Goal: Task Accomplishment & Management: Manage account settings

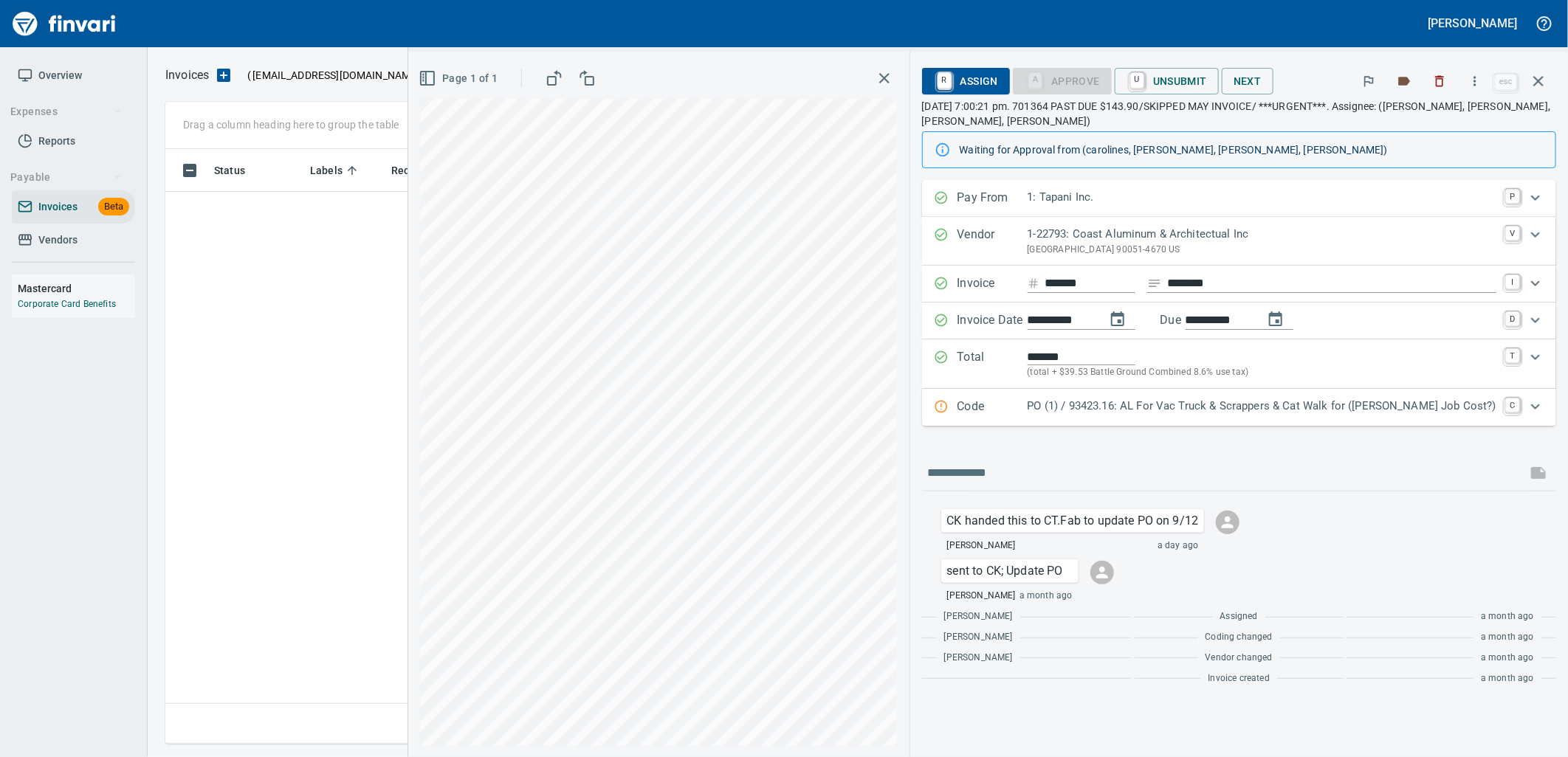
scroll to position [583, 1360]
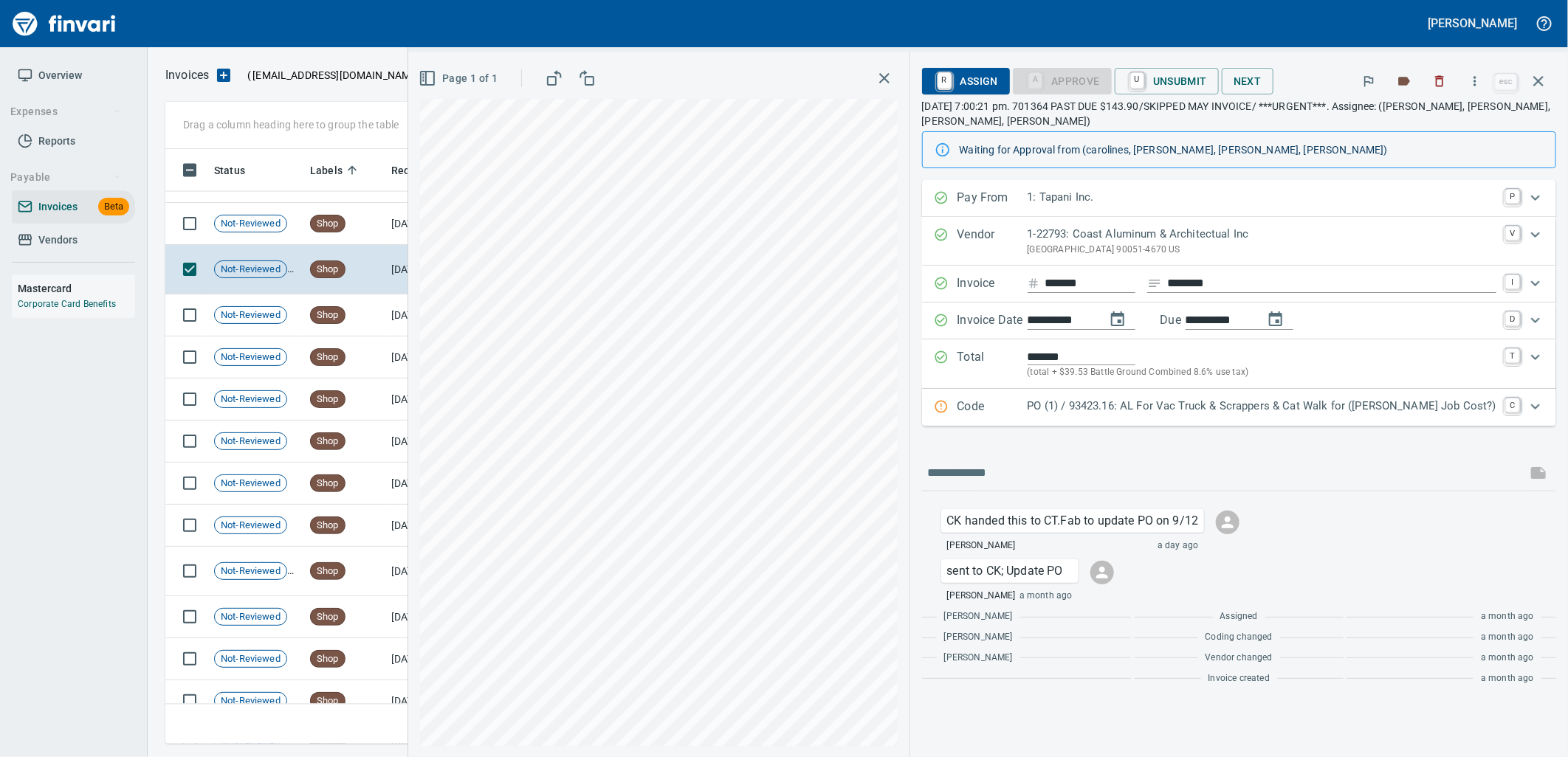
drag, startPoint x: 1147, startPoint y: 419, endPoint x: 1126, endPoint y: 419, distance: 21.0
click at [1144, 419] on div "Code PO (1) / 93423.16: AL For Vac Truck & Scrappers & Cat Walk for (Jed Job Co…" at bounding box center [1239, 407] width 634 height 37
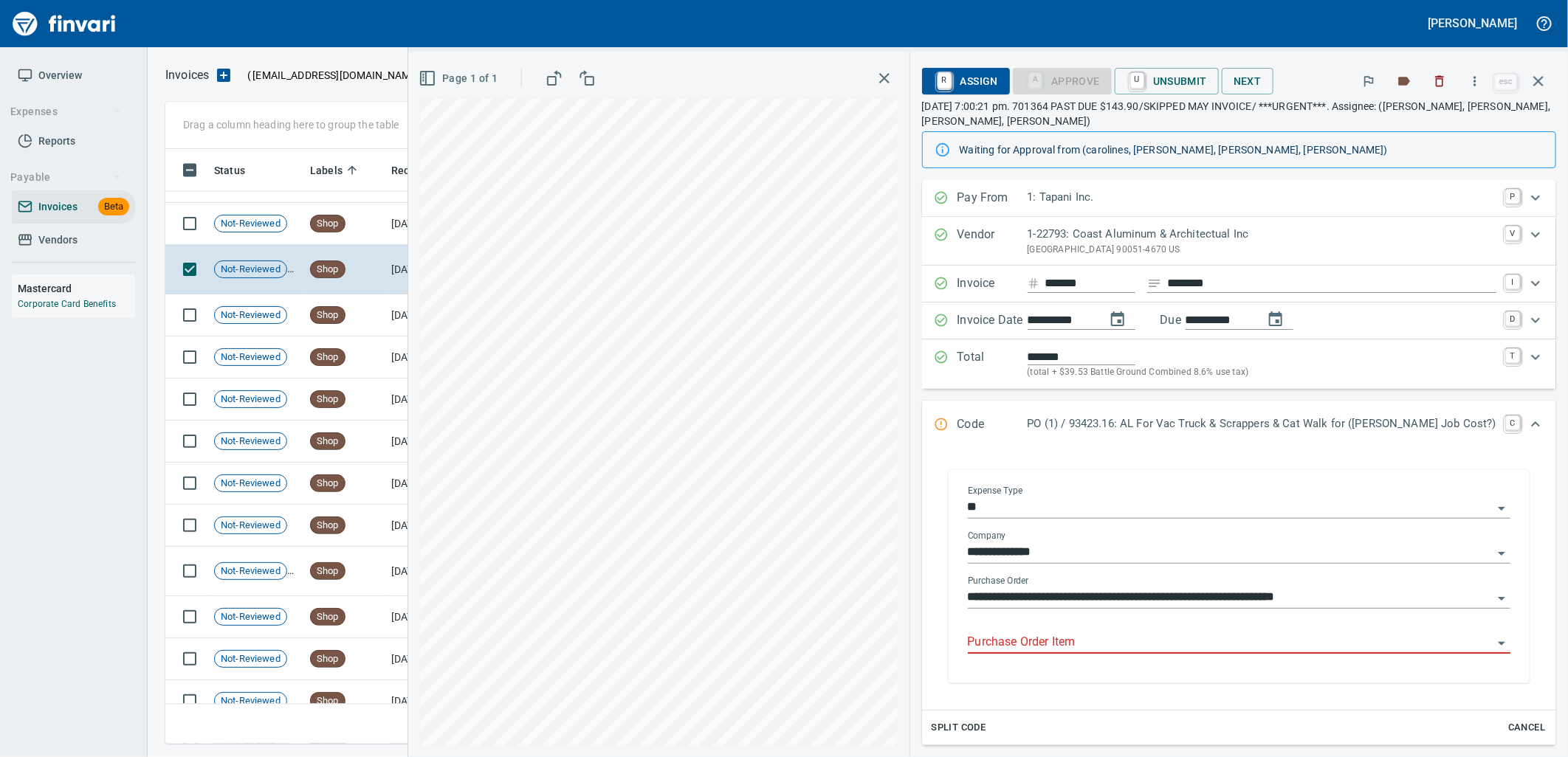
click at [1166, 643] on input "Purchase Order Item" at bounding box center [1230, 642] width 525 height 21
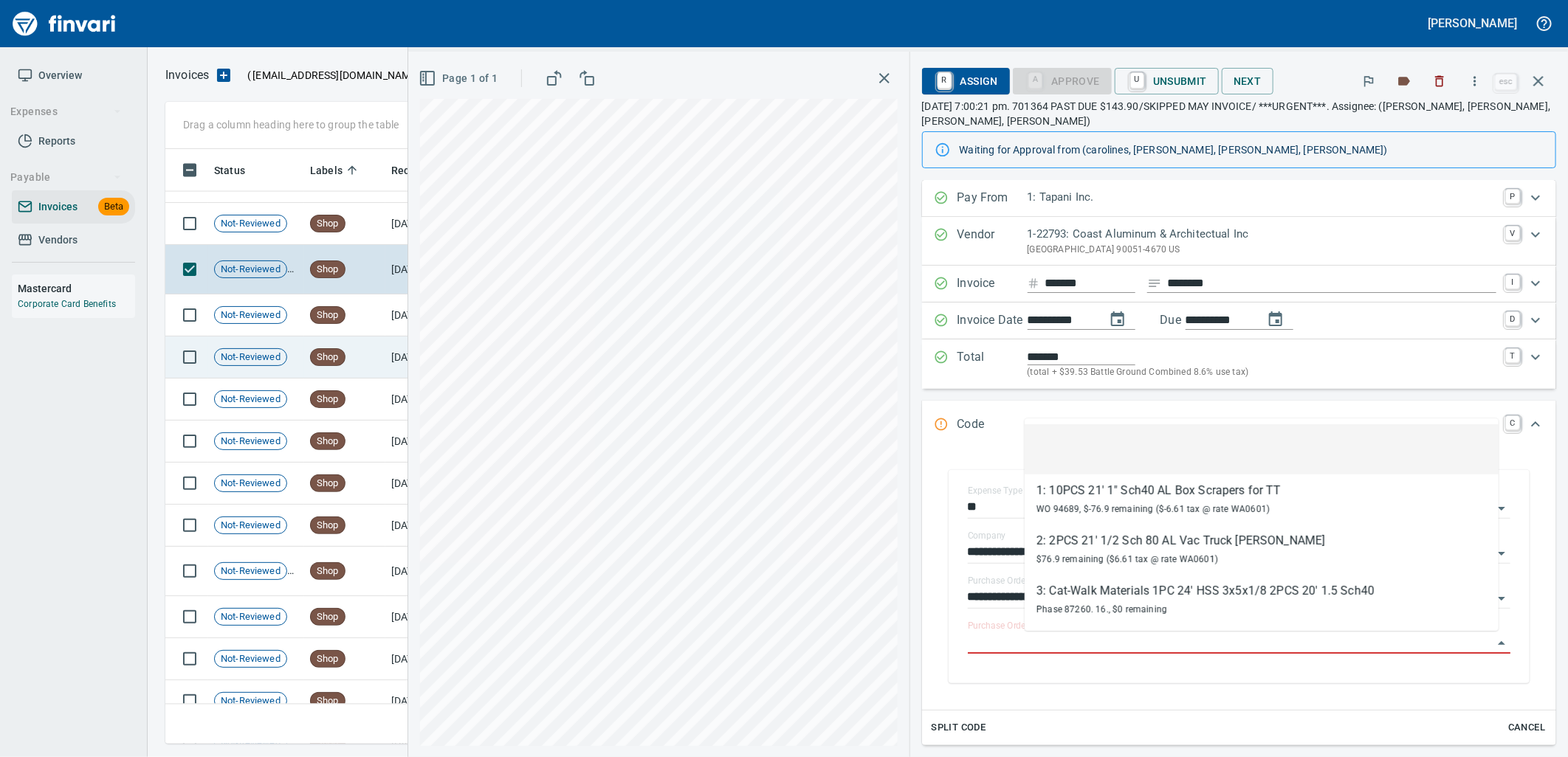
click at [361, 235] on td "Shop" at bounding box center [345, 223] width 81 height 42
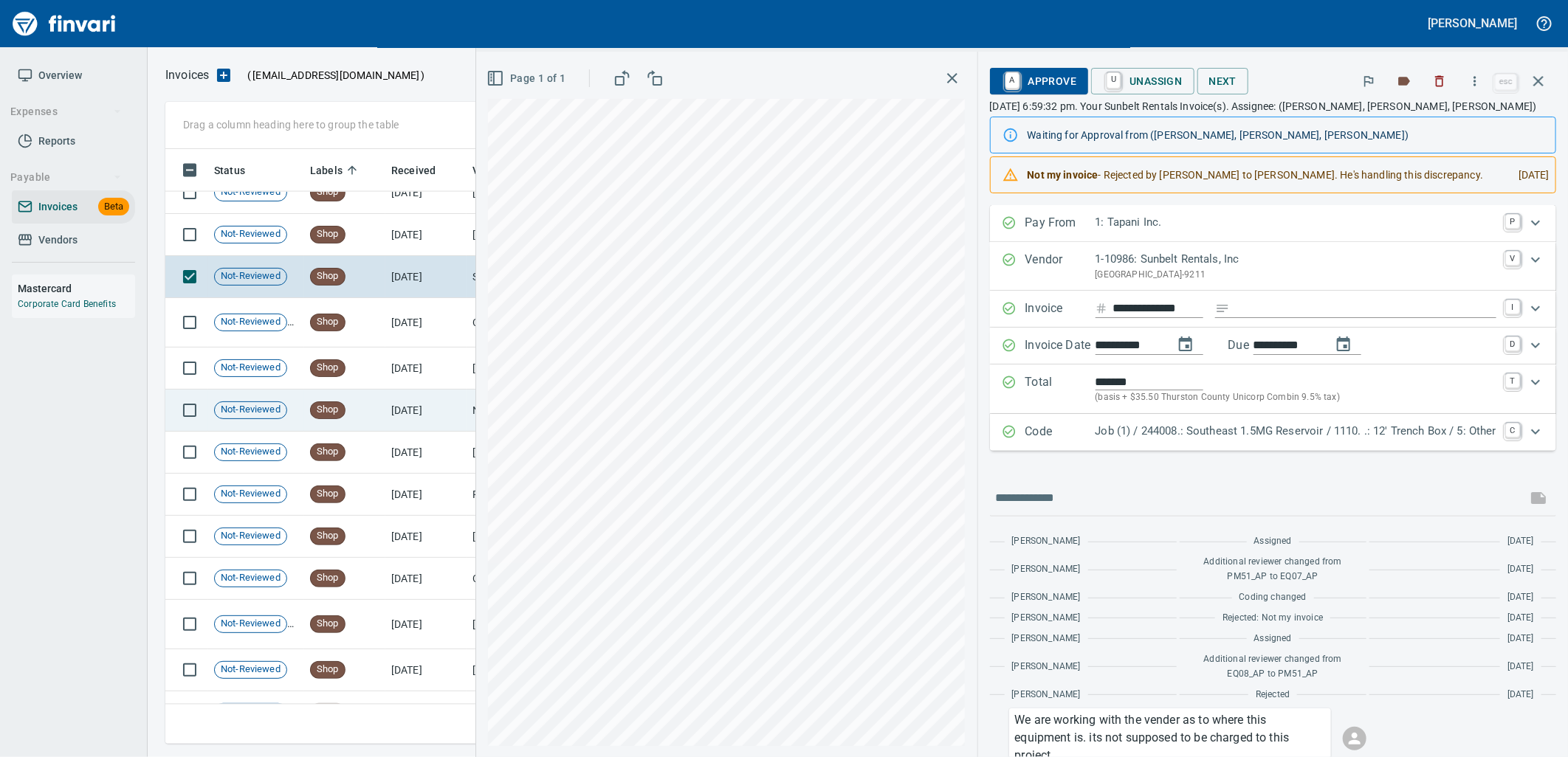
scroll to position [19158, 0]
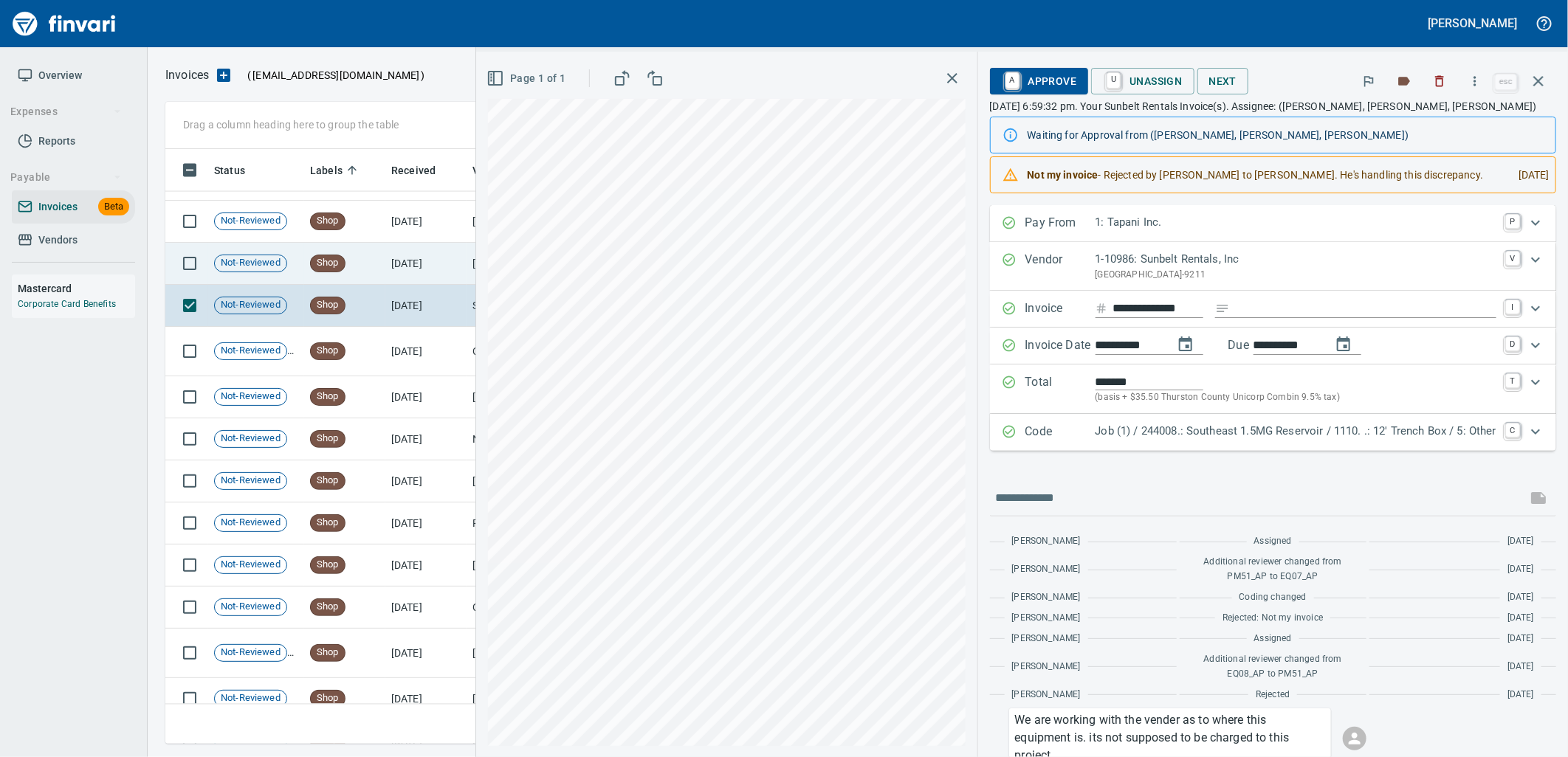
click at [349, 269] on td "Shop" at bounding box center [345, 263] width 81 height 42
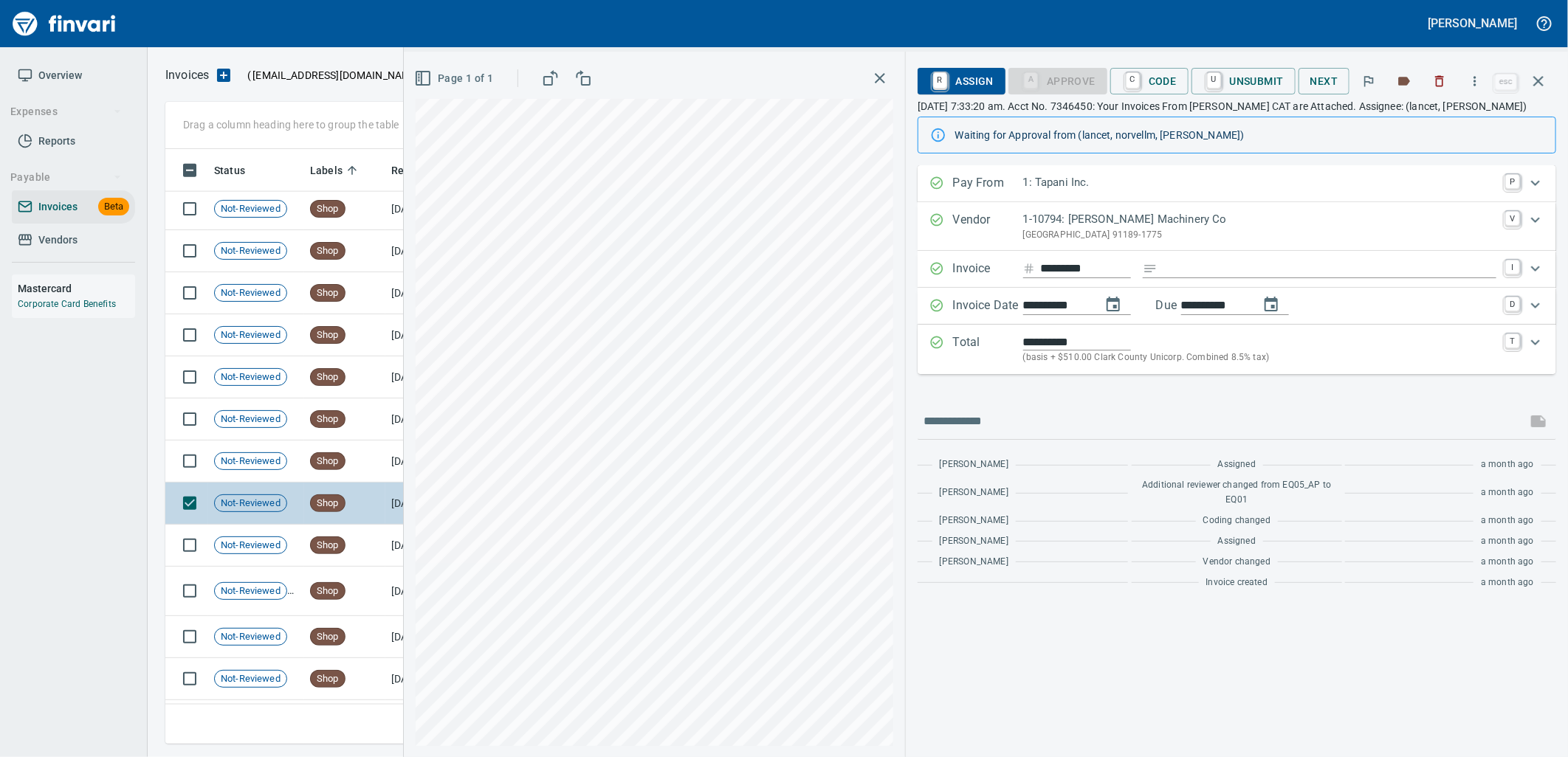
scroll to position [18913, 0]
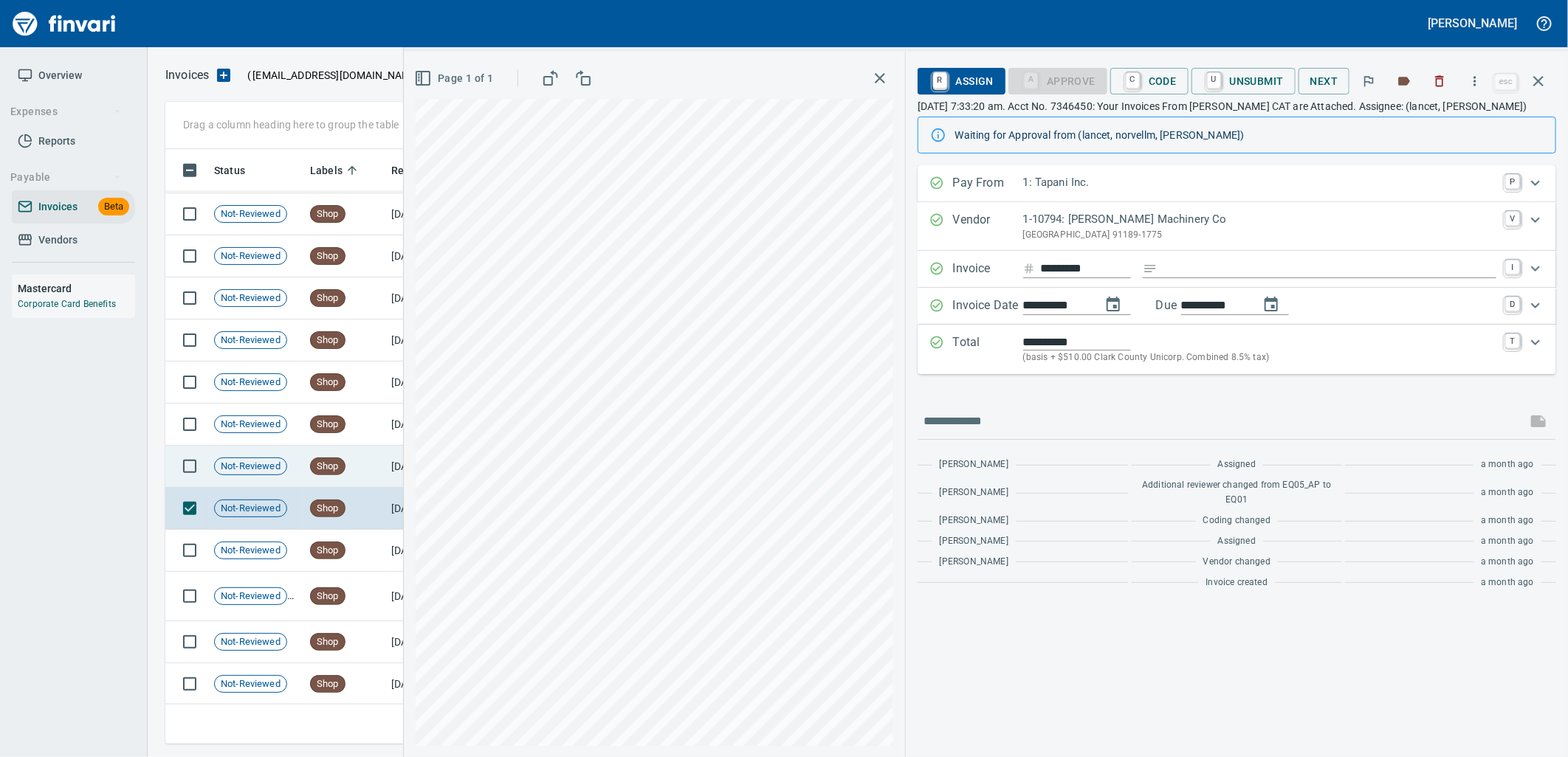
click at [351, 478] on td "Shop" at bounding box center [345, 467] width 81 height 42
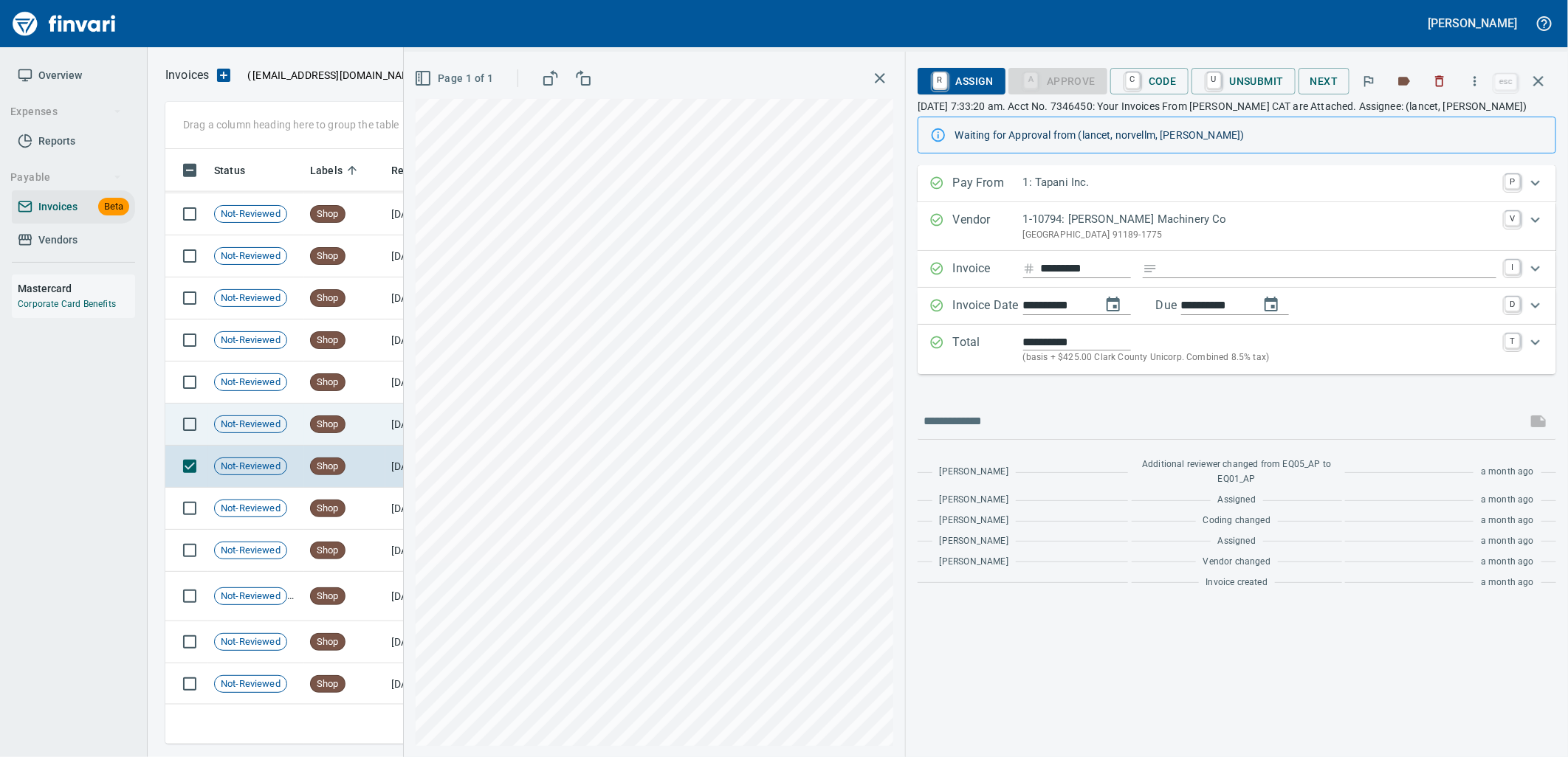
click at [349, 419] on td "Shop" at bounding box center [345, 424] width 81 height 42
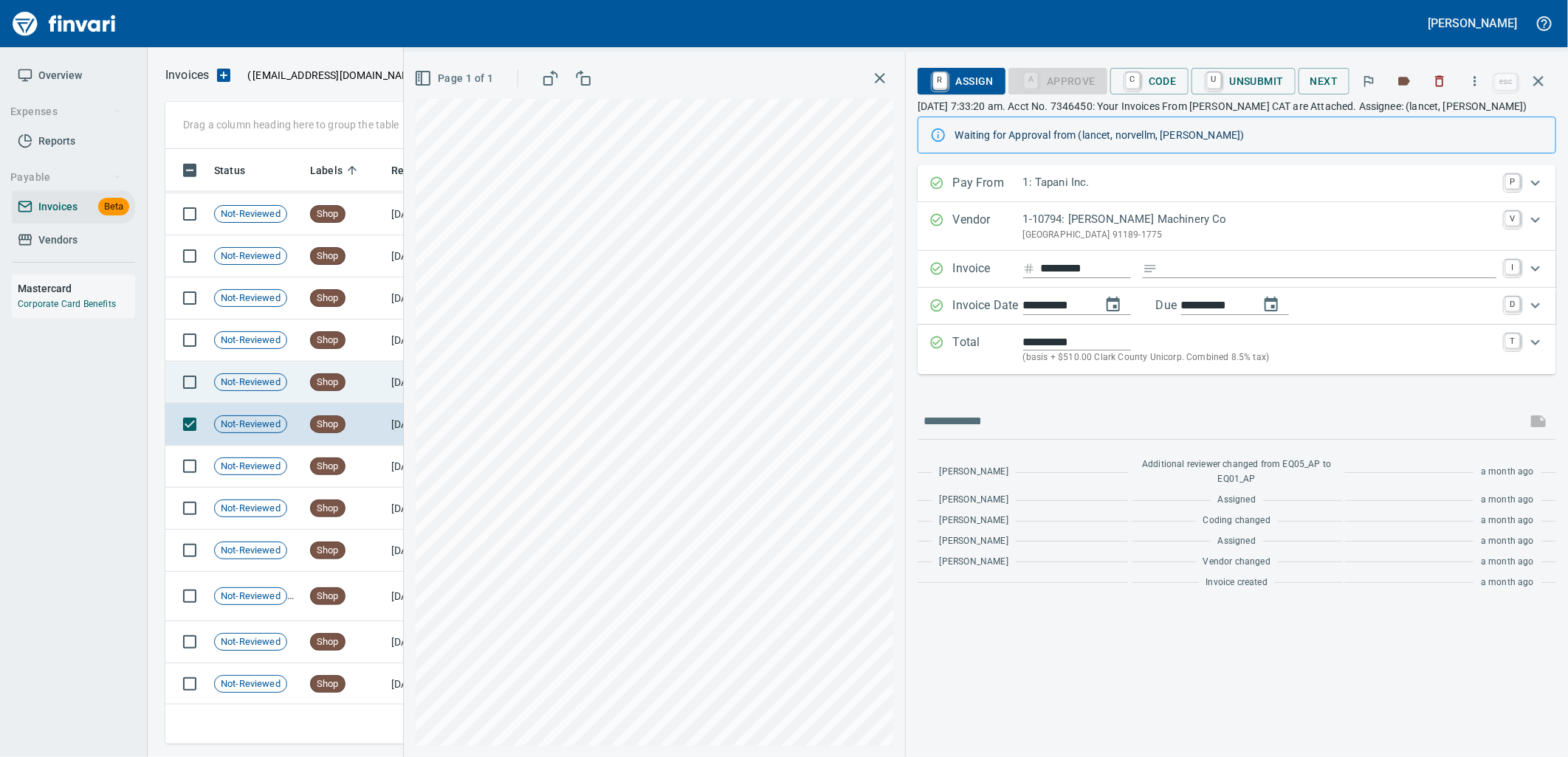
click at [349, 387] on td "Shop" at bounding box center [345, 382] width 81 height 42
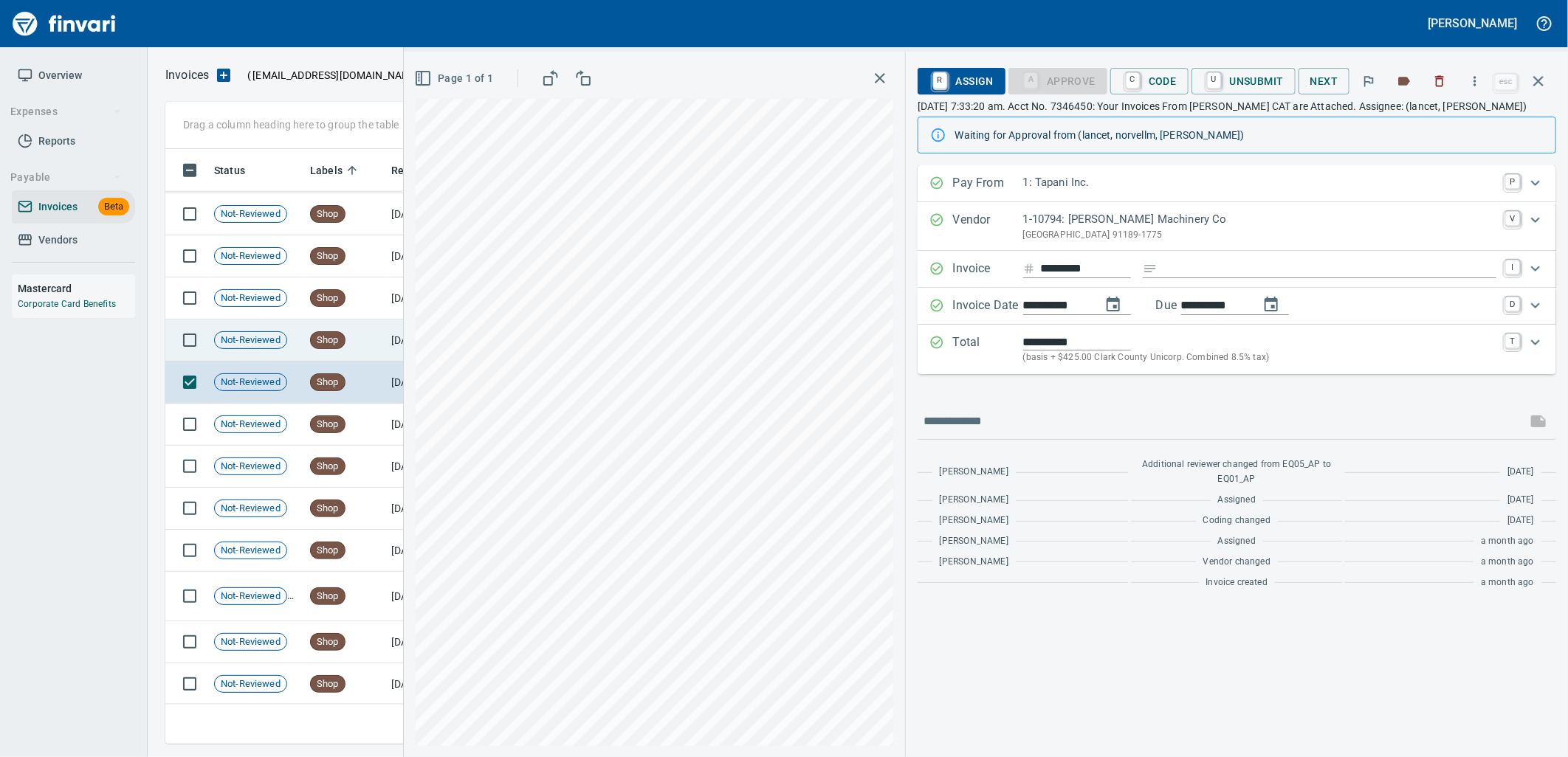
click at [351, 349] on td "Shop" at bounding box center [345, 340] width 81 height 42
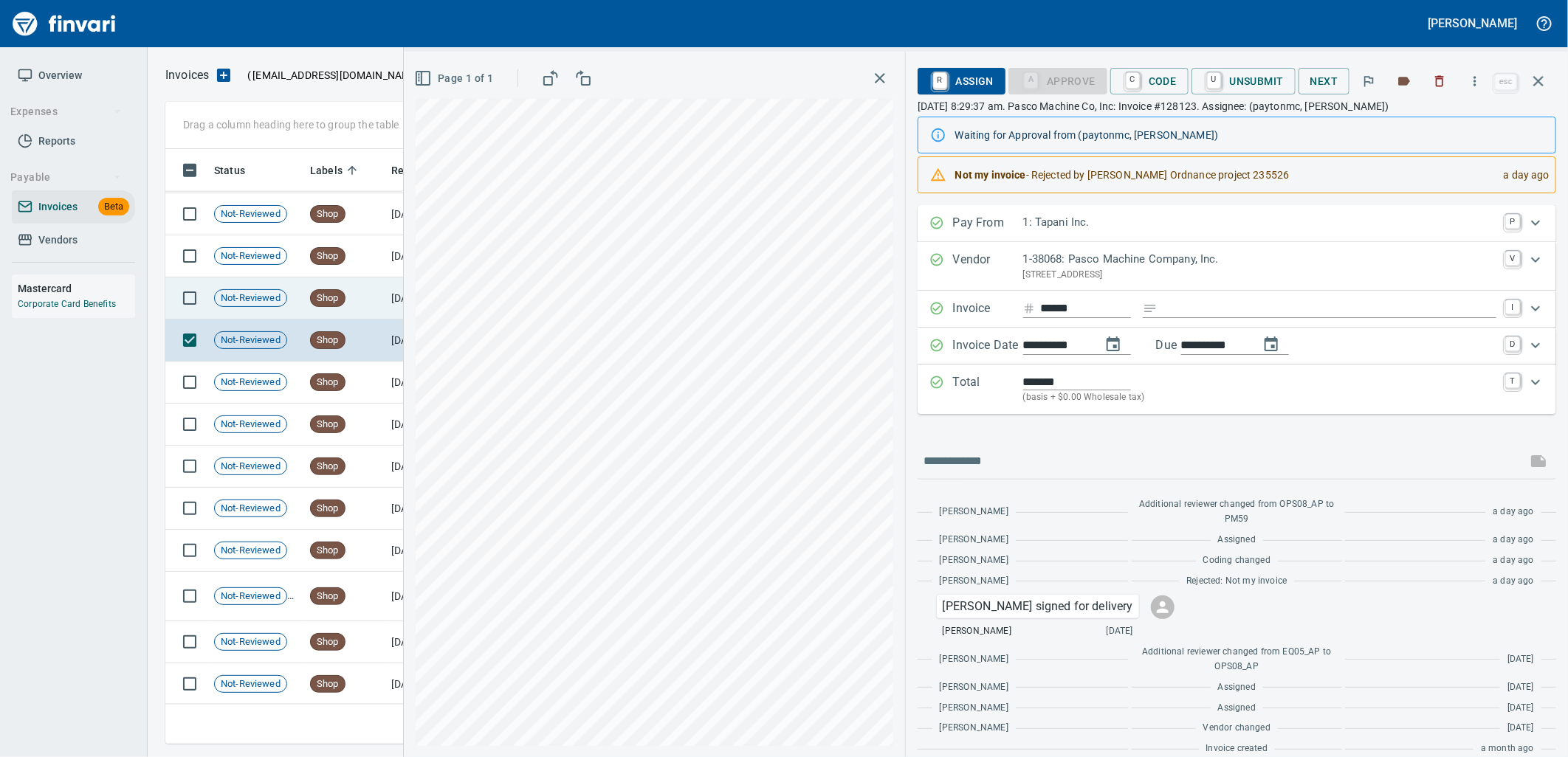
click at [384, 293] on td "Shop" at bounding box center [345, 298] width 81 height 42
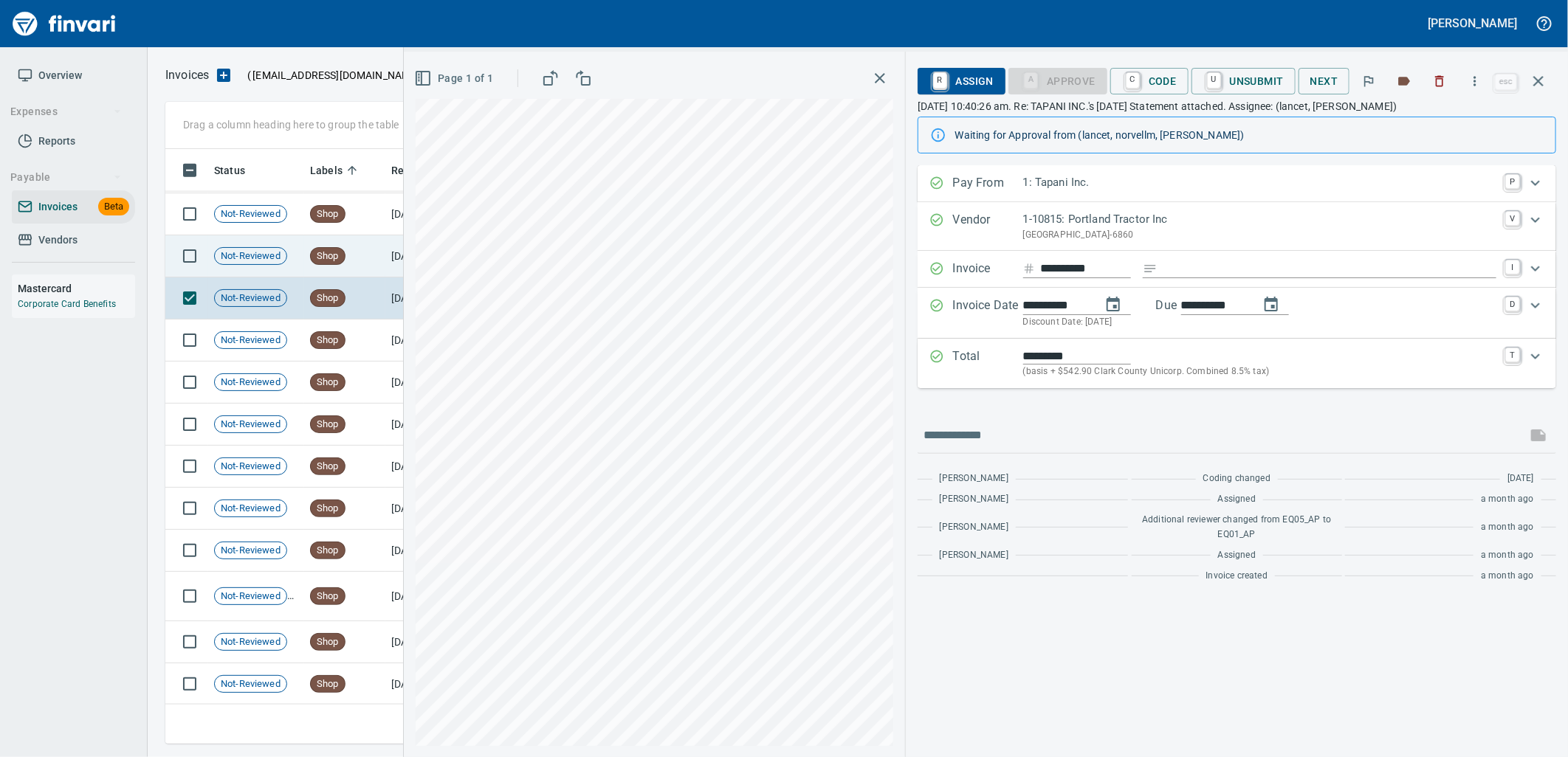
click at [371, 269] on td "Shop" at bounding box center [345, 256] width 81 height 42
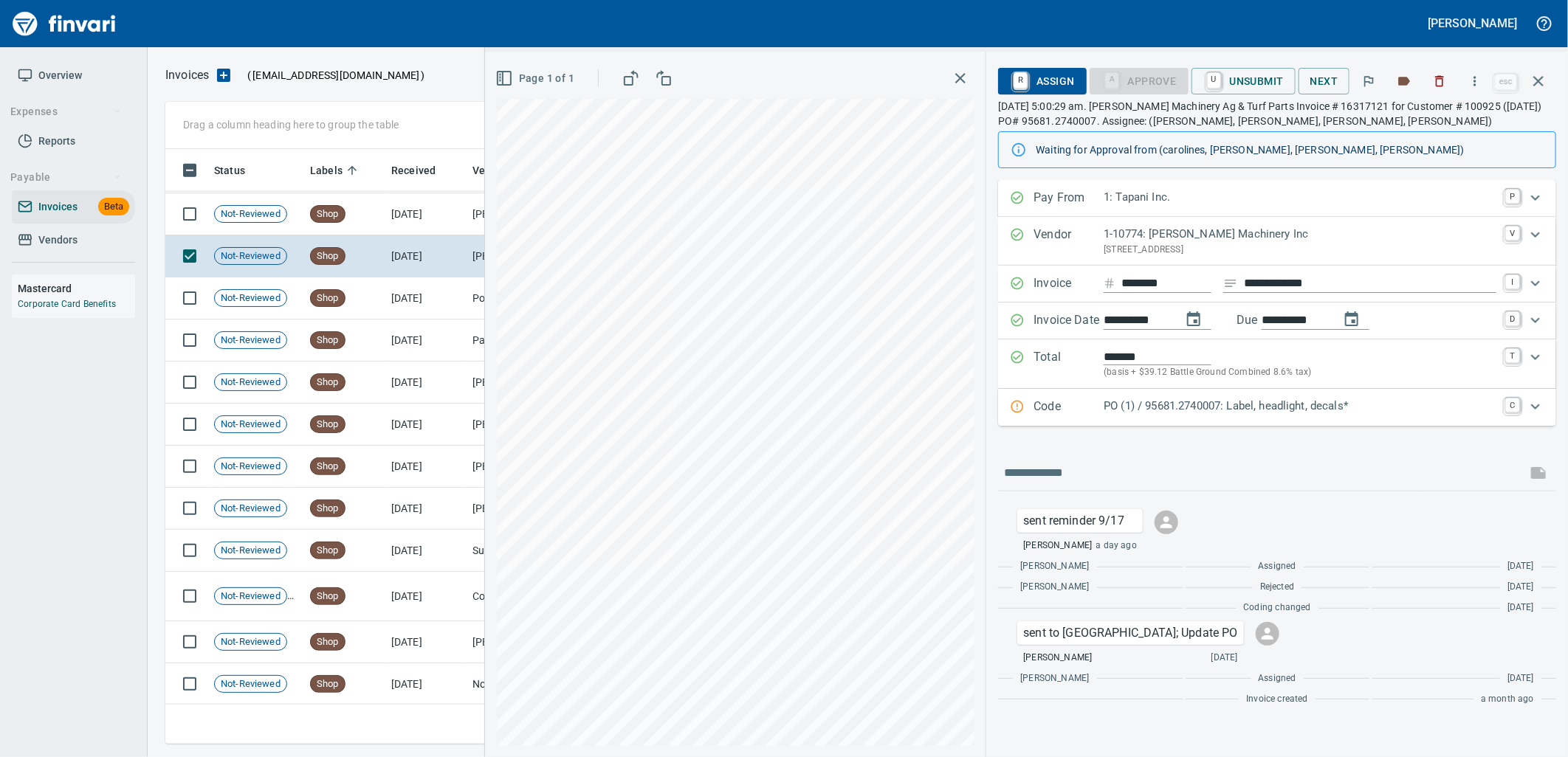
click at [1155, 406] on p "PO (1) / 95681.2740007: Label, headlight, decals*" at bounding box center [1300, 406] width 393 height 17
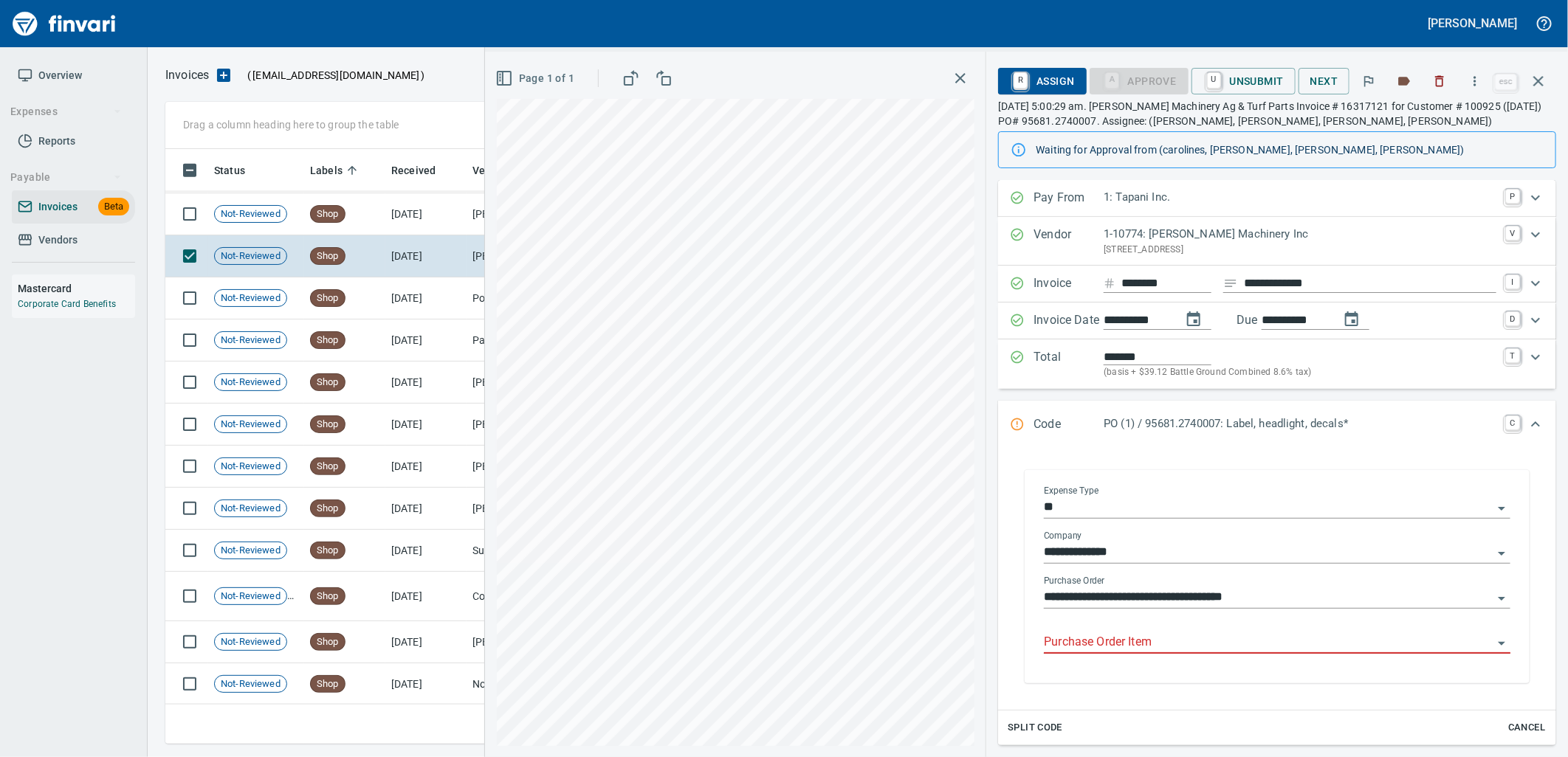
click at [1162, 652] on input "Purchase Order Item" at bounding box center [1268, 642] width 448 height 21
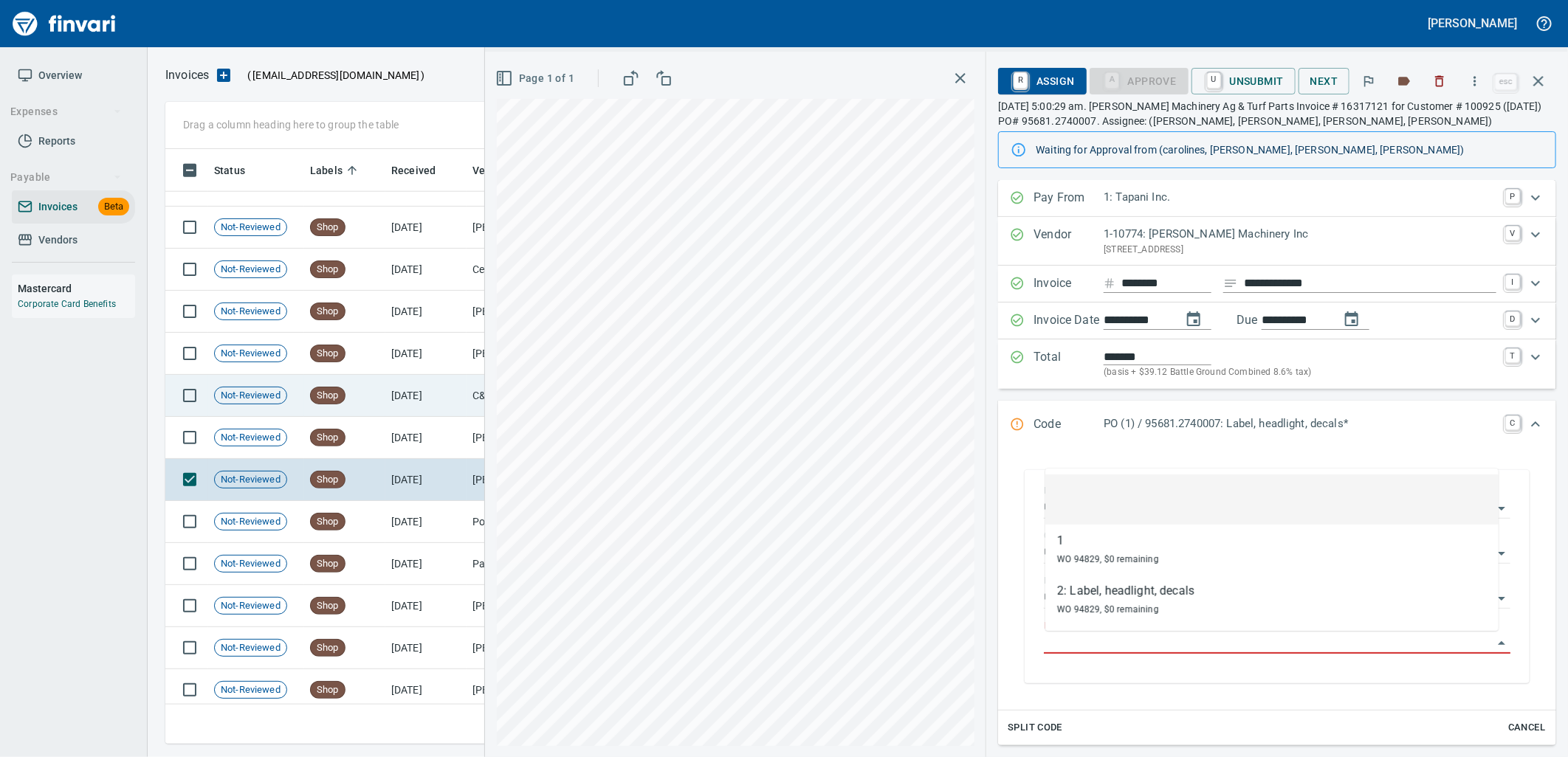
scroll to position [18667, 0]
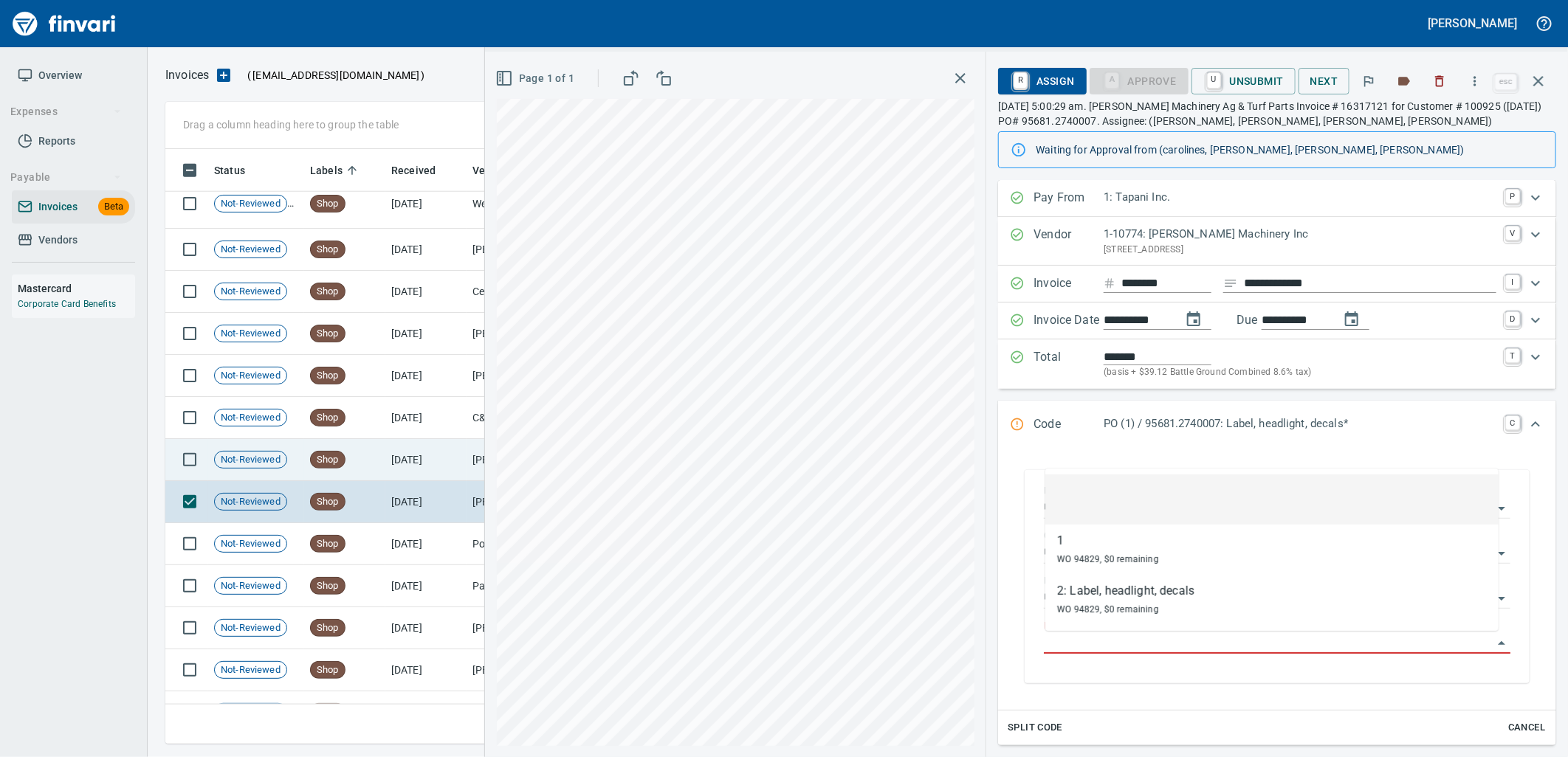
click at [377, 447] on td "Shop" at bounding box center [345, 460] width 81 height 42
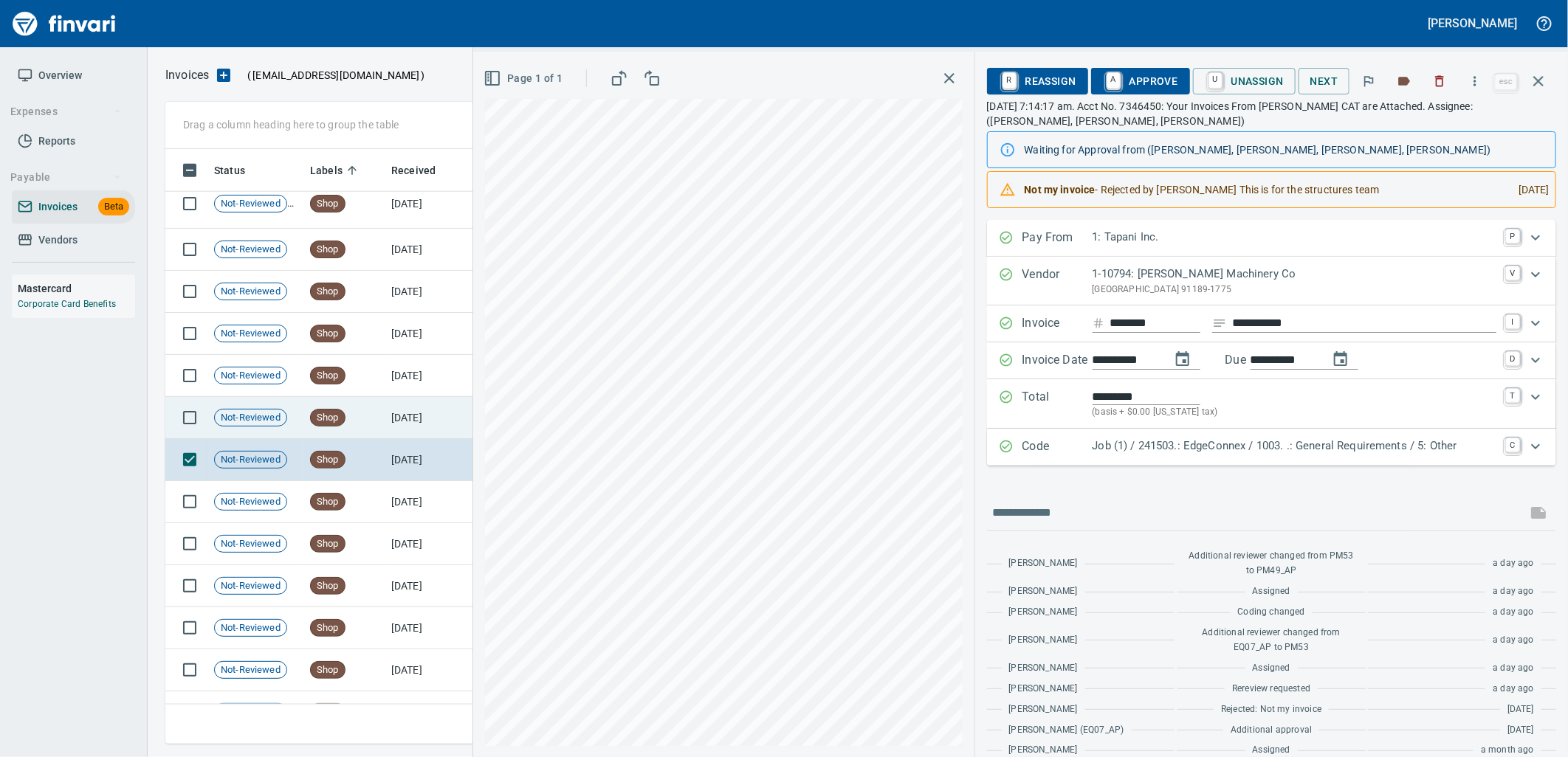
click at [429, 422] on td "[DATE]" at bounding box center [426, 418] width 81 height 42
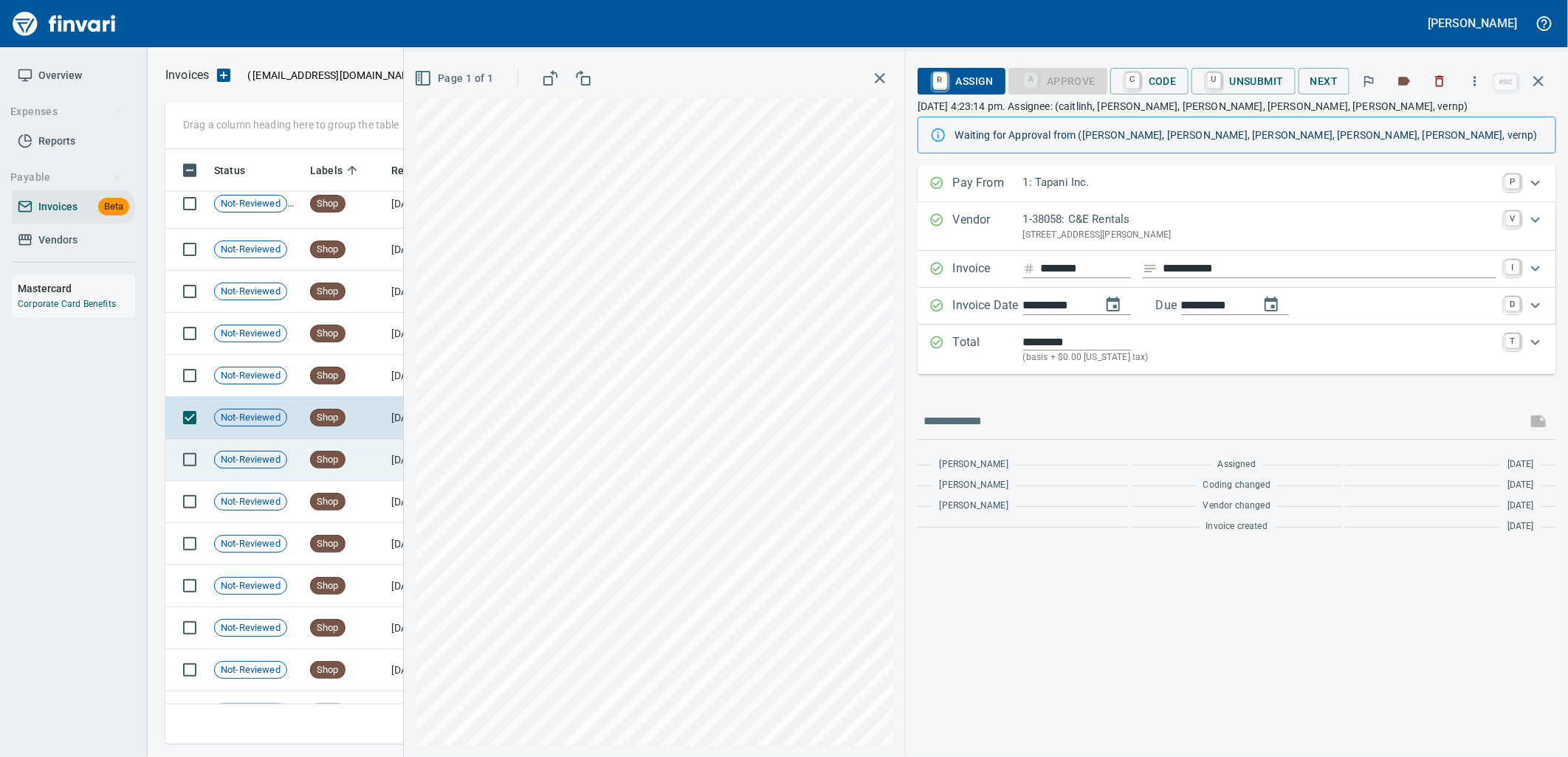
click at [342, 463] on span "Shop" at bounding box center [327, 460] width 34 height 14
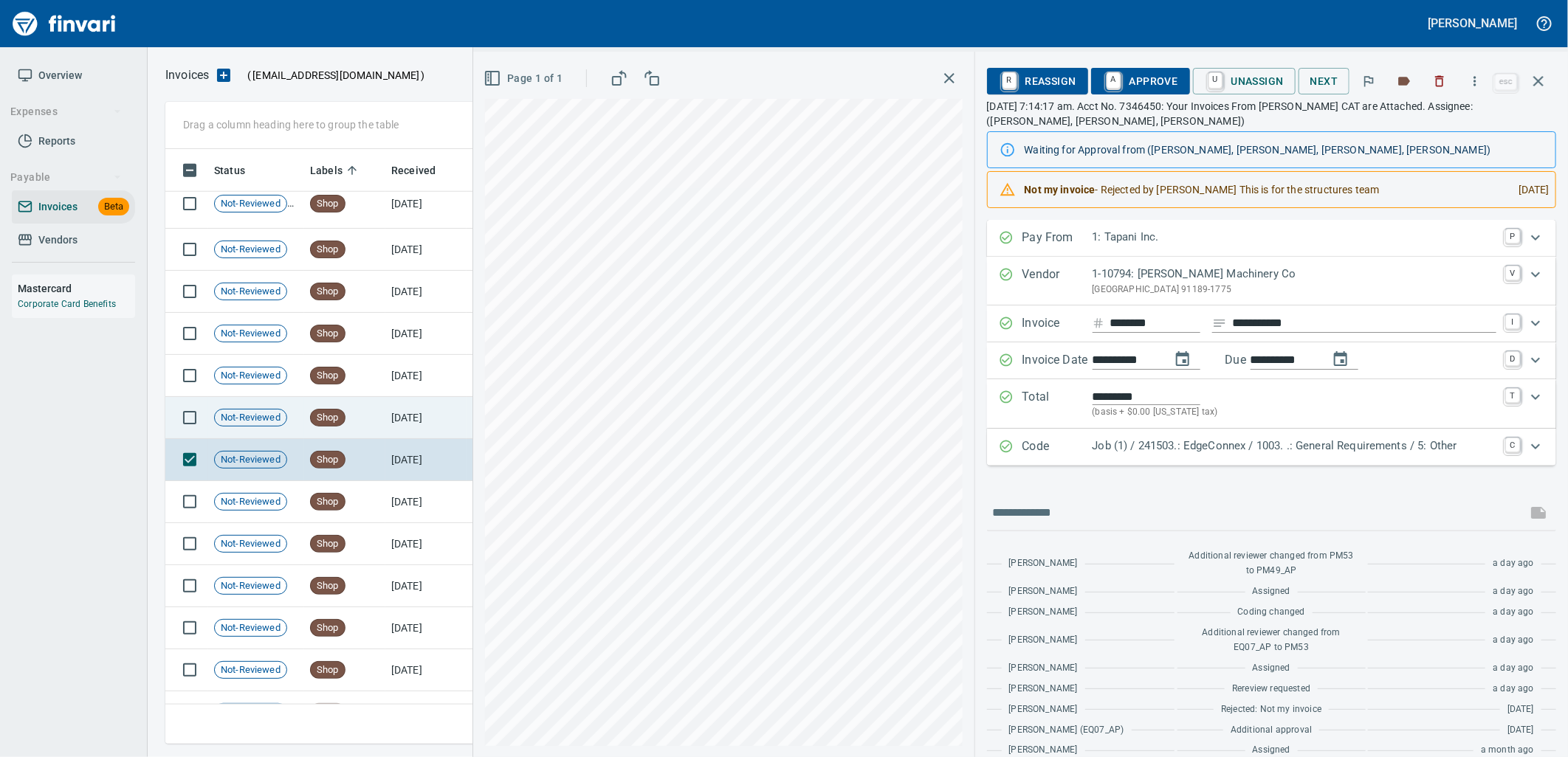
click at [392, 425] on td "[DATE]" at bounding box center [426, 418] width 81 height 42
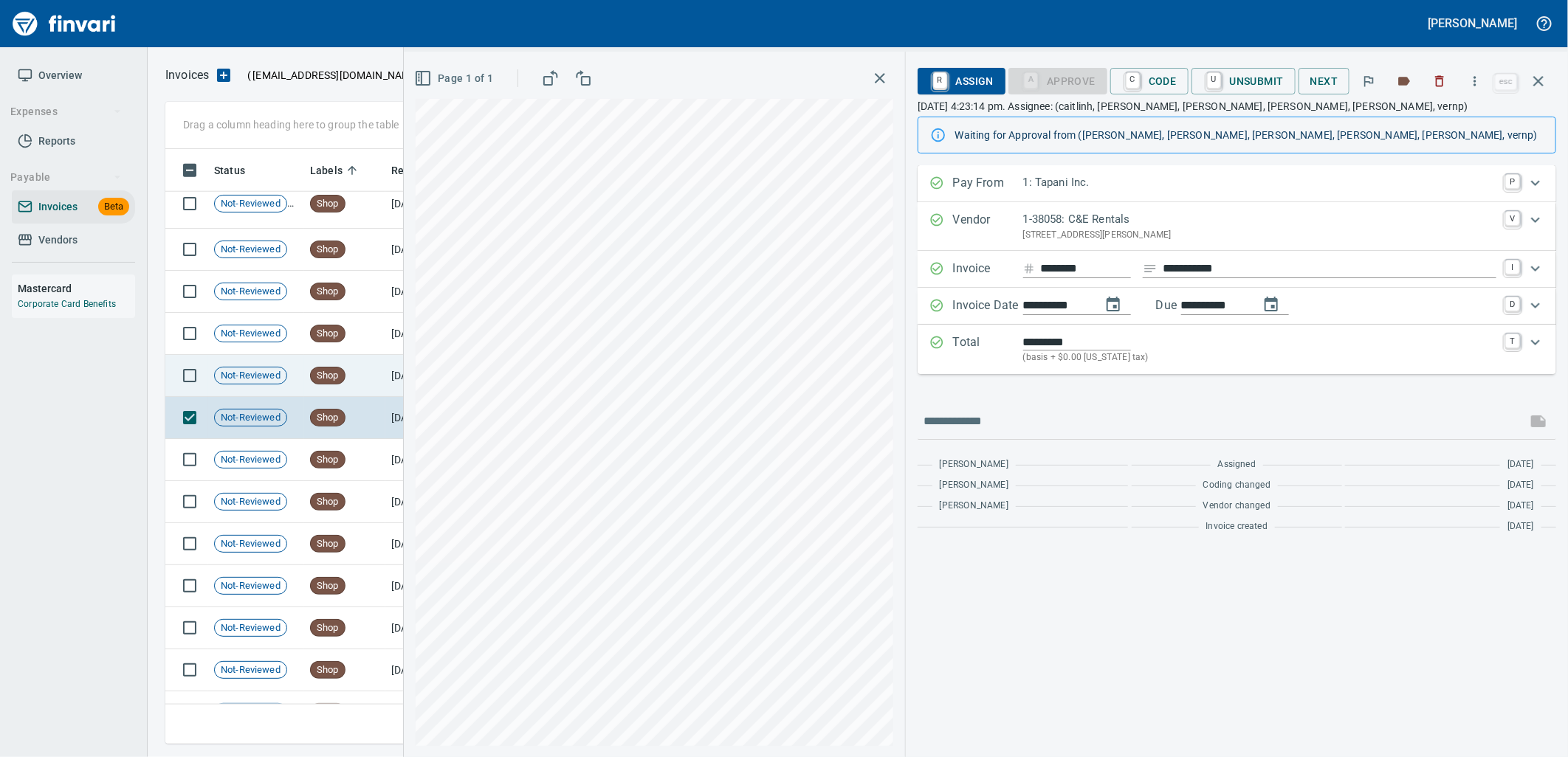
click at [371, 381] on td "Shop" at bounding box center [345, 376] width 81 height 42
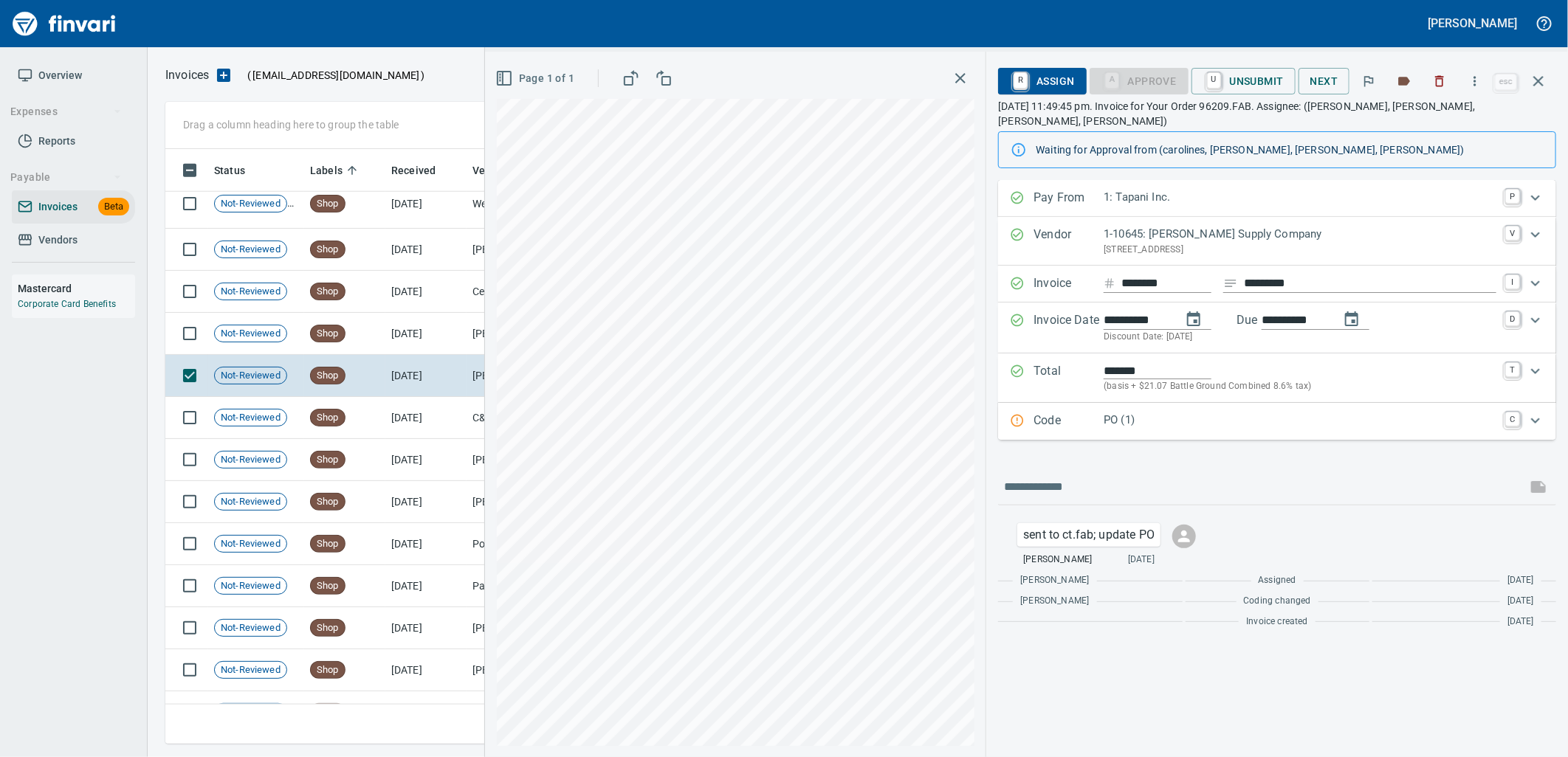
click at [1185, 412] on p "PO (1)" at bounding box center [1300, 420] width 393 height 17
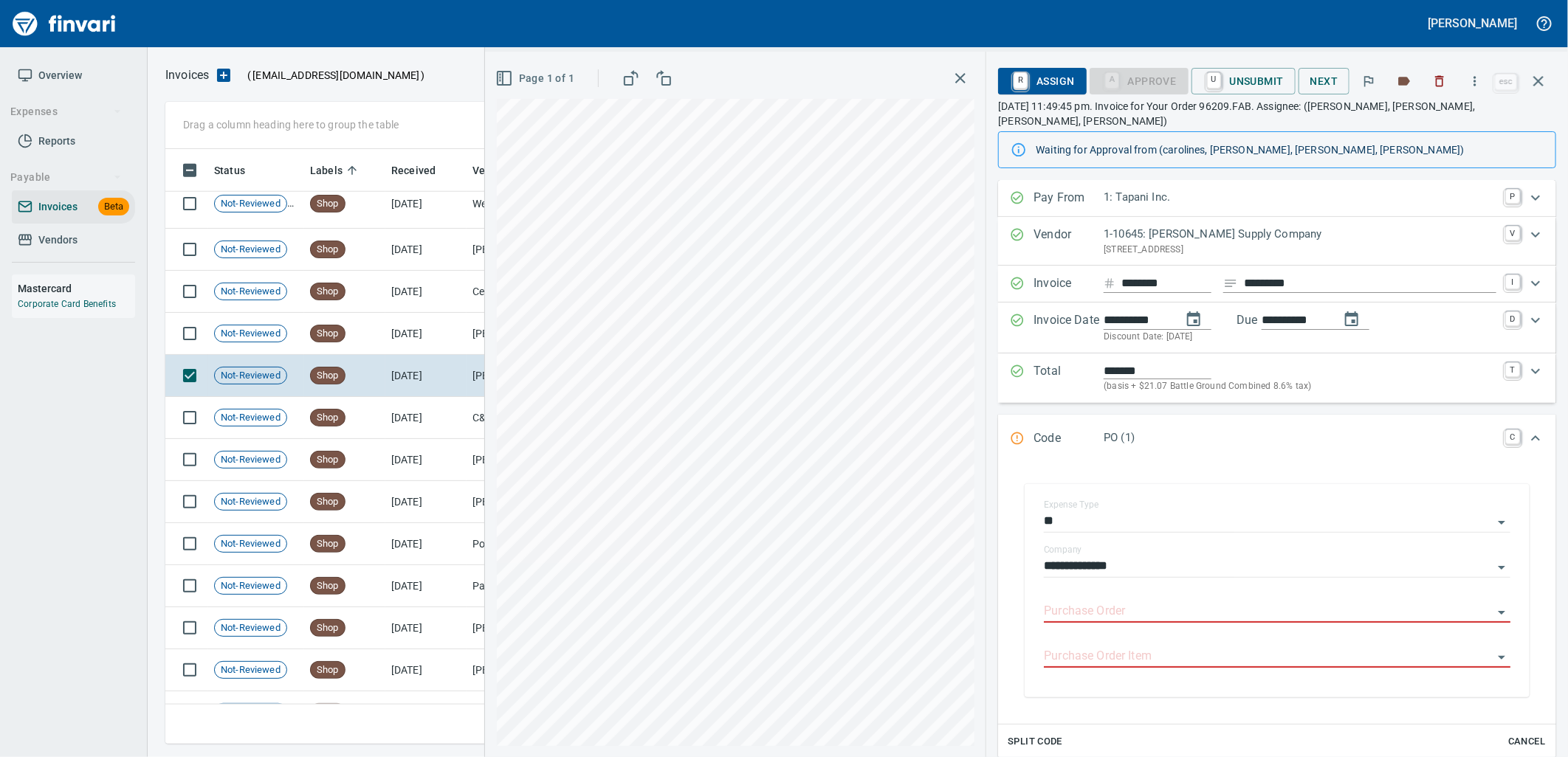
click at [1135, 601] on input "Purchase Order" at bounding box center [1268, 611] width 448 height 21
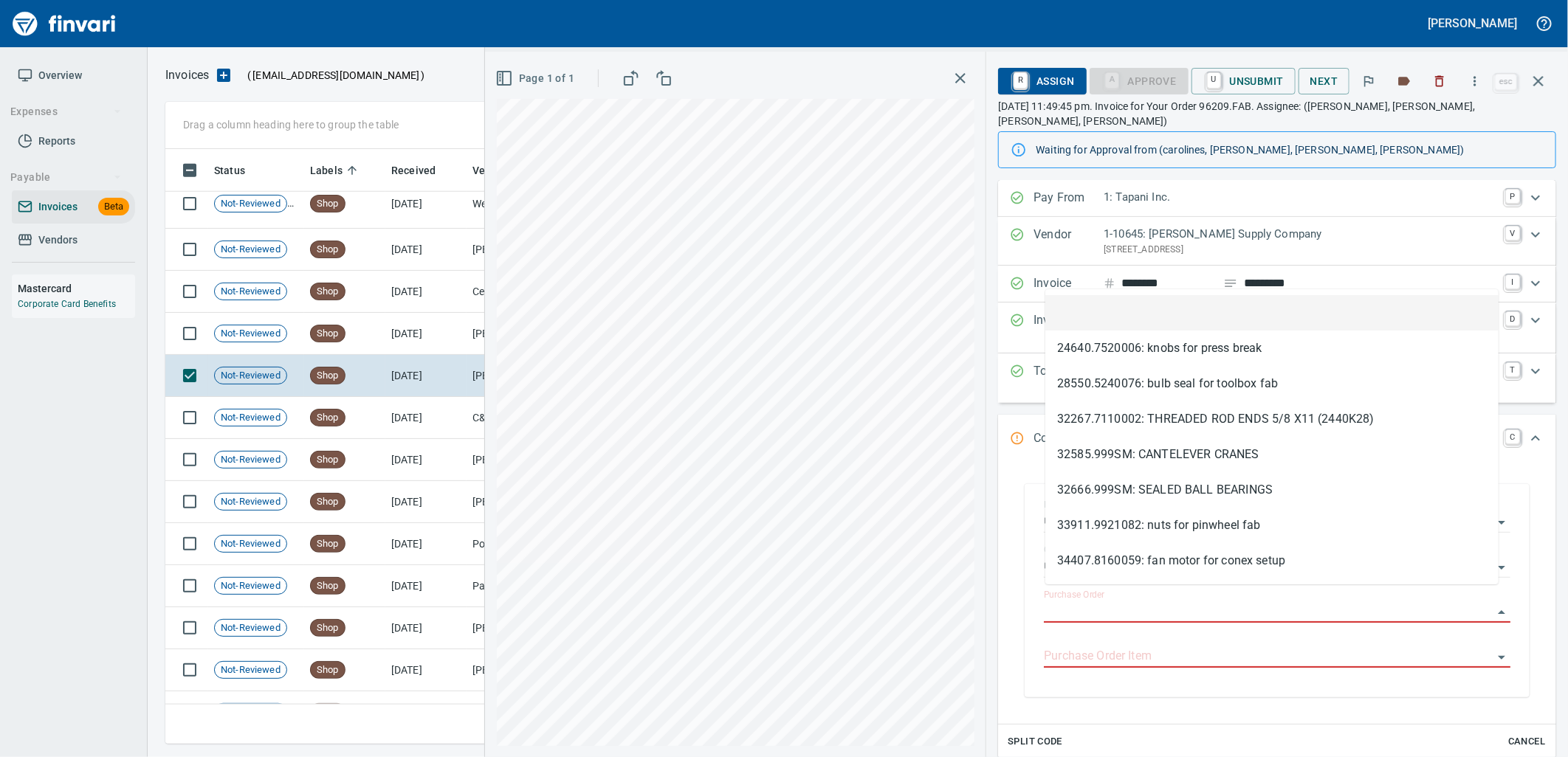
scroll to position [583, 1360]
type input "*********"
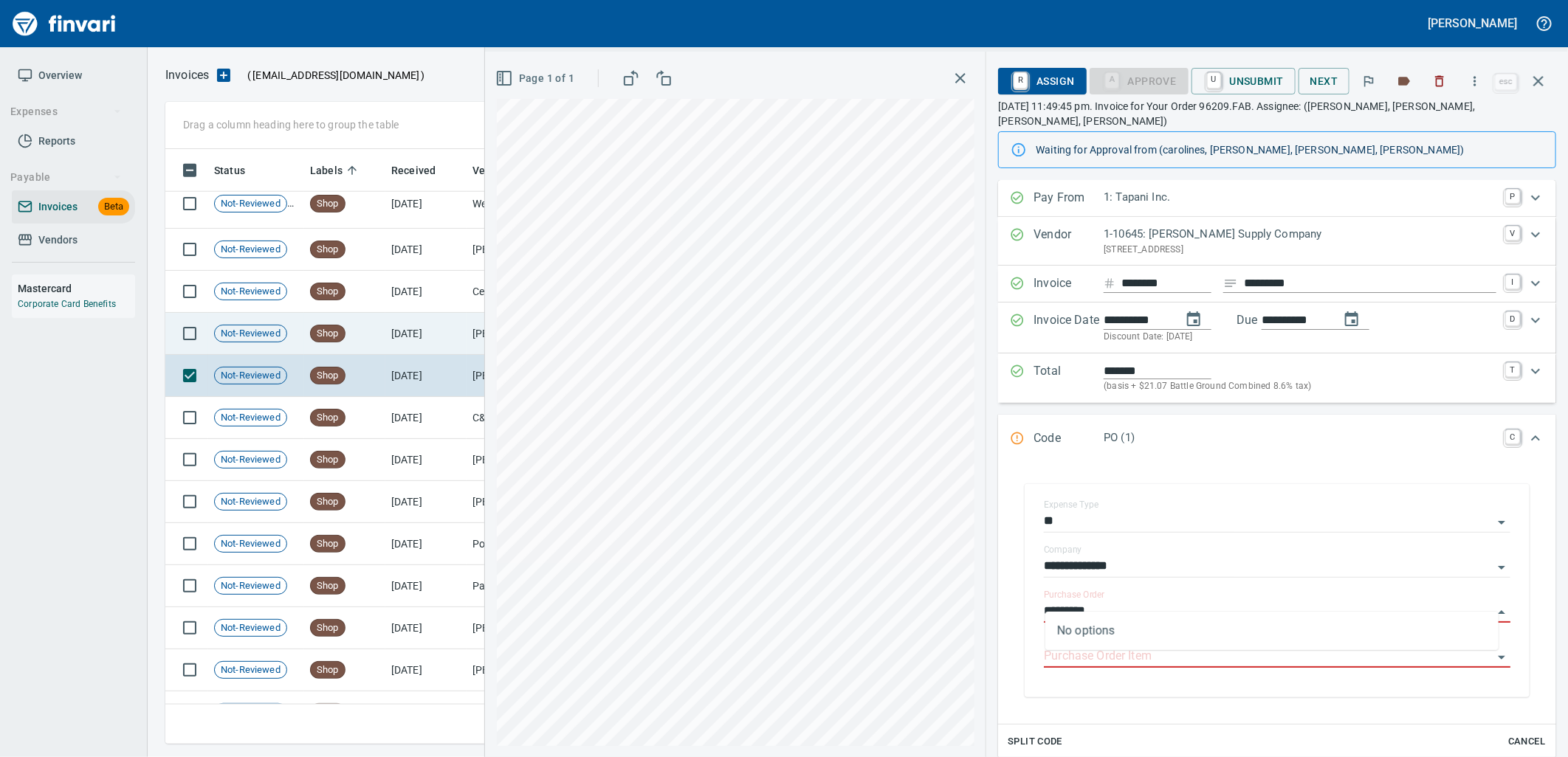
click at [409, 344] on td "[DATE]" at bounding box center [426, 333] width 81 height 42
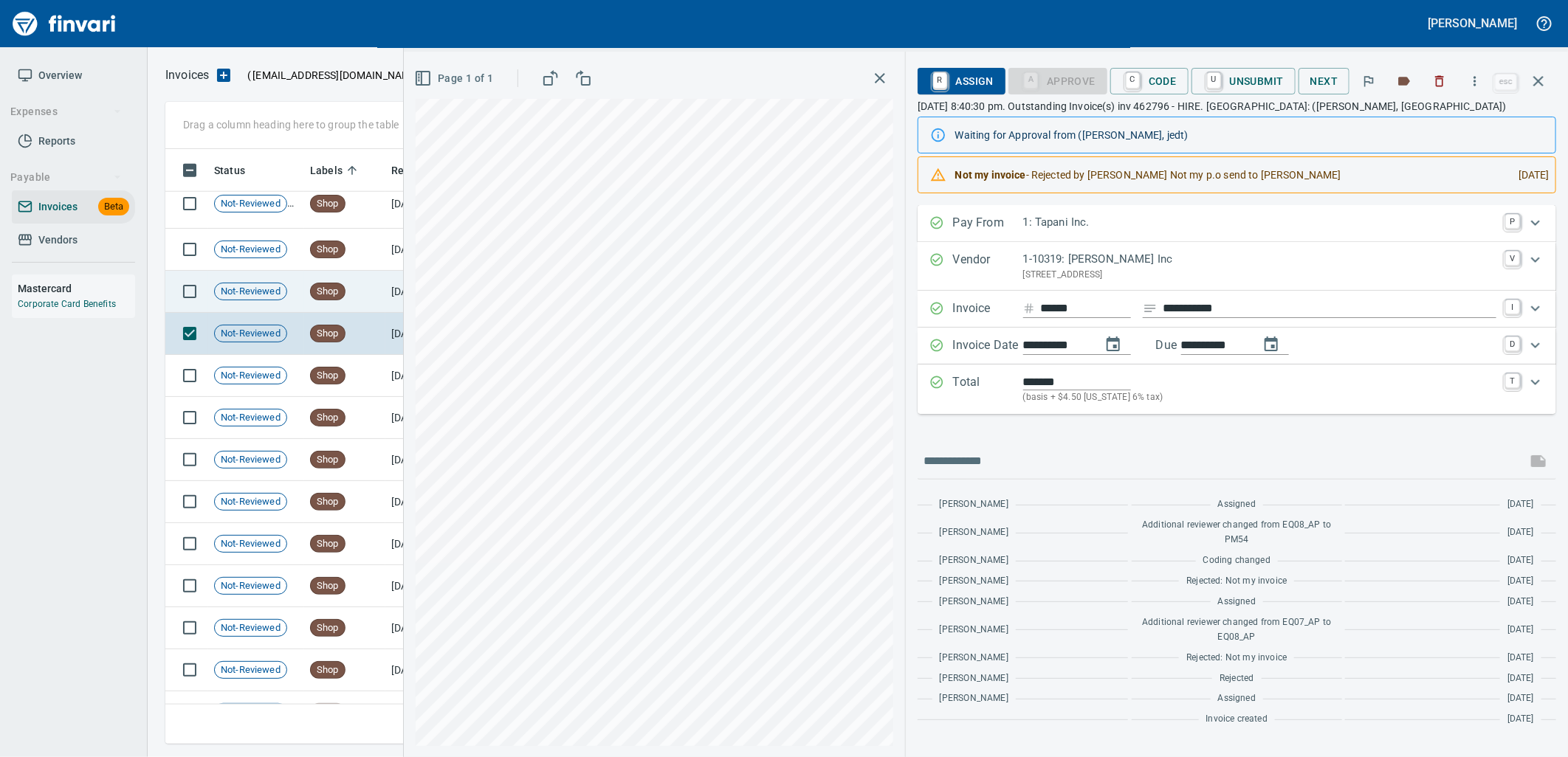
click at [384, 297] on td "Shop" at bounding box center [345, 291] width 81 height 42
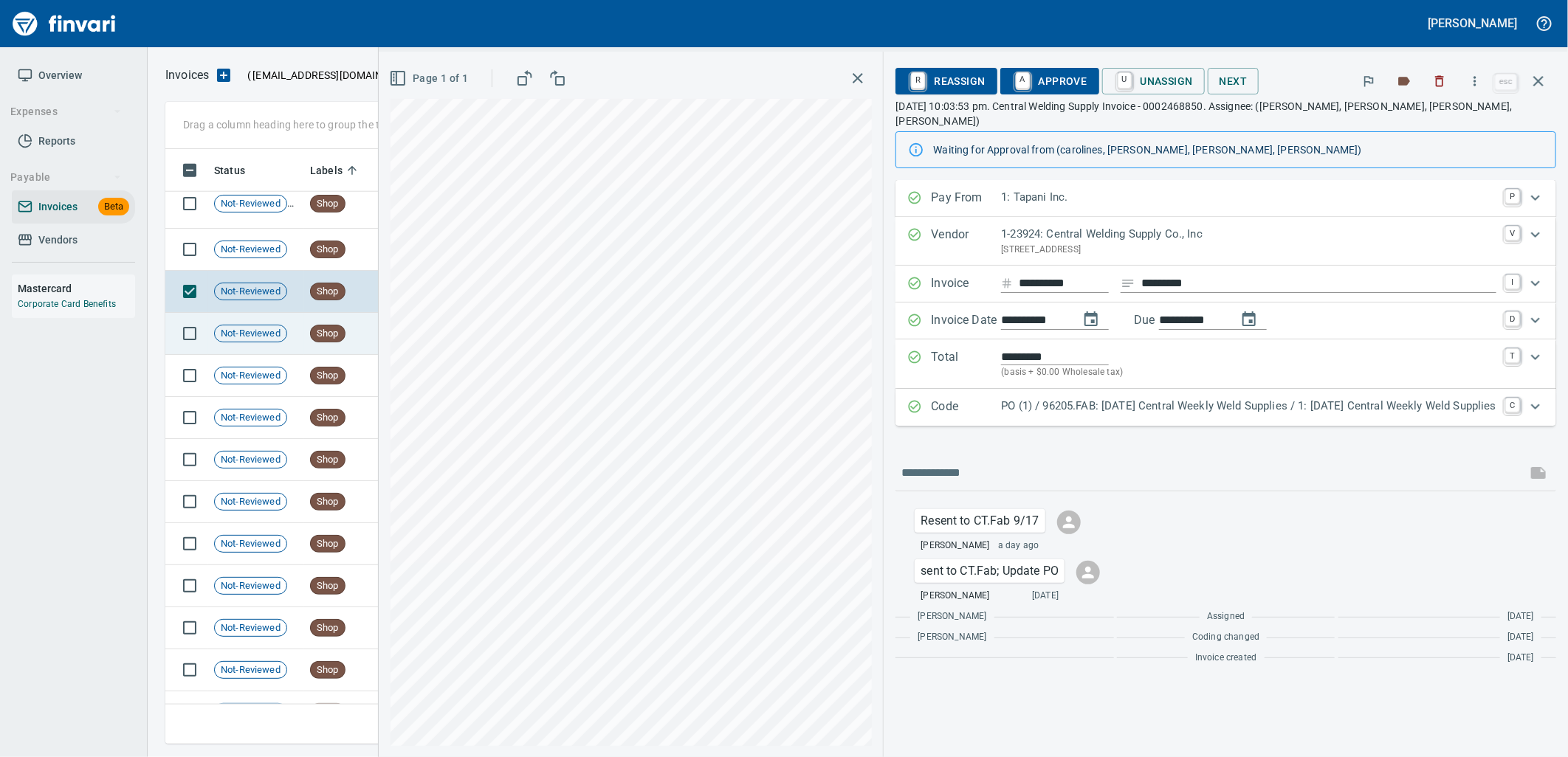
click at [340, 339] on span "Shop" at bounding box center [327, 334] width 34 height 14
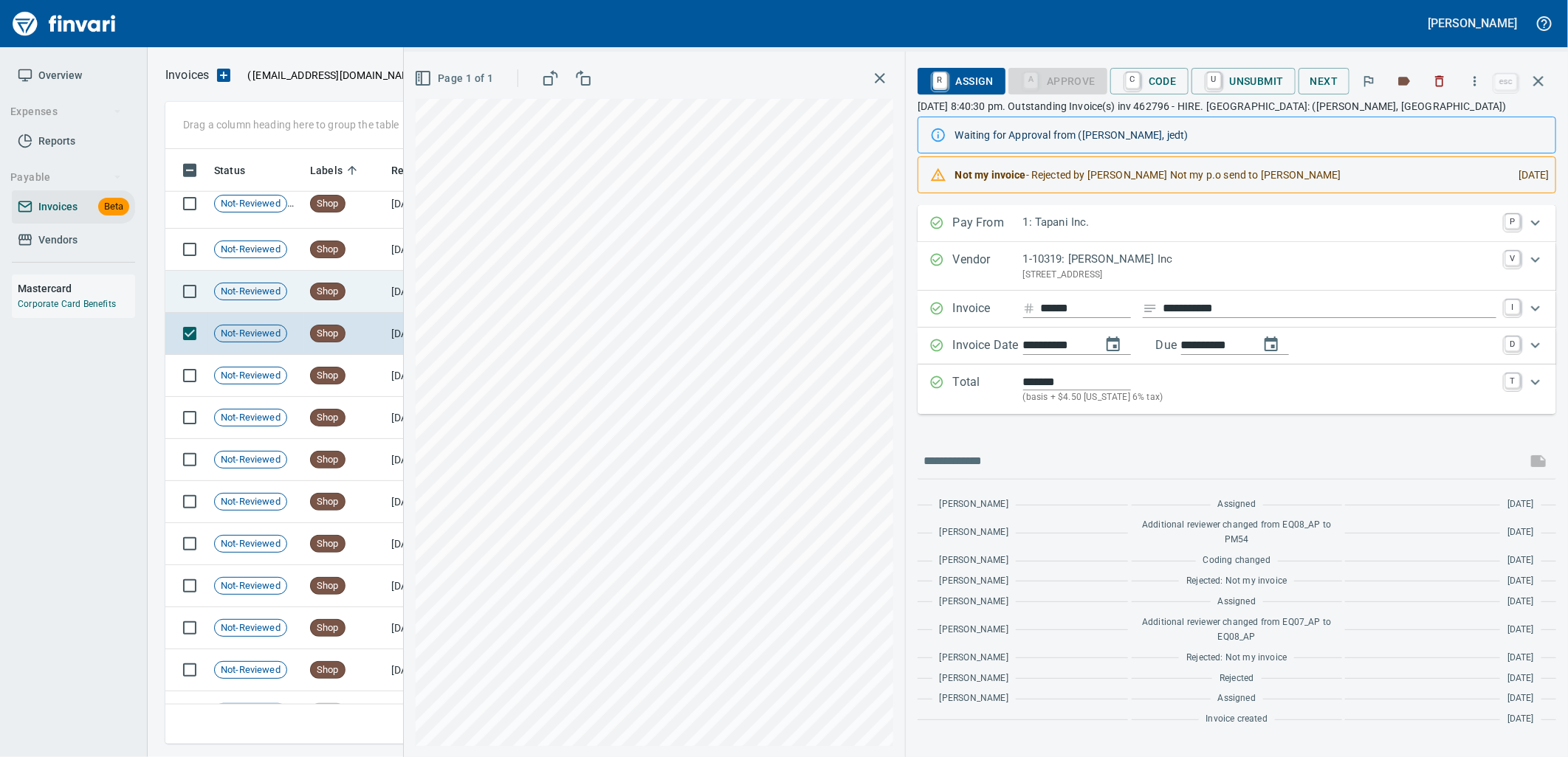
click at [328, 298] on div "Shop" at bounding box center [327, 291] width 35 height 18
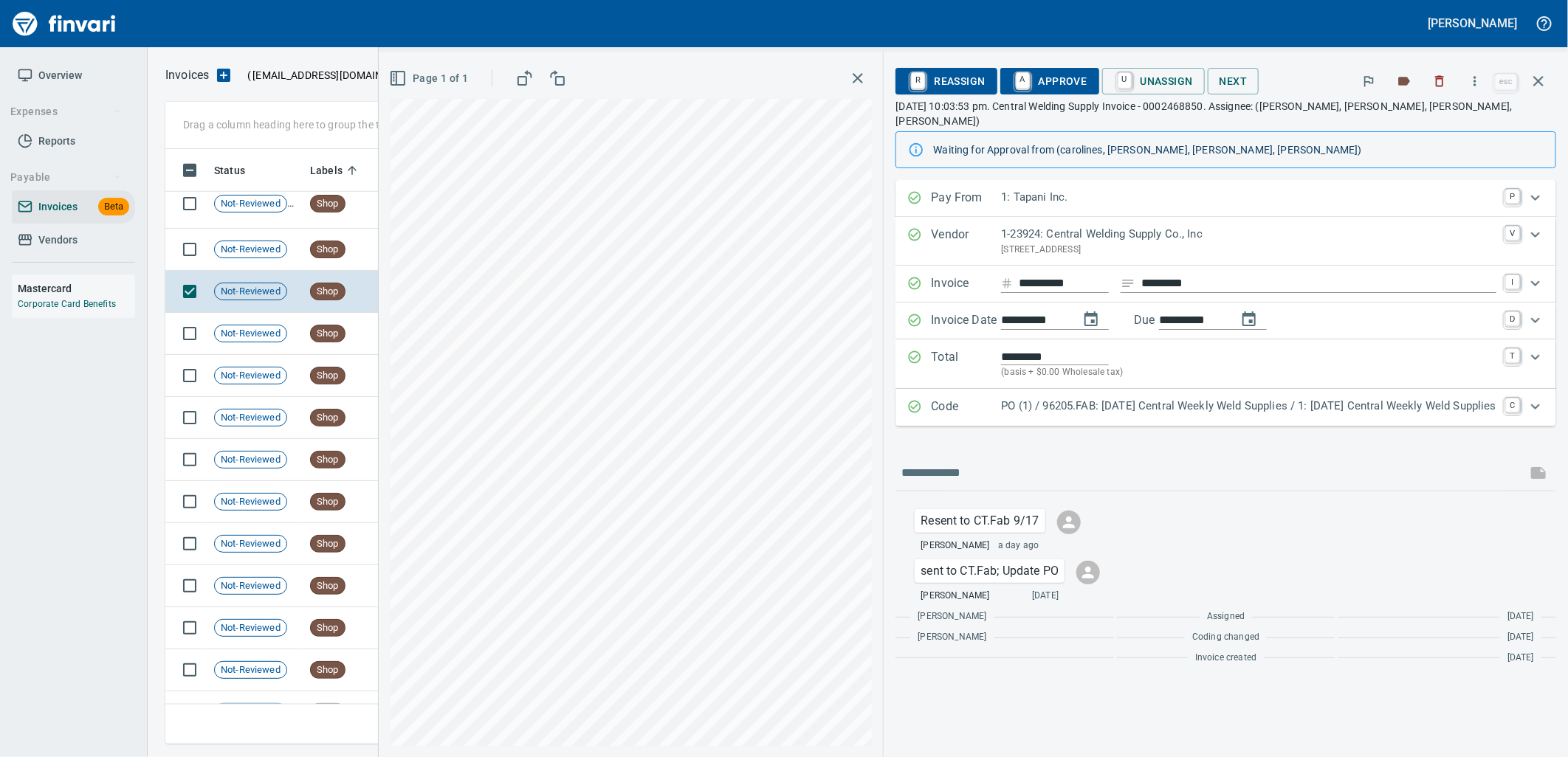
click at [1054, 389] on div "Code PO (1) / 96205.FAB: 08/25/25 Central Weekly Weld Supplies / 1: 08/25/25 Ce…" at bounding box center [1226, 407] width 660 height 37
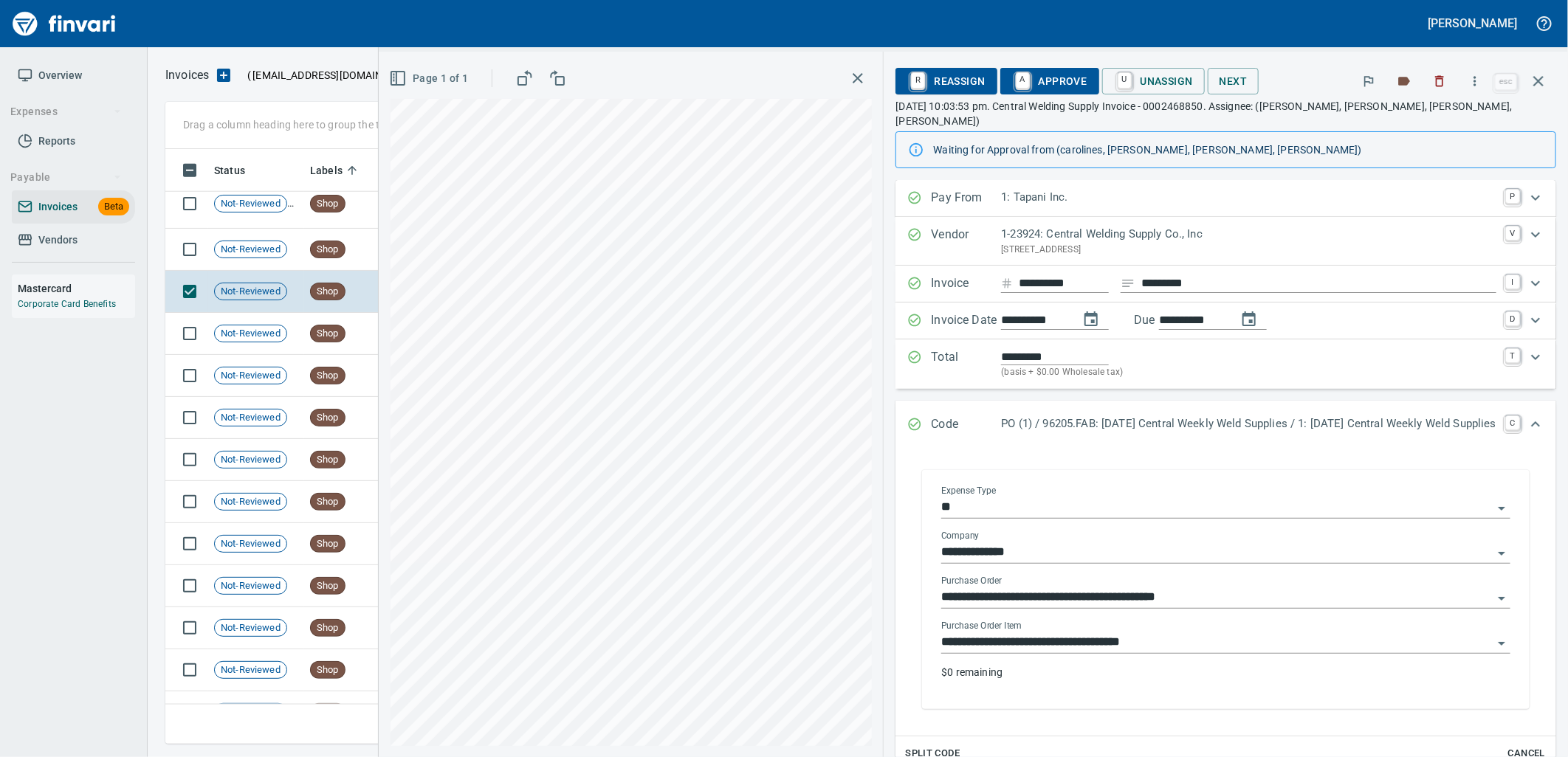
click at [1180, 636] on input "**********" at bounding box center [1216, 642] width 551 height 21
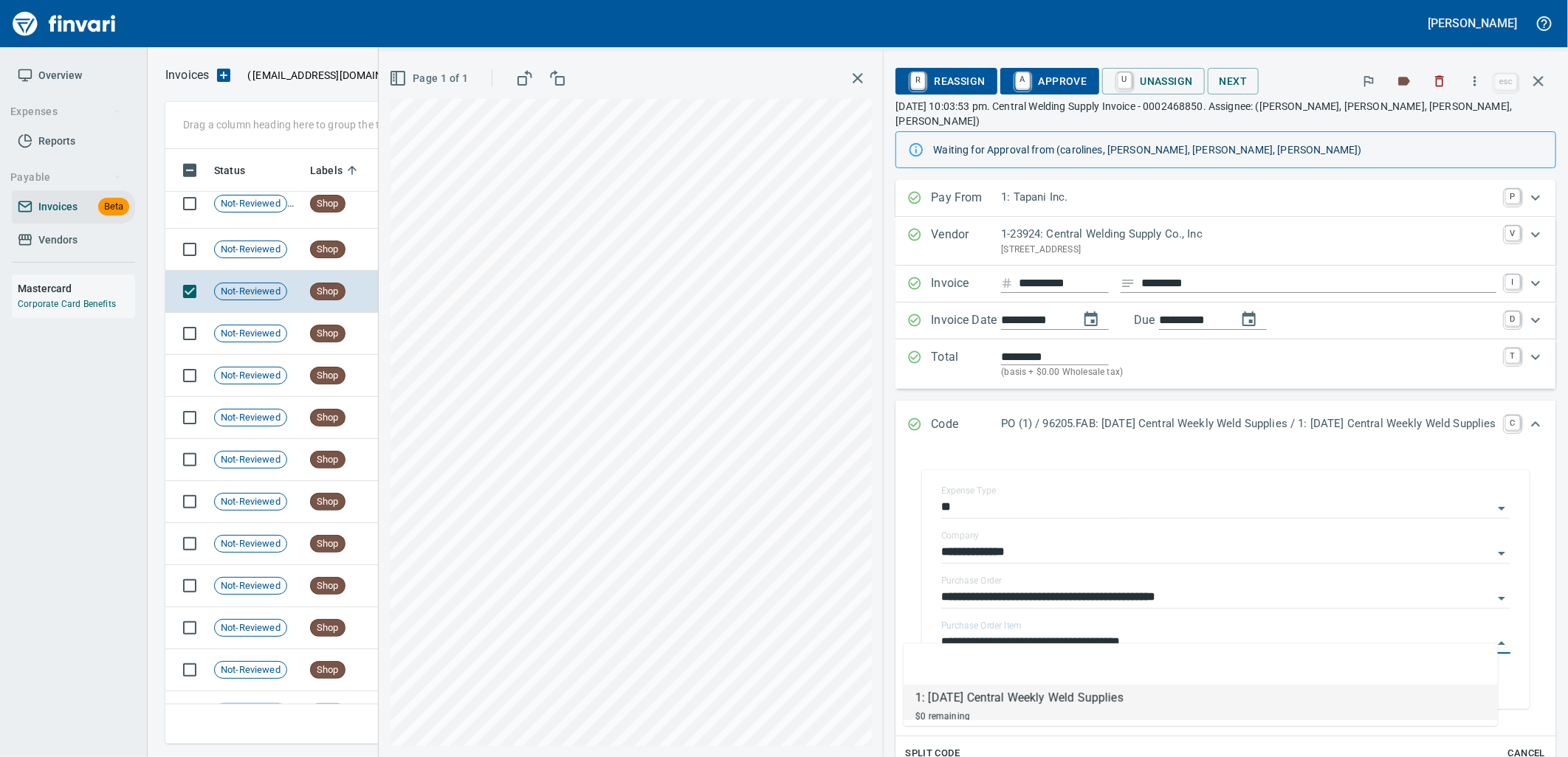
scroll to position [583, 1360]
click at [273, 257] on div "Not-Reviewed" at bounding box center [251, 249] width 73 height 18
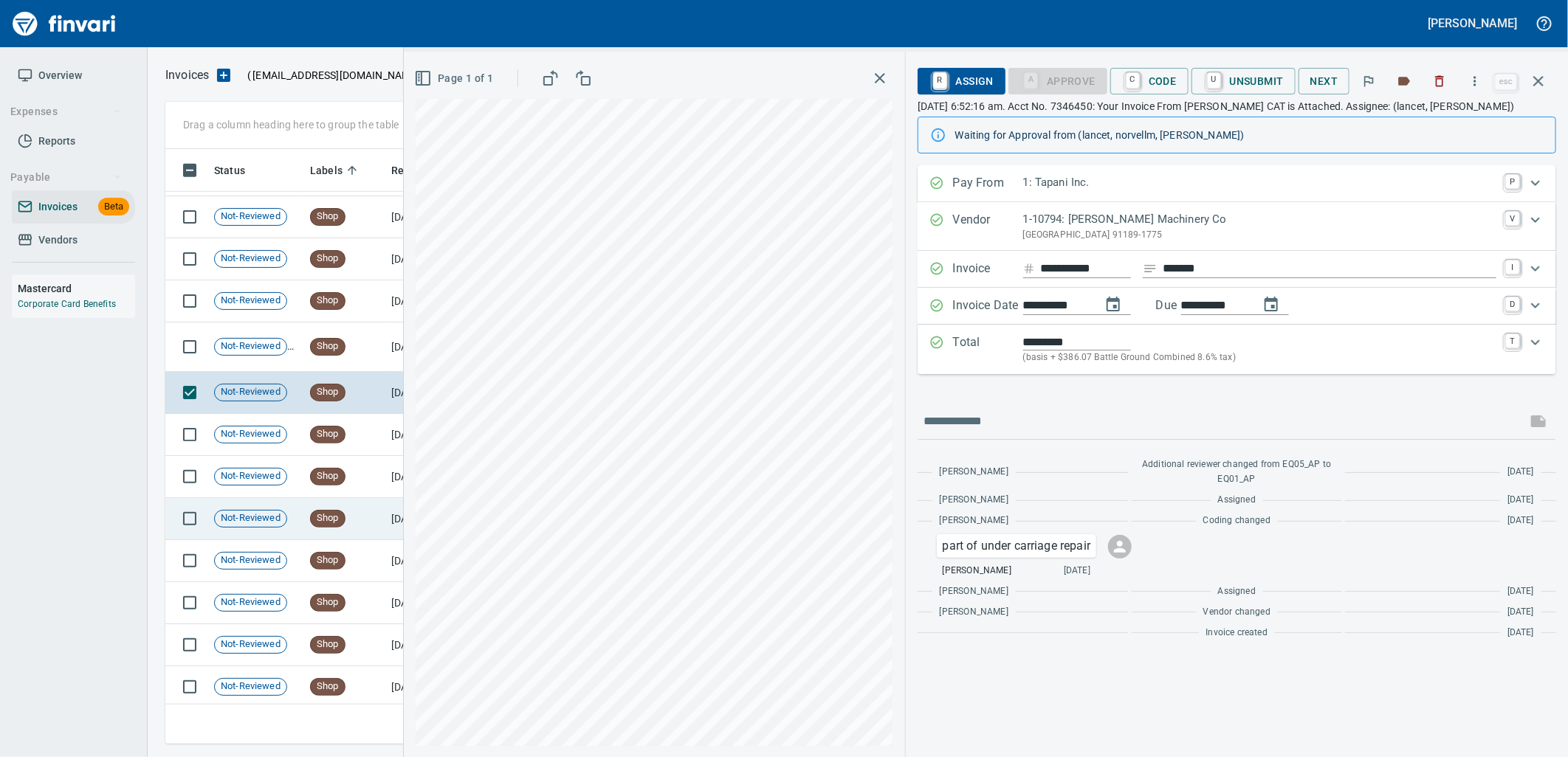
scroll to position [18503, 0]
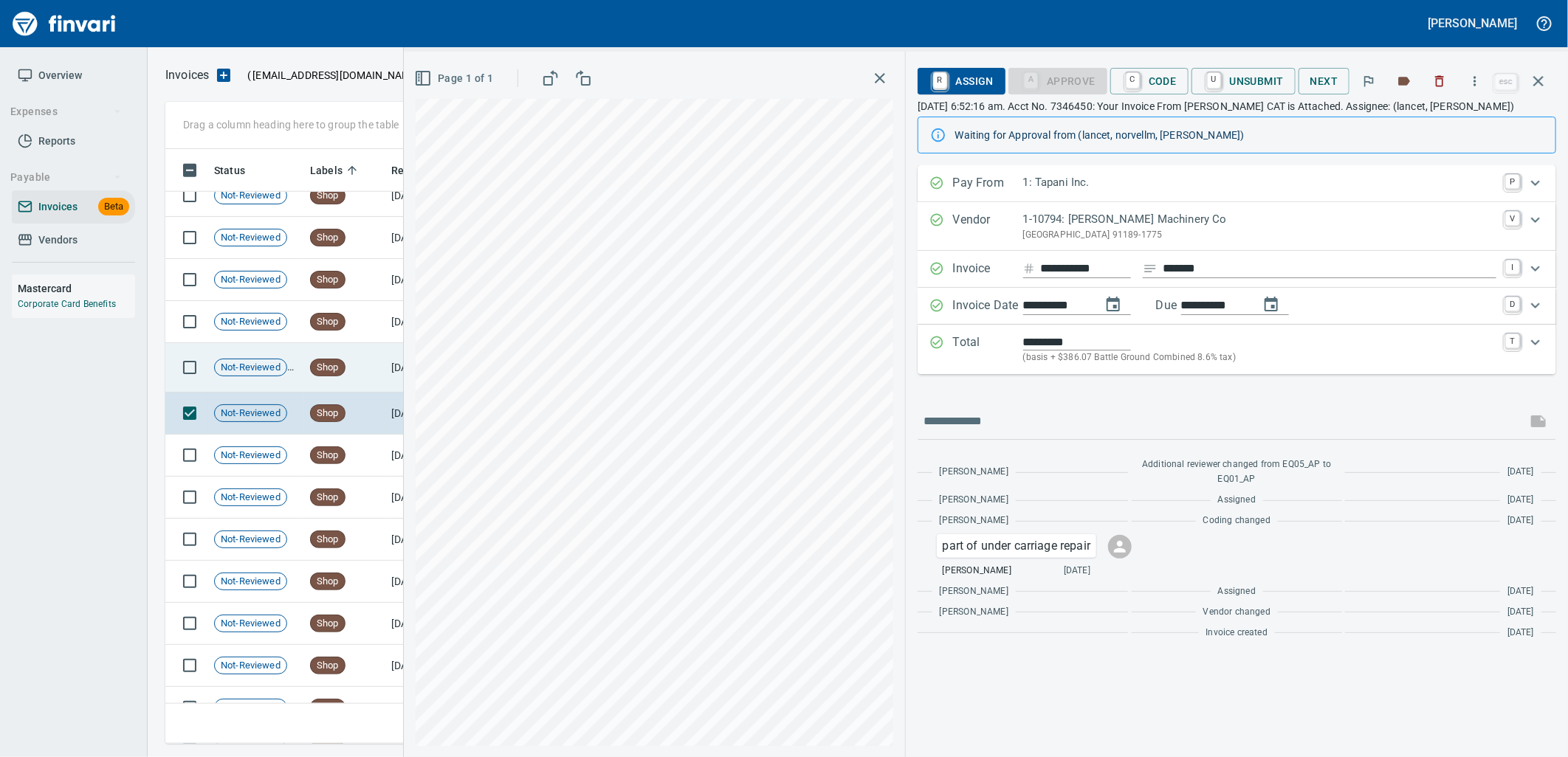
click at [292, 380] on td "Not-Reviewed" at bounding box center [256, 367] width 96 height 50
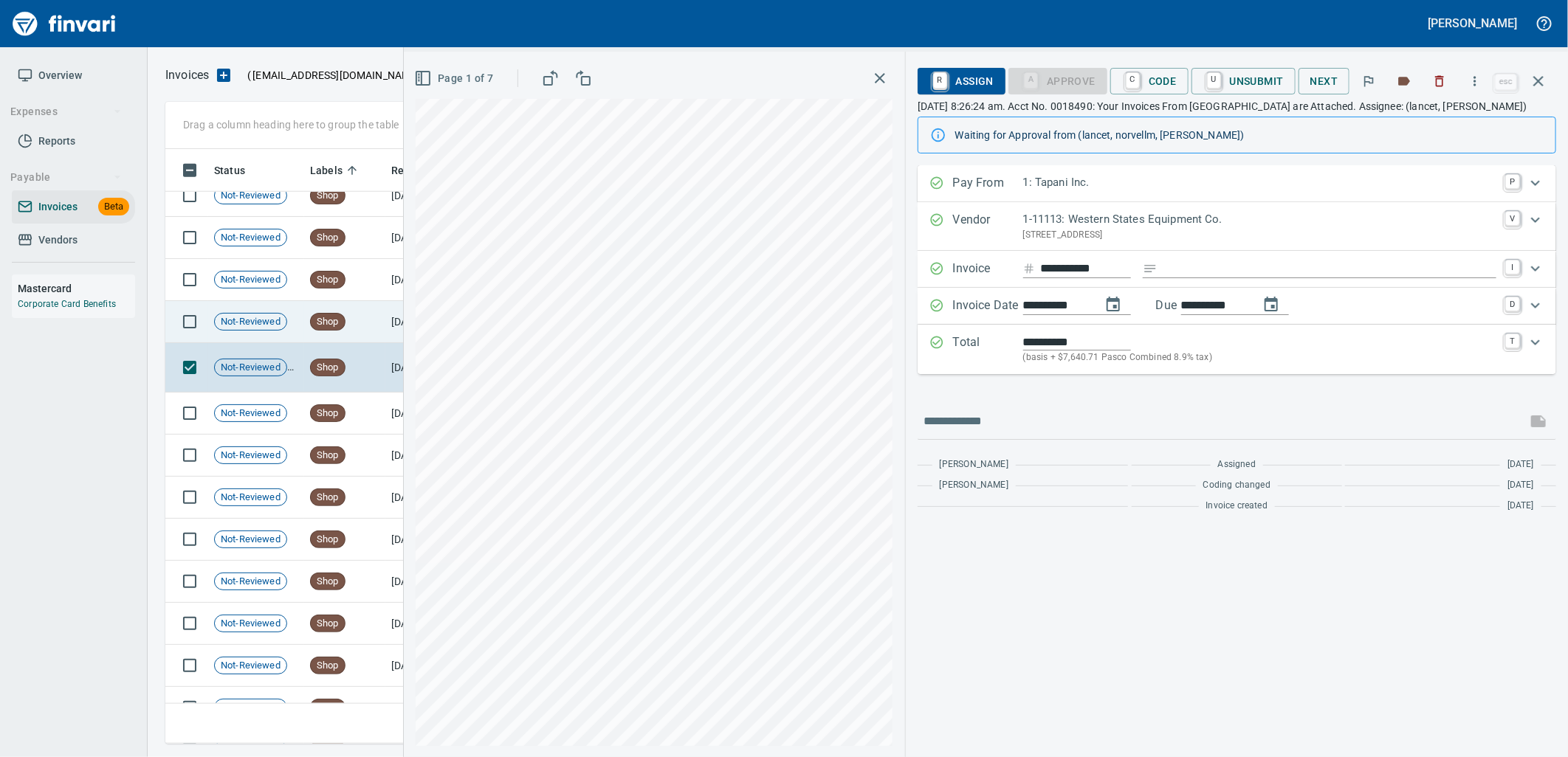
click at [292, 326] on td "Not-Reviewed" at bounding box center [256, 322] width 96 height 42
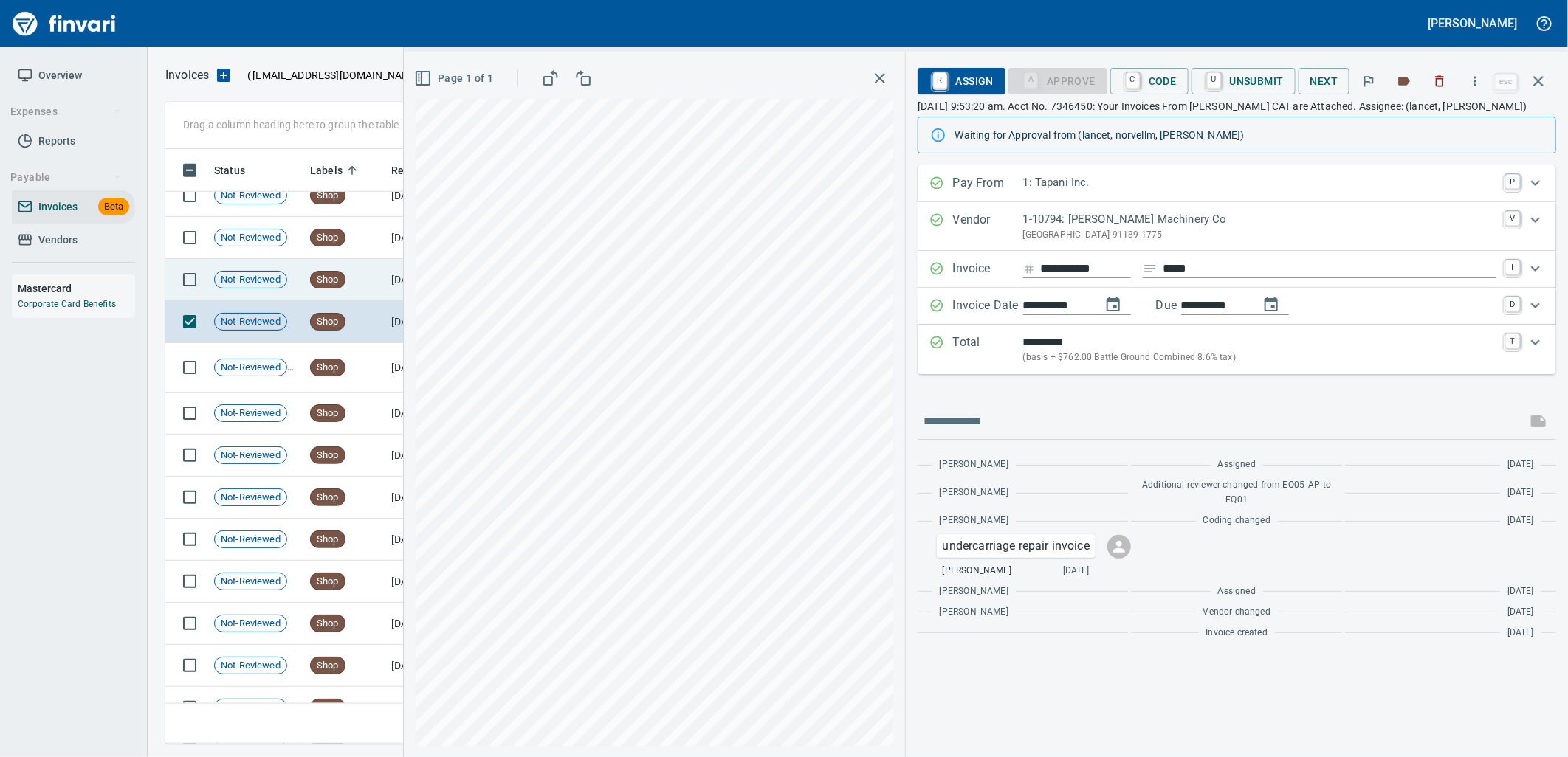
click at [300, 289] on td "Not-Reviewed" at bounding box center [256, 280] width 96 height 42
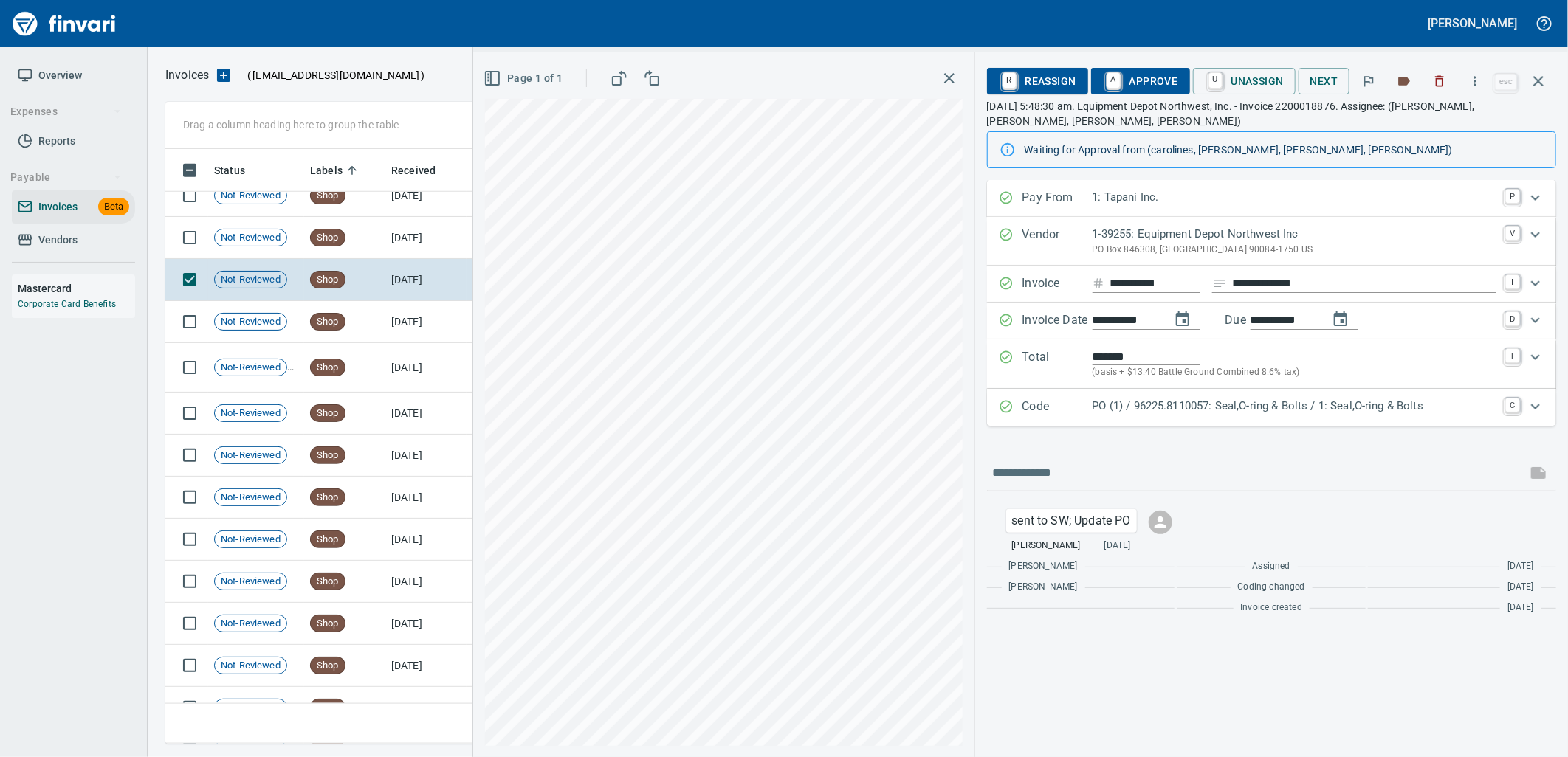
click at [1204, 406] on p "PO (1) / 96225.8110057: Seal,O-ring & Bolts / 1: Seal,O-ring & Bolts" at bounding box center [1293, 406] width 403 height 17
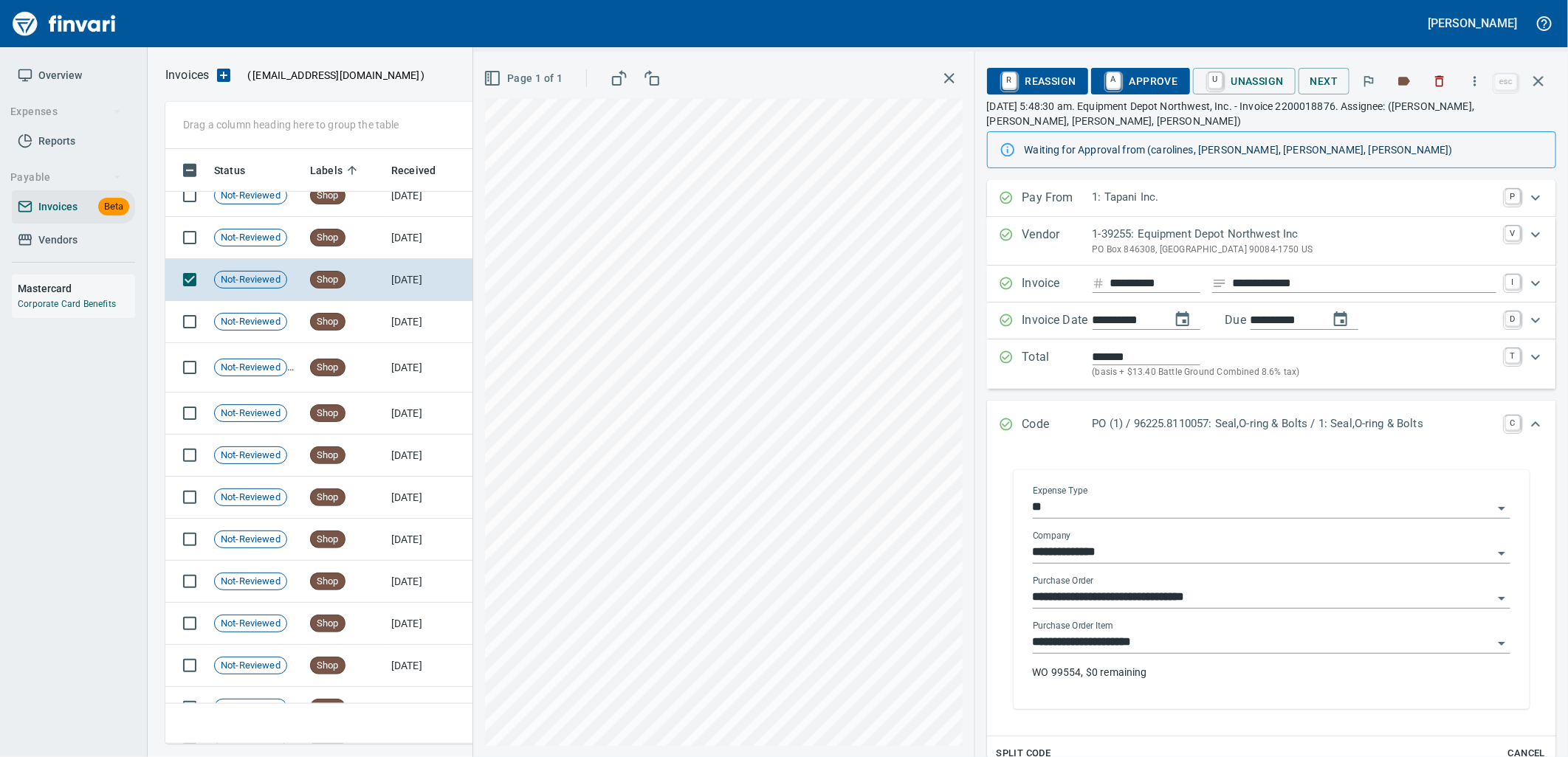
click at [1194, 653] on input "**********" at bounding box center [1262, 642] width 460 height 21
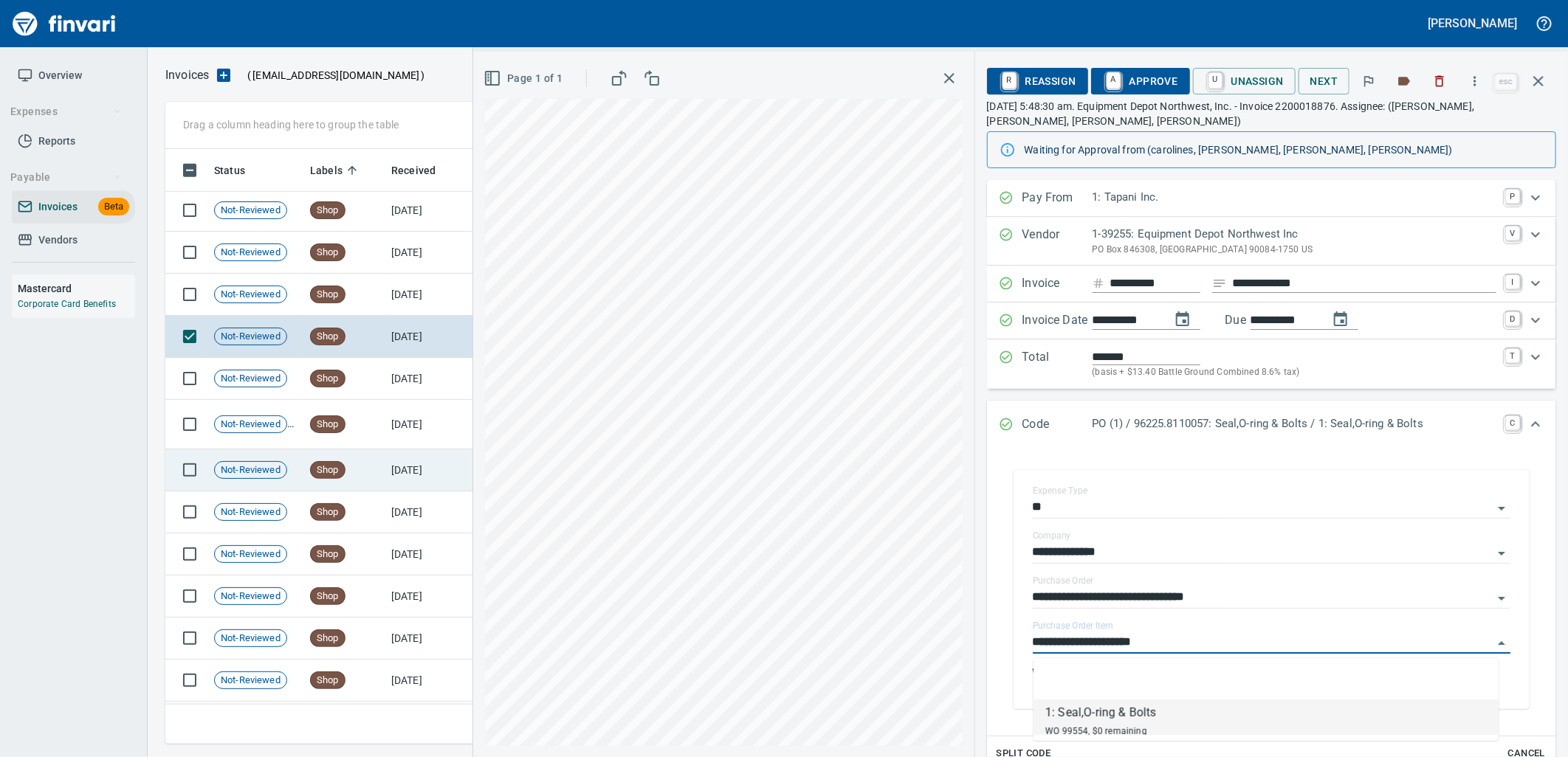
scroll to position [18175, 0]
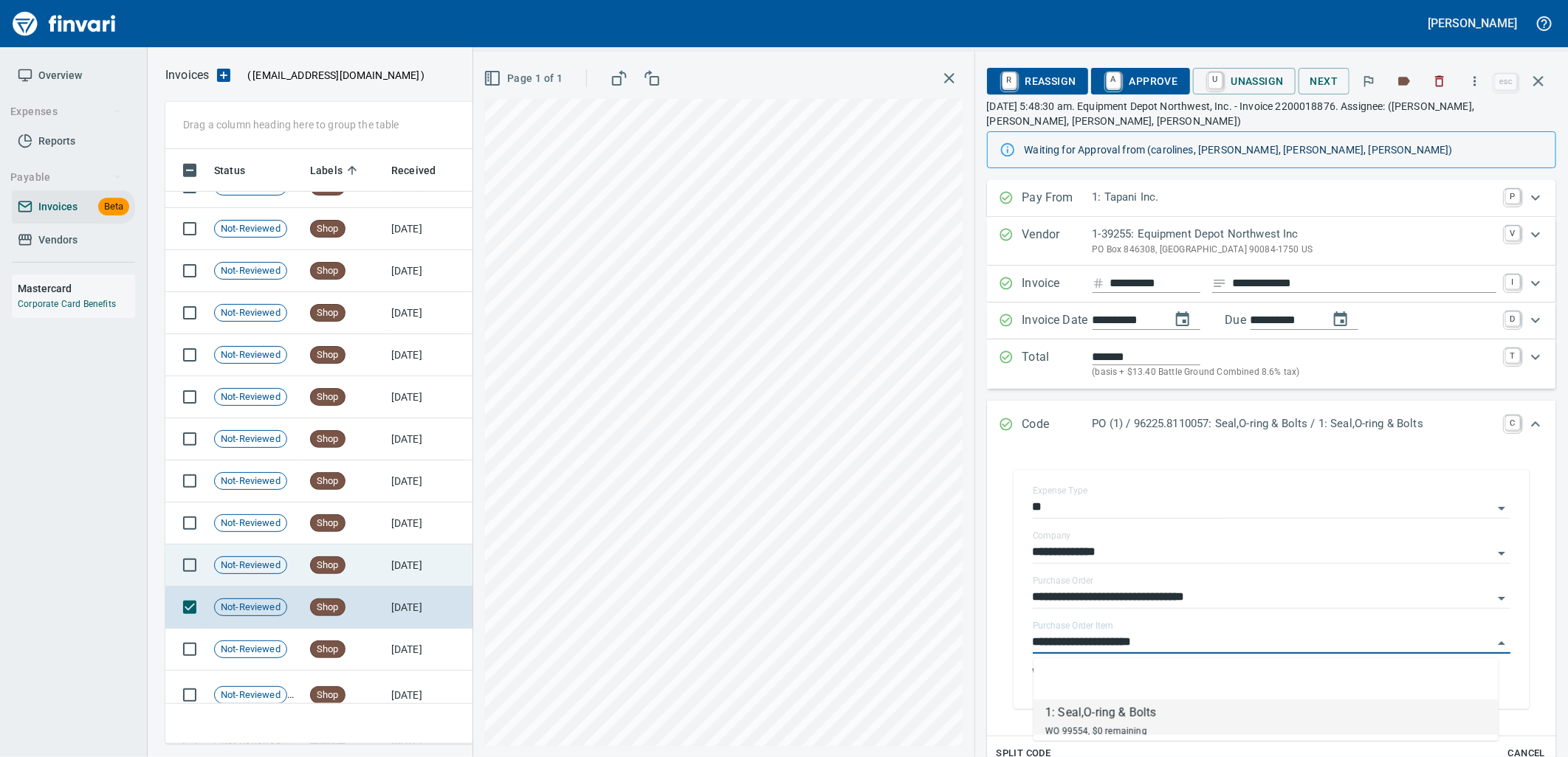
click at [387, 564] on td "[DATE]" at bounding box center [426, 565] width 81 height 42
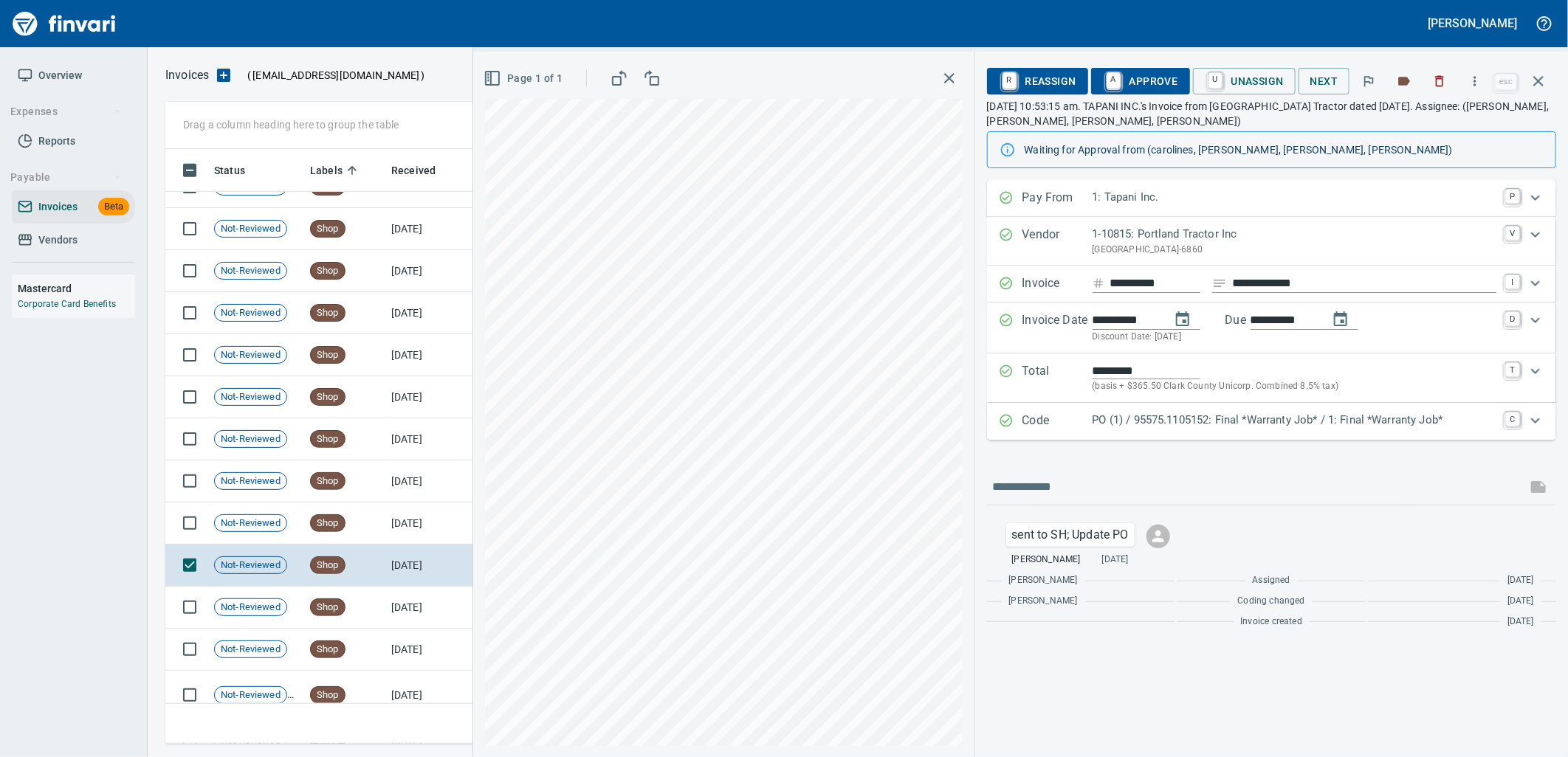
click at [1243, 428] on p "PO (1) / 95575.1105152: Final *Warranty Job* / 1: Final *Warranty Job*" at bounding box center [1293, 420] width 403 height 17
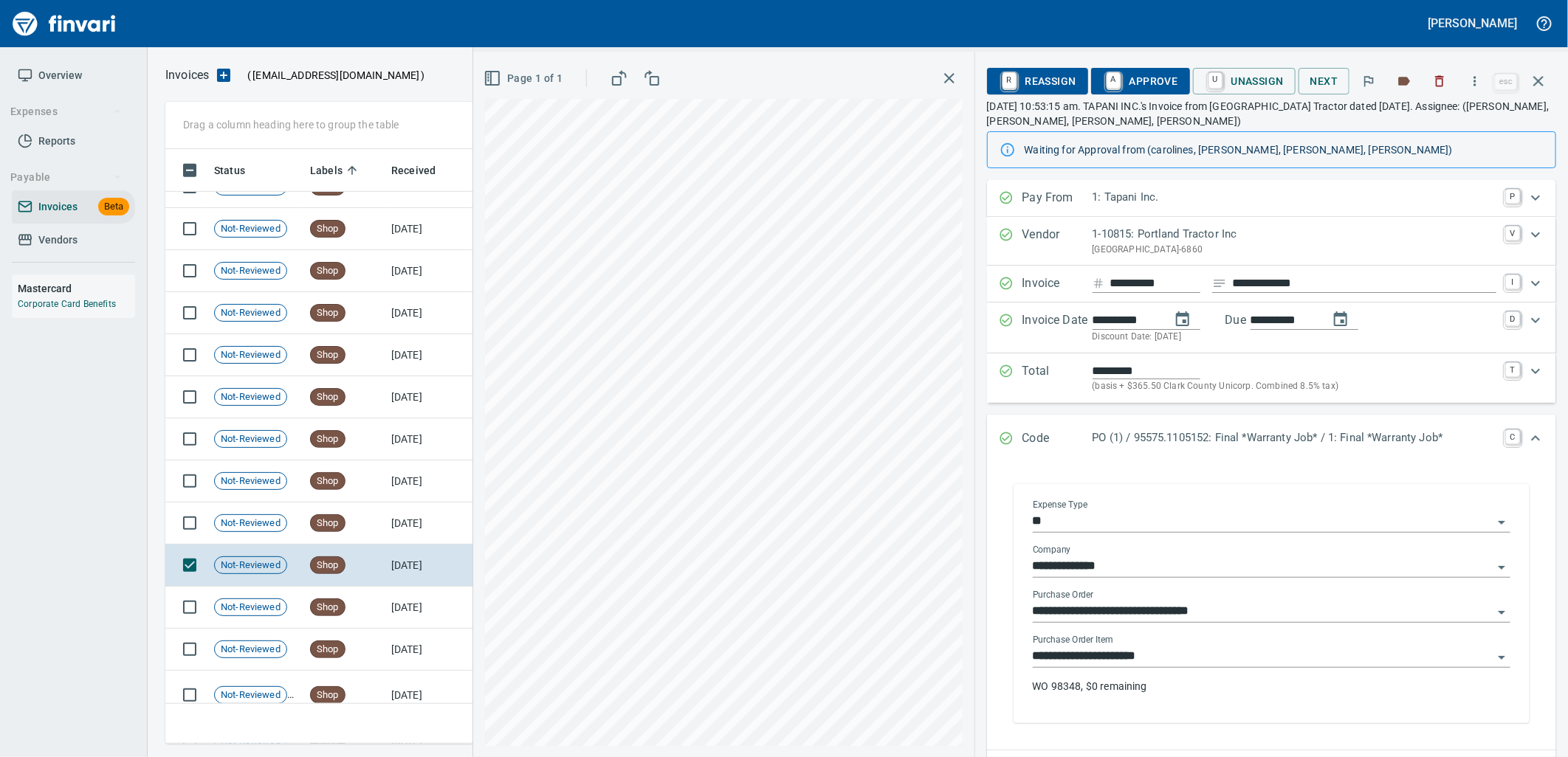
click at [1192, 651] on input "**********" at bounding box center [1262, 656] width 460 height 21
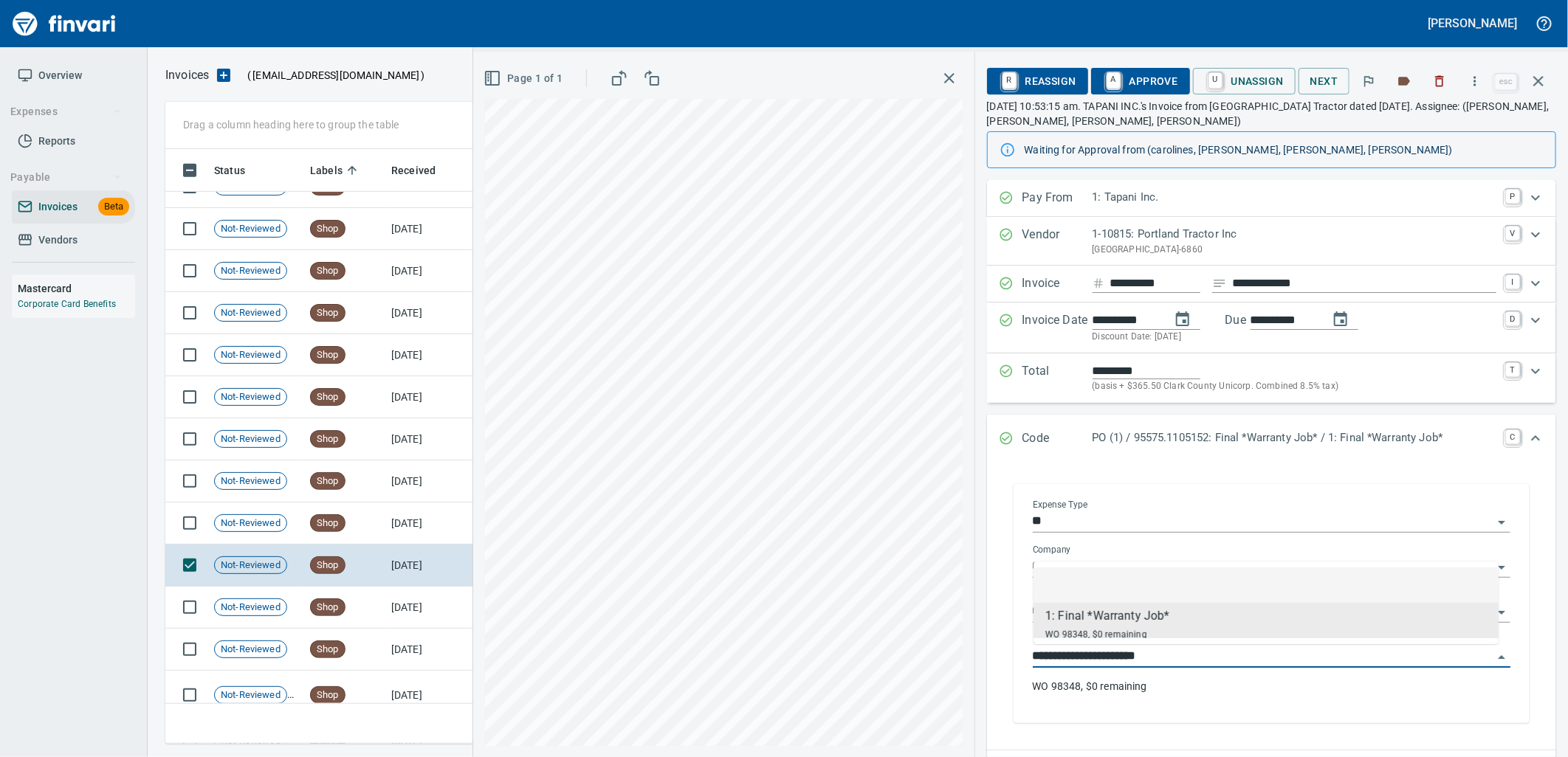
scroll to position [583, 1360]
click at [374, 507] on td "Shop" at bounding box center [345, 523] width 81 height 42
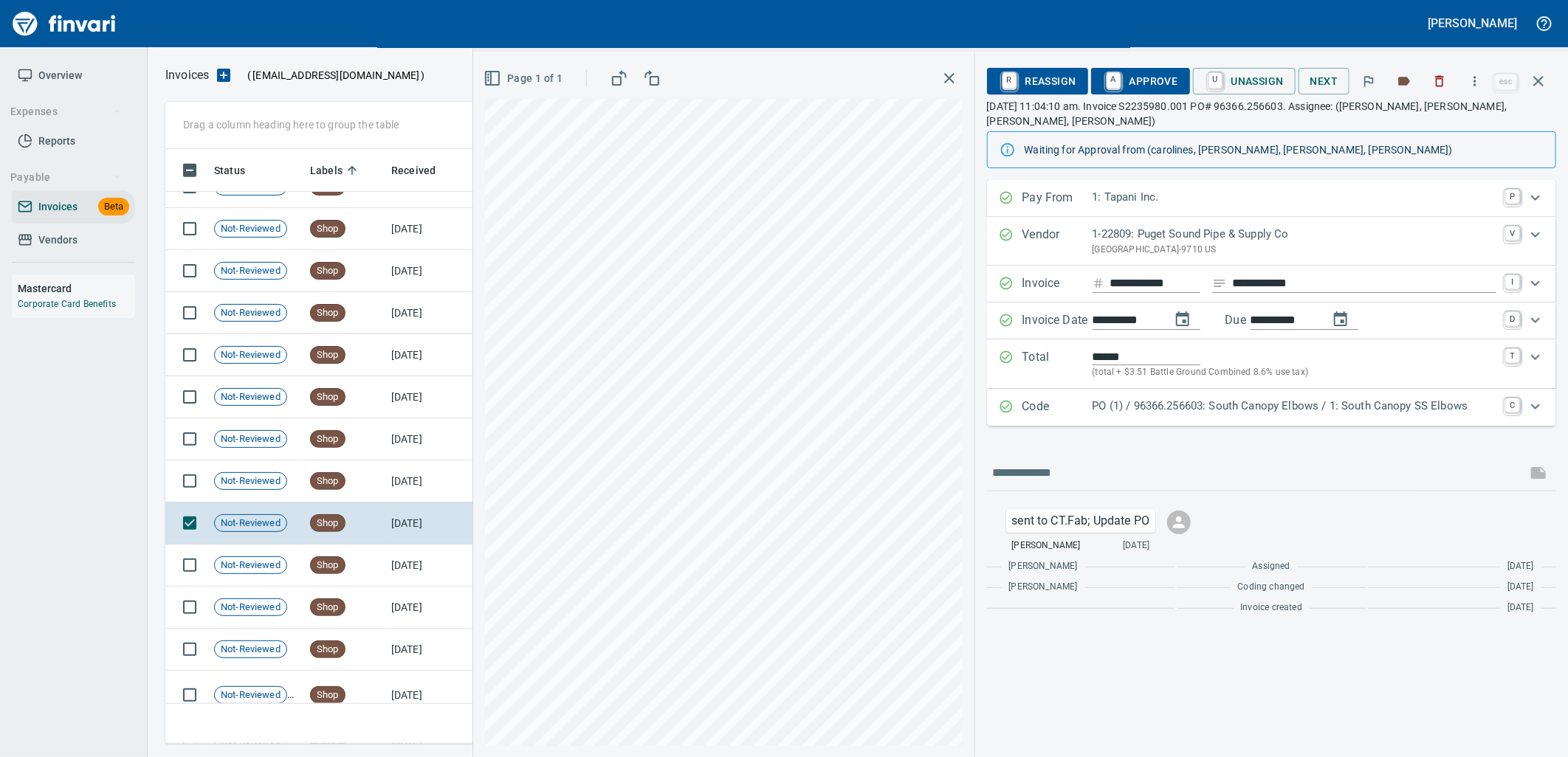
click at [1175, 422] on div "Code PO (1) / 96366.256603: South Canopy Elbows / 1: South Canopy SS Elbows C" at bounding box center [1271, 407] width 569 height 37
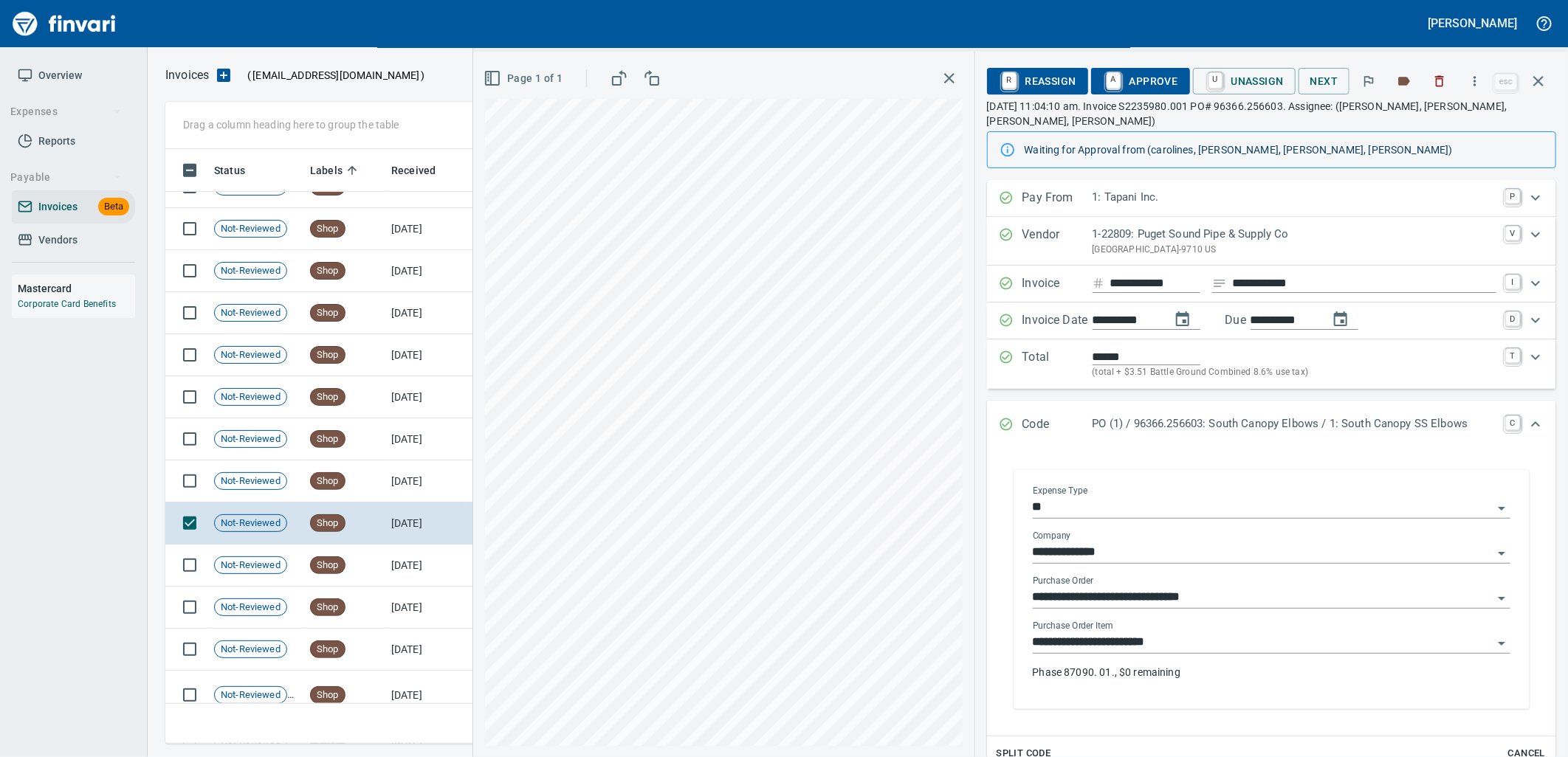
click at [1193, 652] on input "**********" at bounding box center [1262, 642] width 460 height 21
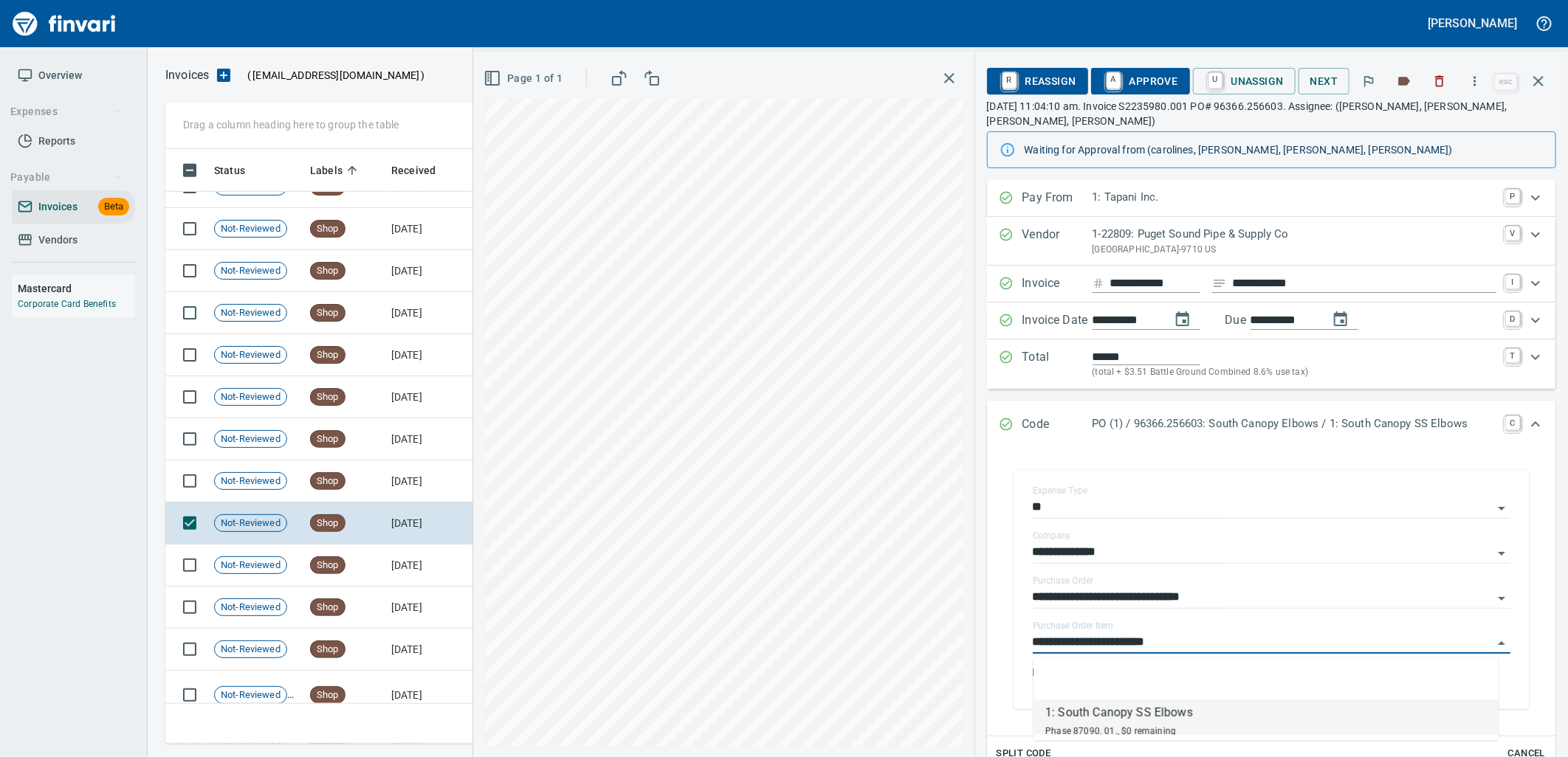
scroll to position [583, 1360]
click at [377, 497] on td "Shop" at bounding box center [345, 481] width 81 height 42
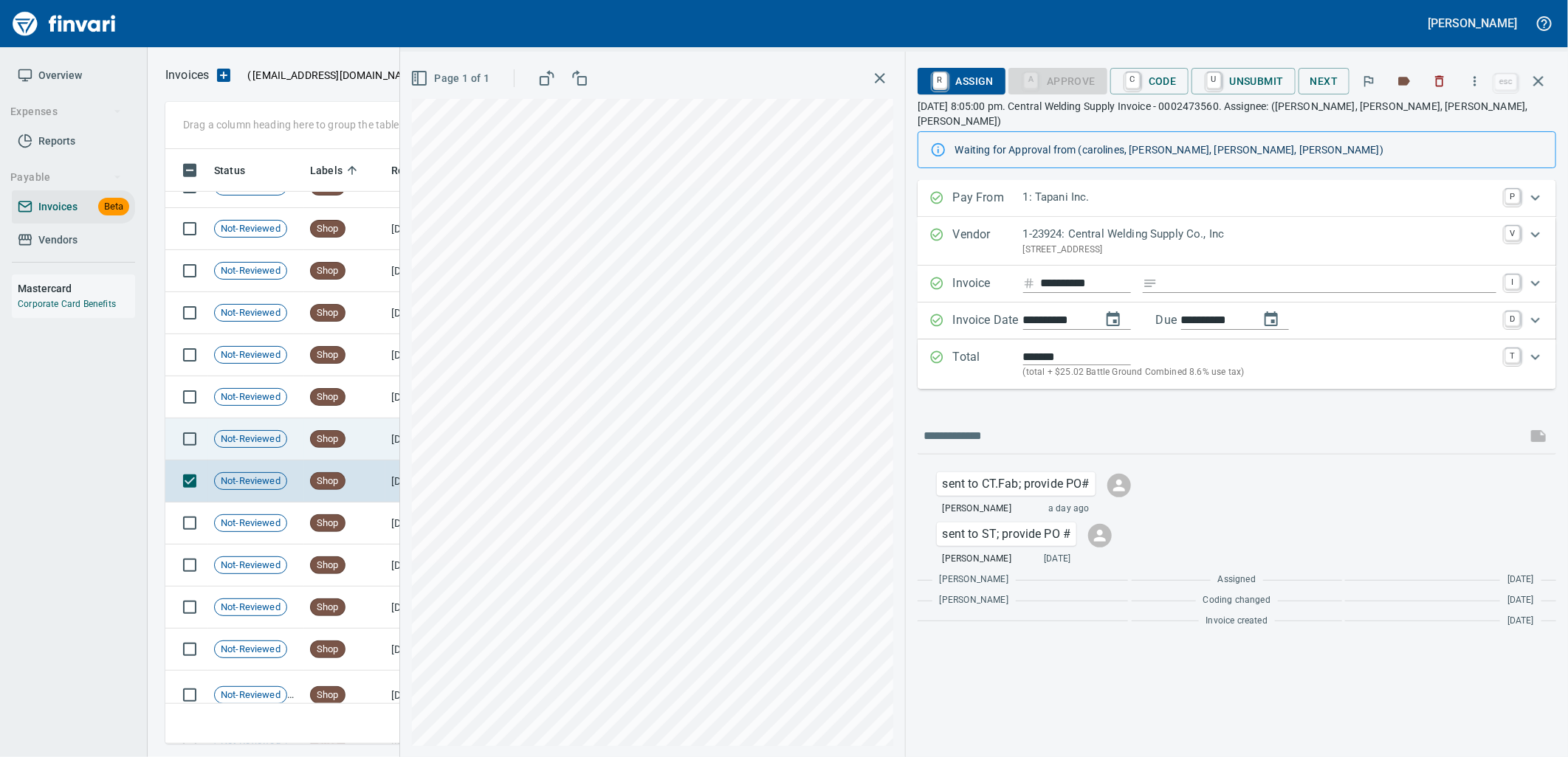
click at [306, 440] on td "Shop" at bounding box center [345, 439] width 81 height 42
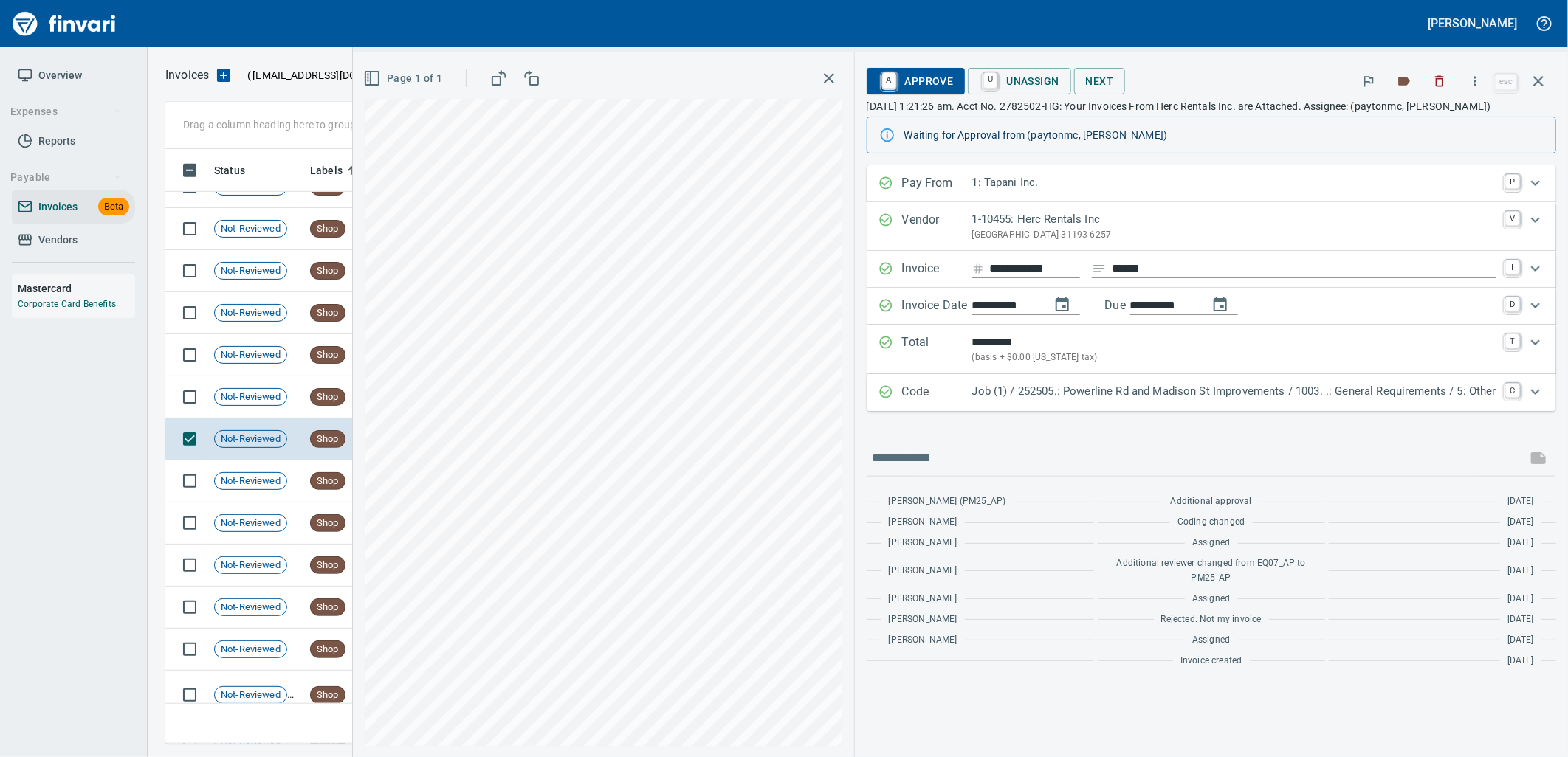
click at [1158, 392] on p "Job (1) / 252505.: Powerline Rd and Madison St Improvements / 1003. .: General …" at bounding box center [1234, 391] width 524 height 17
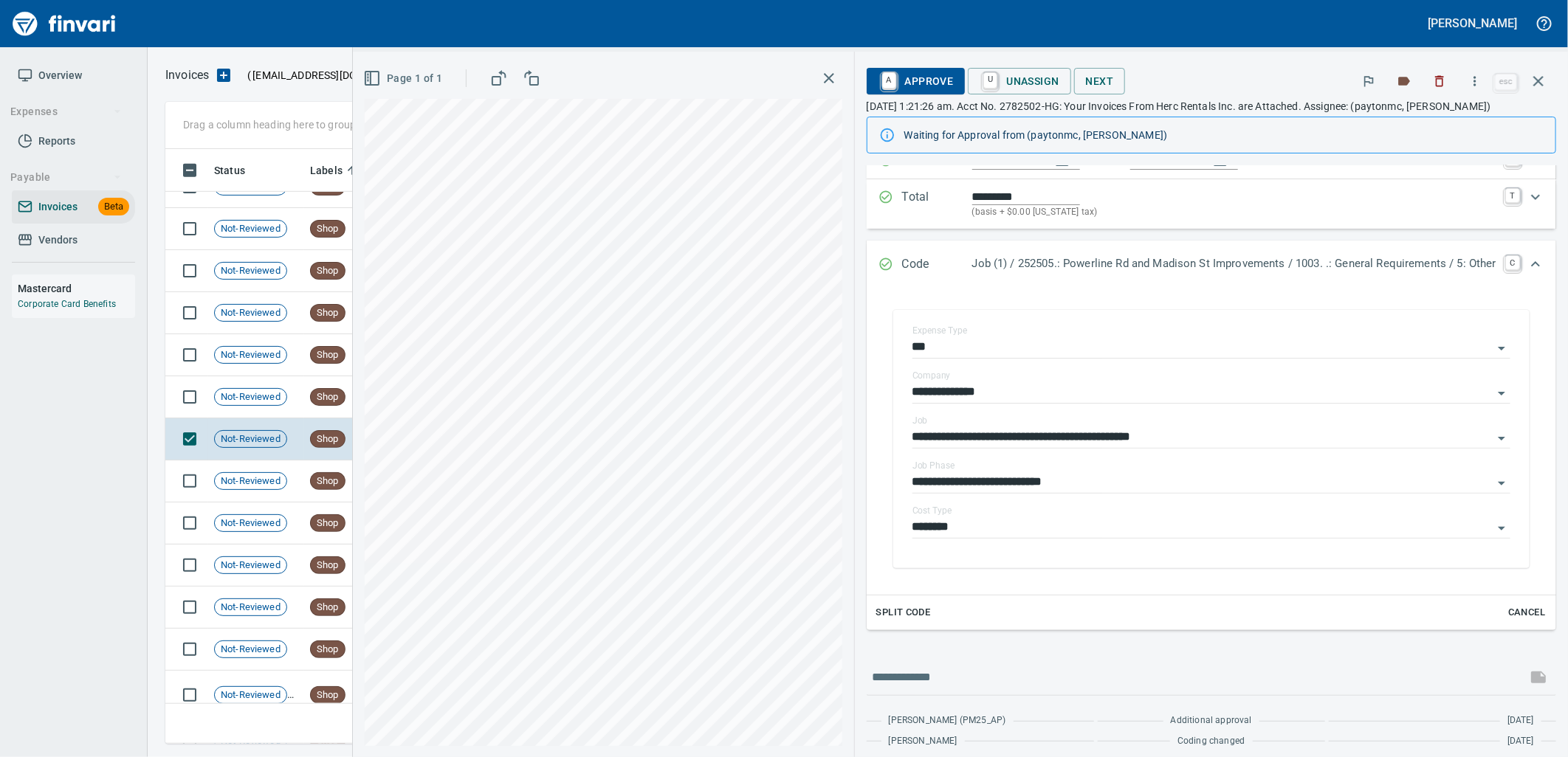
scroll to position [293, 0]
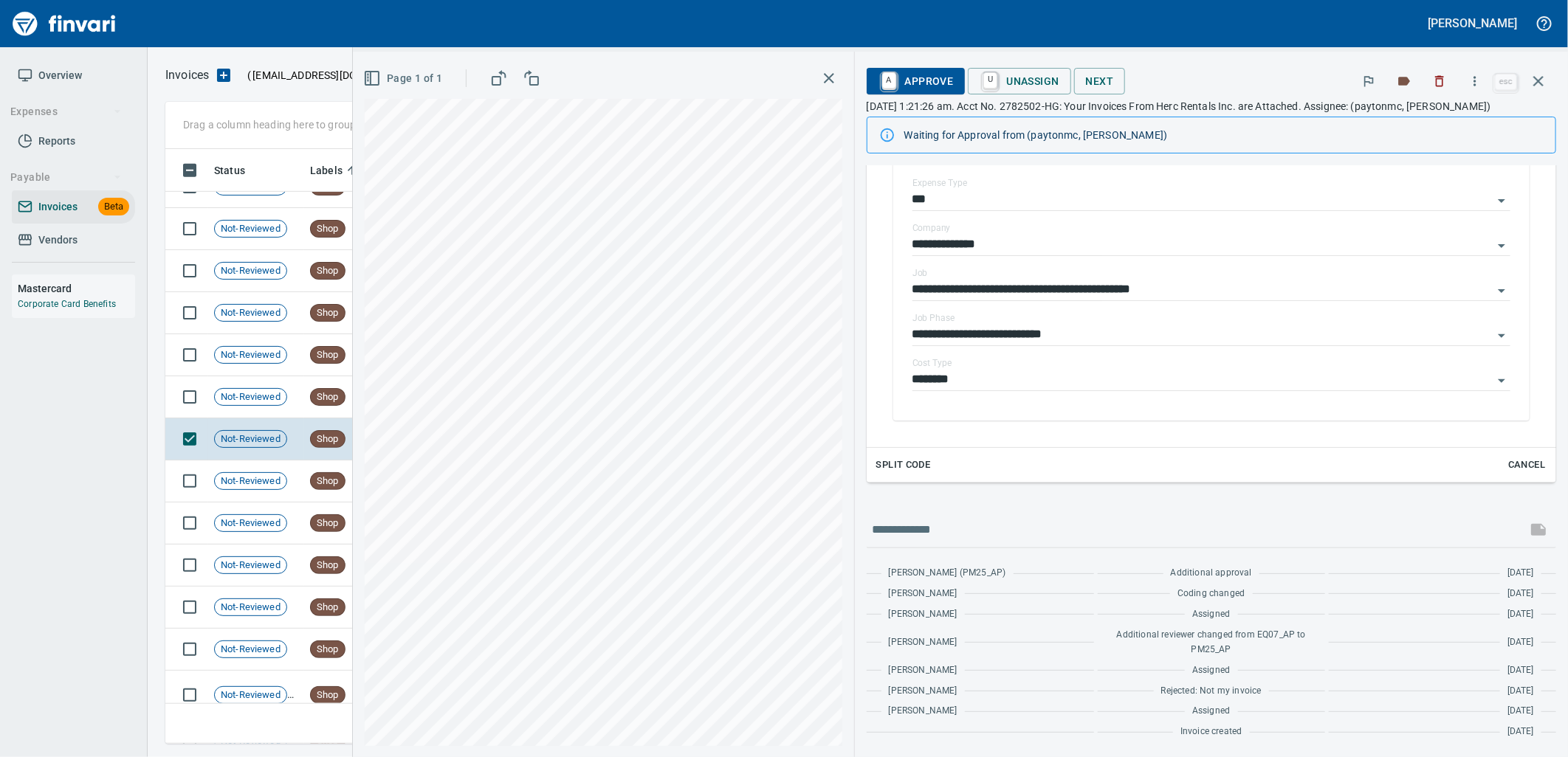
click at [898, 79] on span "A Approve" at bounding box center [916, 81] width 76 height 25
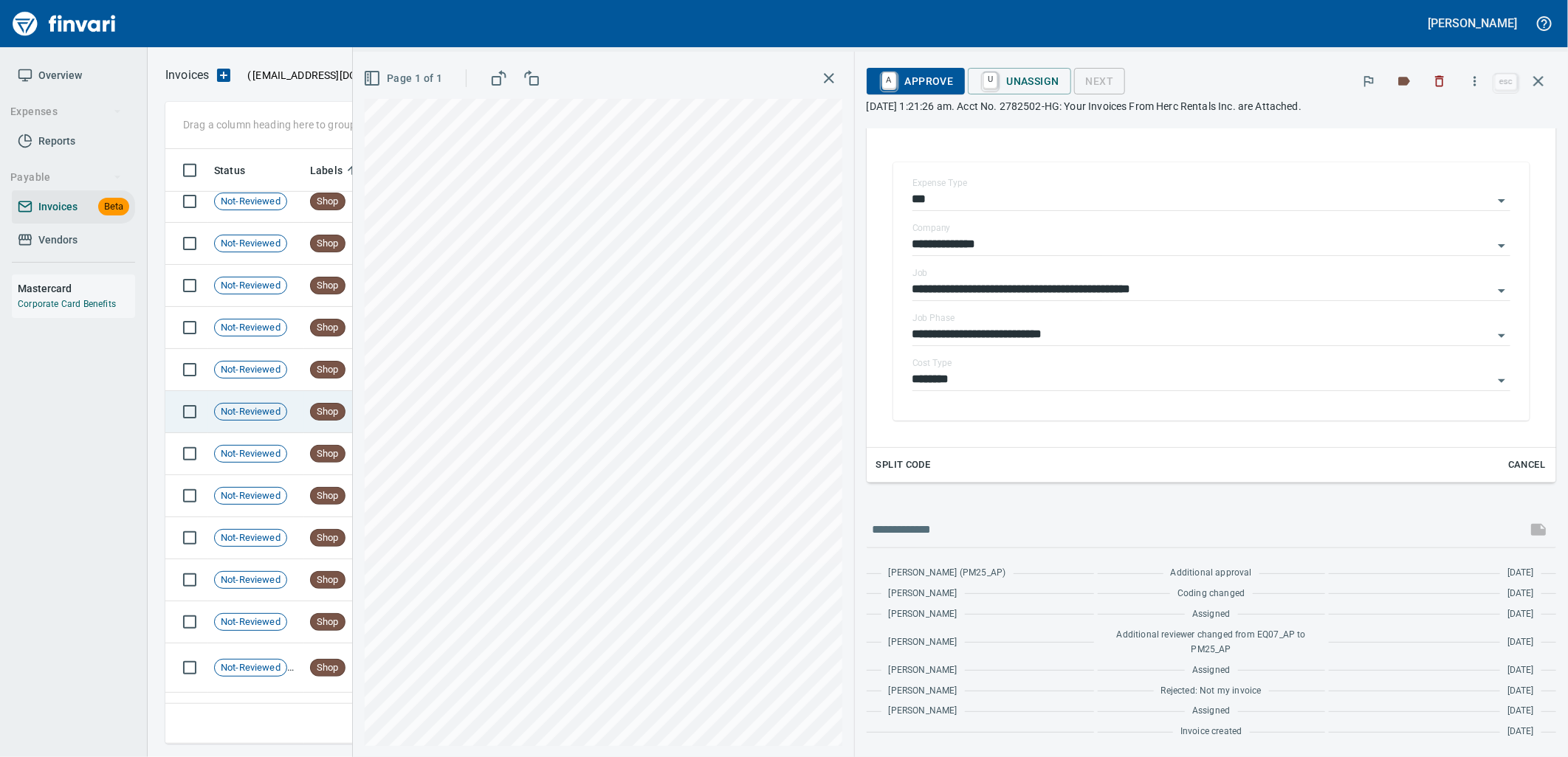
scroll to position [277, 0]
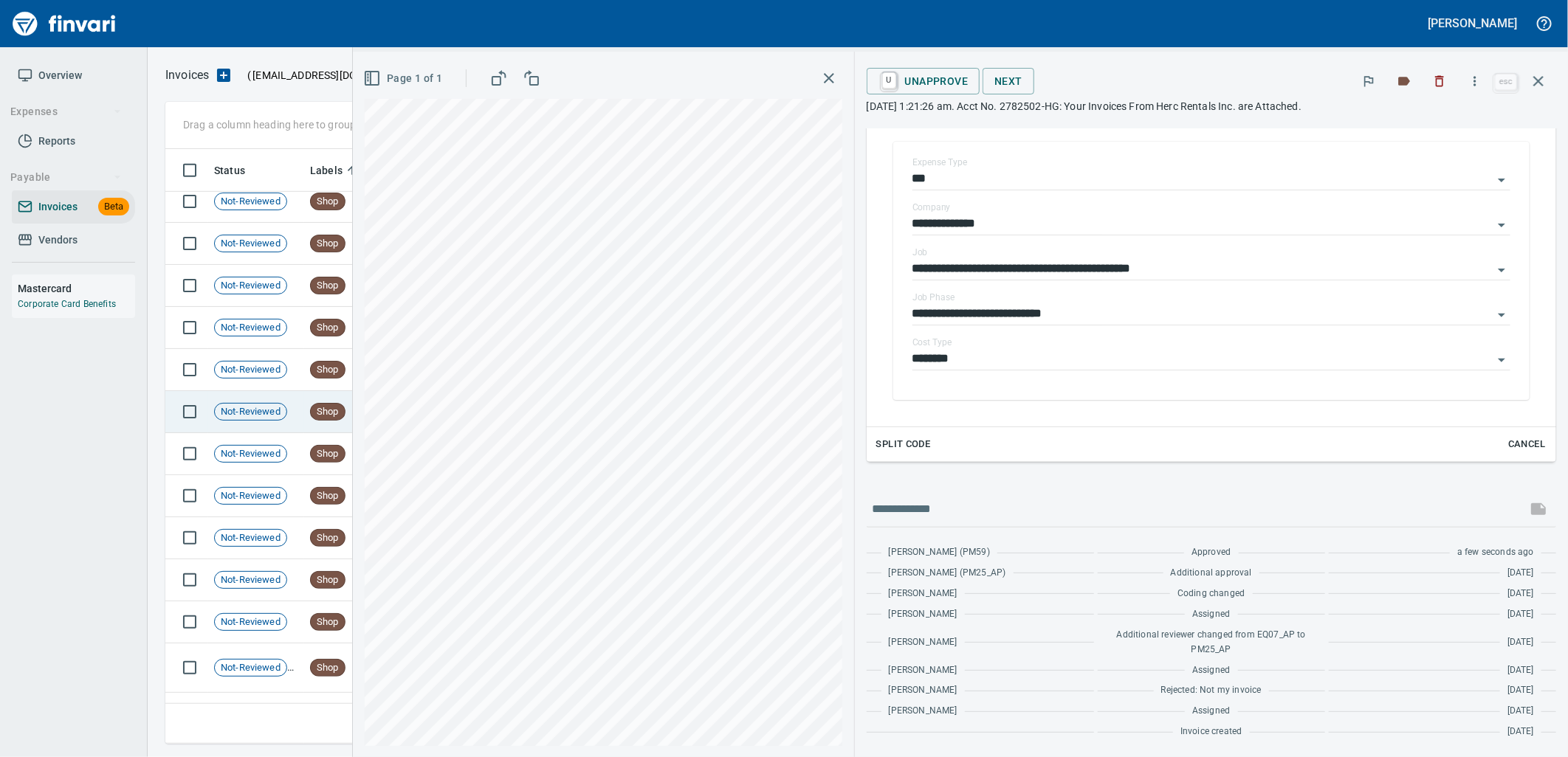
click at [252, 423] on td "Not-Reviewed" at bounding box center [256, 412] width 96 height 42
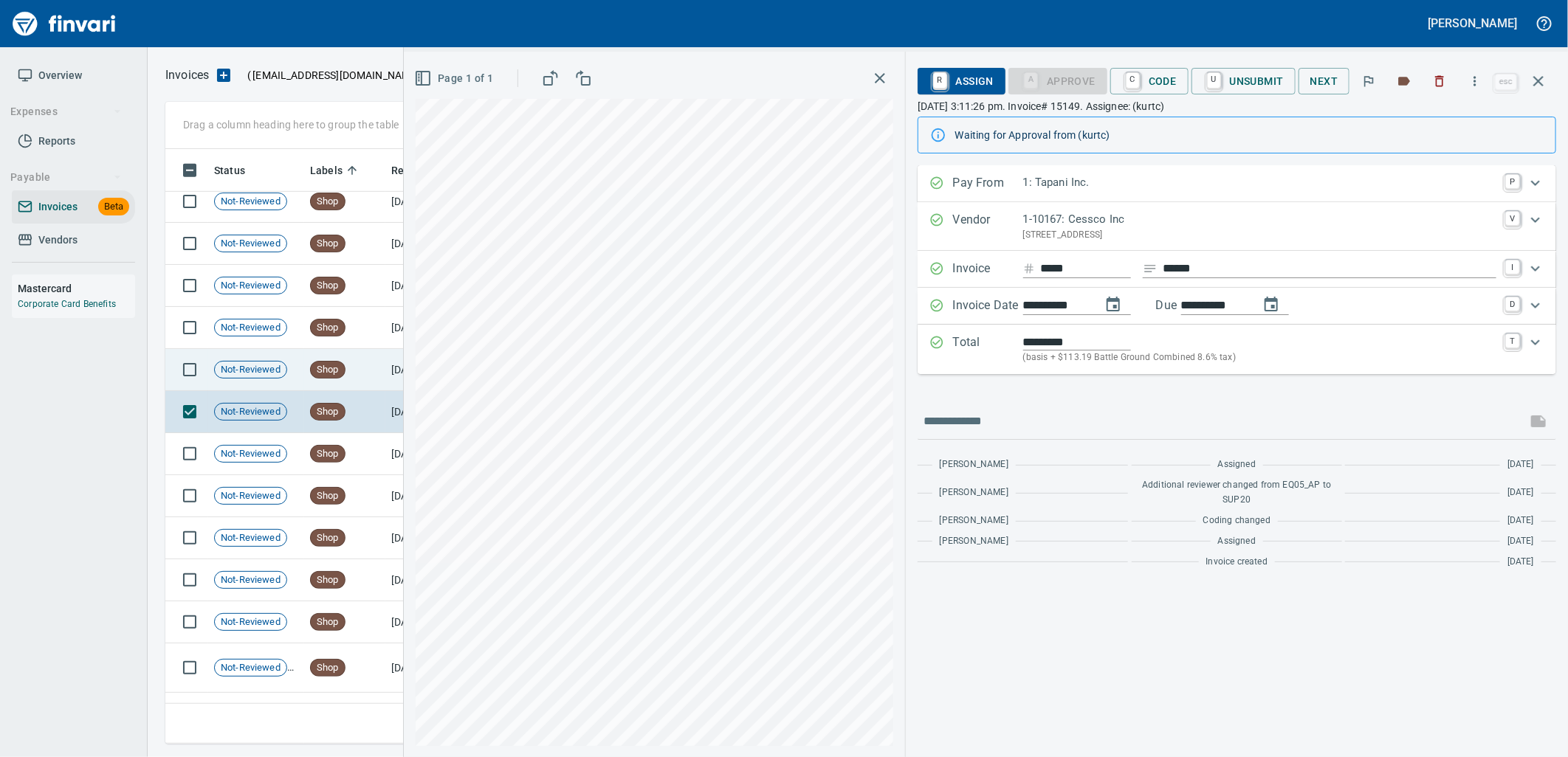
click at [271, 377] on div "Not-Reviewed" at bounding box center [251, 369] width 73 height 18
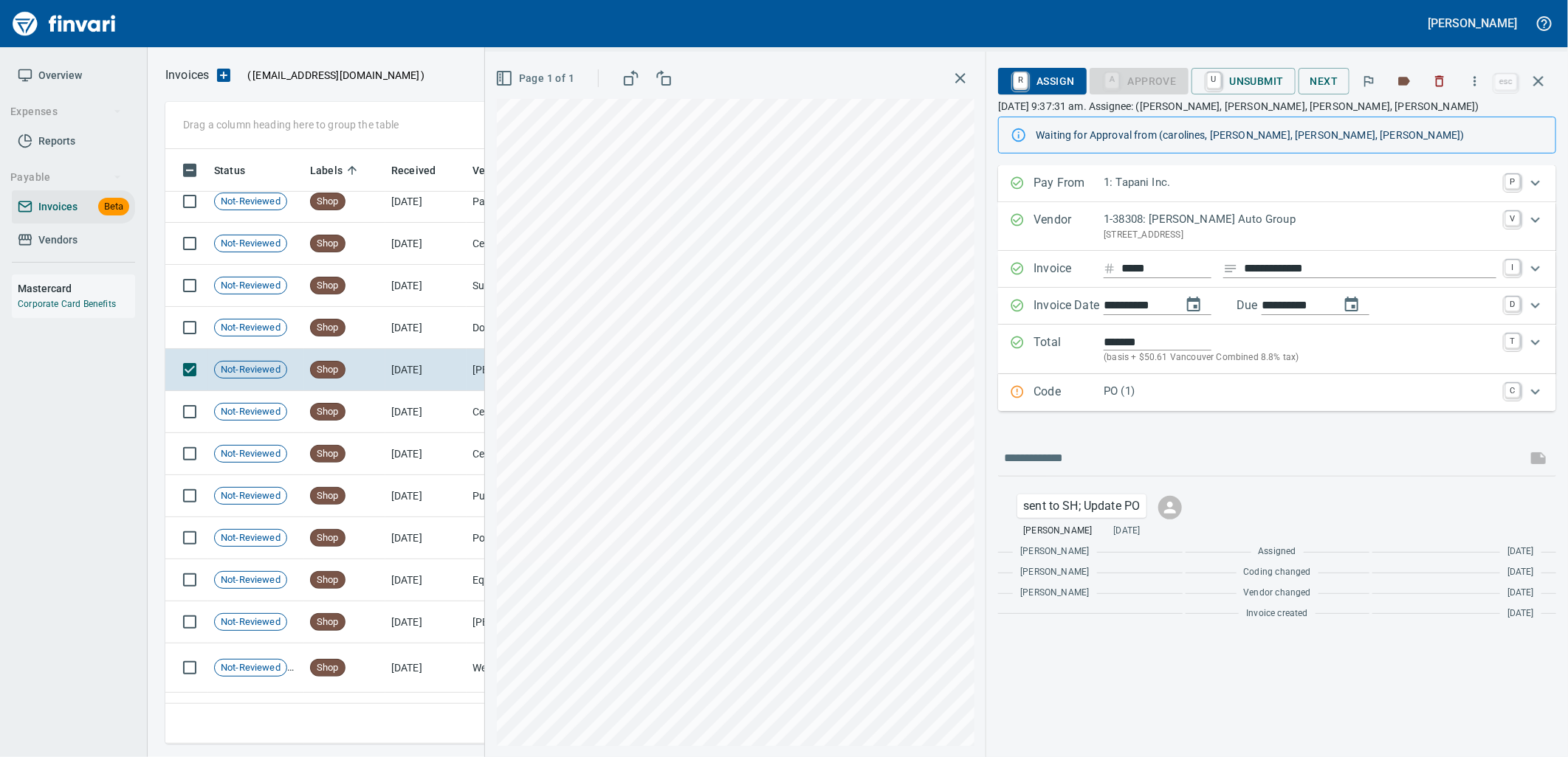
click at [1223, 407] on div "Code PO (1) C" at bounding box center [1277, 393] width 558 height 37
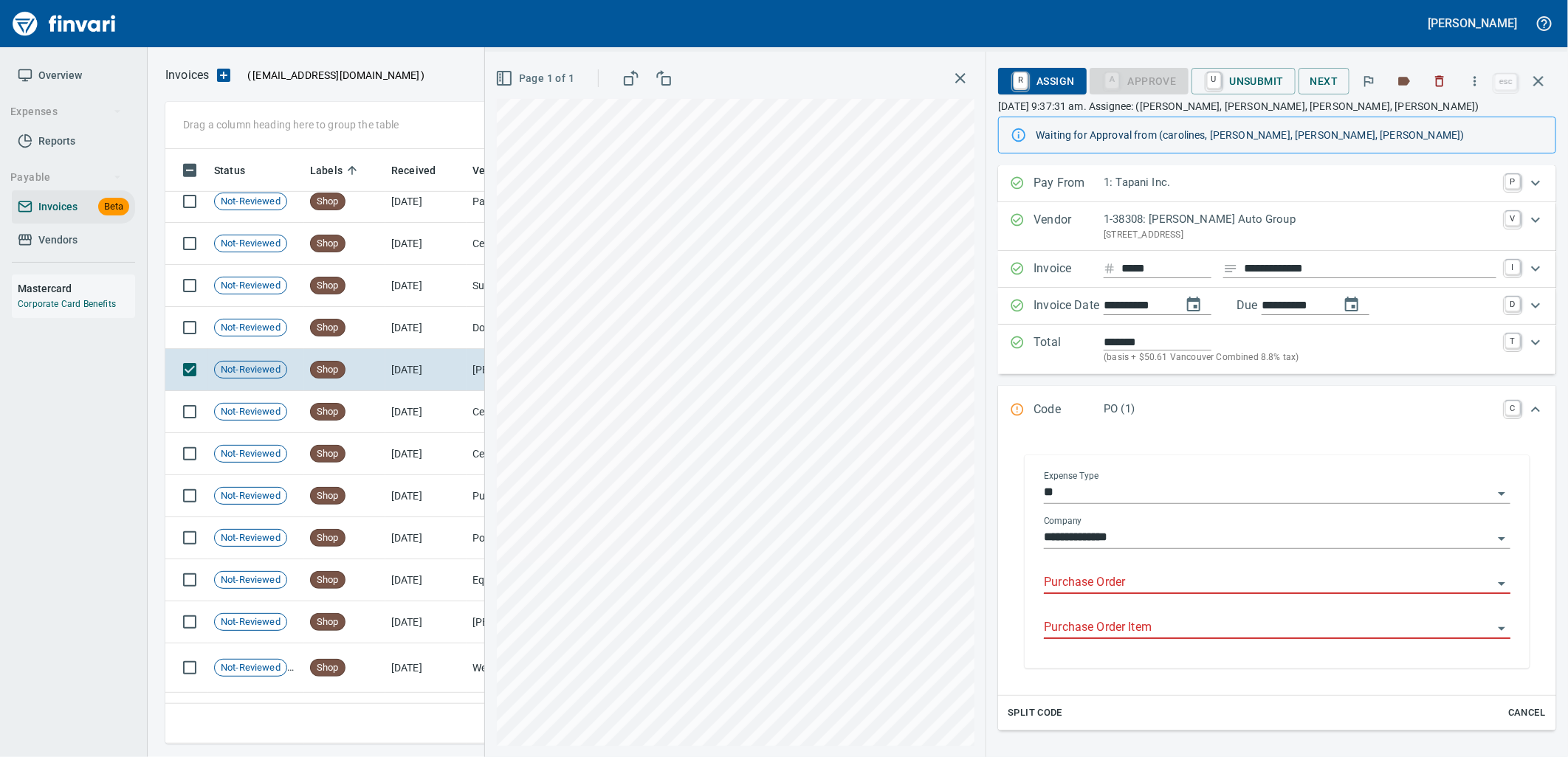
click at [1149, 584] on input "Purchase Order" at bounding box center [1268, 582] width 448 height 21
drag, startPoint x: 1156, startPoint y: 576, endPoint x: 988, endPoint y: 544, distance: 171.0
click at [998, 550] on div "**********" at bounding box center [1277, 562] width 582 height 793
type input "*"
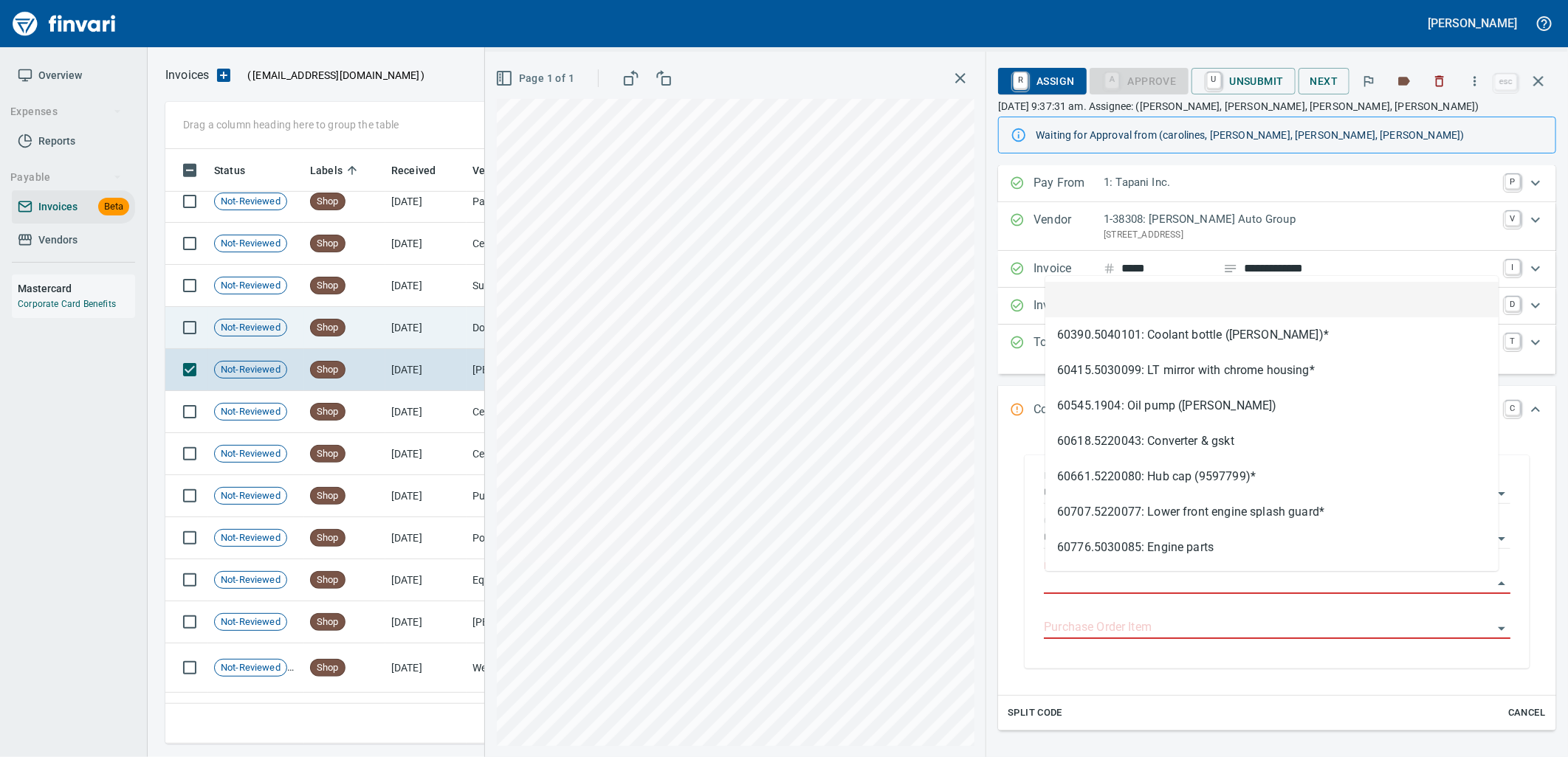
click at [288, 336] on td "Not-Reviewed" at bounding box center [256, 328] width 96 height 42
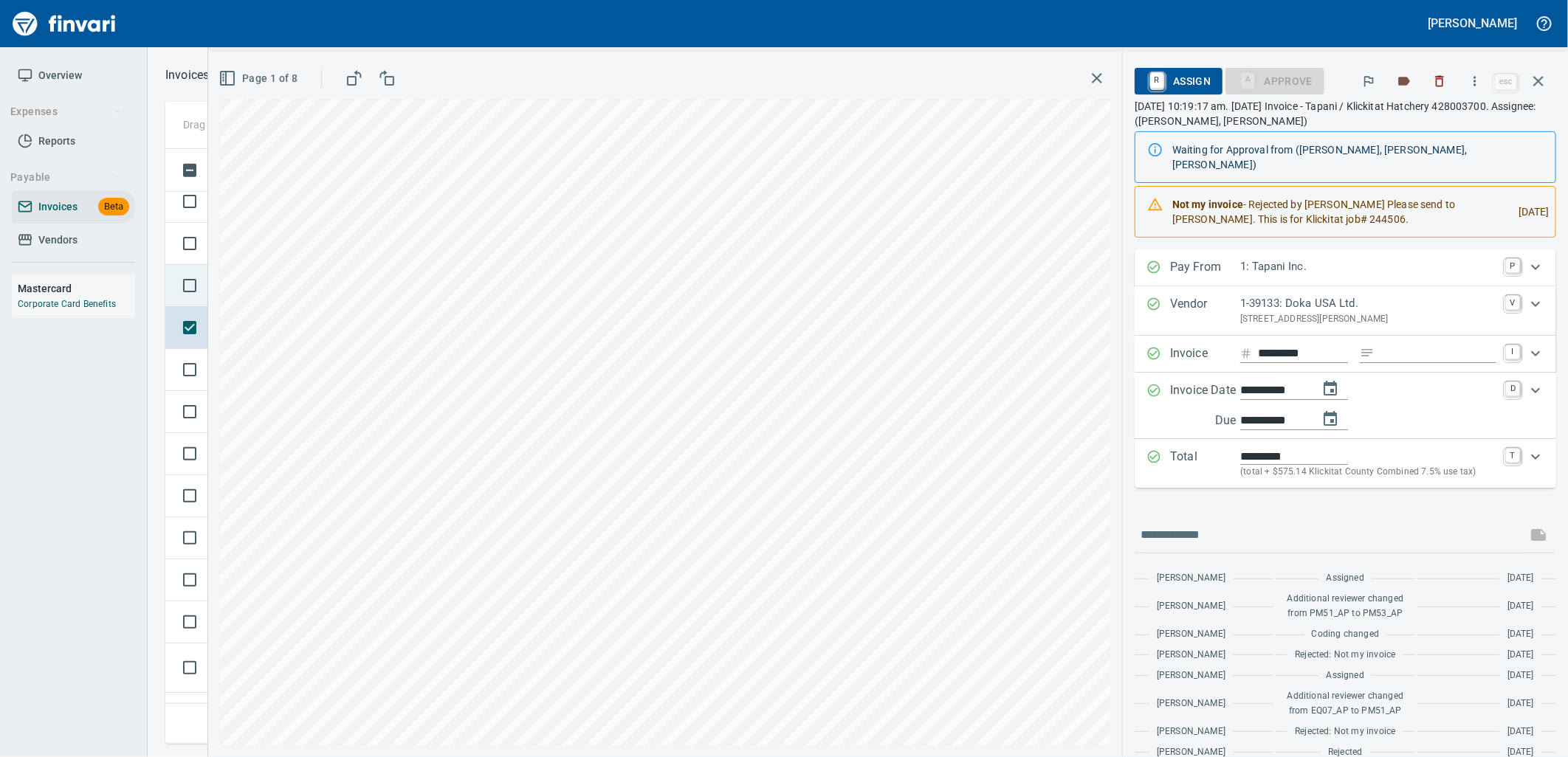
click at [202, 301] on td at bounding box center [187, 285] width 43 height 42
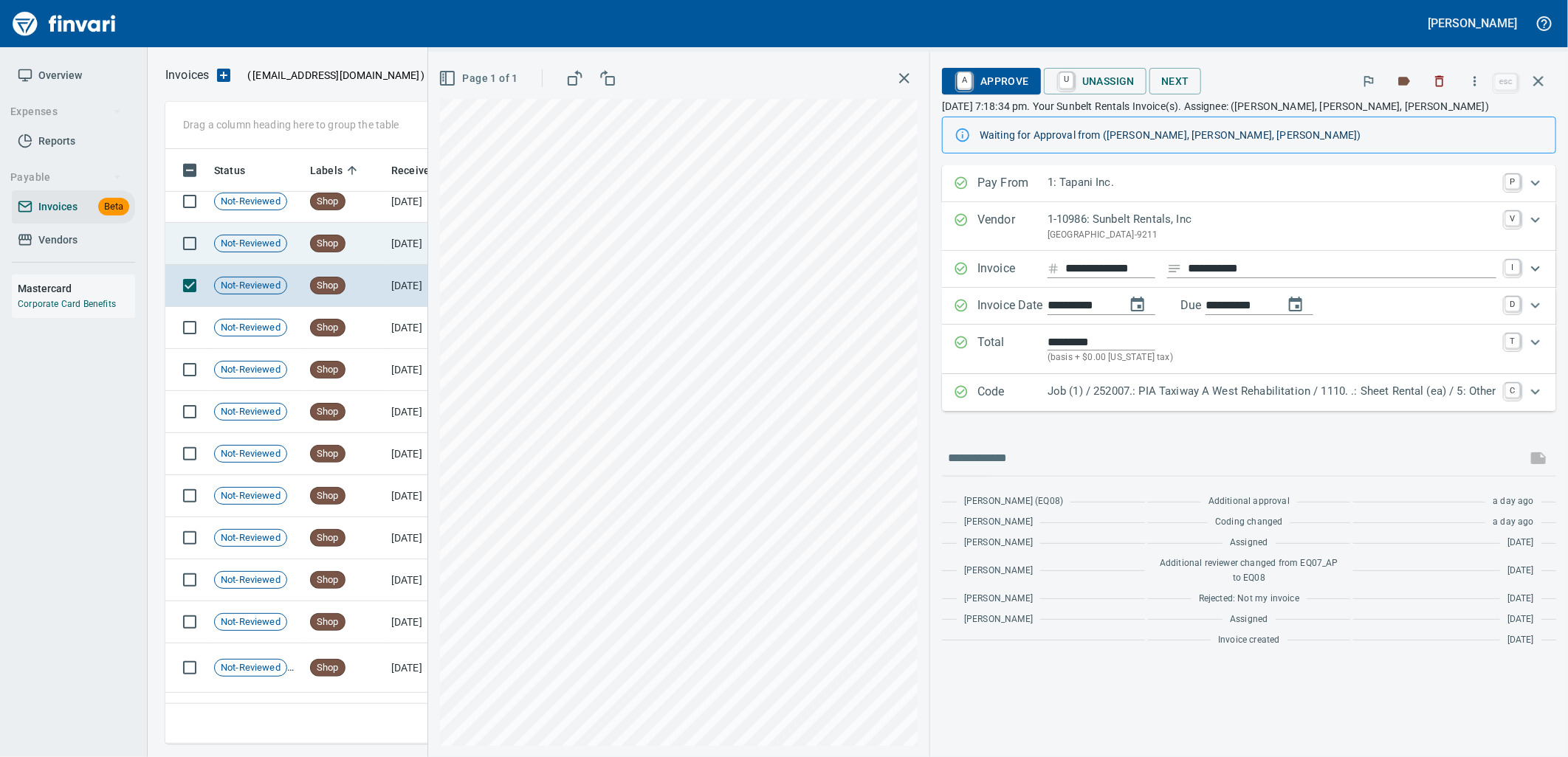
click at [246, 260] on td "Not-Reviewed" at bounding box center [256, 243] width 96 height 42
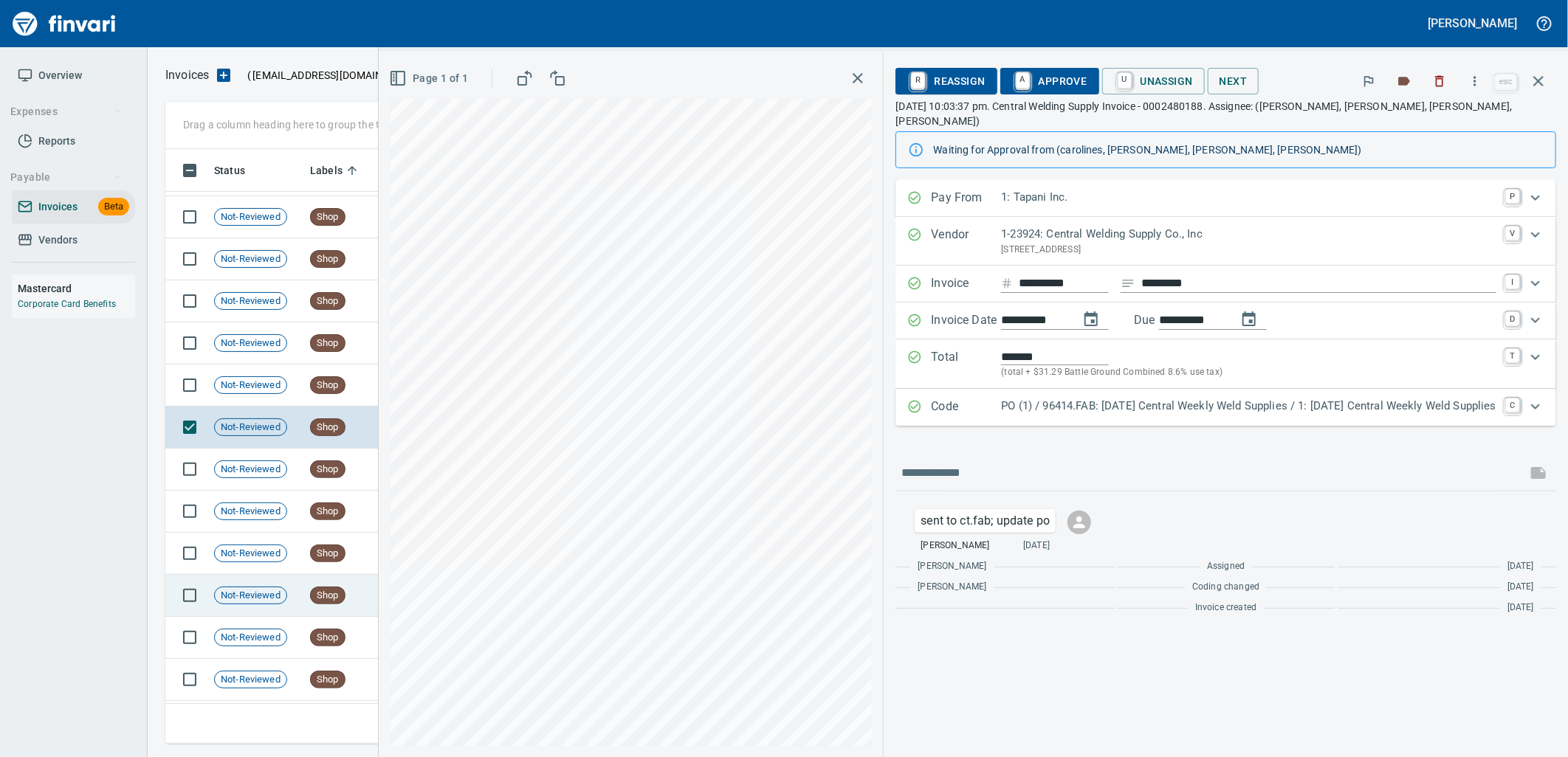
scroll to position [17929, 0]
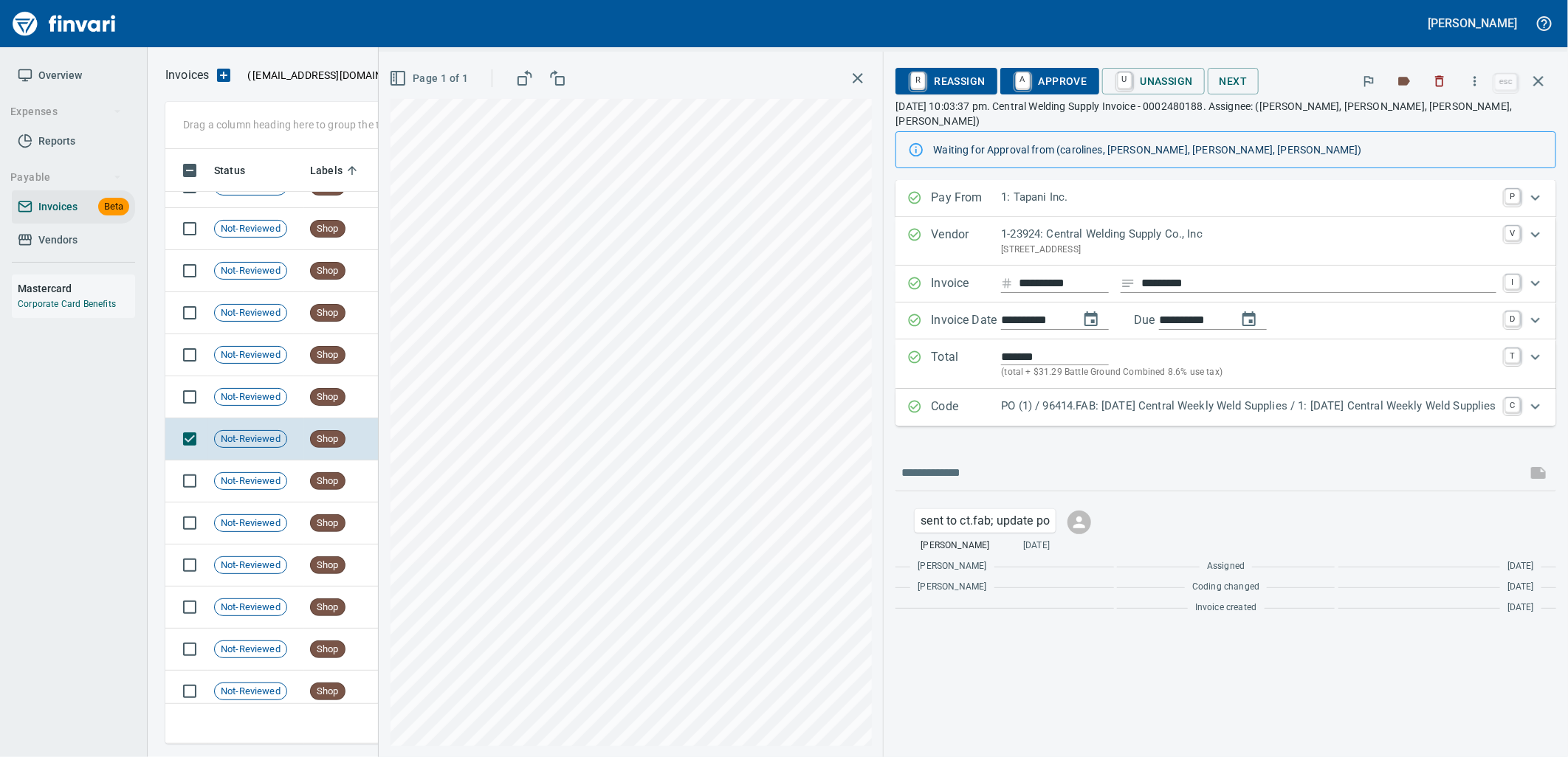
click at [1036, 404] on div "Code PO (1) / 96414.FAB: 09/02/25 Central Weekly Weld Supplies / 1: 09/02/25 Ce…" at bounding box center [1226, 407] width 660 height 37
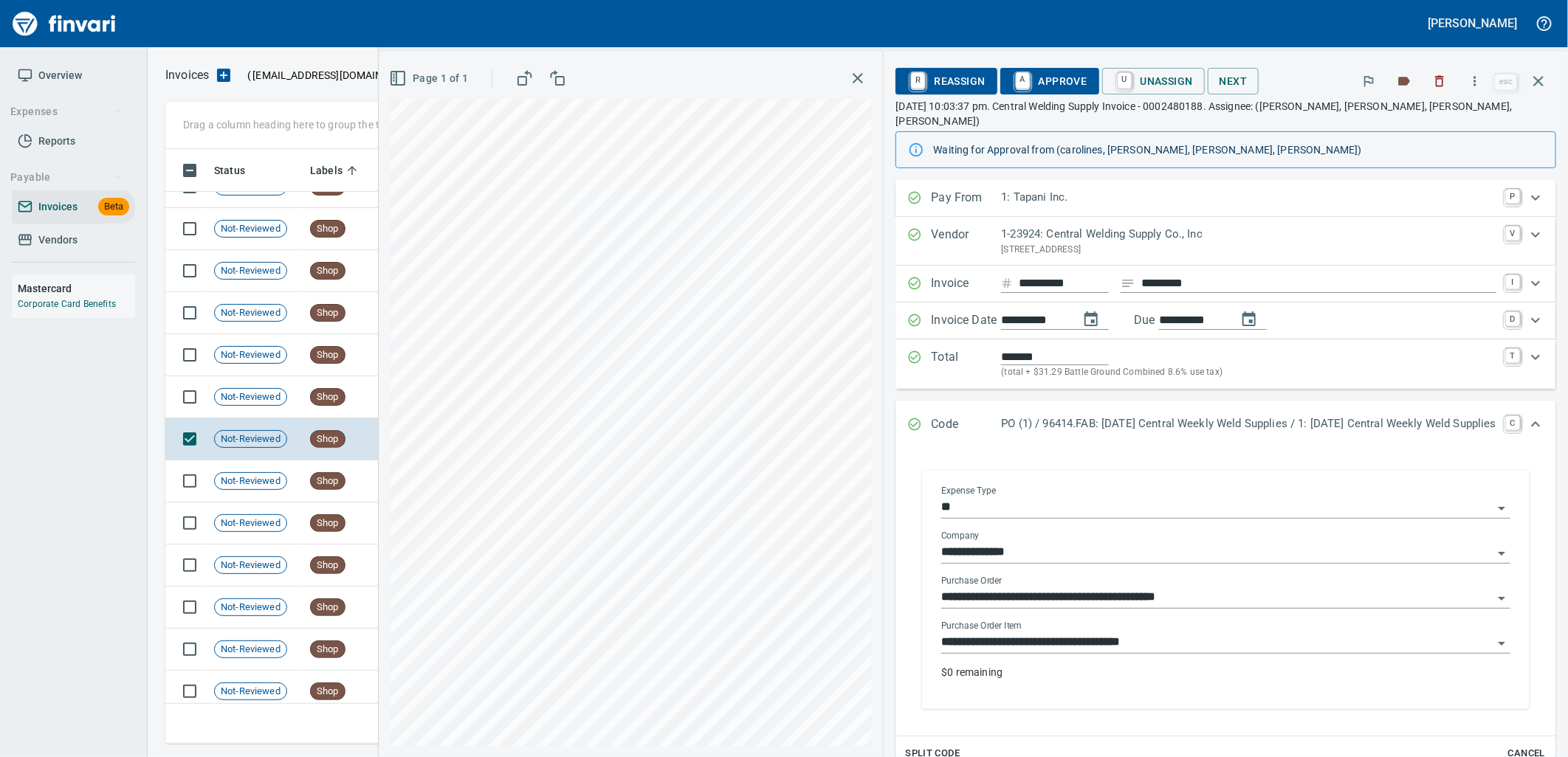
click at [1148, 635] on input "**********" at bounding box center [1216, 642] width 551 height 21
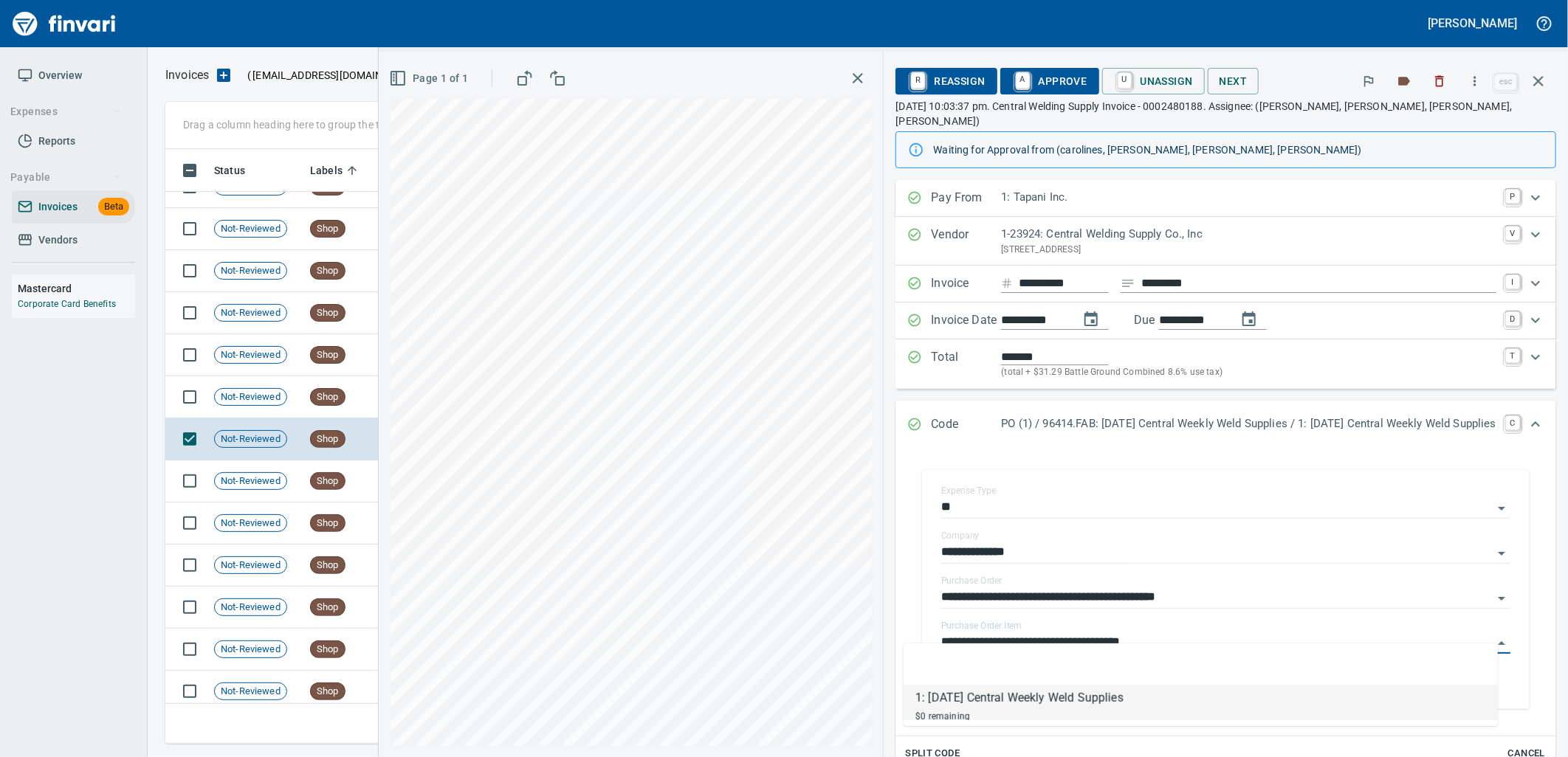
scroll to position [583, 1360]
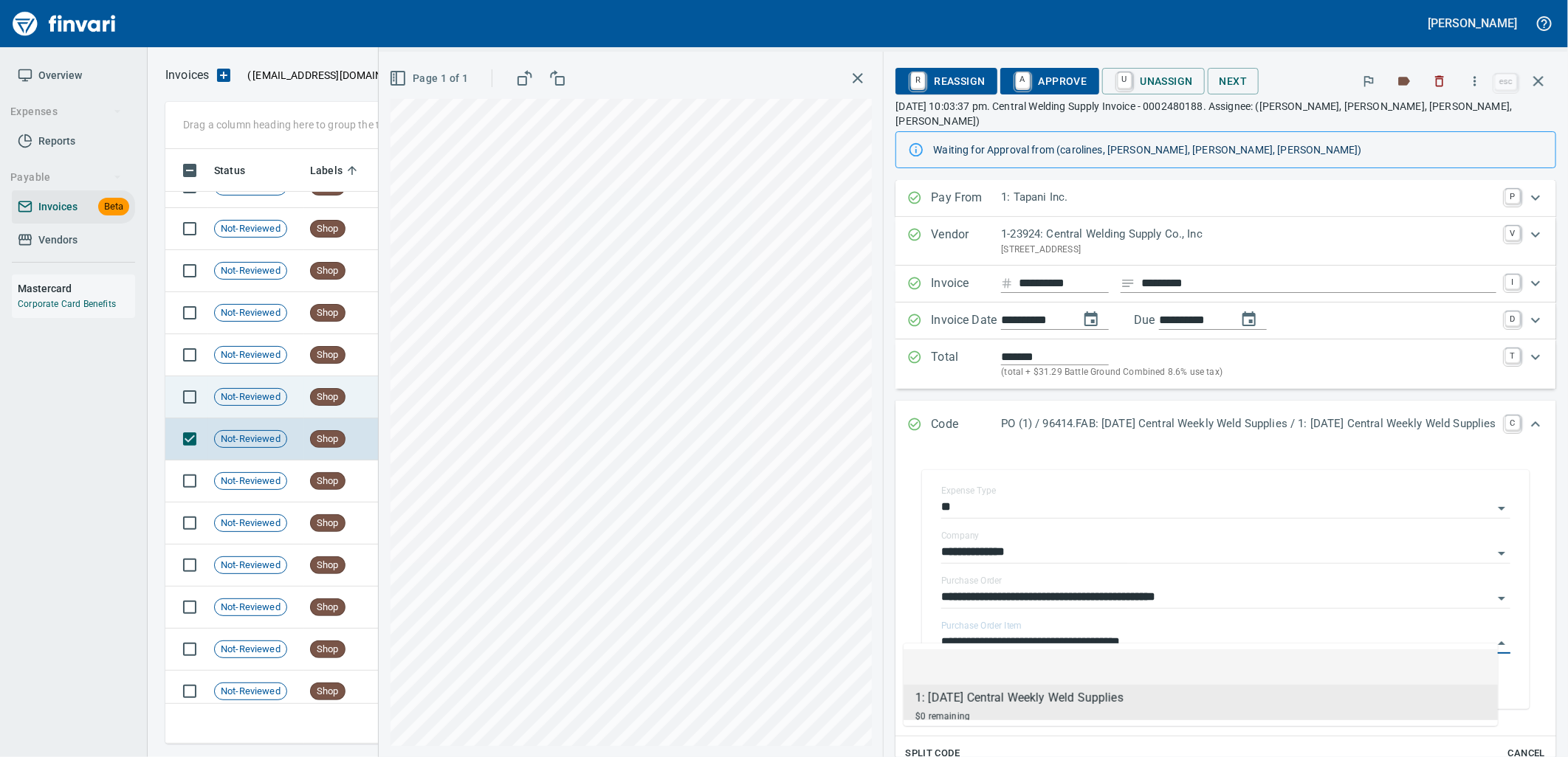
click at [285, 396] on span "Not-Reviewed" at bounding box center [251, 397] width 72 height 14
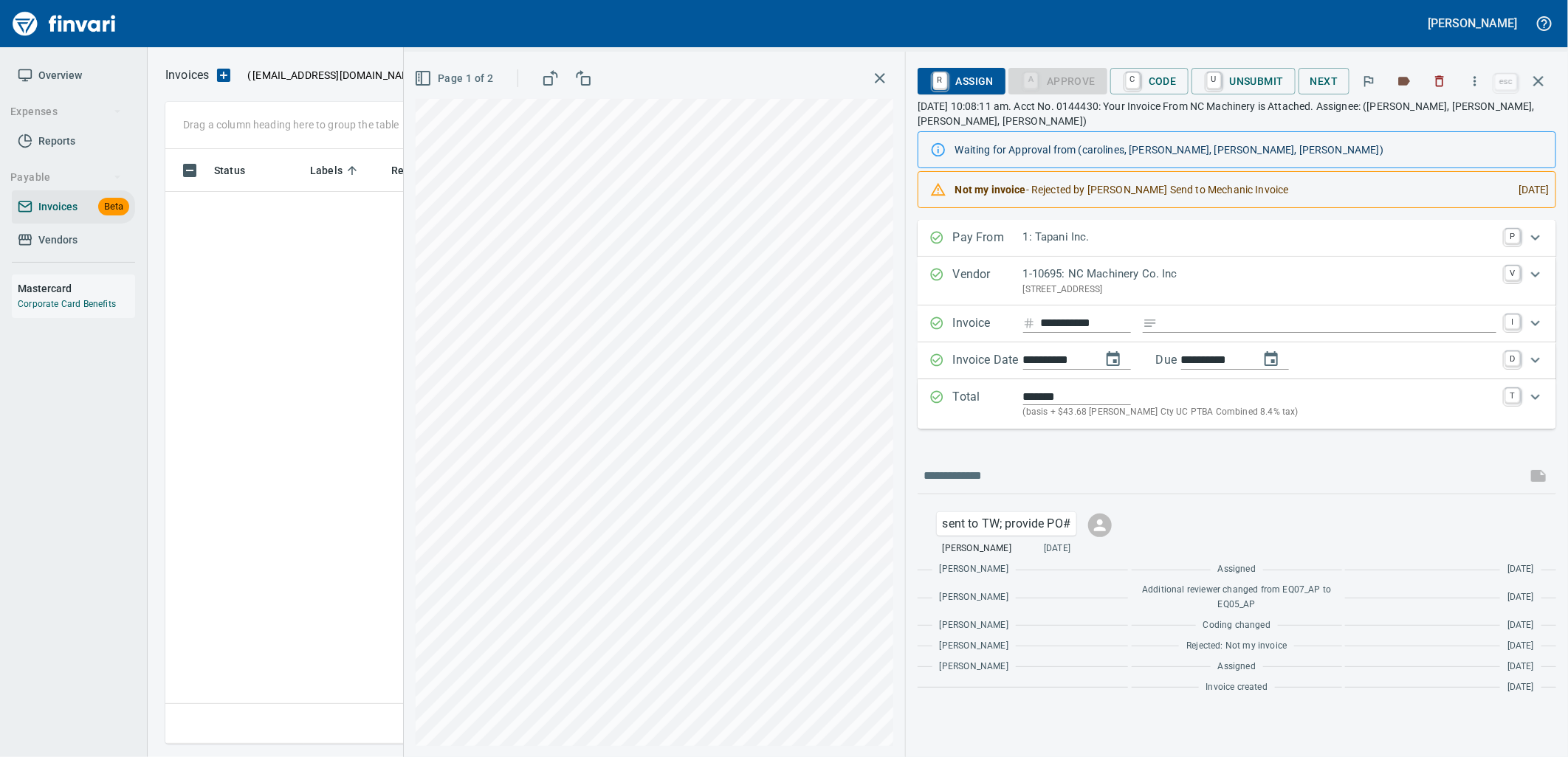
scroll to position [583, 1360]
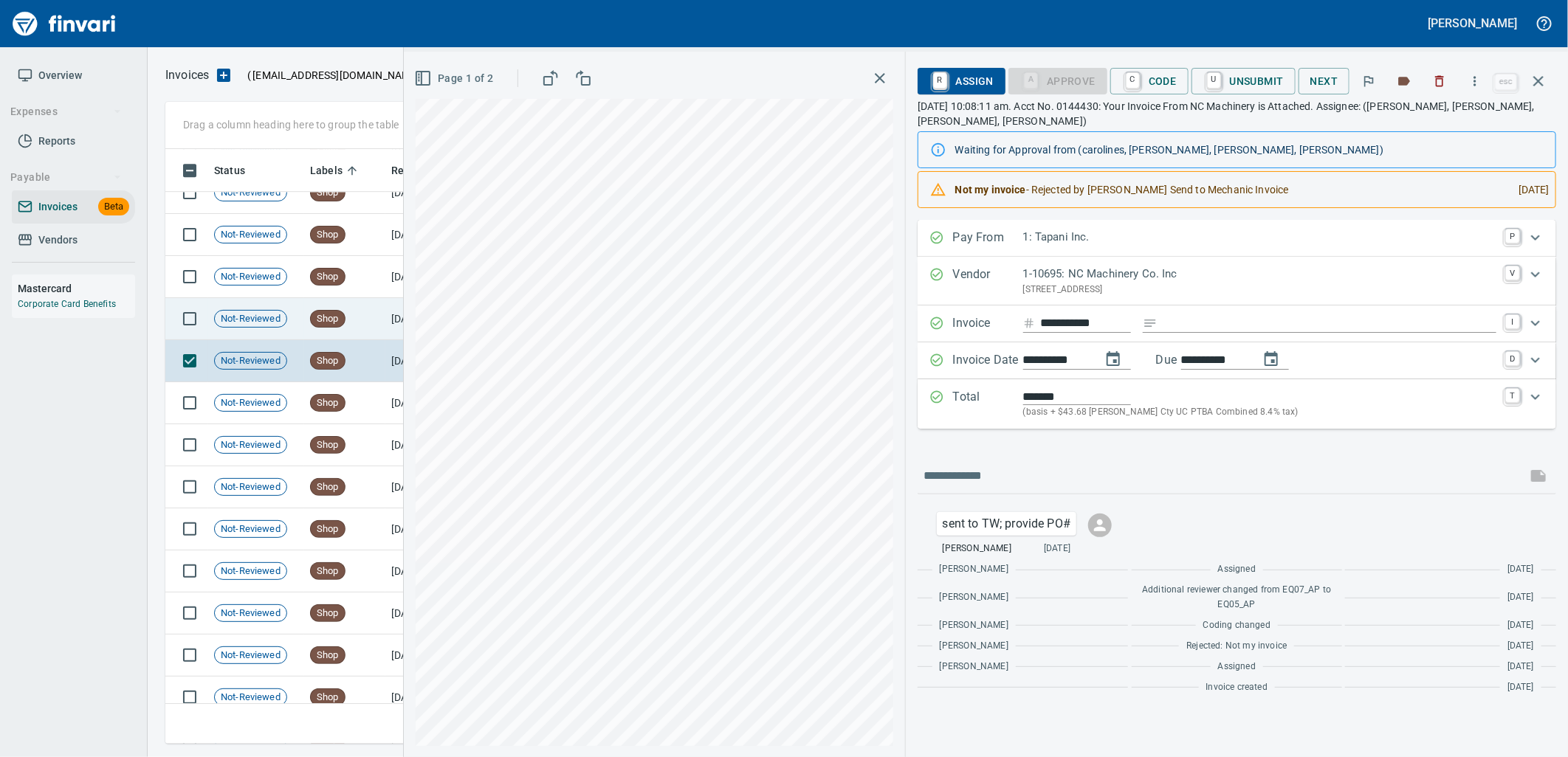
click at [347, 310] on td "Shop" at bounding box center [345, 319] width 81 height 42
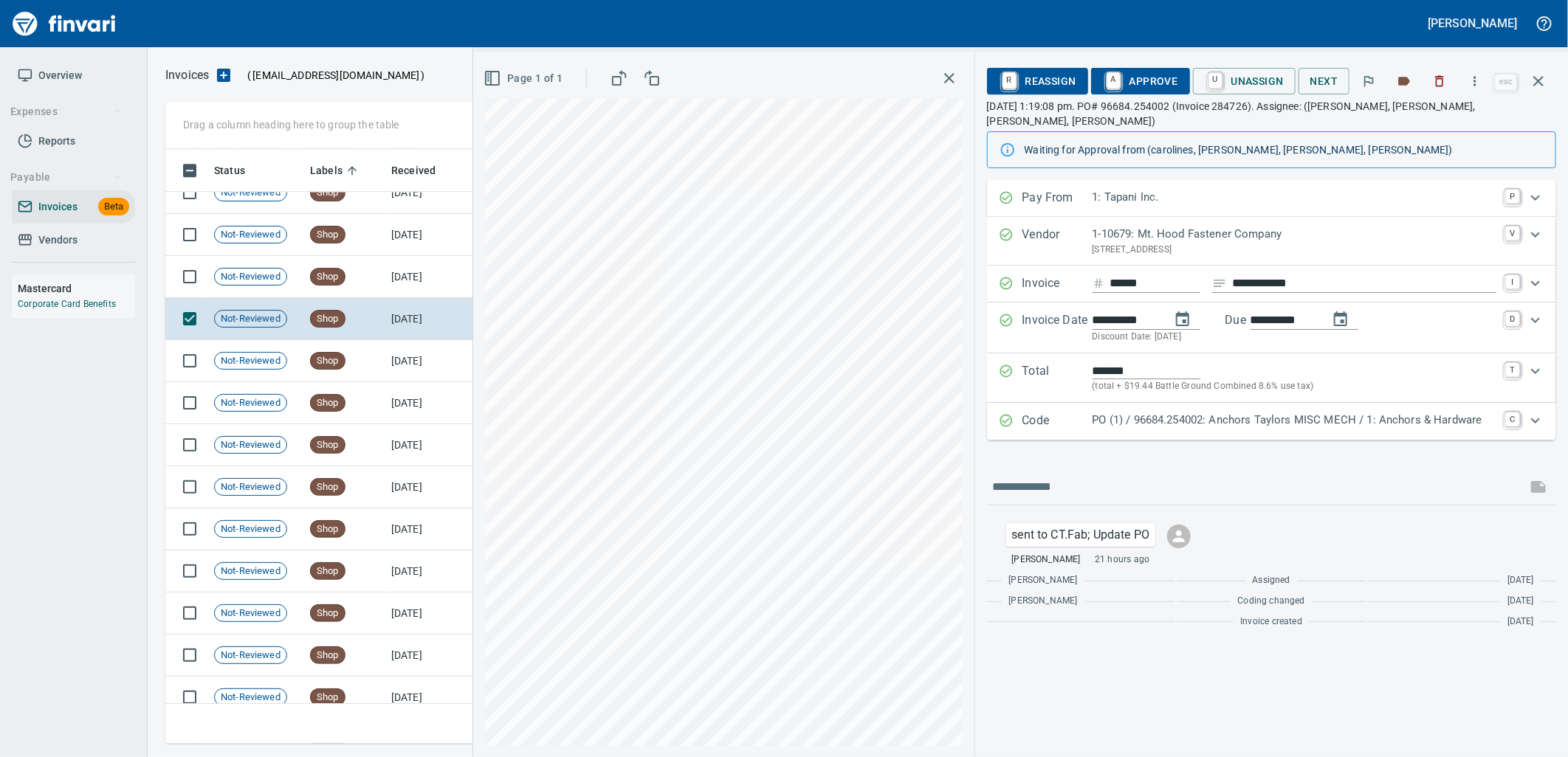
click at [1150, 412] on p "PO (1) / 96684.254002: Anchors Taylors MISC MECH / 1: Anchors & Hardware" at bounding box center [1293, 420] width 403 height 17
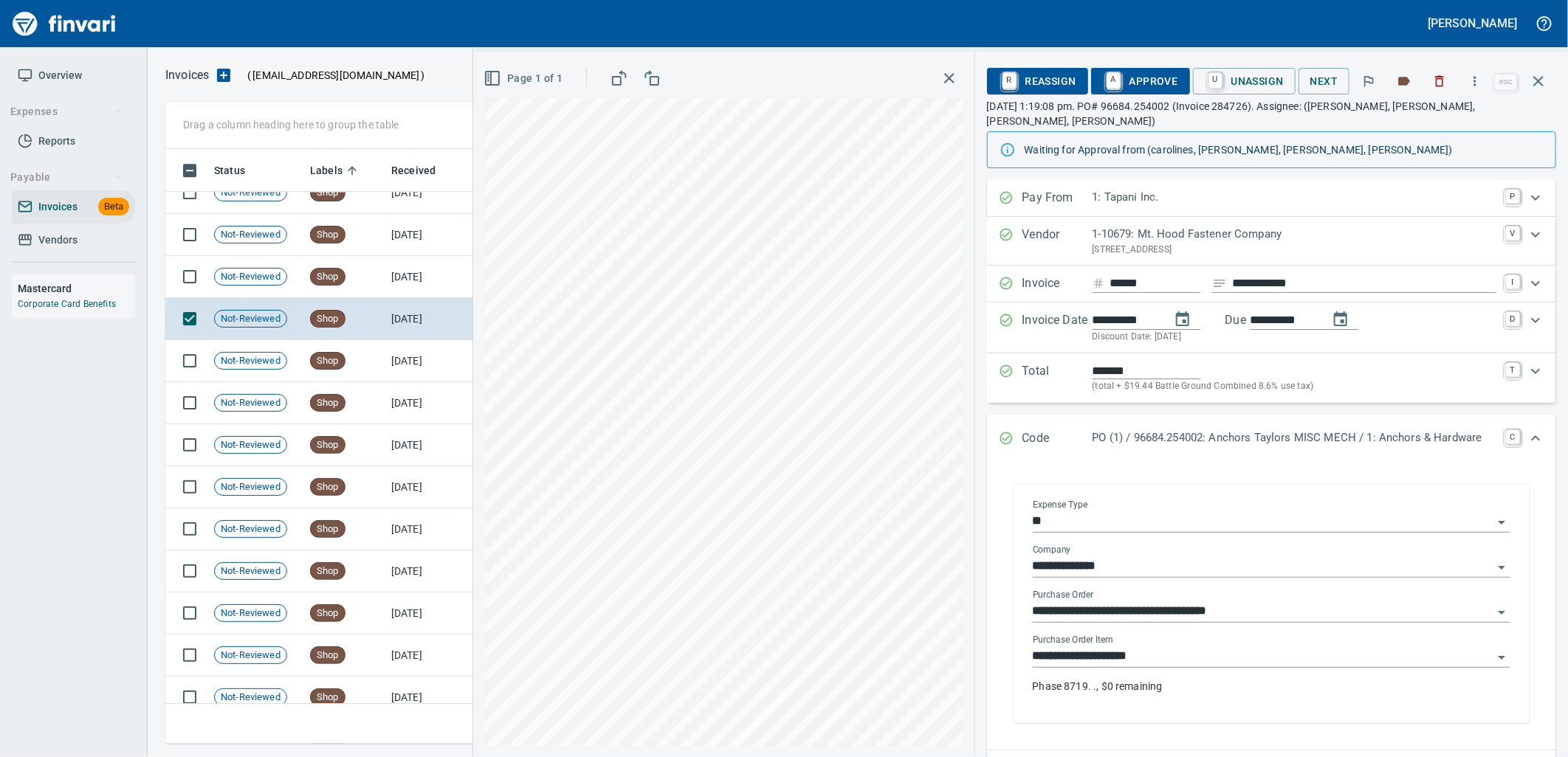
click at [1178, 646] on input "**********" at bounding box center [1262, 656] width 460 height 21
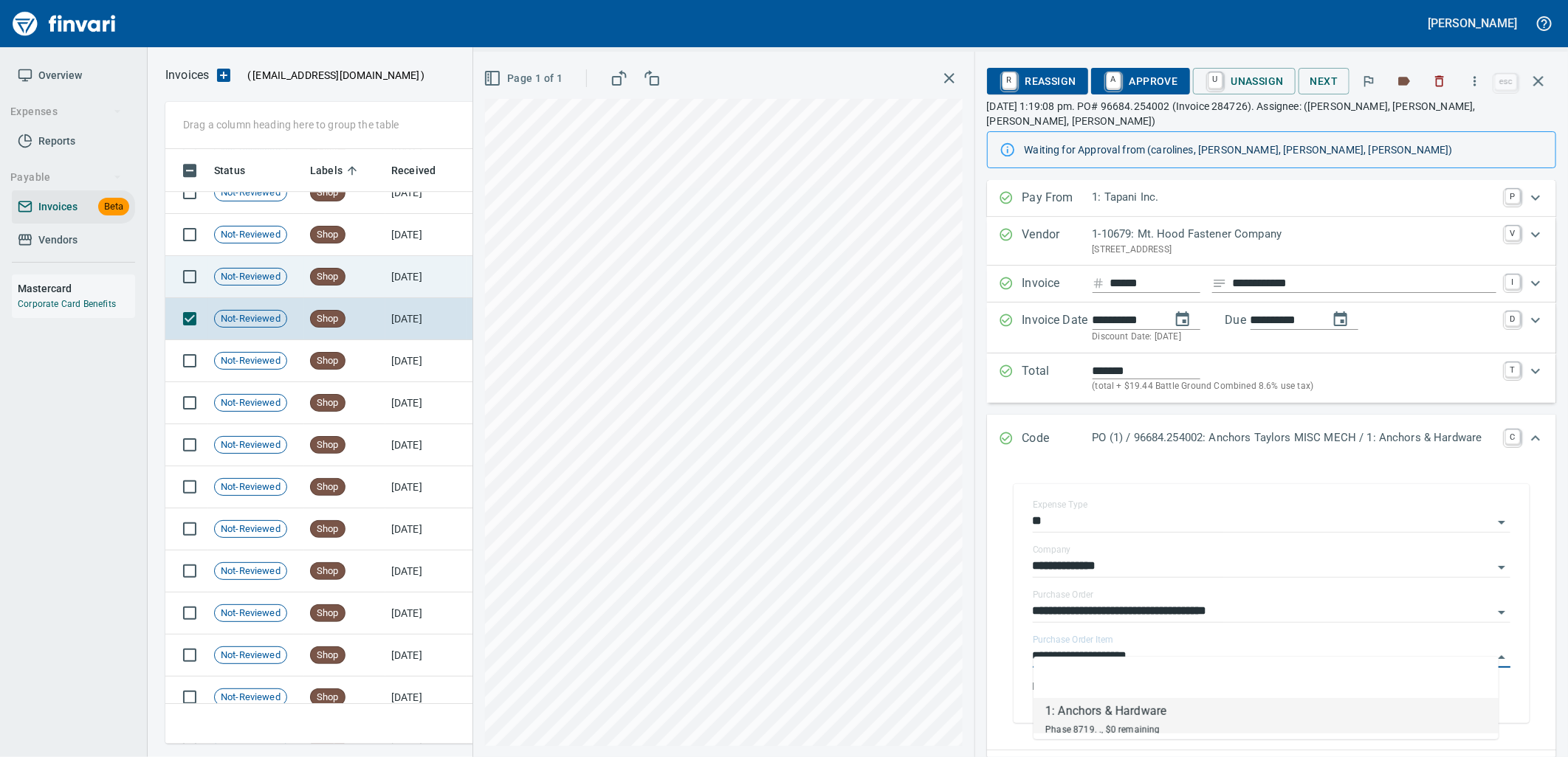
click at [396, 278] on td "[DATE]" at bounding box center [426, 277] width 81 height 42
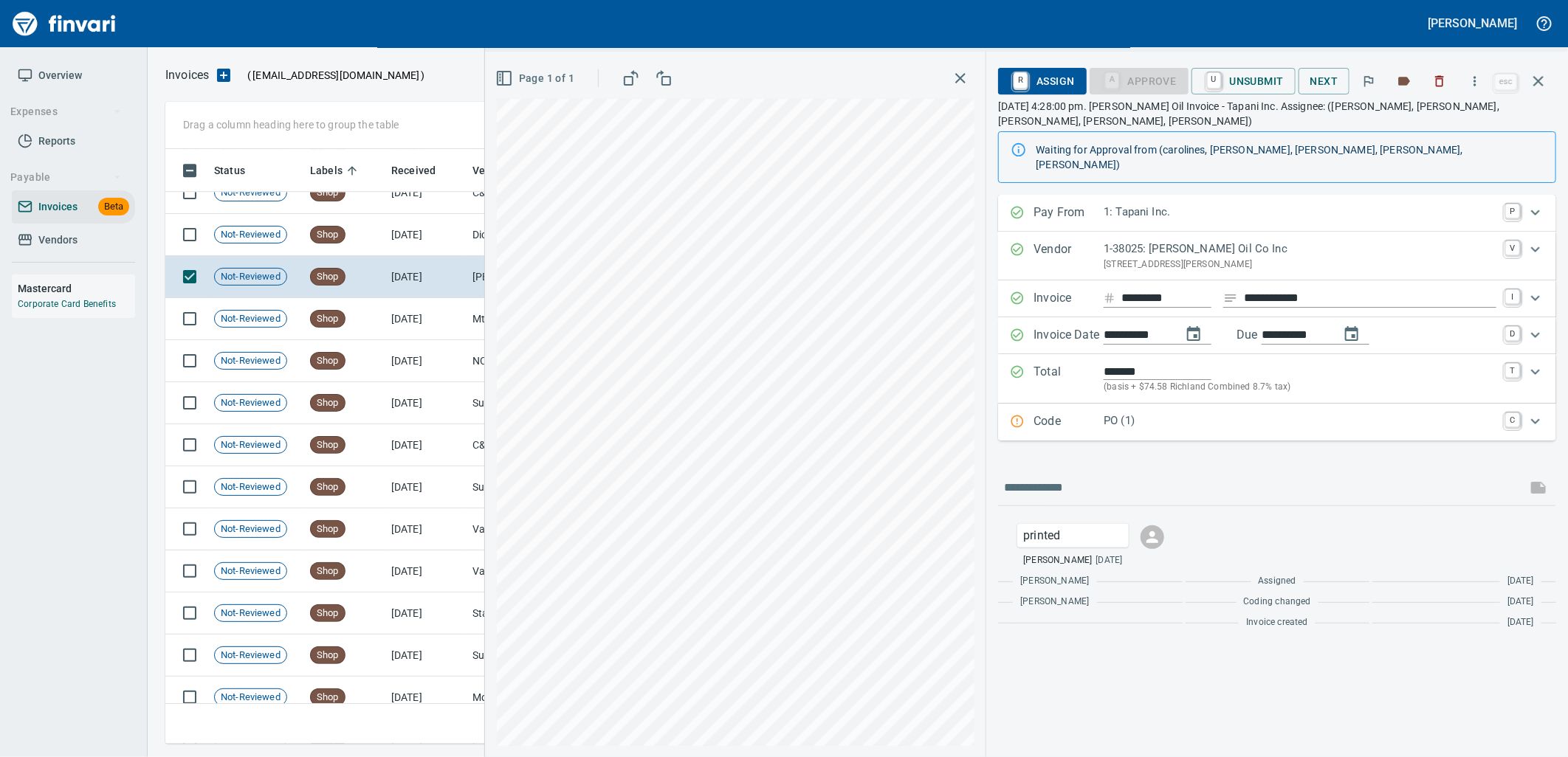
click at [1150, 412] on p "PO (1)" at bounding box center [1300, 421] width 393 height 17
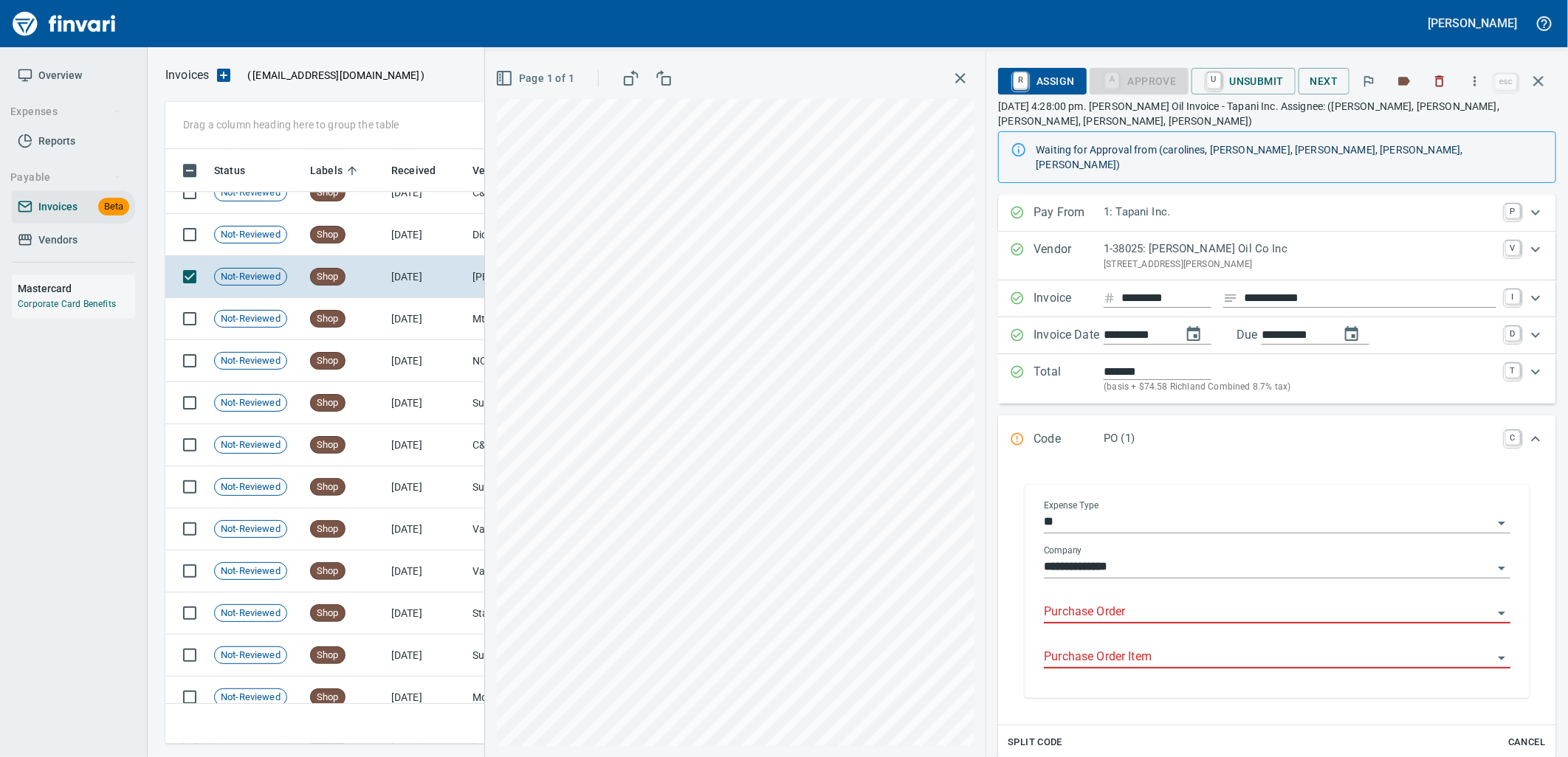
click at [1107, 602] on input "Purchase Order" at bounding box center [1268, 612] width 448 height 21
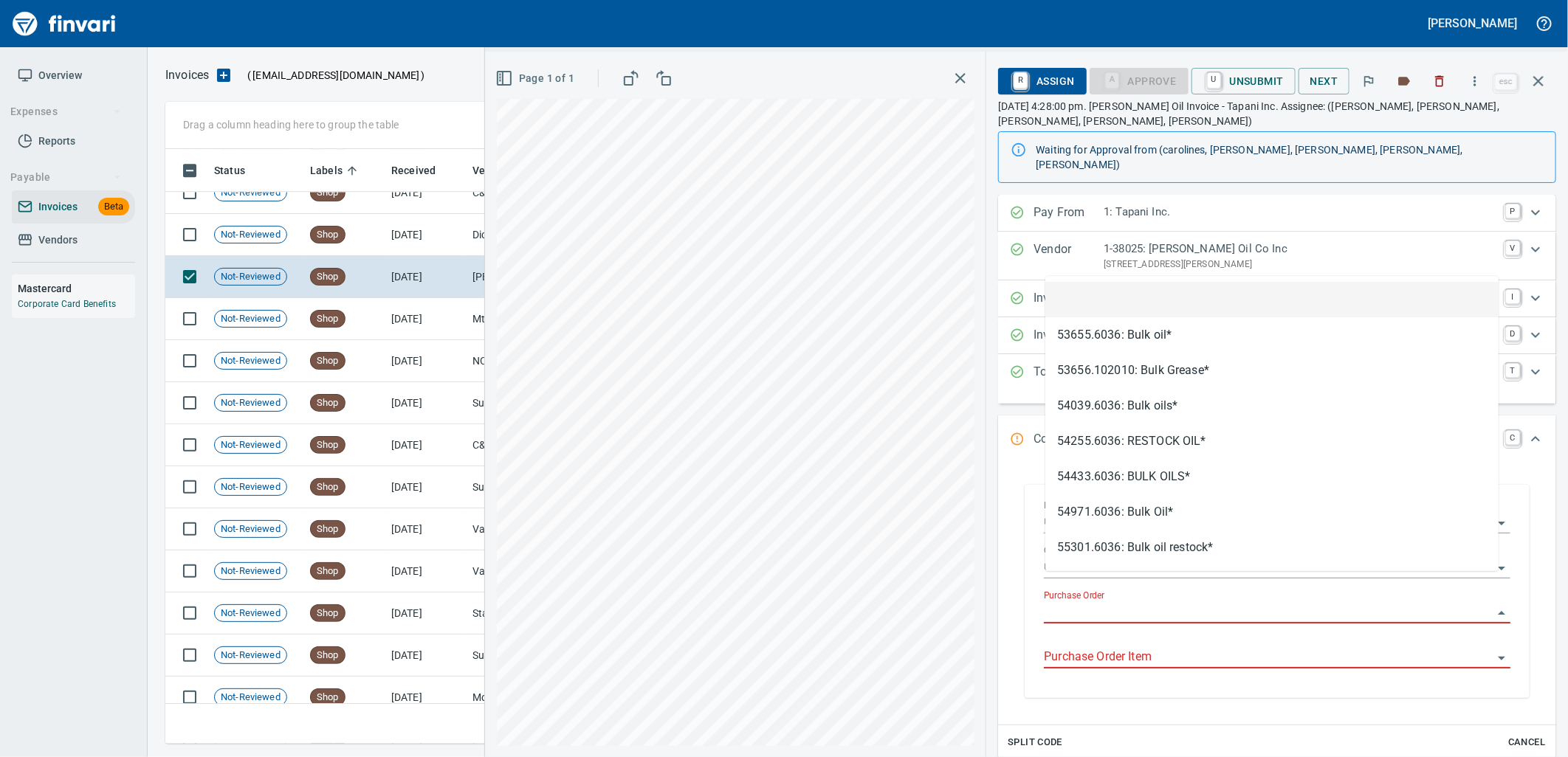
scroll to position [583, 1360]
type input "**********"
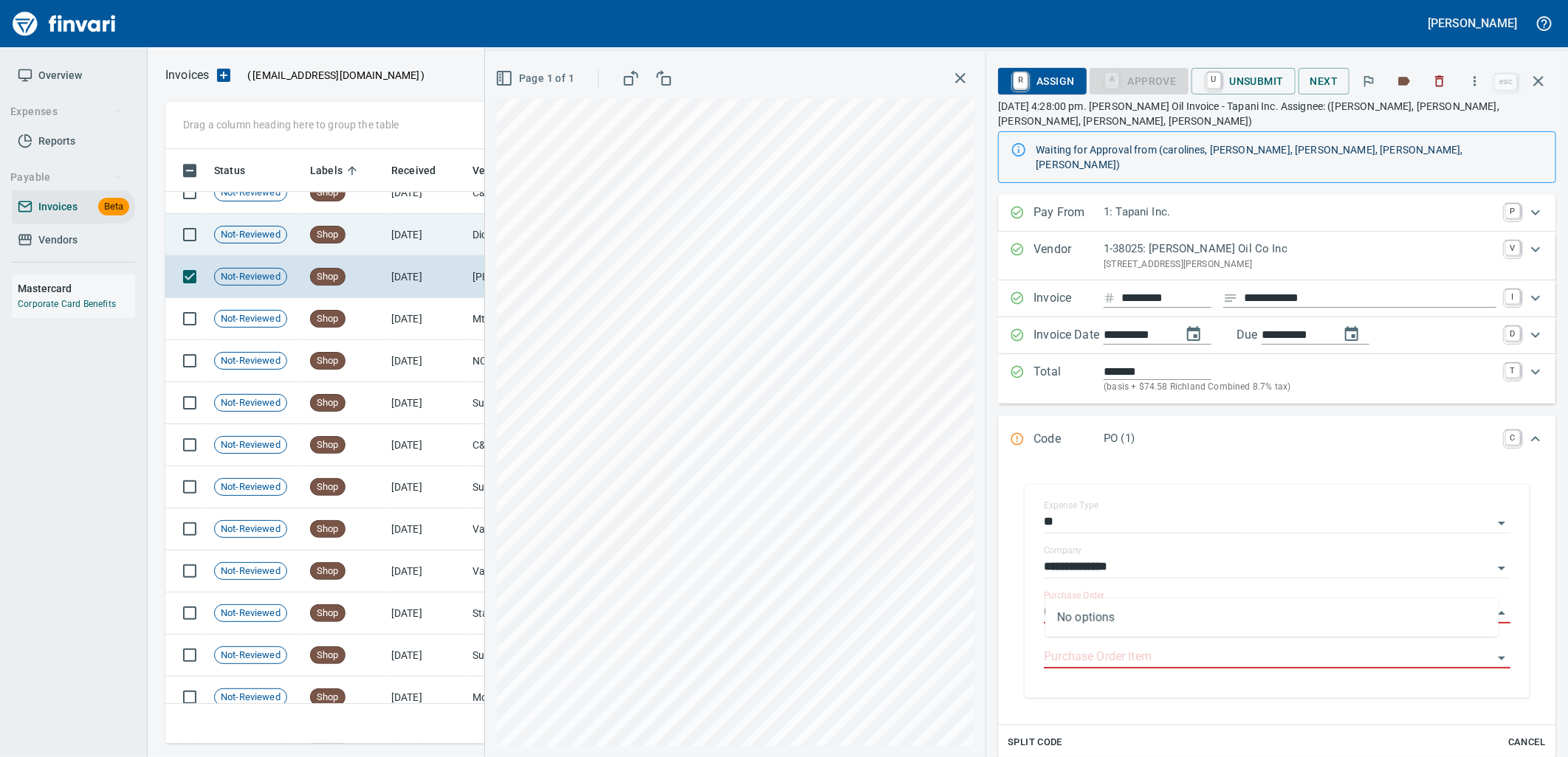
click at [403, 245] on td "[DATE]" at bounding box center [426, 235] width 81 height 42
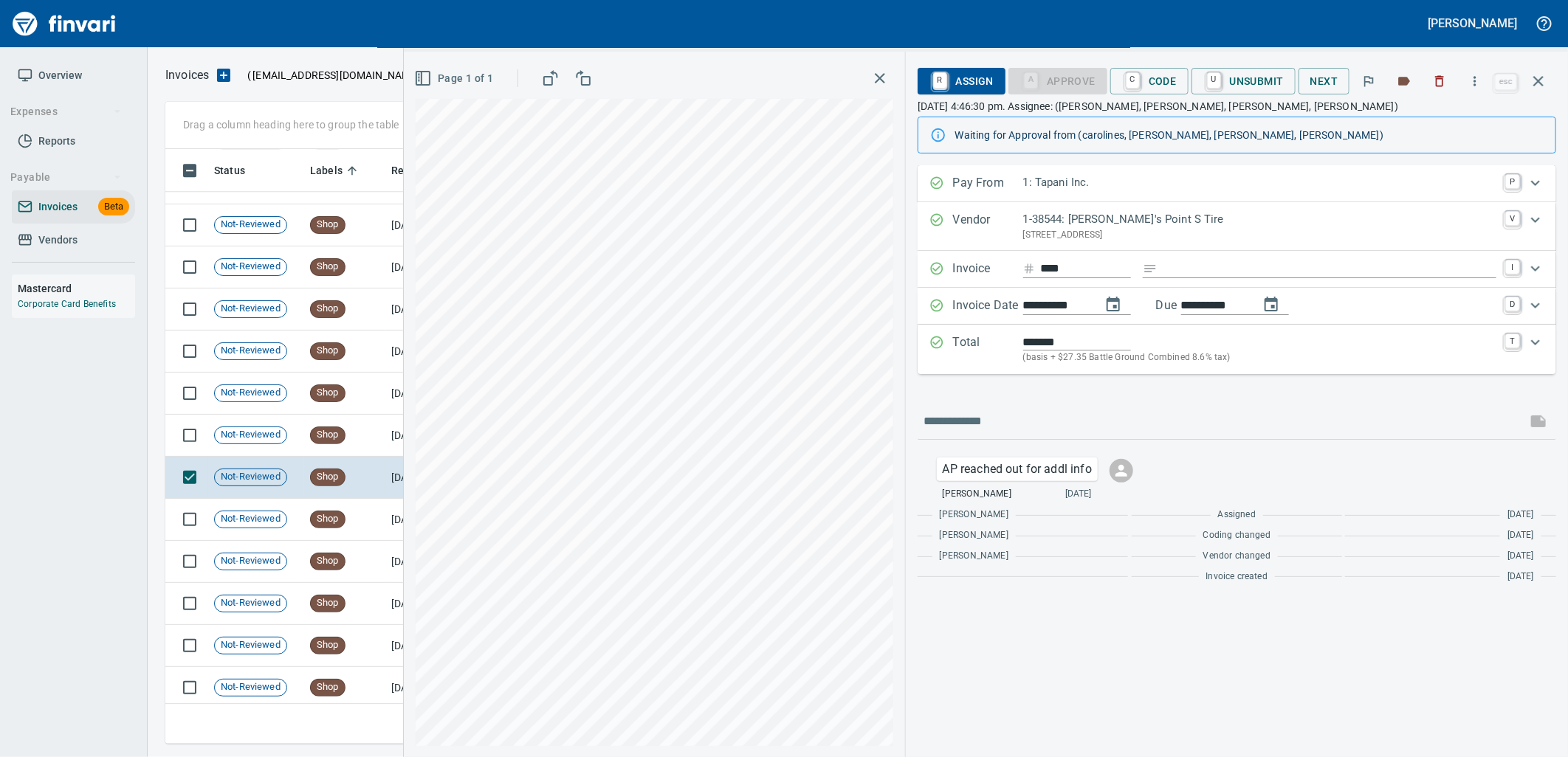
scroll to position [16617, 0]
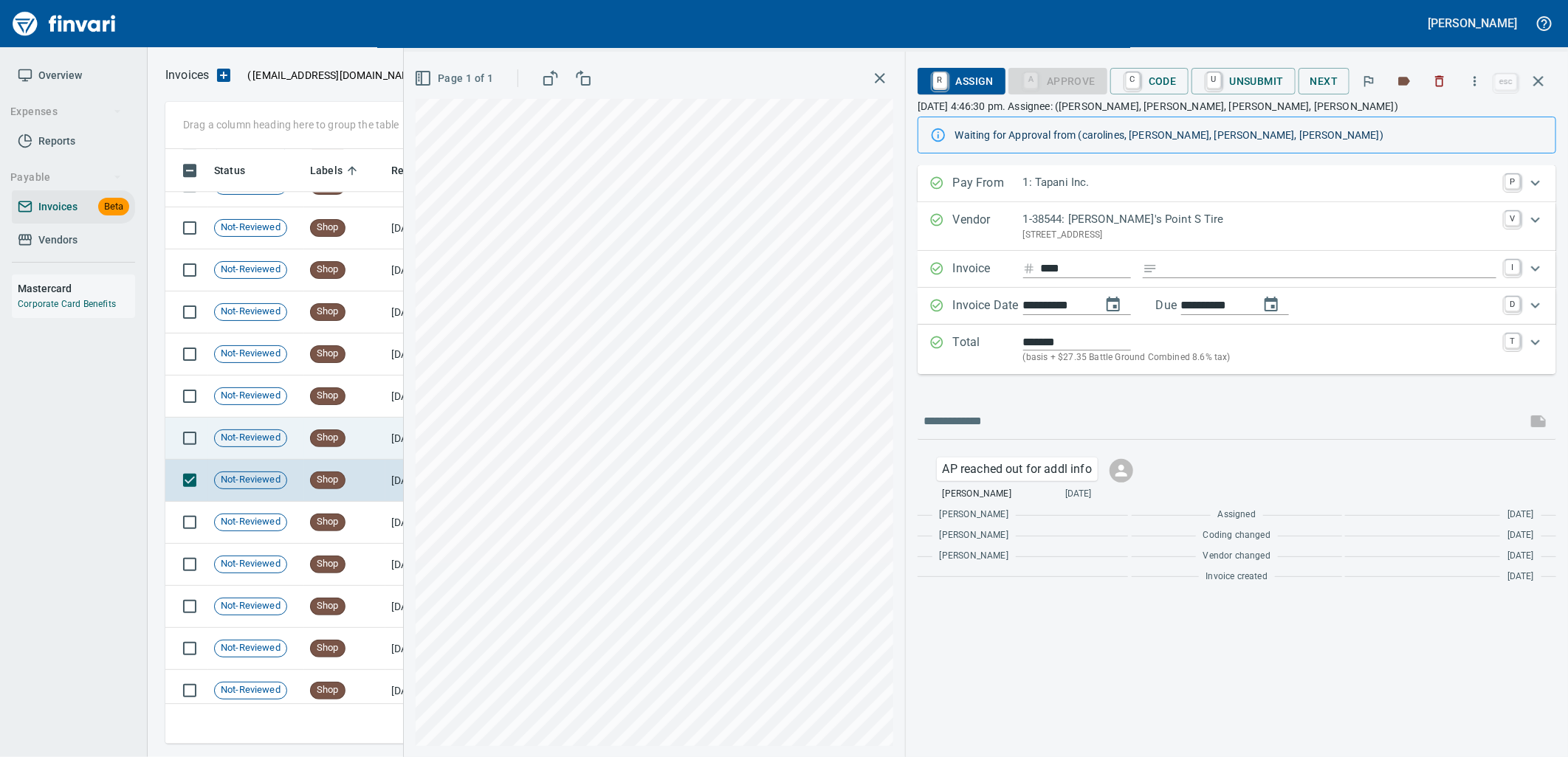
click at [341, 438] on span "Shop" at bounding box center [327, 438] width 34 height 14
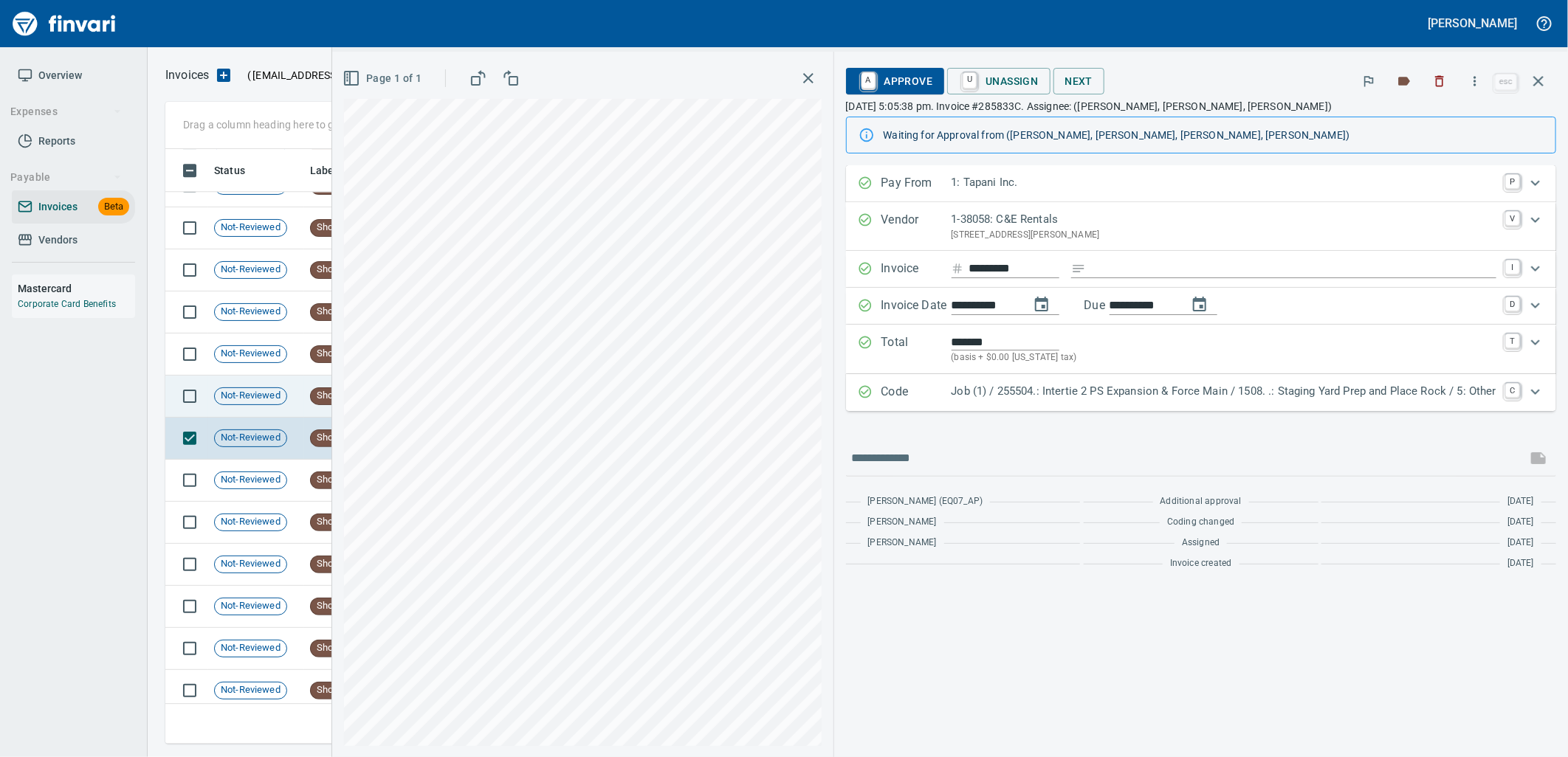
click at [292, 394] on td "Not-Reviewed" at bounding box center [256, 396] width 96 height 42
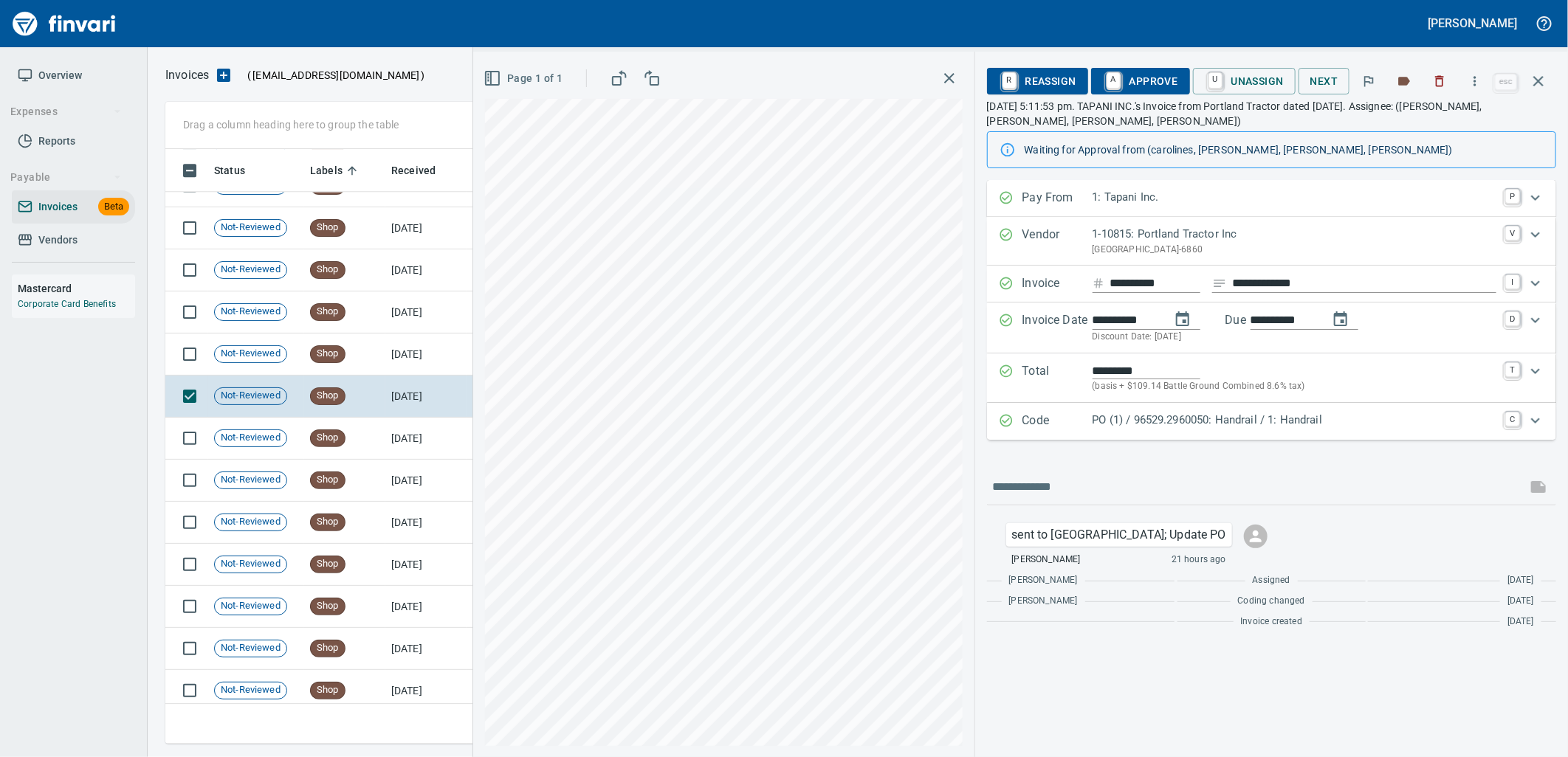
click at [1197, 412] on p "PO (1) / 96529.2960050: Handrail / 1: Handrail" at bounding box center [1293, 420] width 403 height 17
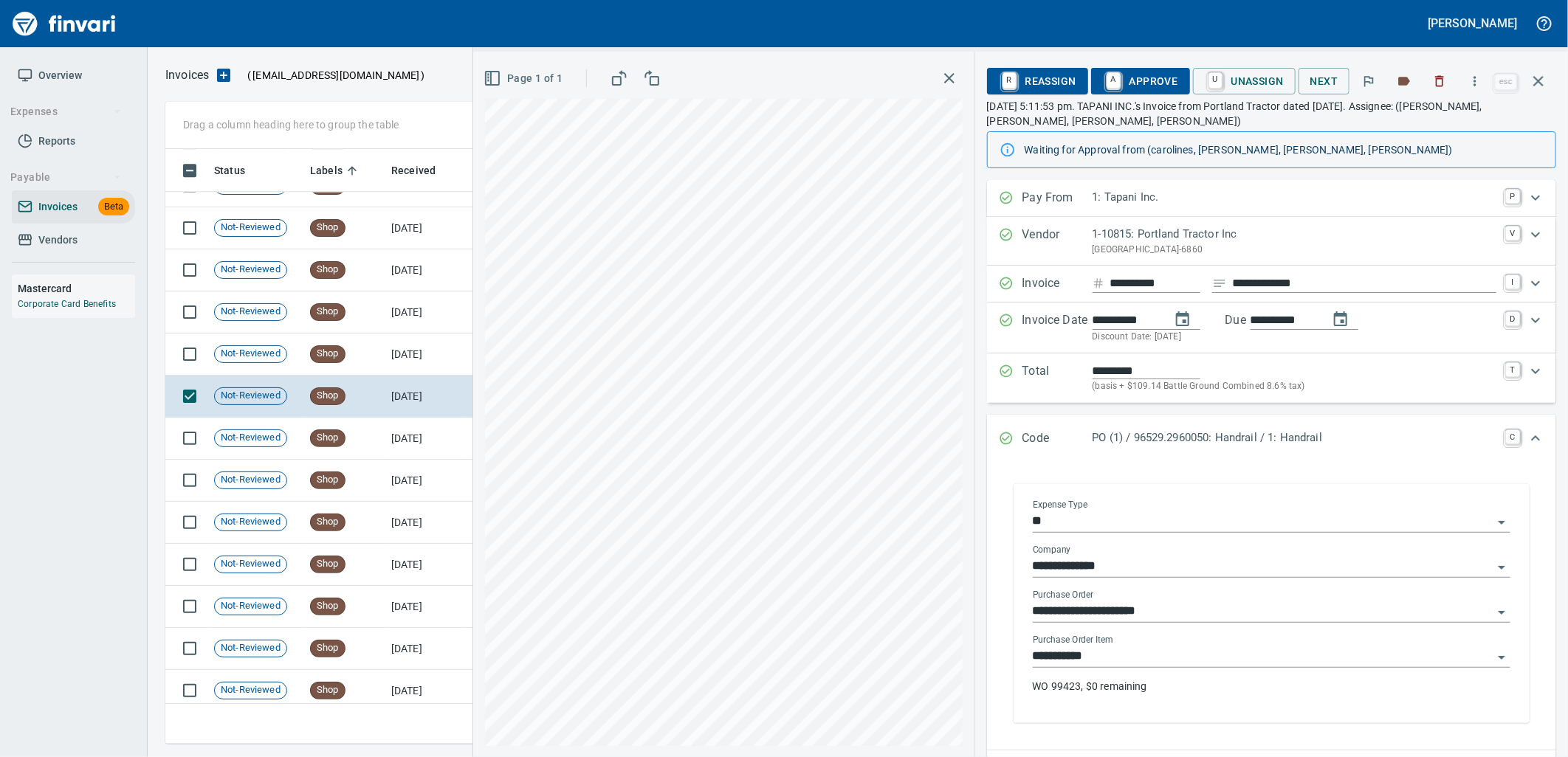
click at [1142, 655] on input "**********" at bounding box center [1262, 656] width 460 height 21
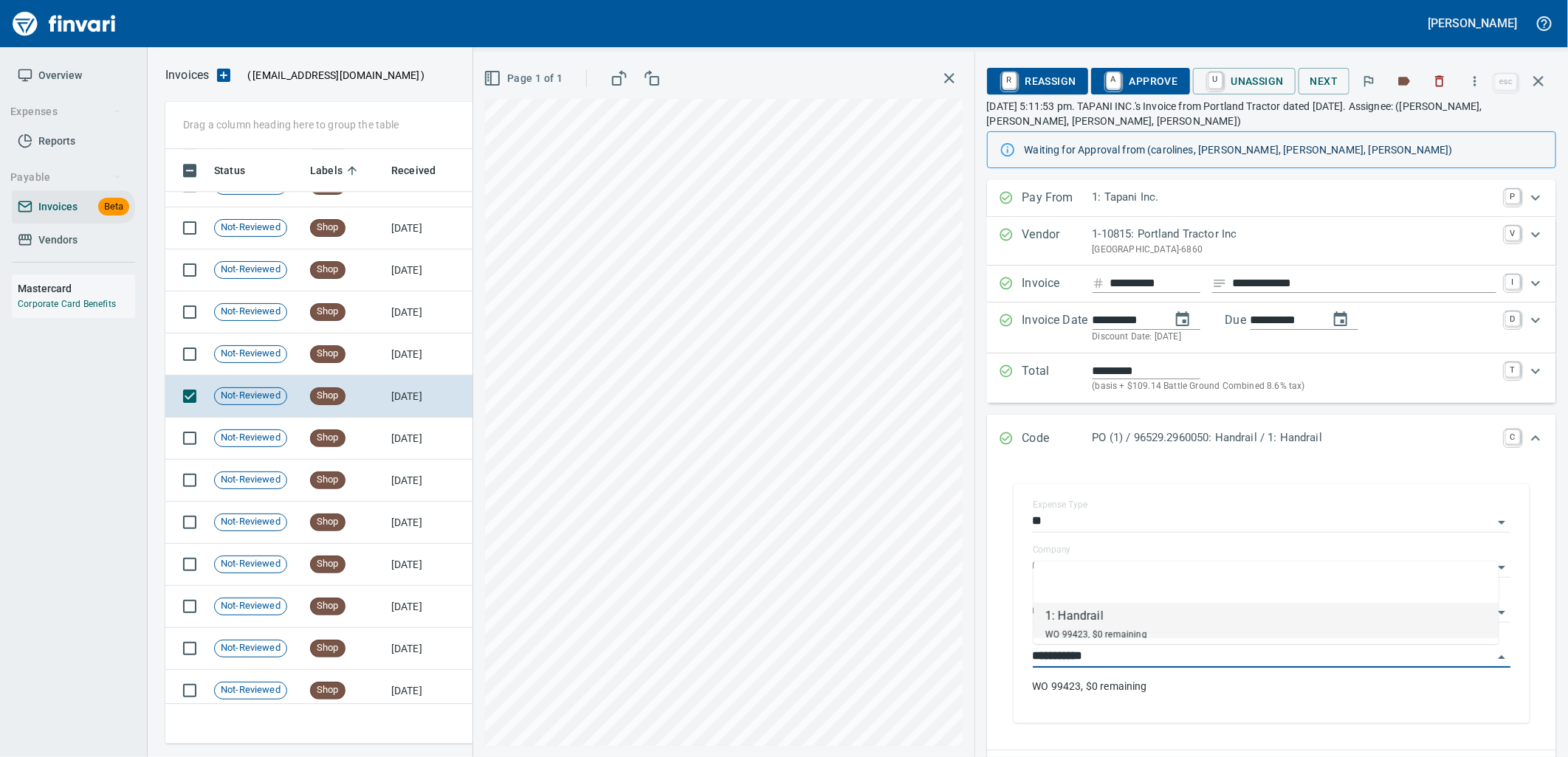
scroll to position [583, 1360]
click at [340, 364] on td "Shop" at bounding box center [345, 354] width 81 height 42
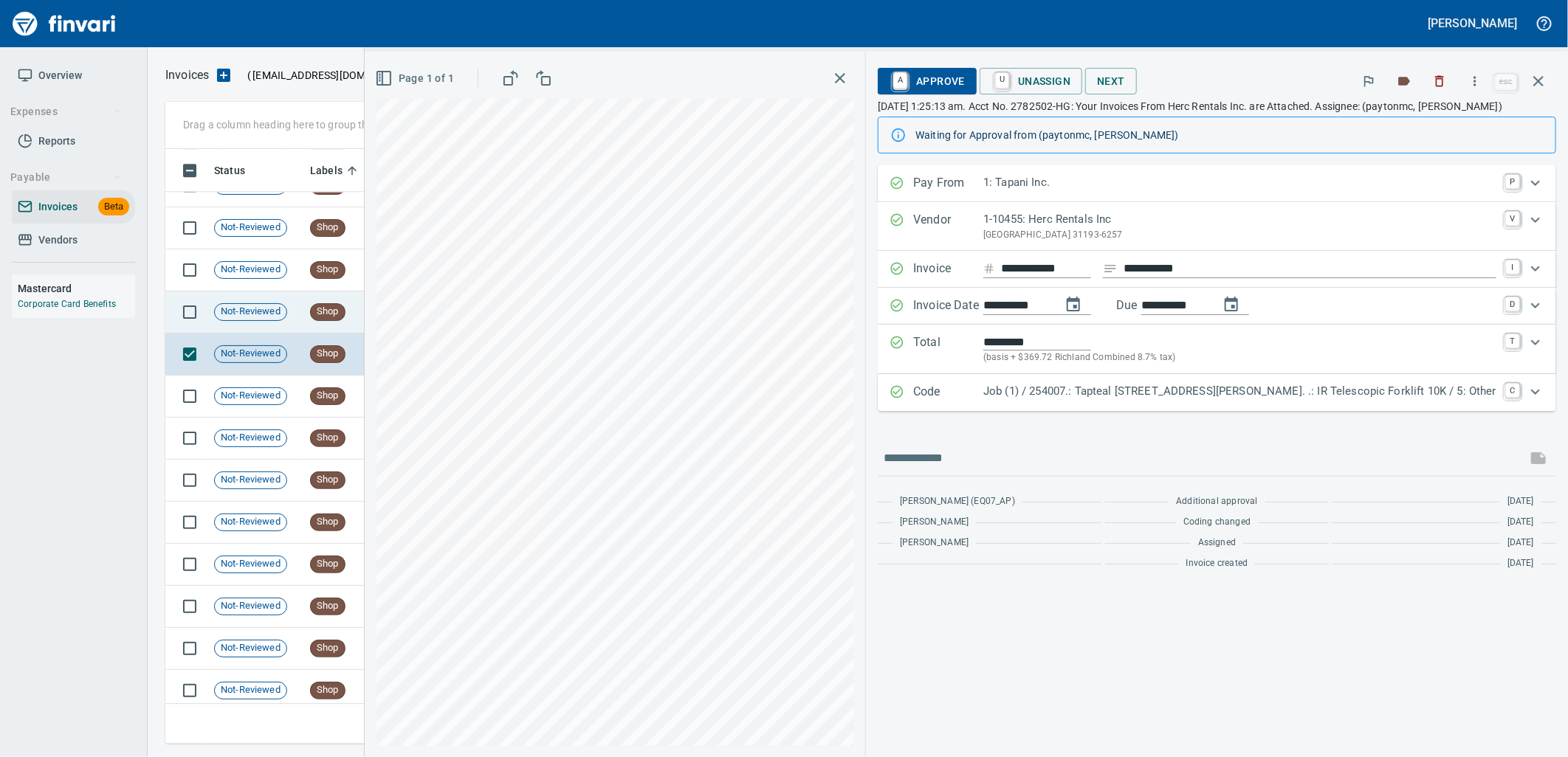
click at [321, 321] on td "Shop" at bounding box center [345, 312] width 81 height 42
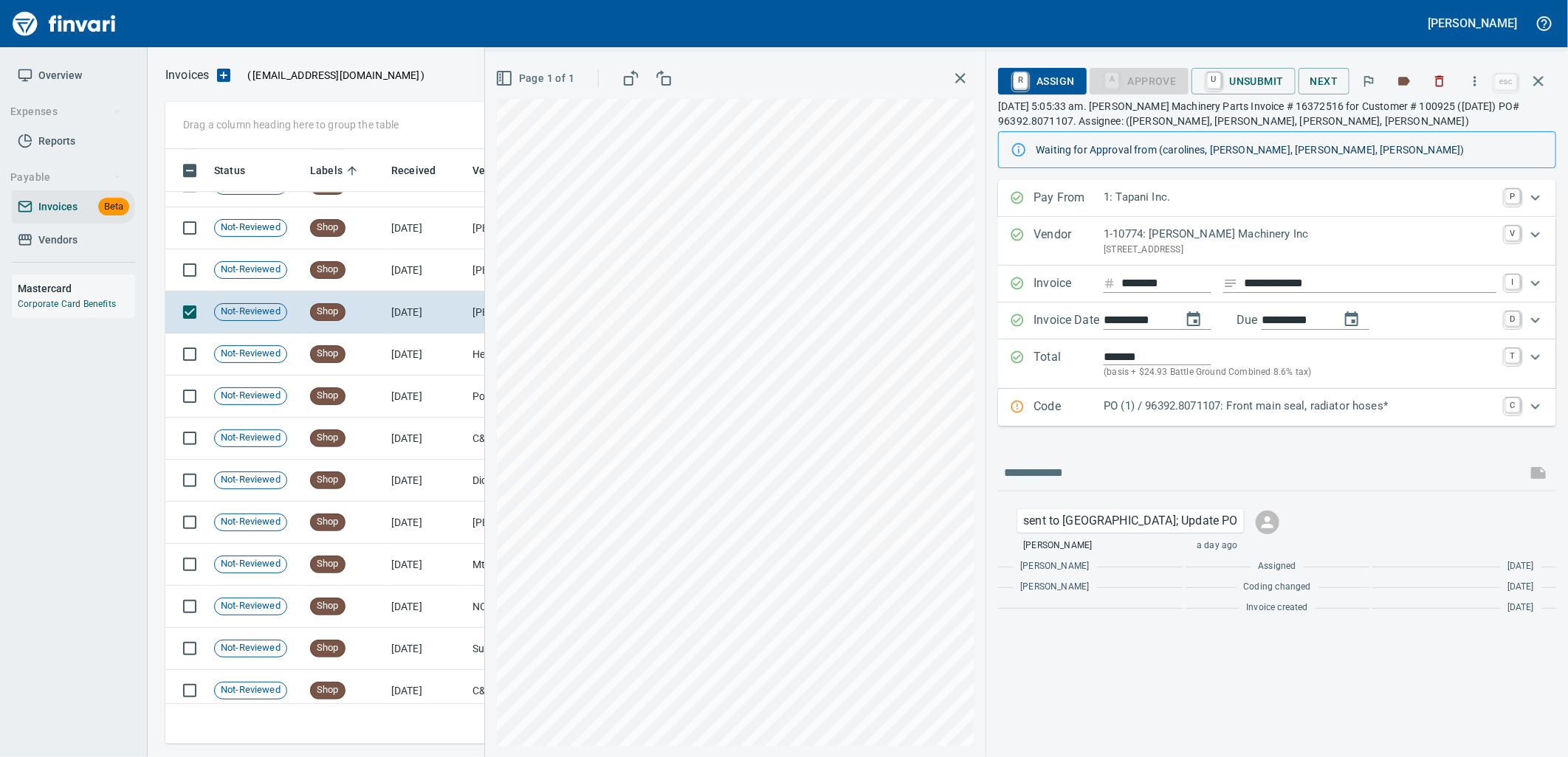
click at [1246, 414] on p "PO (1) / 96392.8071107: Front main seal, radiator hoses*" at bounding box center [1300, 406] width 393 height 17
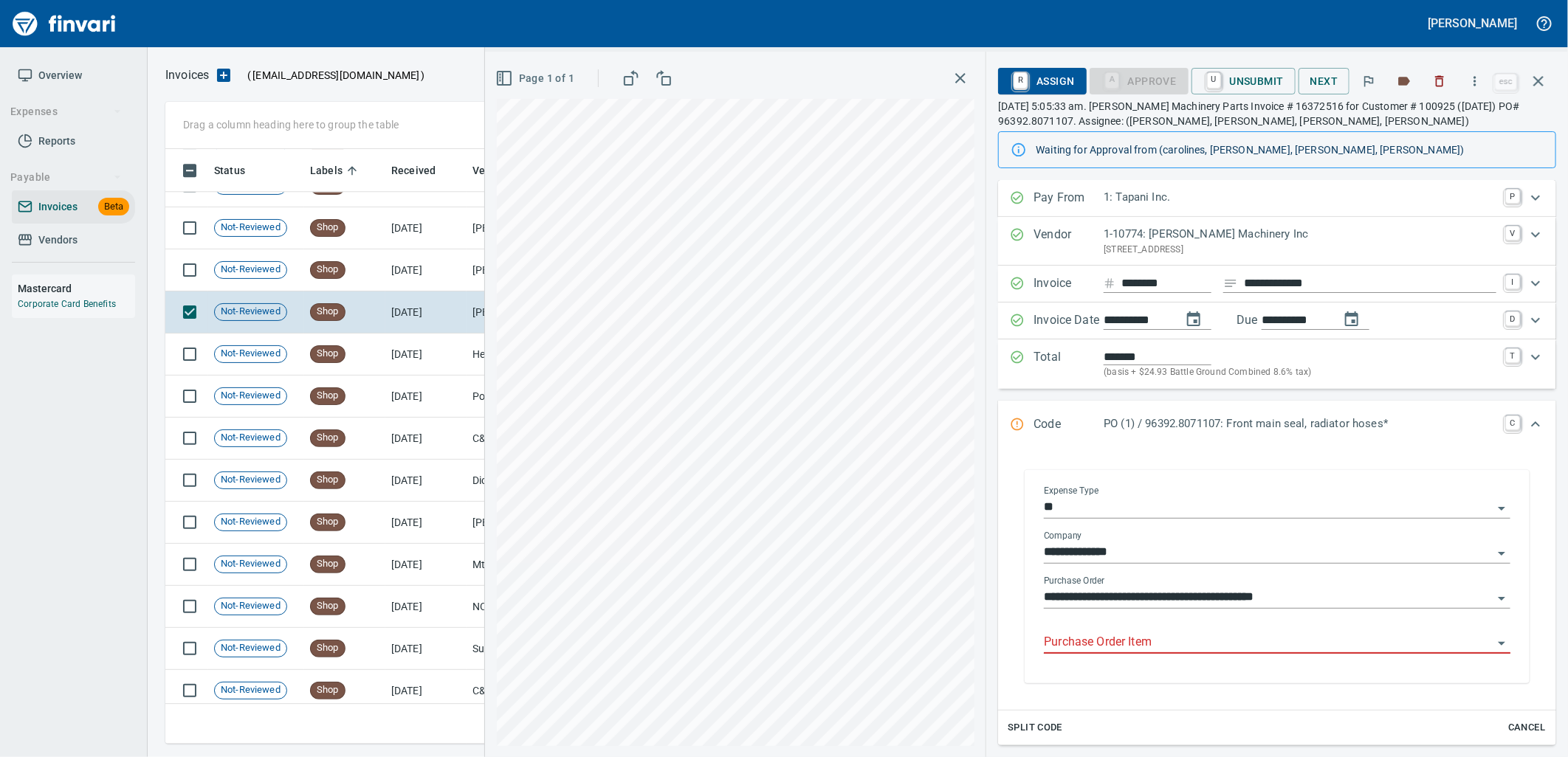
click at [1169, 637] on input "Purchase Order Item" at bounding box center [1268, 642] width 448 height 21
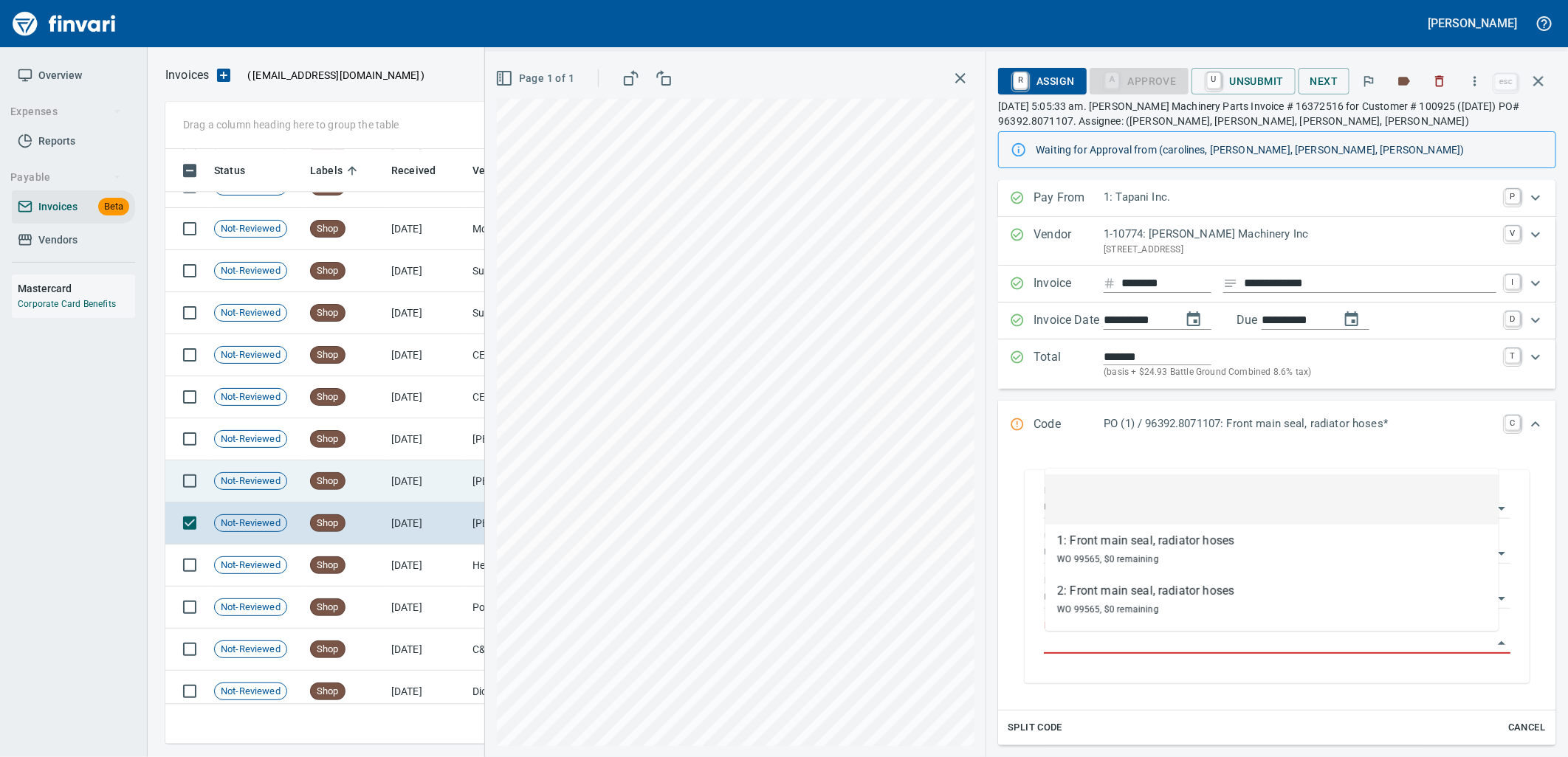
scroll to position [16372, 0]
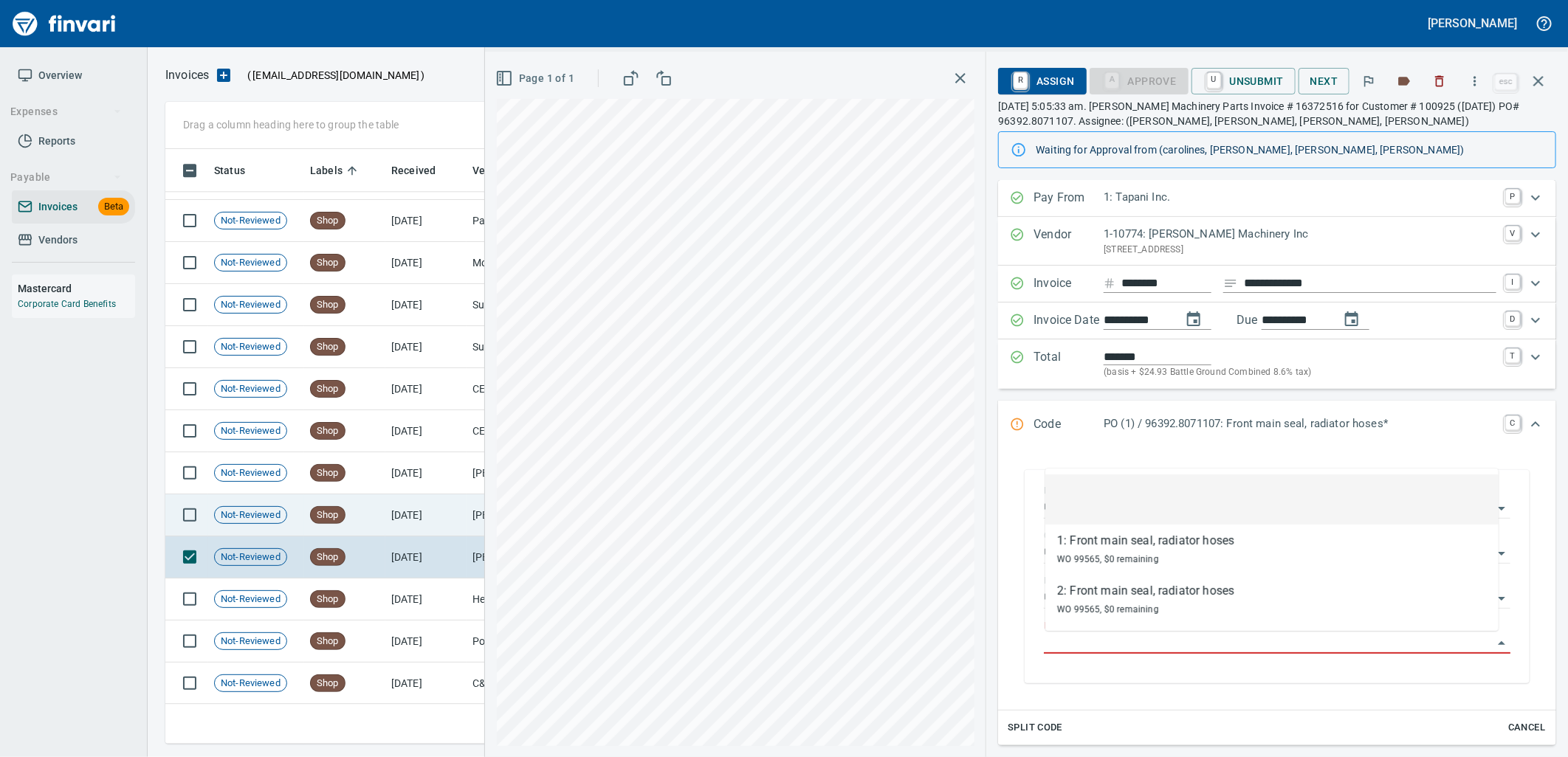
click at [430, 502] on td "[DATE]" at bounding box center [426, 515] width 81 height 42
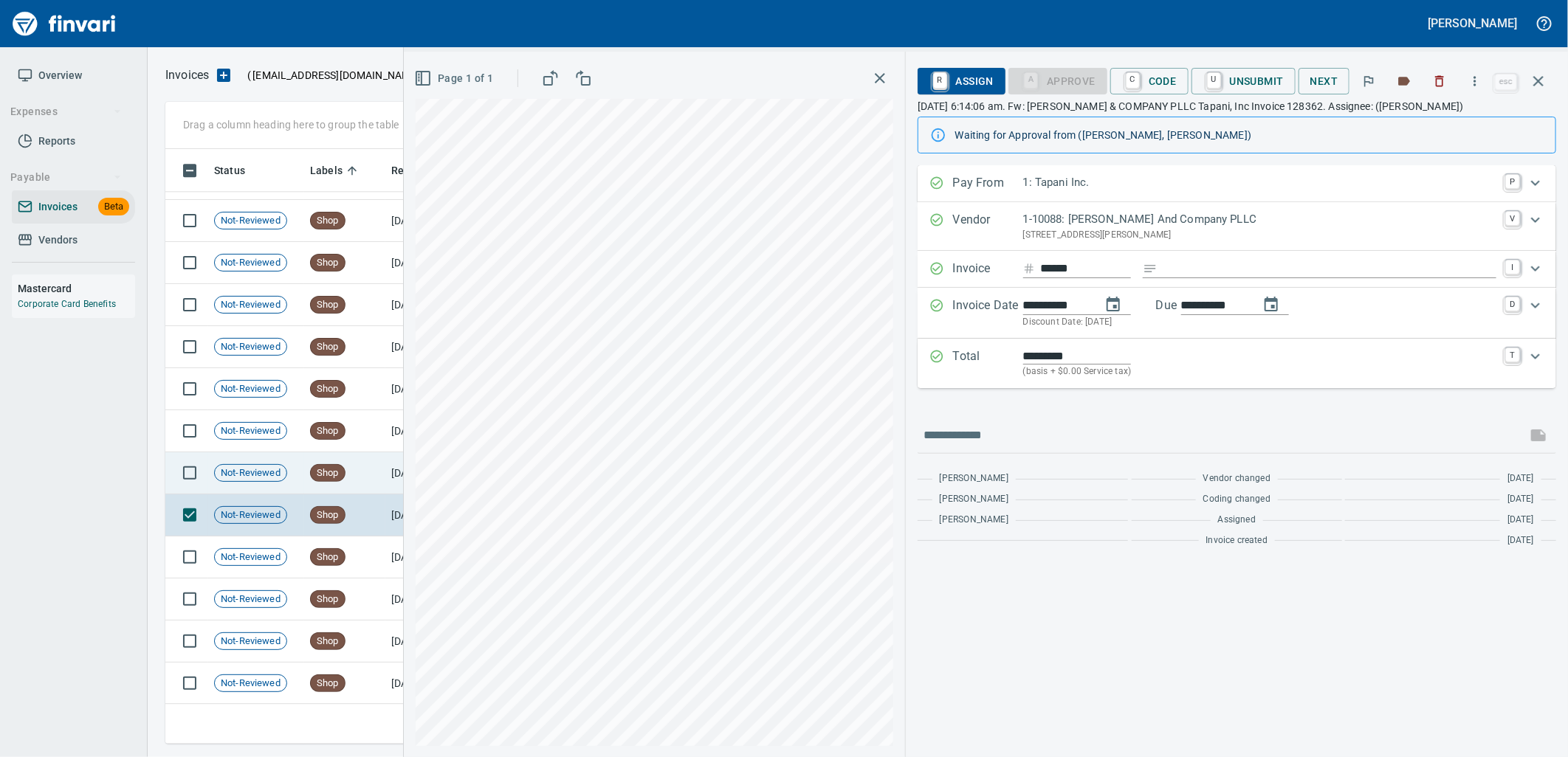
click at [385, 470] on td "[DATE]" at bounding box center [426, 473] width 81 height 42
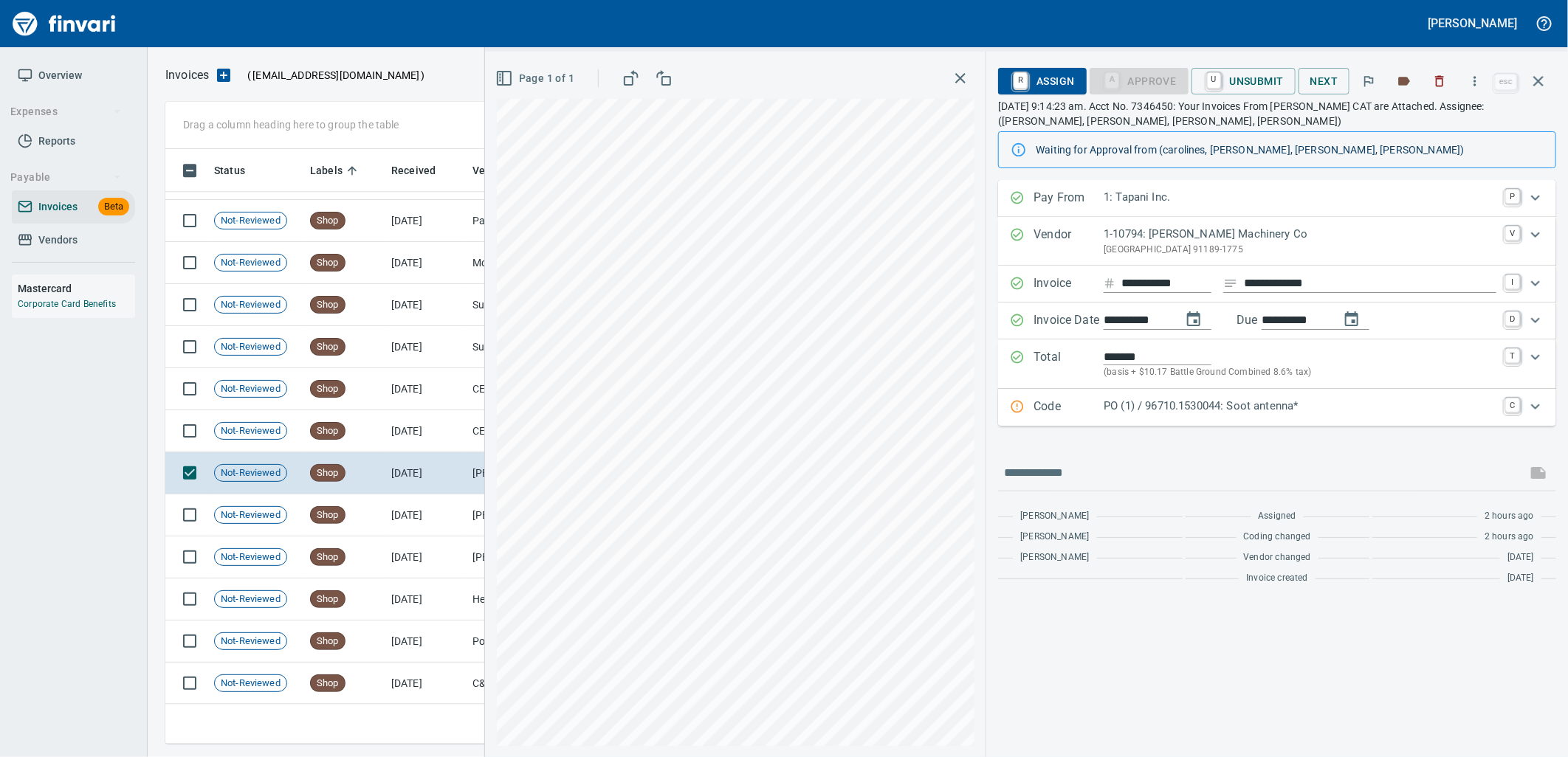
click at [1253, 399] on p "PO (1) / 96710.1530044: Soot antenna*" at bounding box center [1300, 406] width 393 height 17
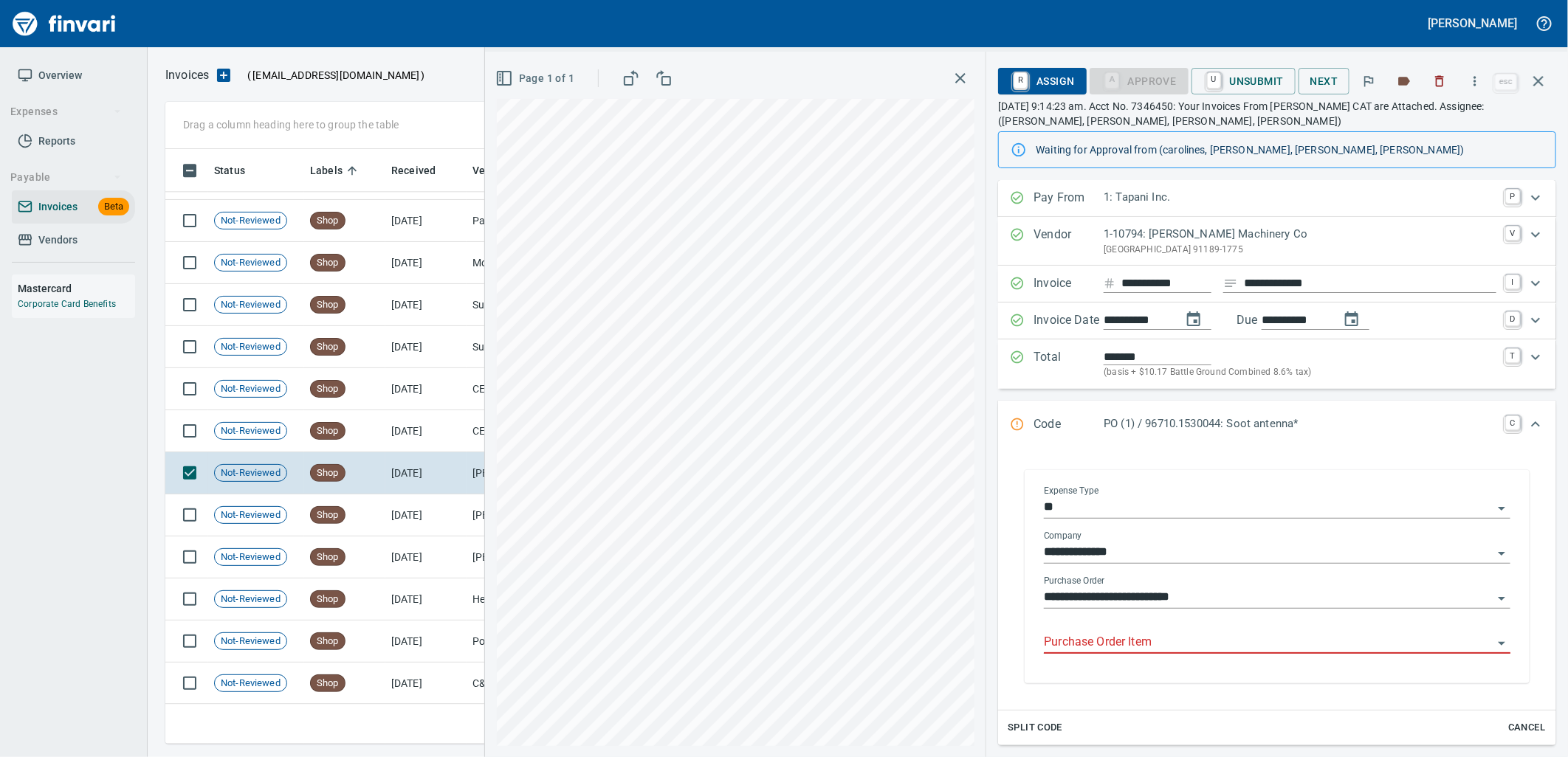
click at [1133, 640] on input "Purchase Order Item" at bounding box center [1268, 642] width 448 height 21
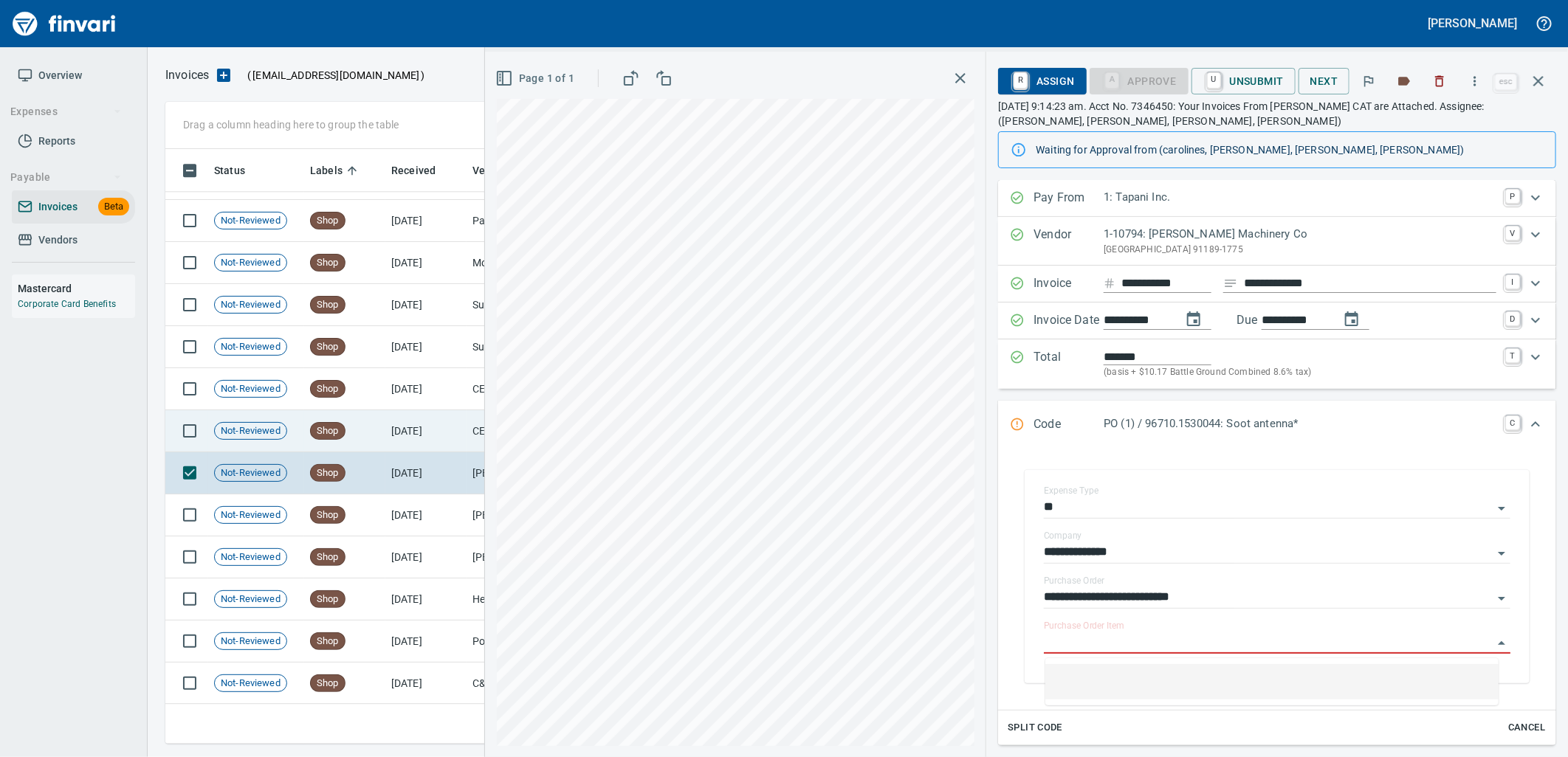
click at [423, 451] on td "[DATE]" at bounding box center [426, 431] width 81 height 42
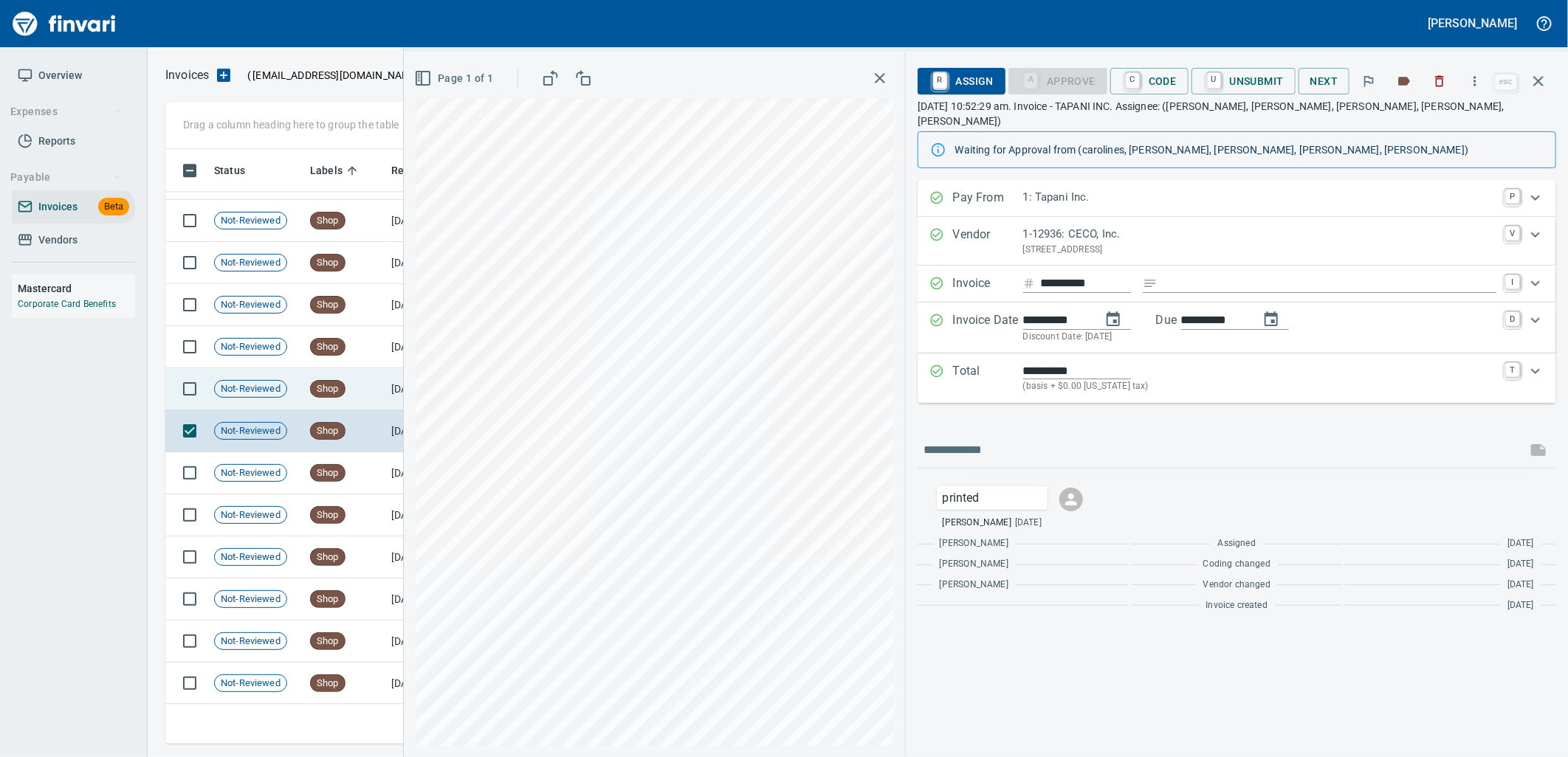
click at [394, 391] on td "[DATE]" at bounding box center [426, 389] width 81 height 42
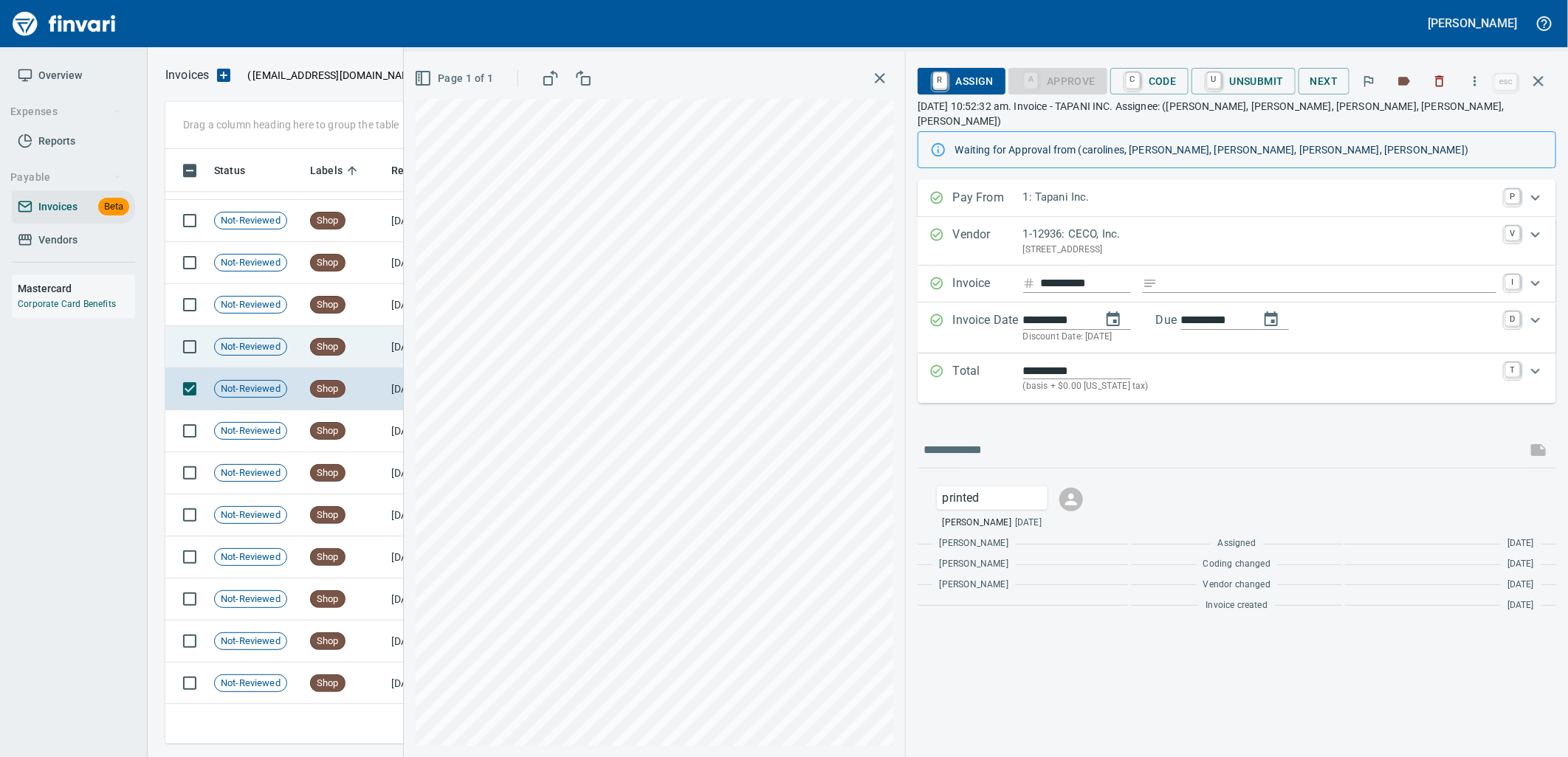
click at [373, 333] on td "Shop" at bounding box center [345, 347] width 81 height 42
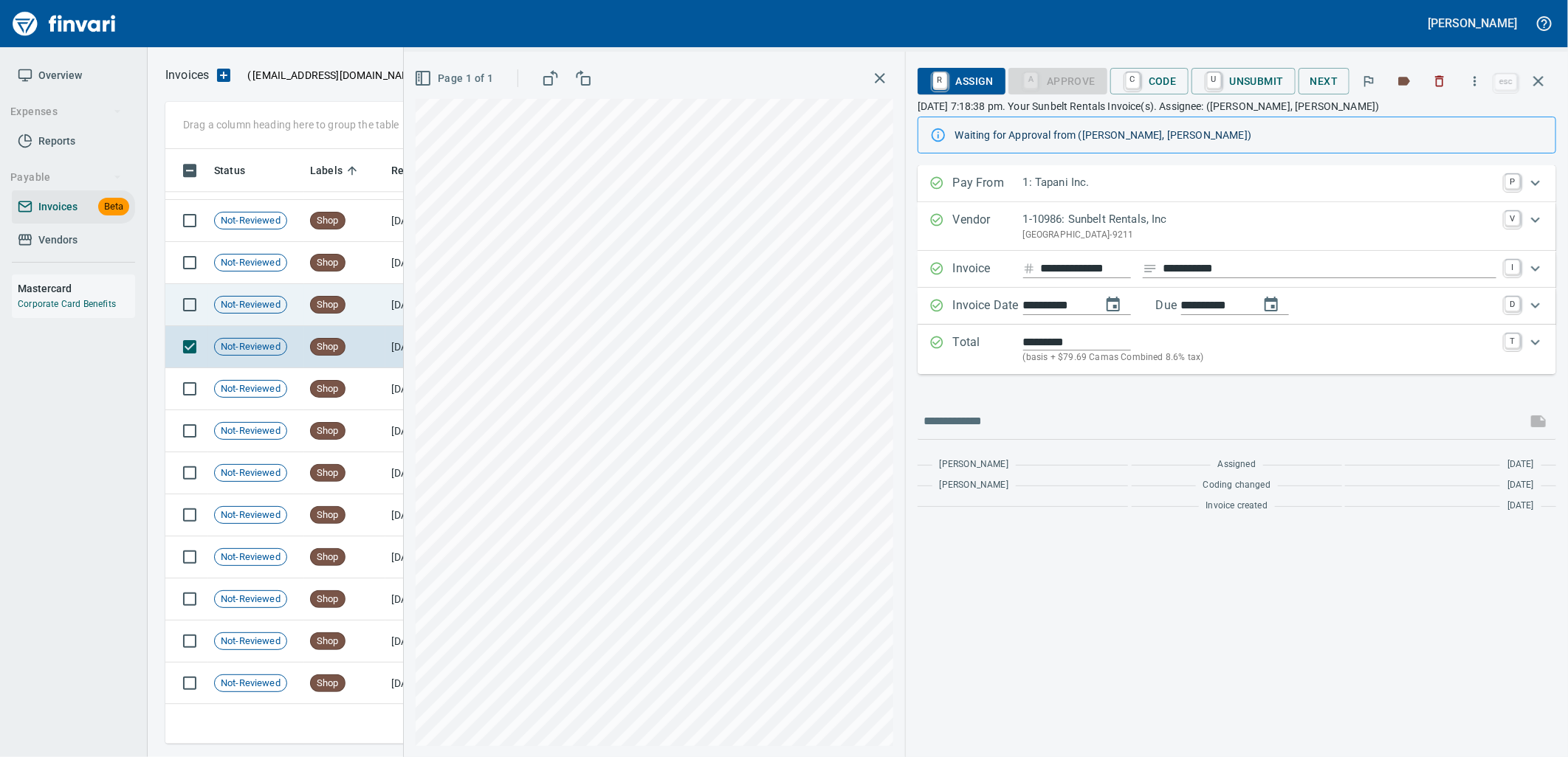
click at [371, 311] on td "Shop" at bounding box center [345, 305] width 81 height 42
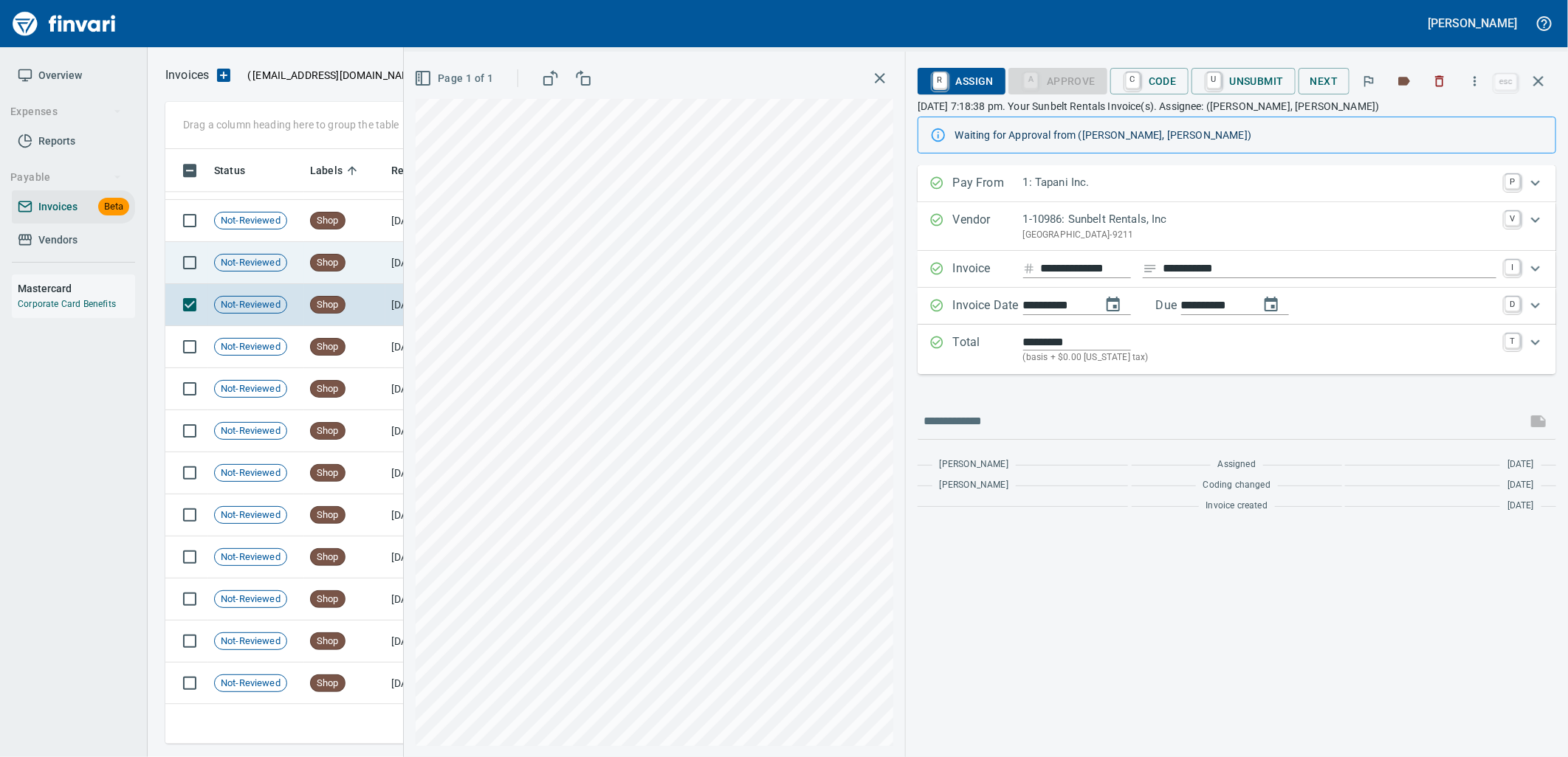
click at [368, 266] on td "Shop" at bounding box center [345, 262] width 81 height 42
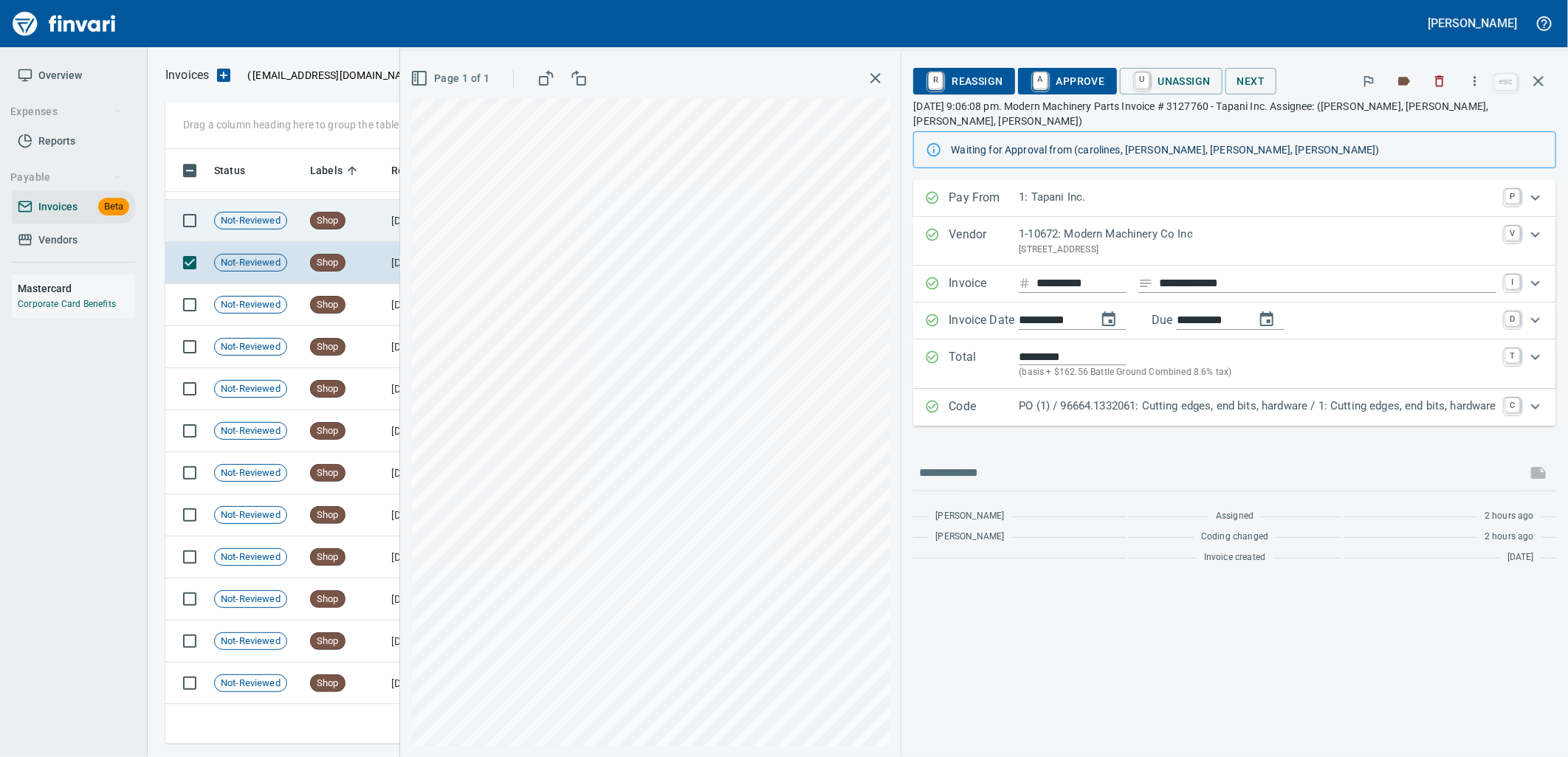
click at [361, 215] on td "Shop" at bounding box center [345, 220] width 81 height 42
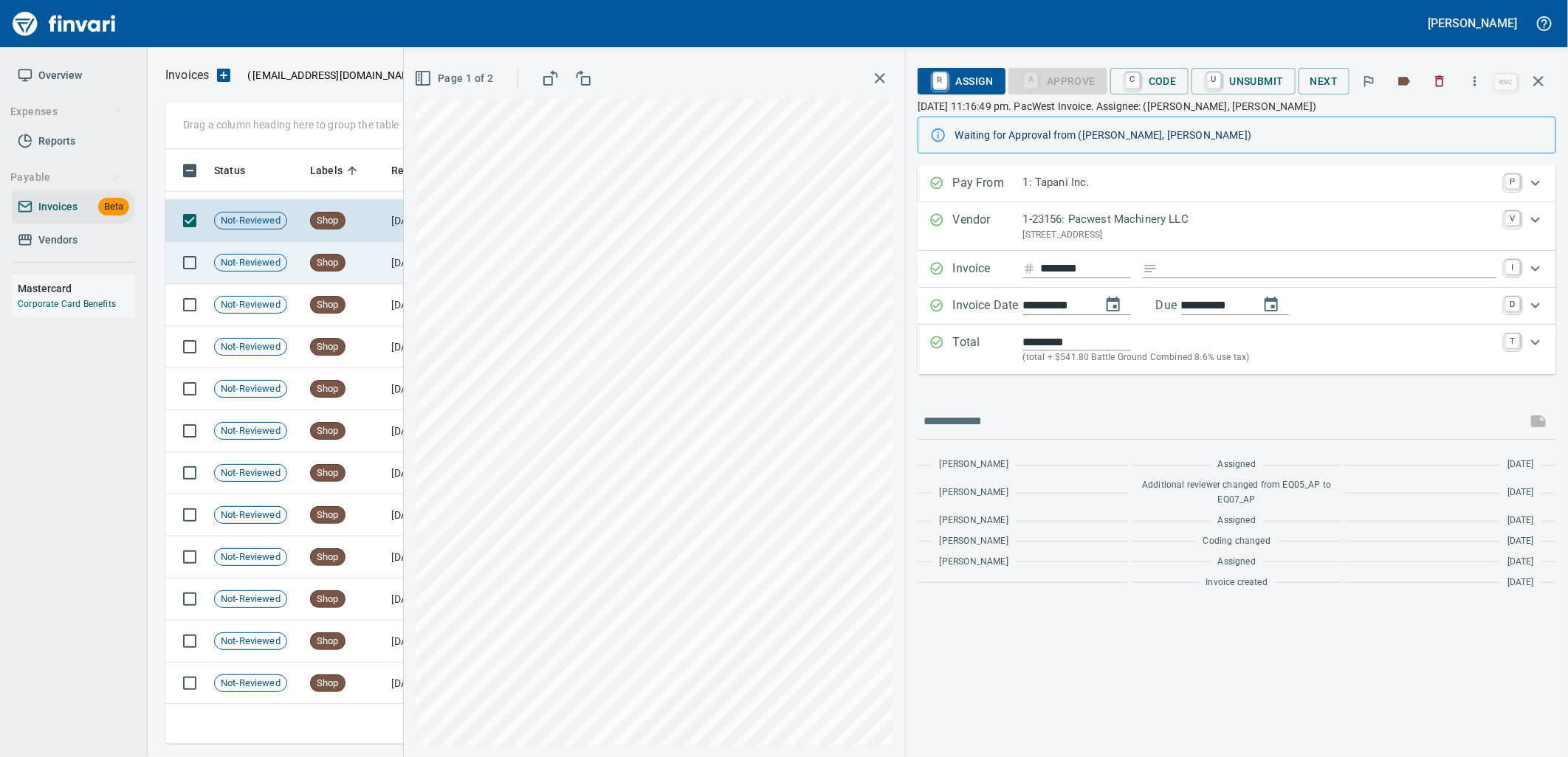
click at [361, 246] on td "Shop" at bounding box center [345, 262] width 81 height 42
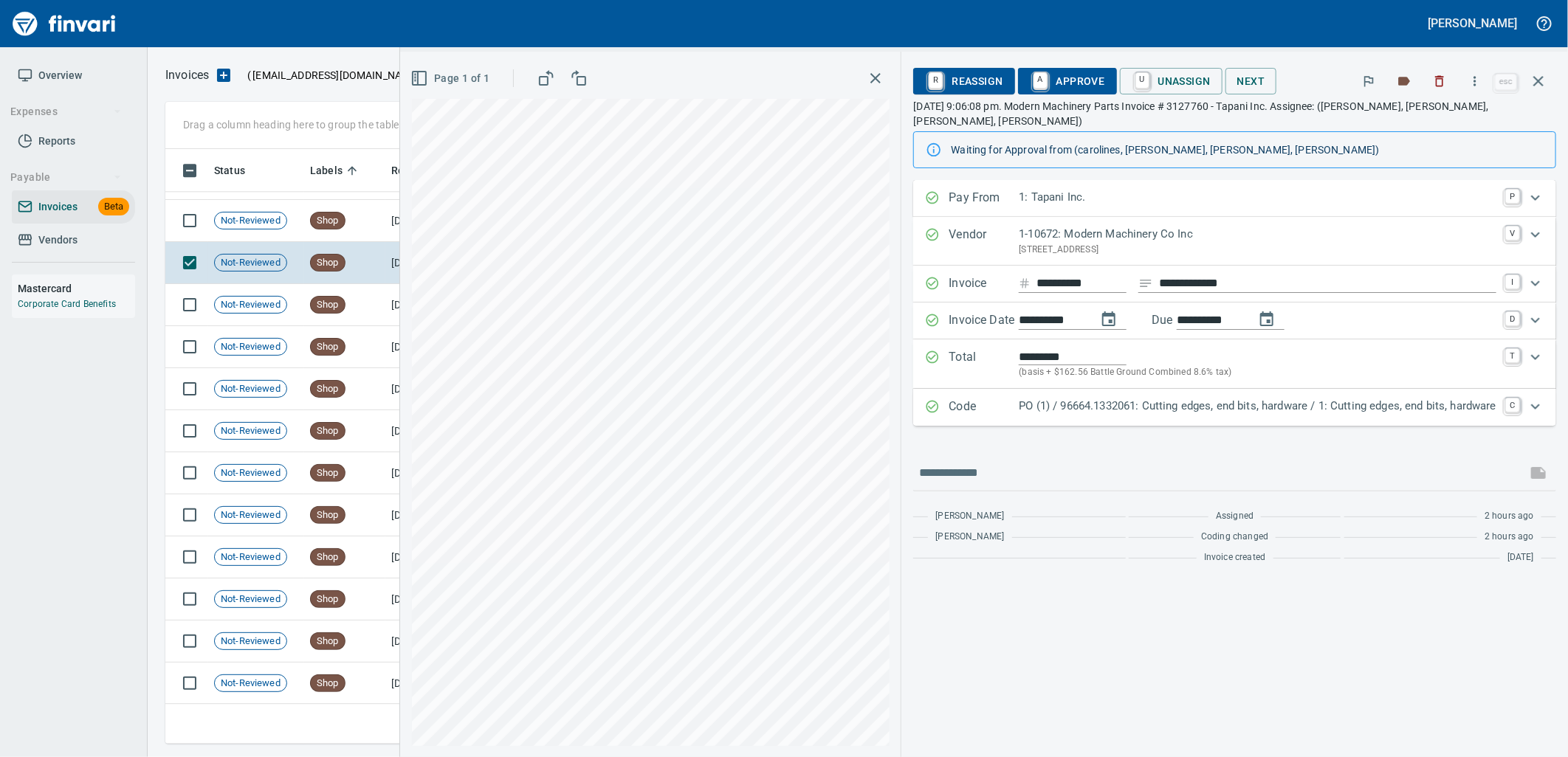
click at [1203, 398] on p "PO (1) / 96664.1332061: Cutting edges, end bits, hardware / 1: Cutting edges, e…" at bounding box center [1258, 406] width 477 height 17
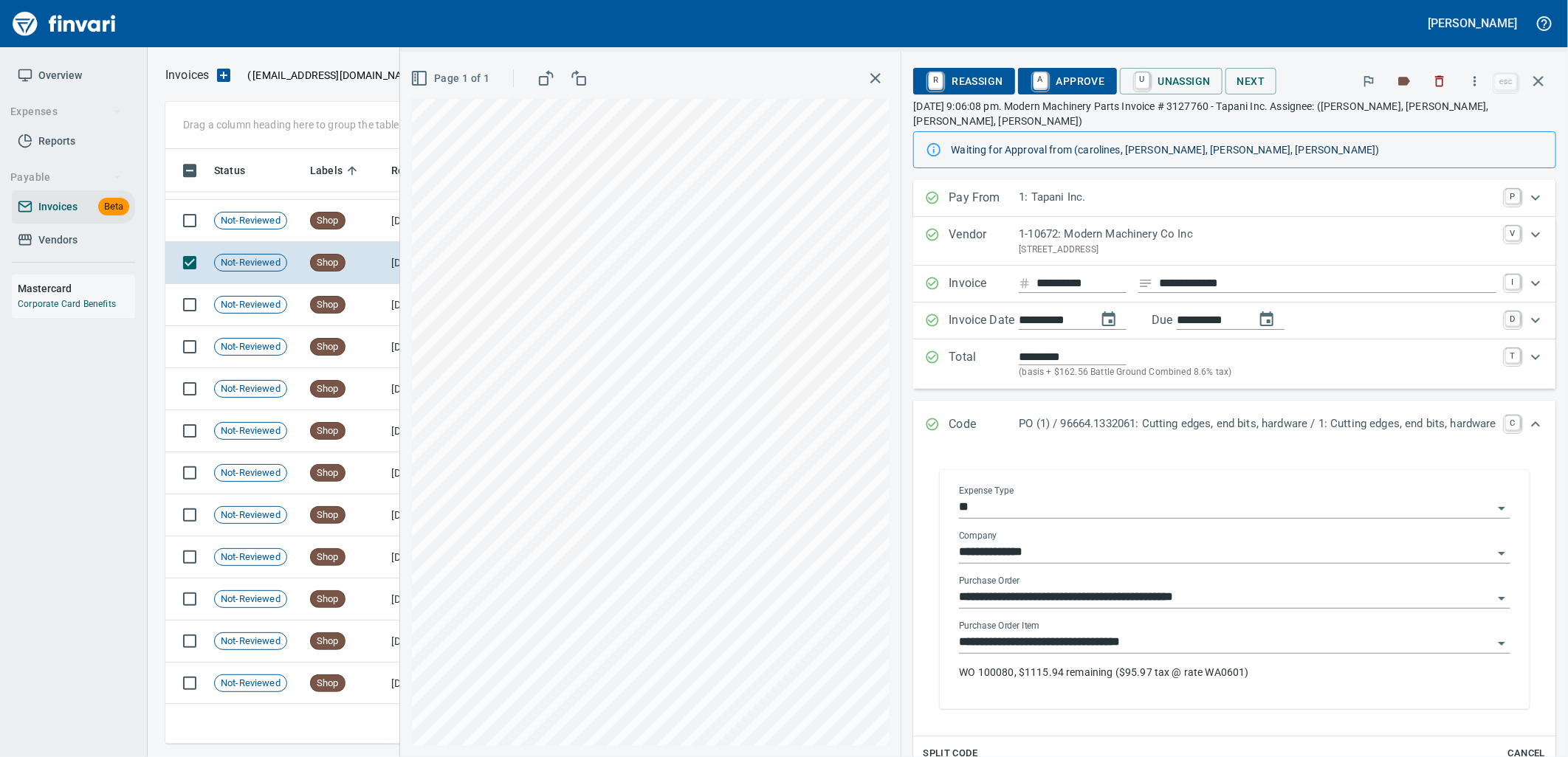
click at [1152, 632] on input "**********" at bounding box center [1226, 642] width 534 height 21
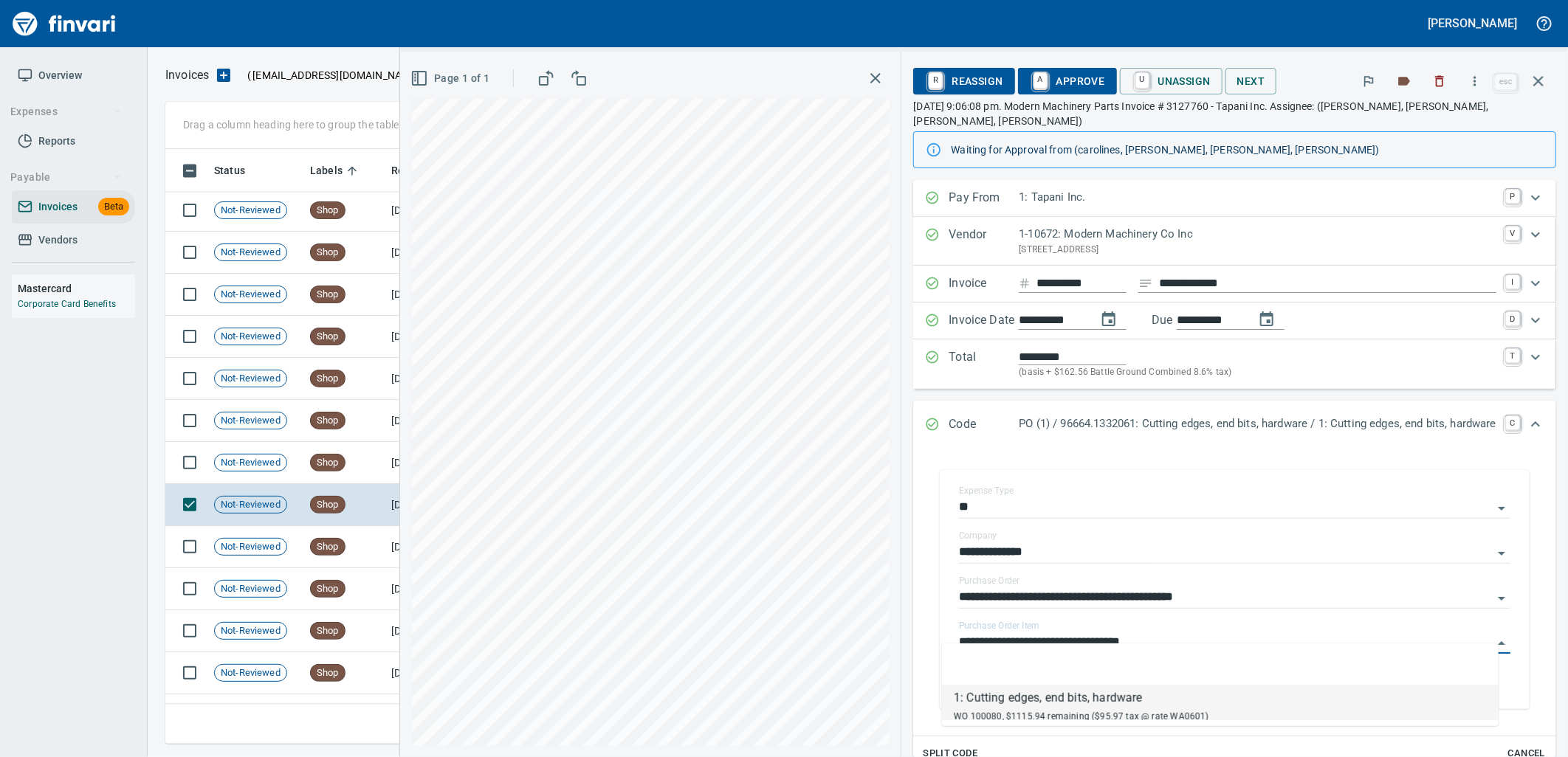
scroll to position [16126, 0]
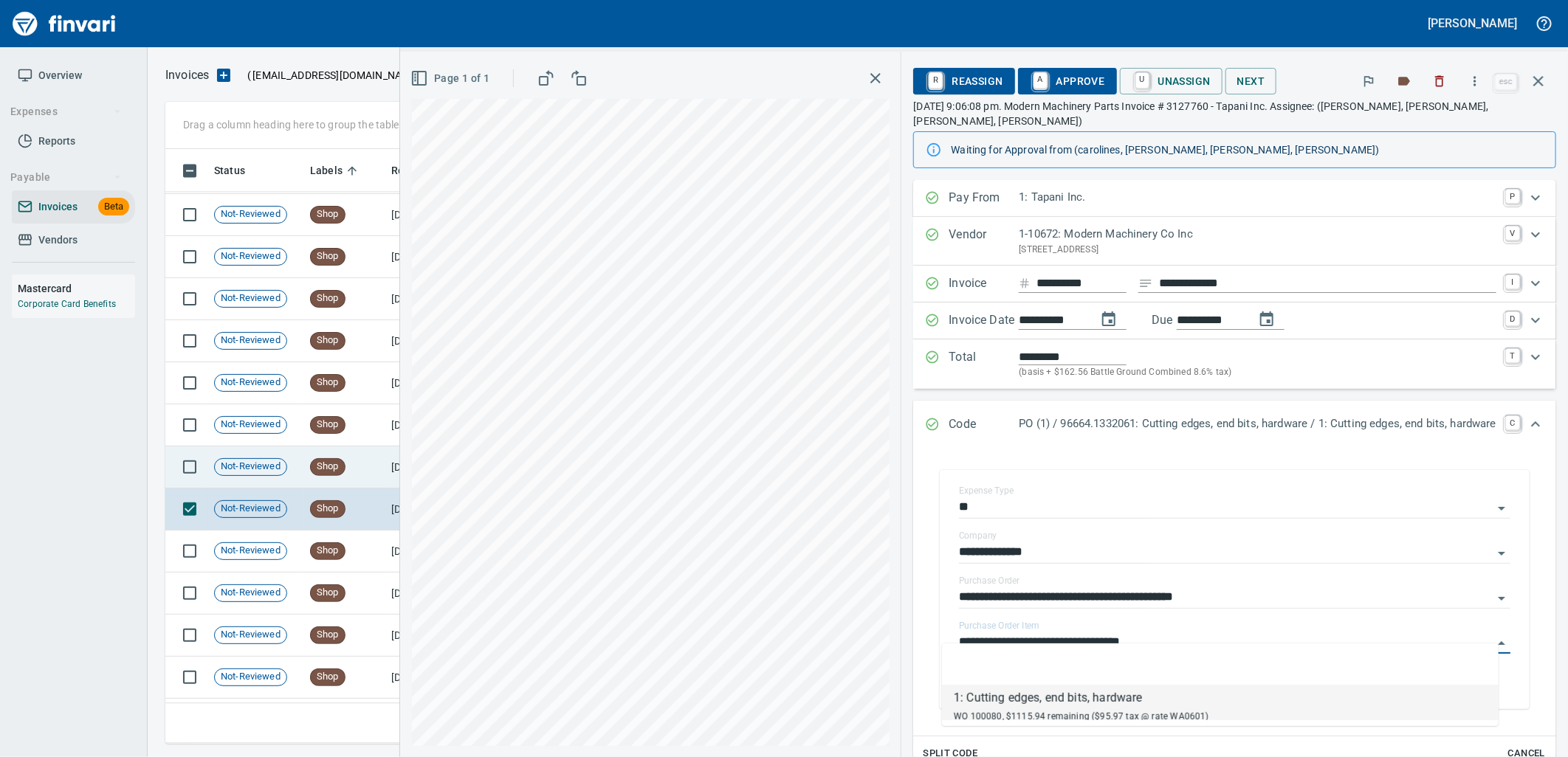
click at [349, 484] on td "Shop" at bounding box center [345, 467] width 81 height 42
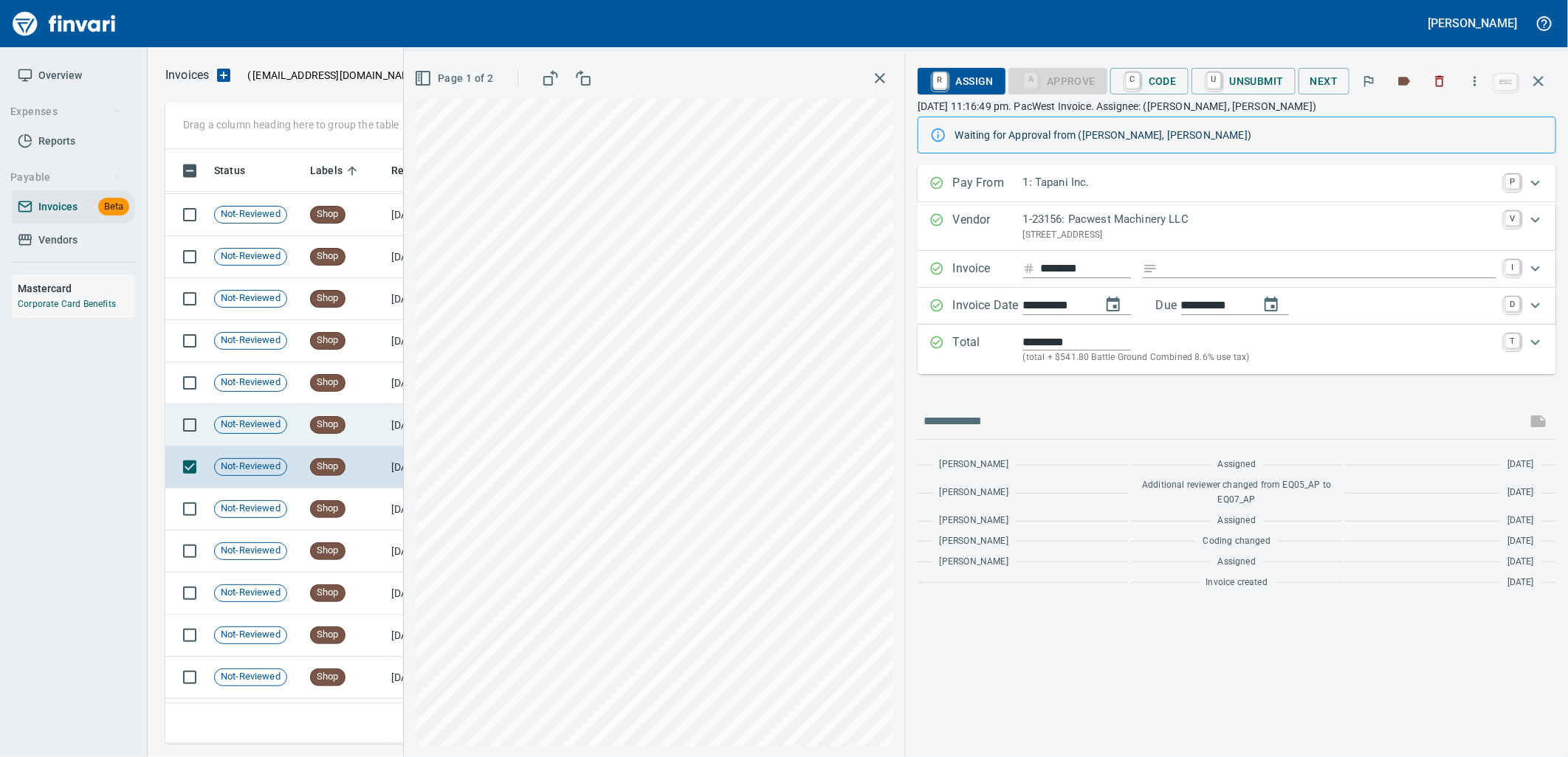
click at [351, 429] on td "Shop" at bounding box center [345, 425] width 81 height 42
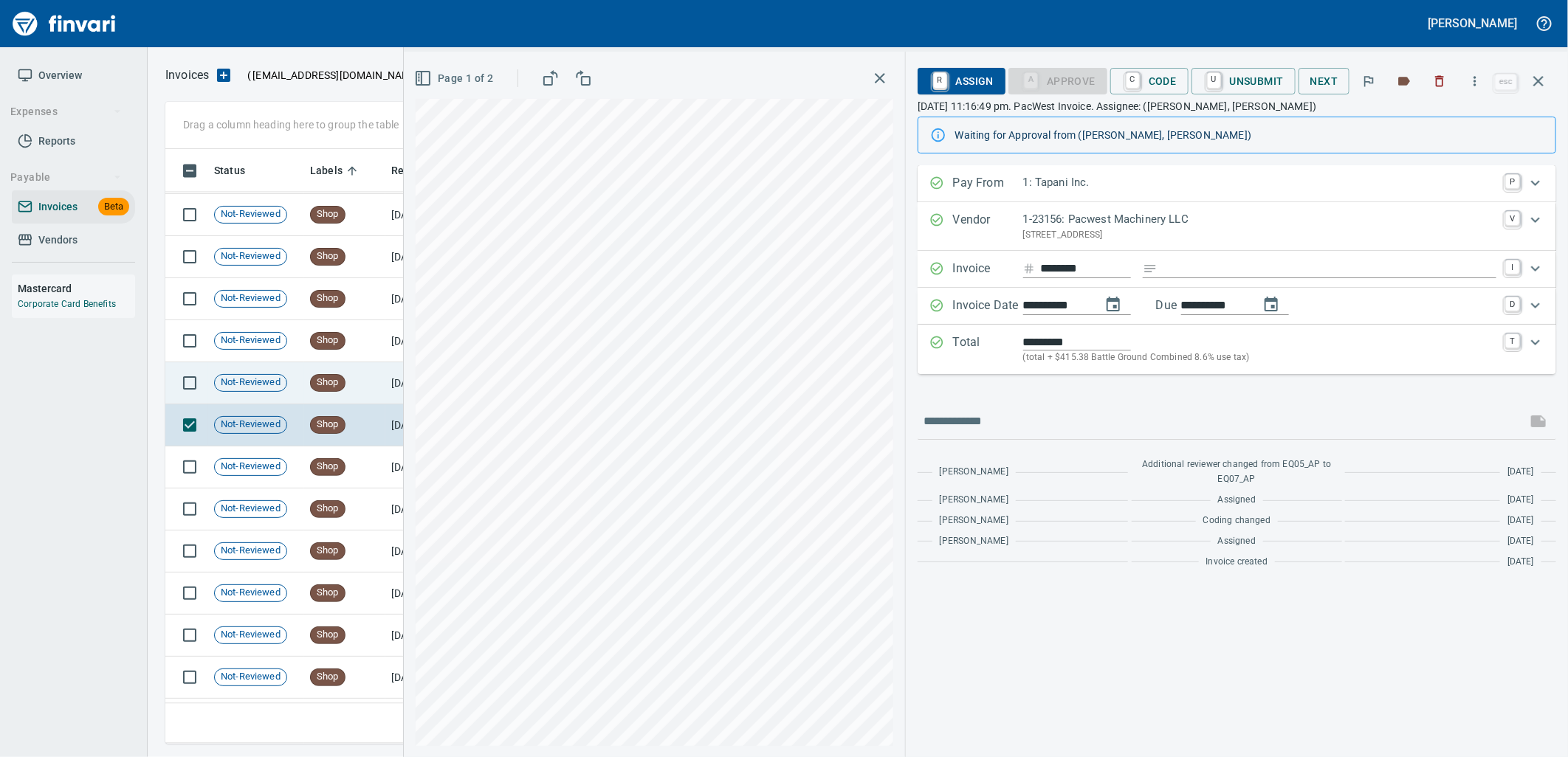
click at [350, 394] on td "Shop" at bounding box center [345, 383] width 81 height 42
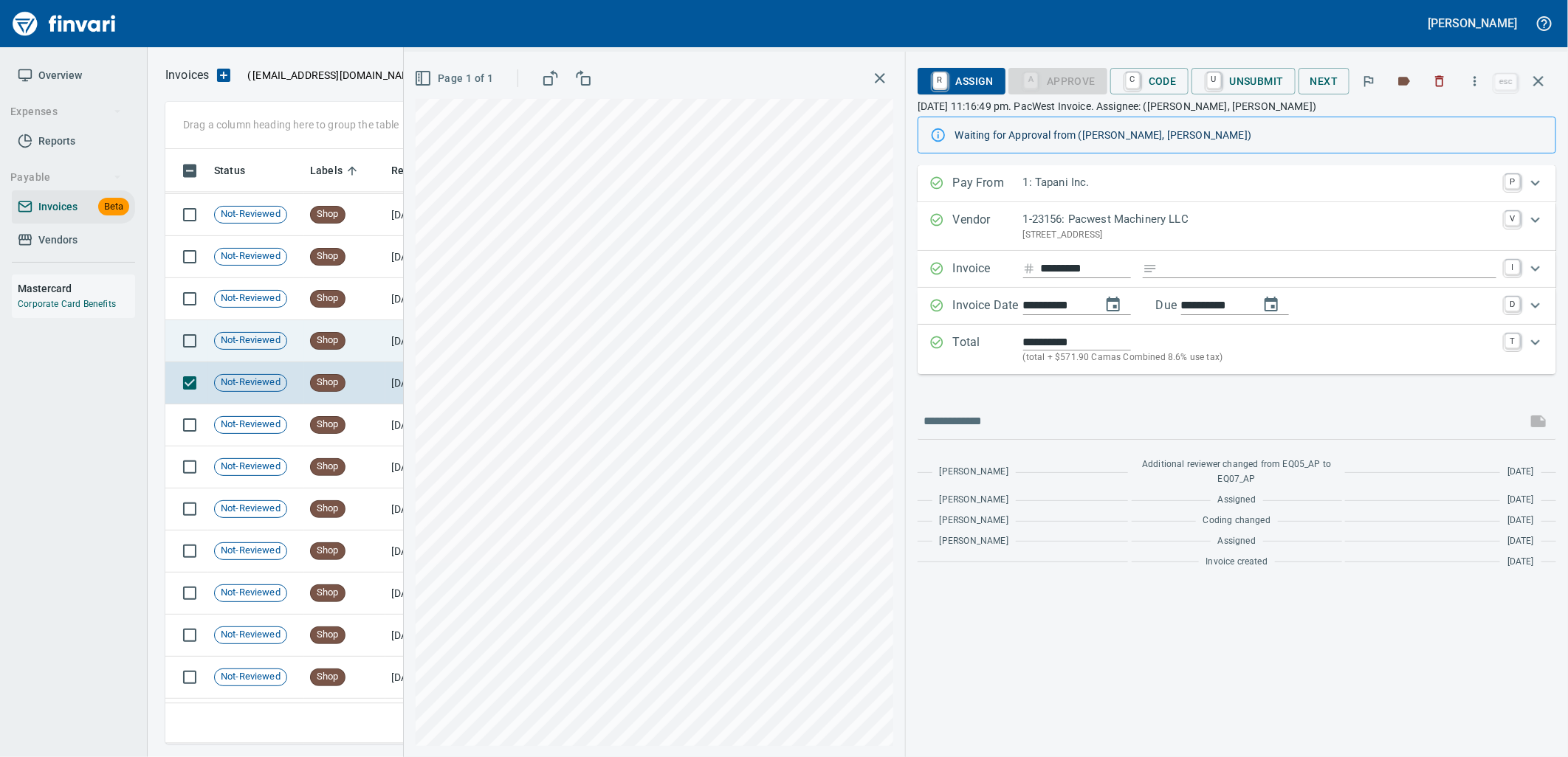
click at [345, 355] on td "Shop" at bounding box center [345, 341] width 81 height 42
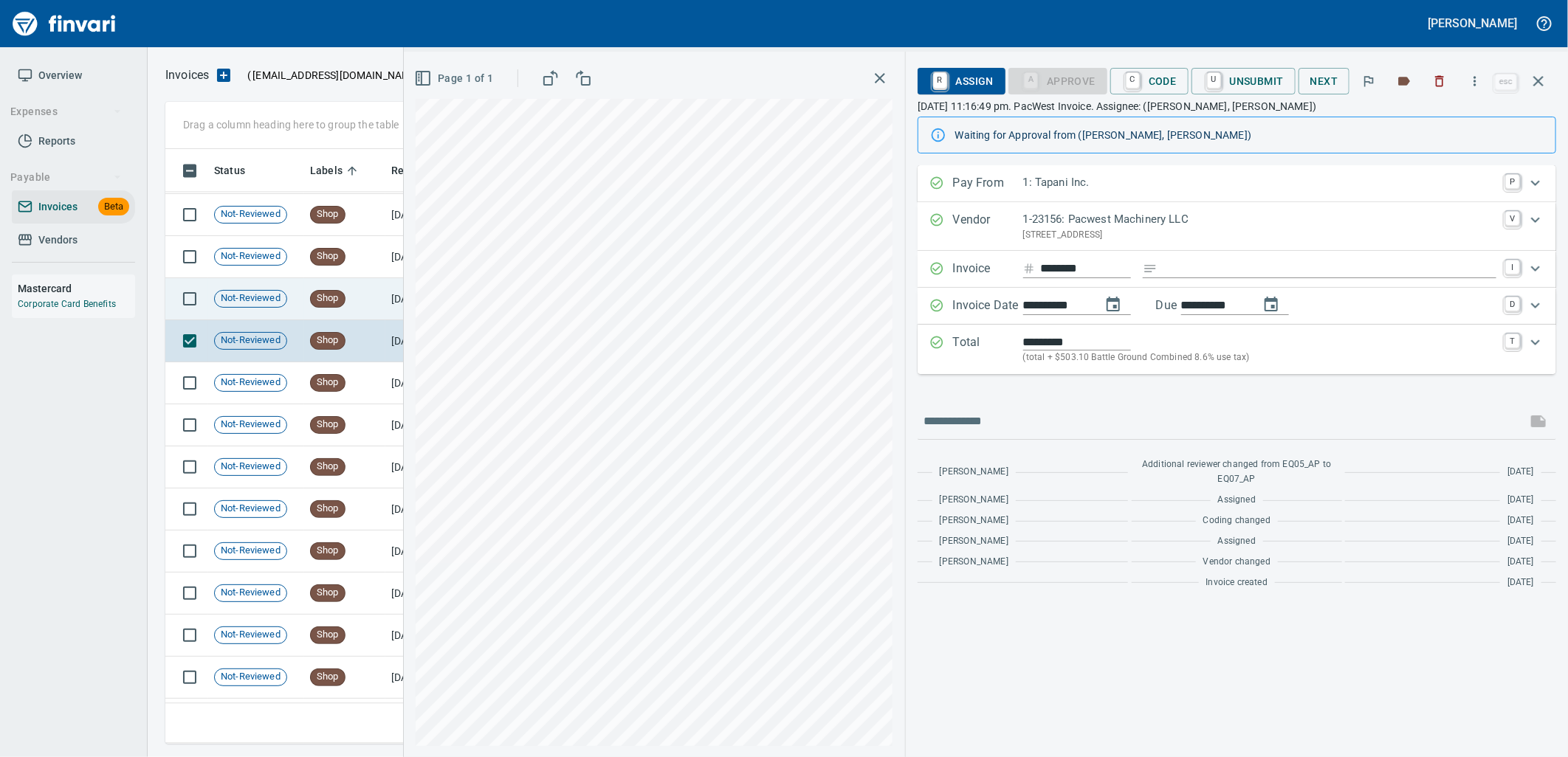
click at [347, 303] on td "Shop" at bounding box center [345, 299] width 81 height 42
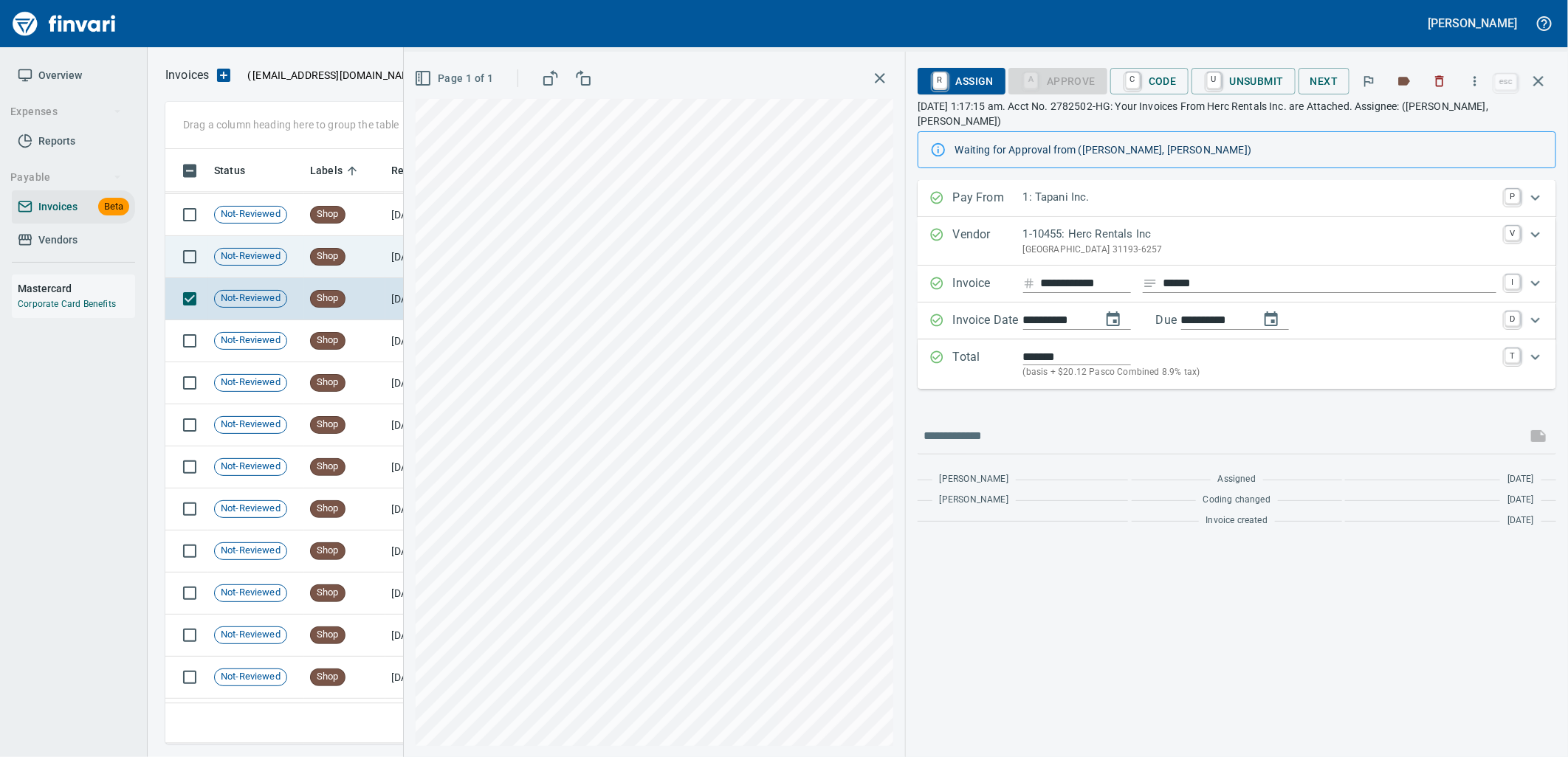
click at [345, 265] on td "Shop" at bounding box center [345, 257] width 81 height 42
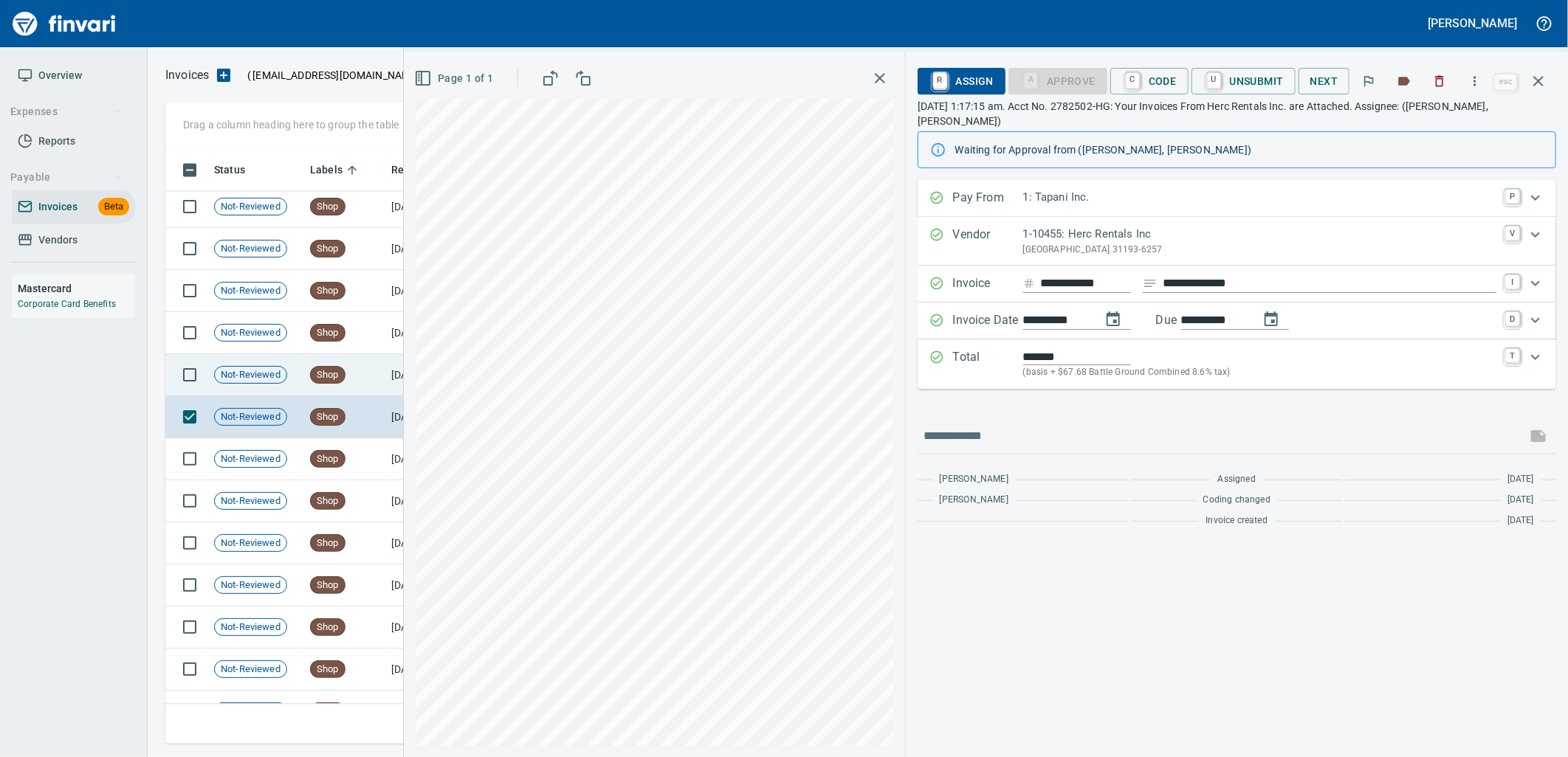
scroll to position [15962, 0]
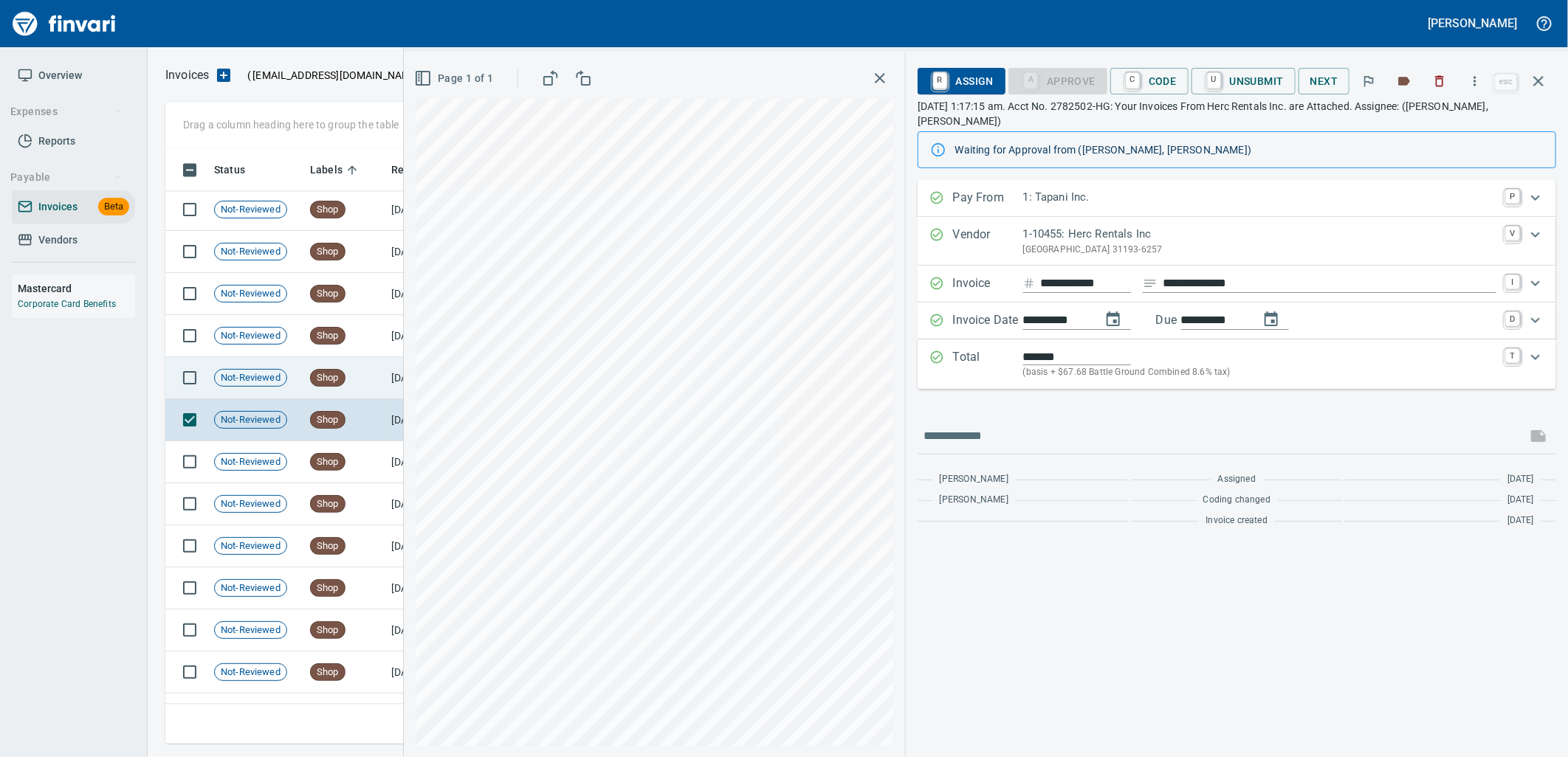
click at [355, 379] on td "Shop" at bounding box center [345, 377] width 81 height 42
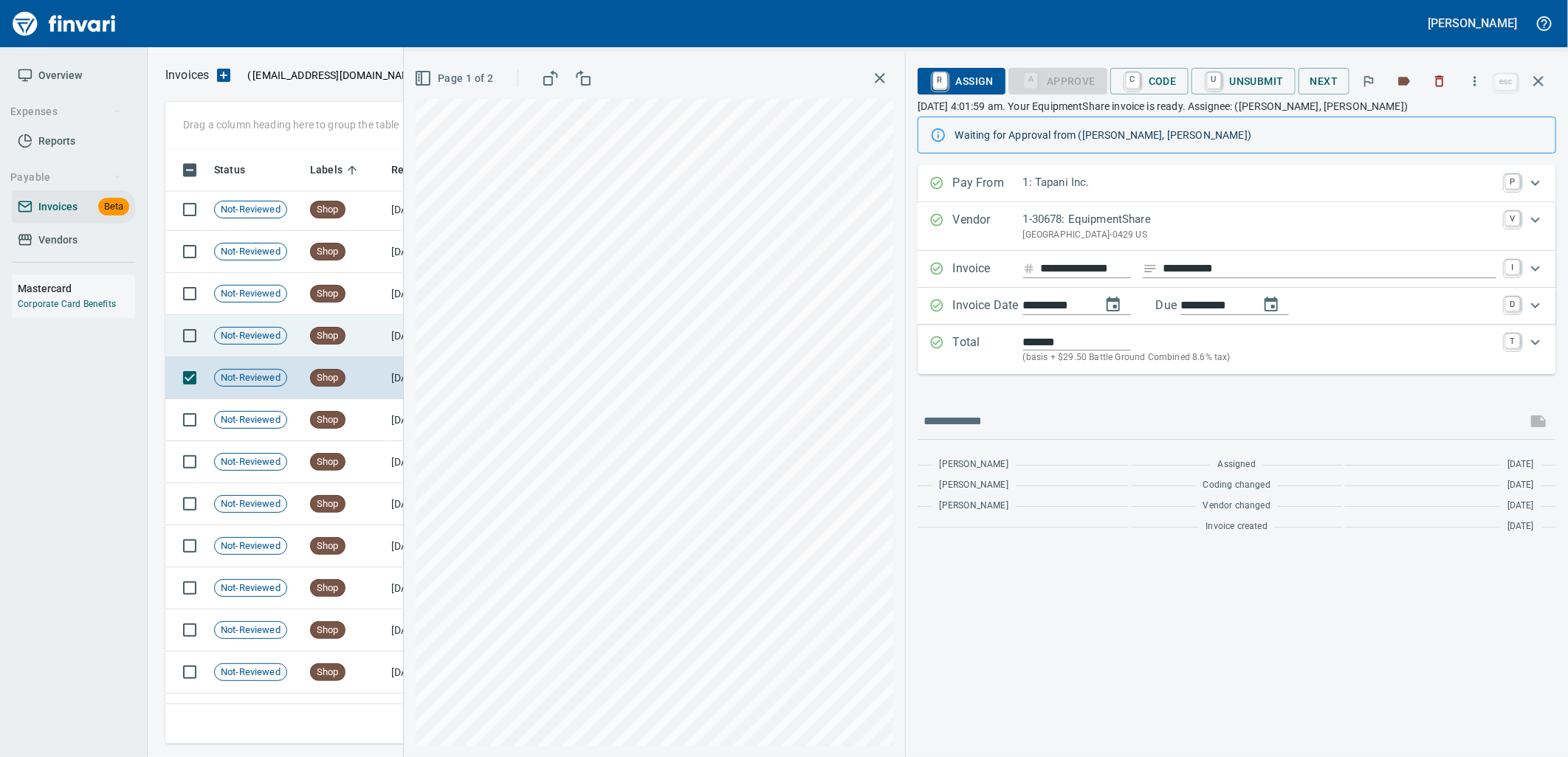
click at [356, 345] on td "Shop" at bounding box center [345, 335] width 81 height 42
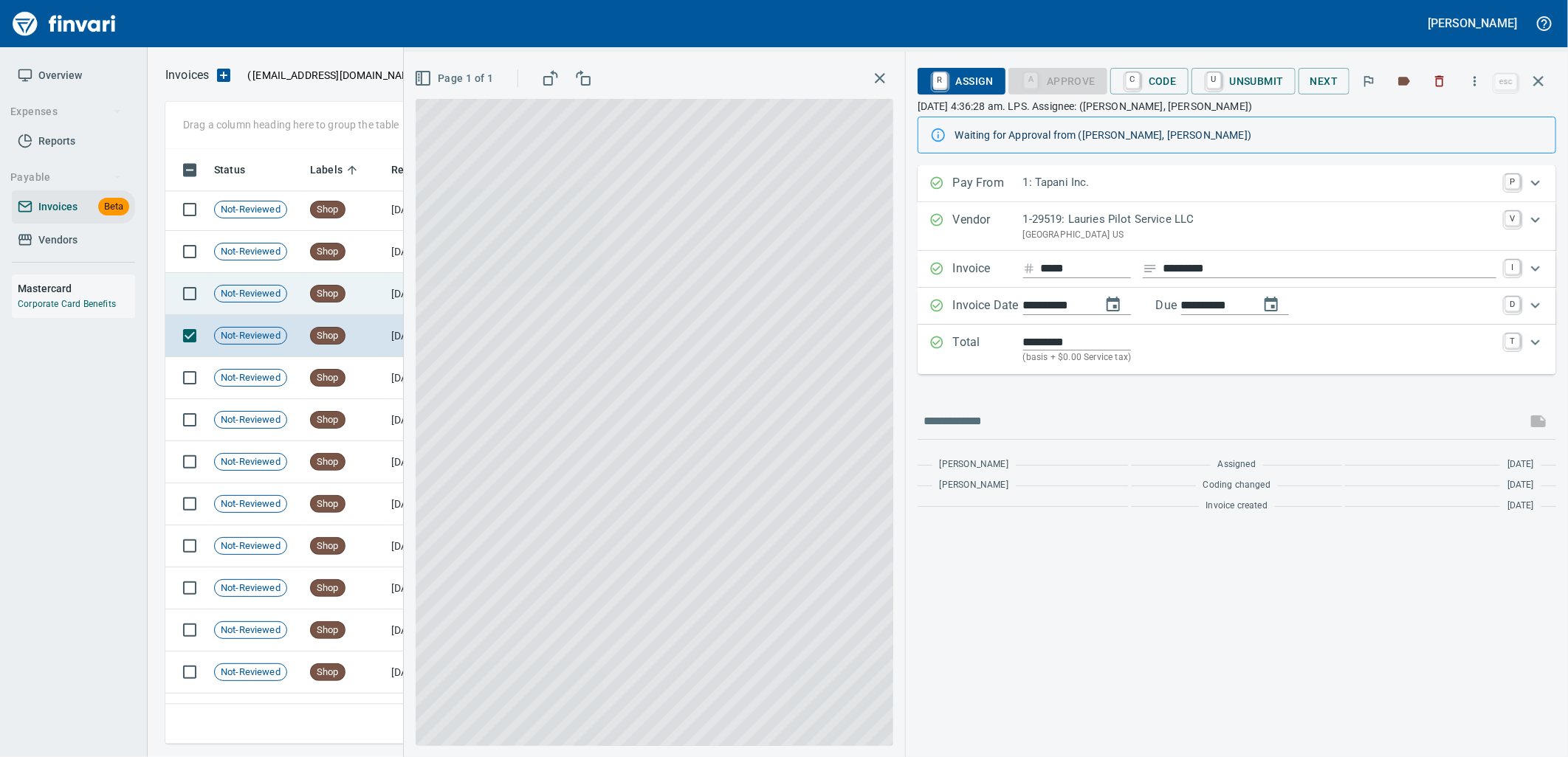
click at [352, 310] on td "Shop" at bounding box center [345, 293] width 81 height 42
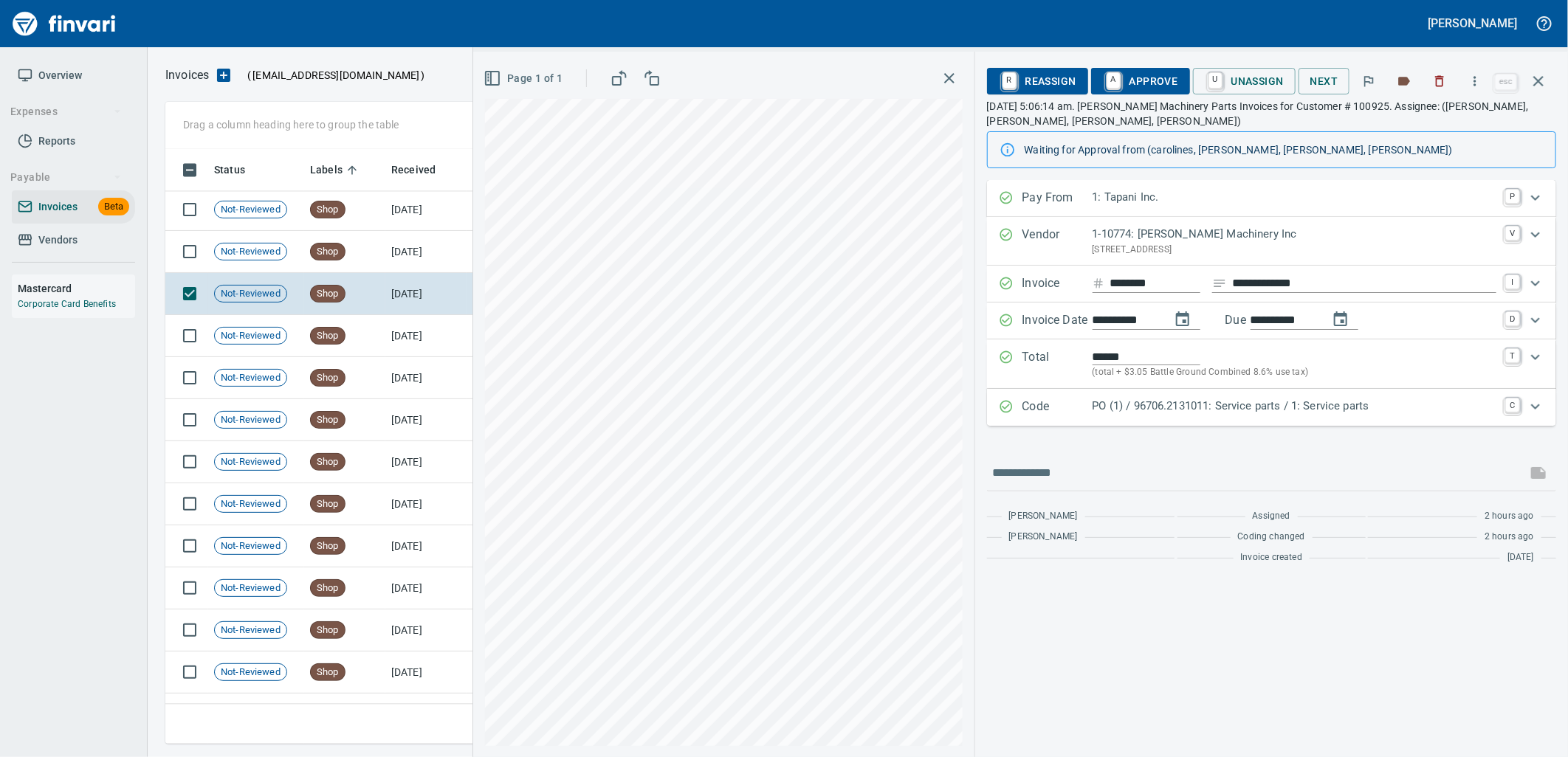
drag, startPoint x: 1253, startPoint y: 417, endPoint x: 1268, endPoint y: 456, distance: 41.8
click at [1255, 417] on div "PO (1) / 96706.2131011: Service parts / 1: Service parts" at bounding box center [1293, 407] width 403 height 19
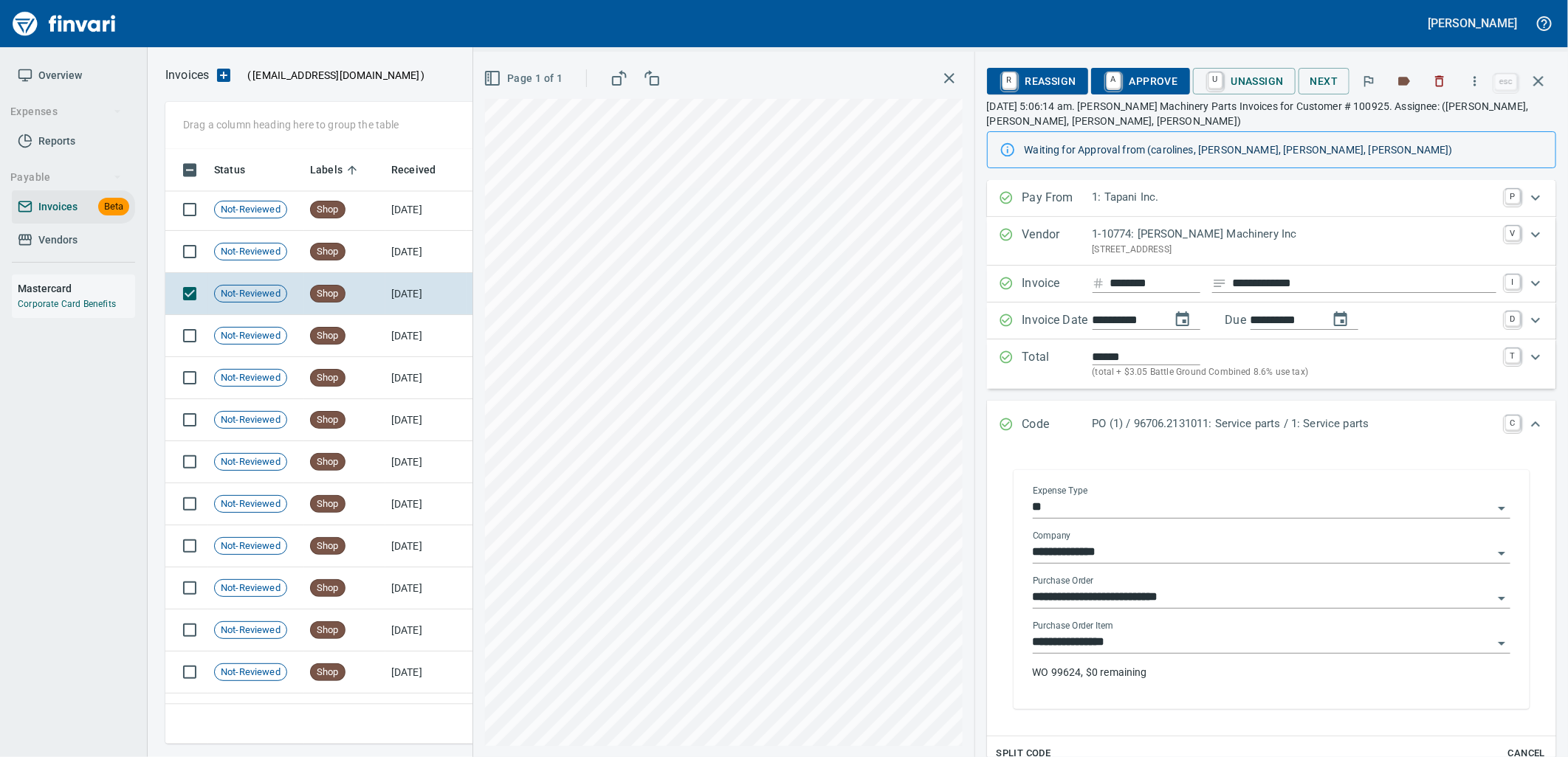
click at [1167, 648] on input "**********" at bounding box center [1262, 642] width 460 height 21
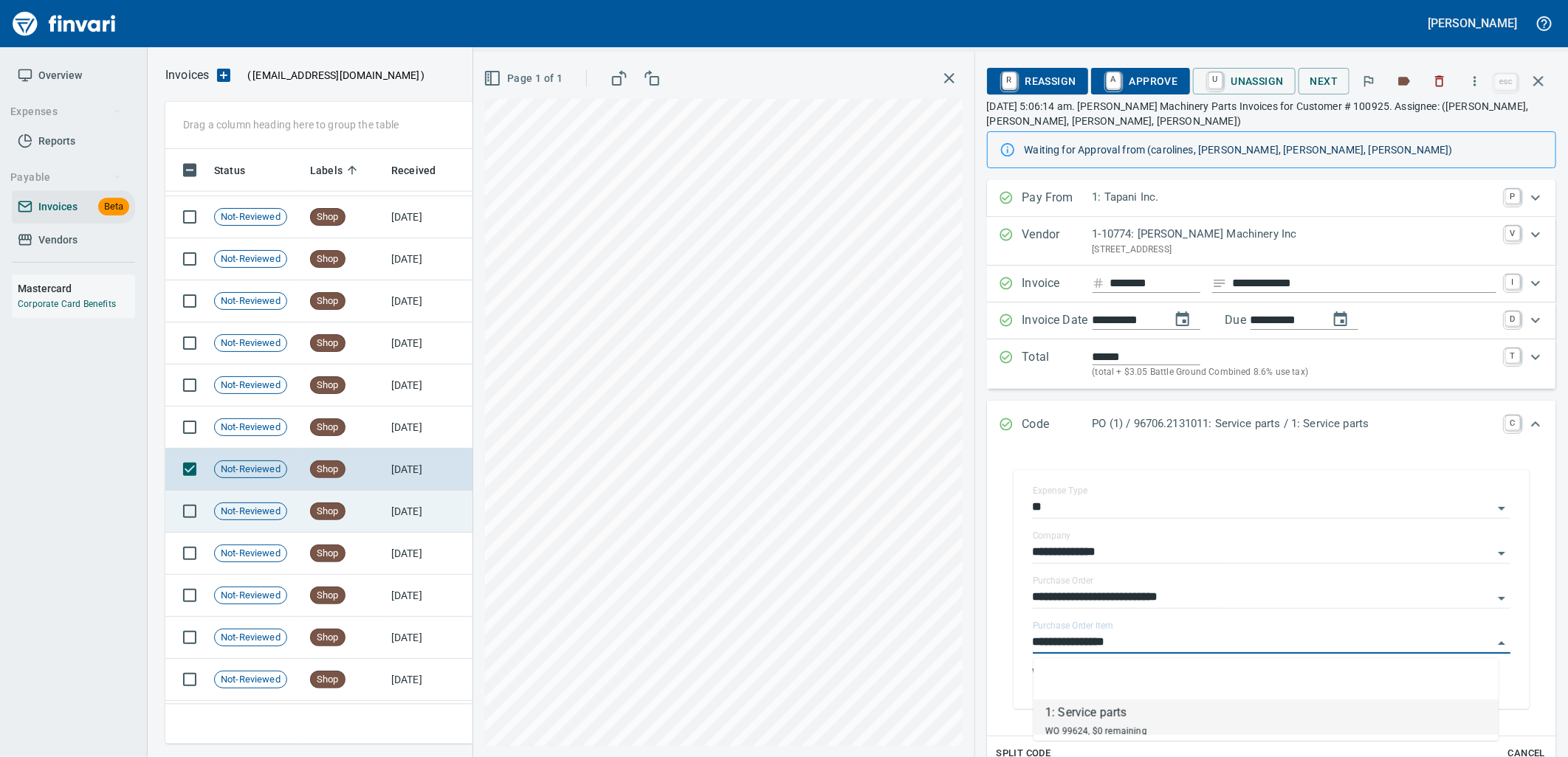
scroll to position [15716, 0]
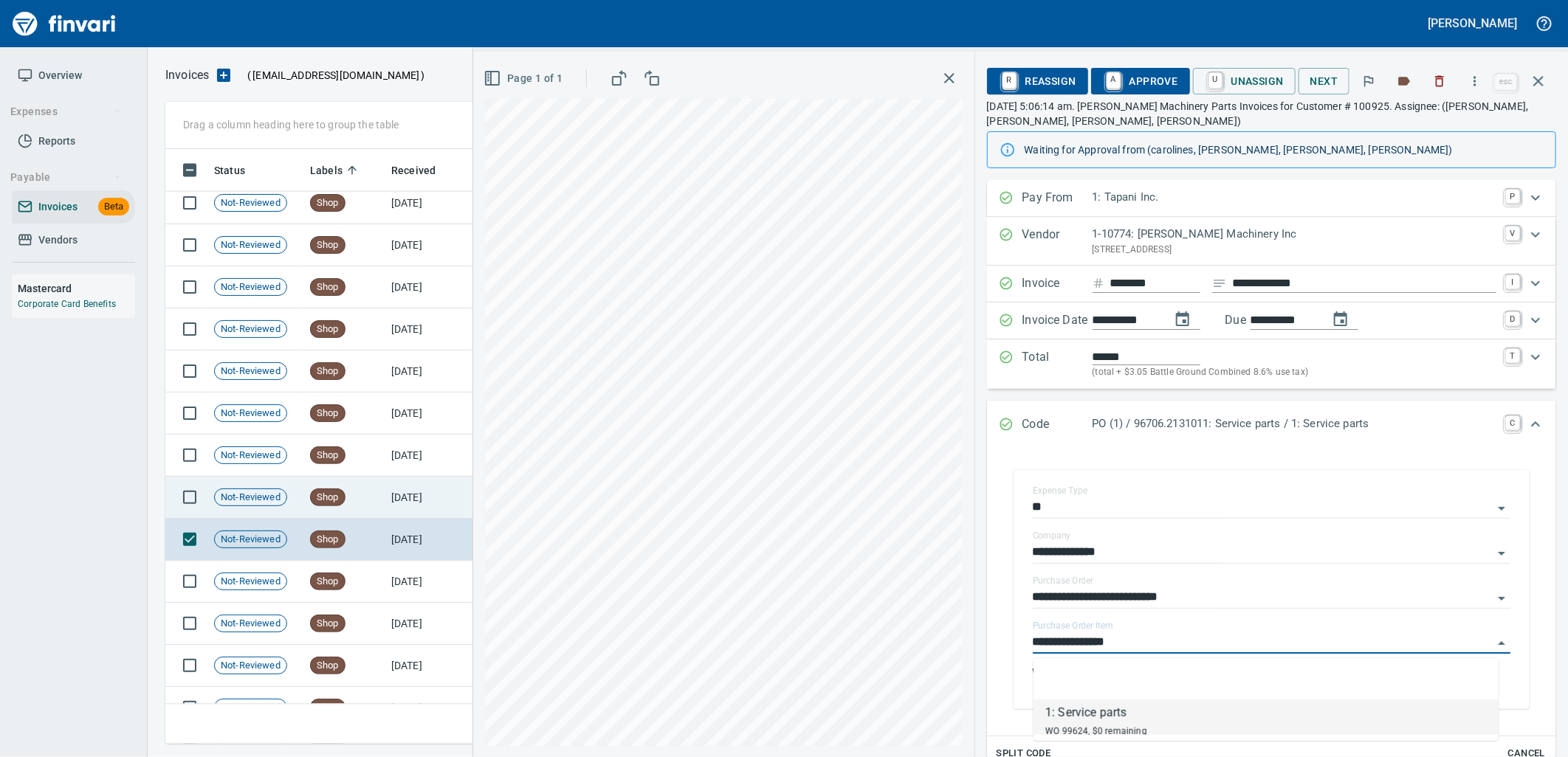
click at [438, 487] on td "[DATE]" at bounding box center [426, 497] width 81 height 42
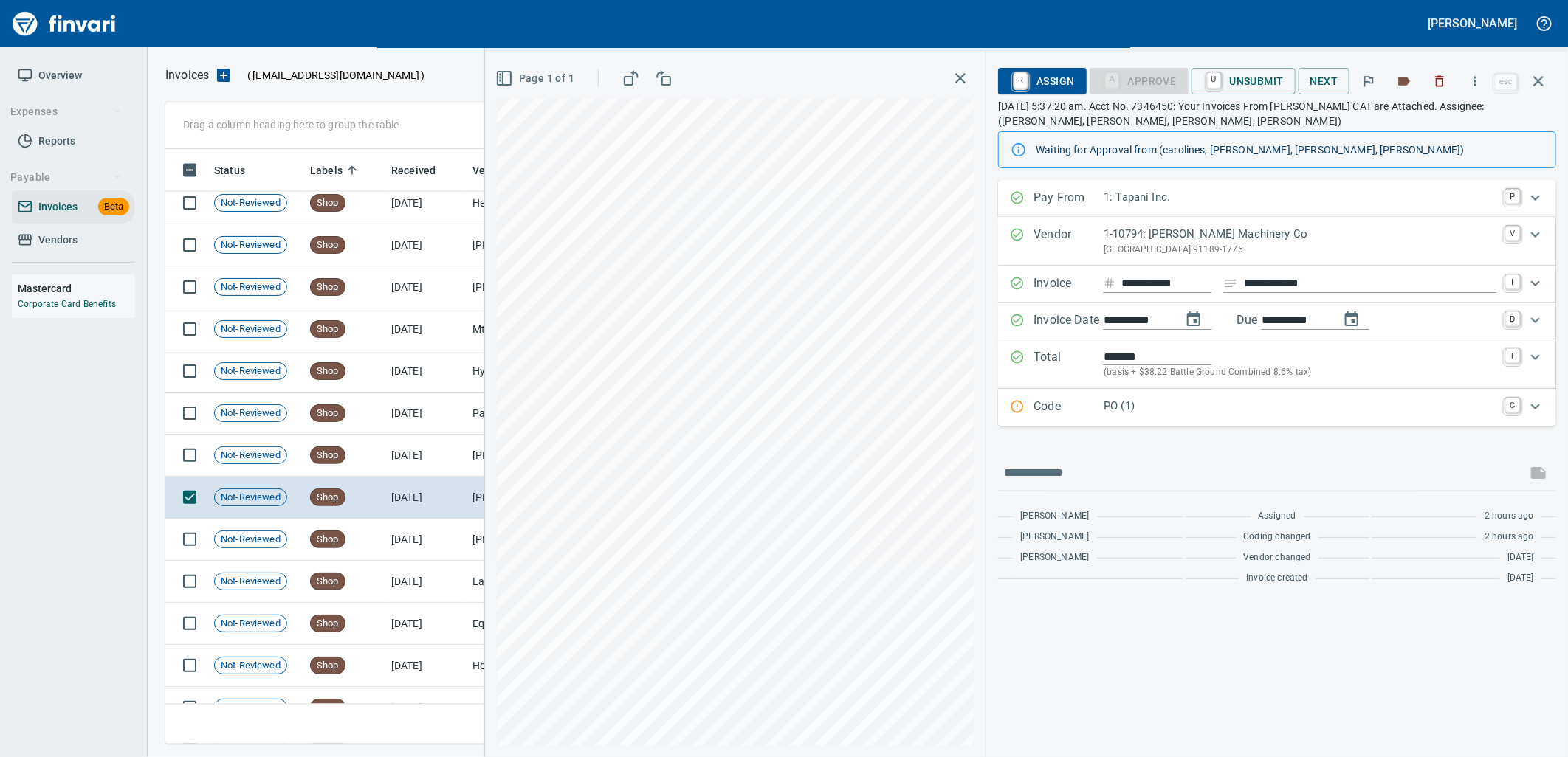
click at [1169, 422] on div "Code PO (1) C" at bounding box center [1277, 407] width 558 height 37
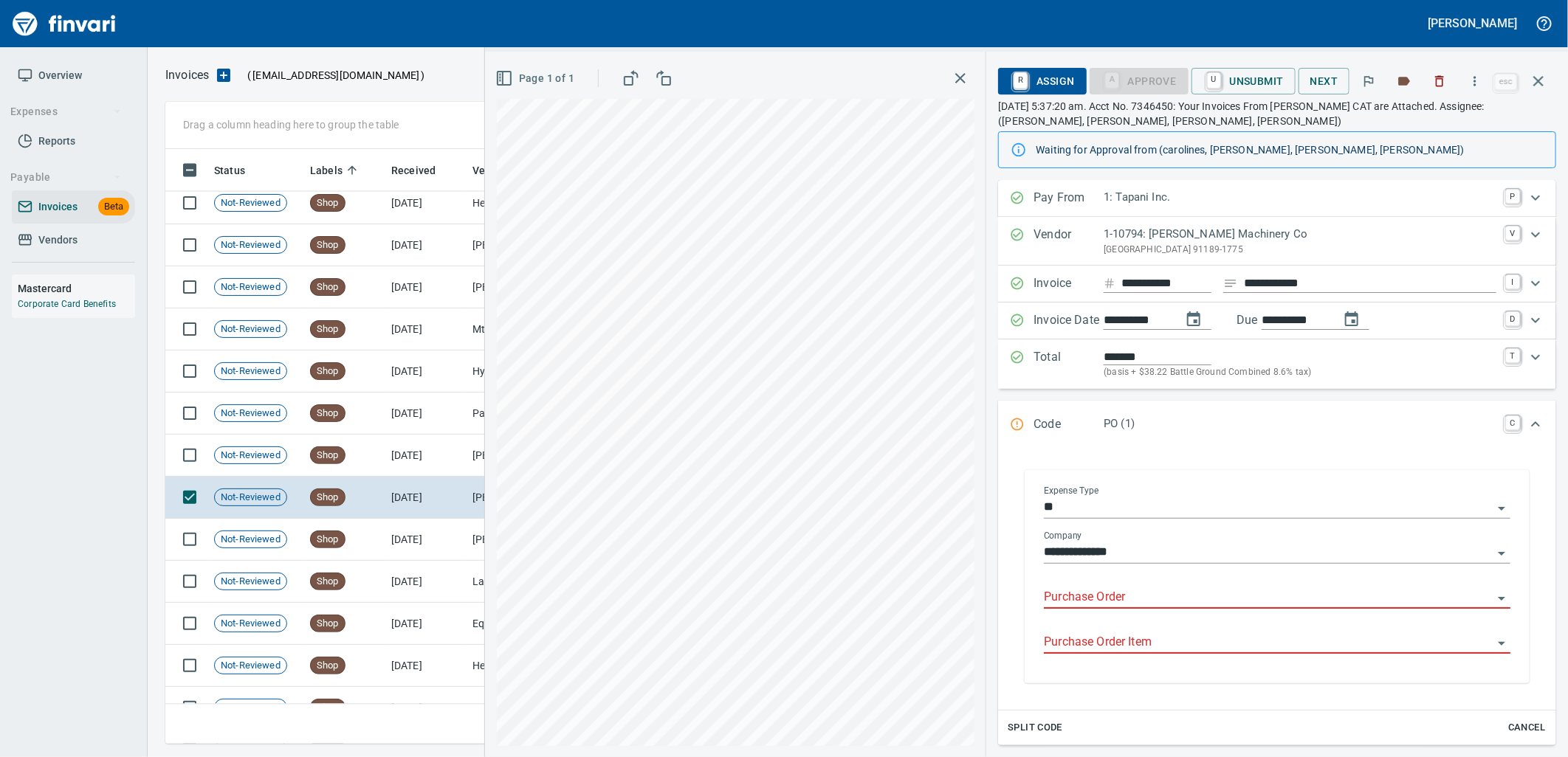
click at [1140, 598] on input "Purchase Order" at bounding box center [1268, 597] width 448 height 21
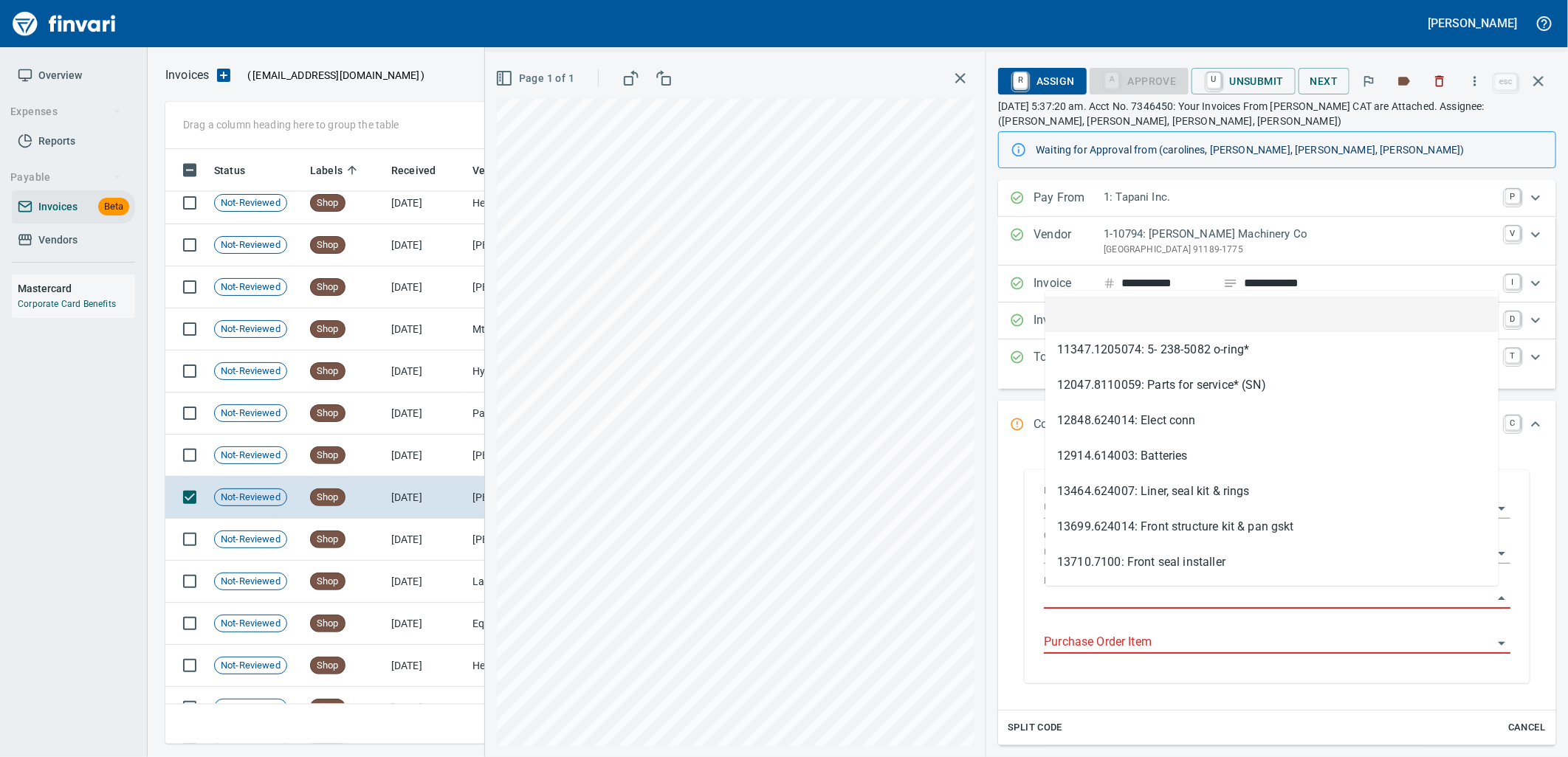
type input "**********"
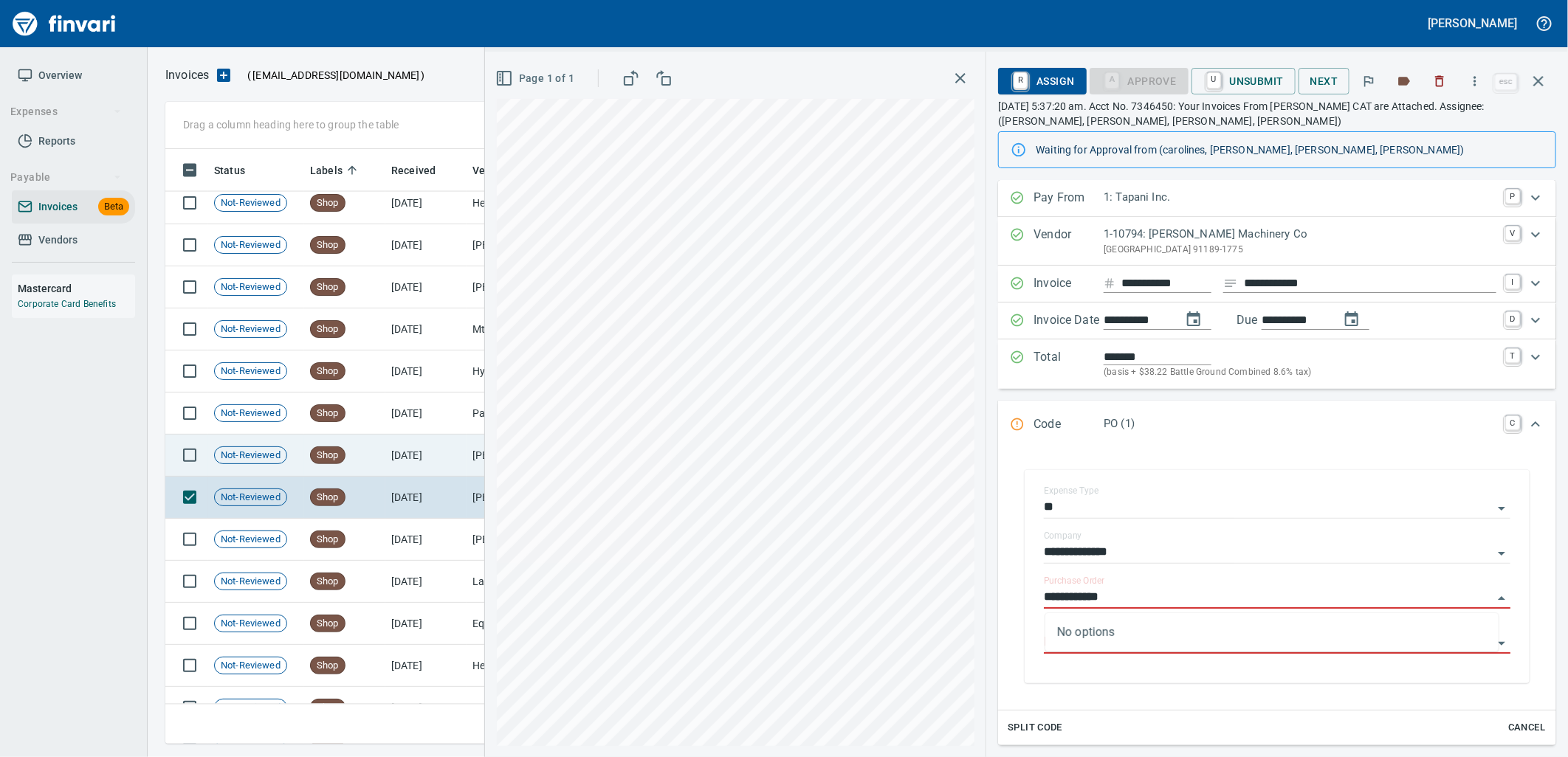
click at [439, 463] on td "[DATE]" at bounding box center [426, 455] width 81 height 42
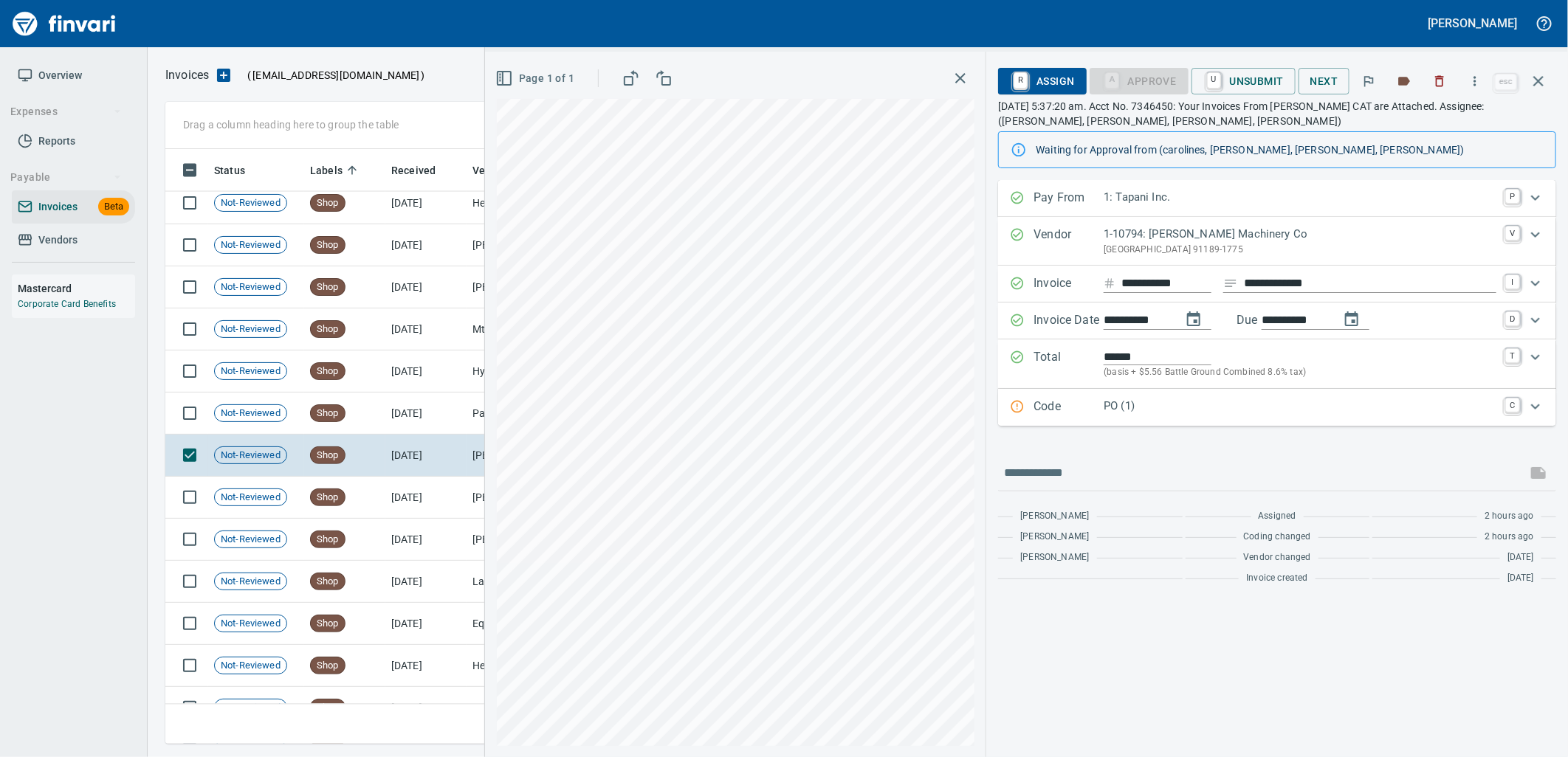
click at [1169, 406] on p "PO (1)" at bounding box center [1300, 406] width 393 height 17
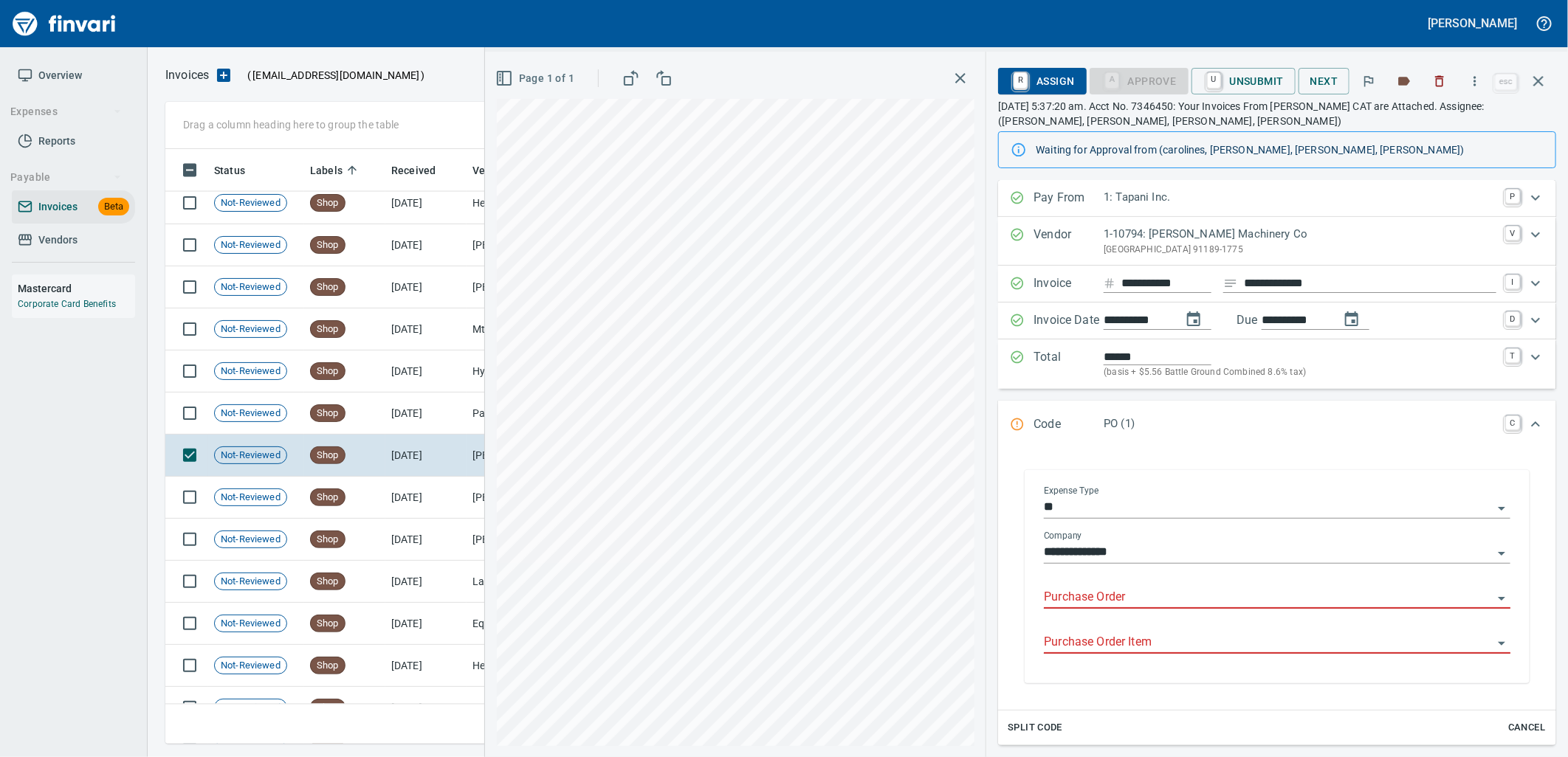
click at [1117, 592] on input "Purchase Order" at bounding box center [1268, 597] width 448 height 21
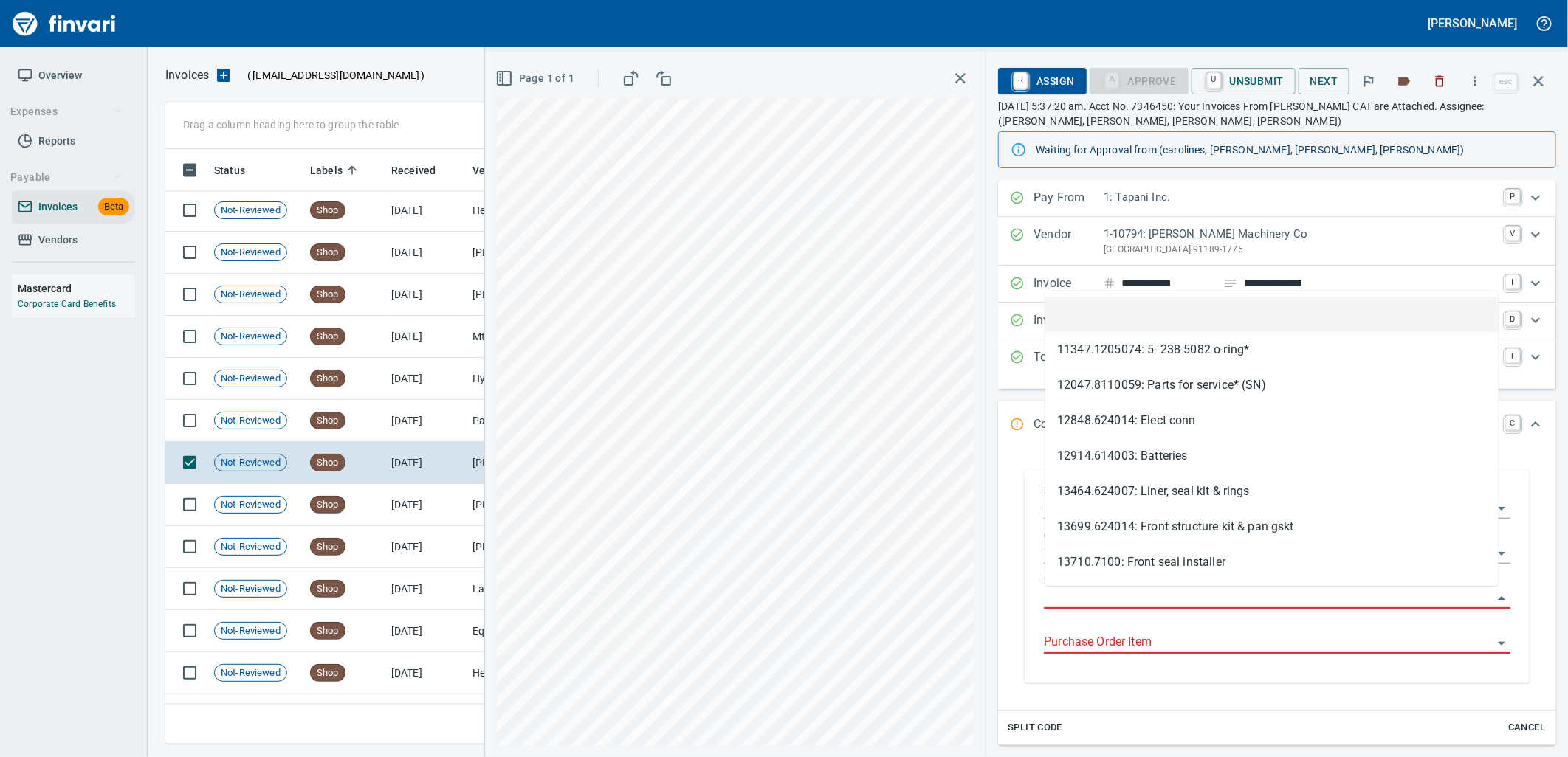
scroll to position [583, 1360]
type input "**********"
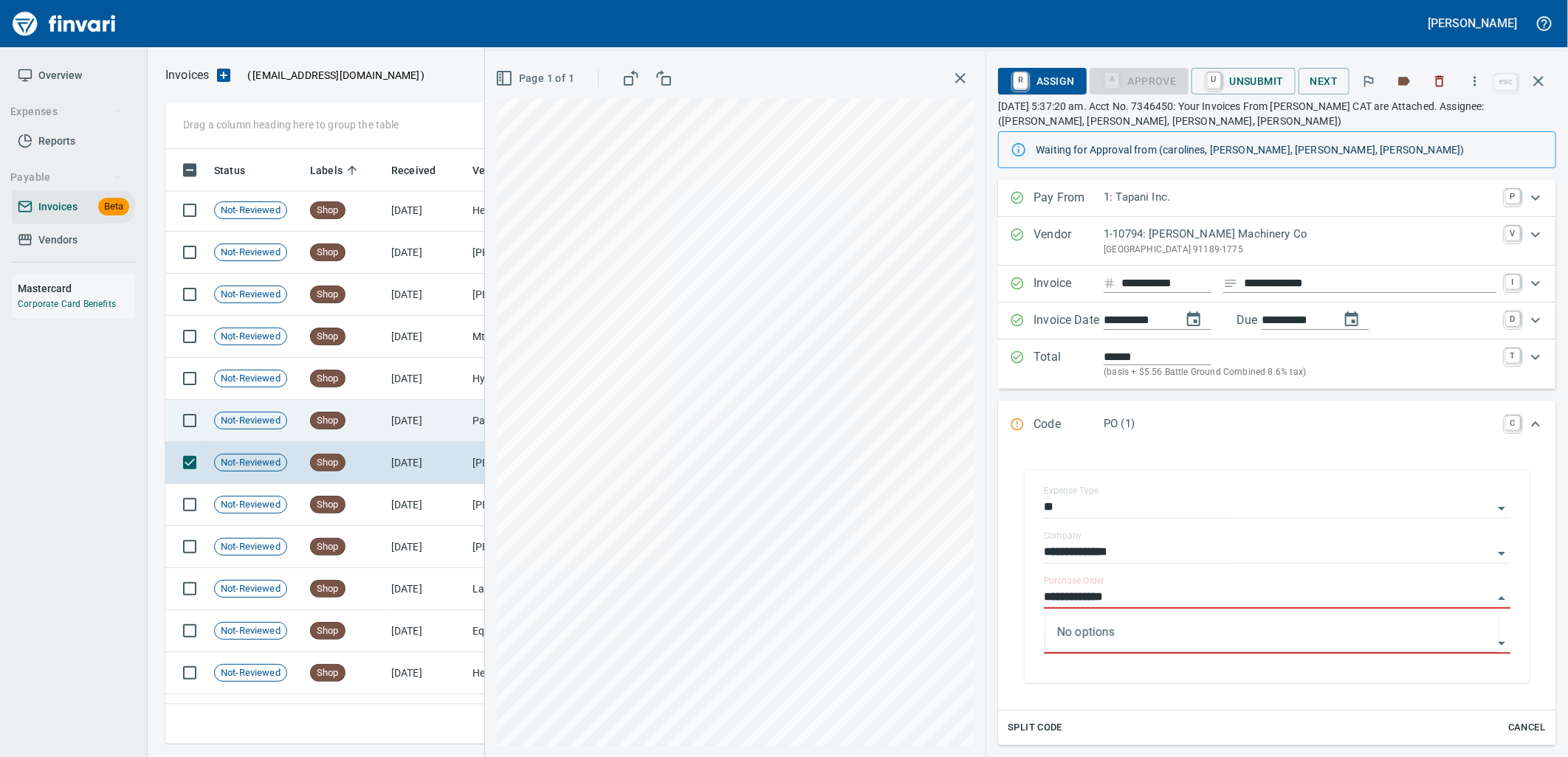
click at [458, 409] on td "[DATE]" at bounding box center [426, 421] width 81 height 42
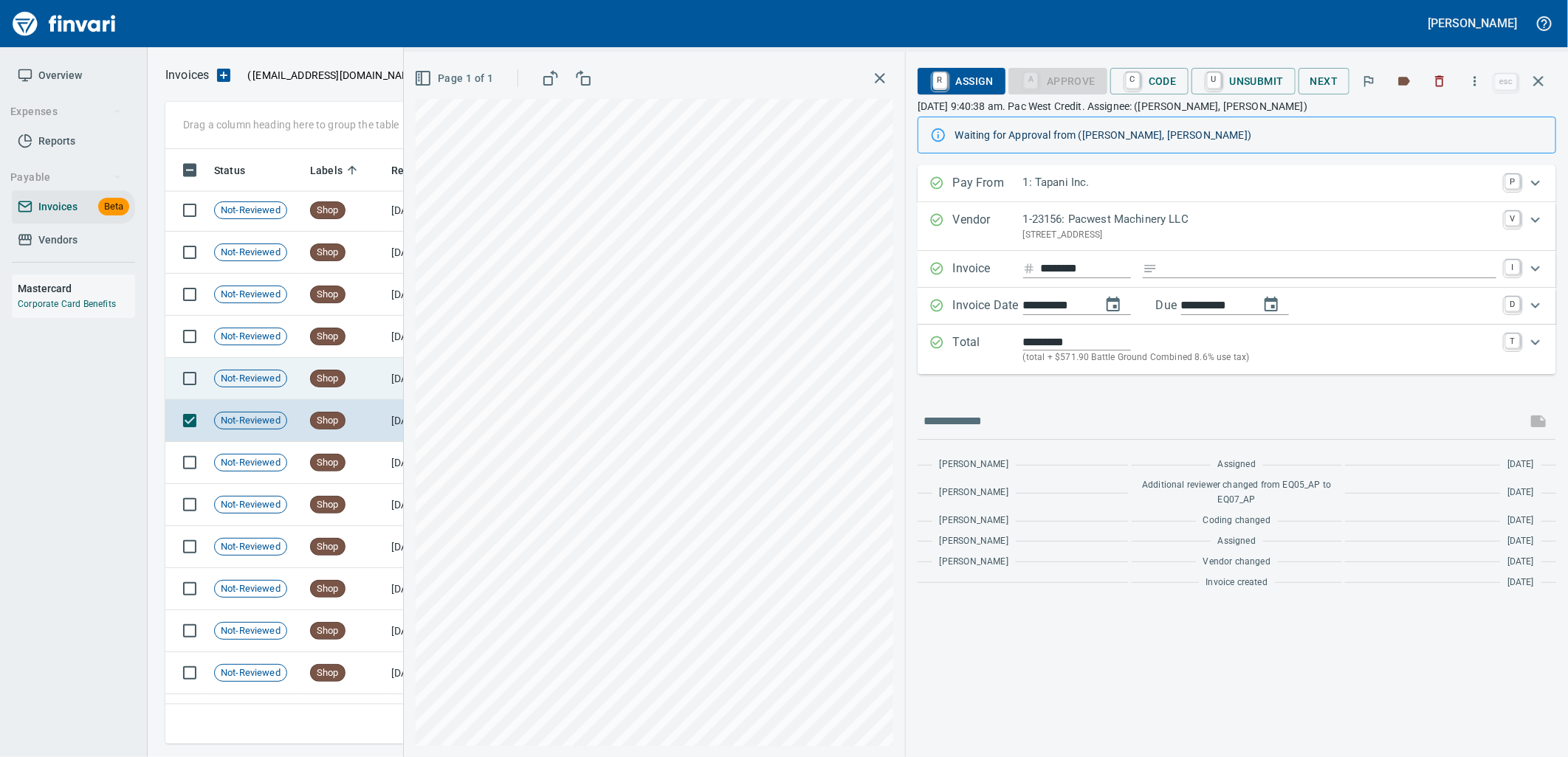
click at [336, 389] on td "Shop" at bounding box center [345, 378] width 81 height 42
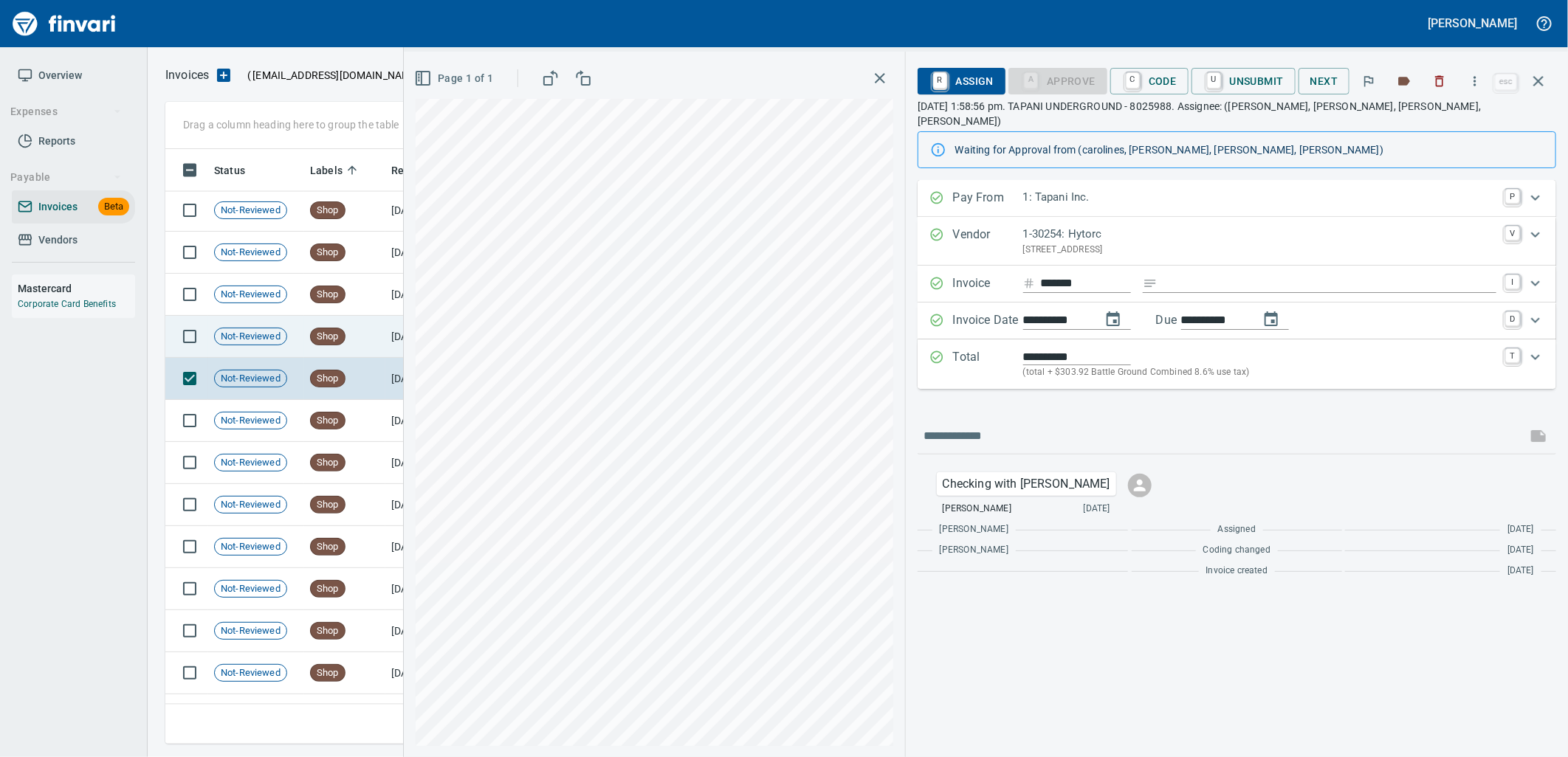
click at [323, 330] on span "Shop" at bounding box center [327, 337] width 34 height 14
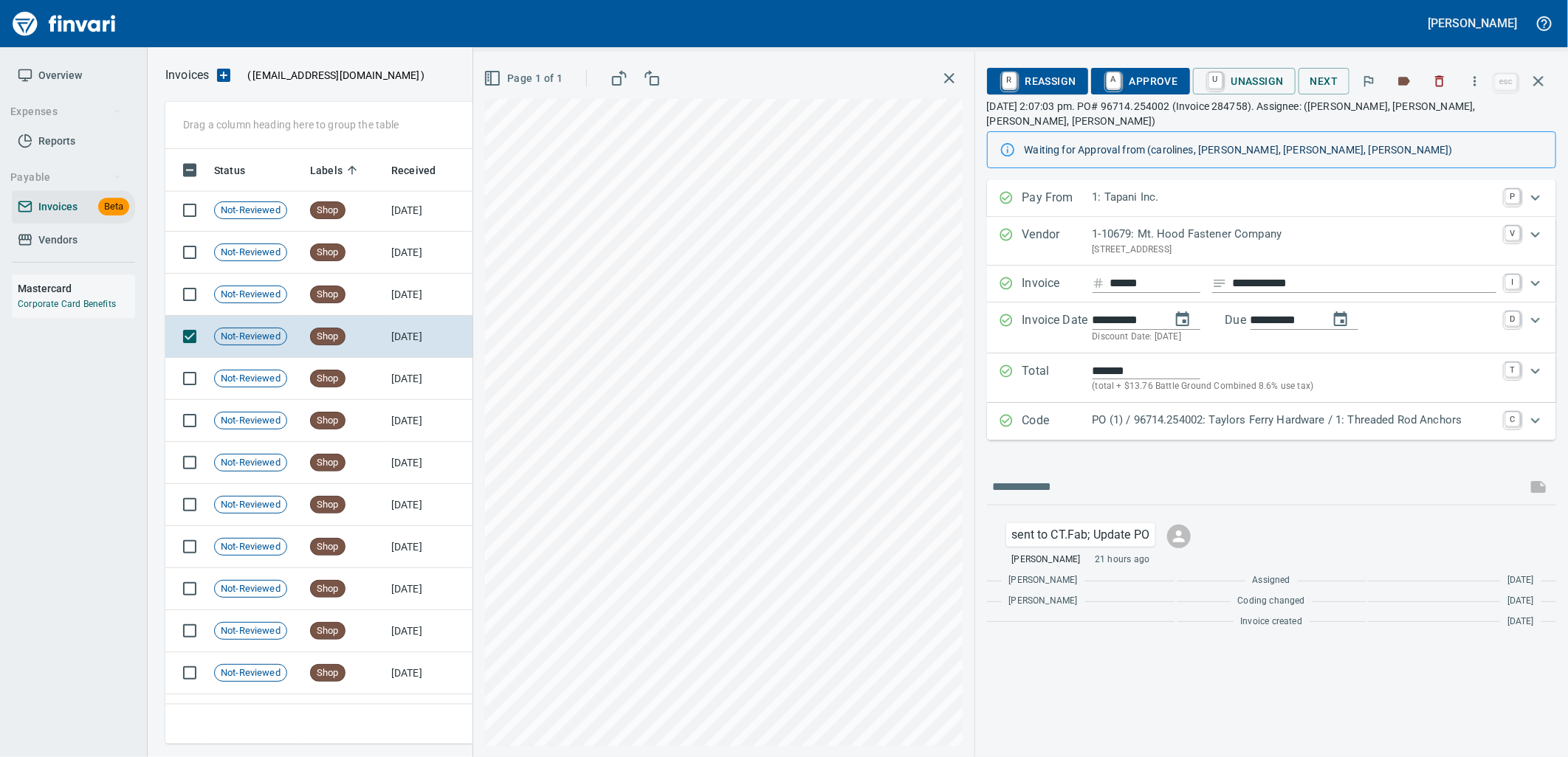
click at [1131, 412] on p "PO (1) / 96714.254002: Taylors Ferry Hardware / 1: Threaded Rod Anchors" at bounding box center [1293, 420] width 403 height 17
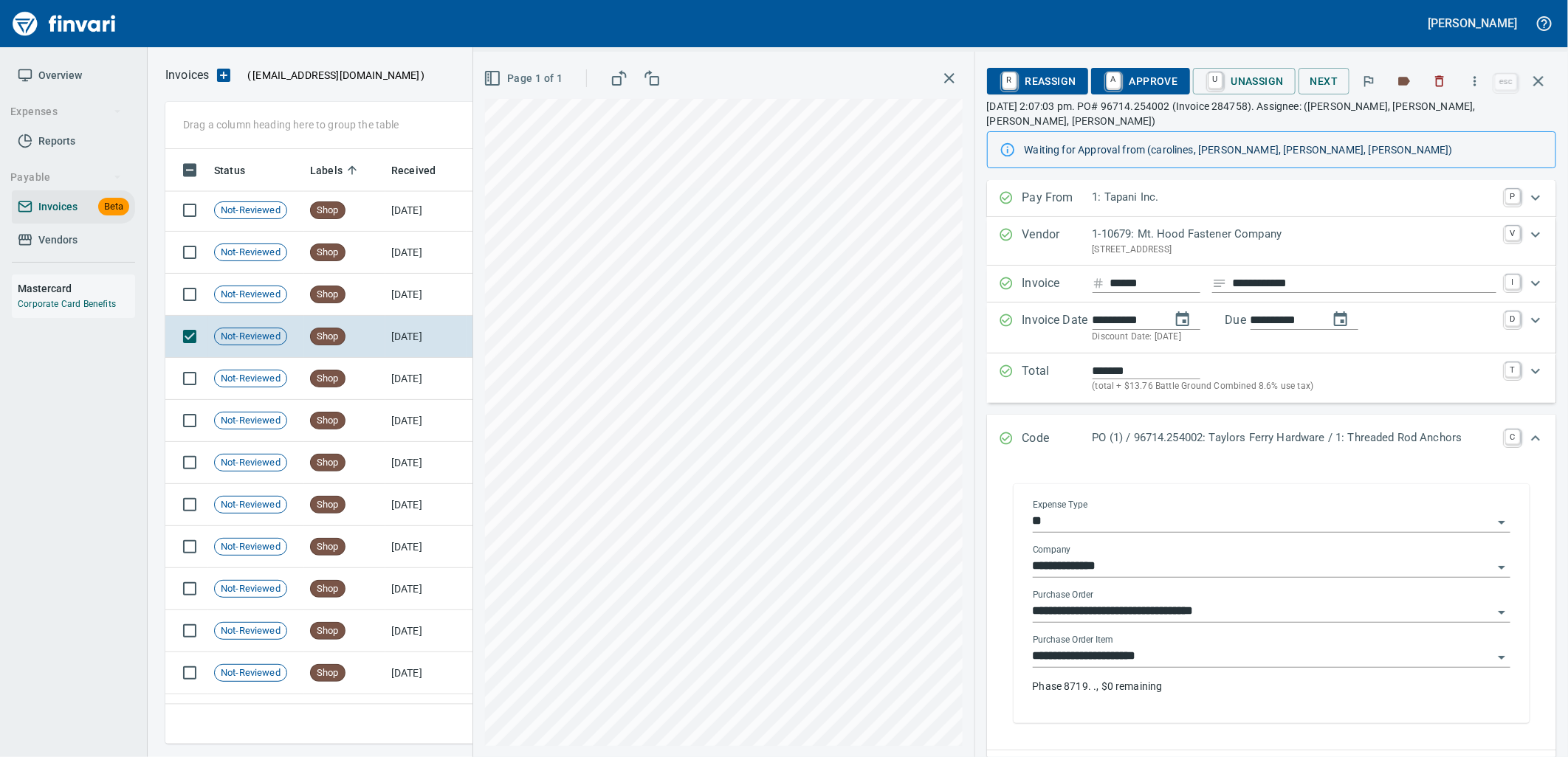
click at [1174, 647] on input "**********" at bounding box center [1262, 656] width 460 height 21
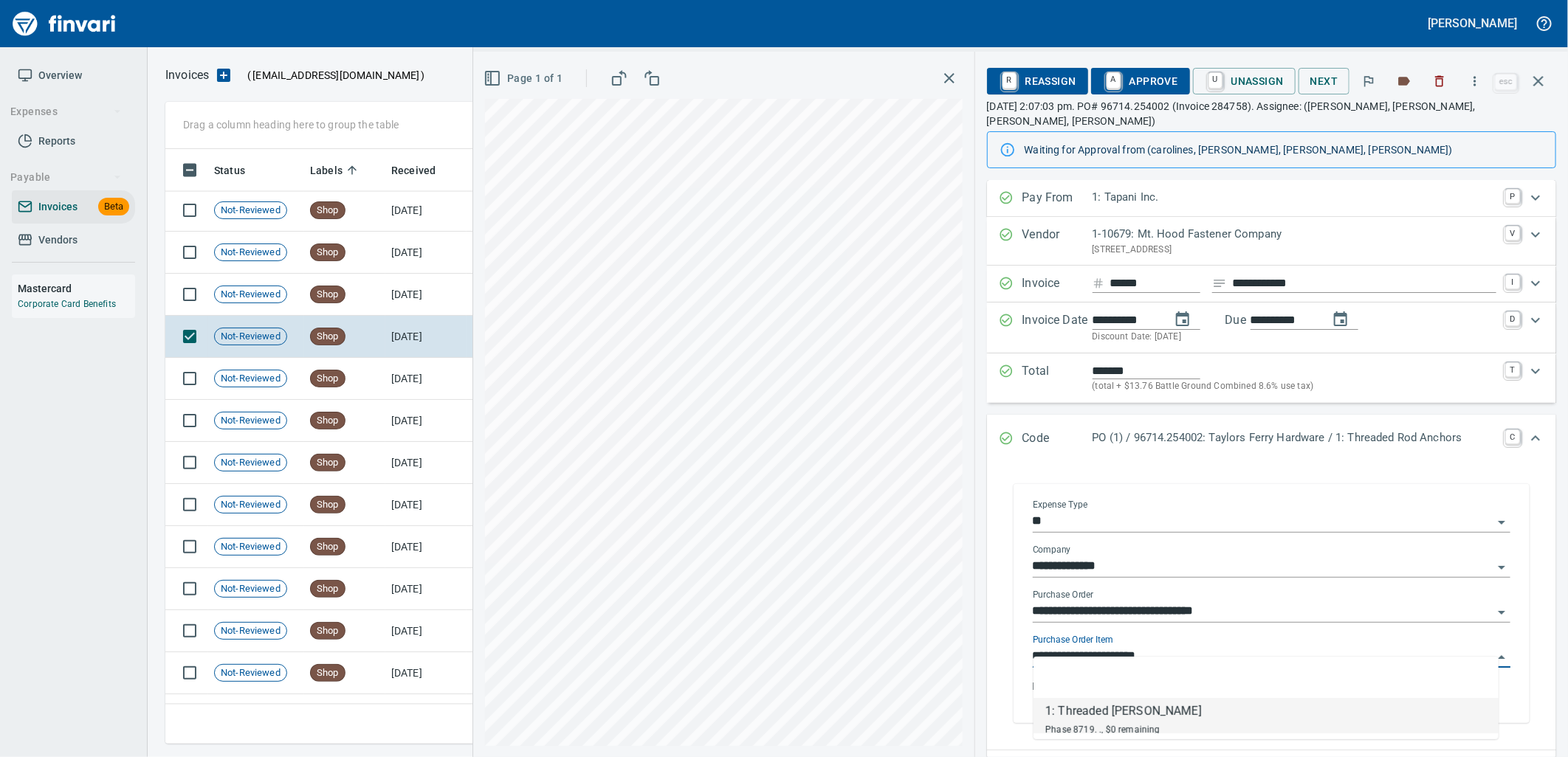
scroll to position [583, 1360]
click at [443, 306] on td "[DATE]" at bounding box center [426, 294] width 81 height 42
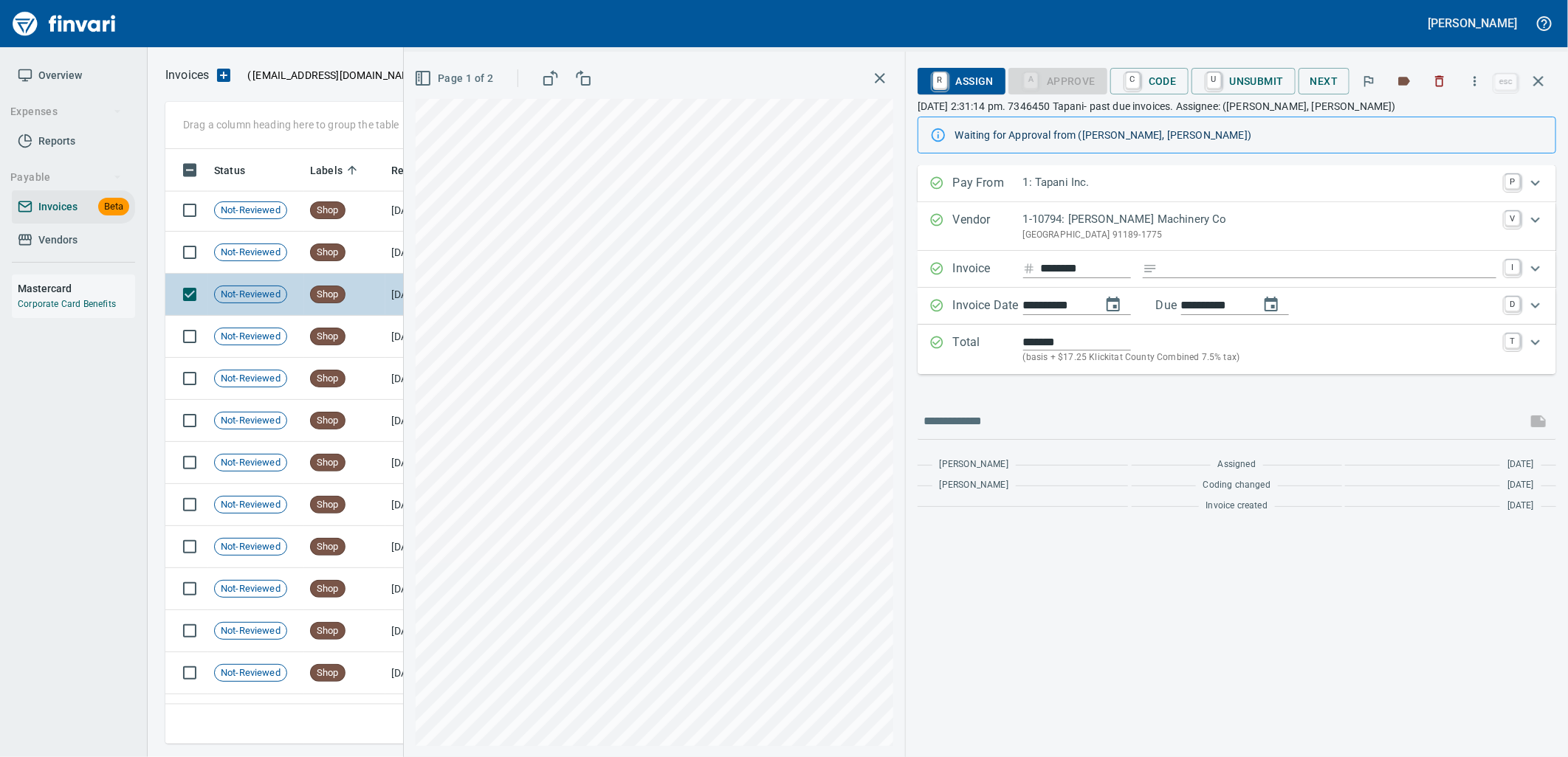
drag, startPoint x: 364, startPoint y: 264, endPoint x: 388, endPoint y: 276, distance: 26.8
click at [366, 264] on td "Shop" at bounding box center [345, 252] width 81 height 42
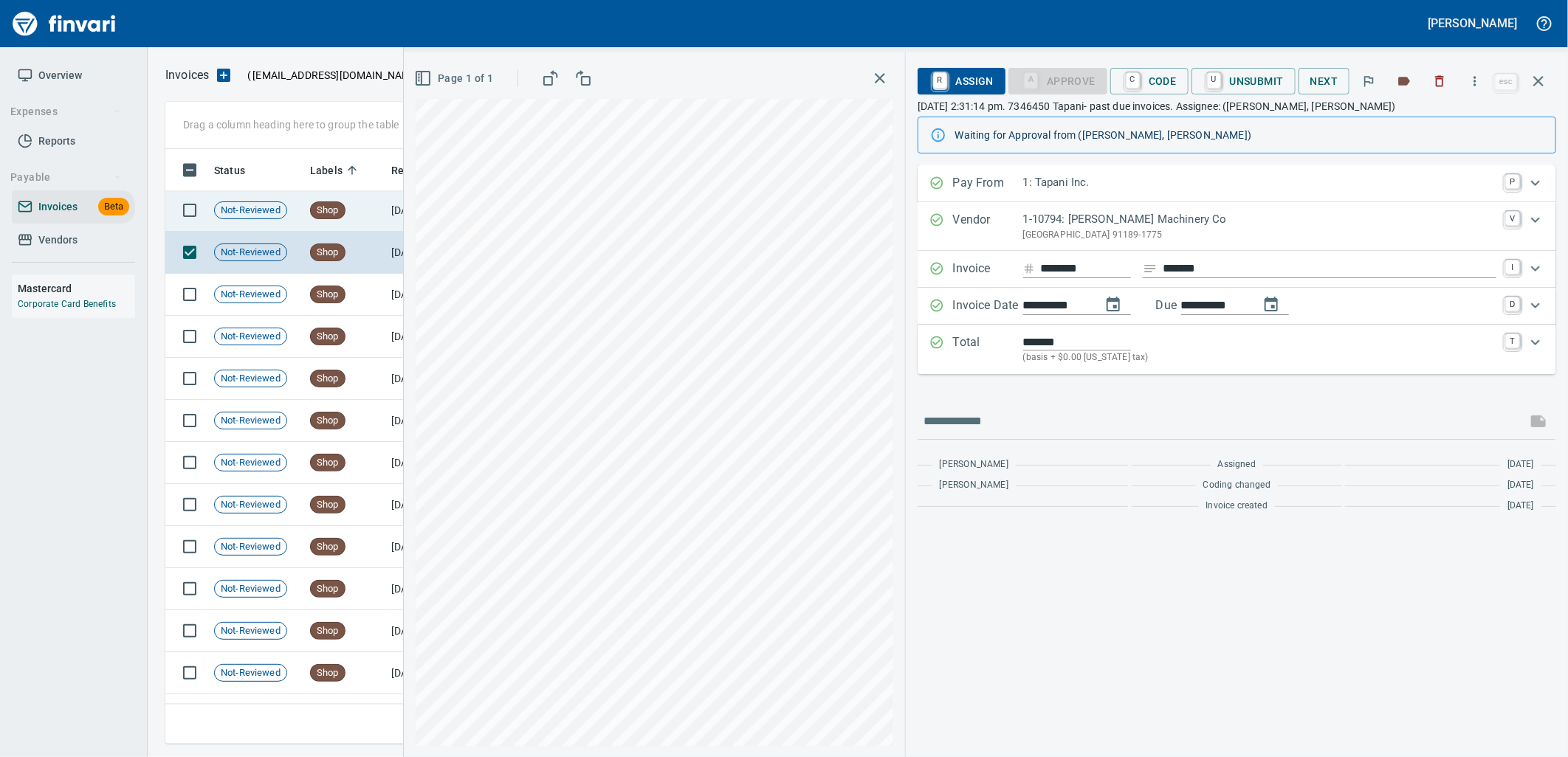
click at [353, 217] on td "Shop" at bounding box center [345, 210] width 81 height 42
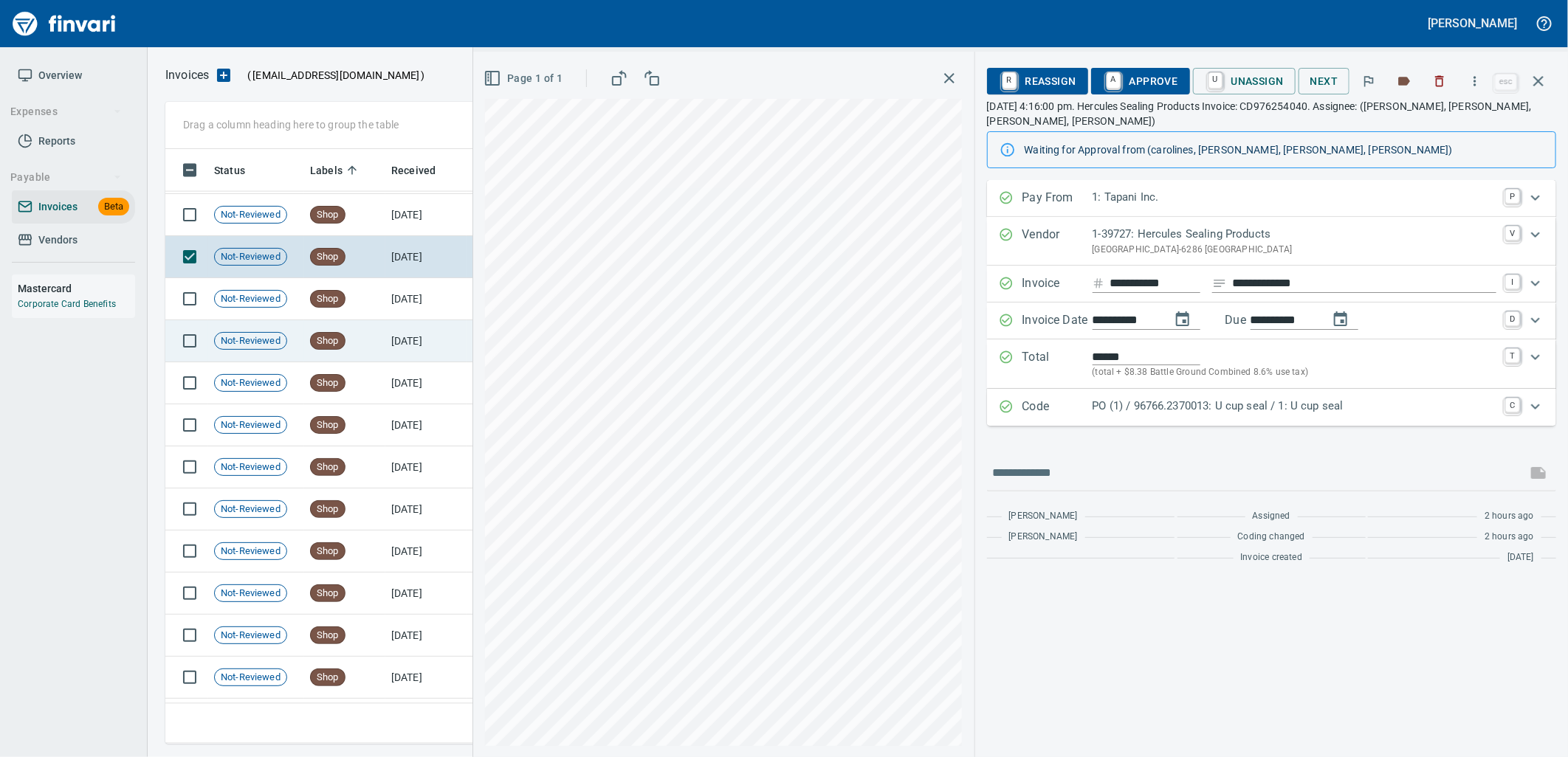
scroll to position [15552, 0]
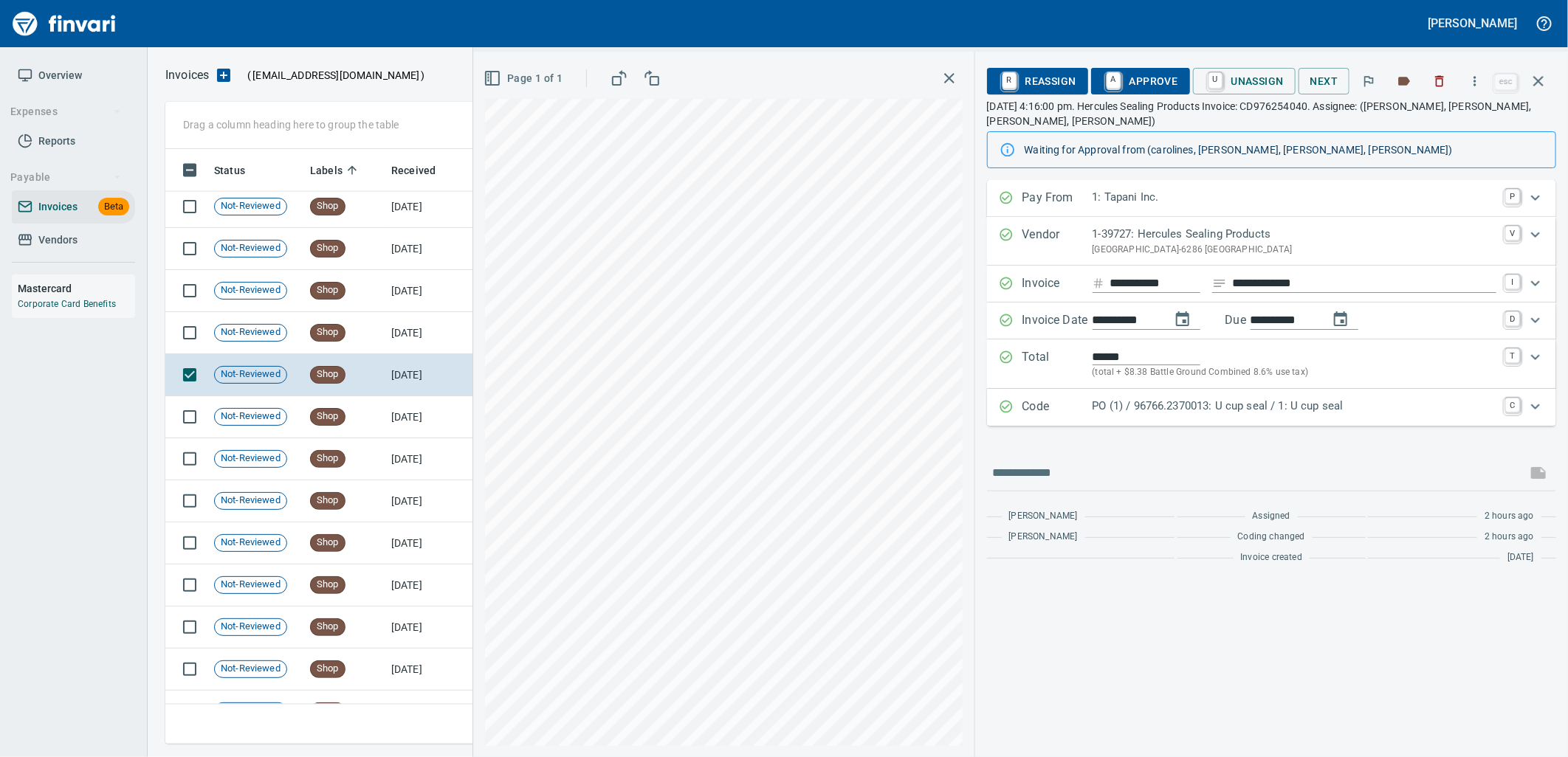
click at [1252, 419] on div "Code PO (1) / 96766.2370013: U cup seal / 1: U cup seal C" at bounding box center [1271, 407] width 569 height 37
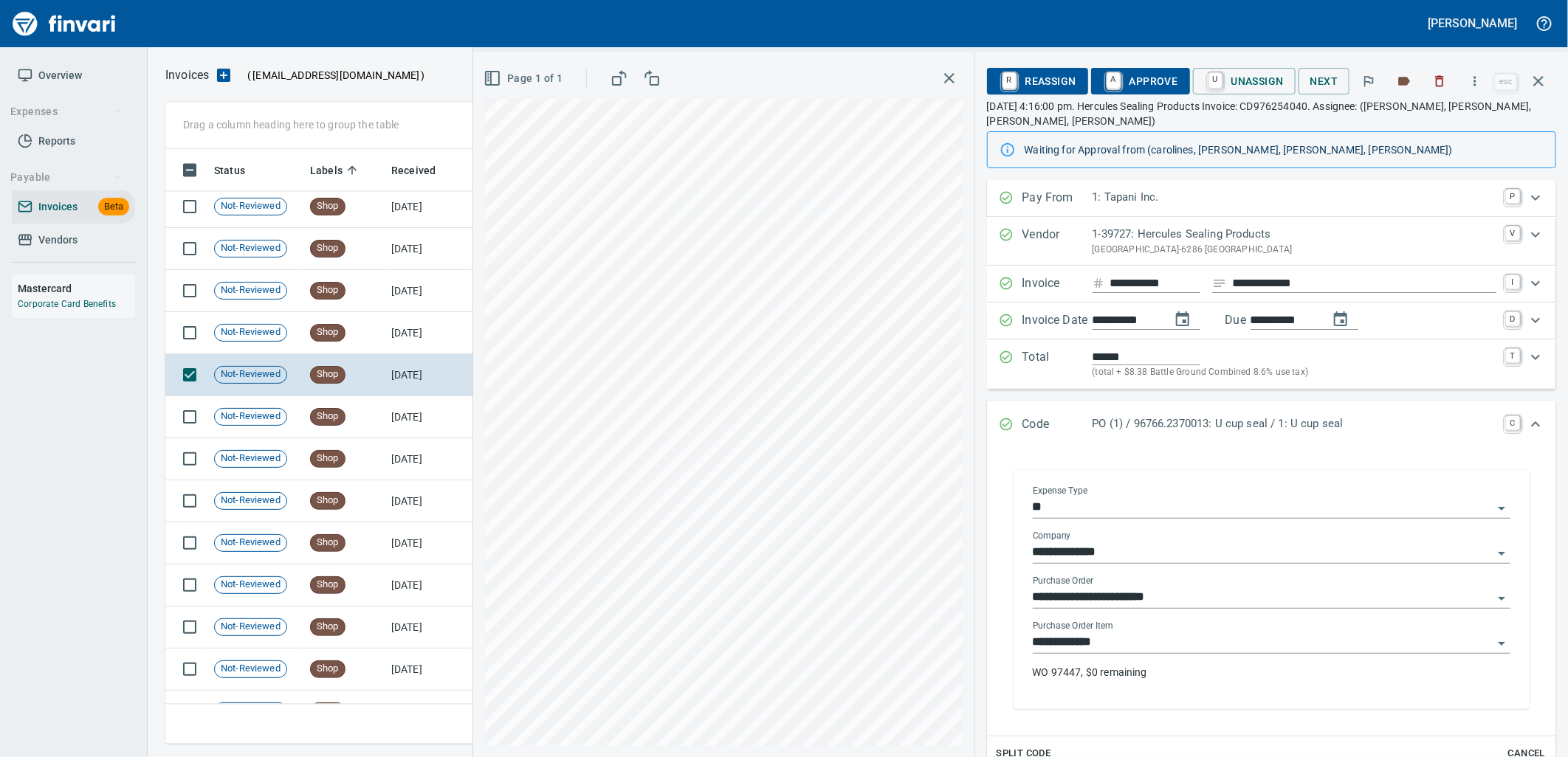
click at [1144, 659] on div "**********" at bounding box center [1271, 656] width 477 height 71
click at [1140, 646] on input "**********" at bounding box center [1262, 642] width 460 height 21
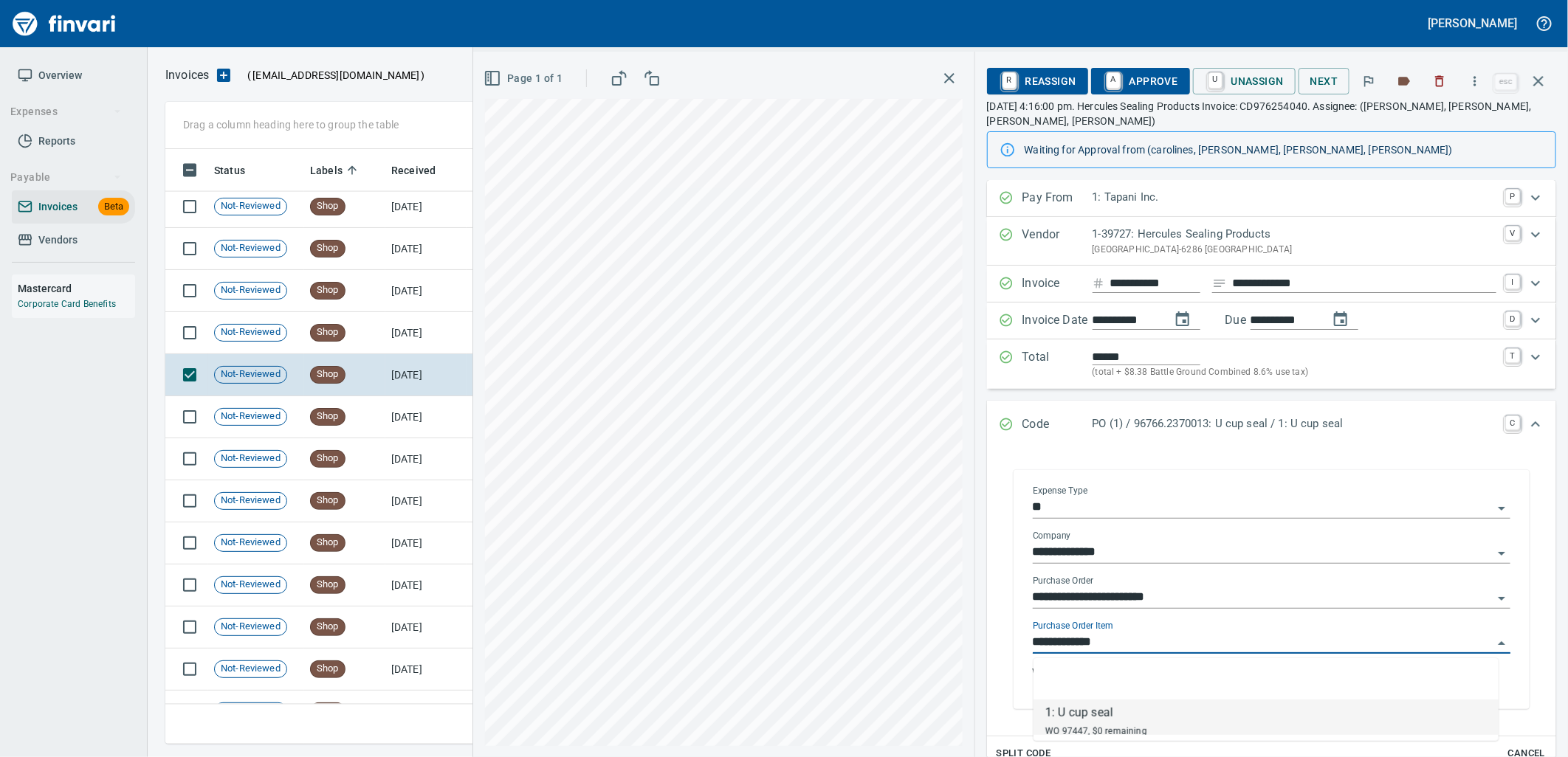
scroll to position [583, 1360]
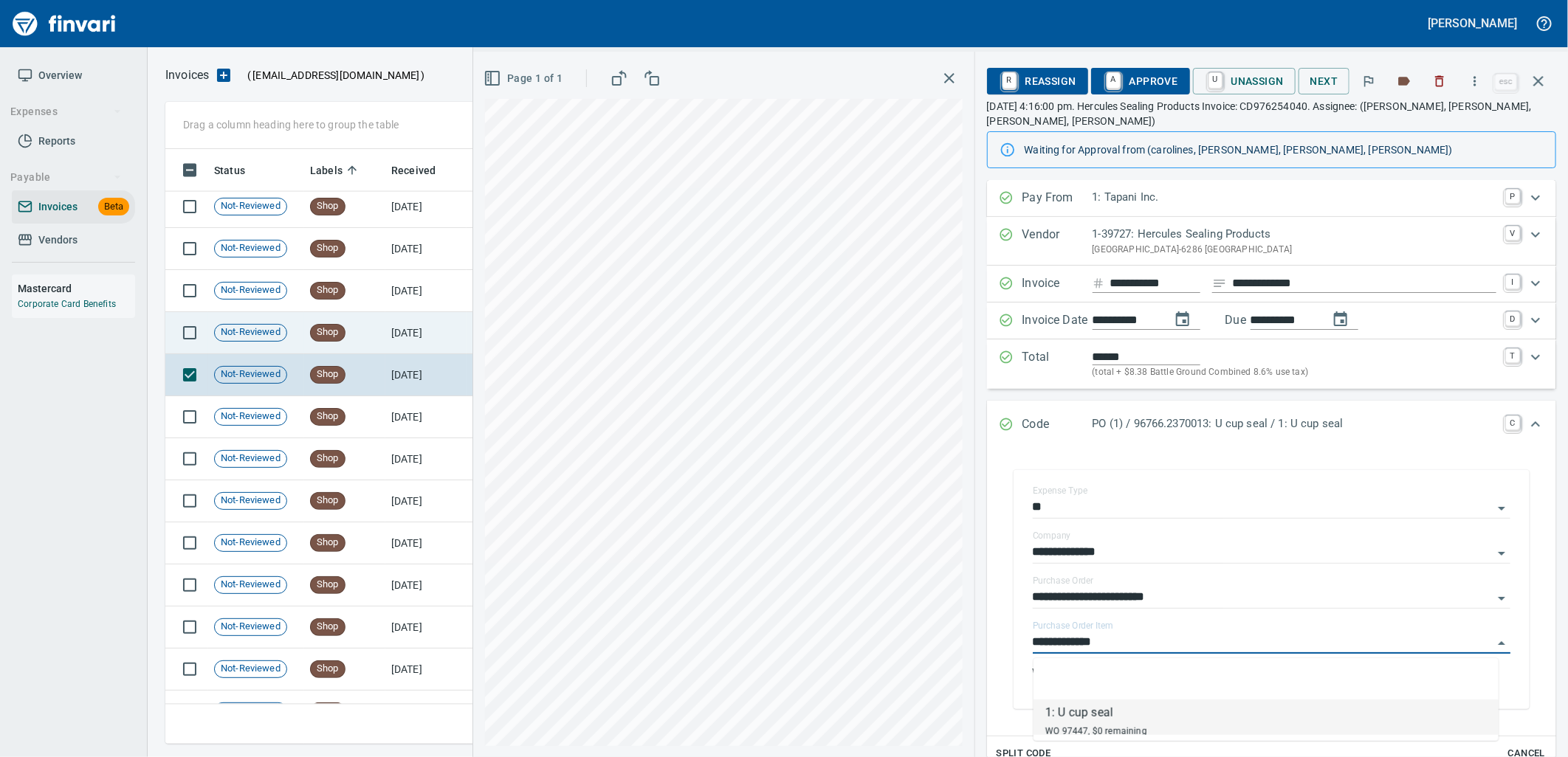
click at [417, 328] on td "[DATE]" at bounding box center [426, 332] width 81 height 42
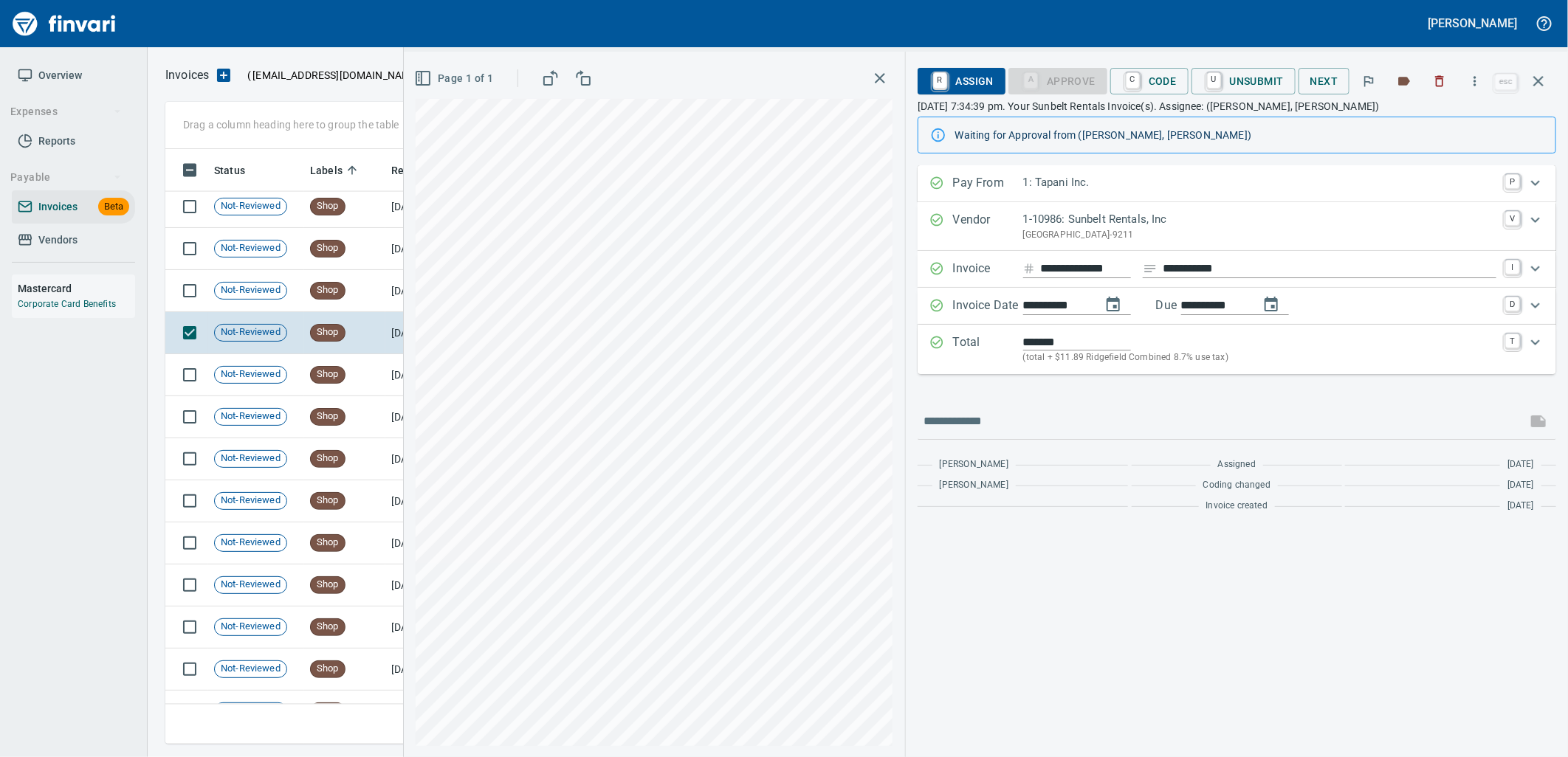
click at [1108, 359] on p "(total + $11.89 Ridgefield Combined 8.7% use tax)" at bounding box center [1259, 358] width 473 height 14
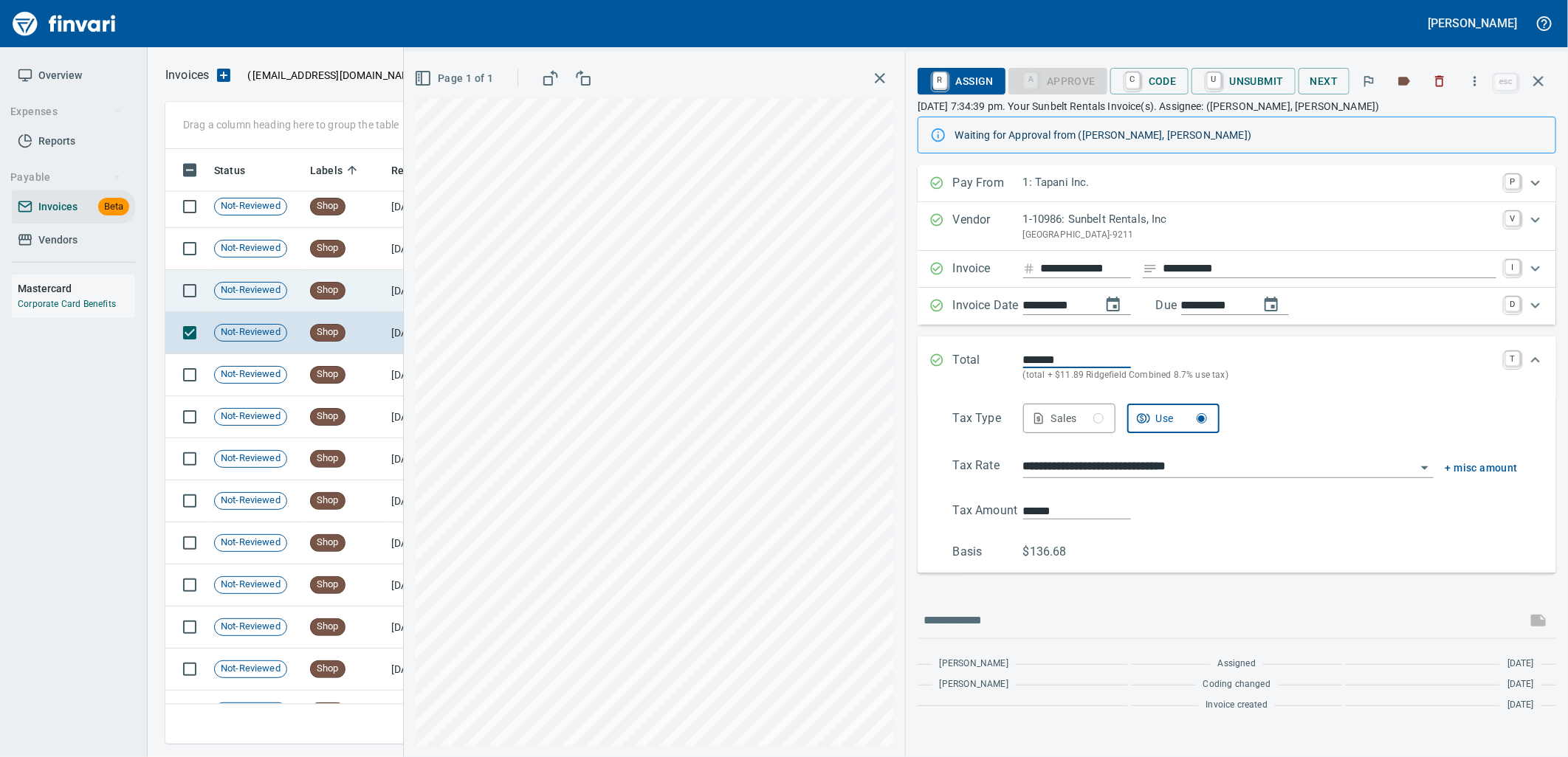
click at [352, 298] on td "Shop" at bounding box center [345, 290] width 81 height 42
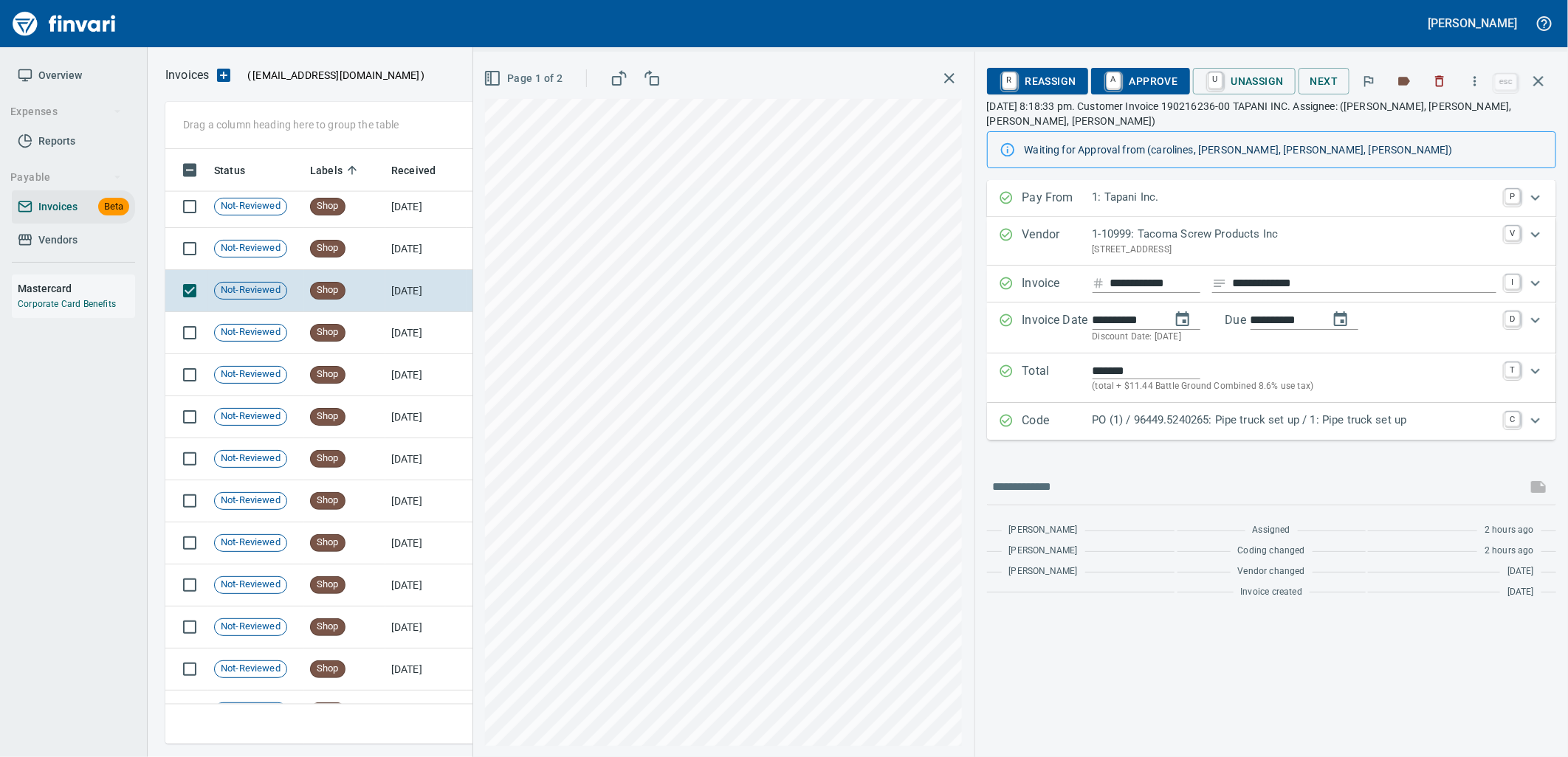
click at [1167, 413] on p "PO (1) / 96449.5240265: Pipe truck set up / 1: Pipe truck set up" at bounding box center [1293, 420] width 403 height 17
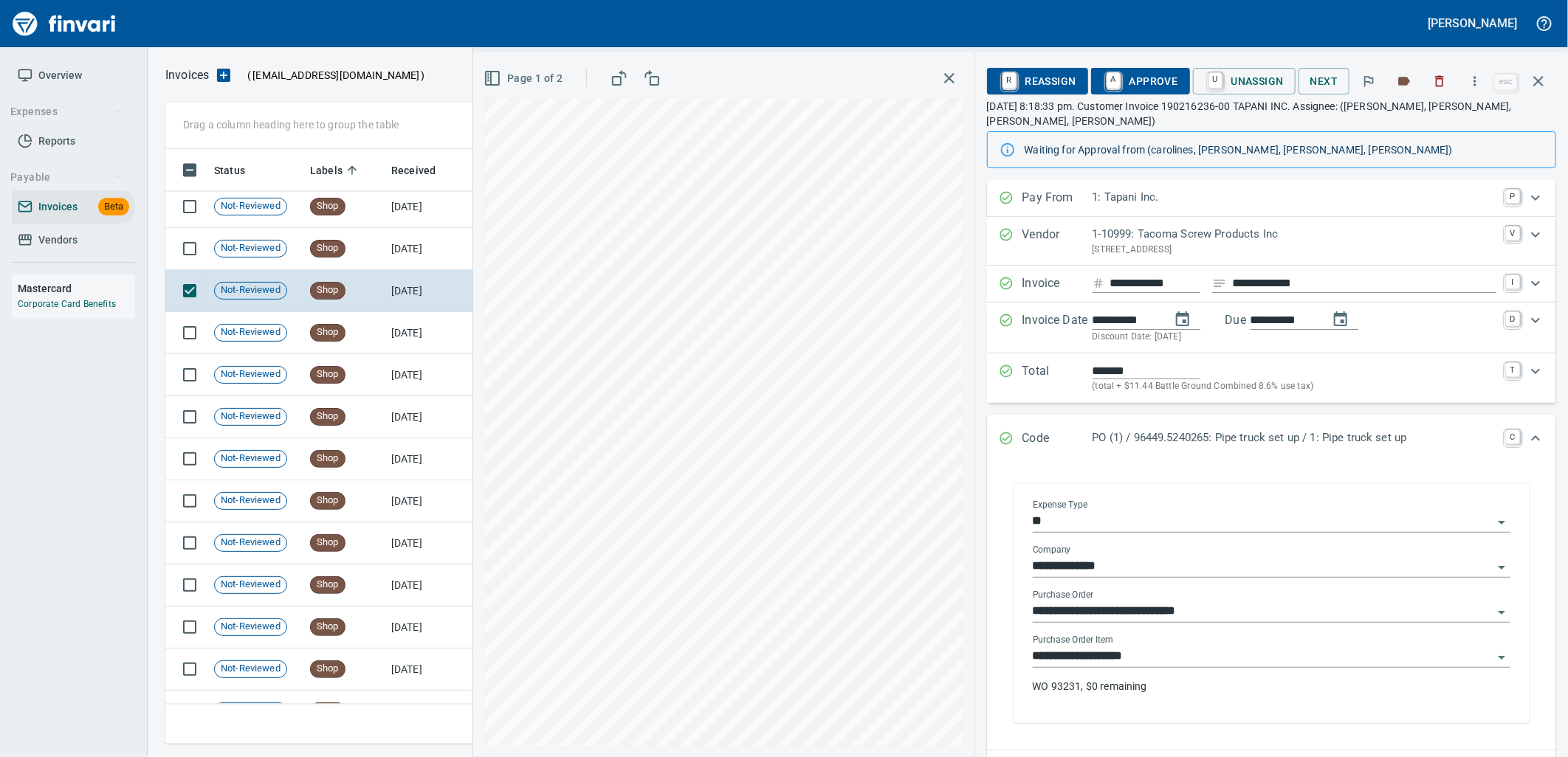
click at [1171, 656] on input "**********" at bounding box center [1262, 656] width 460 height 21
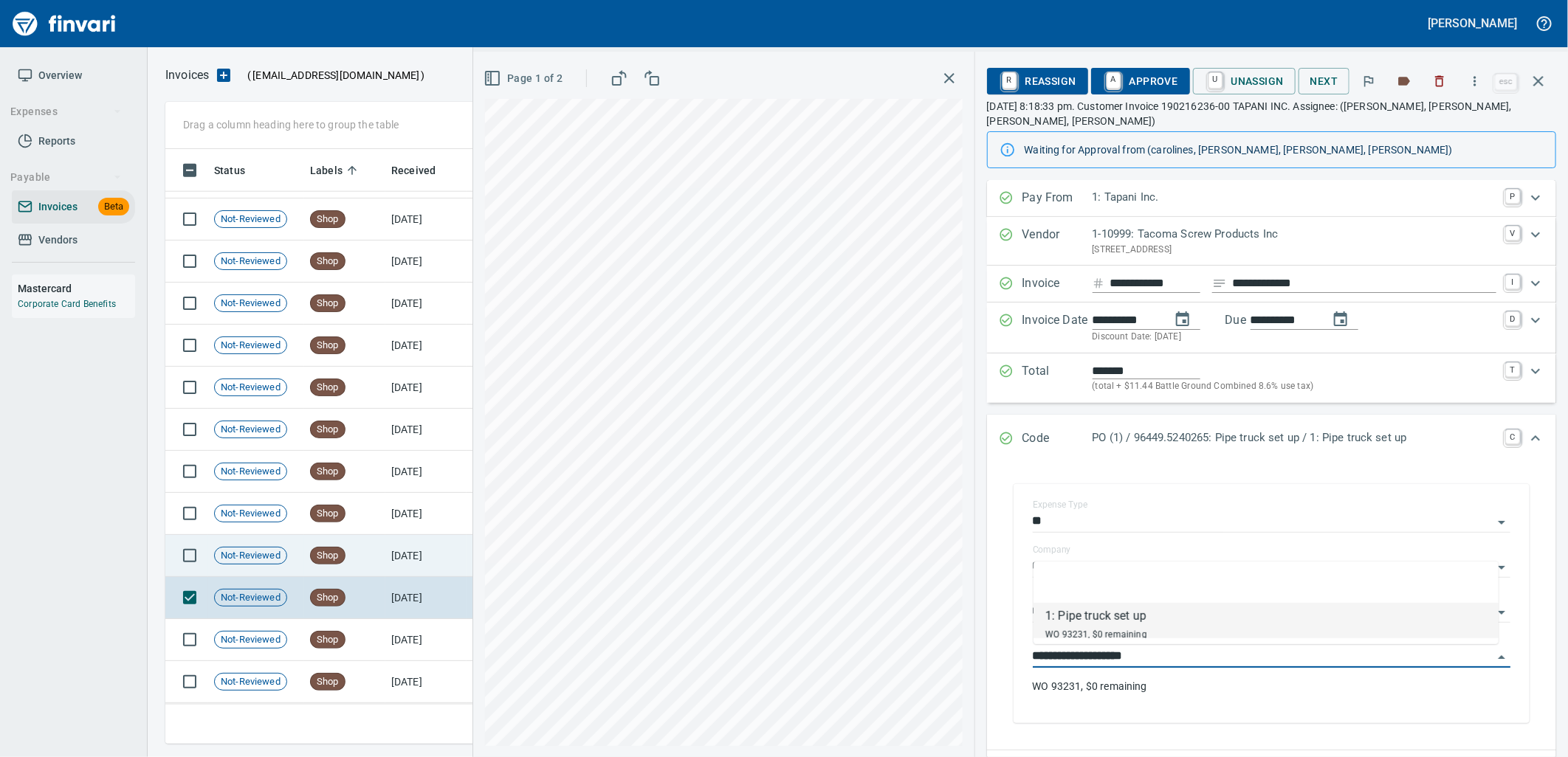
scroll to position [15224, 0]
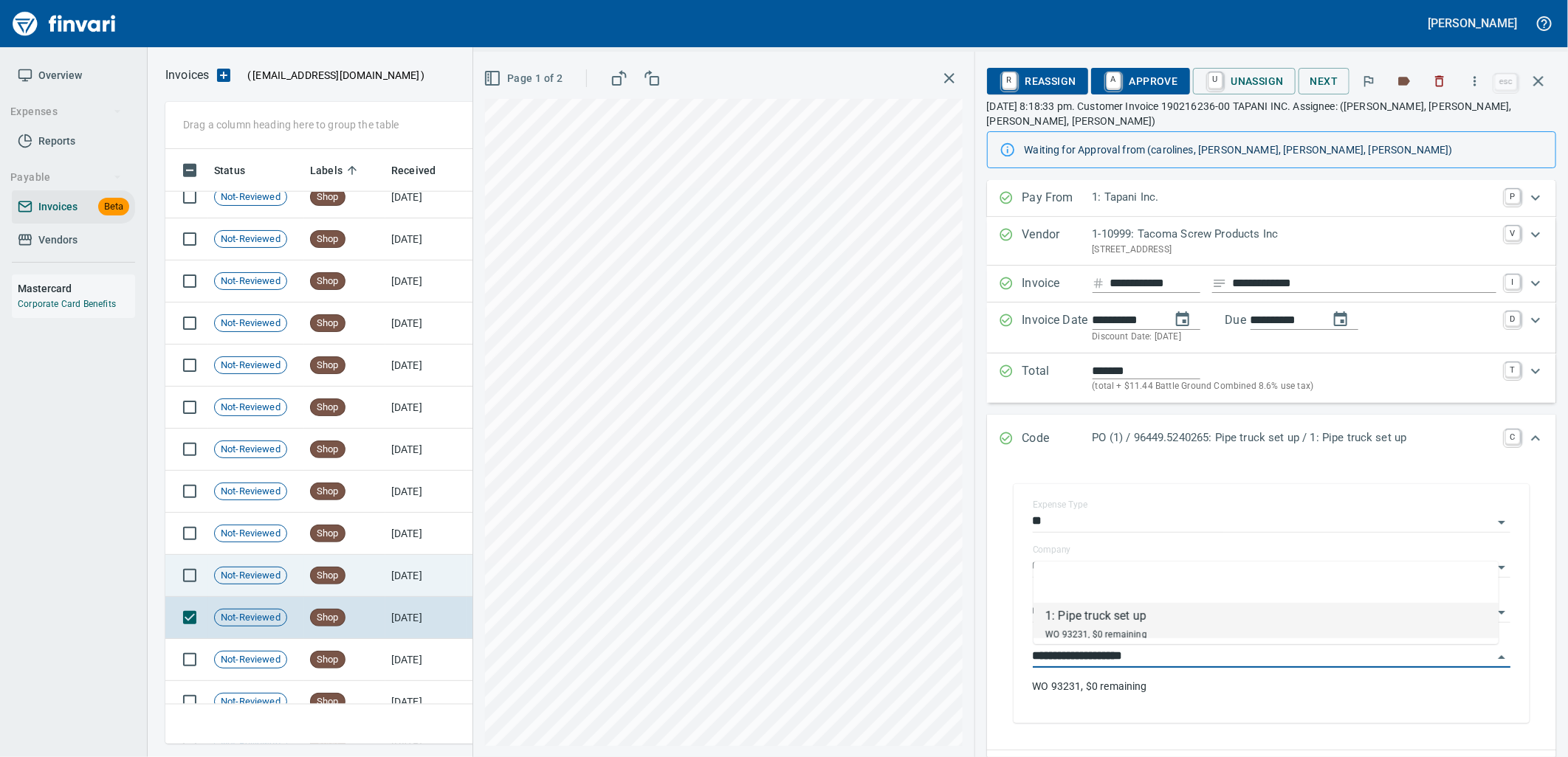
click at [361, 584] on td "Shop" at bounding box center [345, 576] width 81 height 42
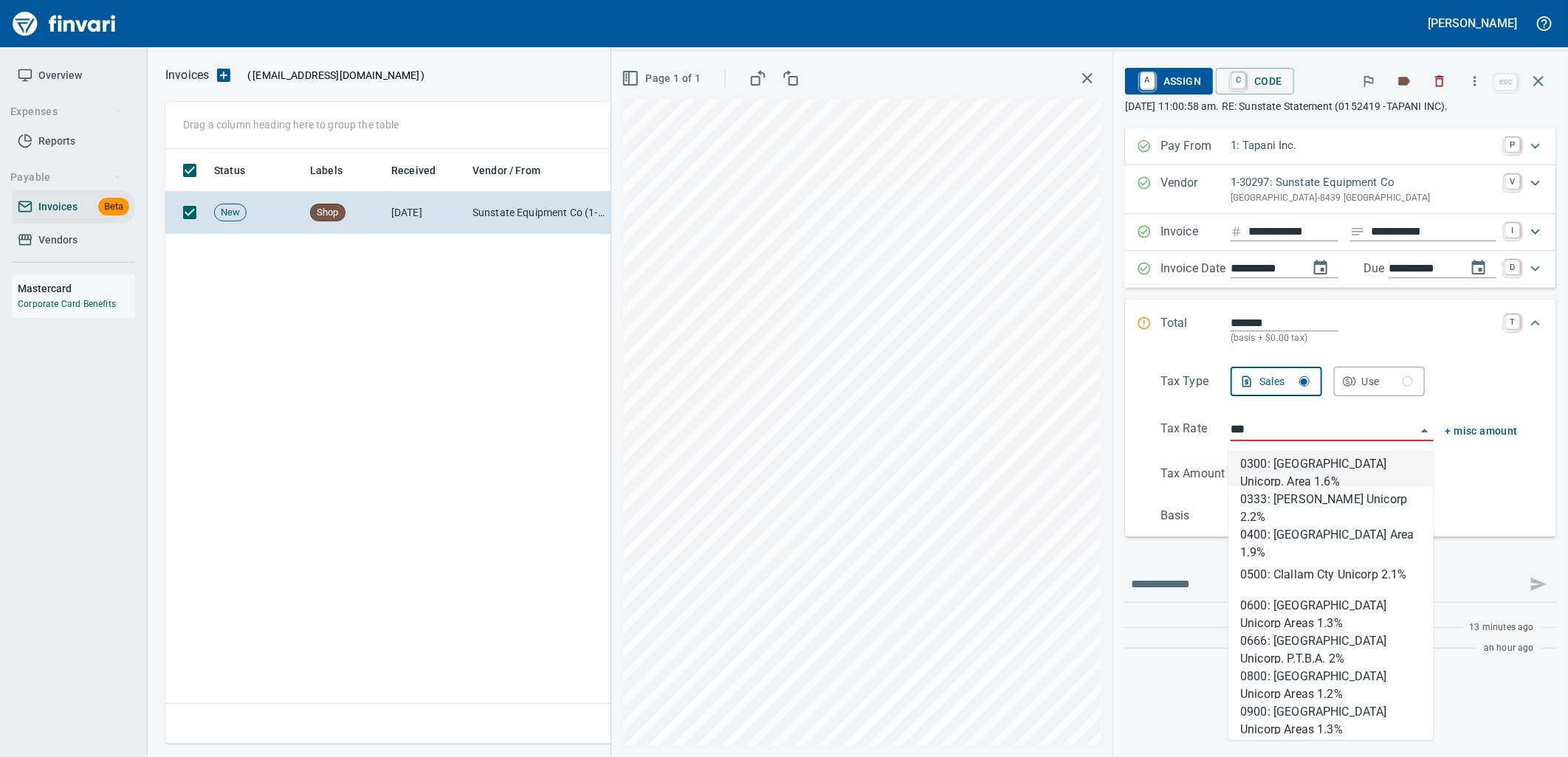
scroll to position [583, 1371]
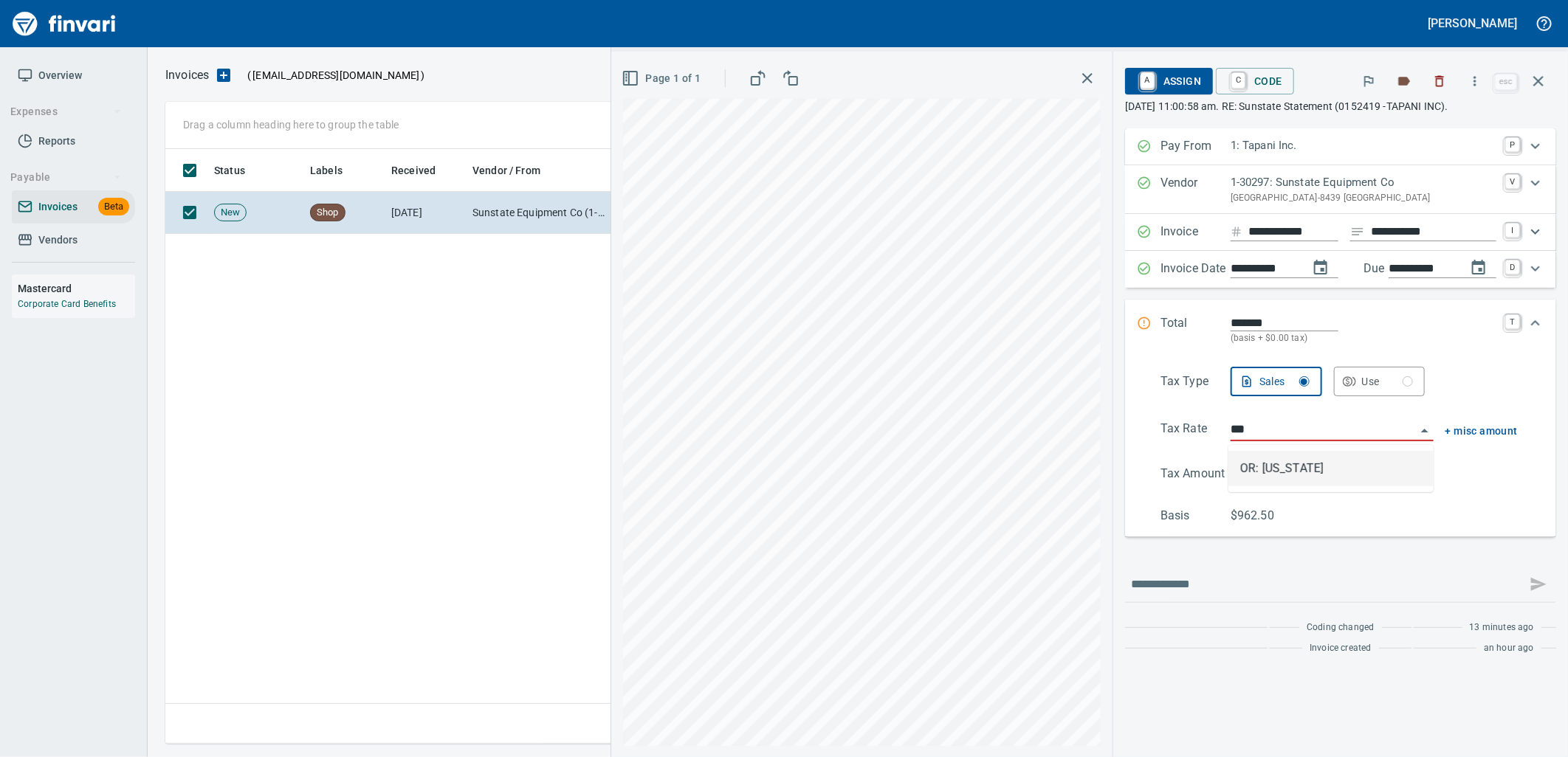
click at [1325, 451] on li "OR: Oregon" at bounding box center [1330, 468] width 205 height 35
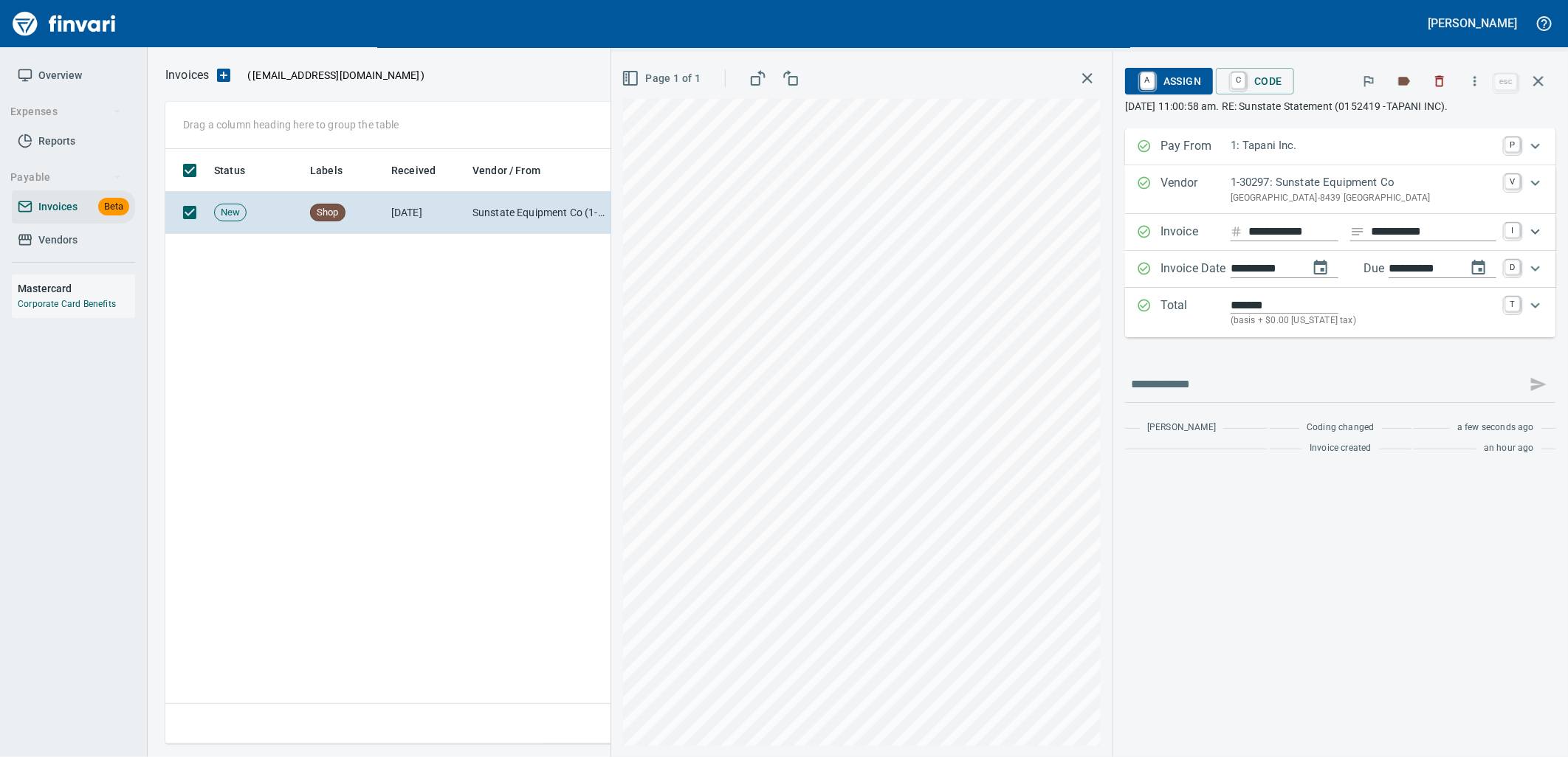
type input "**********"
click at [1172, 84] on span "A Assign" at bounding box center [1168, 81] width 64 height 25
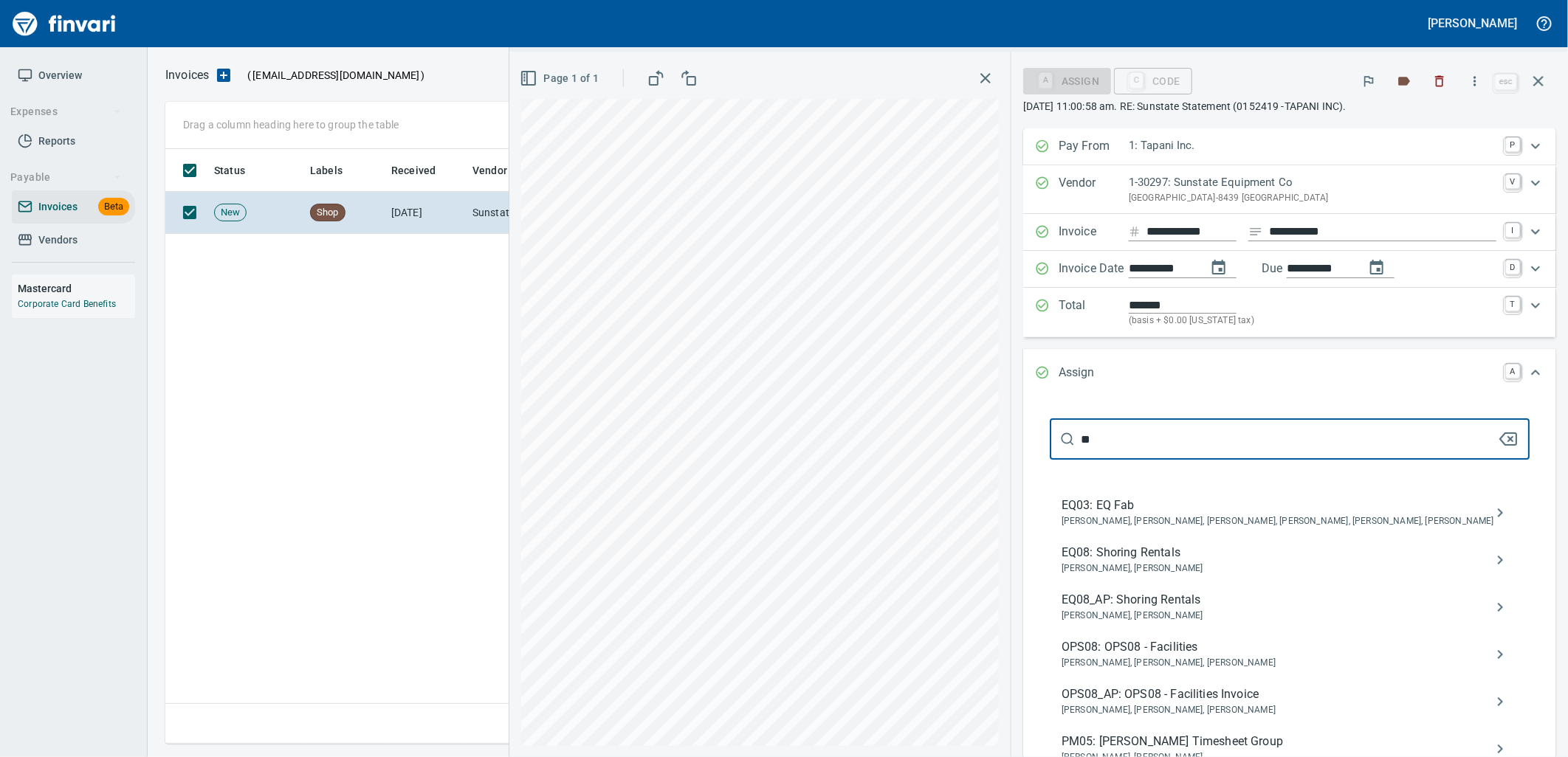
type input "**"
click at [1205, 604] on span "EQ08_AP: Shoring Rentals" at bounding box center [1277, 599] width 432 height 18
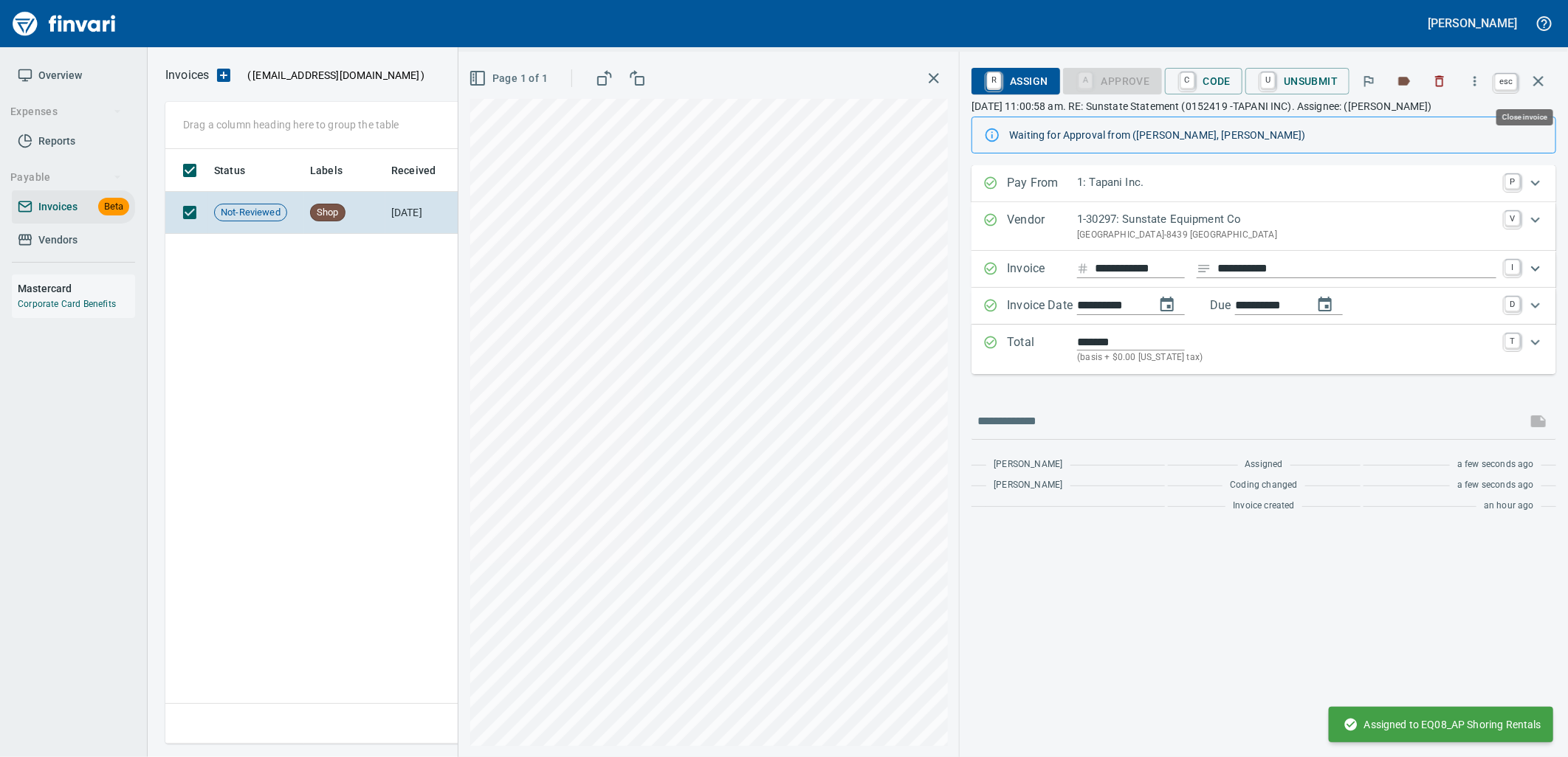
click at [1544, 84] on icon "button" at bounding box center [1537, 81] width 18 height 18
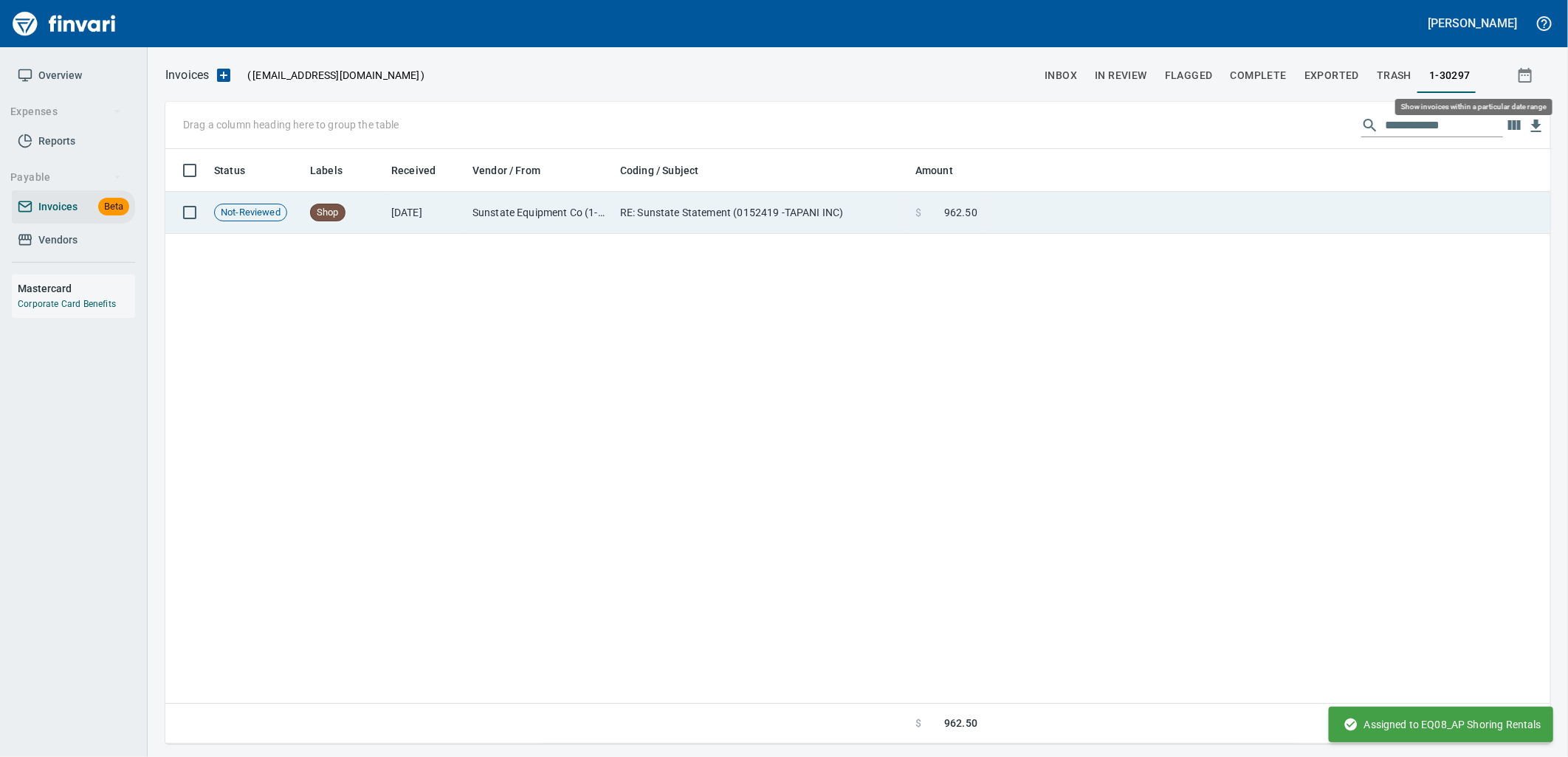
scroll to position [583, 1371]
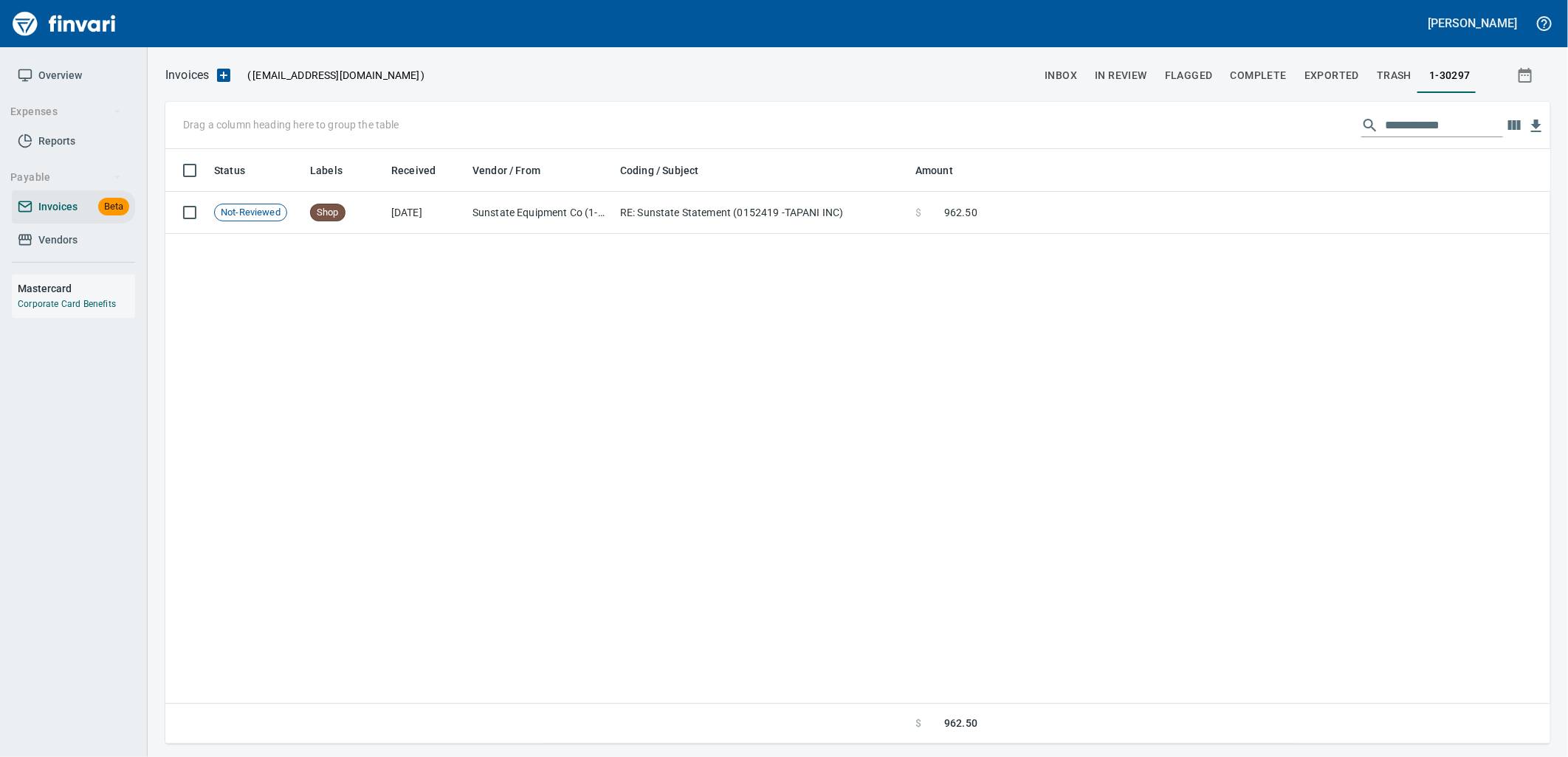
drag, startPoint x: 1464, startPoint y: 120, endPoint x: 1235, endPoint y: 128, distance: 229.1
click at [1237, 128] on div "**********" at bounding box center [858, 126] width 1385 height 47
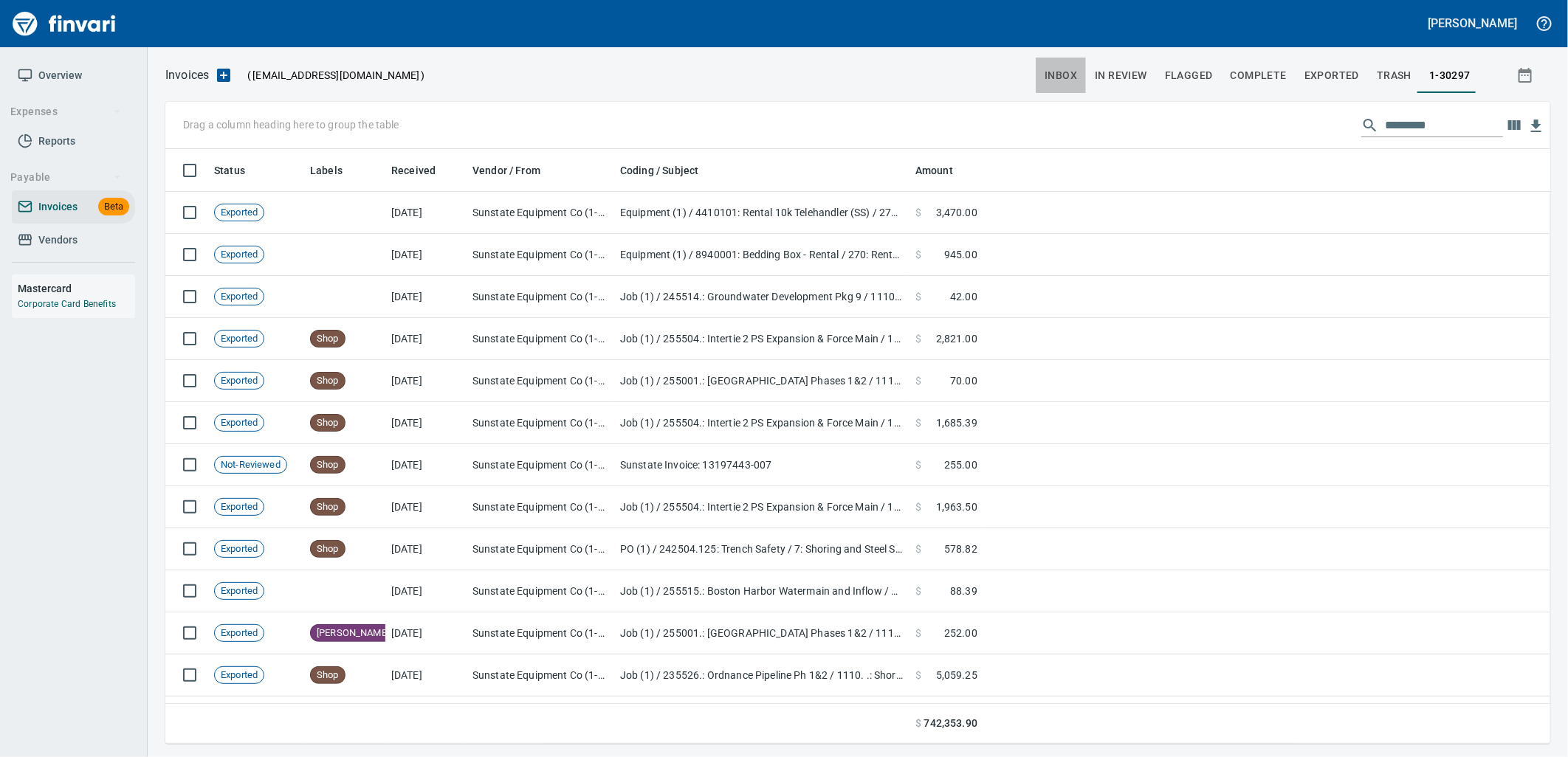
click at [1066, 71] on span "inbox" at bounding box center [1060, 75] width 33 height 18
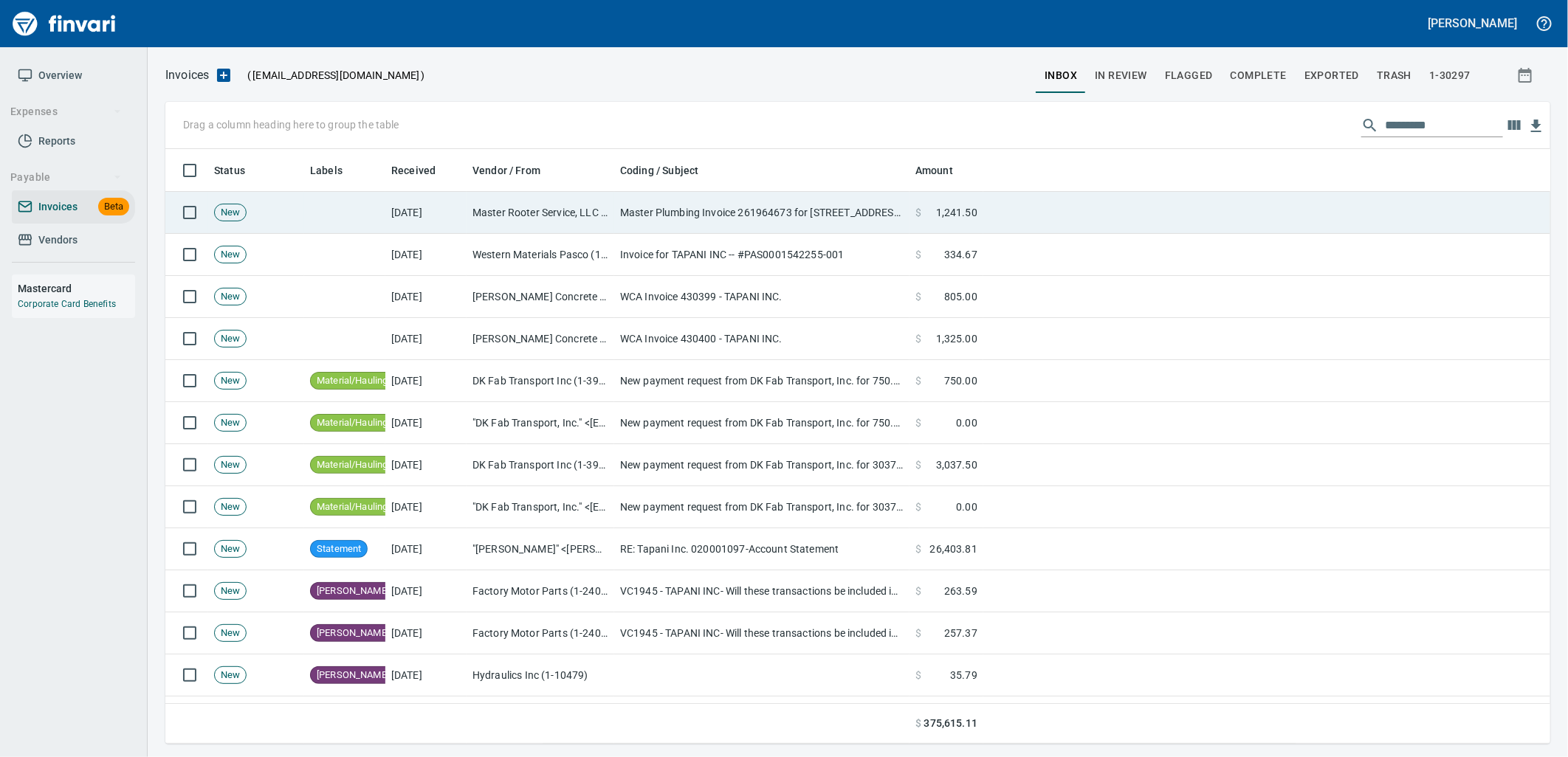
scroll to position [2, 2]
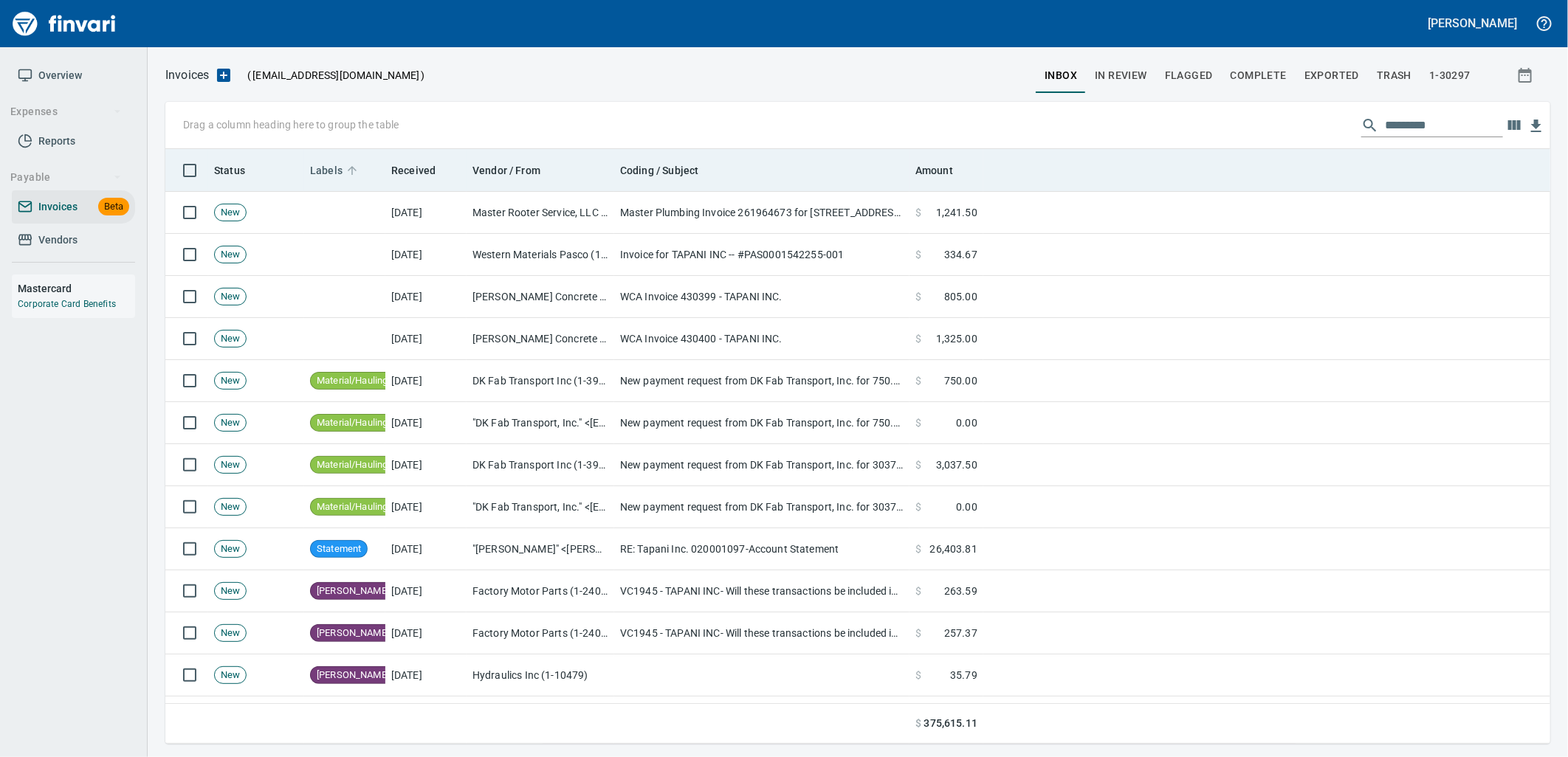
click at [345, 165] on icon at bounding box center [352, 170] width 13 height 13
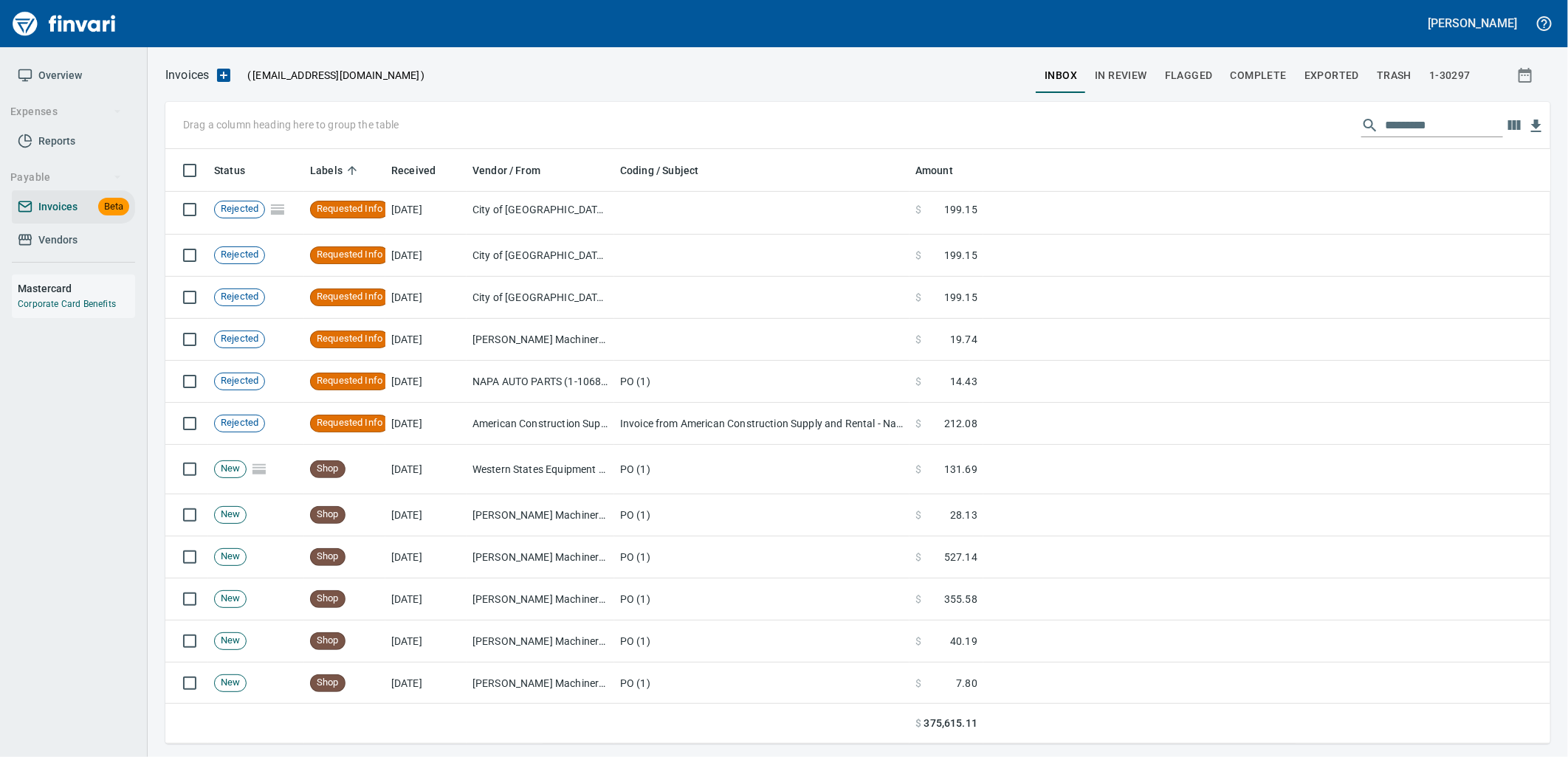
scroll to position [3934, 0]
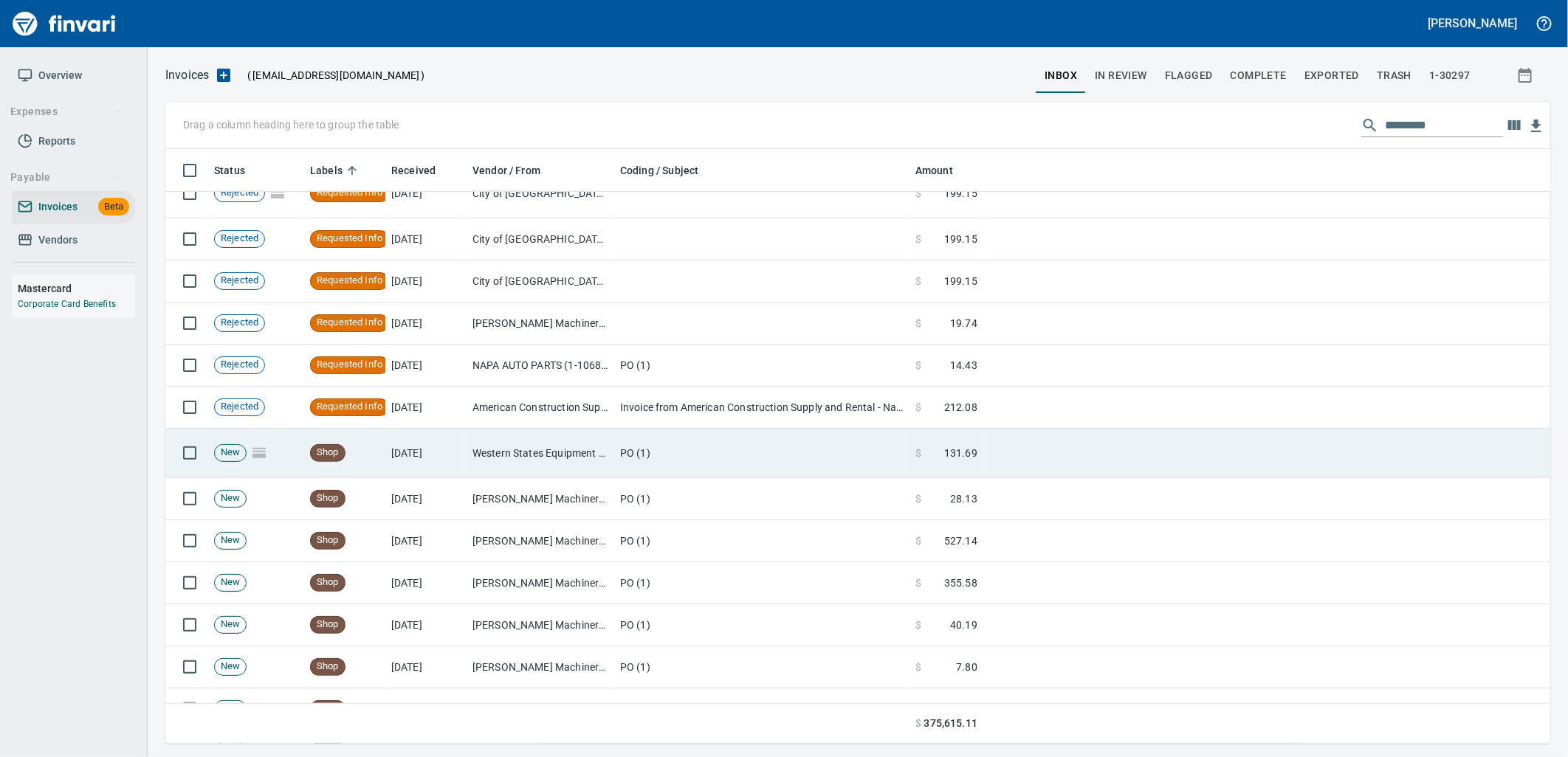
click at [769, 441] on td "PO (1)" at bounding box center [761, 453] width 295 height 50
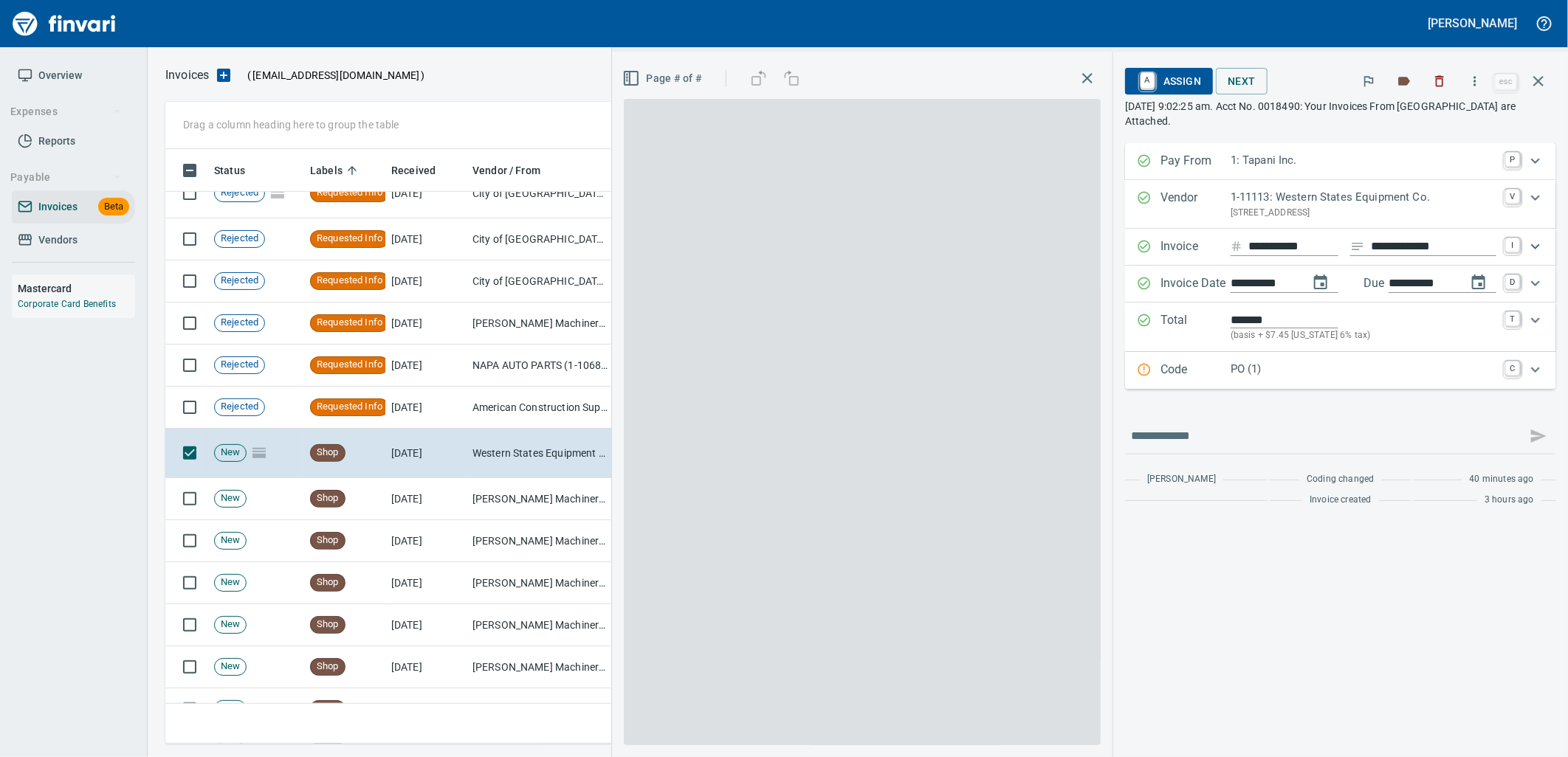
scroll to position [583, 1360]
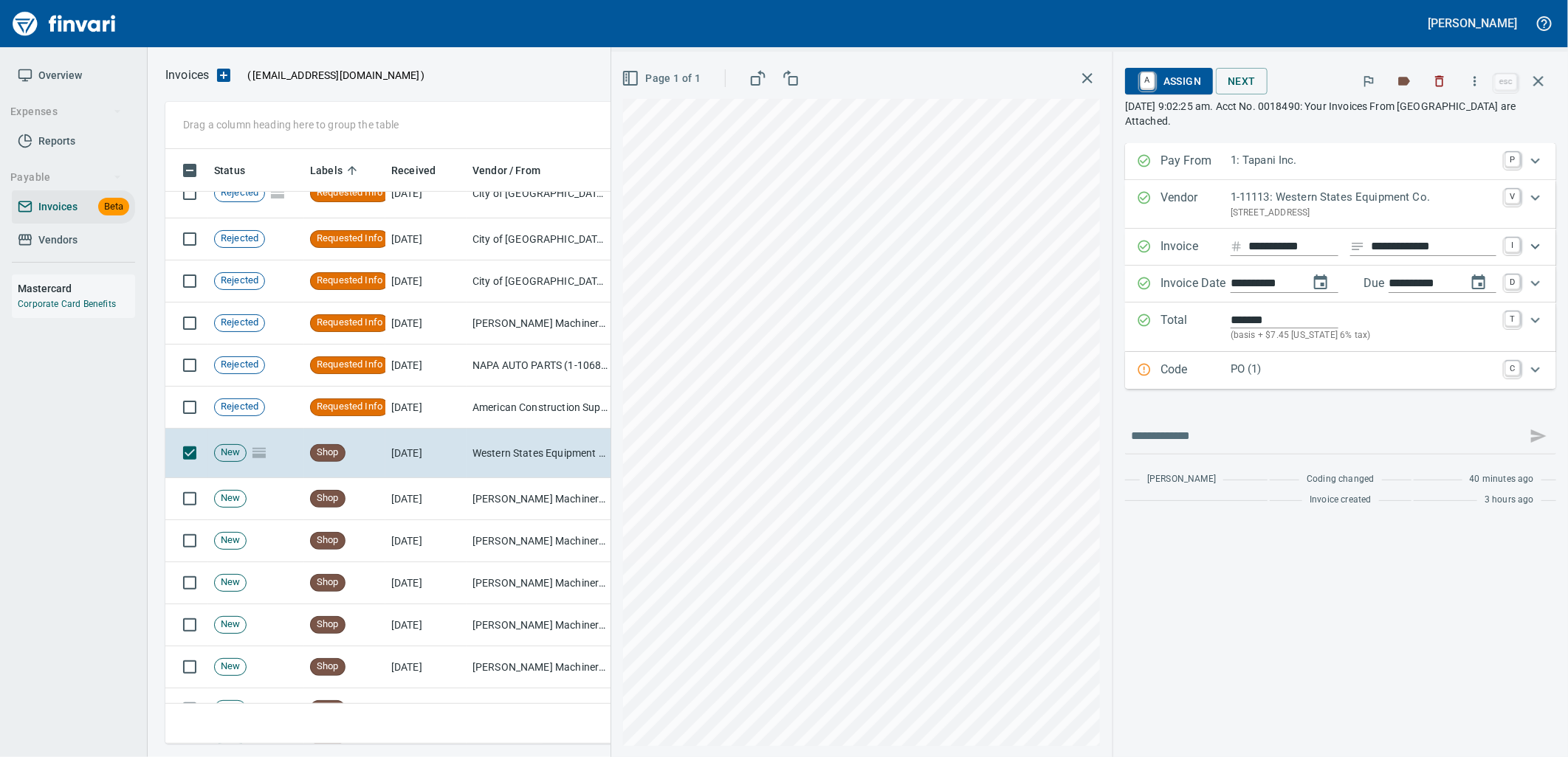
click at [1286, 366] on p "PO (1)" at bounding box center [1363, 369] width 265 height 17
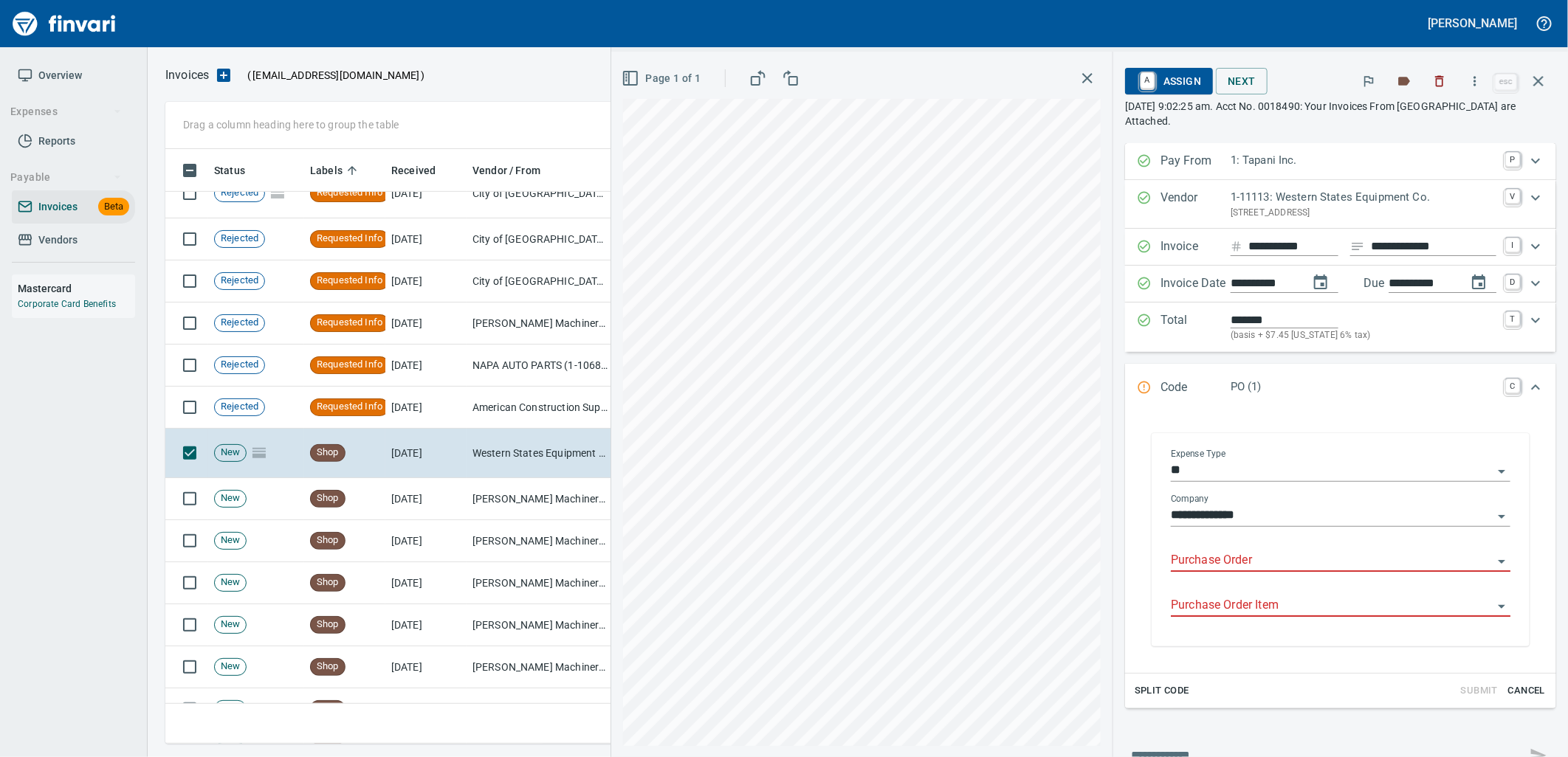
click at [1243, 569] on input "Purchase Order" at bounding box center [1332, 560] width 322 height 21
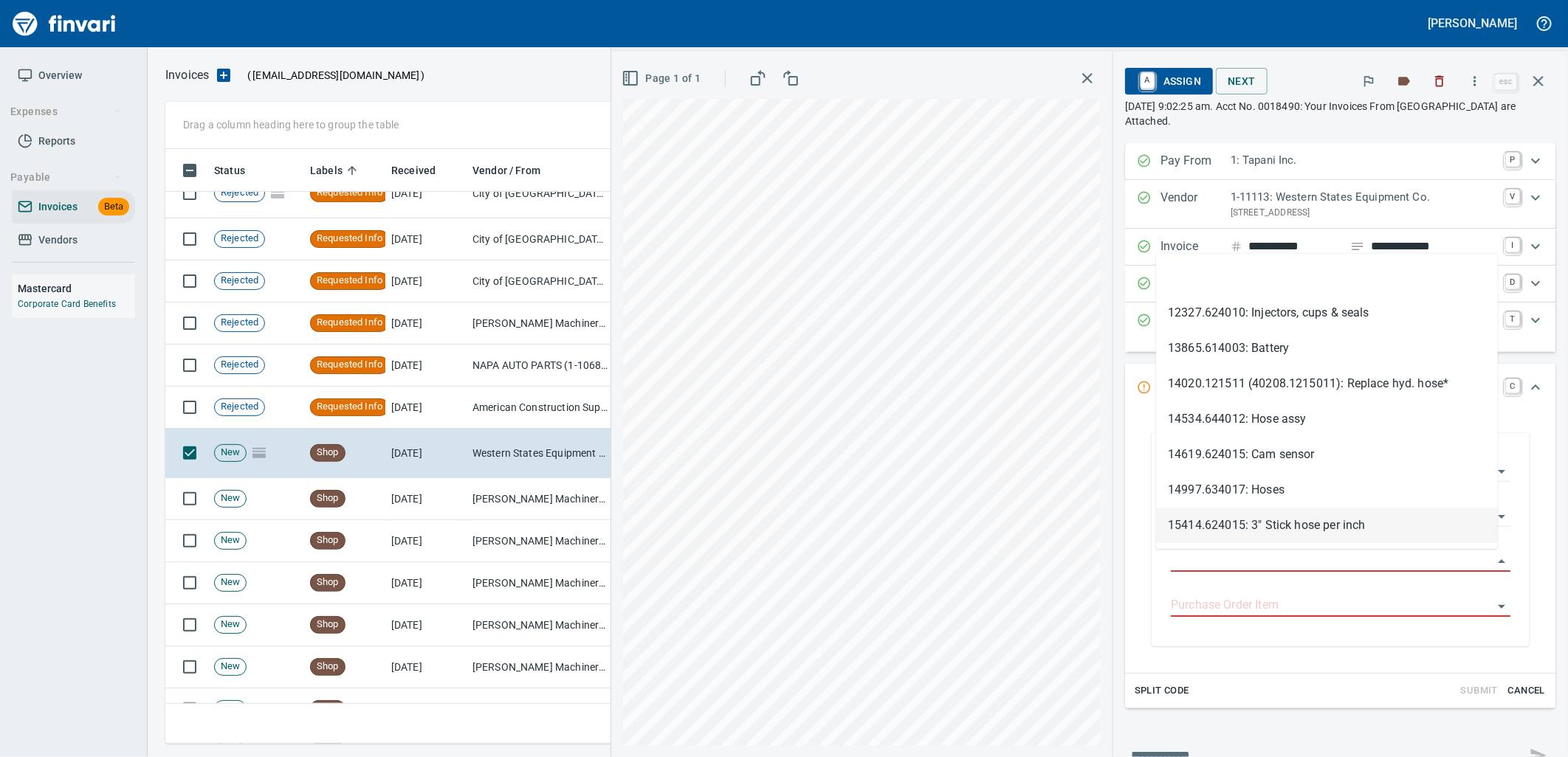
type input "**********"
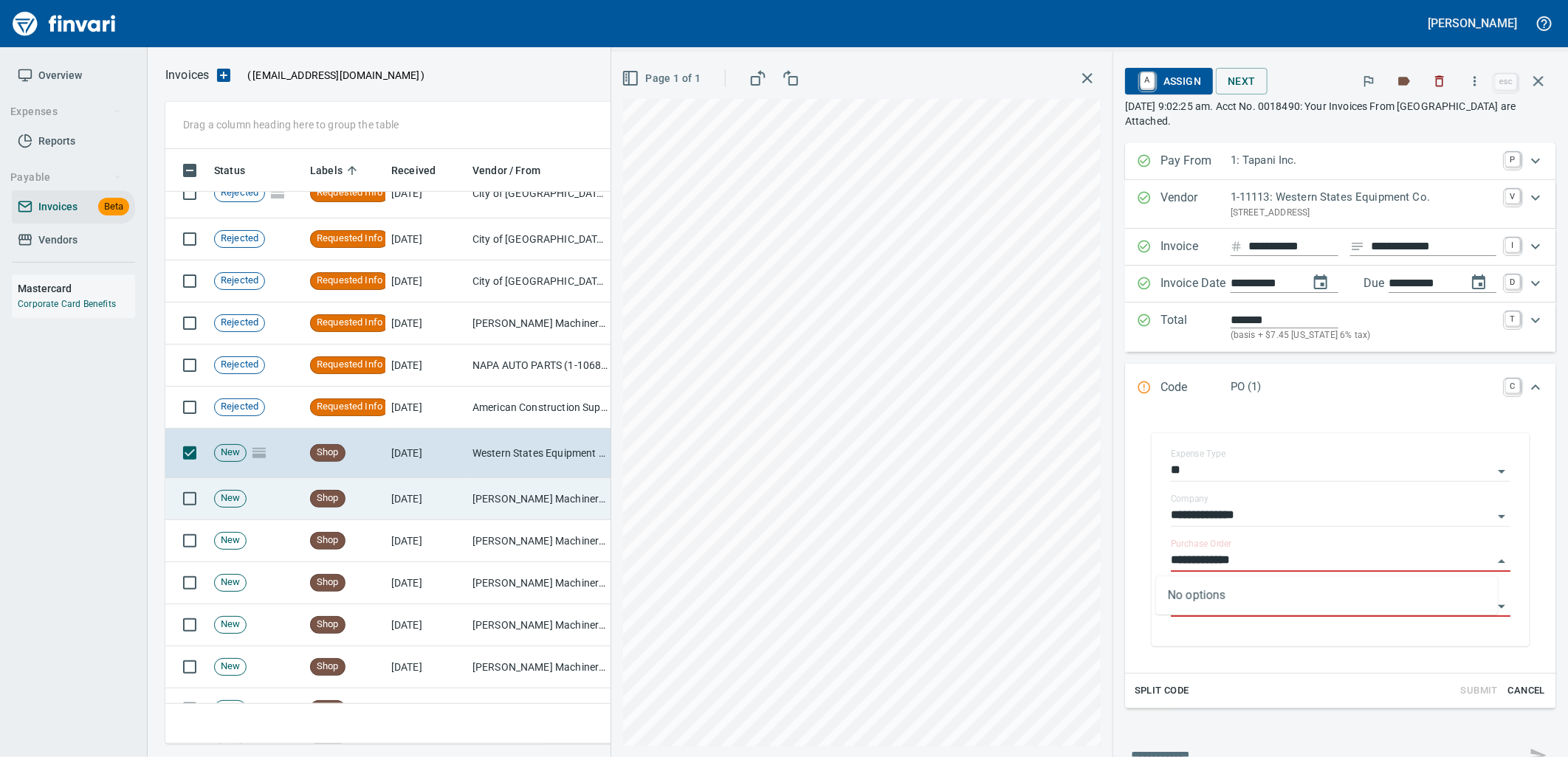
click at [537, 509] on td "[PERSON_NAME] Machinery Co (1-10794)" at bounding box center [541, 499] width 148 height 42
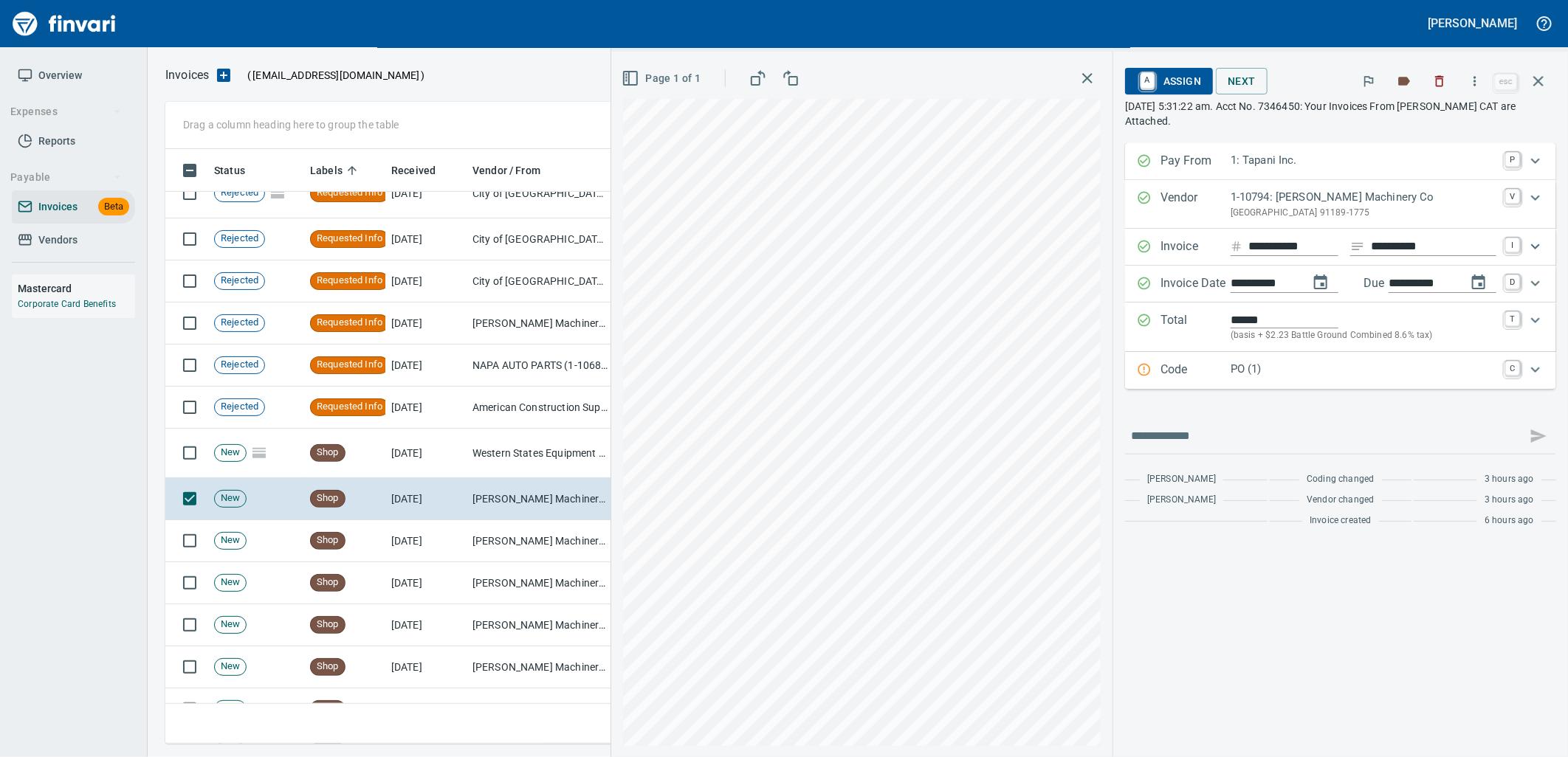
click at [1281, 373] on p "PO (1)" at bounding box center [1363, 369] width 265 height 17
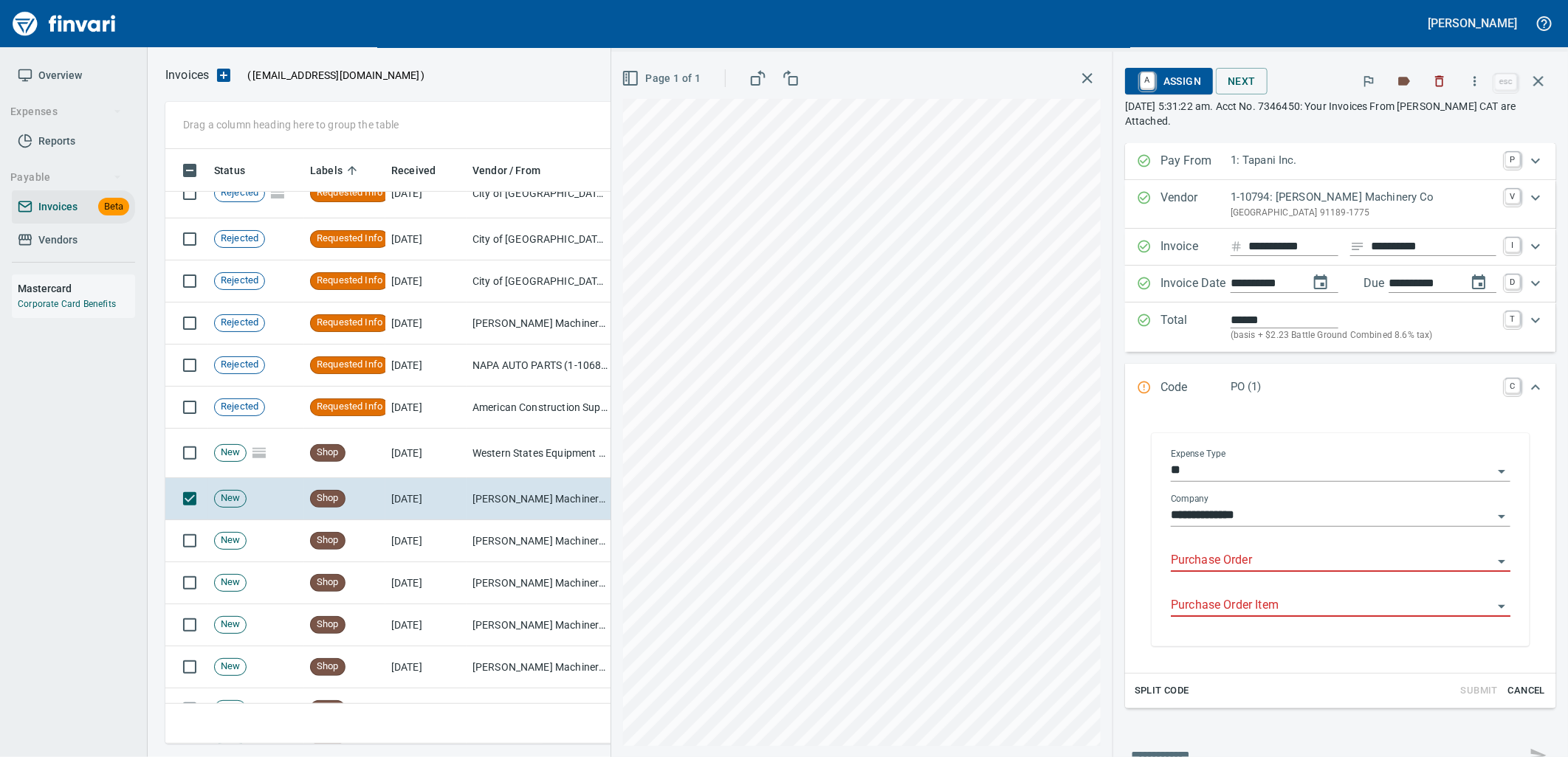
click at [1274, 561] on input "Purchase Order" at bounding box center [1332, 560] width 322 height 21
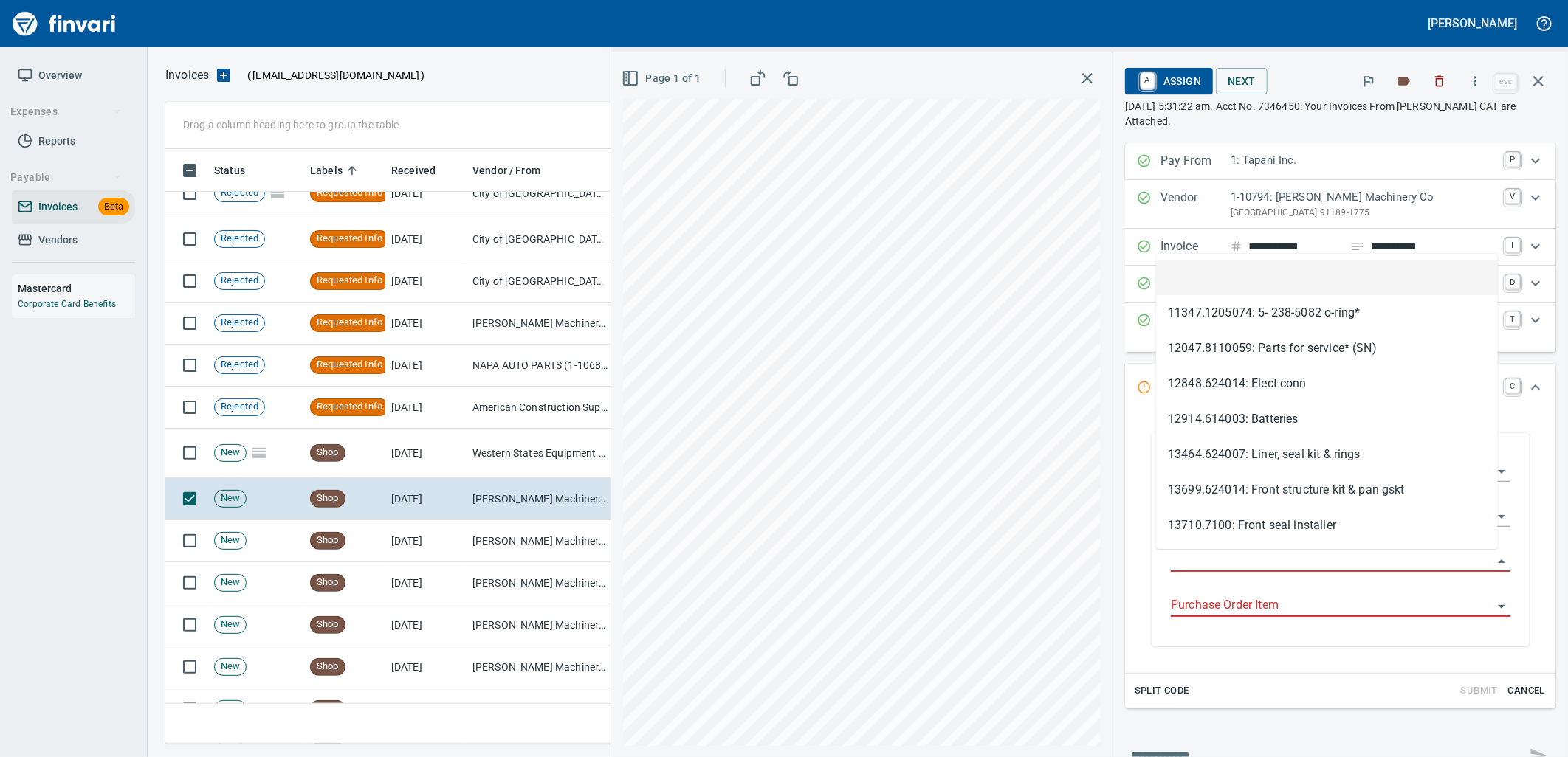
scroll to position [583, 1360]
type input "**********"
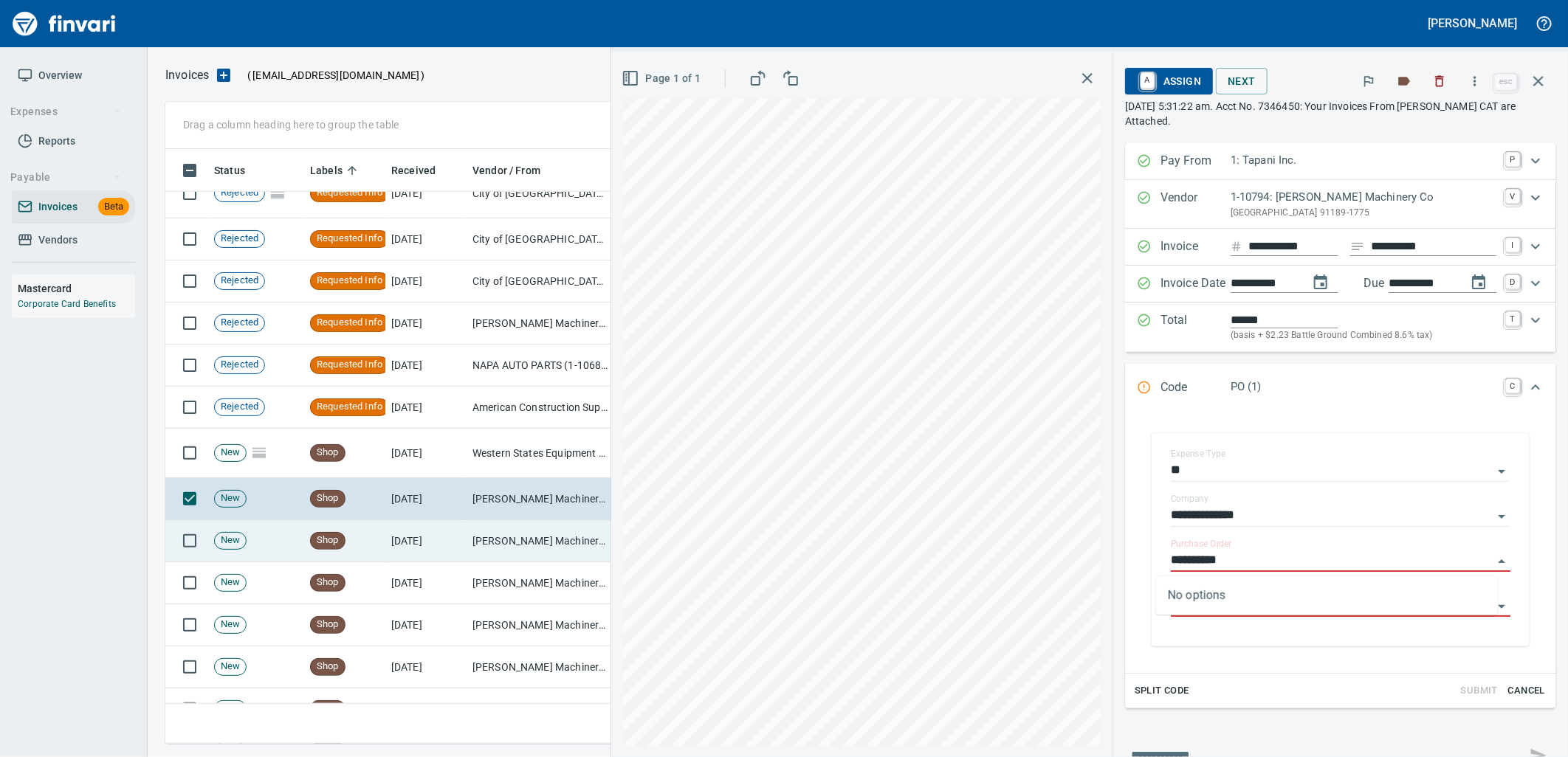
click at [500, 533] on td "[PERSON_NAME] Machinery Co (1-10794)" at bounding box center [541, 540] width 148 height 42
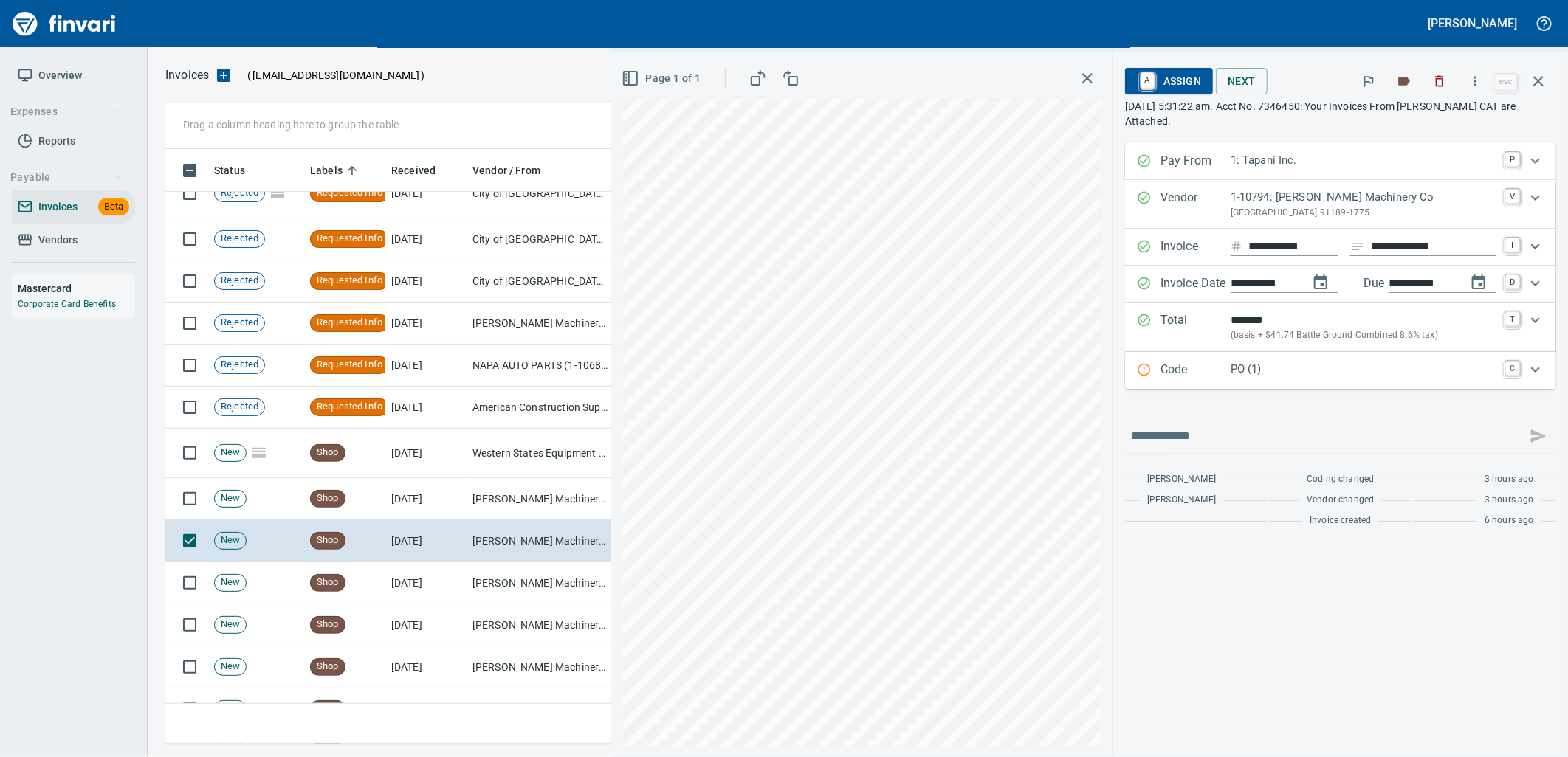
click at [1258, 381] on div "Code PO (1) C" at bounding box center [1340, 370] width 431 height 37
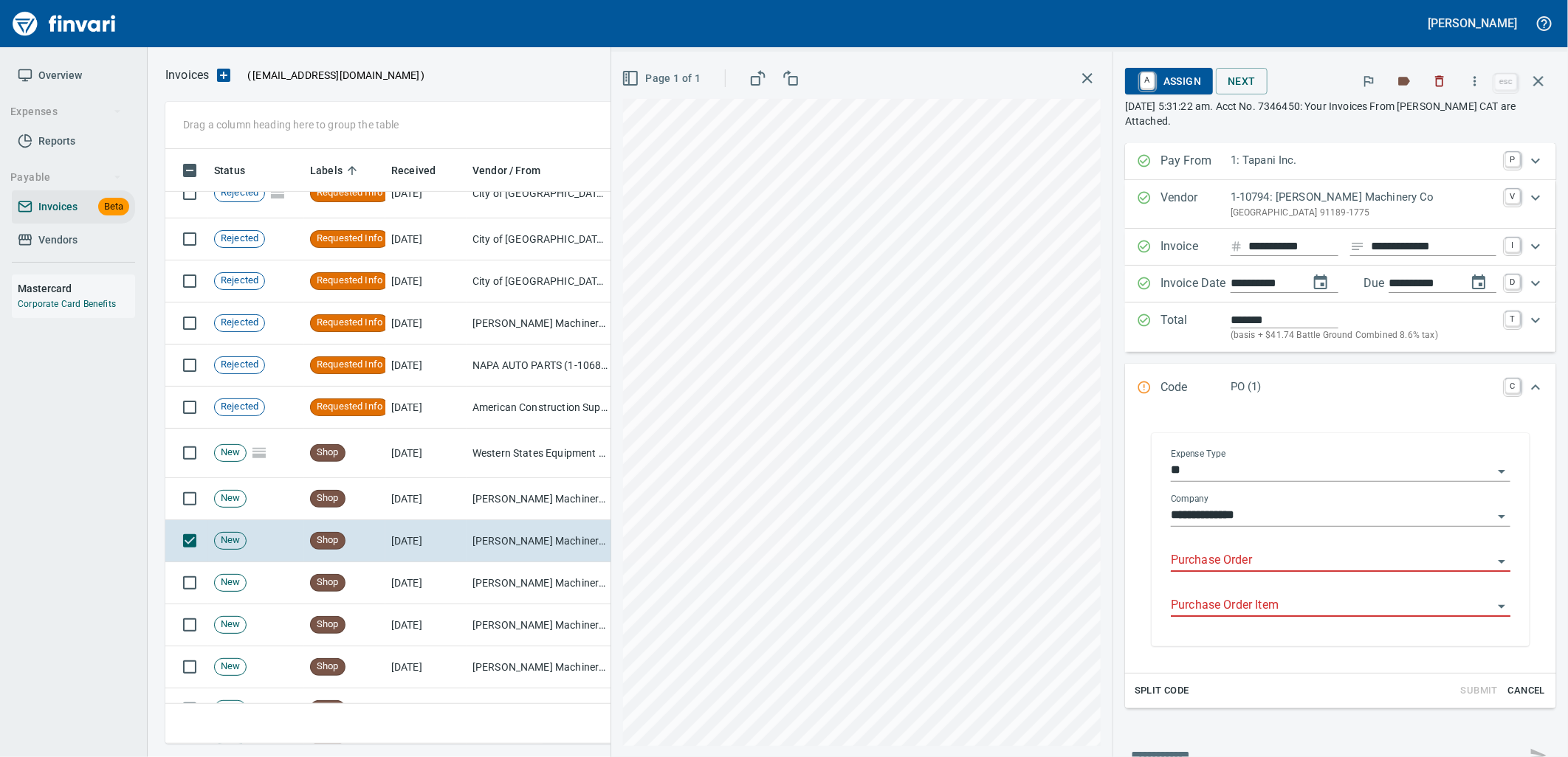
click at [1239, 558] on input "Purchase Order" at bounding box center [1332, 560] width 322 height 21
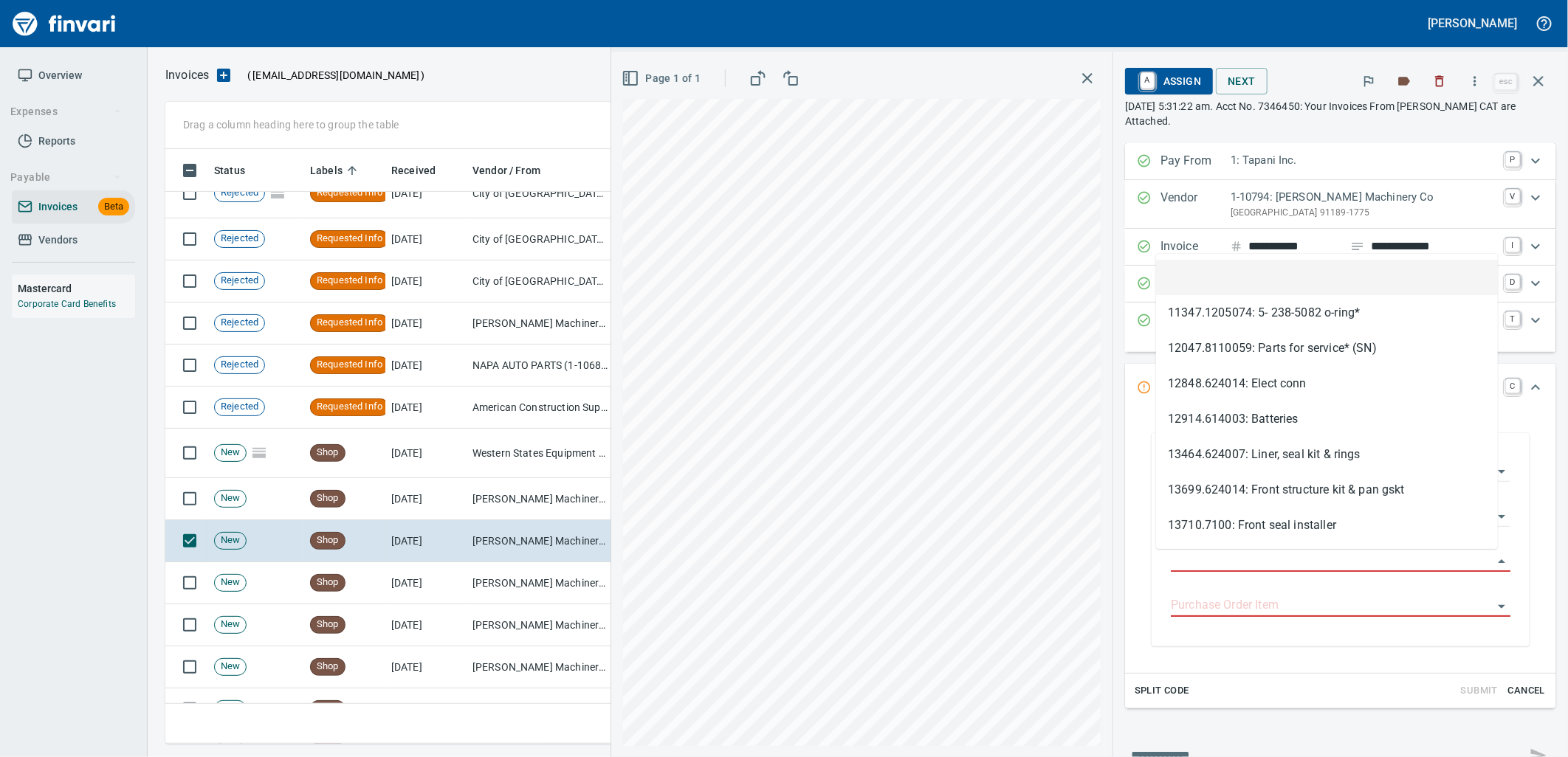
scroll to position [583, 1360]
type input "**********"
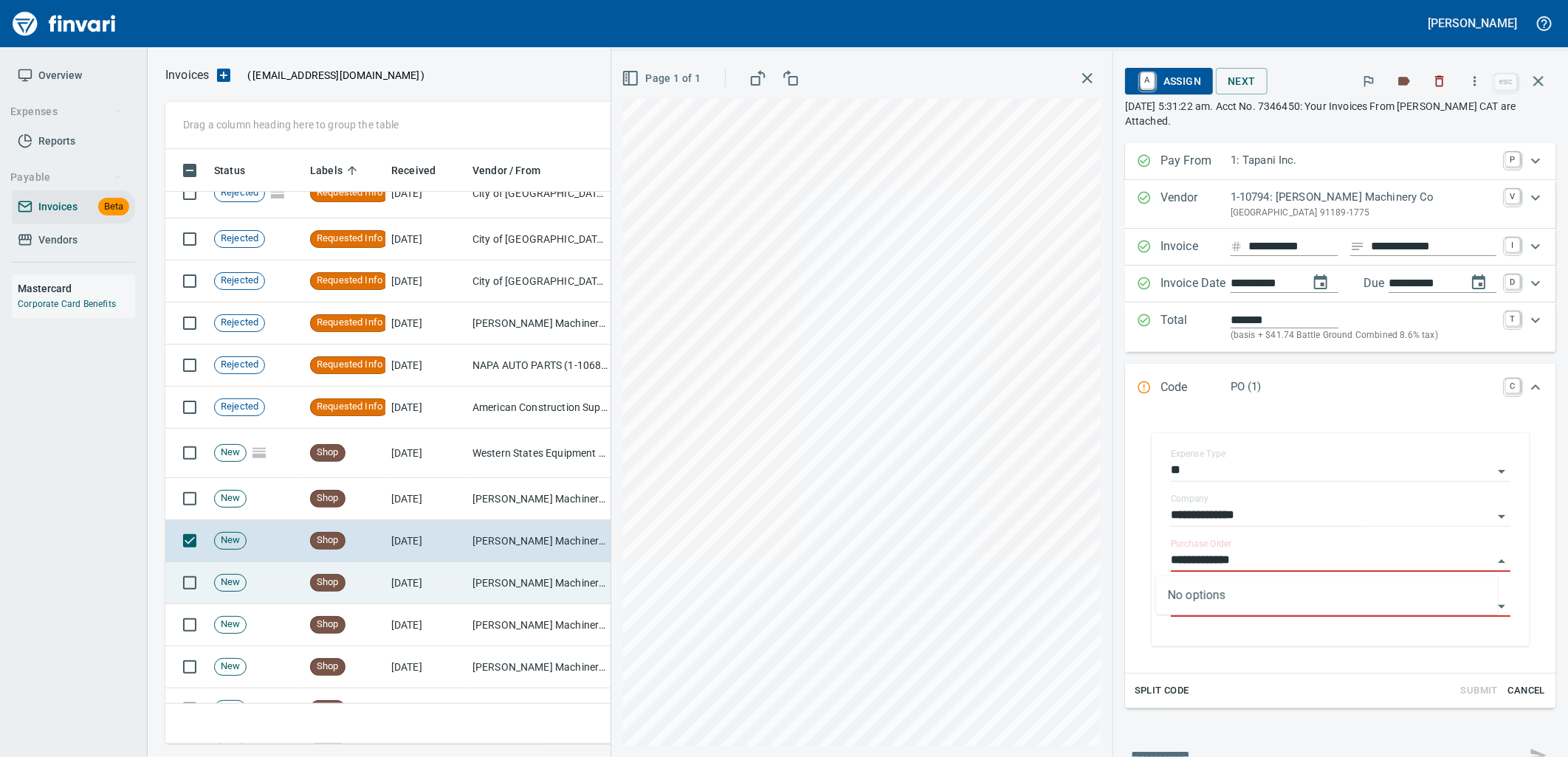
click at [525, 573] on td "[PERSON_NAME] Machinery Co (1-10794)" at bounding box center [541, 582] width 148 height 42
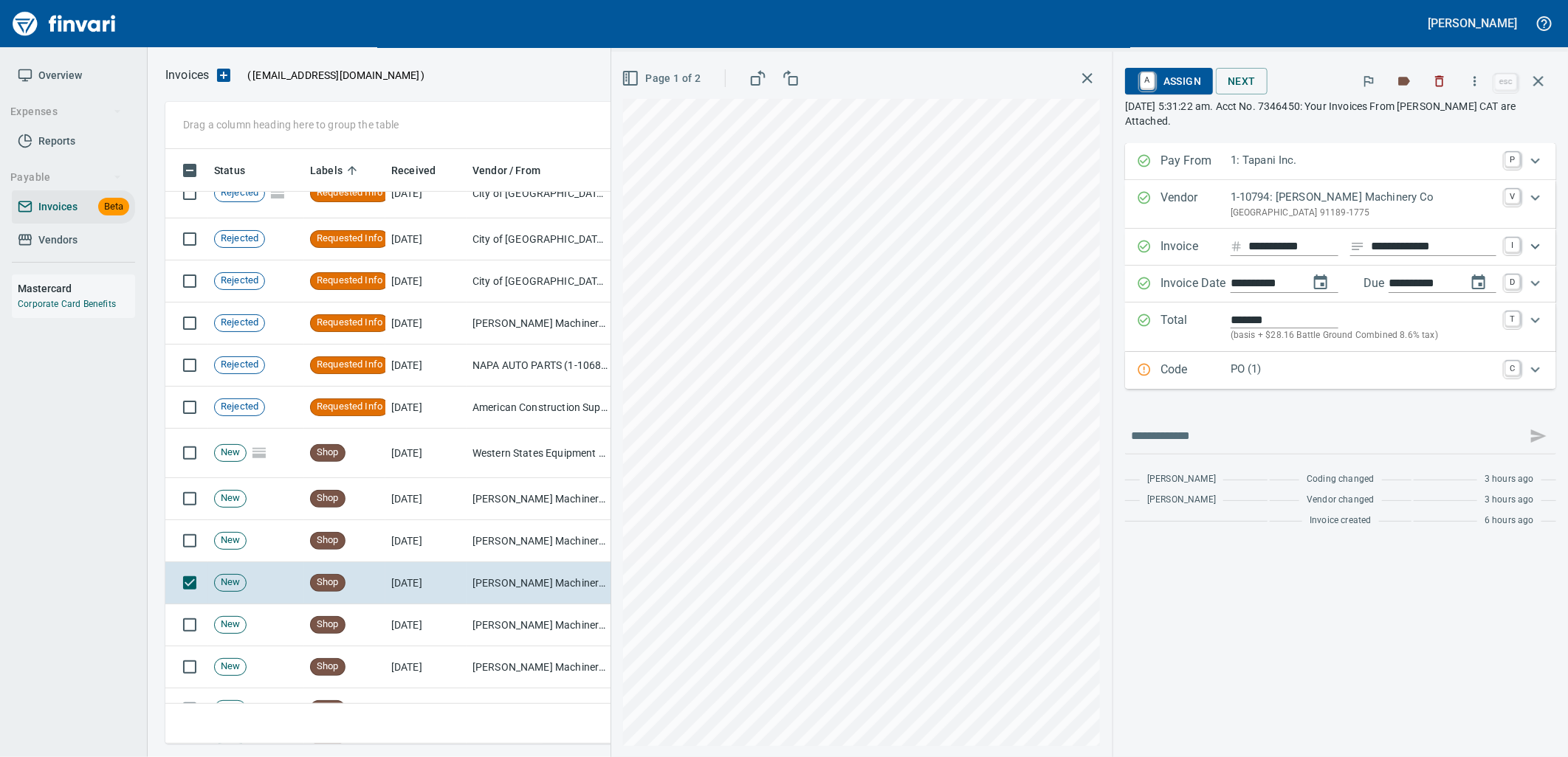
click at [1341, 387] on div "Code PO (1) C" at bounding box center [1340, 370] width 431 height 37
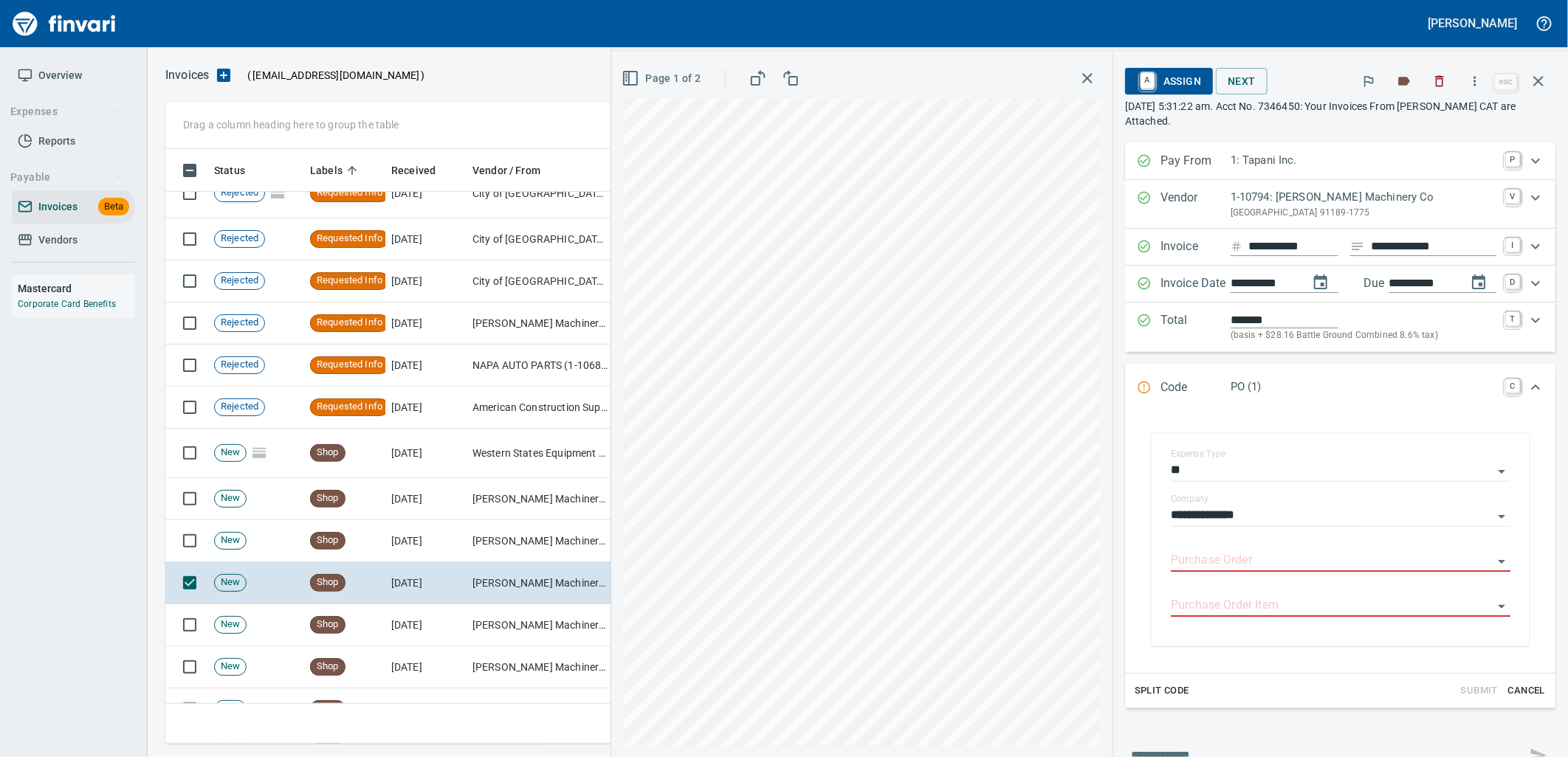
drag, startPoint x: 1248, startPoint y: 563, endPoint x: 1120, endPoint y: 484, distance: 150.4
click at [1248, 563] on input "Purchase Order" at bounding box center [1332, 560] width 322 height 21
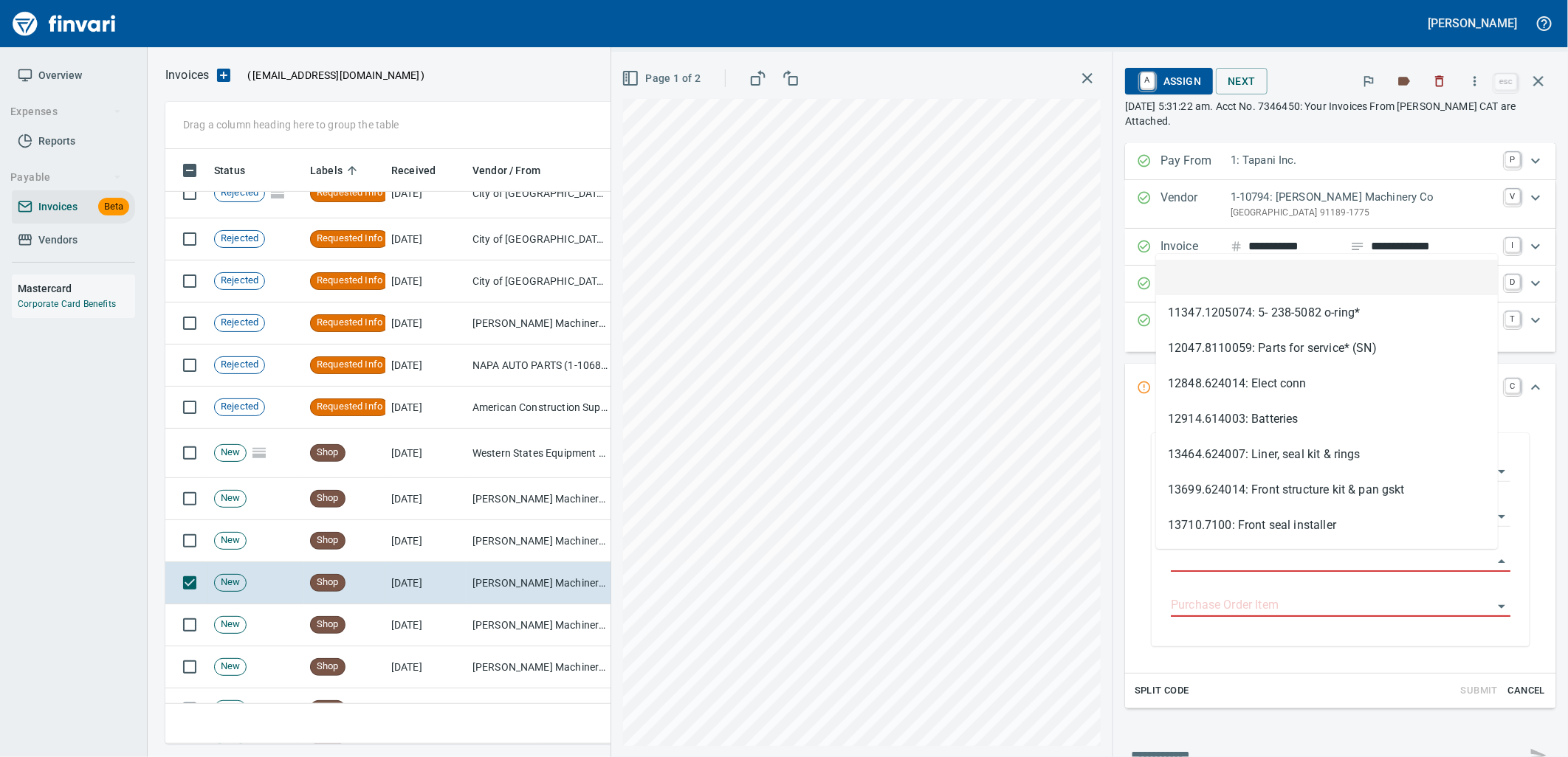
scroll to position [583, 1360]
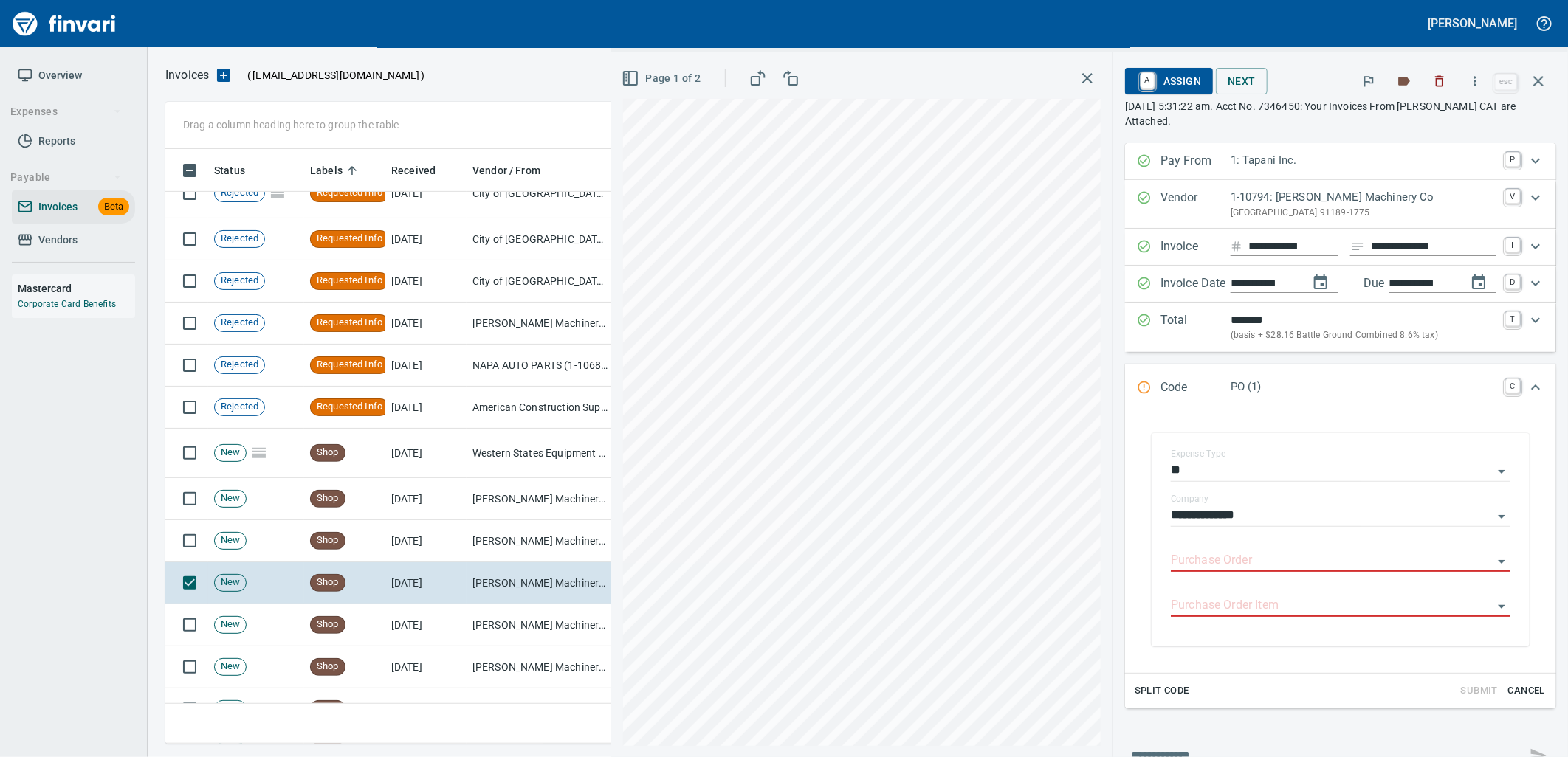
type input "**********"
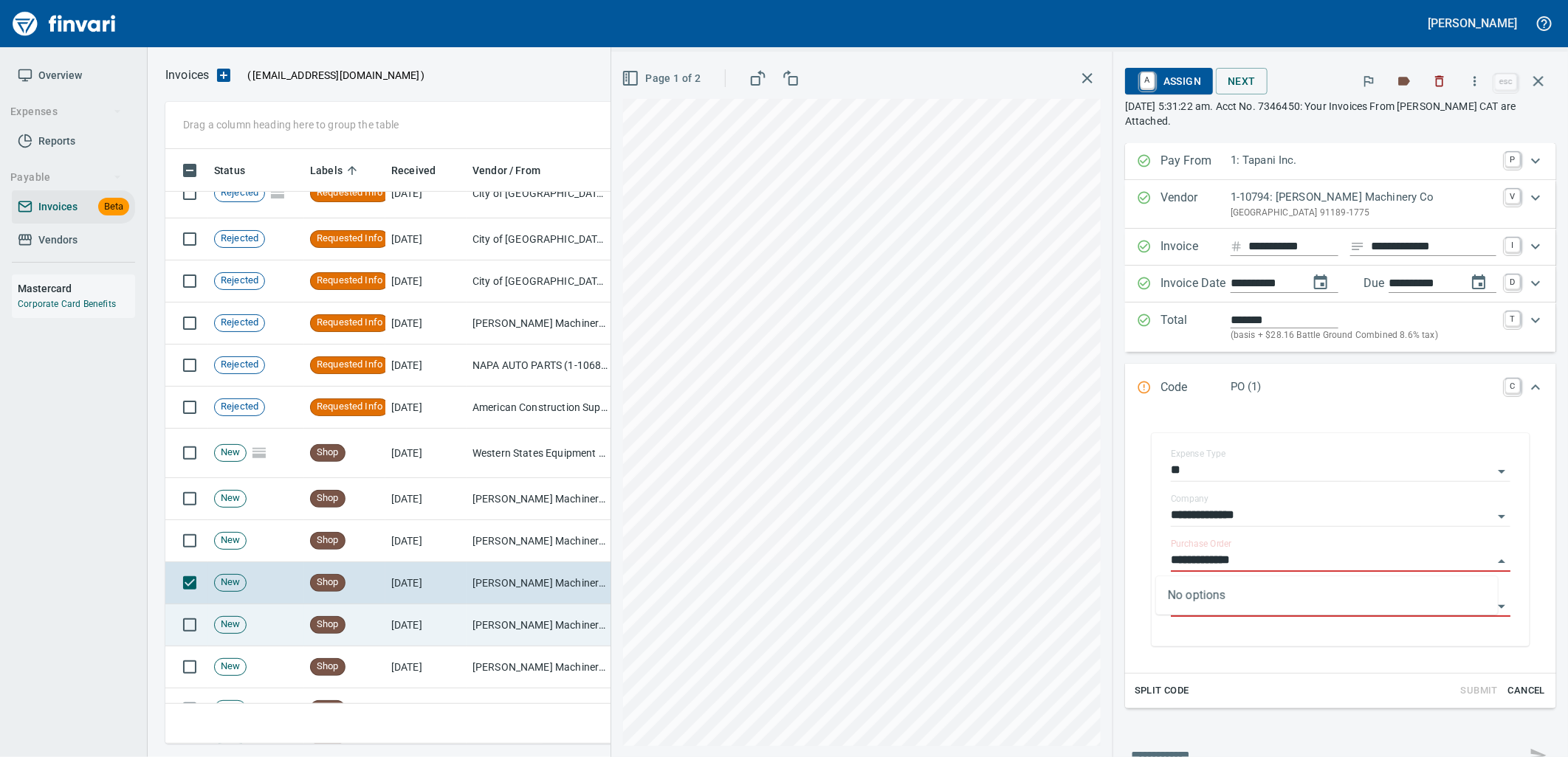
click at [516, 627] on td "[PERSON_NAME] Machinery Co (1-10794)" at bounding box center [541, 625] width 148 height 42
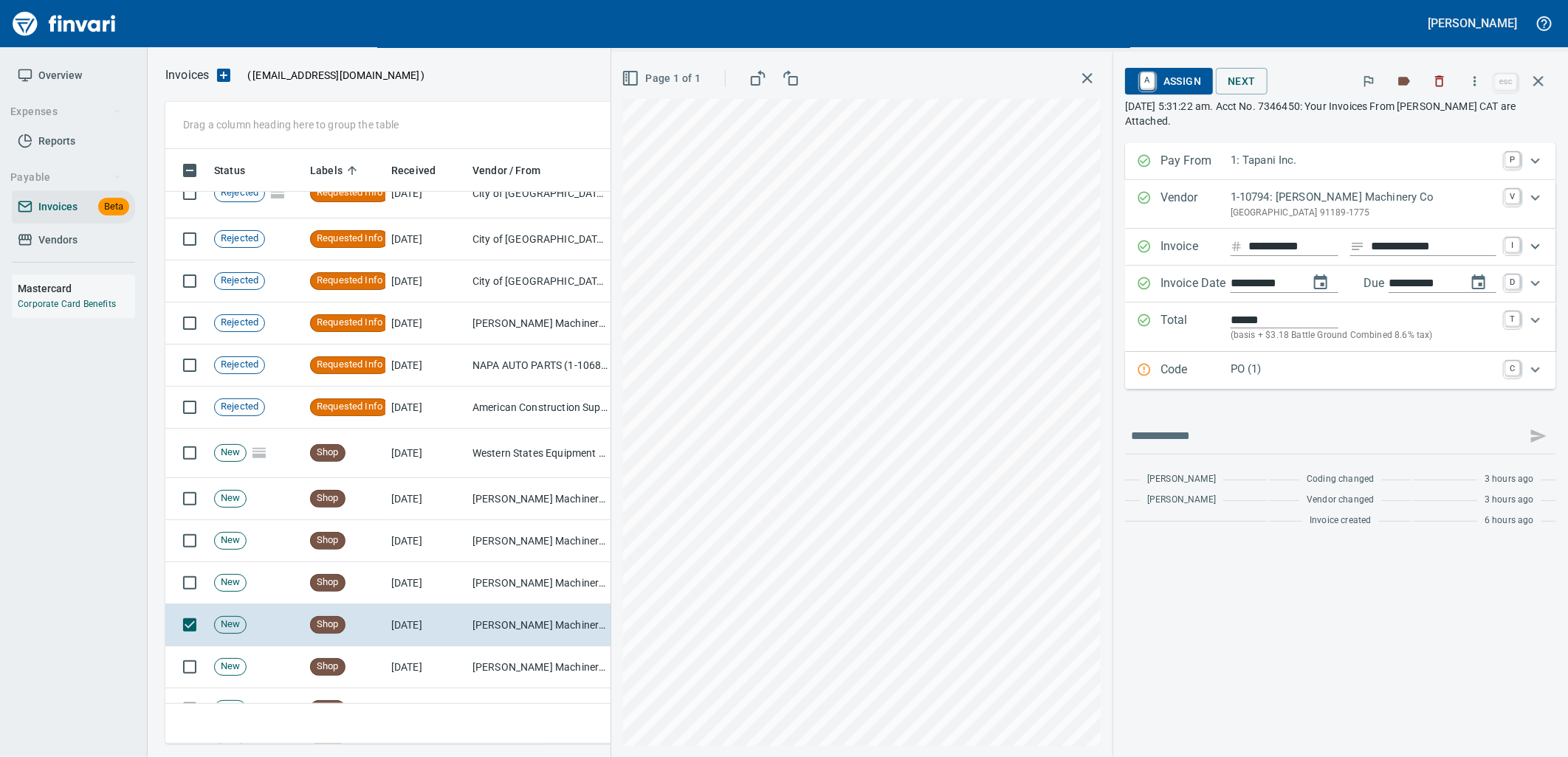
click at [1248, 378] on p "PO (1)" at bounding box center [1363, 369] width 265 height 17
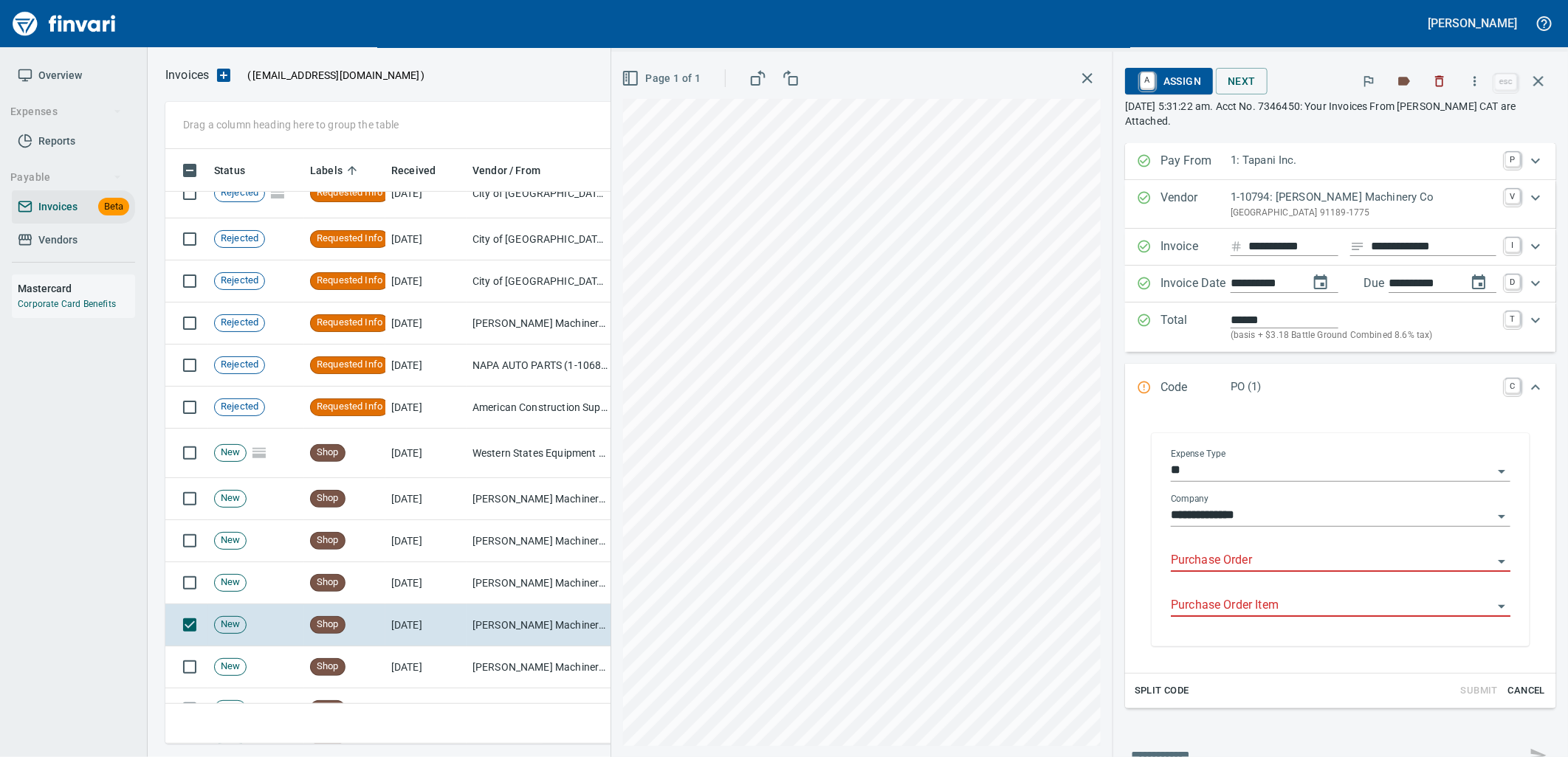
drag, startPoint x: 1227, startPoint y: 569, endPoint x: 1219, endPoint y: 566, distance: 8.5
click at [1219, 566] on input "Purchase Order" at bounding box center [1332, 560] width 322 height 21
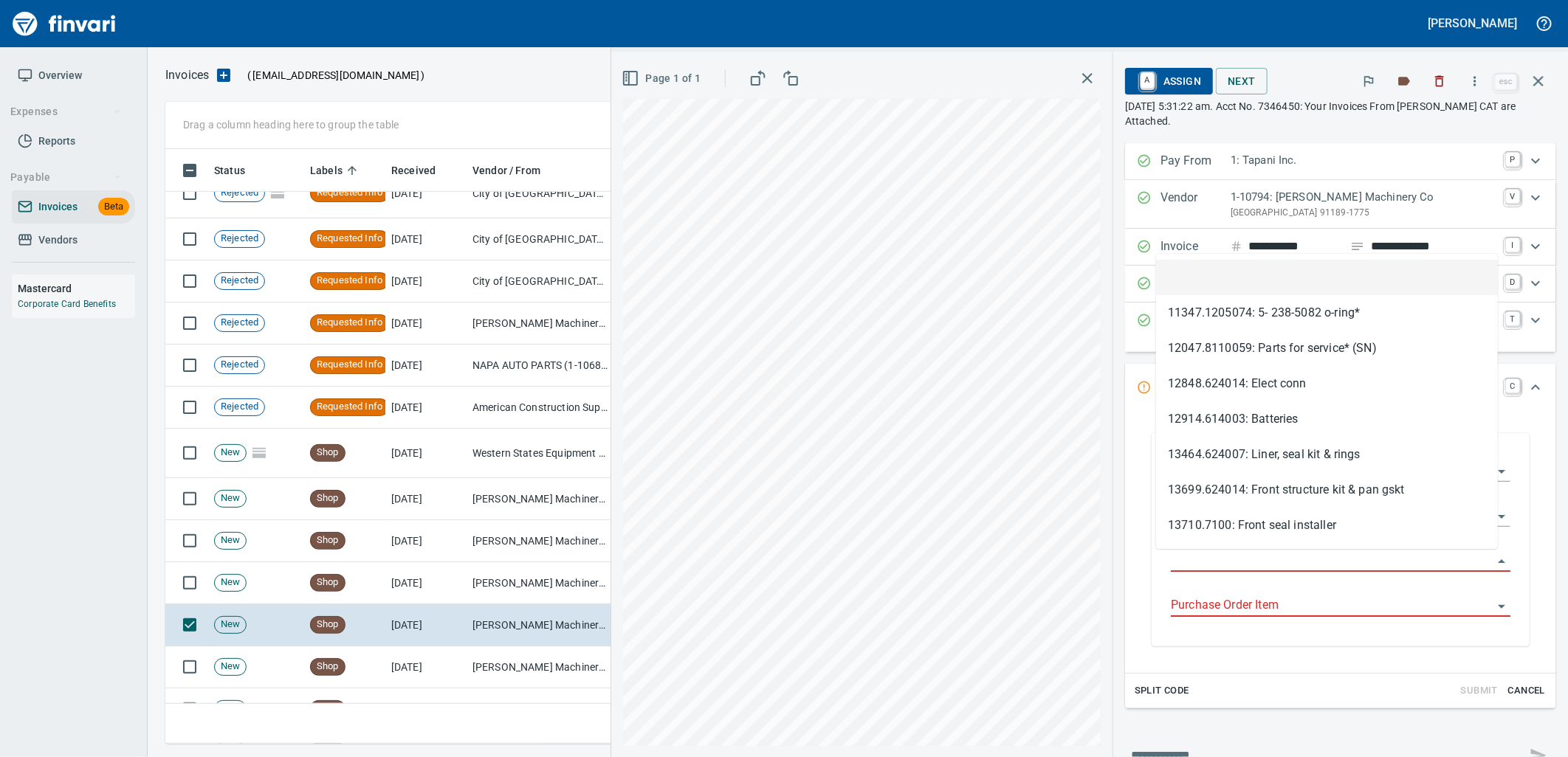
scroll to position [583, 1360]
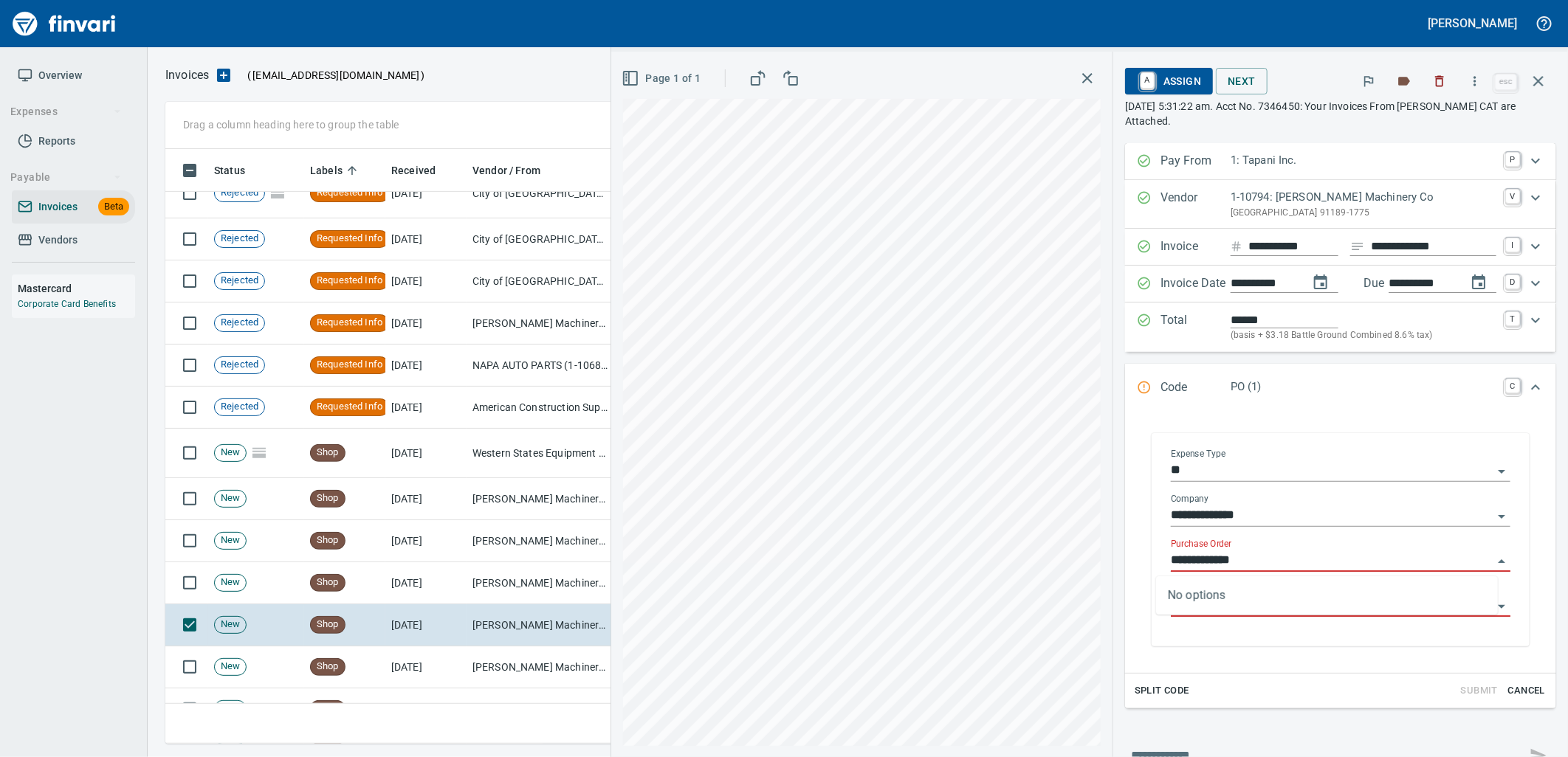
type input "**********"
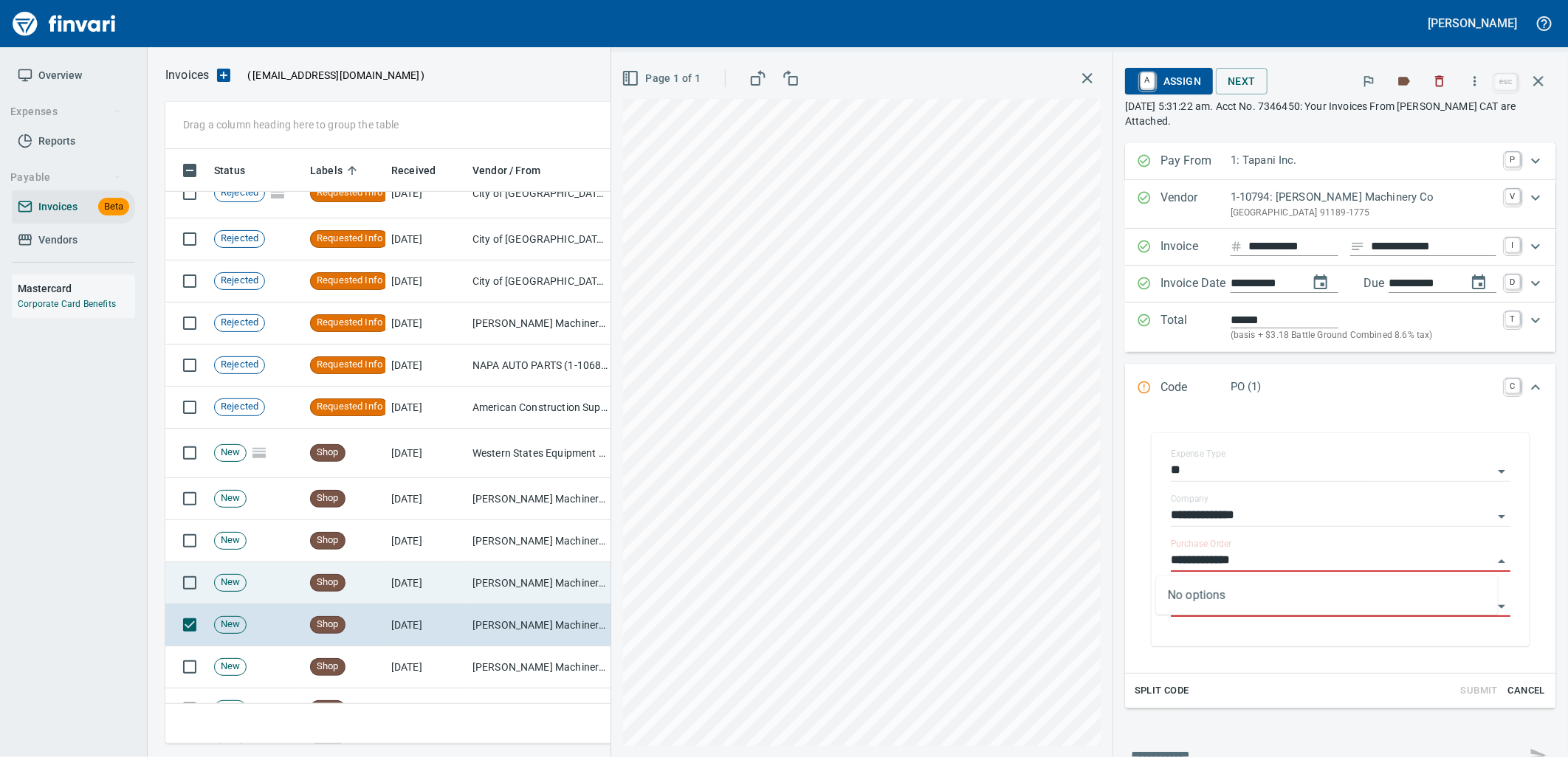
click at [443, 656] on td "[DATE]" at bounding box center [426, 667] width 81 height 42
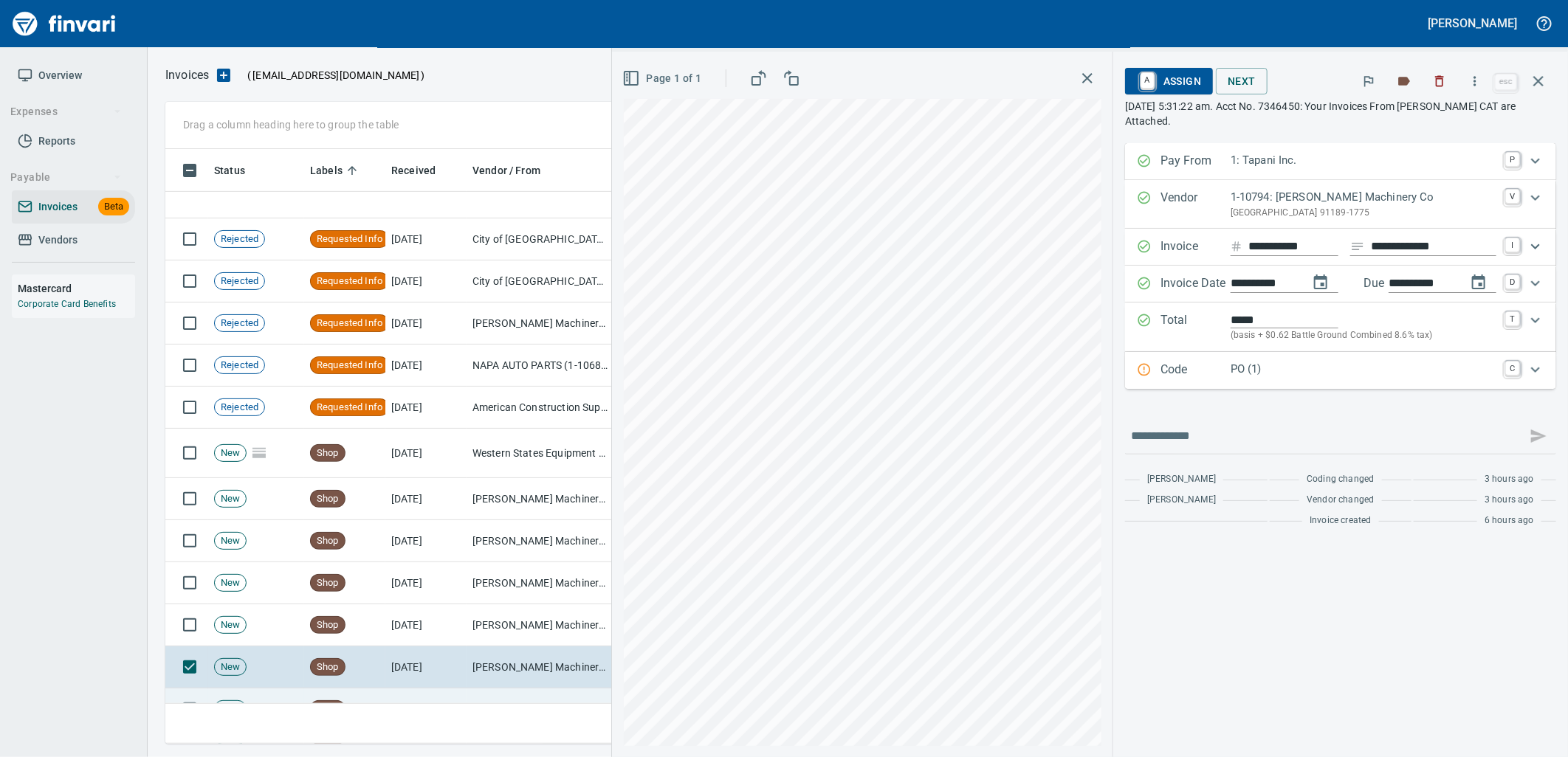
scroll to position [4098, 0]
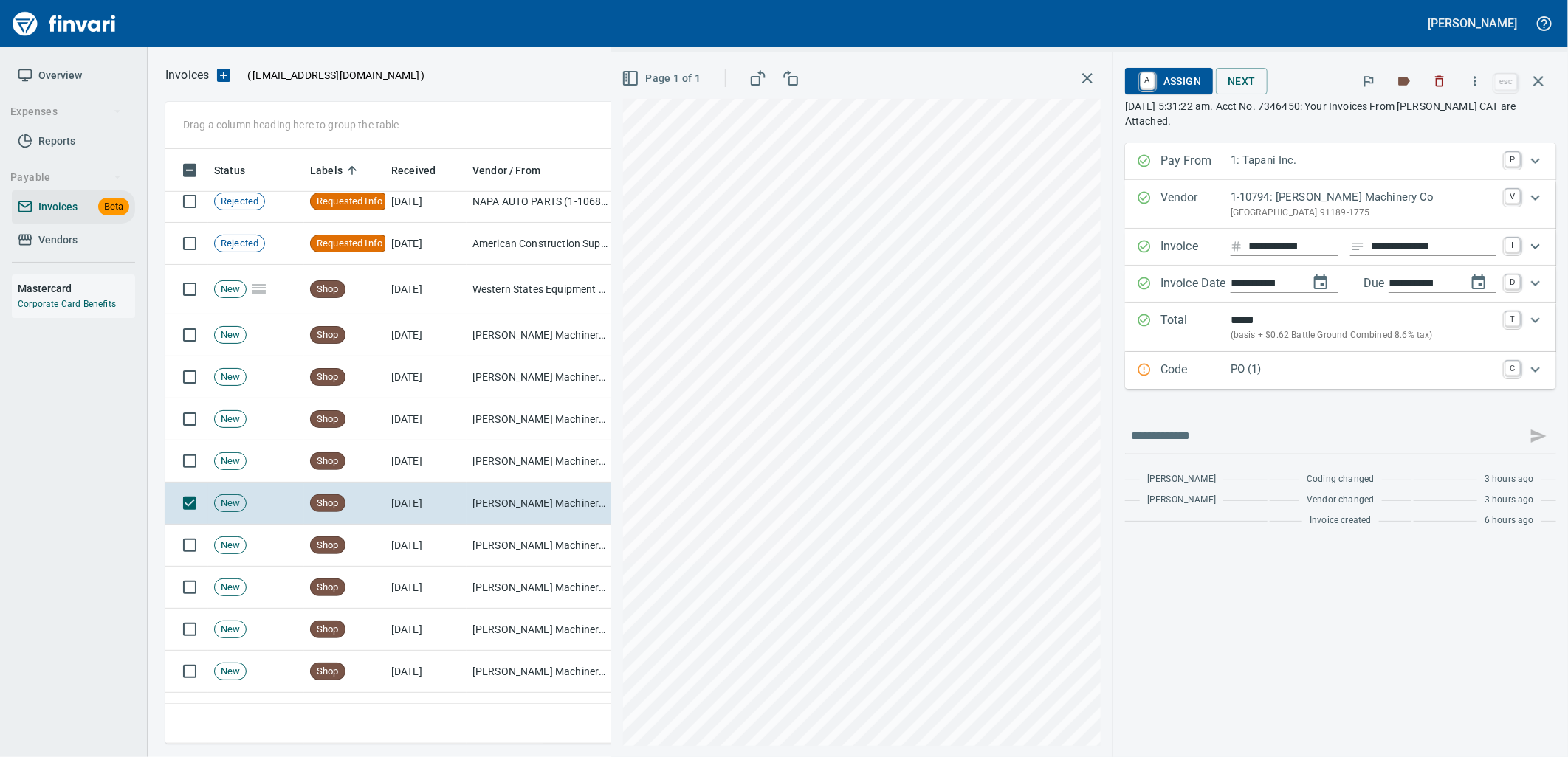
click at [1292, 381] on div "Code PO (1) C" at bounding box center [1340, 370] width 431 height 37
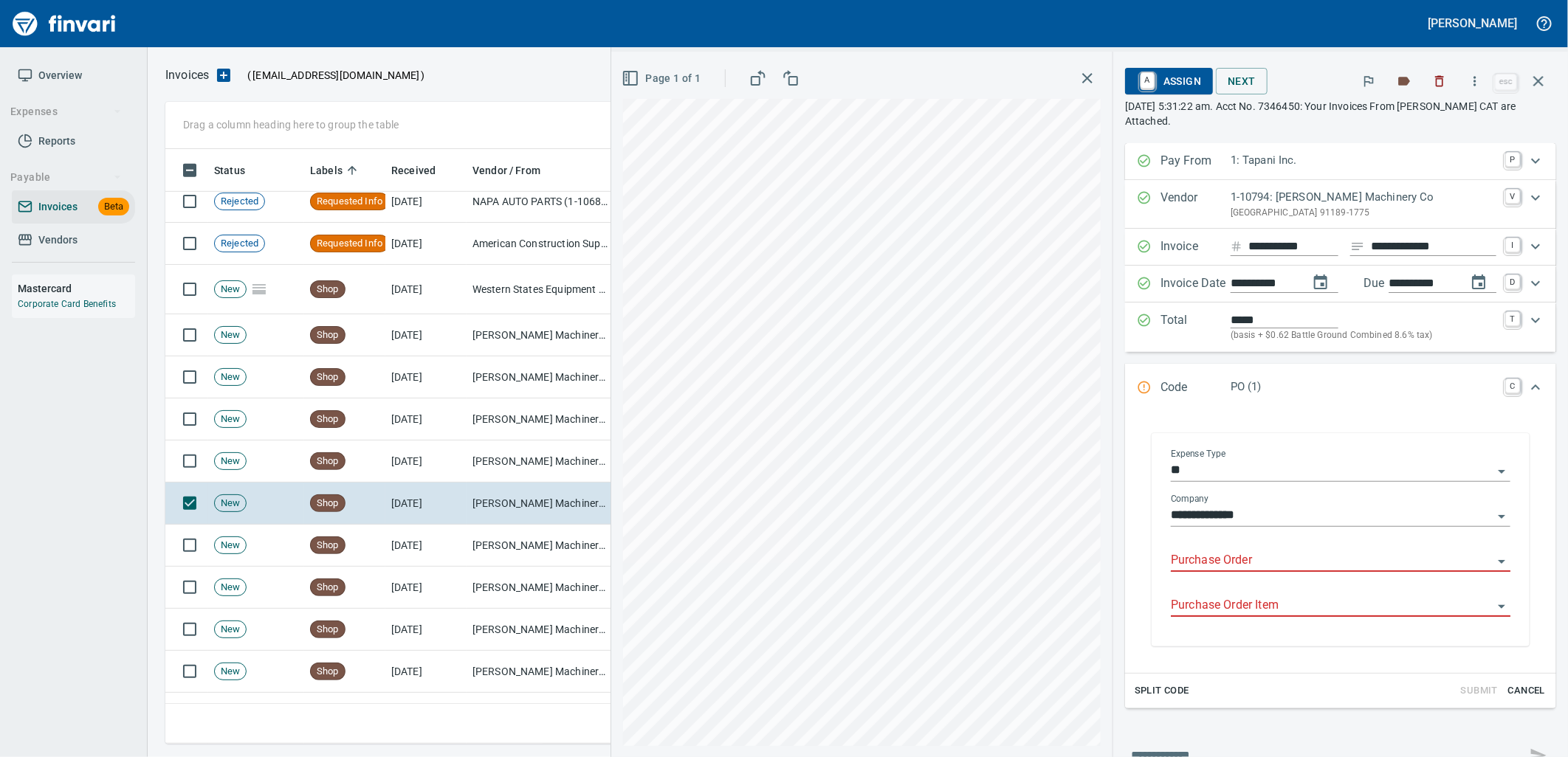
click at [1245, 564] on input "Purchase Order" at bounding box center [1332, 560] width 322 height 21
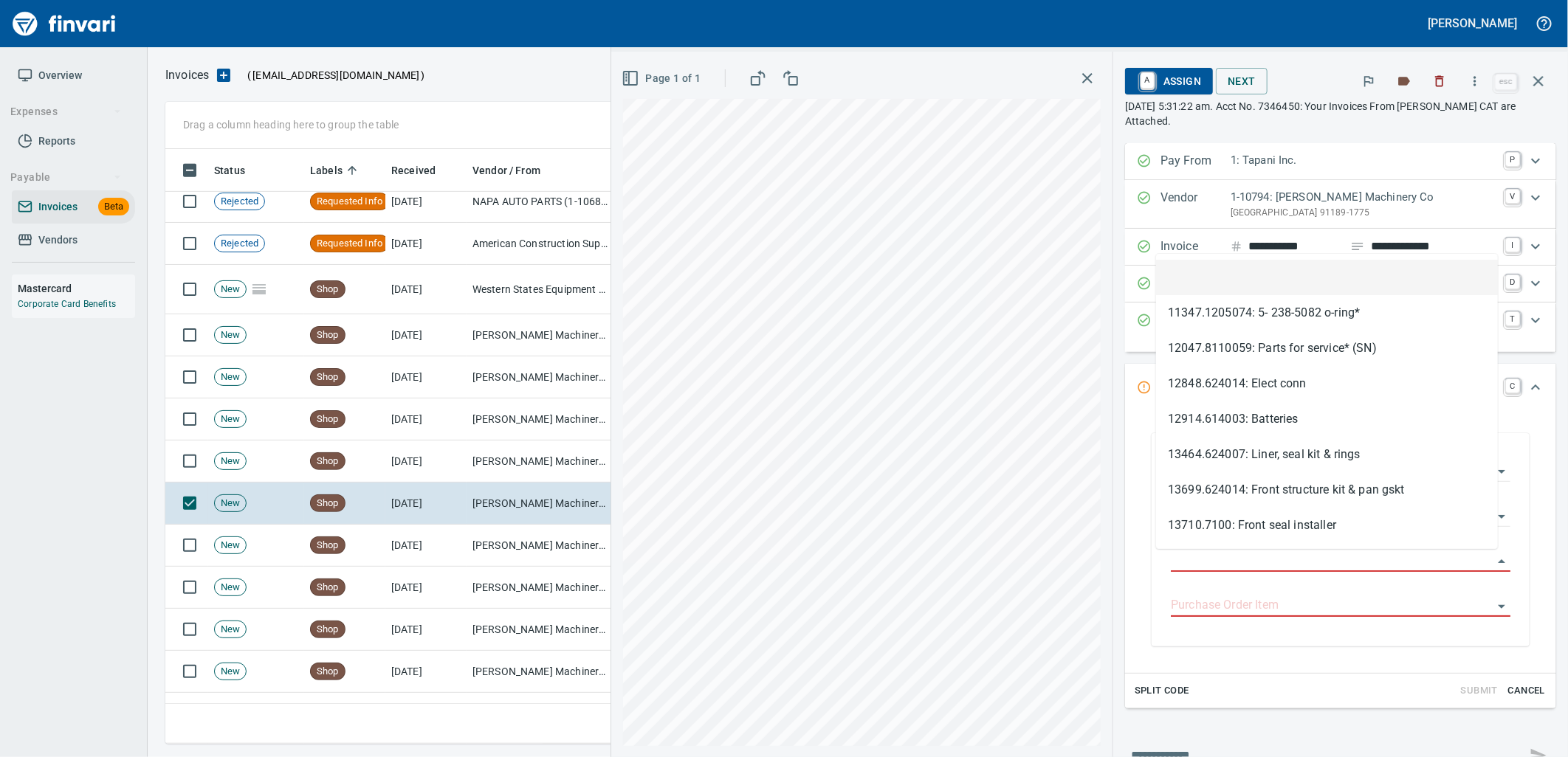
scroll to position [583, 1360]
type input "**********"
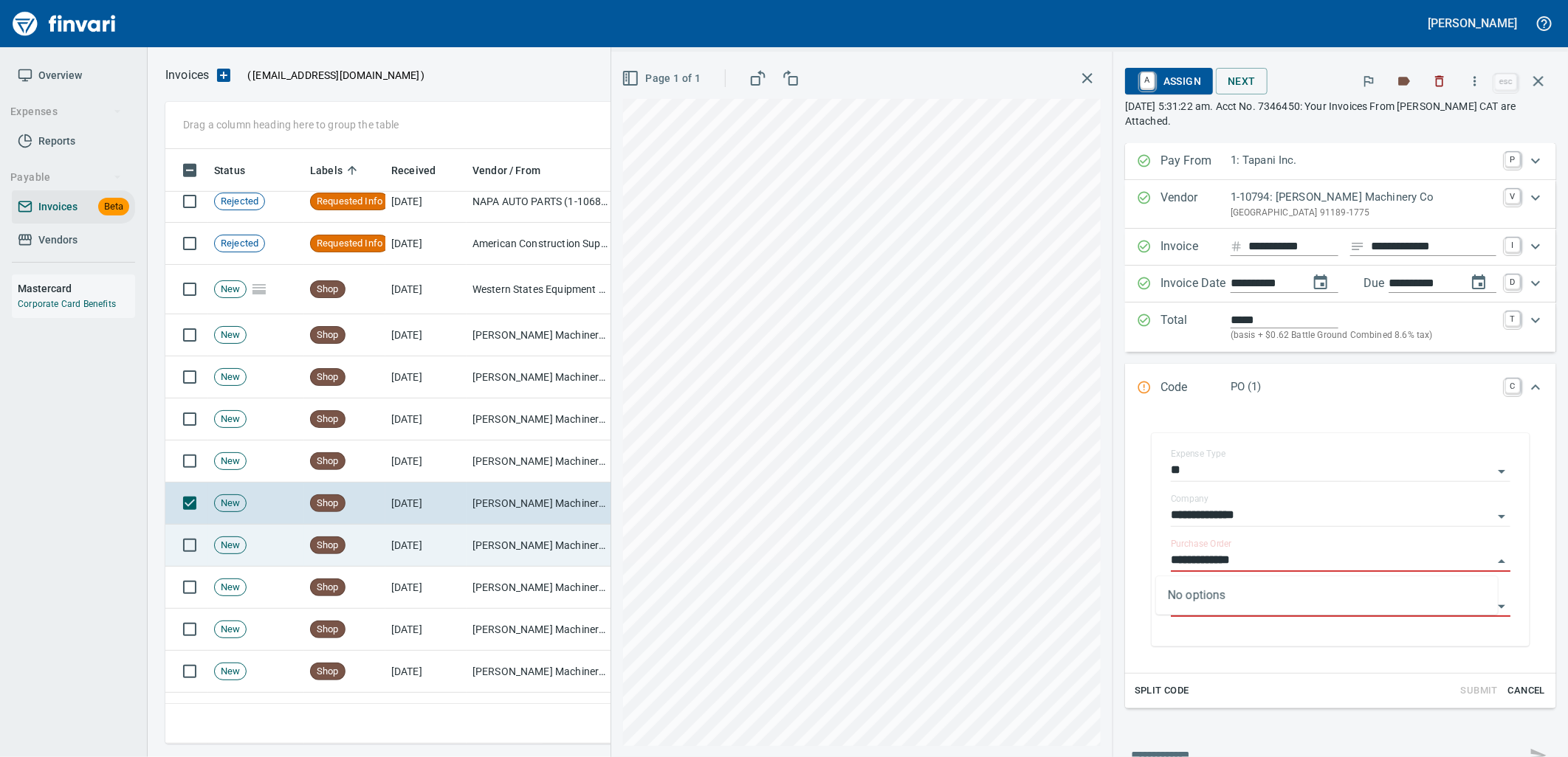
click at [503, 539] on td "[PERSON_NAME] Machinery Co (1-10794)" at bounding box center [541, 545] width 148 height 42
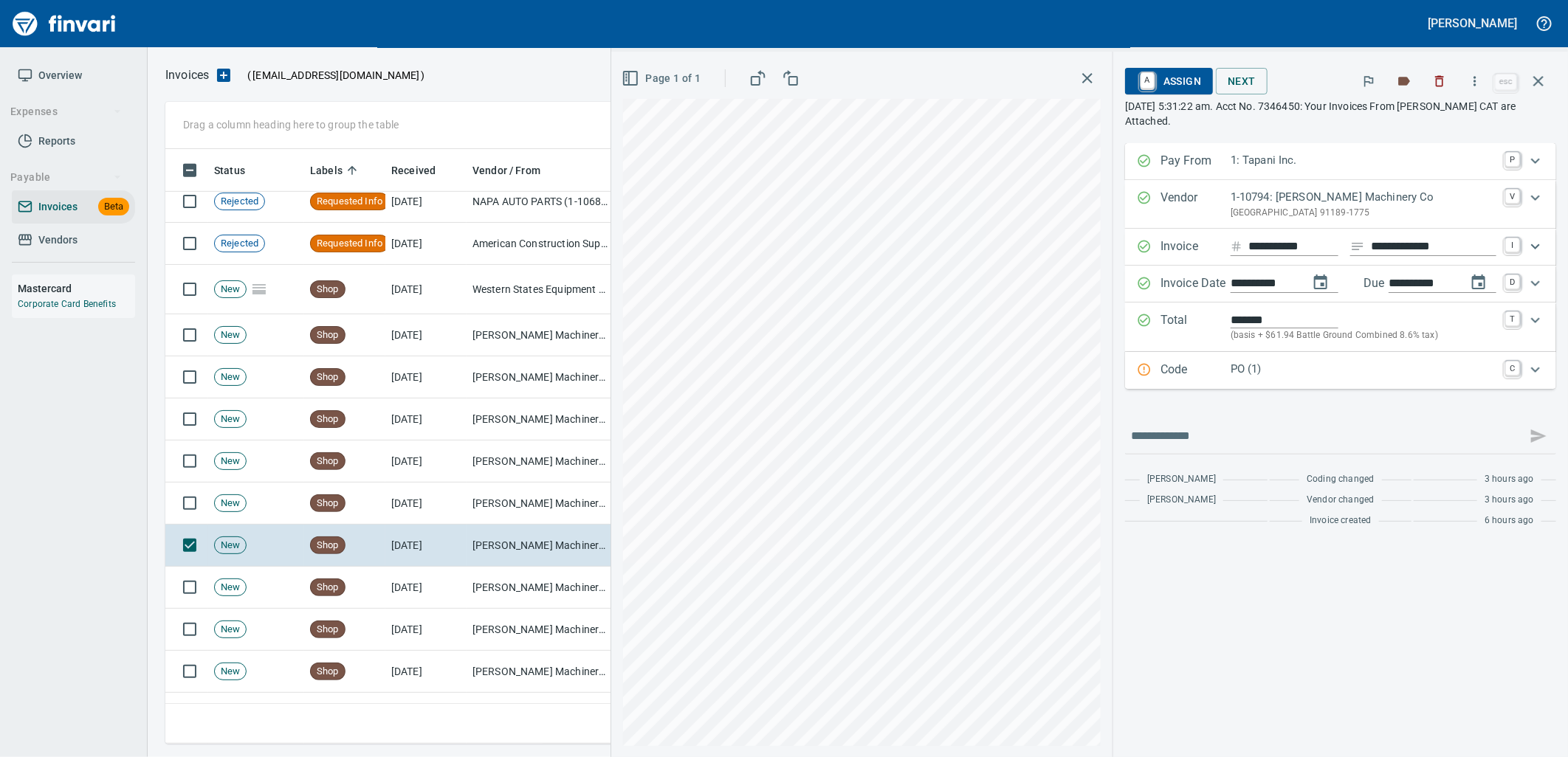
click at [1303, 378] on p "PO (1)" at bounding box center [1363, 369] width 265 height 17
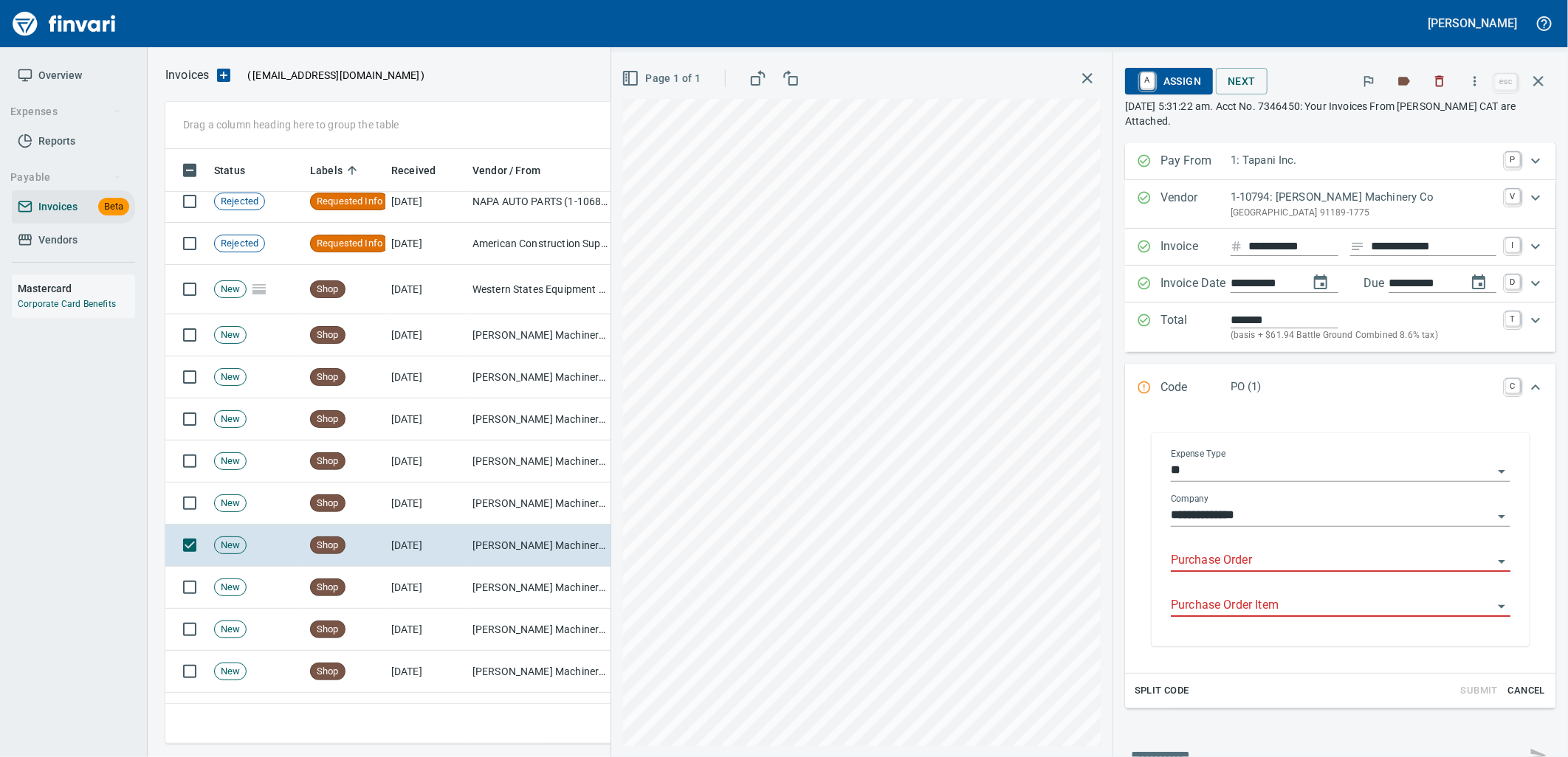
click at [1245, 560] on input "Purchase Order" at bounding box center [1332, 560] width 322 height 21
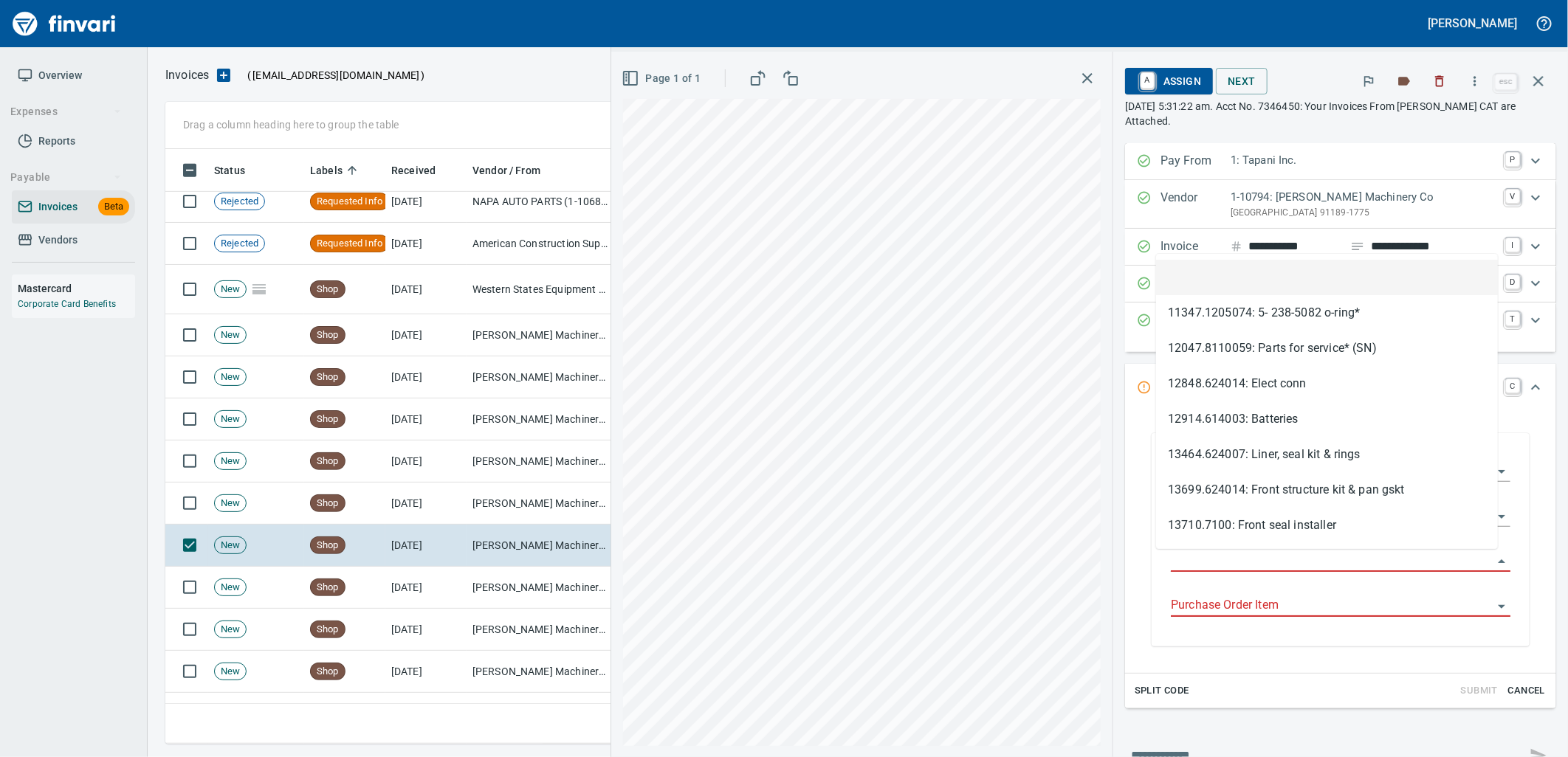
scroll to position [583, 1360]
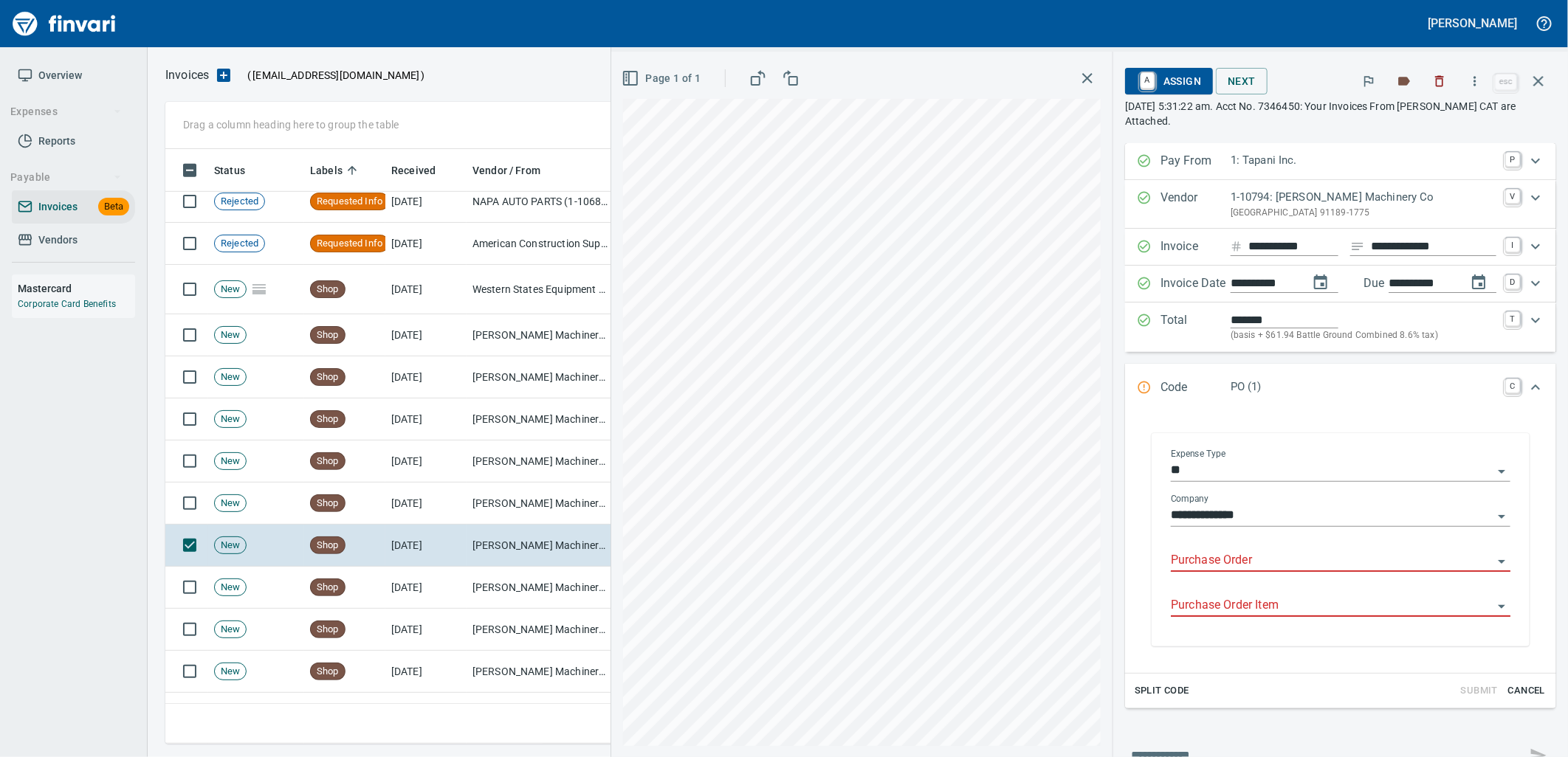
type input "**********"
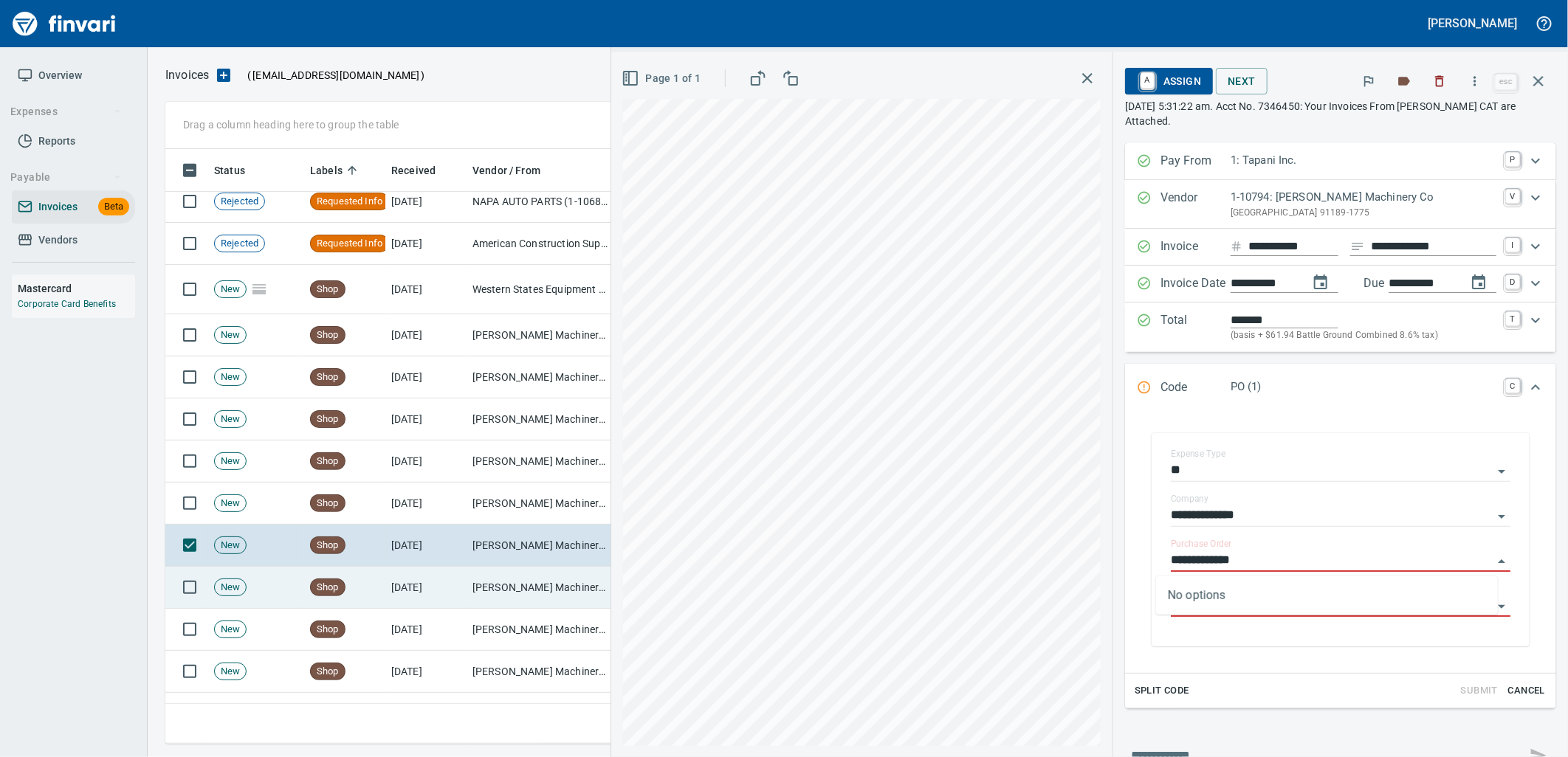
click at [556, 584] on td "[PERSON_NAME] Machinery Co (1-10794)" at bounding box center [541, 587] width 148 height 42
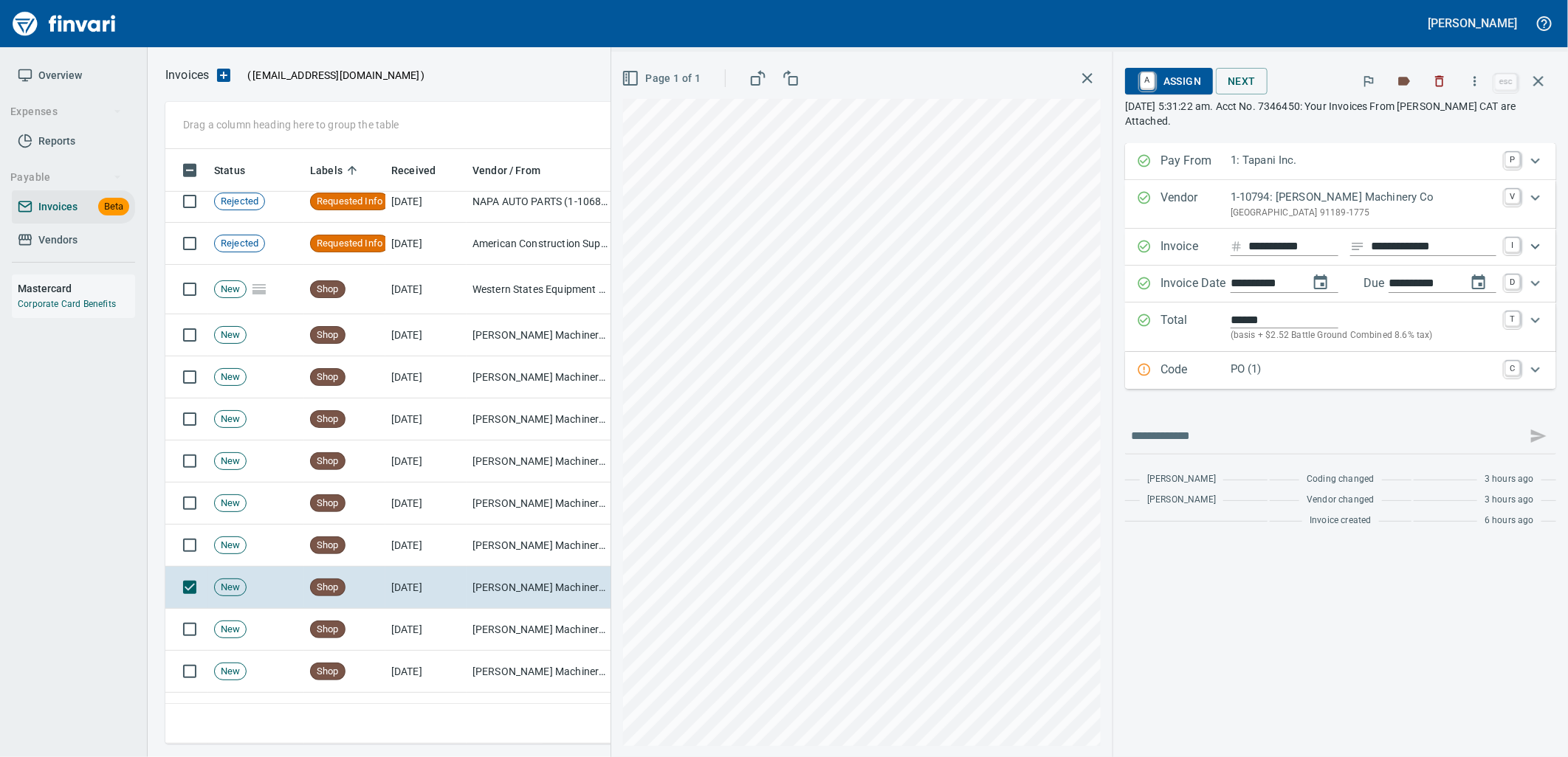
click at [1264, 373] on p "PO (1)" at bounding box center [1363, 369] width 265 height 17
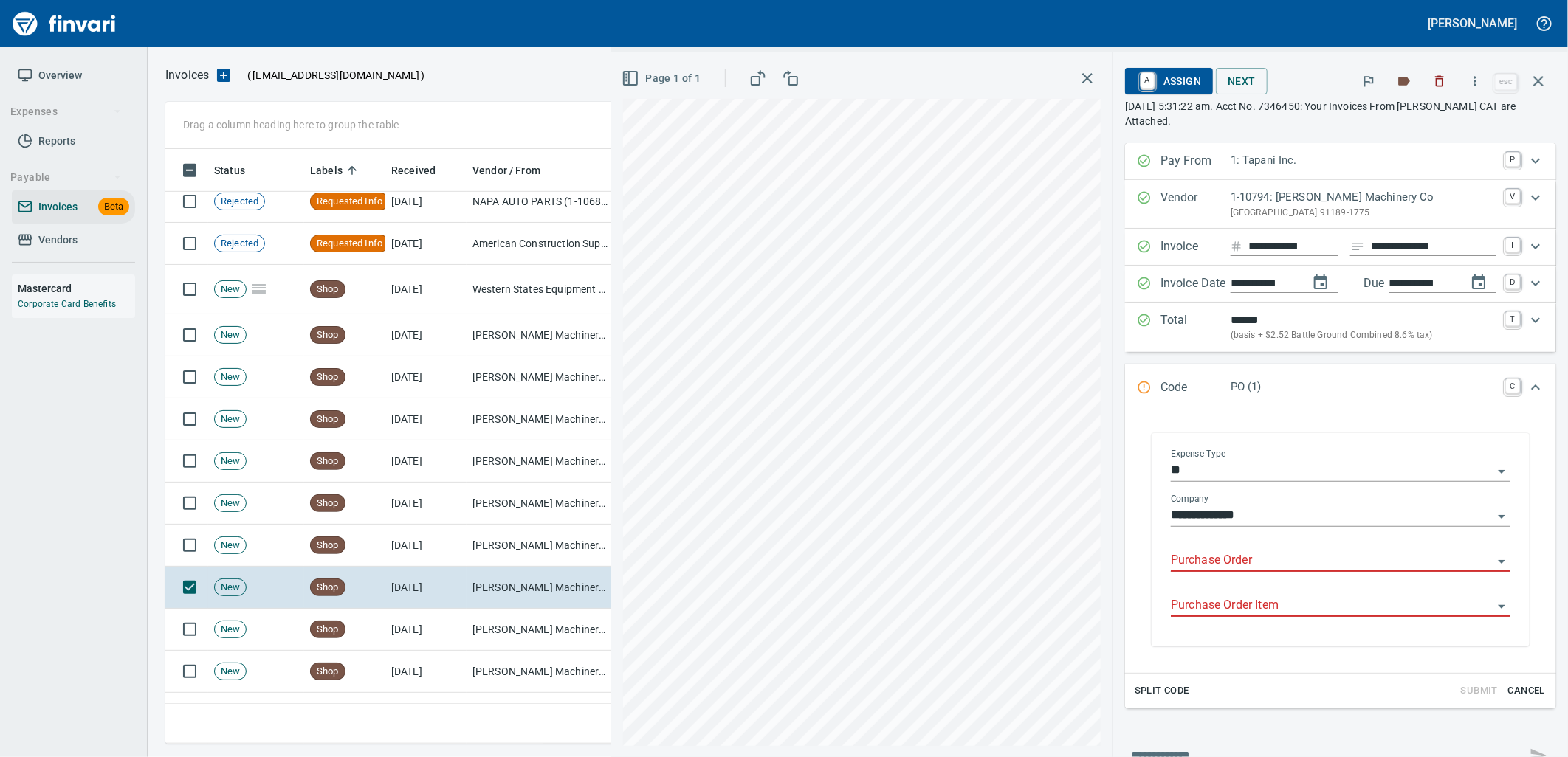
click at [1186, 553] on input "Purchase Order" at bounding box center [1332, 560] width 322 height 21
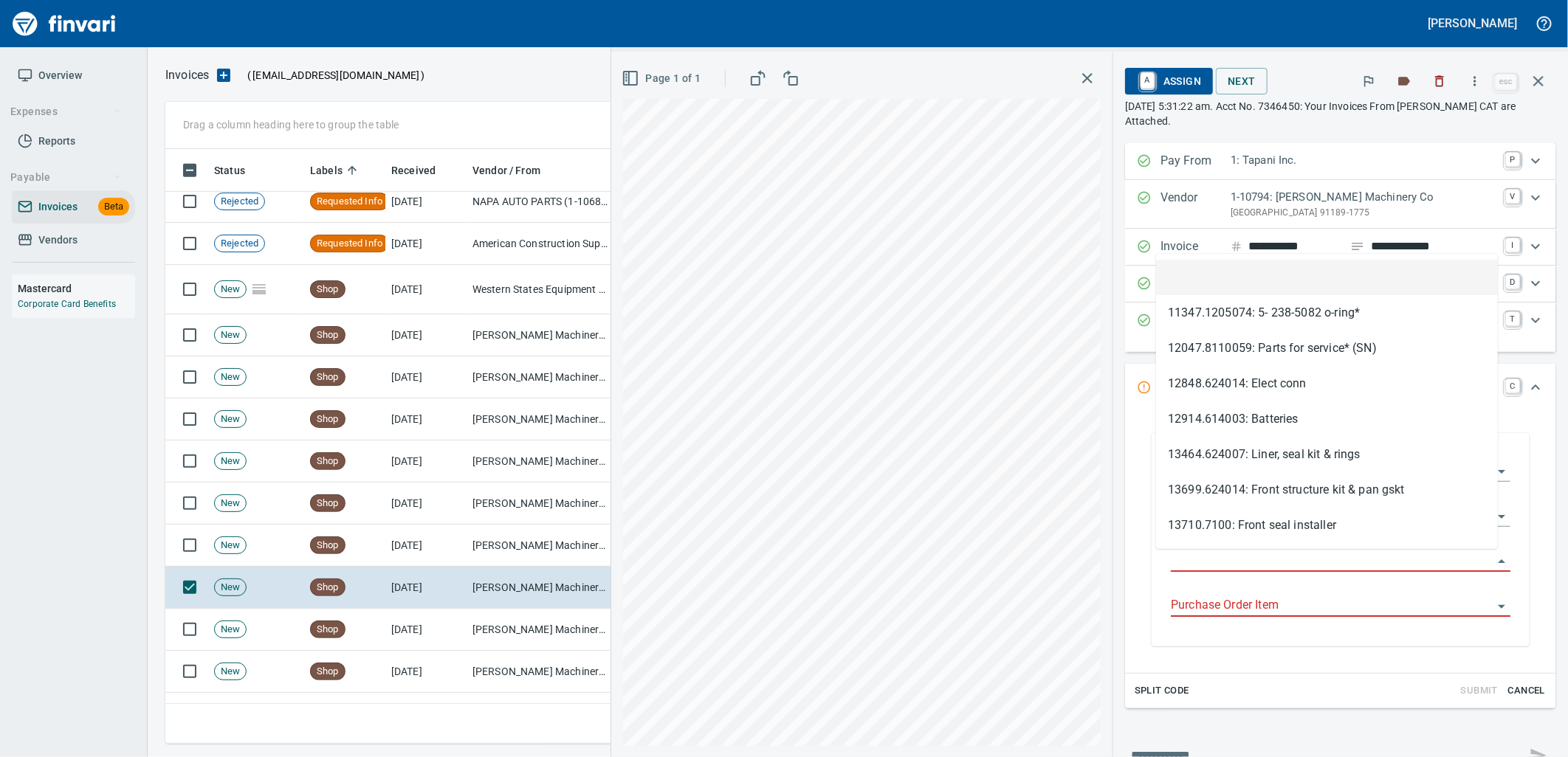
scroll to position [583, 1360]
type input "**********"
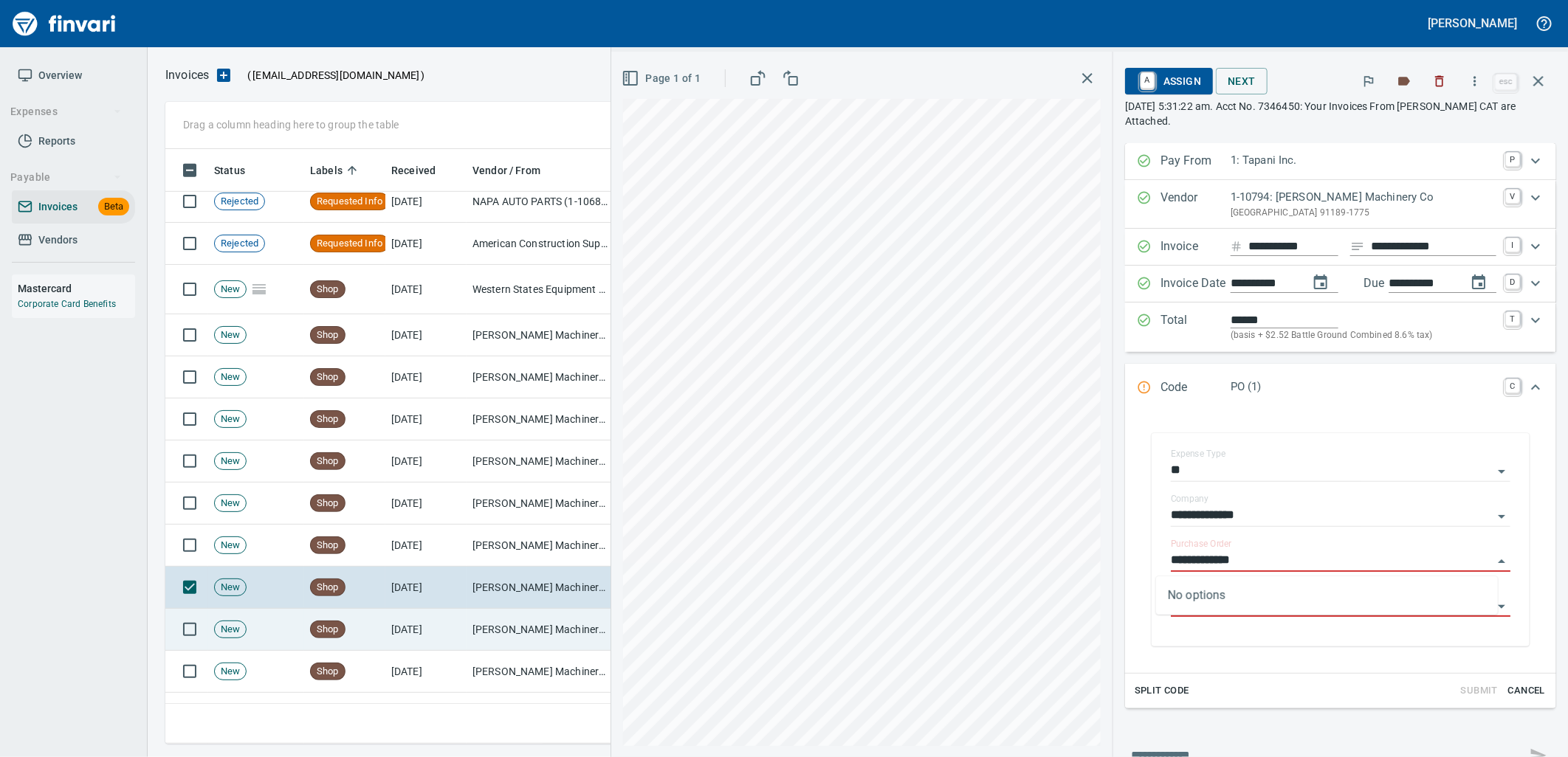
click at [556, 628] on td "[PERSON_NAME] Machinery Co (1-10794)" at bounding box center [541, 629] width 148 height 42
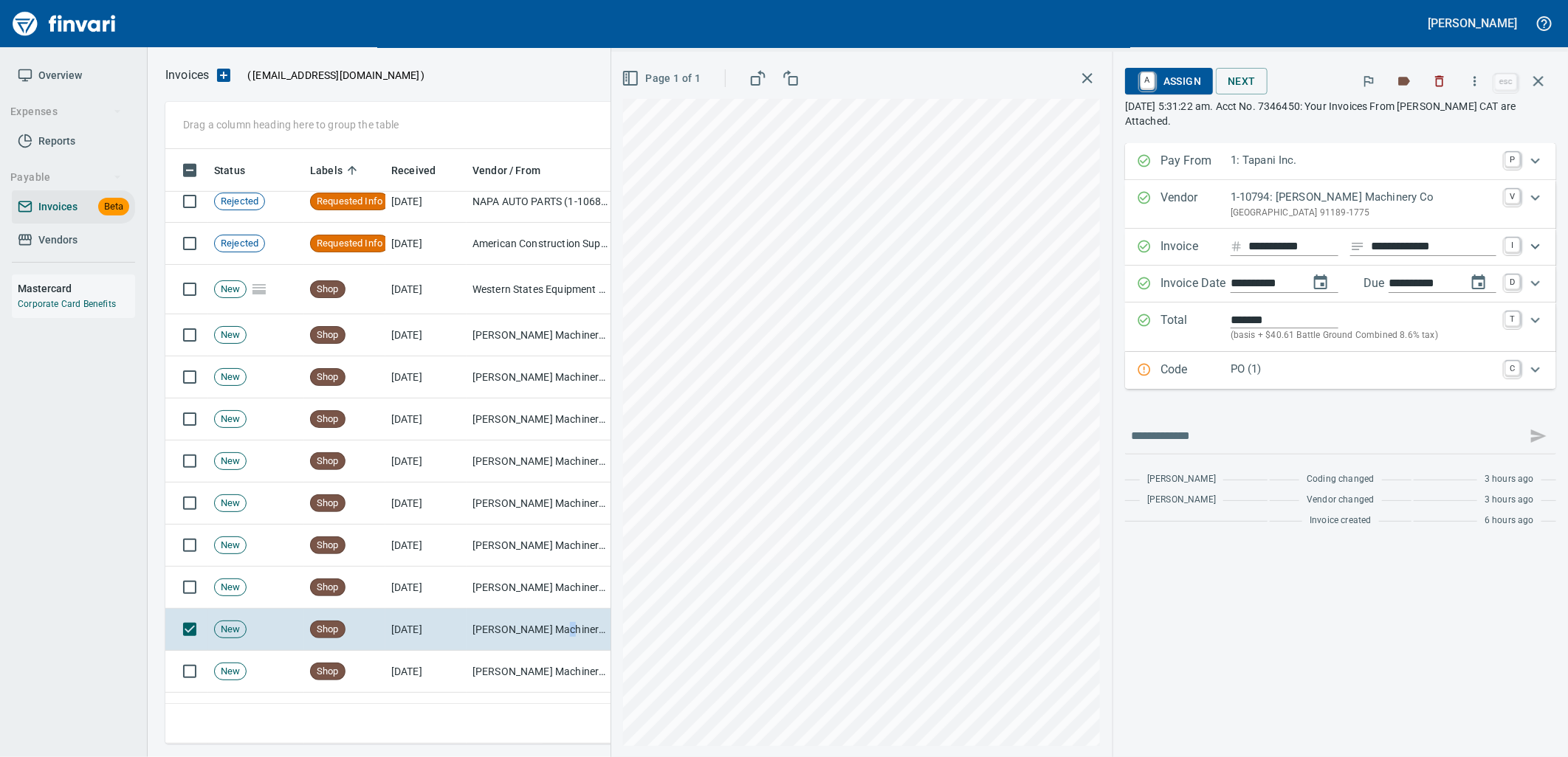
click at [1297, 374] on p "PO (1)" at bounding box center [1363, 369] width 265 height 17
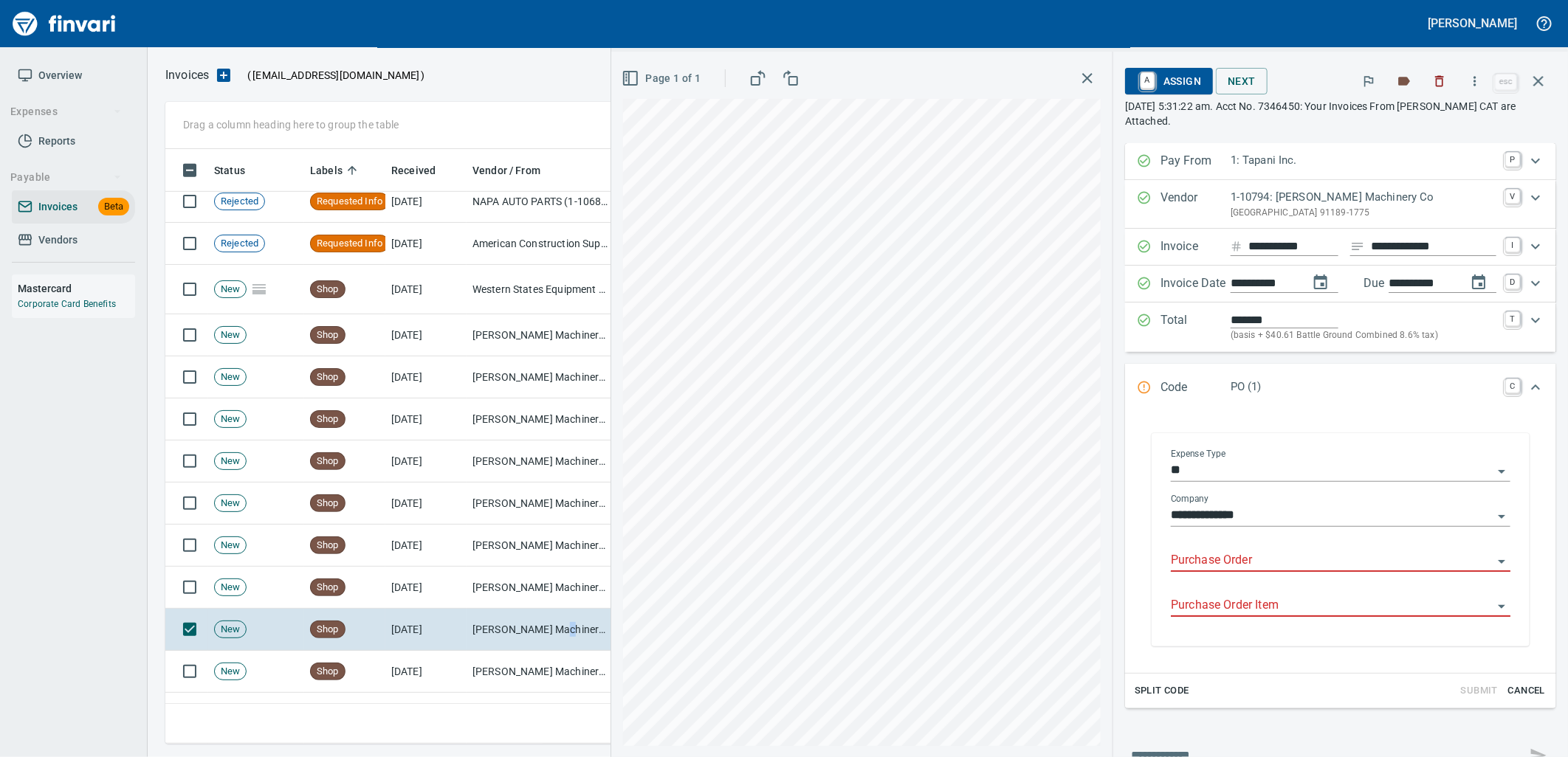
click at [1244, 548] on div "Purchase Order" at bounding box center [1340, 556] width 339 height 34
click at [1239, 557] on input "Purchase Order" at bounding box center [1332, 560] width 322 height 21
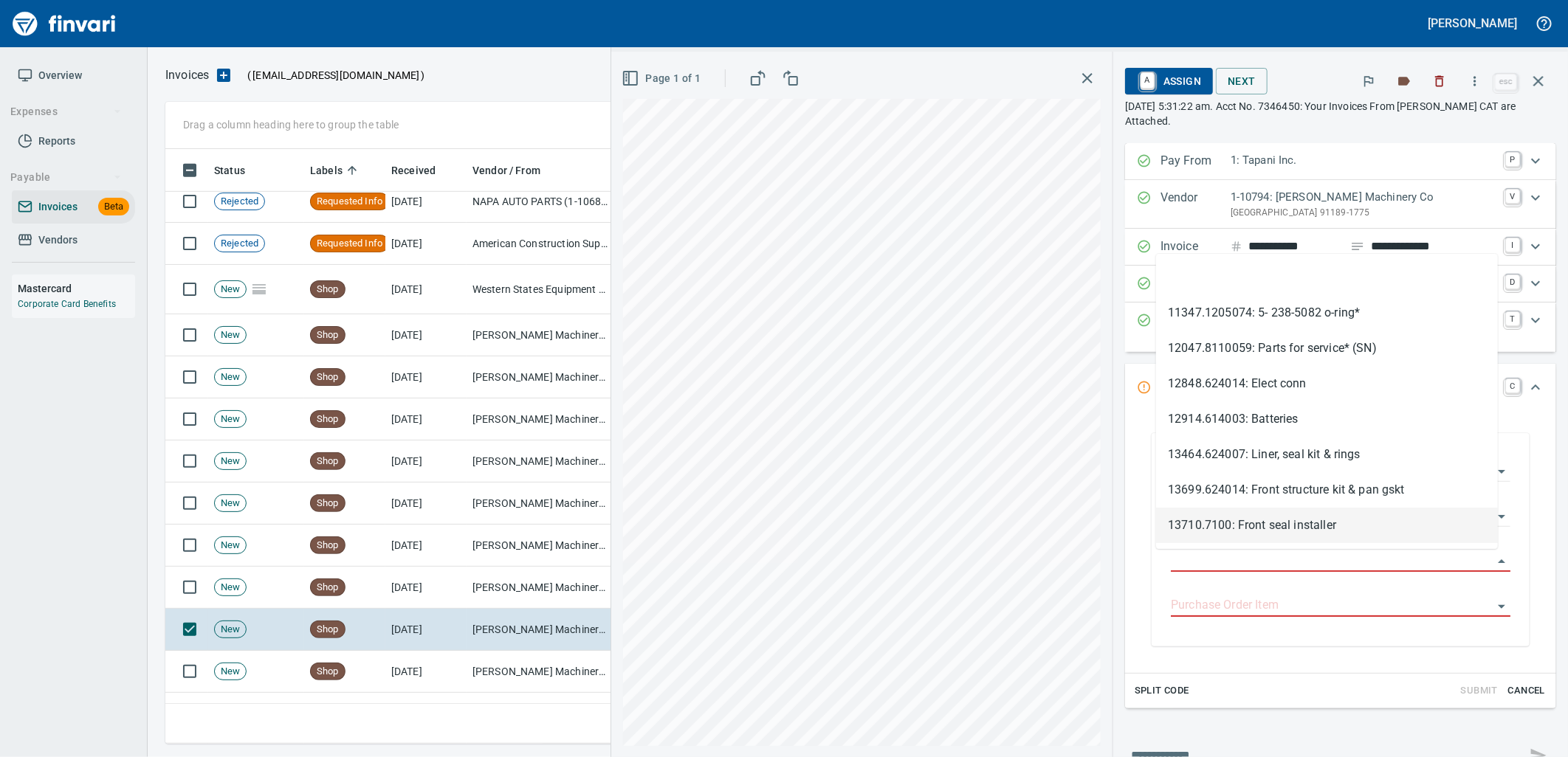
type input "**********"
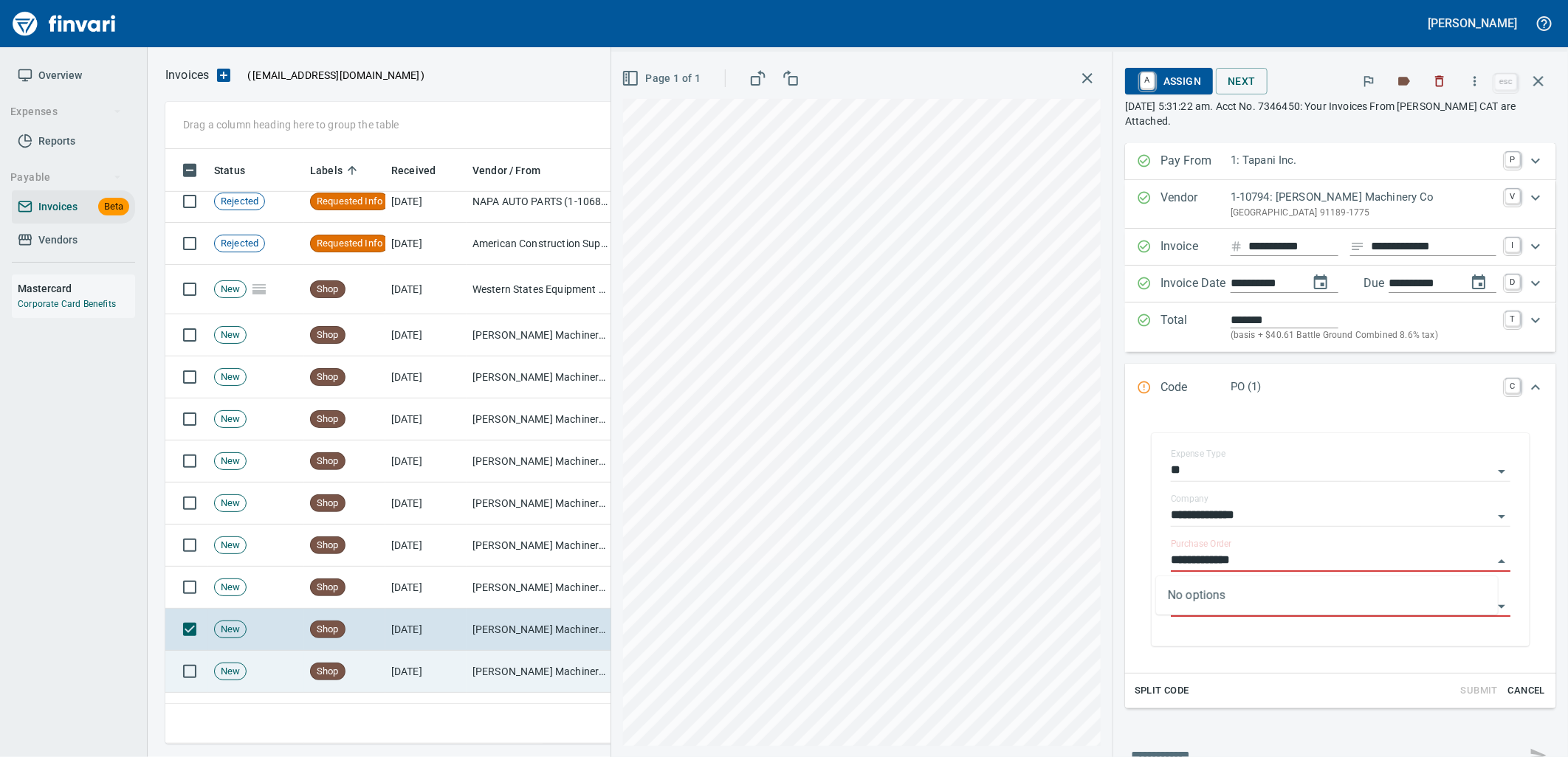
click at [529, 664] on td "[PERSON_NAME] Machinery Co (1-10794)" at bounding box center [541, 672] width 148 height 42
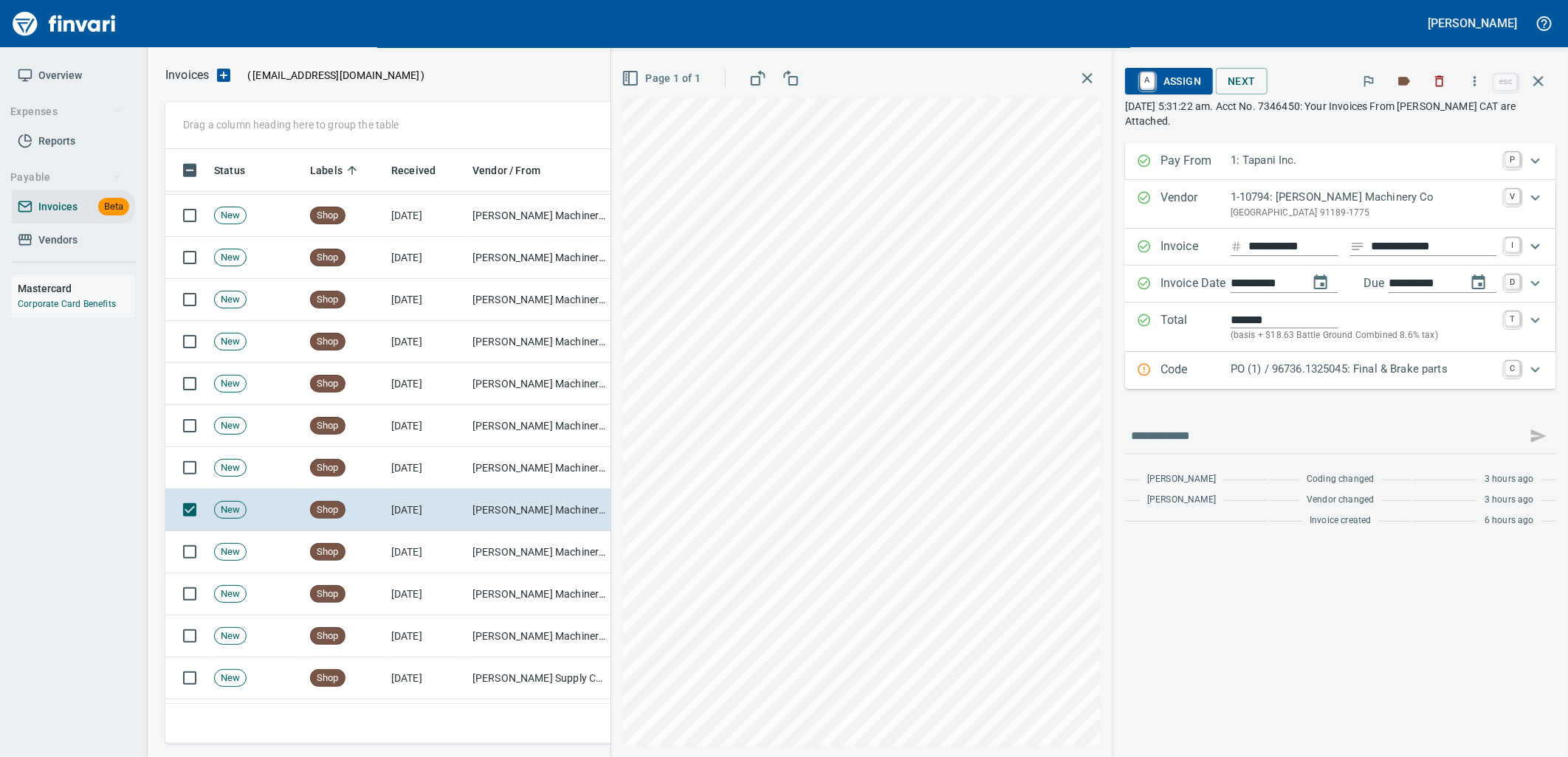
scroll to position [4262, 0]
click at [1252, 374] on p "PO (1) / 96736.1325045: Final & Brake parts" at bounding box center [1363, 369] width 265 height 17
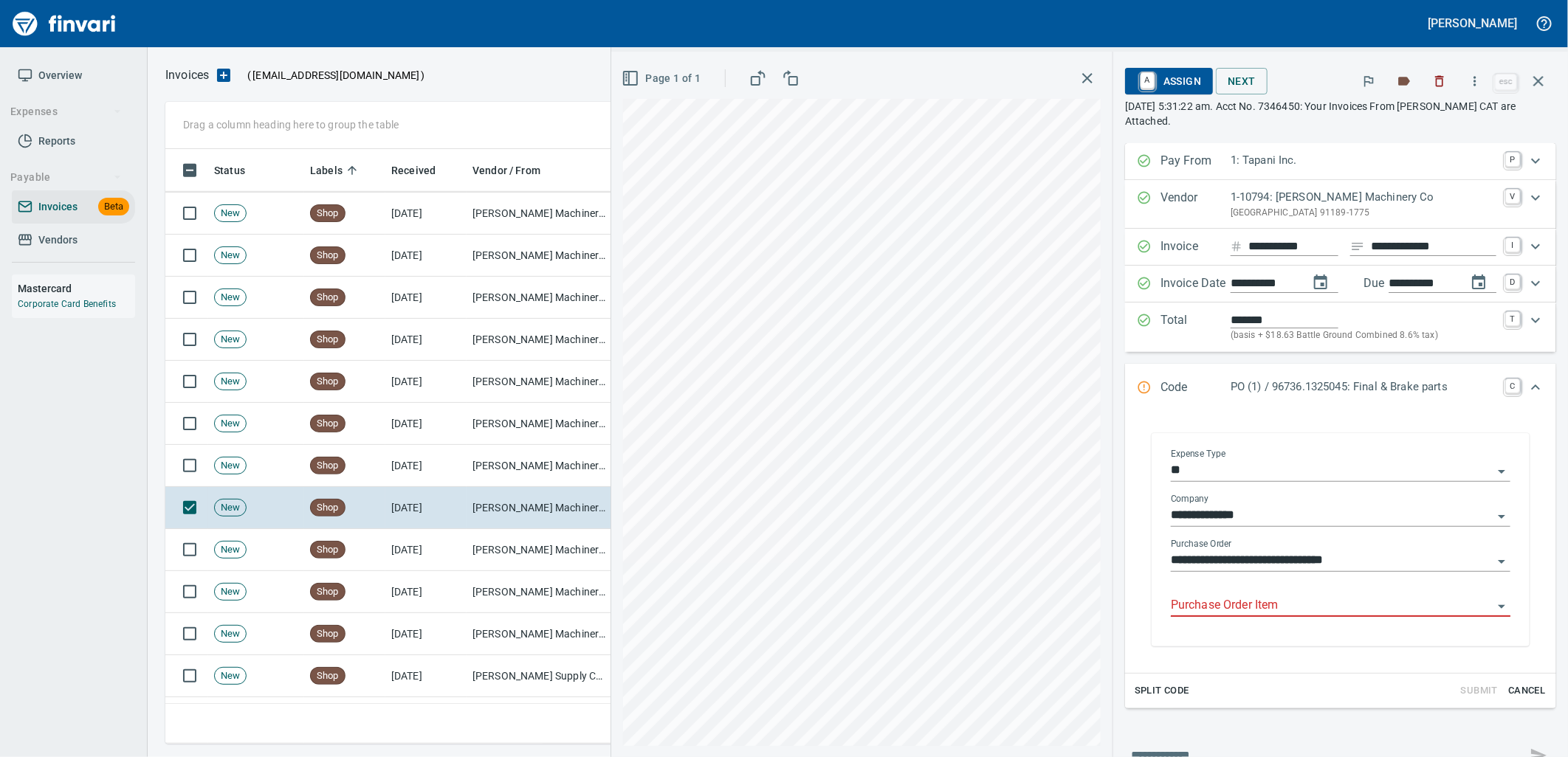
drag, startPoint x: 1250, startPoint y: 612, endPoint x: 1098, endPoint y: 592, distance: 153.3
click at [1248, 612] on input "Purchase Order Item" at bounding box center [1332, 605] width 322 height 21
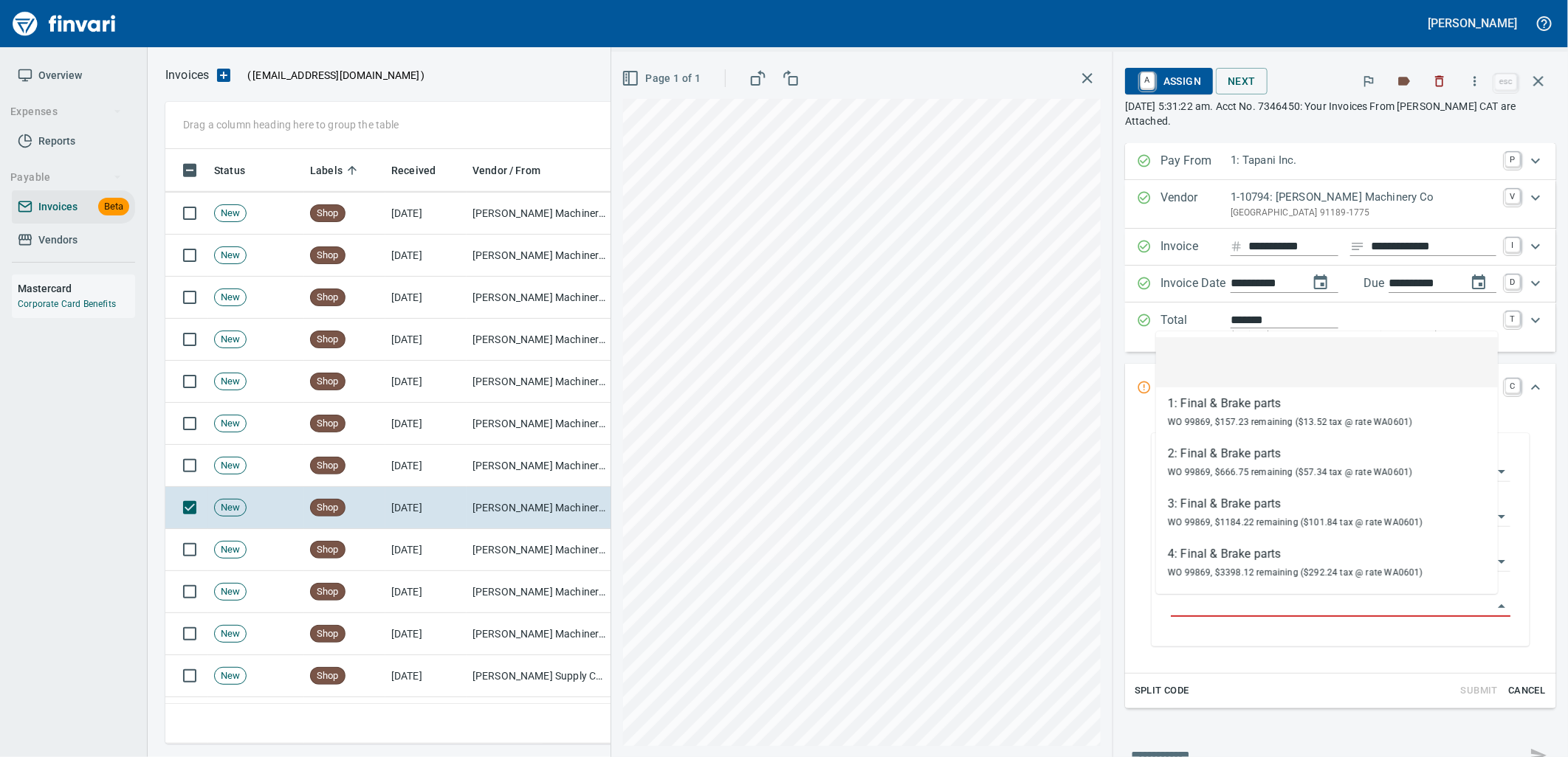
scroll to position [583, 1360]
type input "**********"
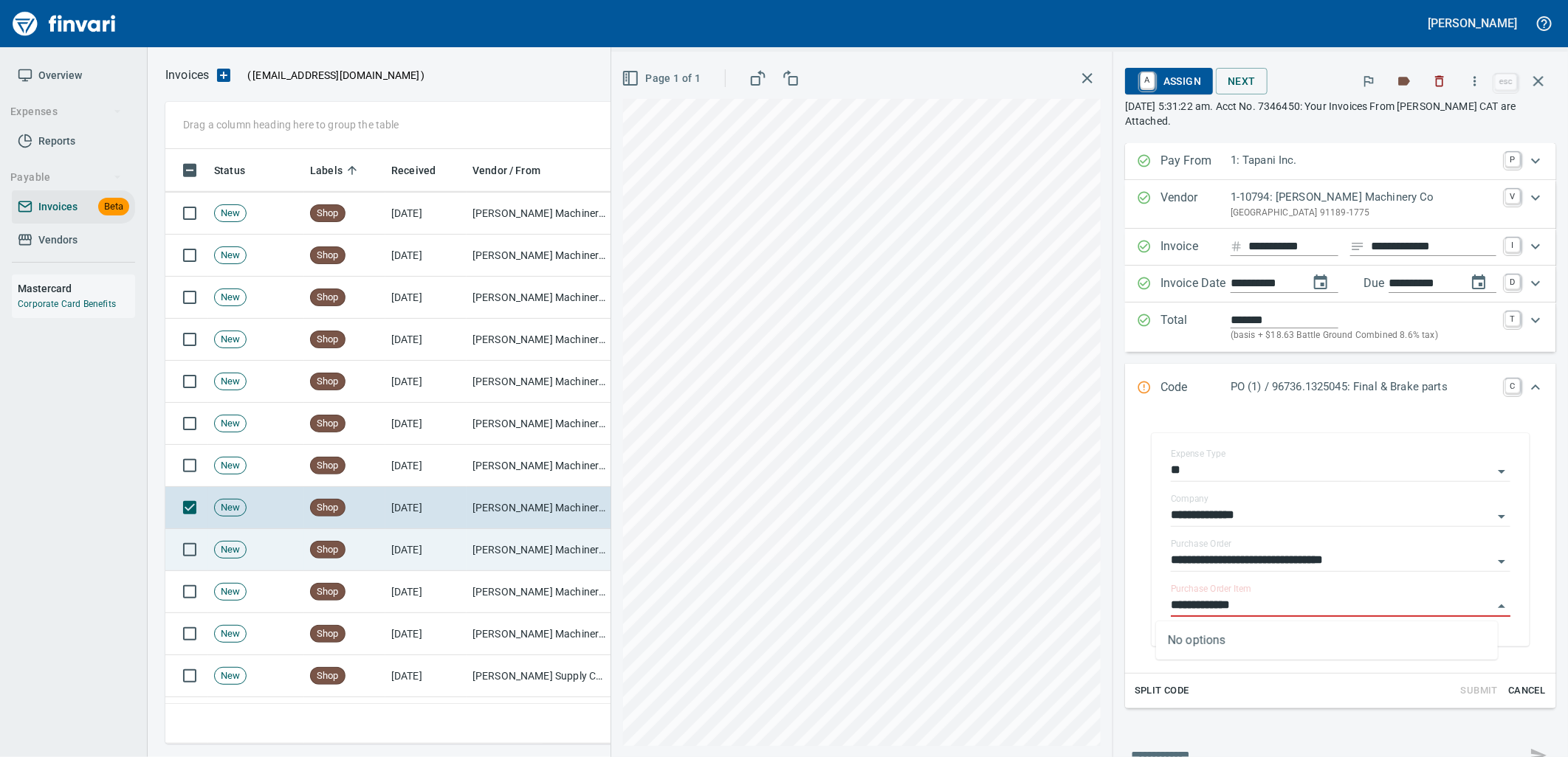
click at [496, 542] on td "[PERSON_NAME] Machinery Co (1-10794)" at bounding box center [541, 550] width 148 height 42
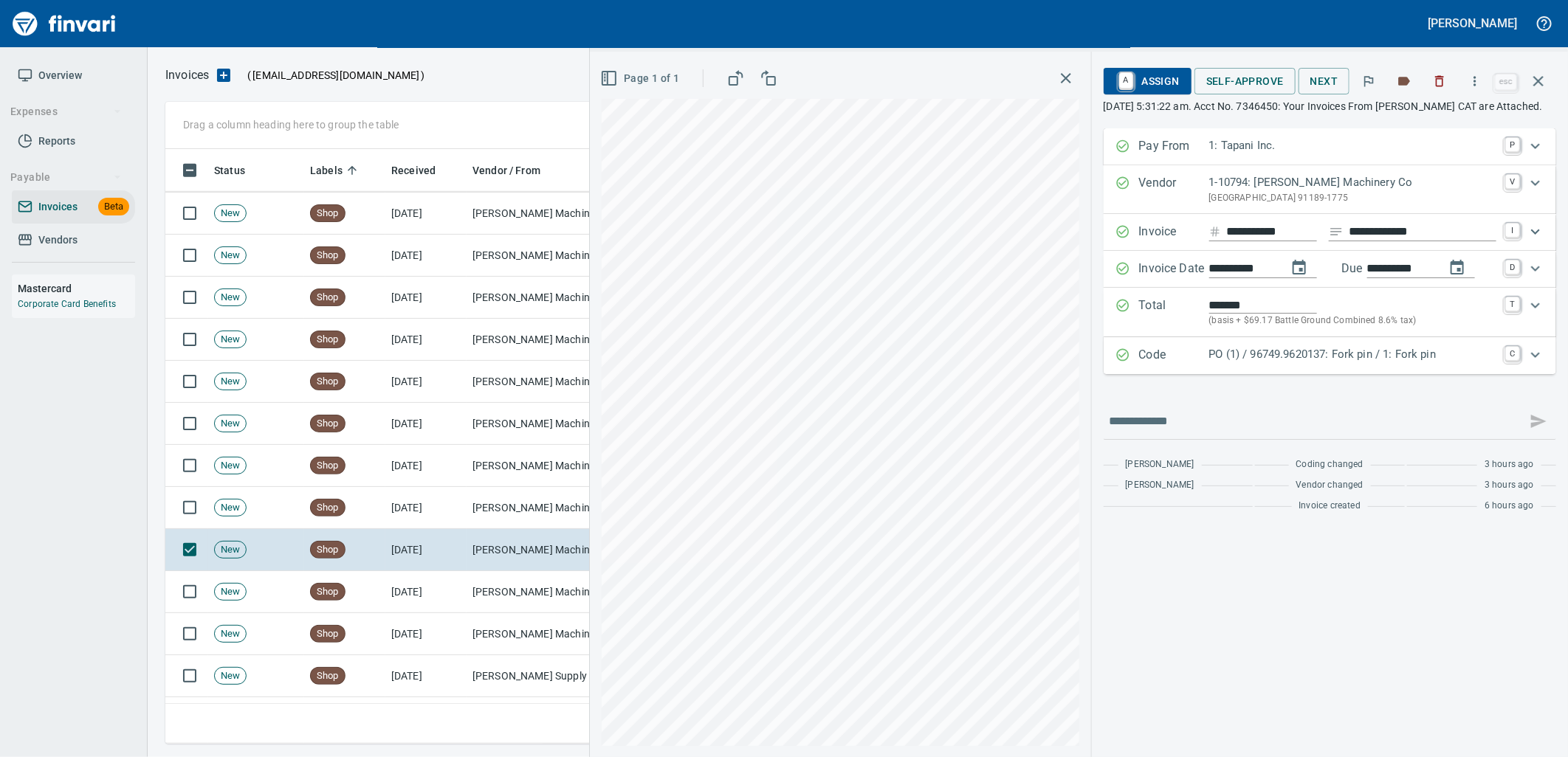
click at [1337, 363] on p "PO (1) / 96749.9620137: Fork pin / 1: Fork pin" at bounding box center [1352, 354] width 287 height 17
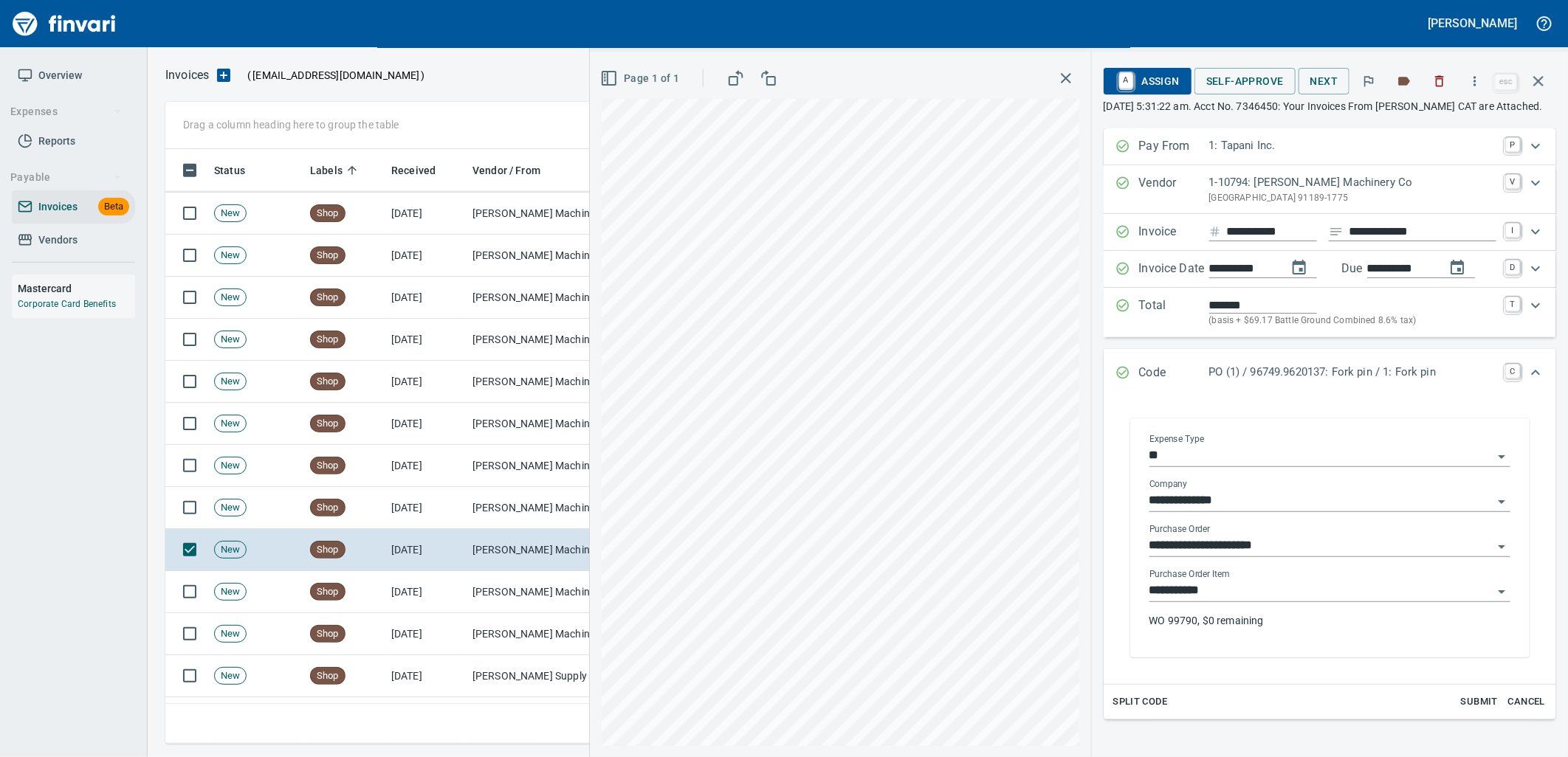
click at [1278, 601] on input "**********" at bounding box center [1321, 591] width 343 height 21
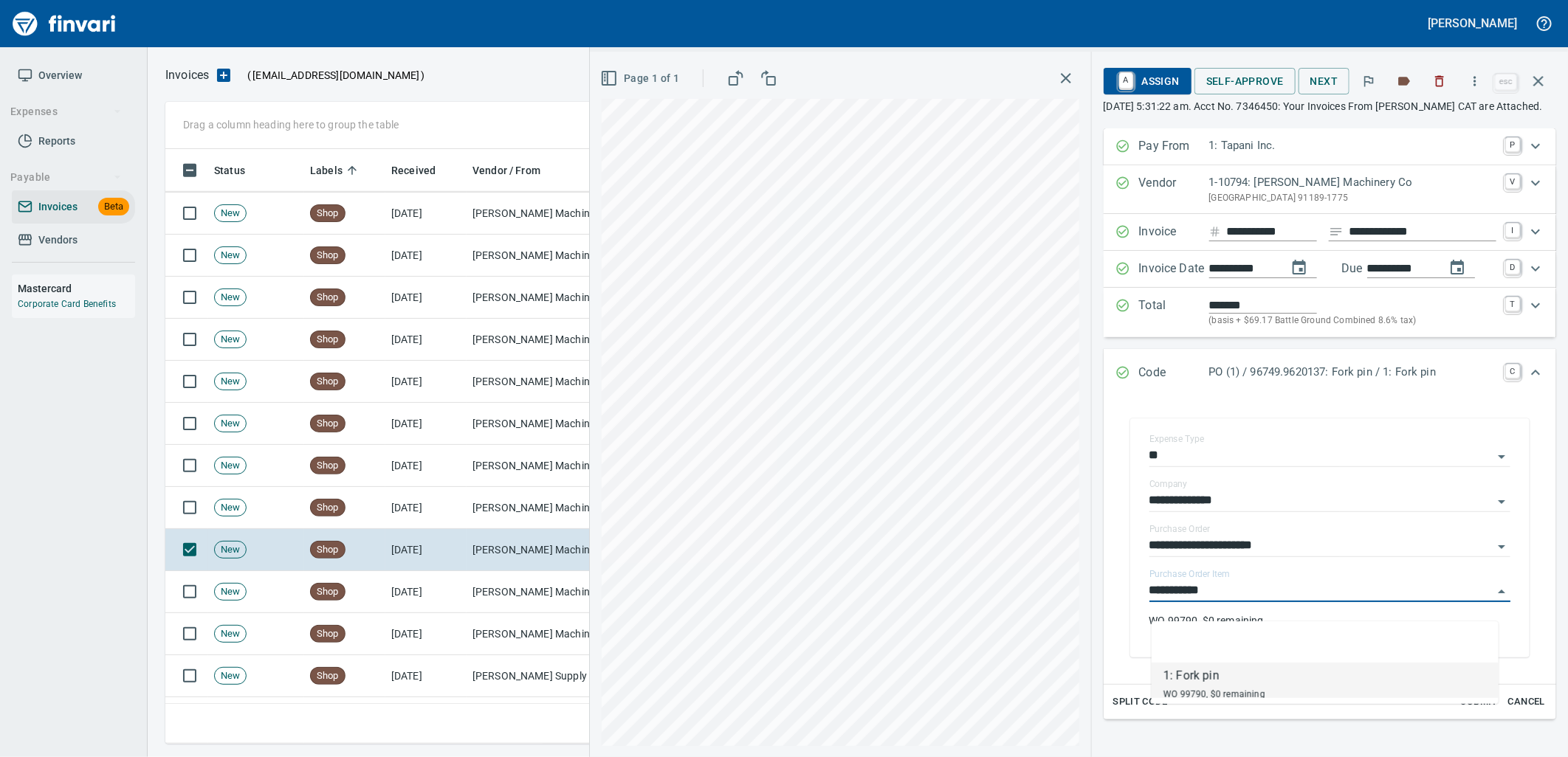
scroll to position [583, 1360]
click at [430, 599] on td "[DATE]" at bounding box center [426, 592] width 81 height 42
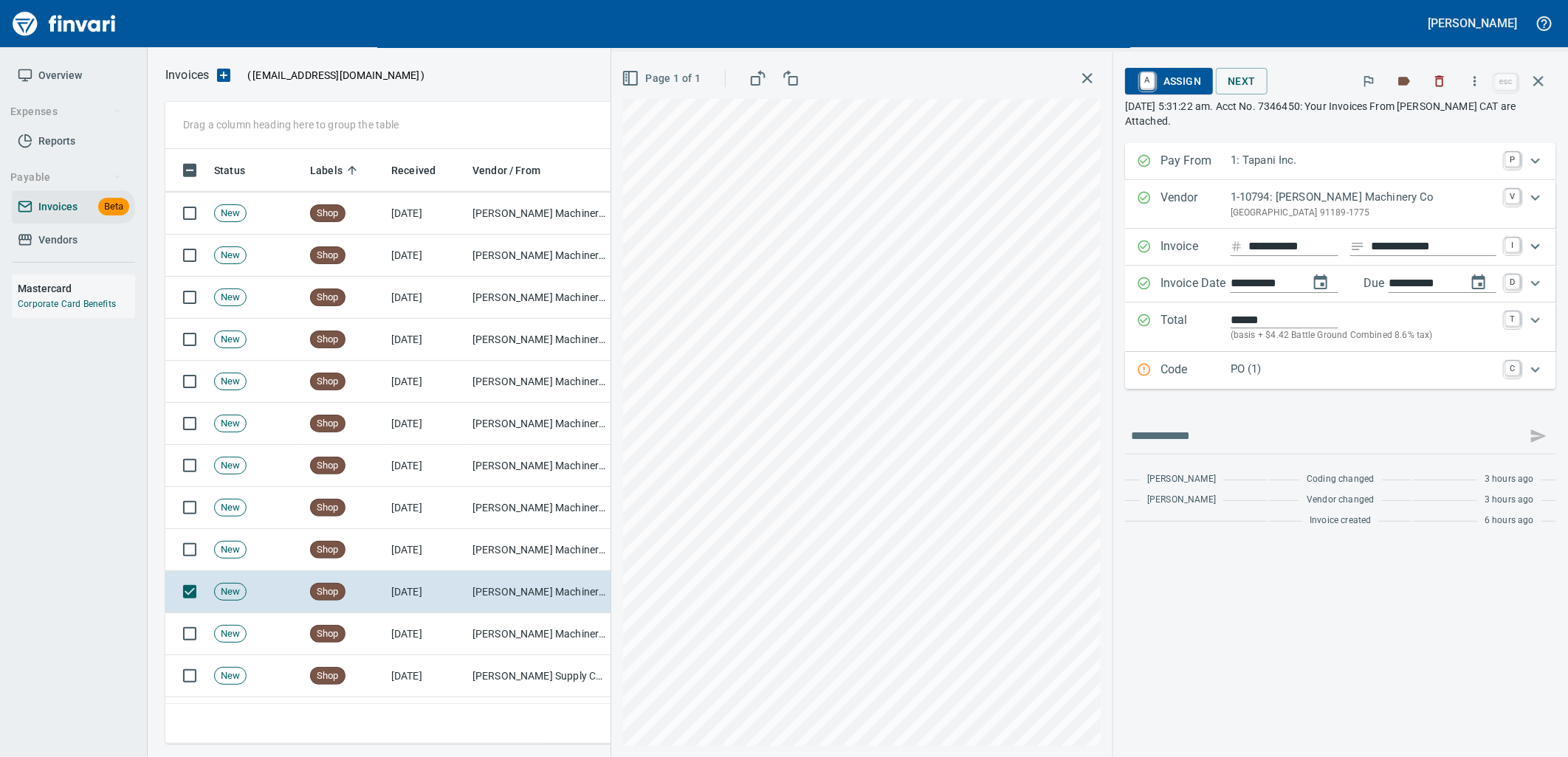
click at [1270, 375] on p "PO (1)" at bounding box center [1363, 369] width 265 height 17
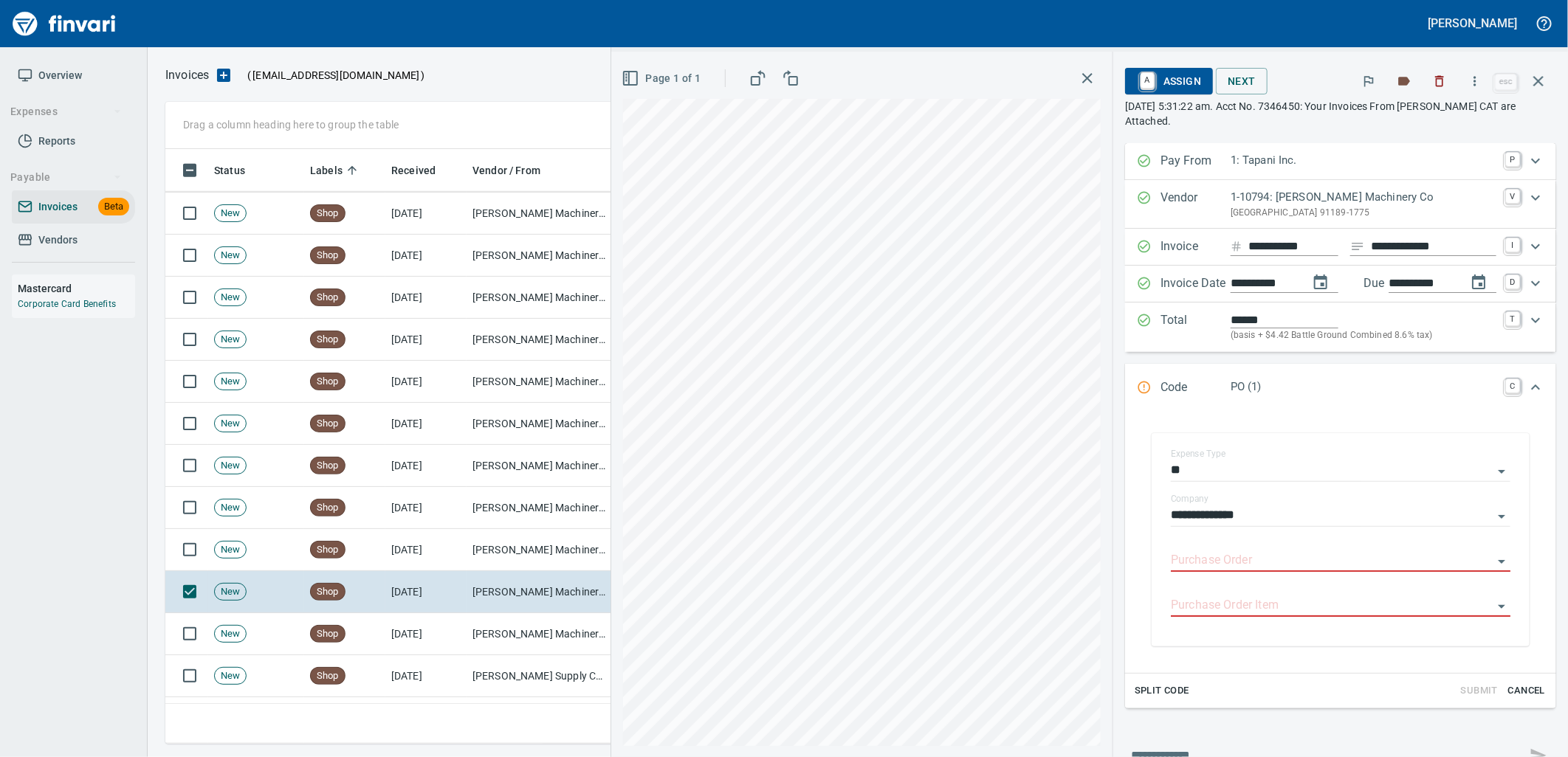
click at [1200, 561] on input "Purchase Order" at bounding box center [1332, 560] width 322 height 21
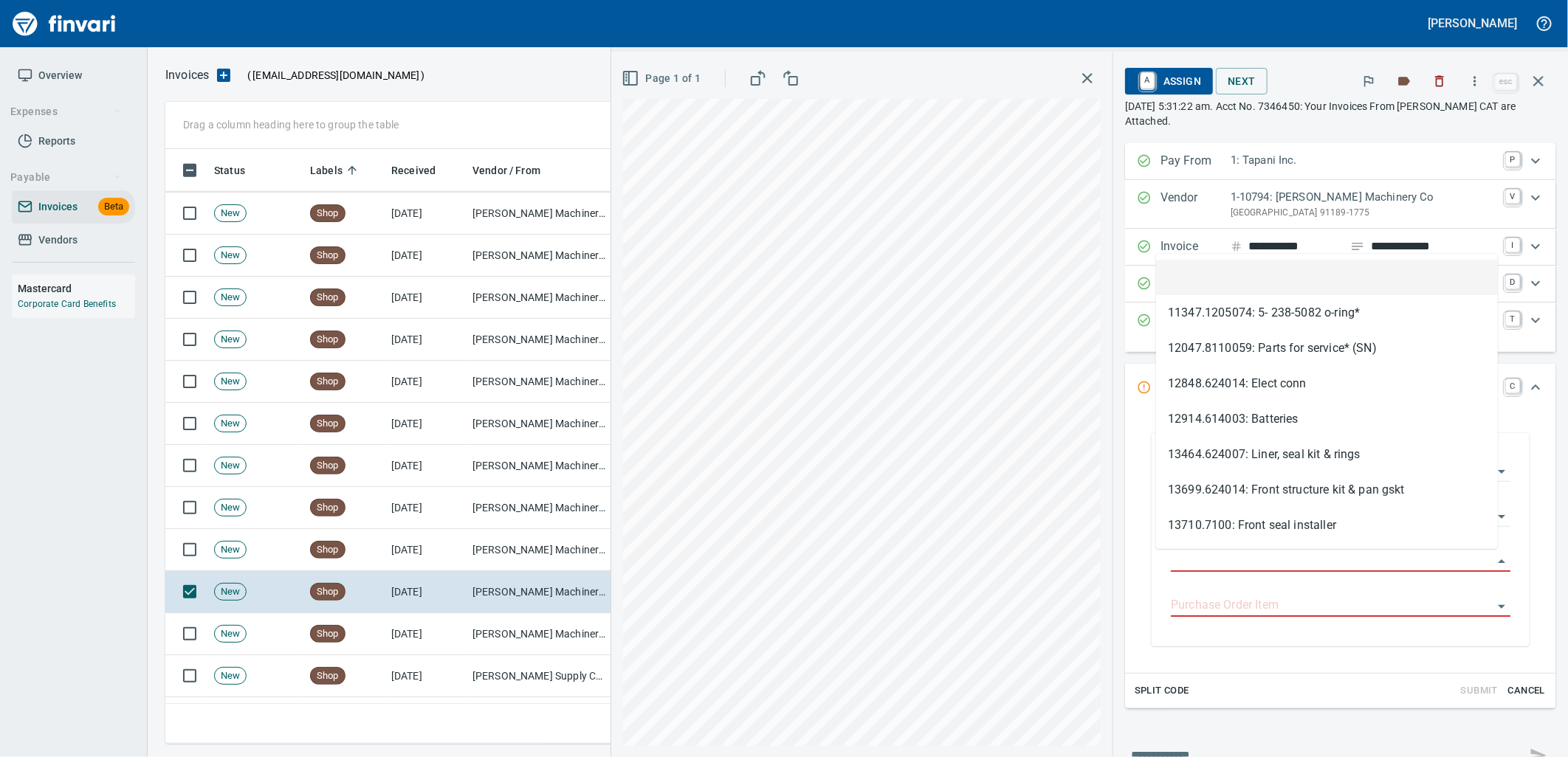
scroll to position [583, 1360]
type input "**********"
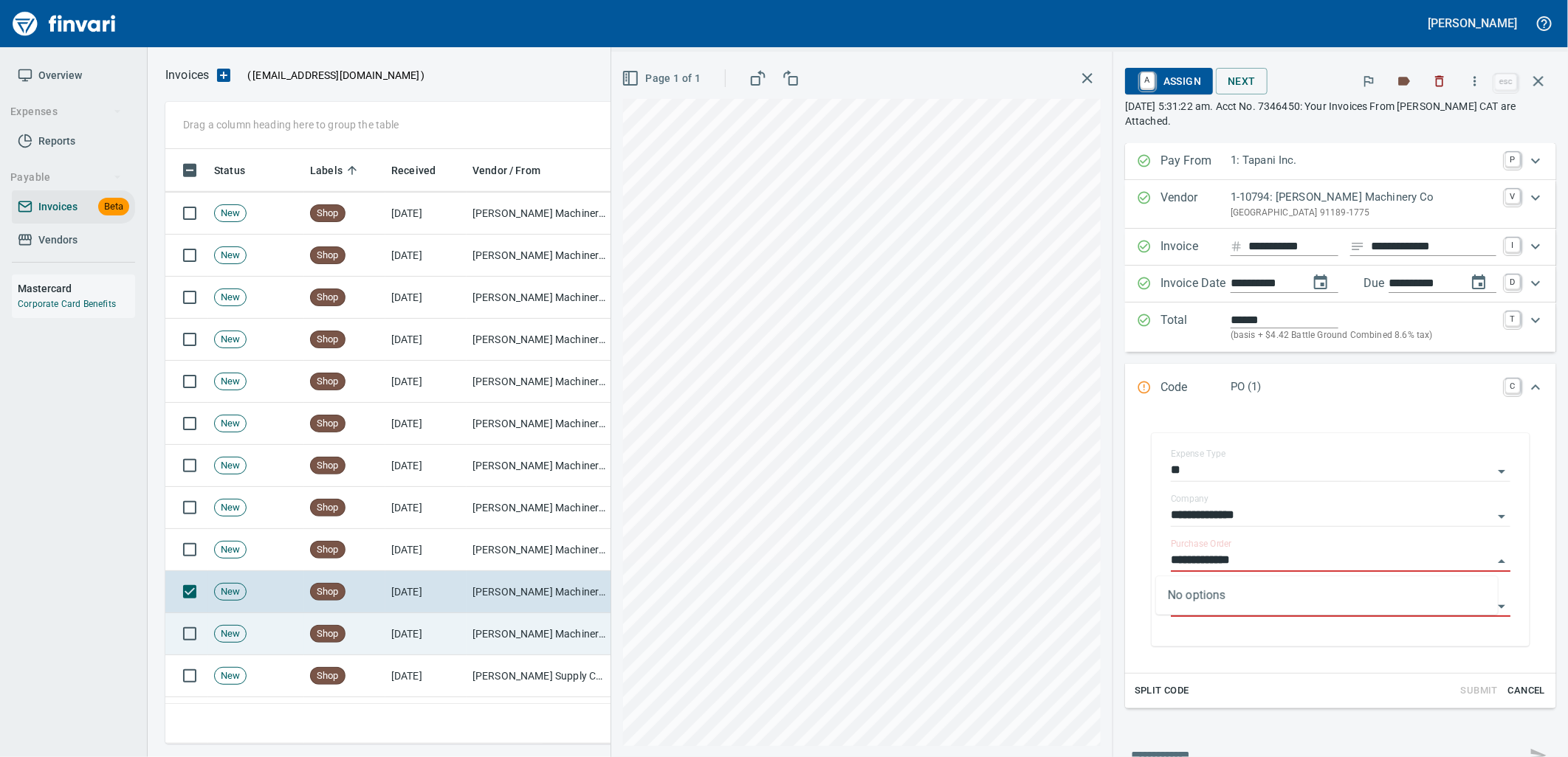
click at [516, 628] on td "[PERSON_NAME] Machinery Inc (1-10774)" at bounding box center [541, 634] width 148 height 42
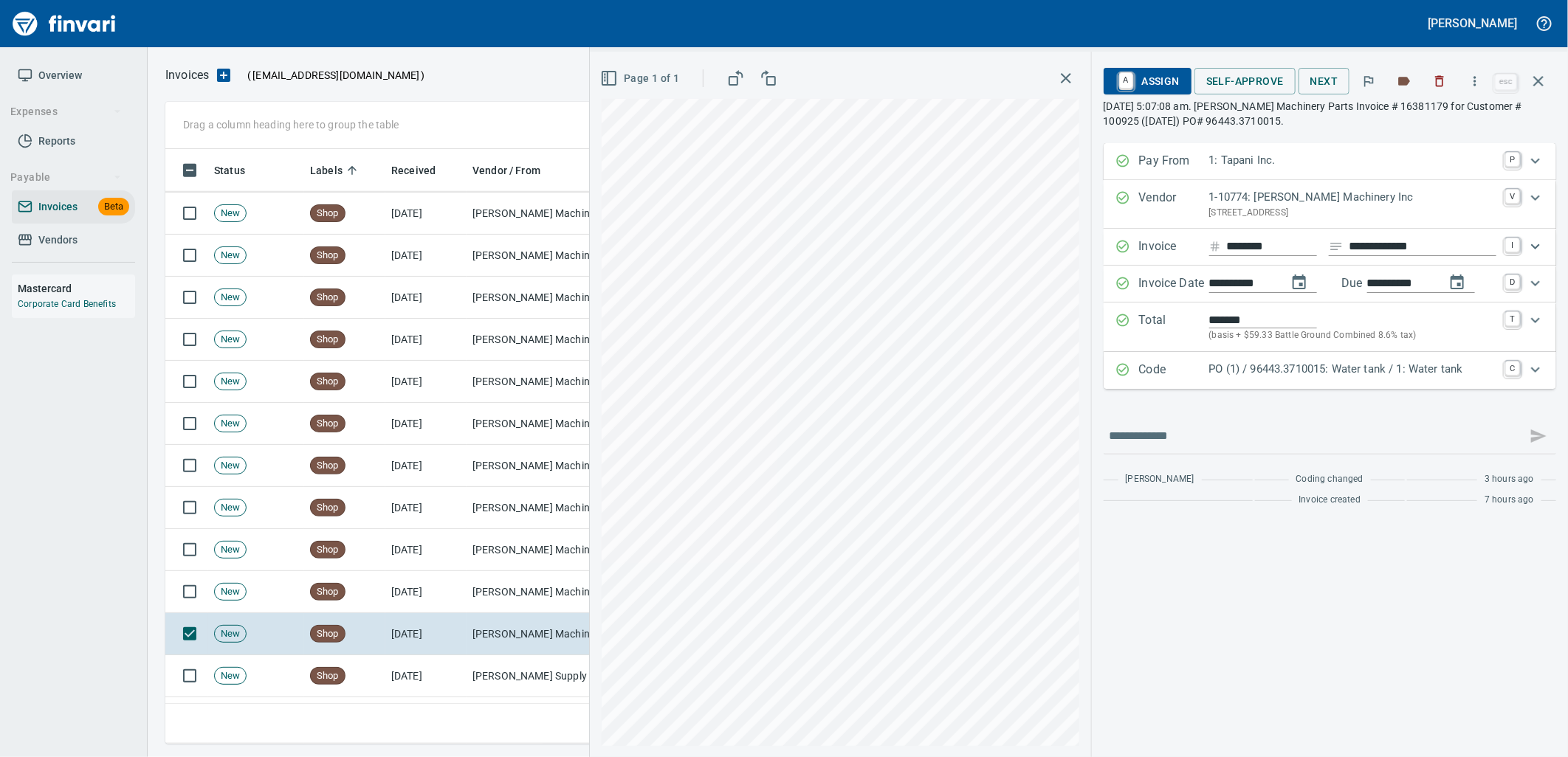
drag, startPoint x: 1274, startPoint y: 371, endPoint x: 1311, endPoint y: 492, distance: 126.5
click at [1277, 371] on p "PO (1) / 96443.3710015: Water tank / 1: Water tank" at bounding box center [1352, 369] width 287 height 17
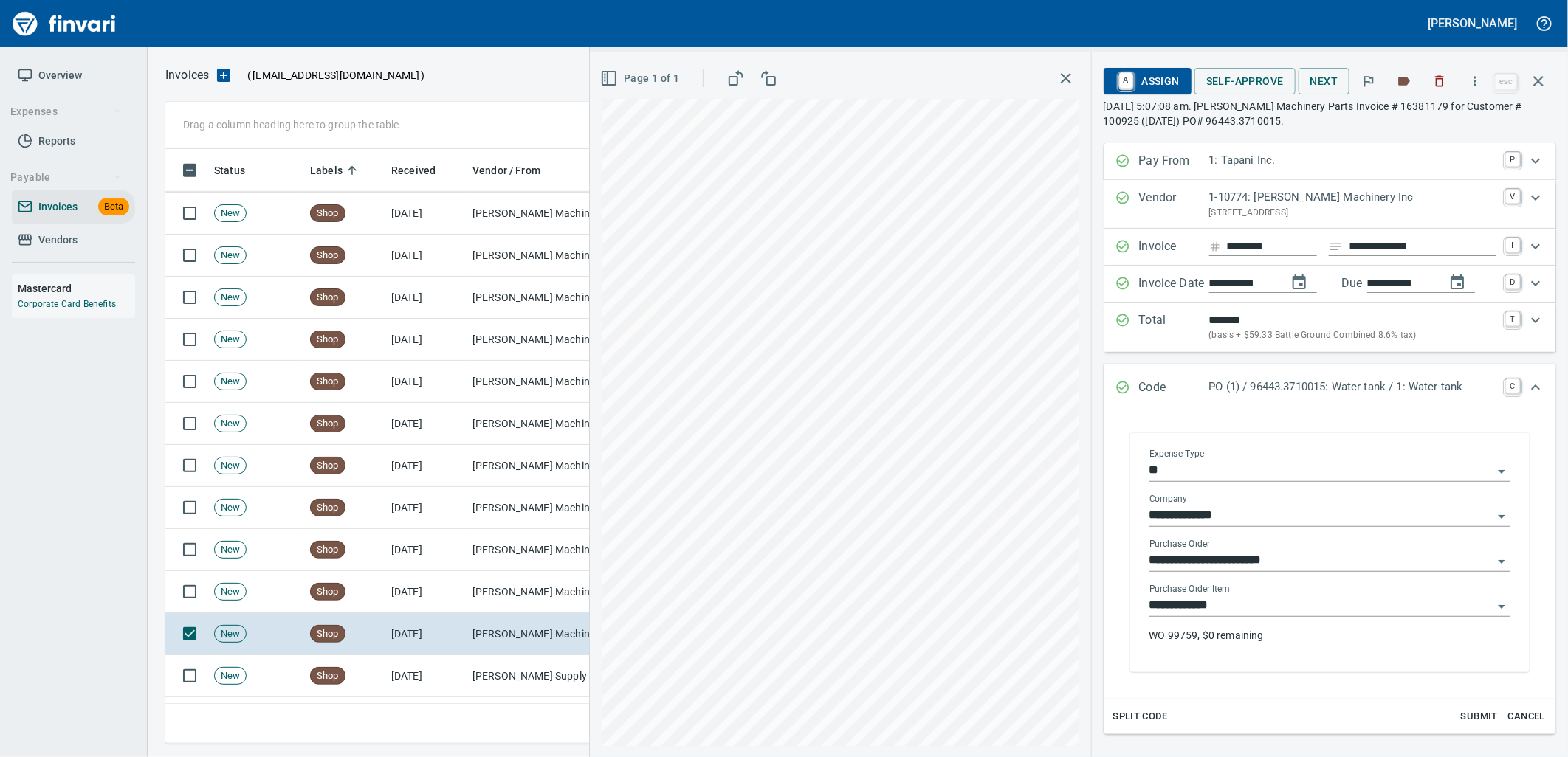
click at [1236, 614] on input "**********" at bounding box center [1321, 605] width 343 height 21
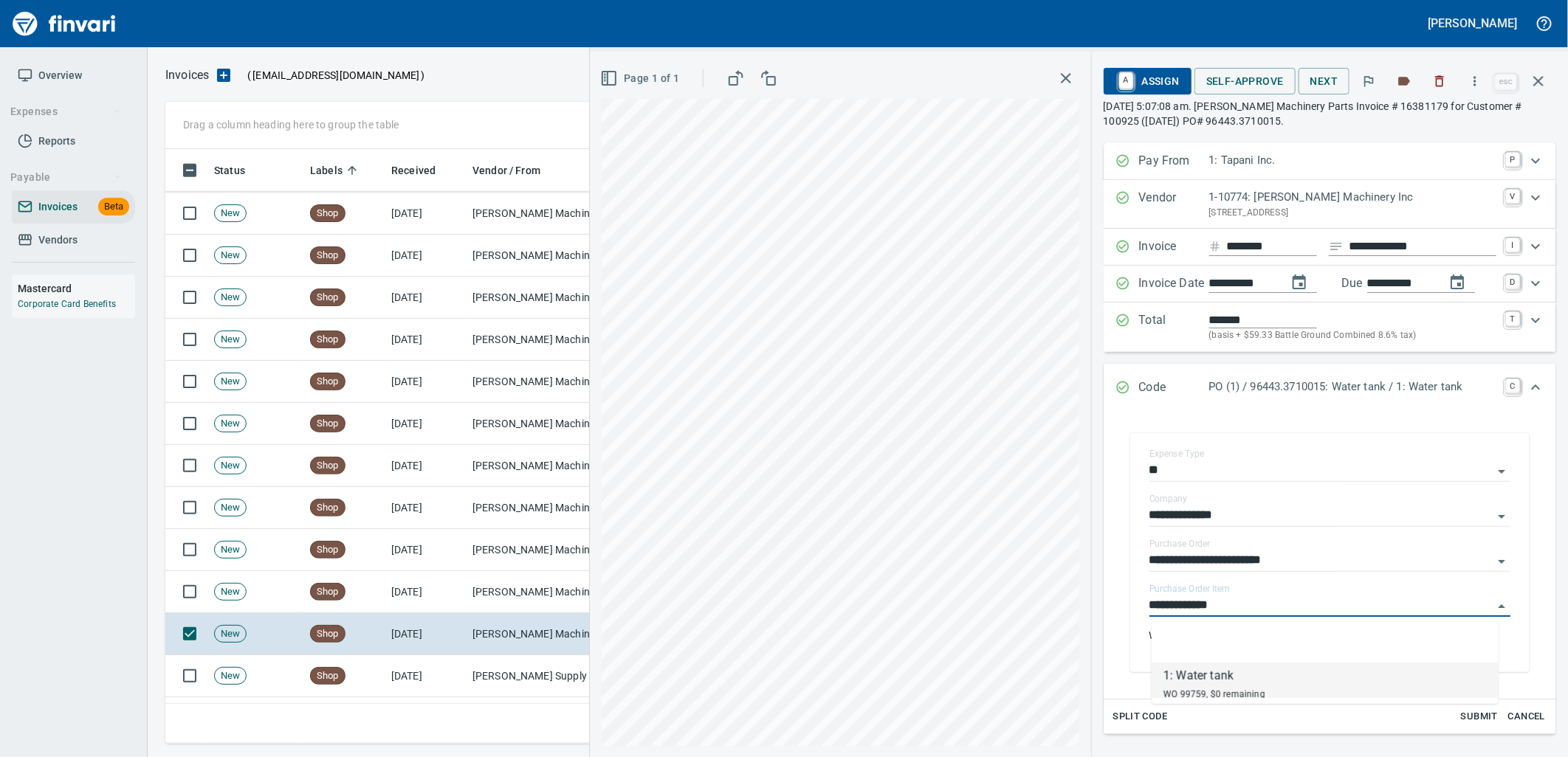
scroll to position [583, 1360]
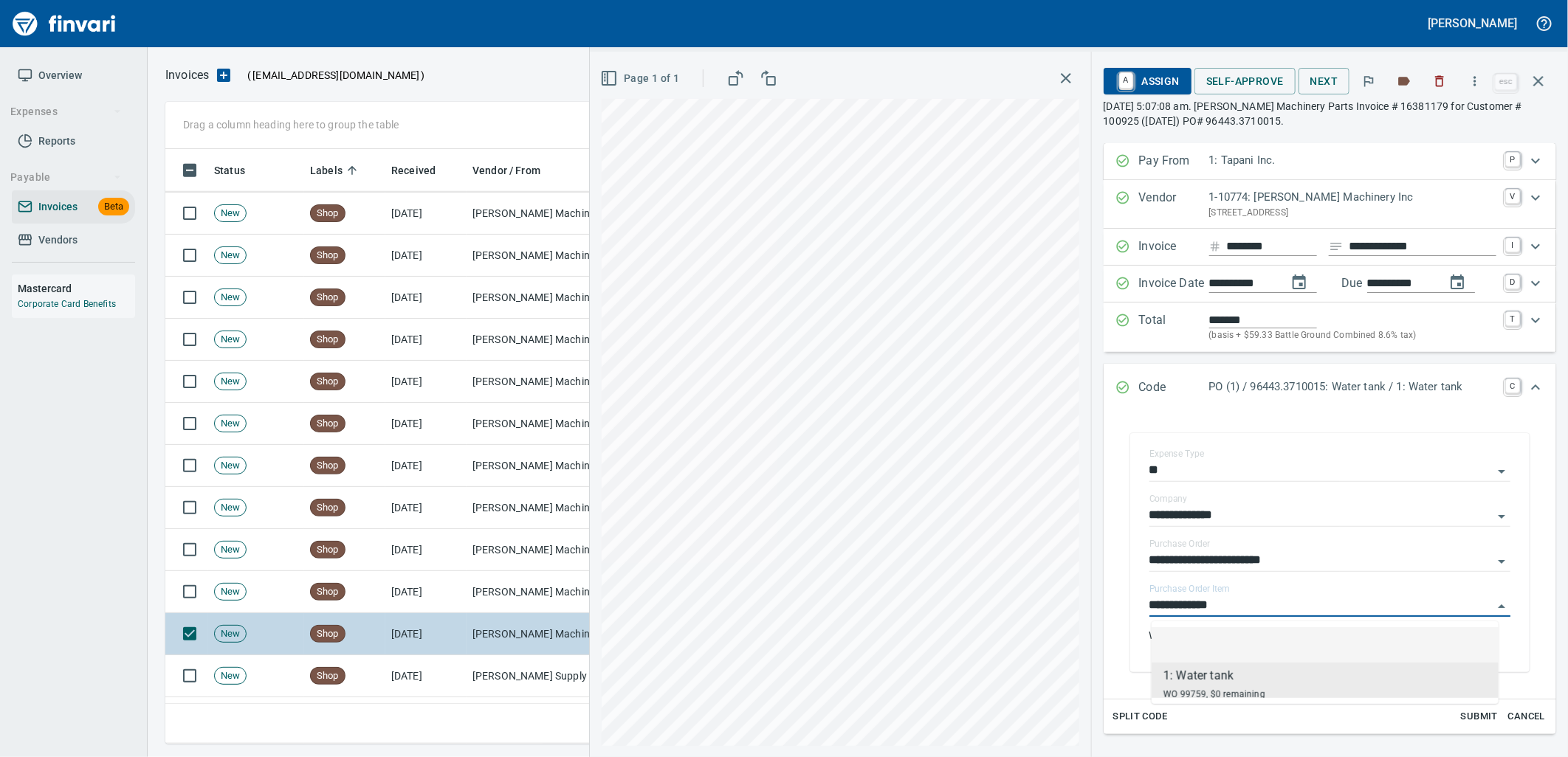
click at [515, 668] on td "[PERSON_NAME] Supply Company (1-10645)" at bounding box center [541, 675] width 148 height 42
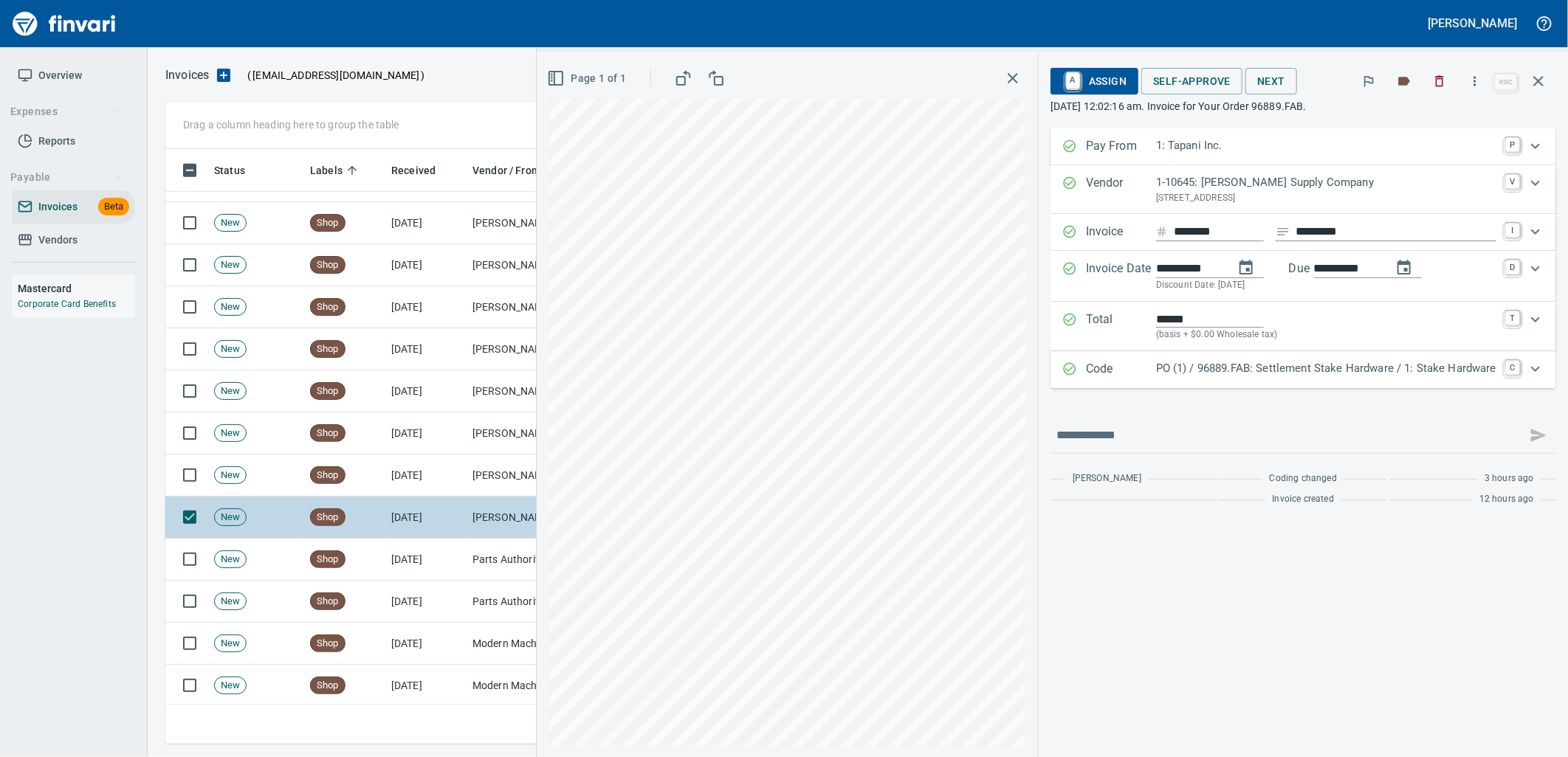
scroll to position [4427, 0]
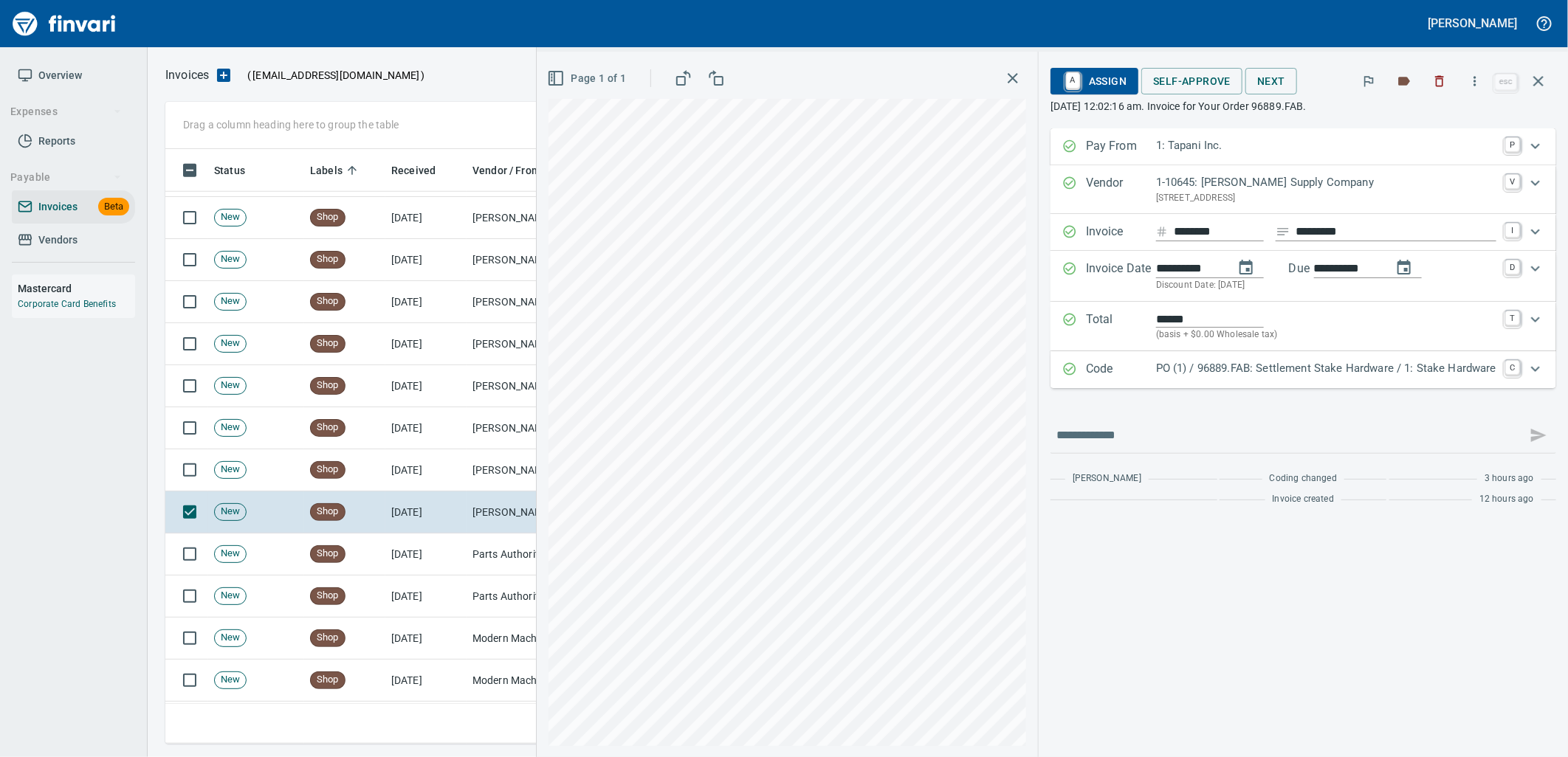
click at [1252, 367] on p "PO (1) / 96889.FAB: Settlement Stake Hardware / 1: Stake Hardware" at bounding box center [1326, 368] width 340 height 17
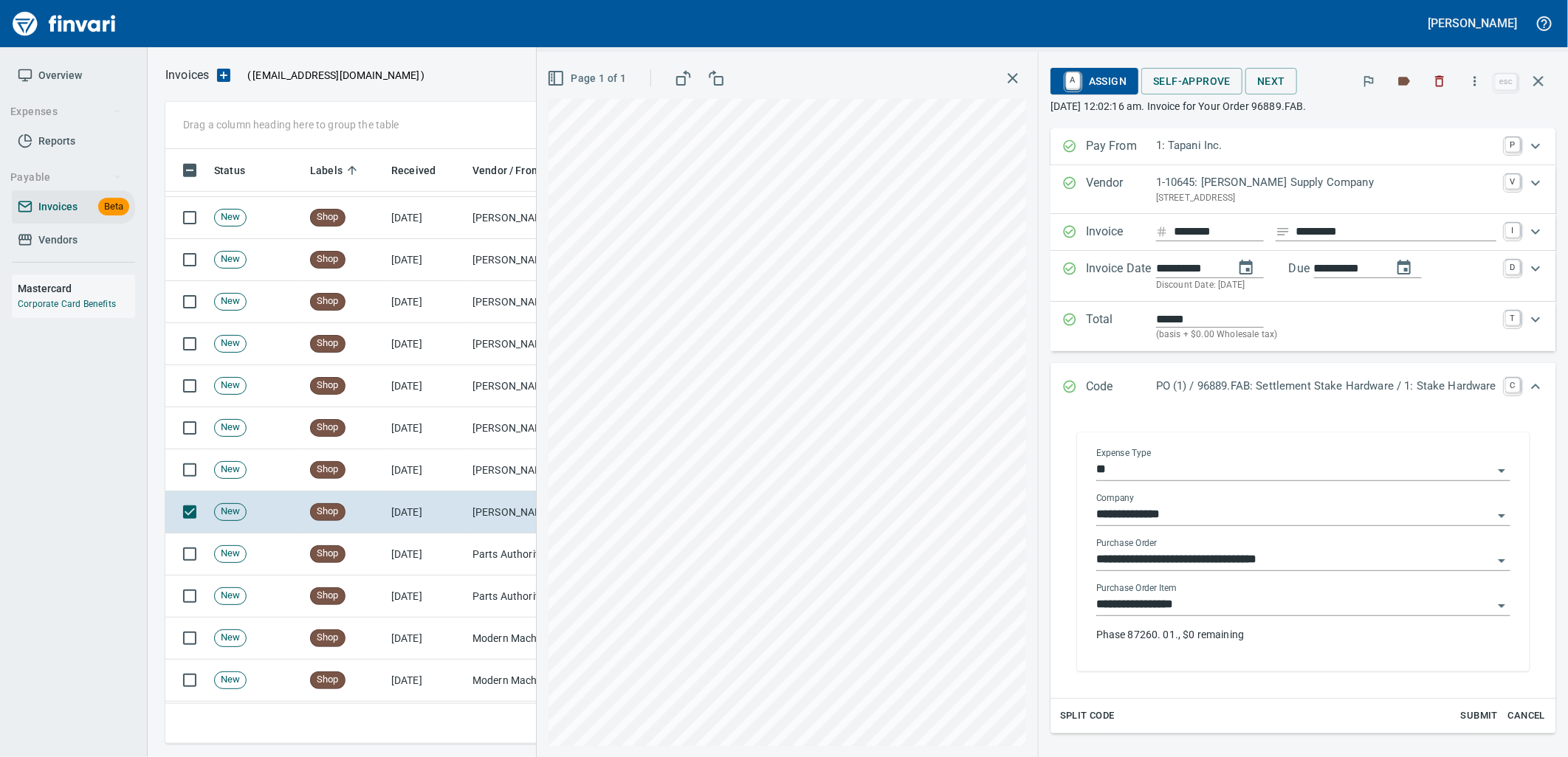
click at [1197, 607] on input "**********" at bounding box center [1294, 605] width 397 height 21
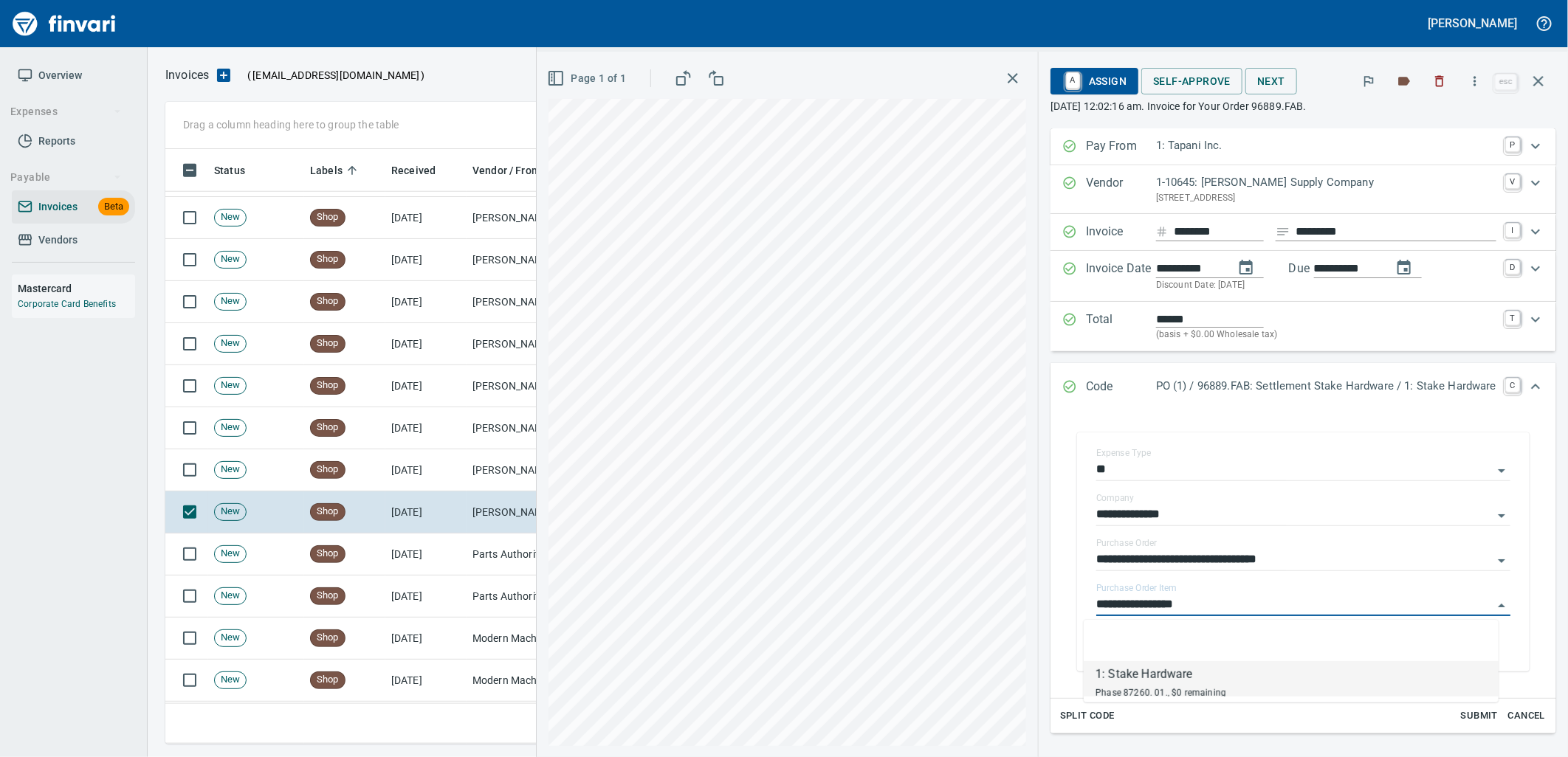
scroll to position [583, 1360]
click at [403, 561] on td "[DATE]" at bounding box center [426, 554] width 81 height 42
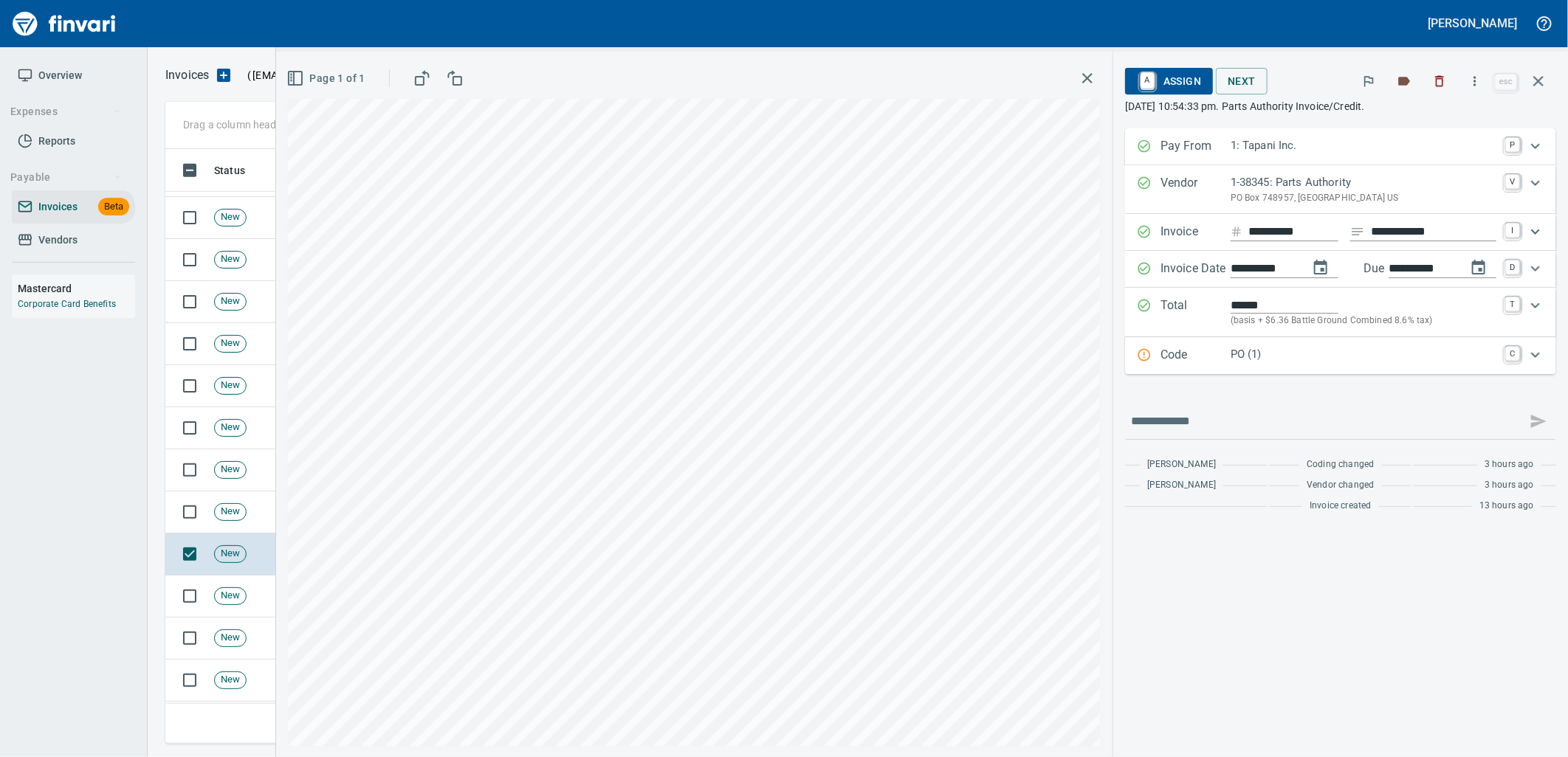
drag, startPoint x: 1306, startPoint y: 369, endPoint x: 1352, endPoint y: 424, distance: 71.7
click at [1308, 369] on div "Code PO (1) C" at bounding box center [1340, 355] width 431 height 37
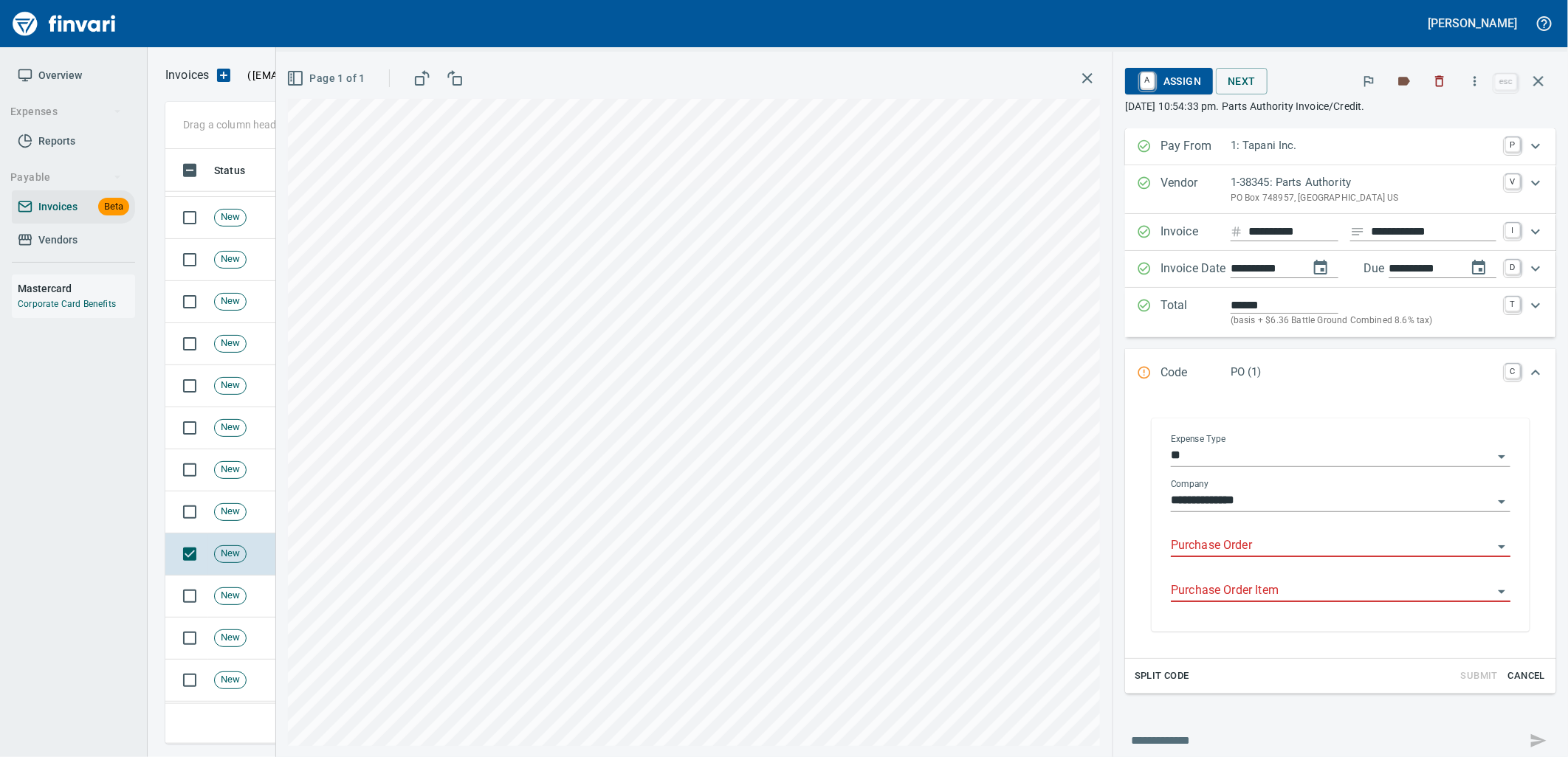
click at [1243, 544] on input "Purchase Order" at bounding box center [1332, 546] width 322 height 21
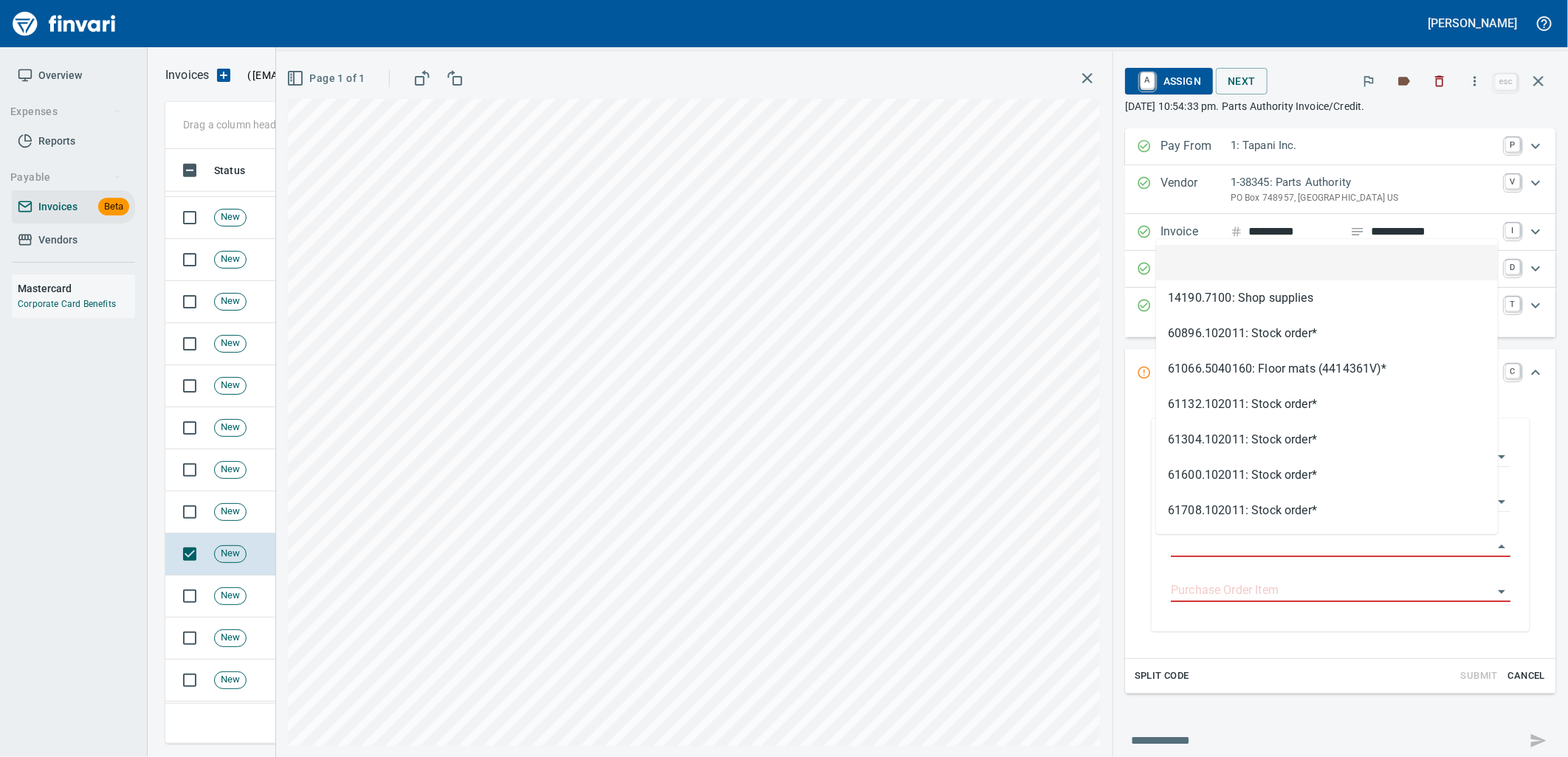
scroll to position [583, 1360]
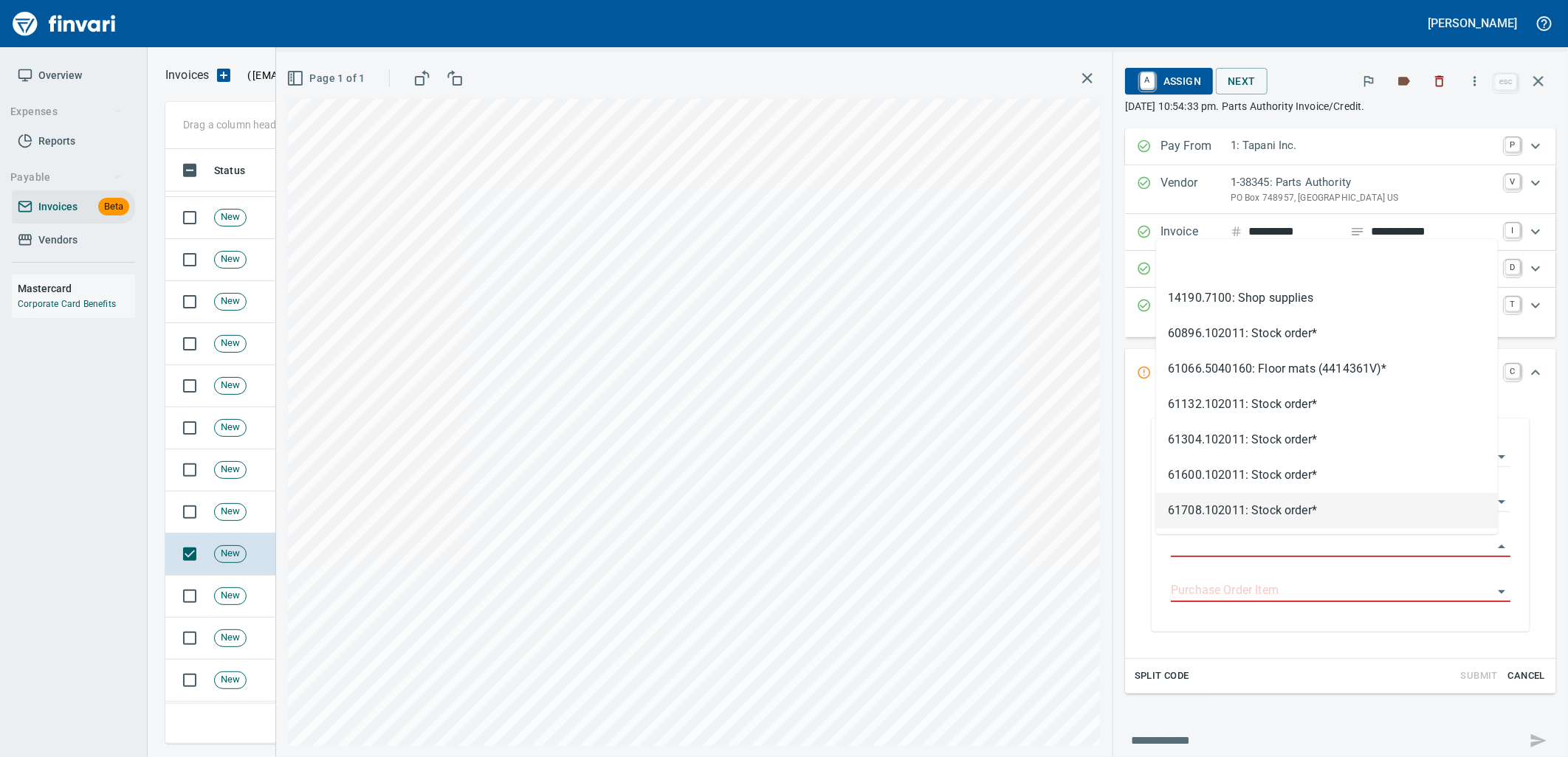
type input "**********"
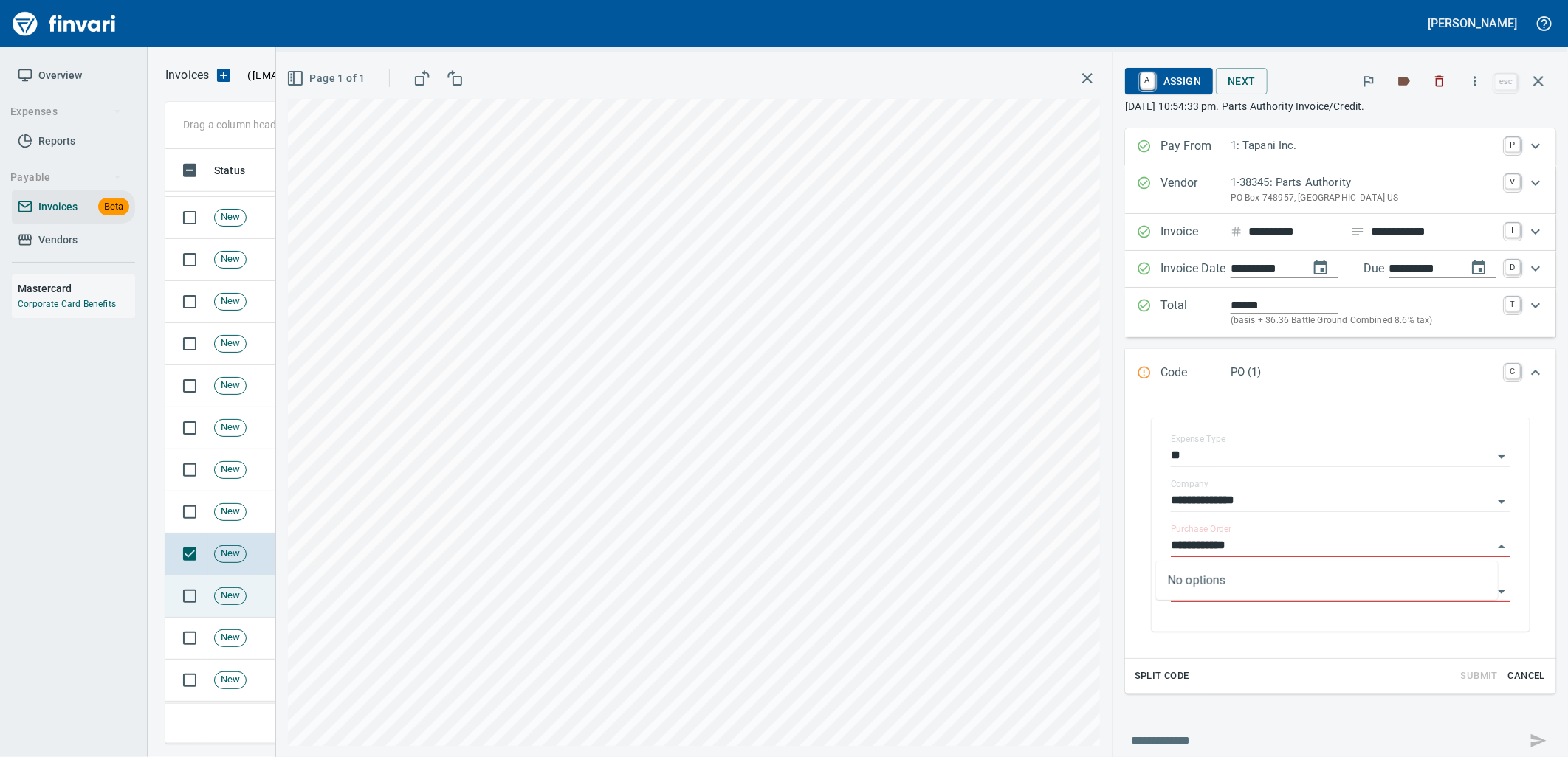
click at [254, 599] on td "New" at bounding box center [256, 596] width 96 height 42
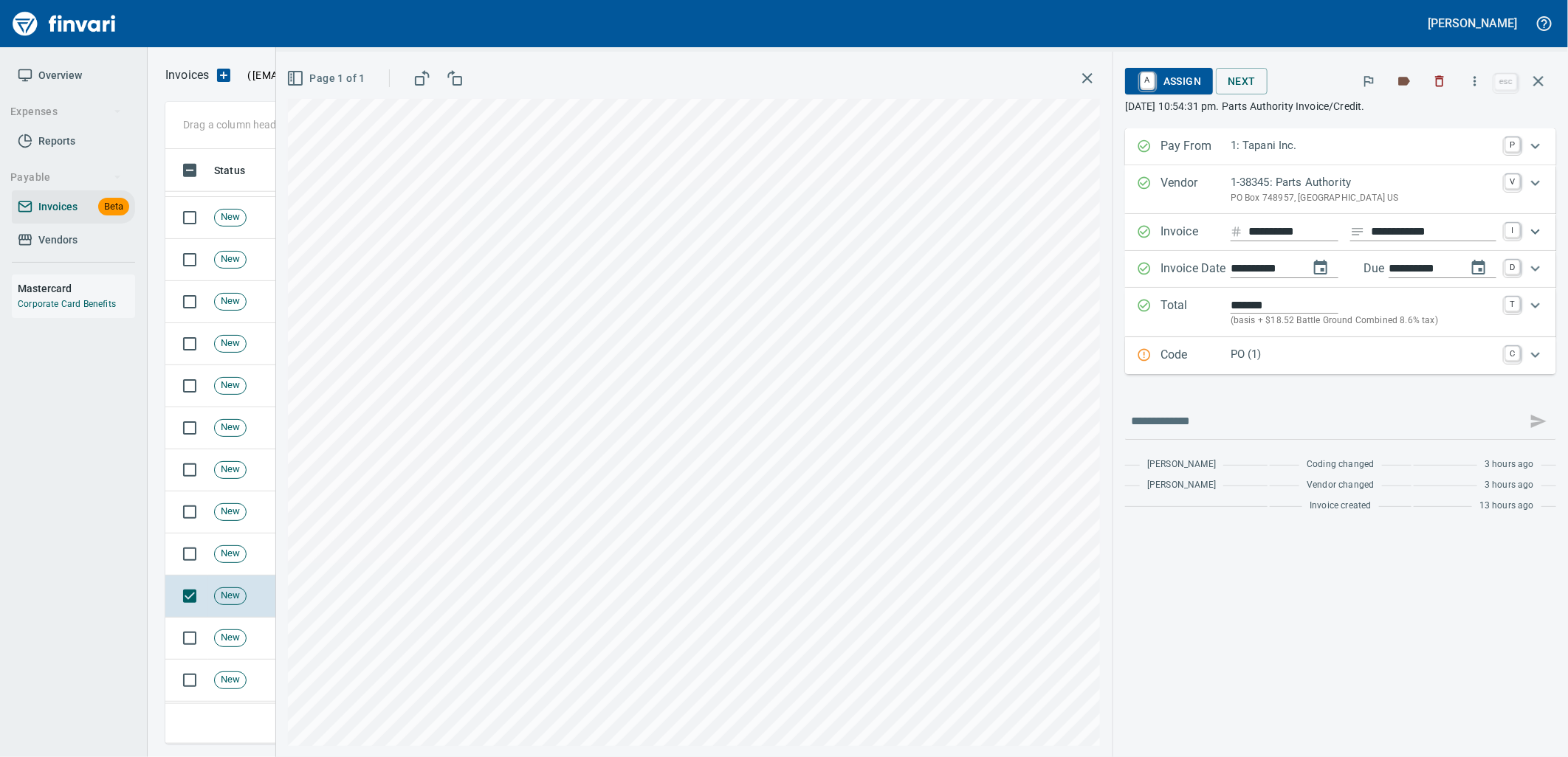
click at [1280, 361] on p "PO (1)" at bounding box center [1363, 354] width 265 height 17
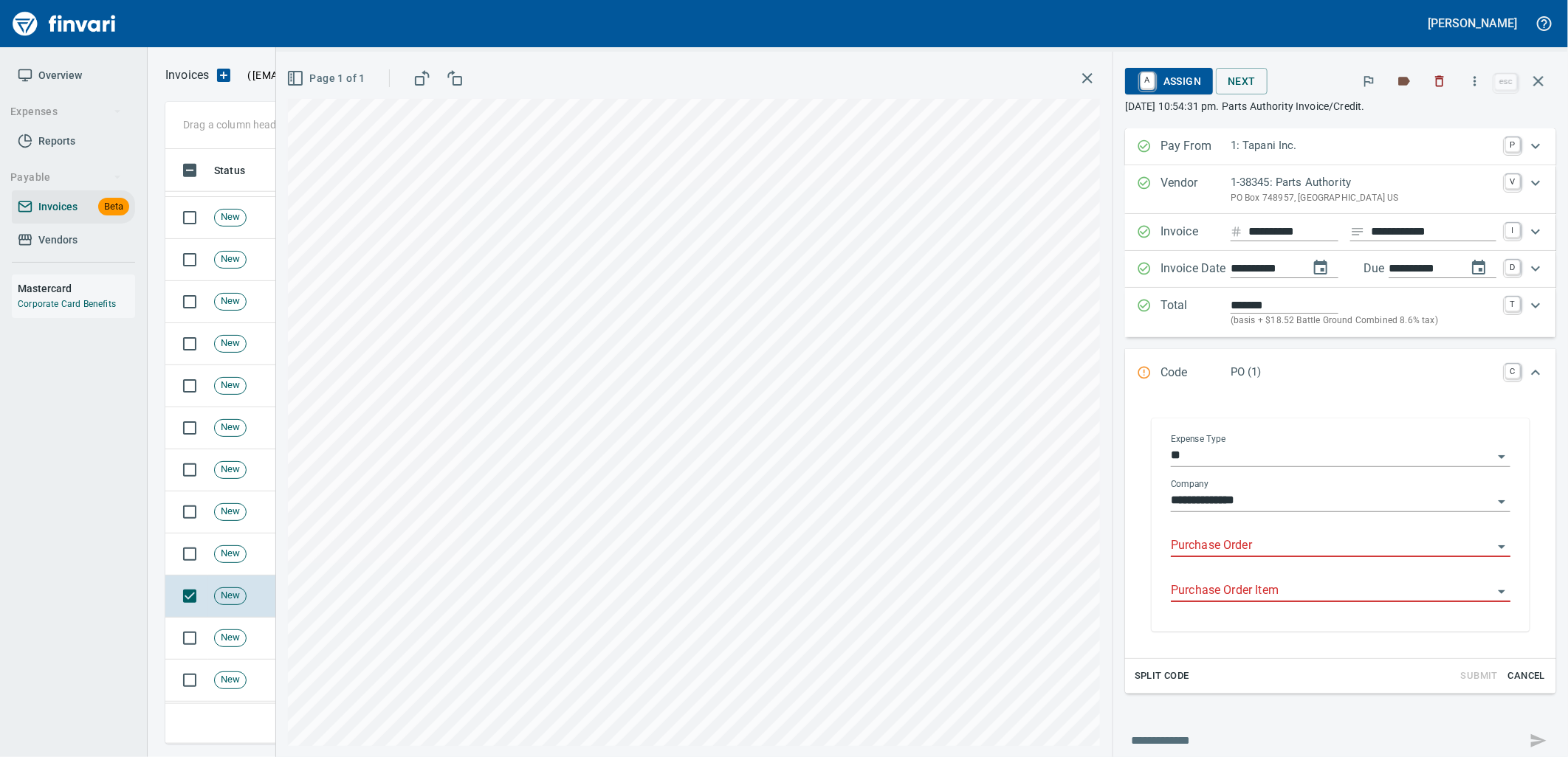
click at [1245, 557] on div at bounding box center [1340, 547] width 339 height 21
type input "**********"
click at [227, 639] on span "New" at bounding box center [230, 637] width 31 height 14
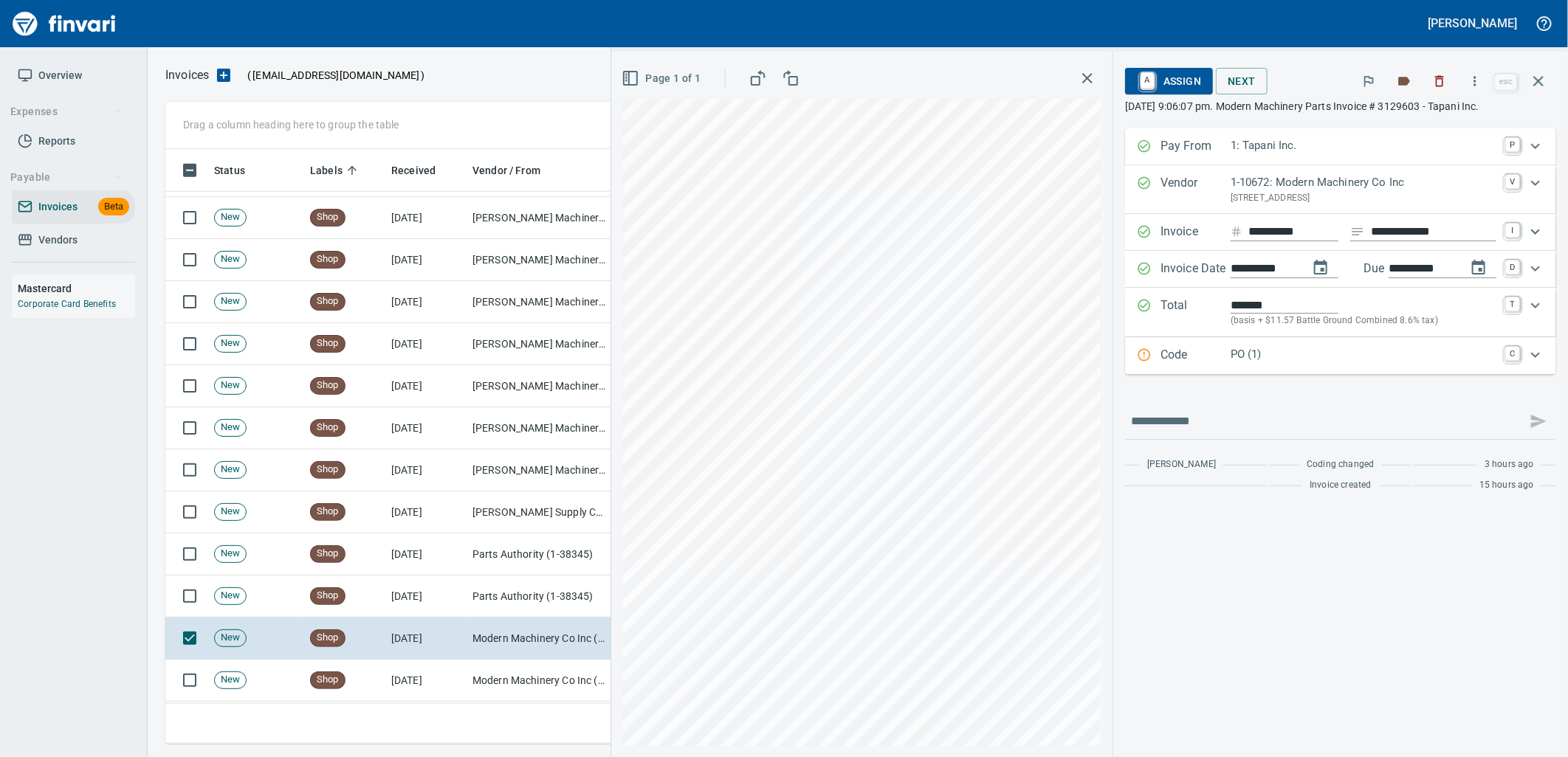
click at [1260, 353] on p "PO (1)" at bounding box center [1363, 354] width 265 height 17
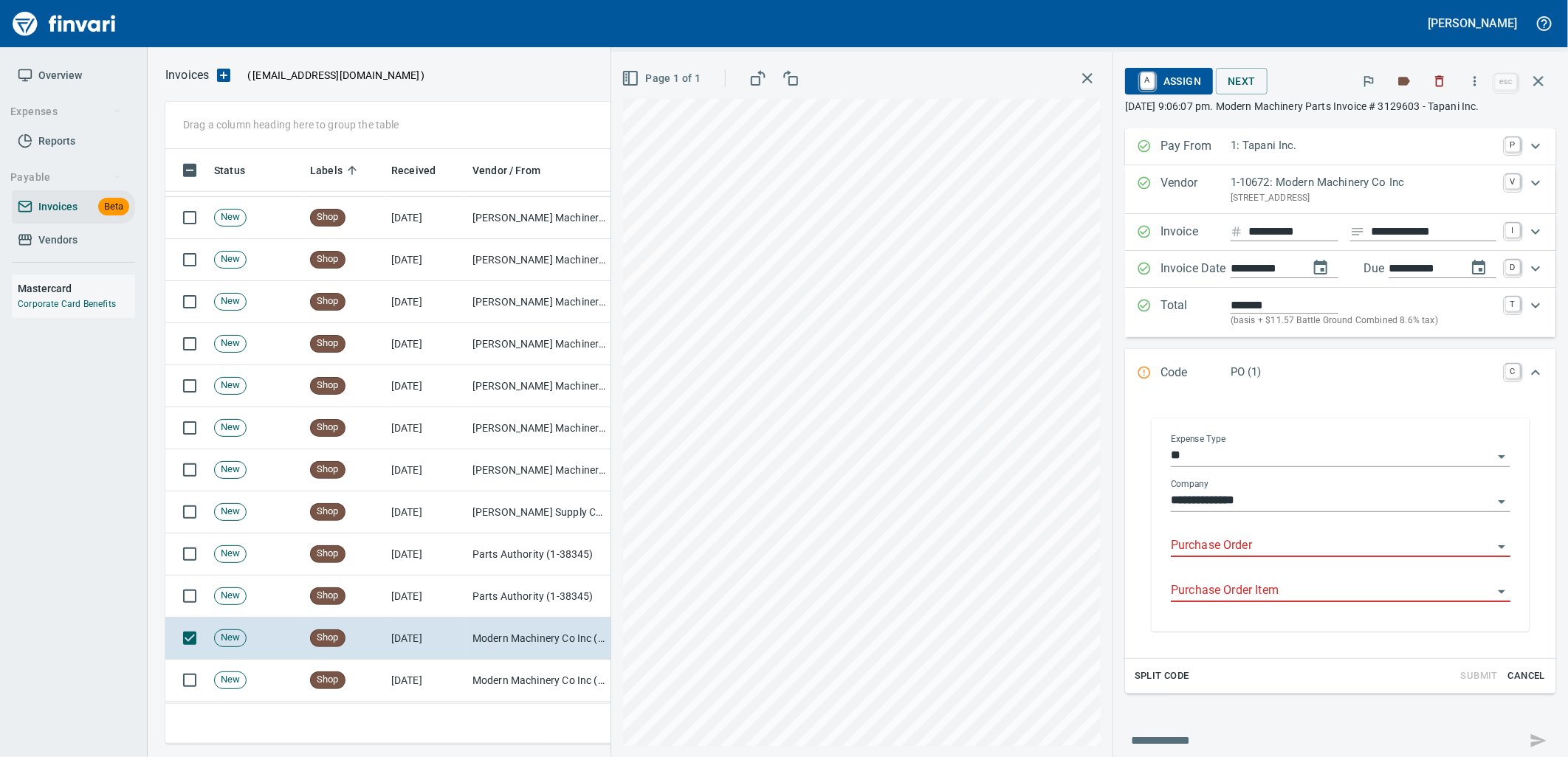
click at [1252, 542] on input "Purchase Order" at bounding box center [1332, 546] width 322 height 21
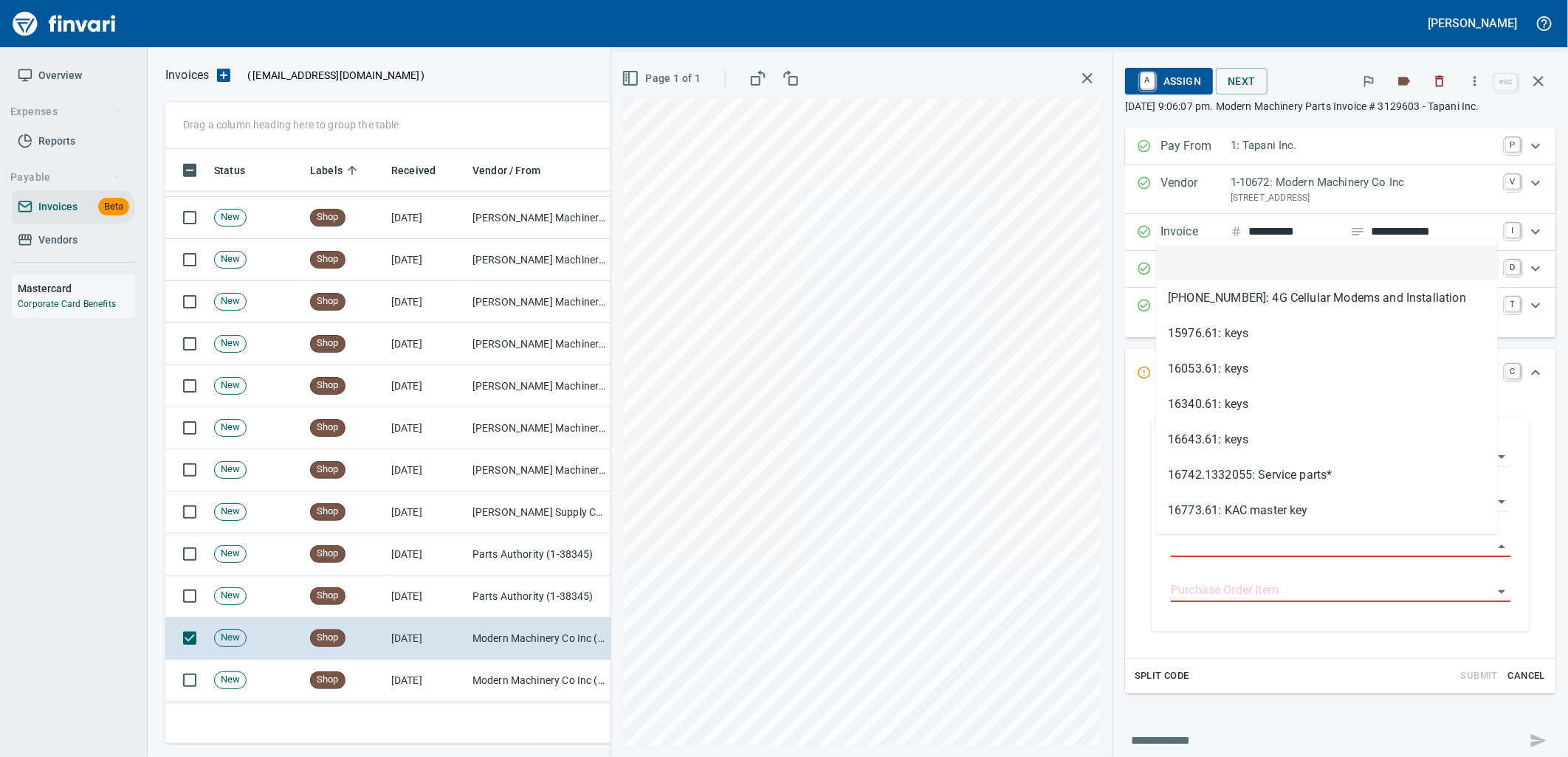
scroll to position [583, 1360]
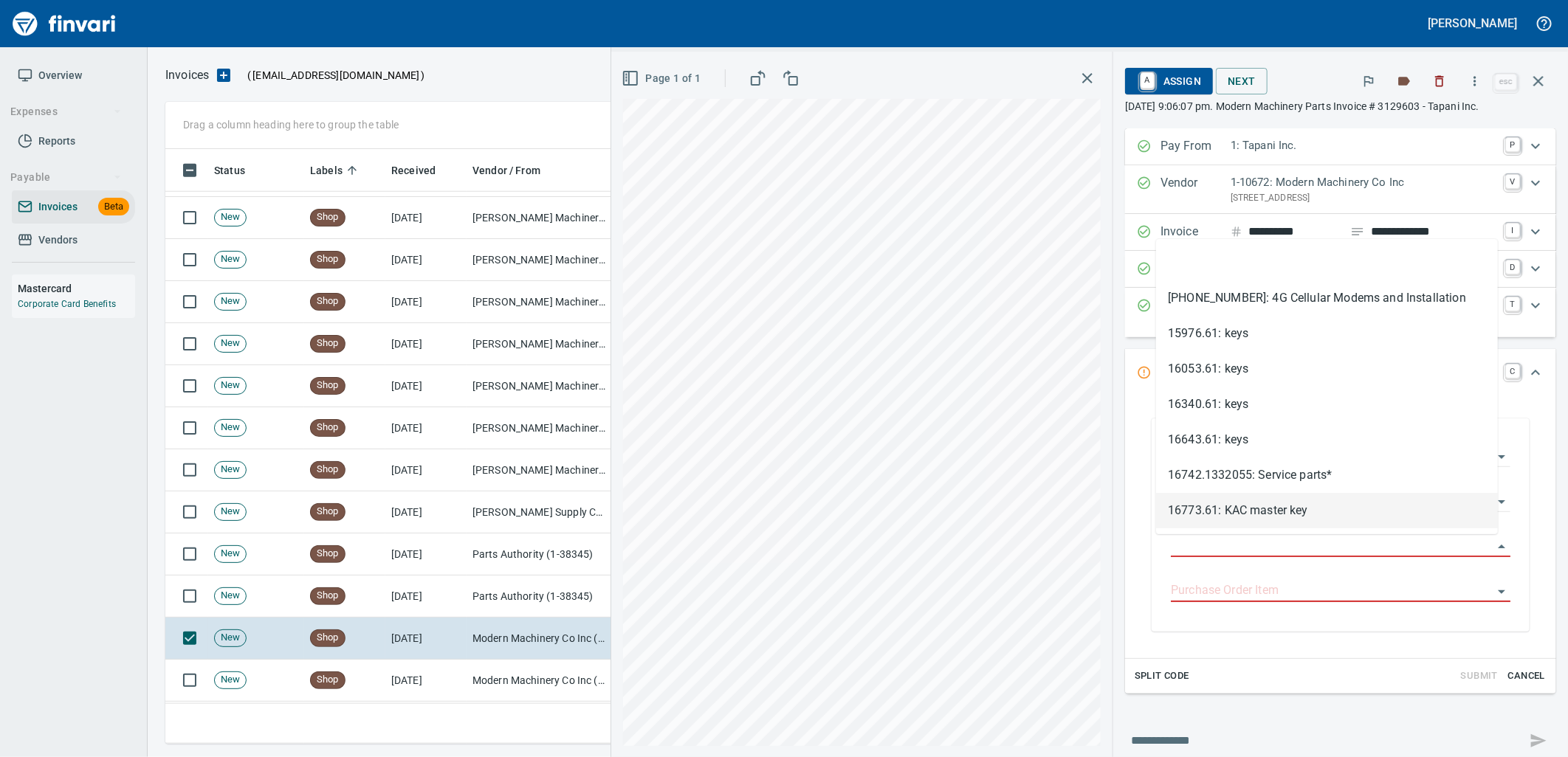
type input "**********"
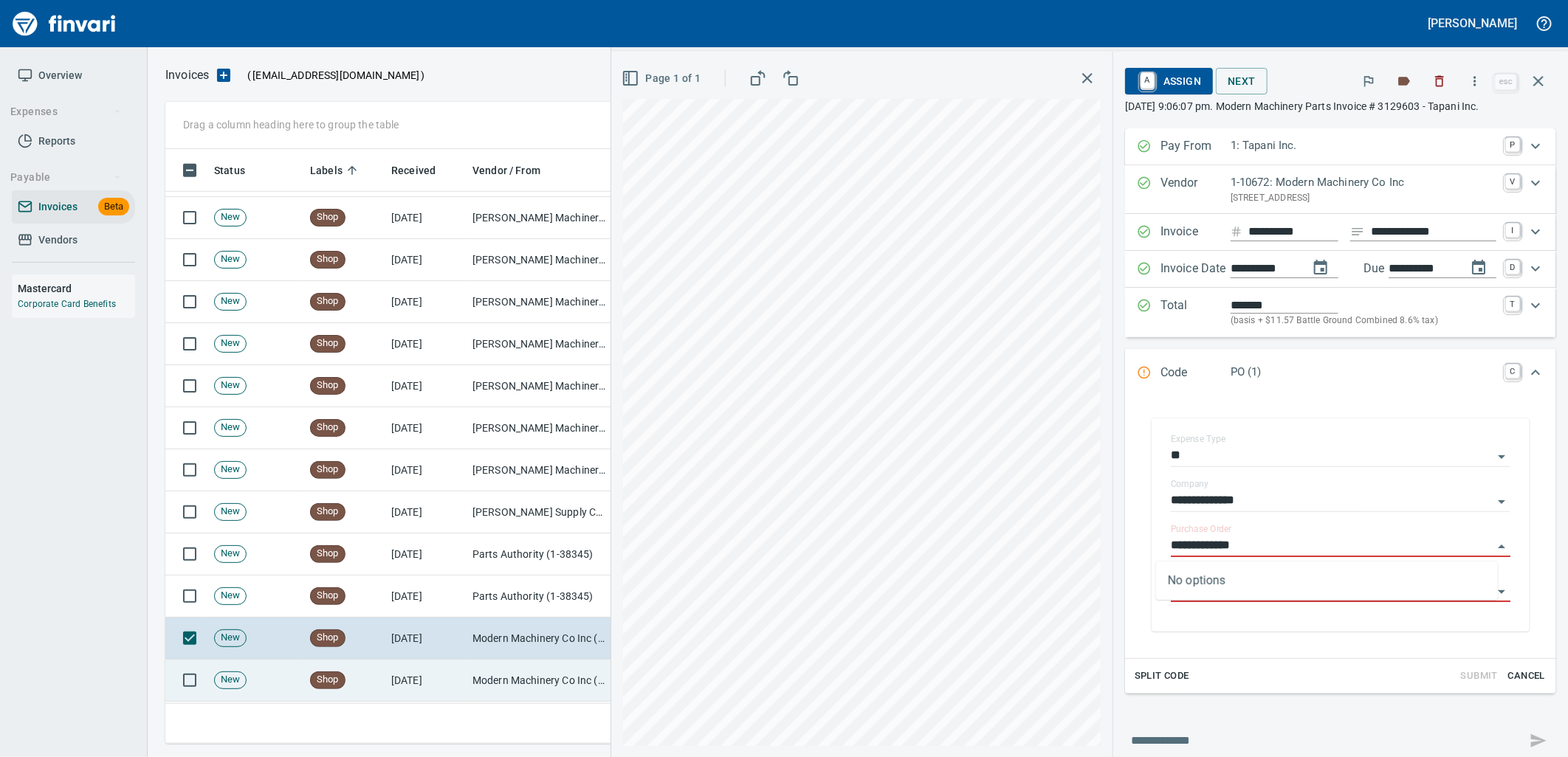
click at [437, 679] on td "[DATE]" at bounding box center [426, 680] width 81 height 42
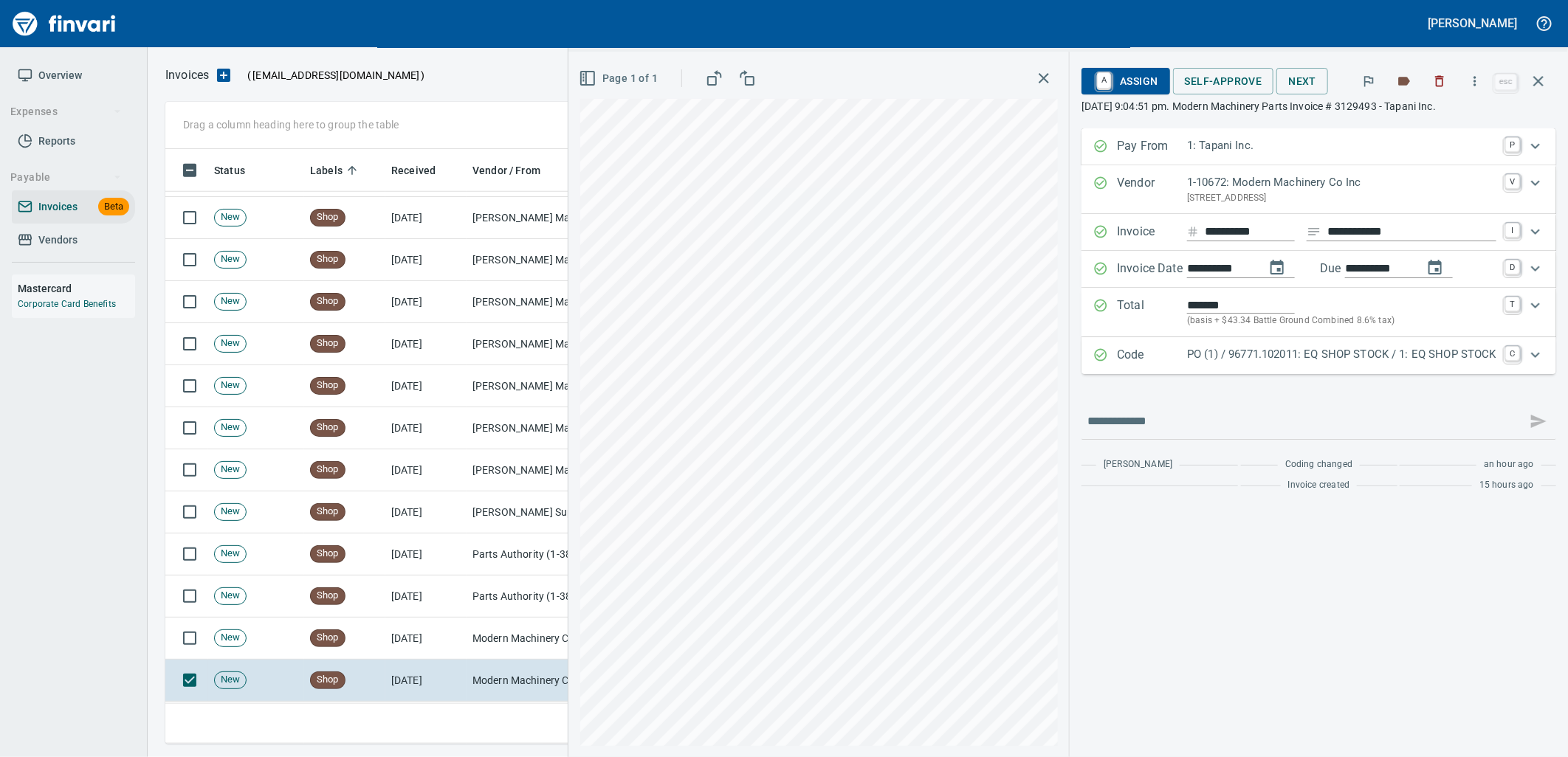
drag, startPoint x: 1377, startPoint y: 358, endPoint x: 1500, endPoint y: 447, distance: 151.8
click at [1390, 359] on p "PO (1) / 96771.102011: EQ SHOP STOCK / 1: EQ SHOP STOCK" at bounding box center [1341, 354] width 310 height 17
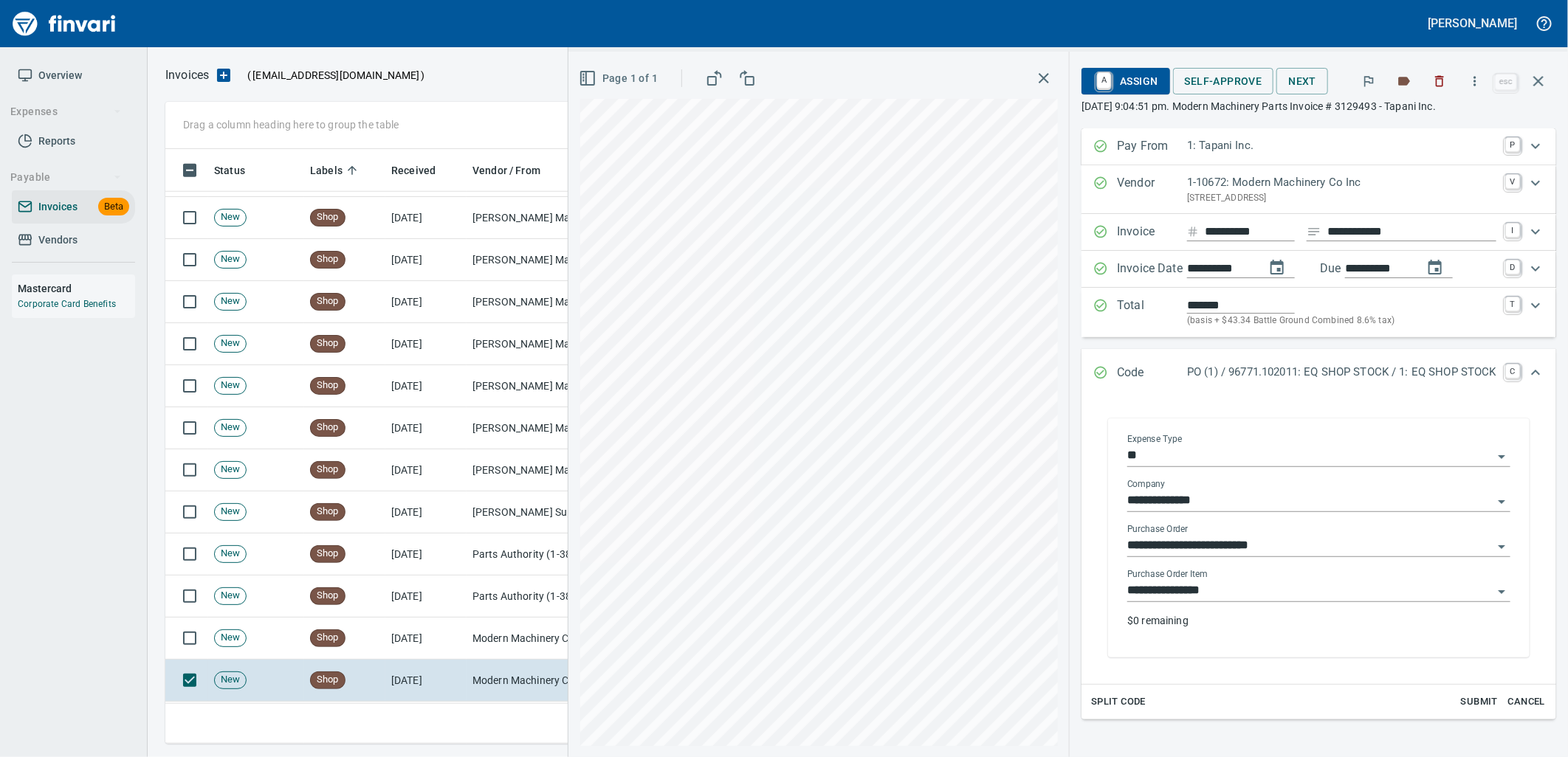
click at [1297, 592] on input "**********" at bounding box center [1309, 591] width 365 height 21
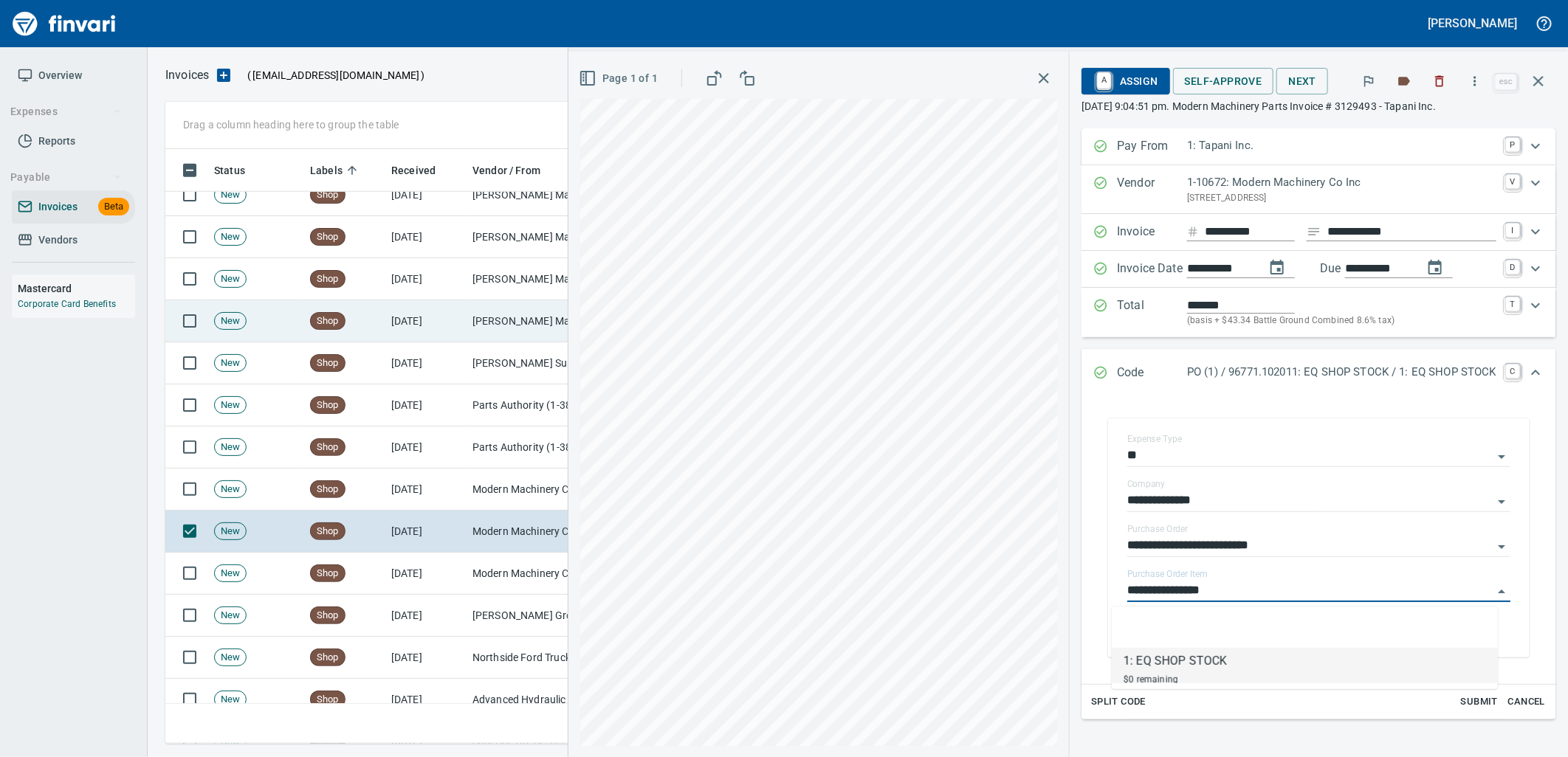
scroll to position [4591, 0]
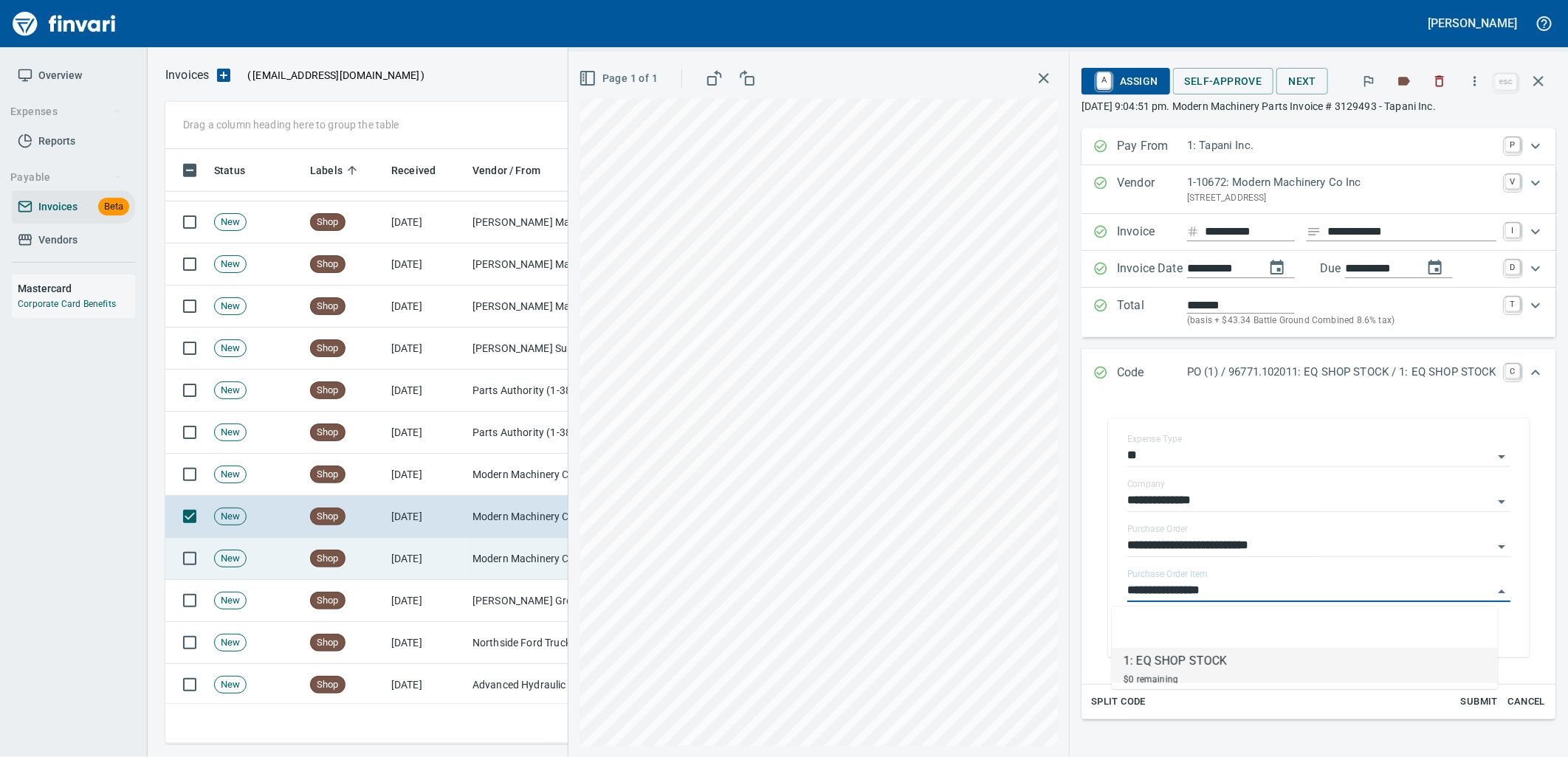
click at [480, 568] on td "Modern Machinery Co Inc (1-10672)" at bounding box center [541, 559] width 148 height 42
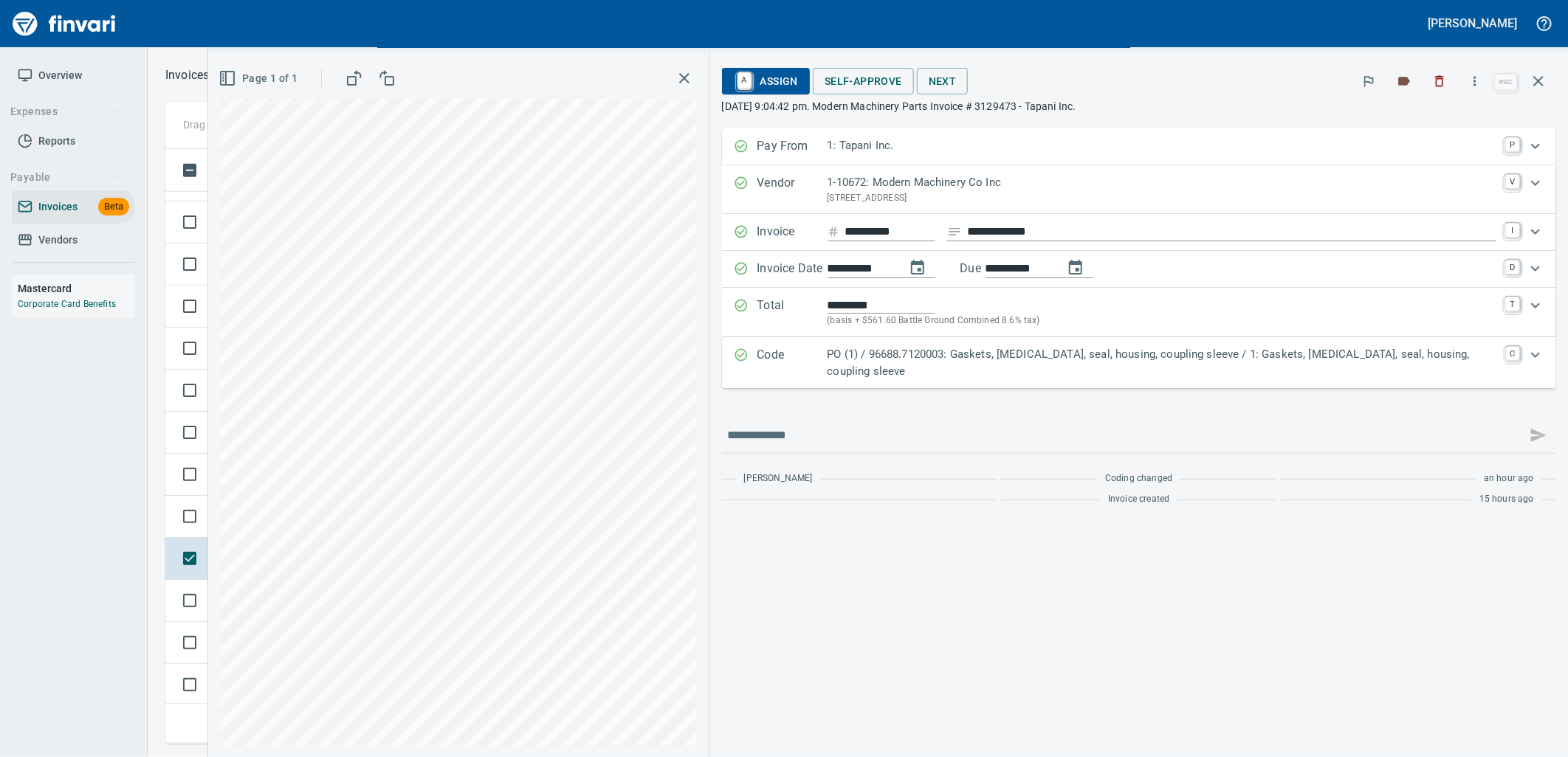
click at [1407, 351] on p "PO (1) / 96688.7120003: Gaskets, retainer, seal, housing, coupling sleeve / 1: …" at bounding box center [1162, 363] width 670 height 34
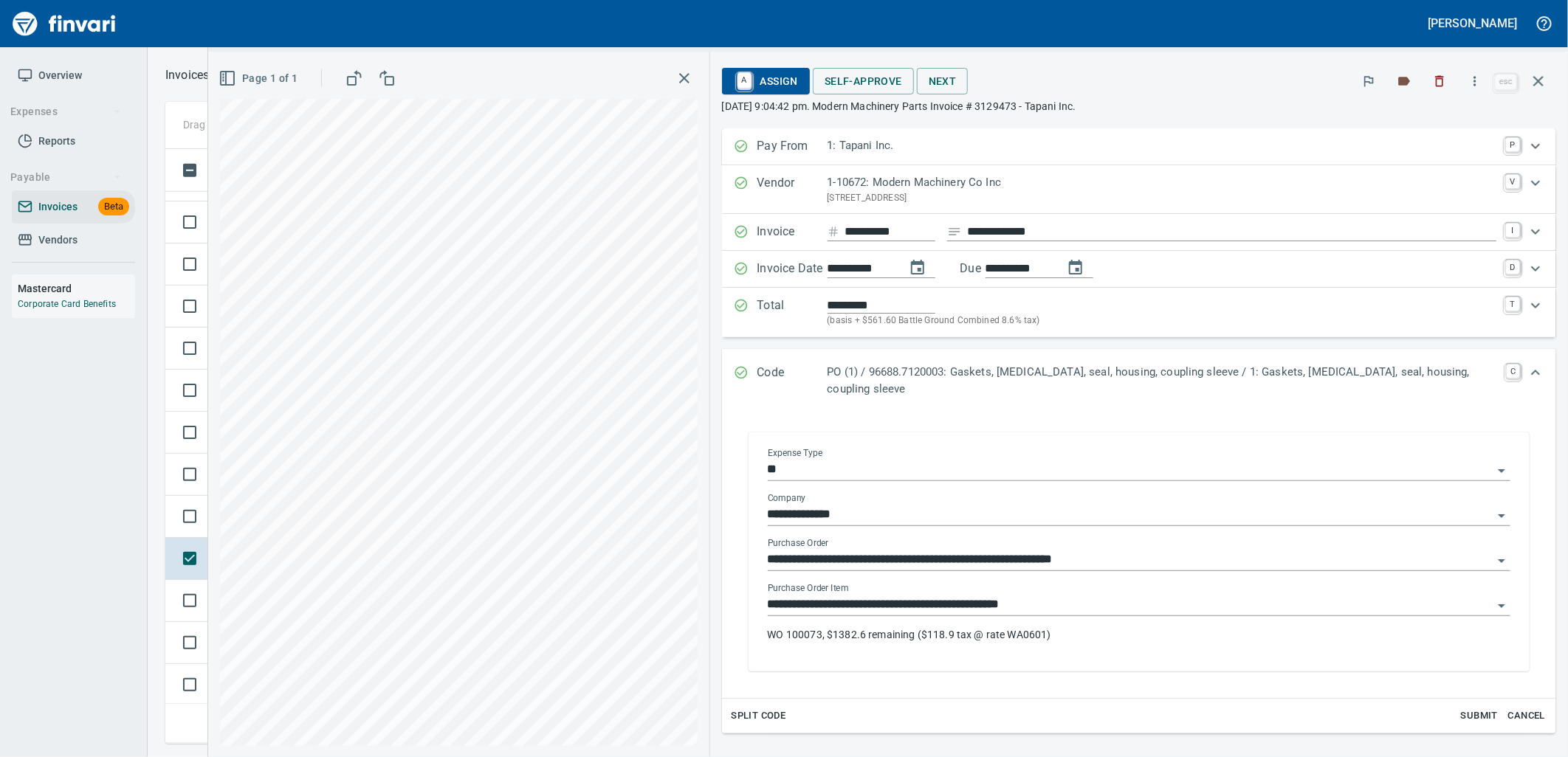
click at [1093, 595] on input "**********" at bounding box center [1130, 605] width 725 height 21
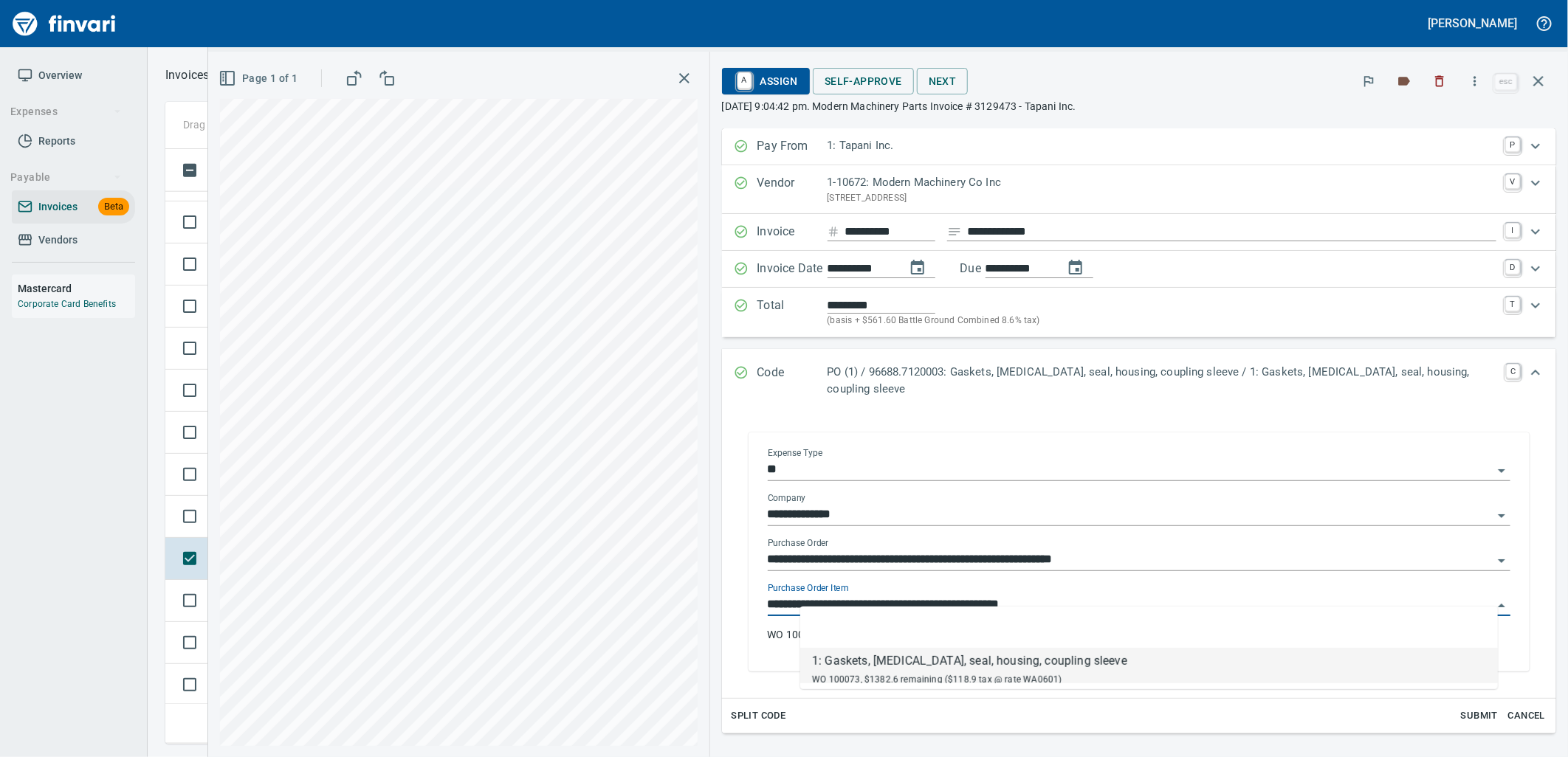
scroll to position [583, 1360]
click at [223, 608] on div "New" at bounding box center [230, 600] width 33 height 18
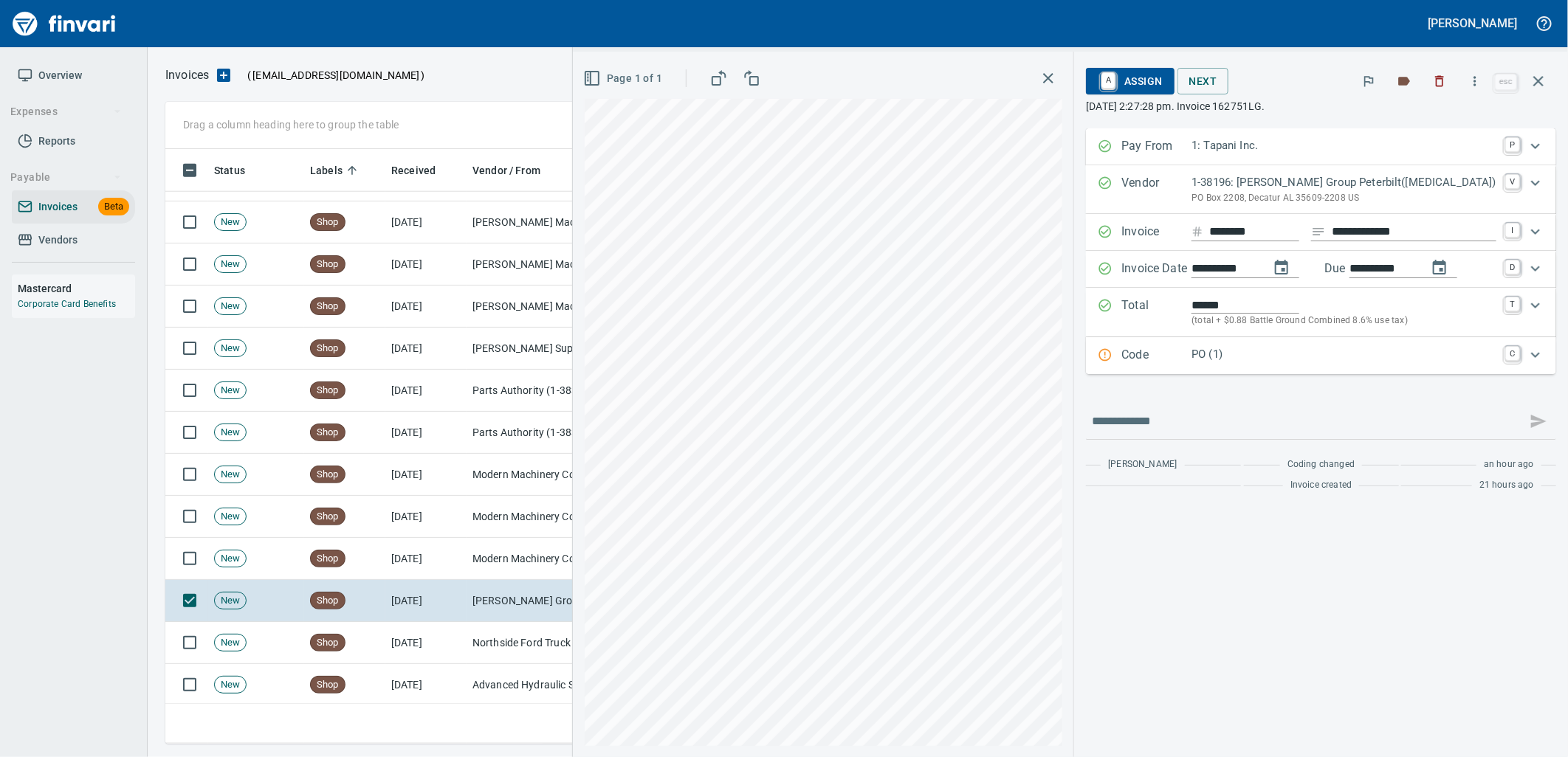
click at [1294, 358] on p "PO (1)" at bounding box center [1344, 354] width 305 height 17
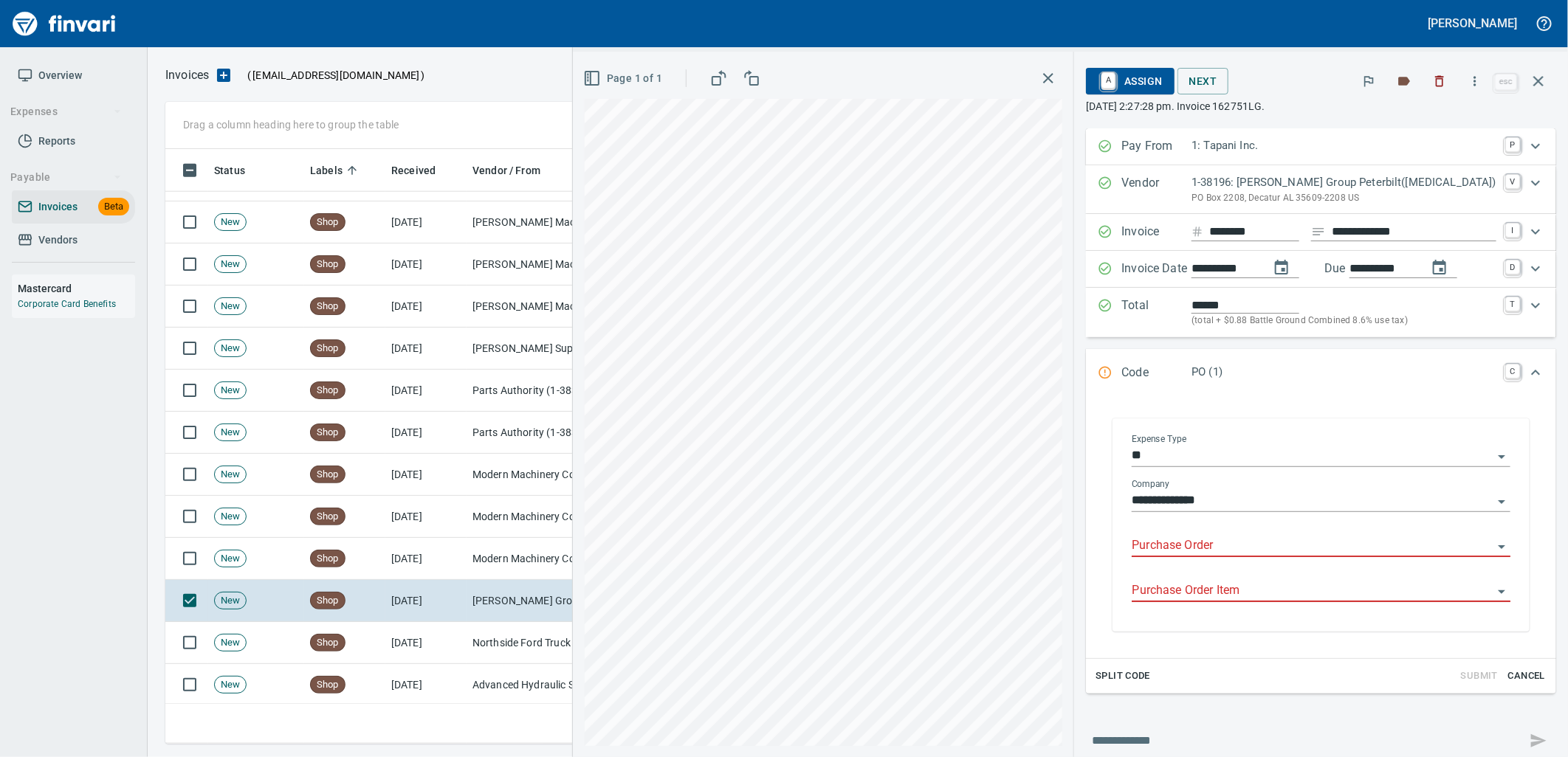
drag, startPoint x: 1232, startPoint y: 543, endPoint x: 1196, endPoint y: 541, distance: 36.1
click at [1229, 542] on input "Purchase Order" at bounding box center [1312, 546] width 361 height 21
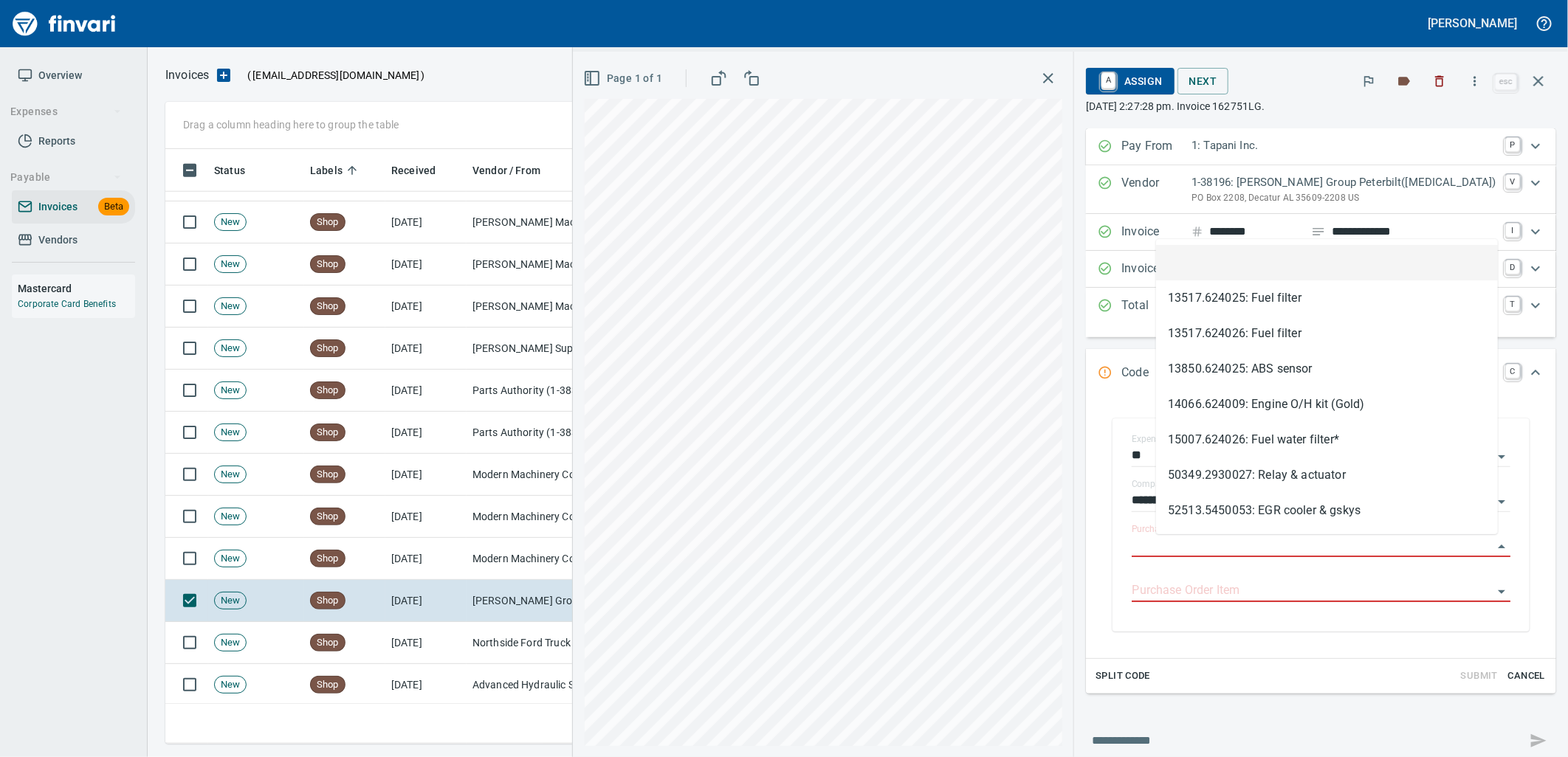
scroll to position [583, 1360]
type input "**********"
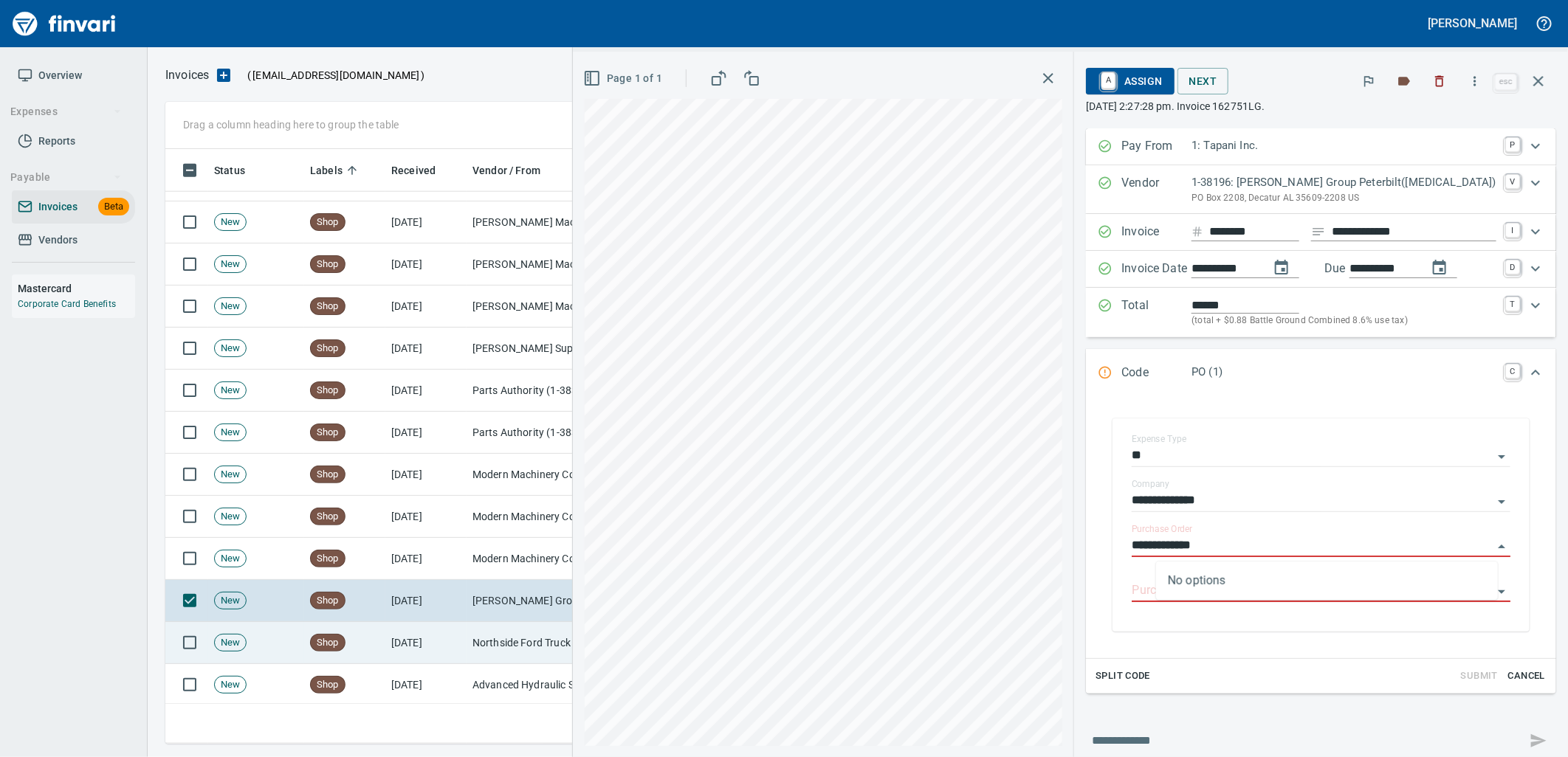
click at [499, 626] on td "Northside Ford Truck Sales Inc (1-10715)" at bounding box center [541, 643] width 148 height 42
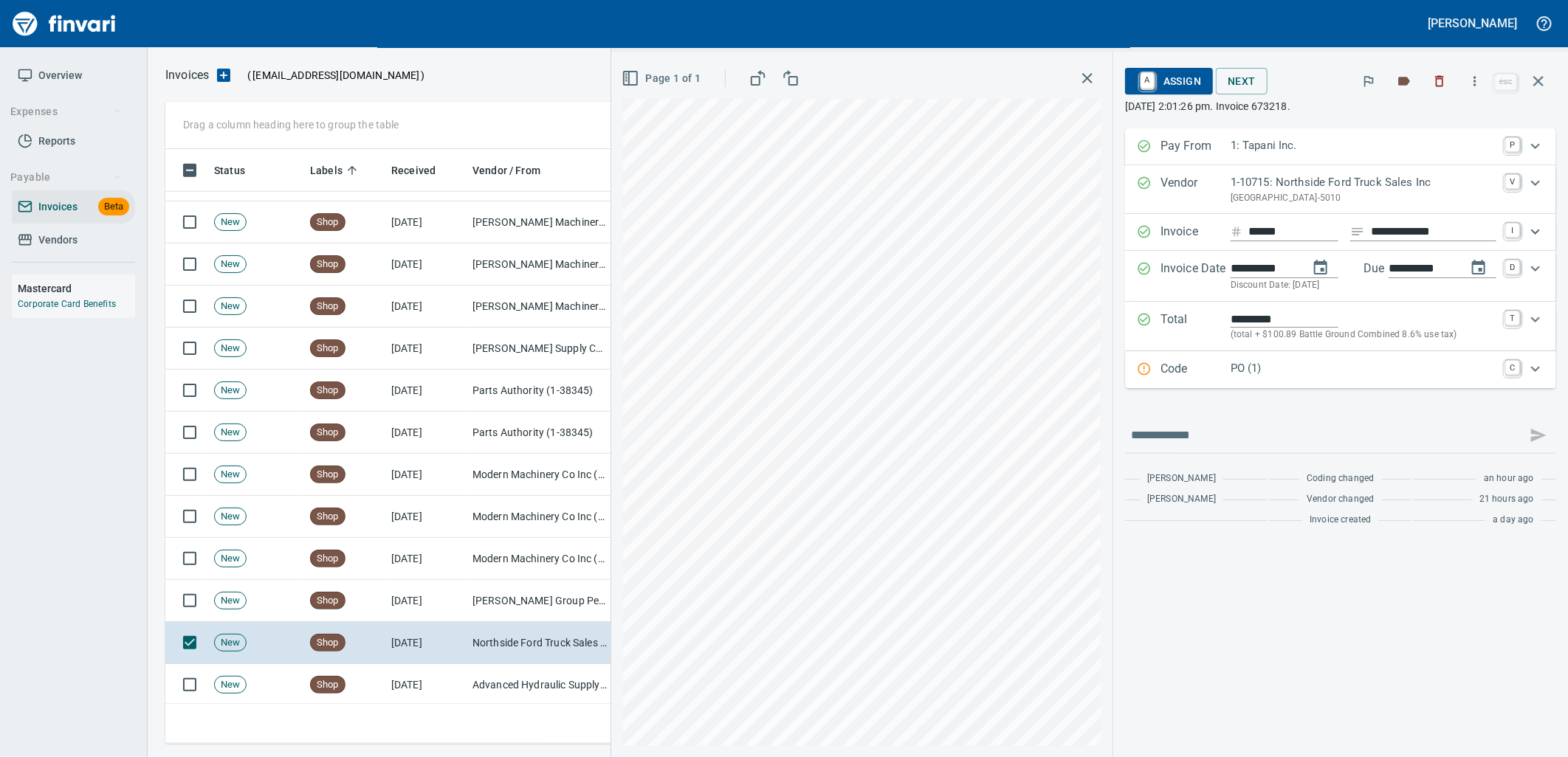
click at [1296, 369] on p "PO (1)" at bounding box center [1363, 368] width 265 height 17
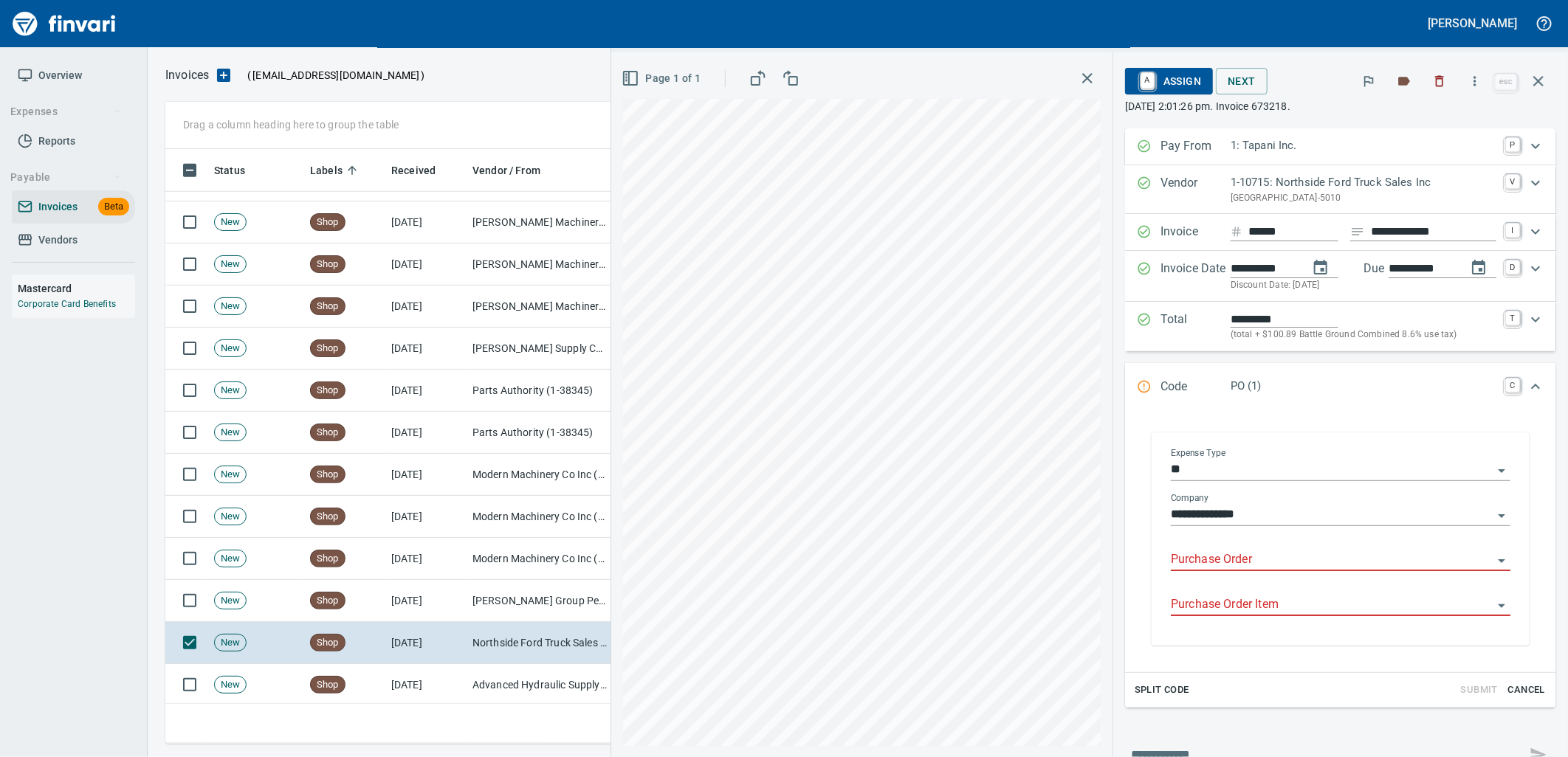
drag, startPoint x: 1277, startPoint y: 563, endPoint x: 1227, endPoint y: 559, distance: 50.2
click at [1275, 563] on input "Purchase Order" at bounding box center [1332, 560] width 322 height 21
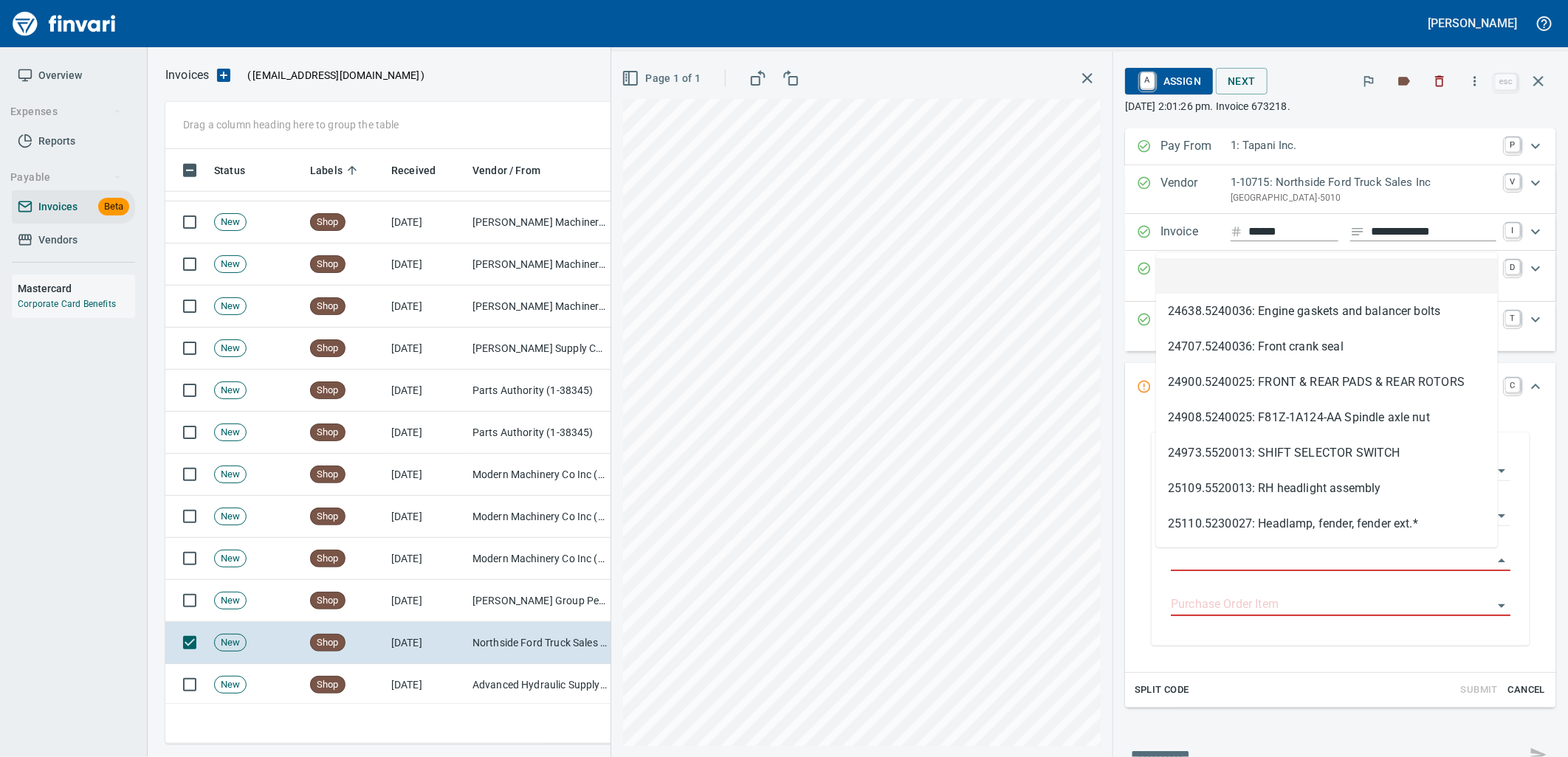
scroll to position [583, 1360]
type input "**********"
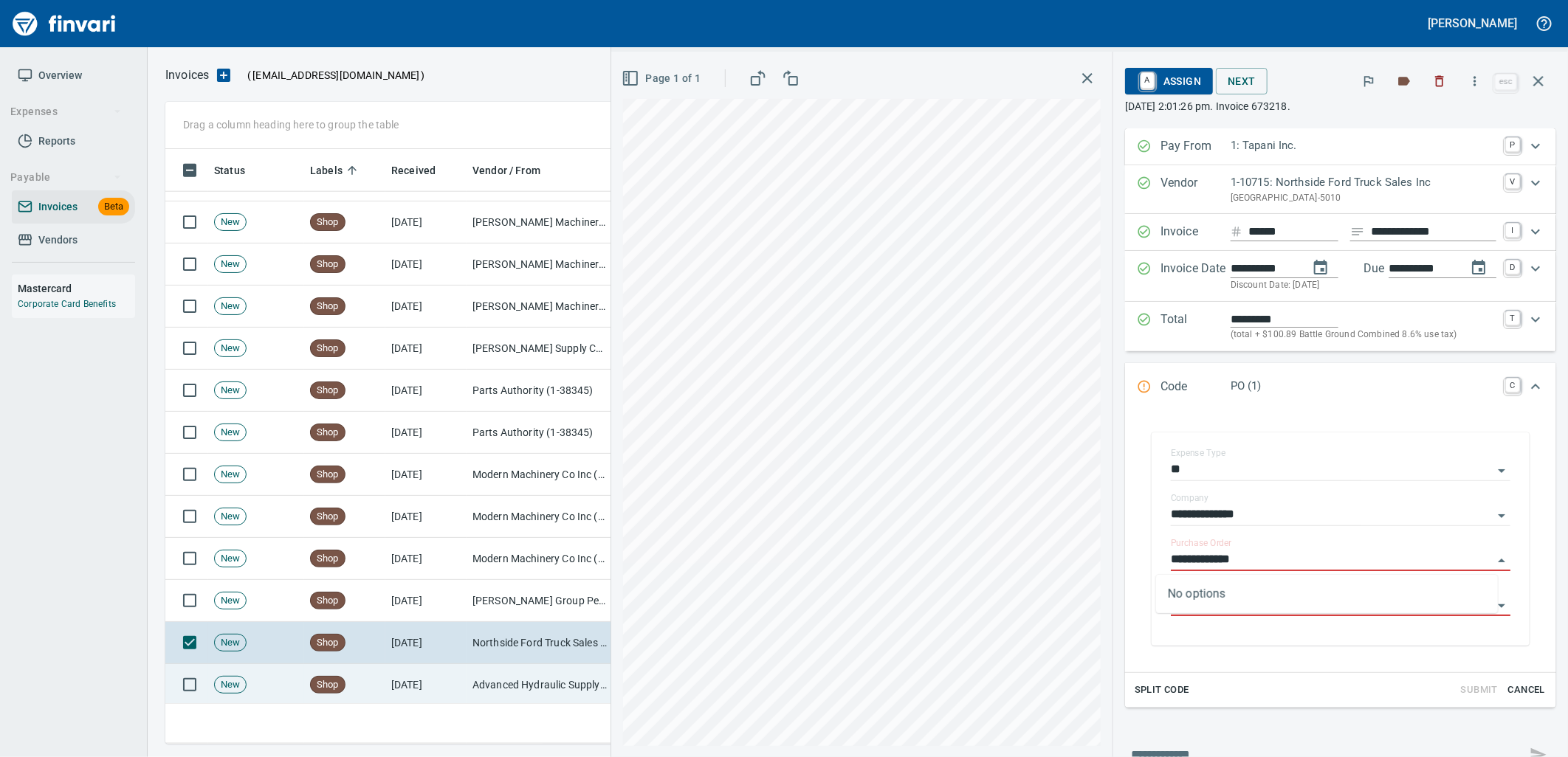
click at [525, 672] on td "Advanced Hydraulic Supply Co. LLC (1-10020)" at bounding box center [541, 685] width 148 height 42
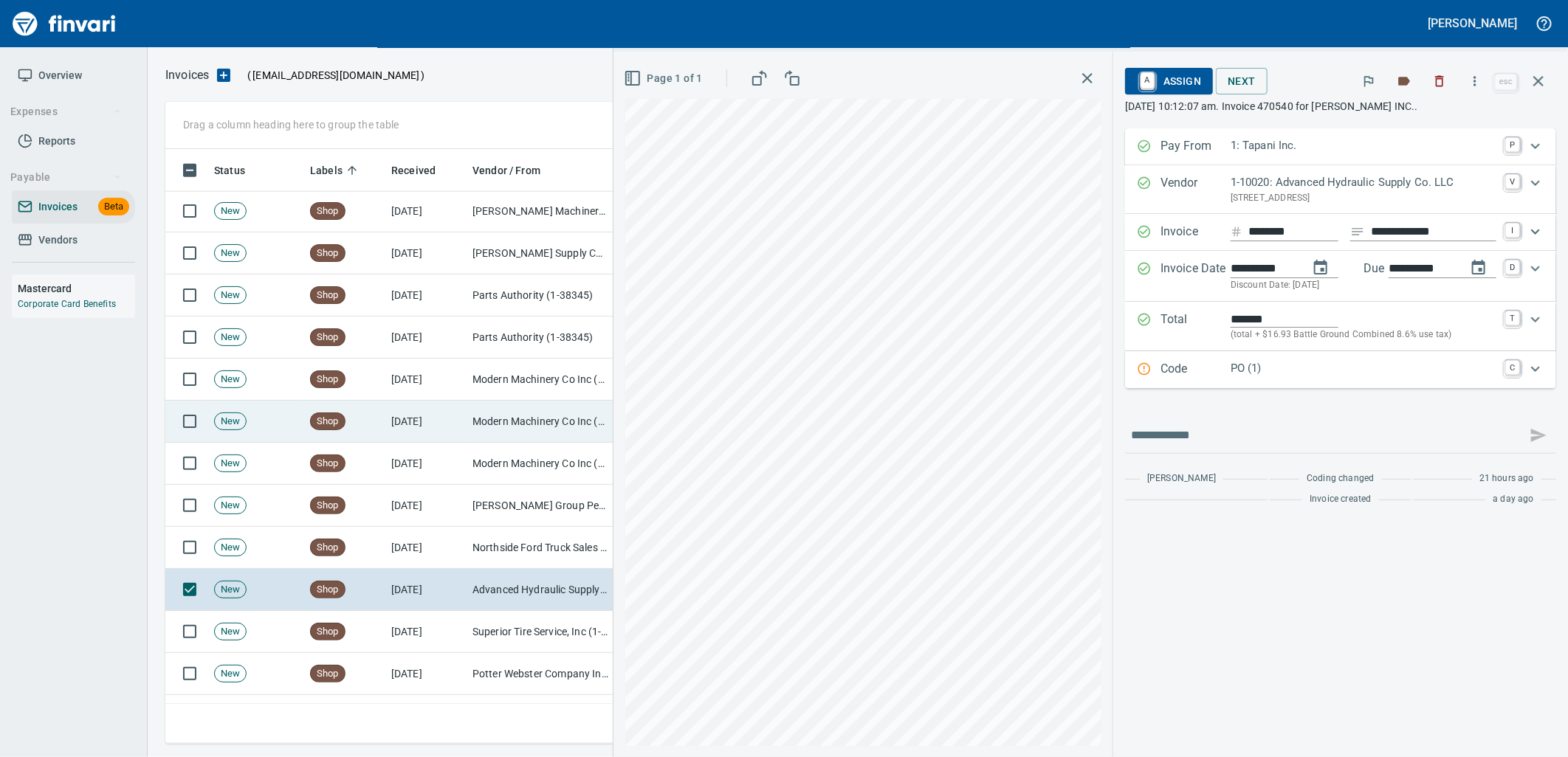
scroll to position [4836, 0]
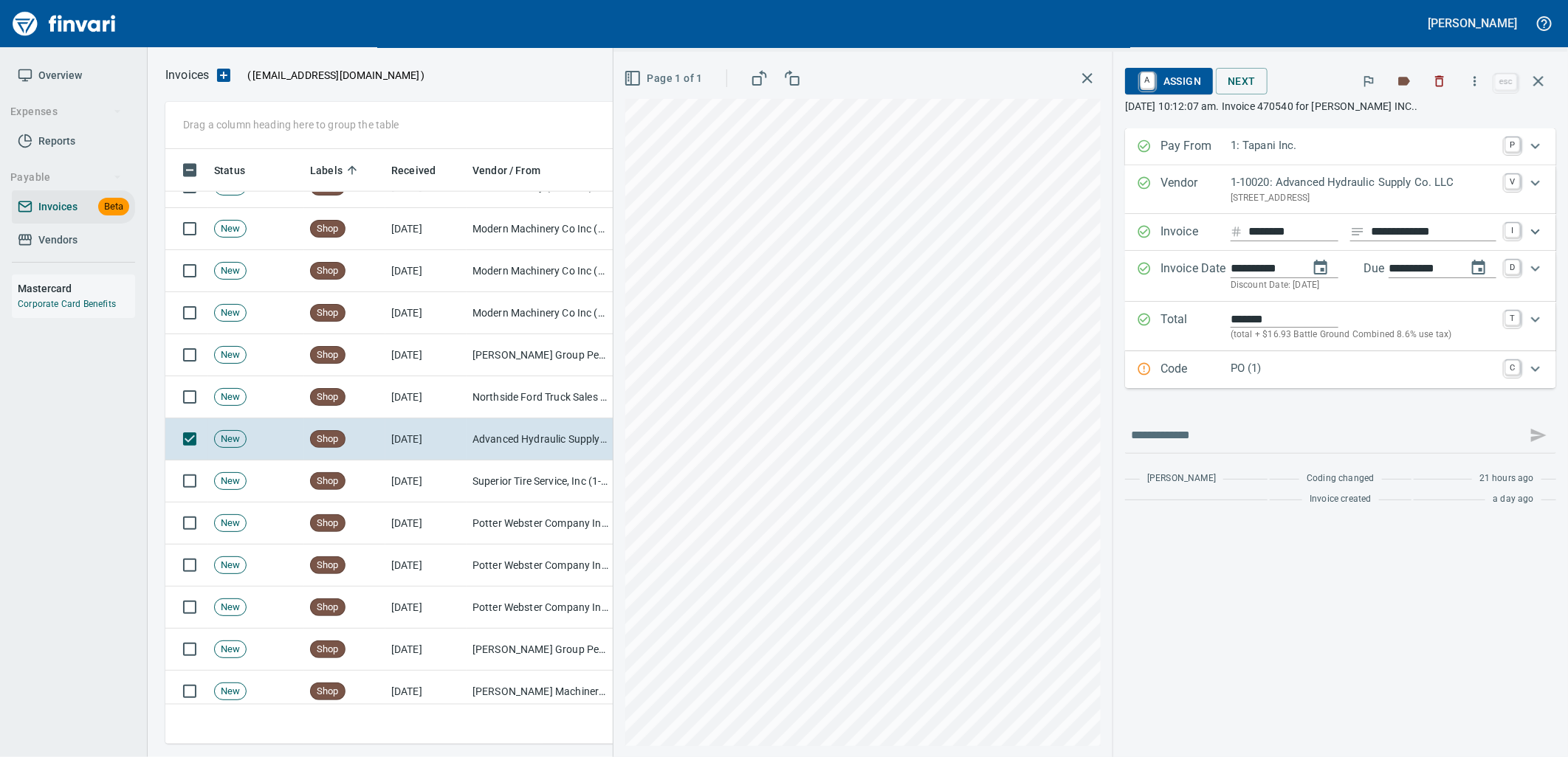
click at [1284, 365] on p "PO (1)" at bounding box center [1363, 368] width 265 height 17
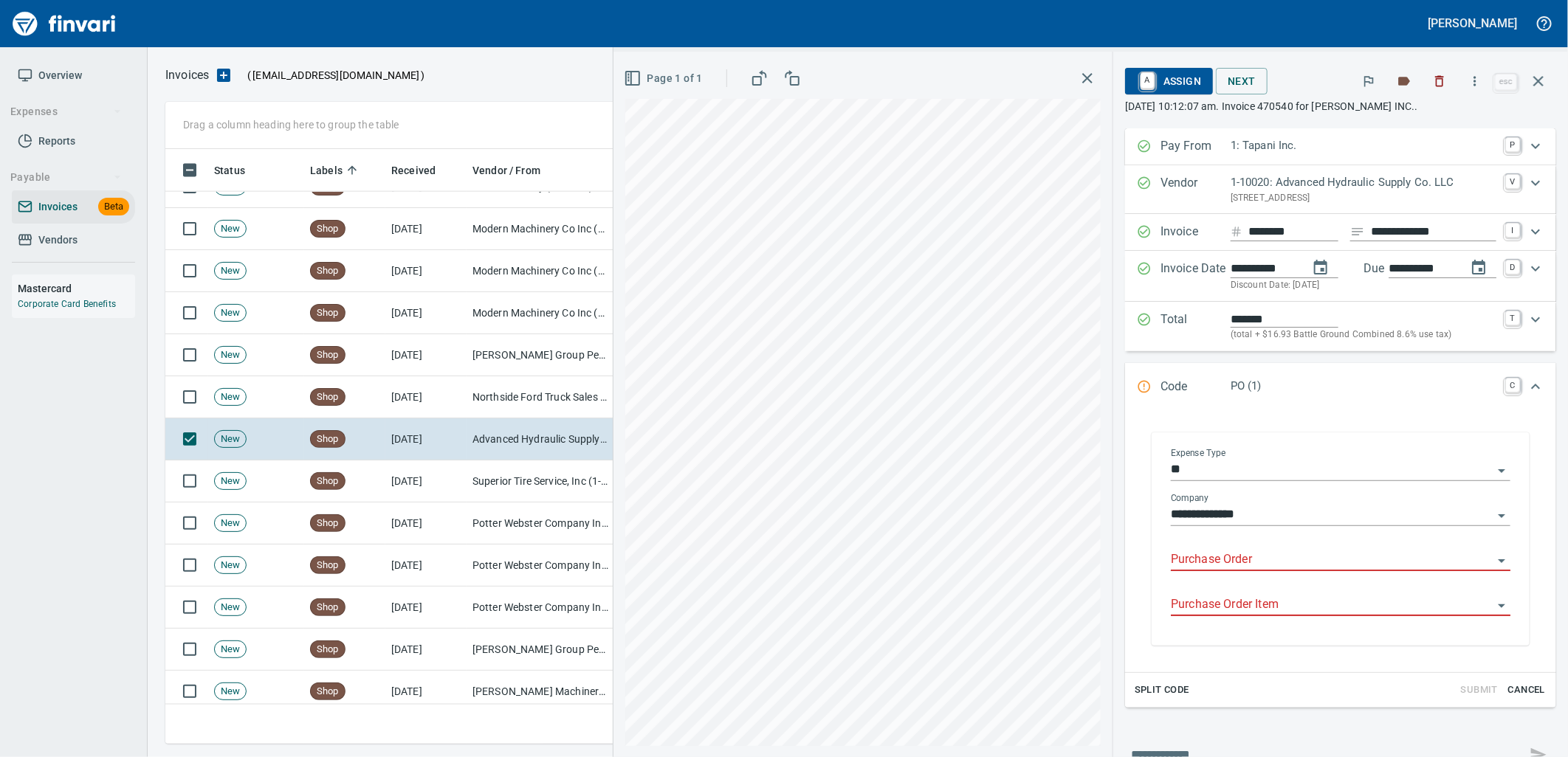
click at [1245, 563] on input "Purchase Order" at bounding box center [1332, 560] width 322 height 21
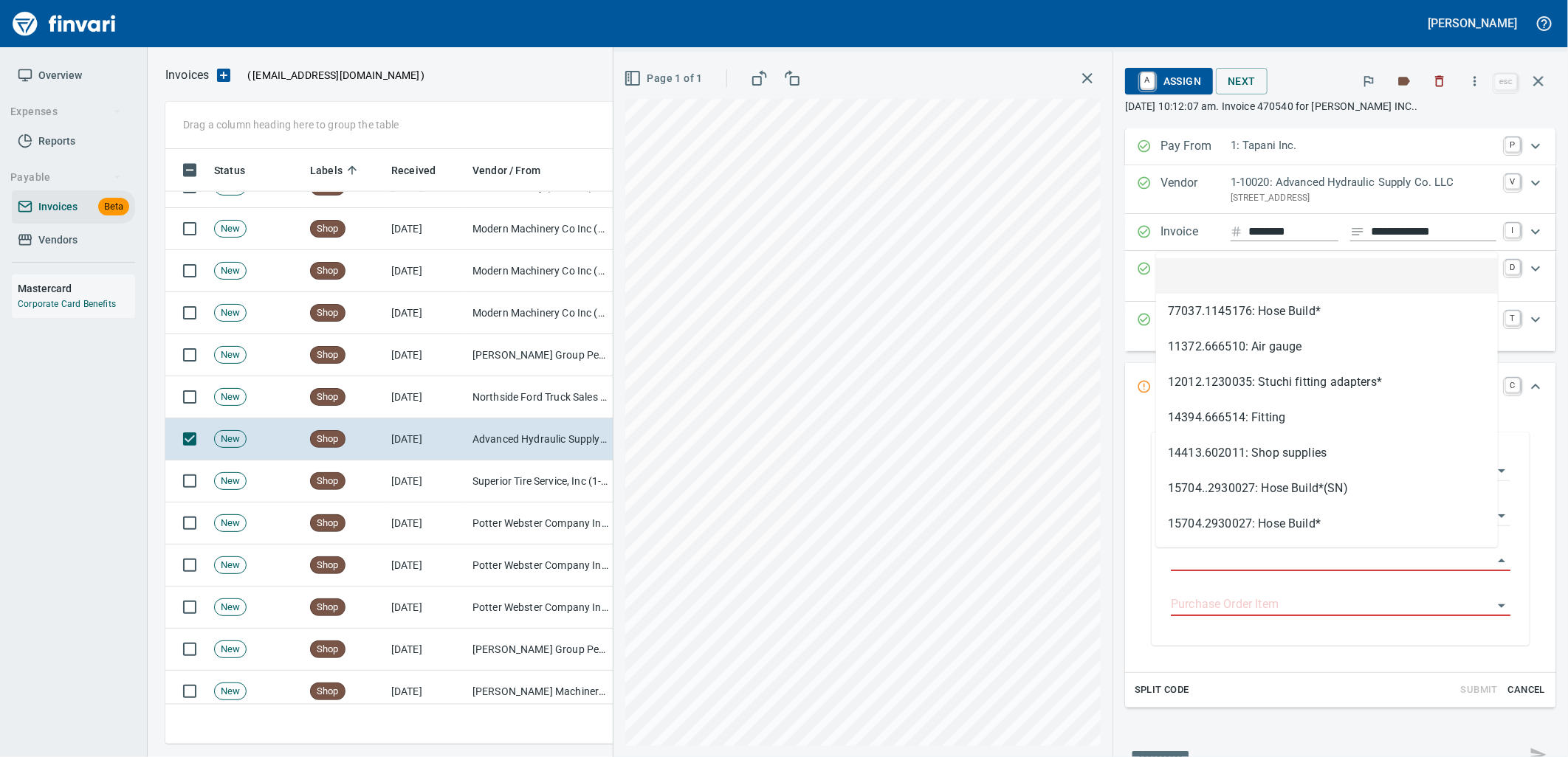
scroll to position [583, 1360]
type input "**********"
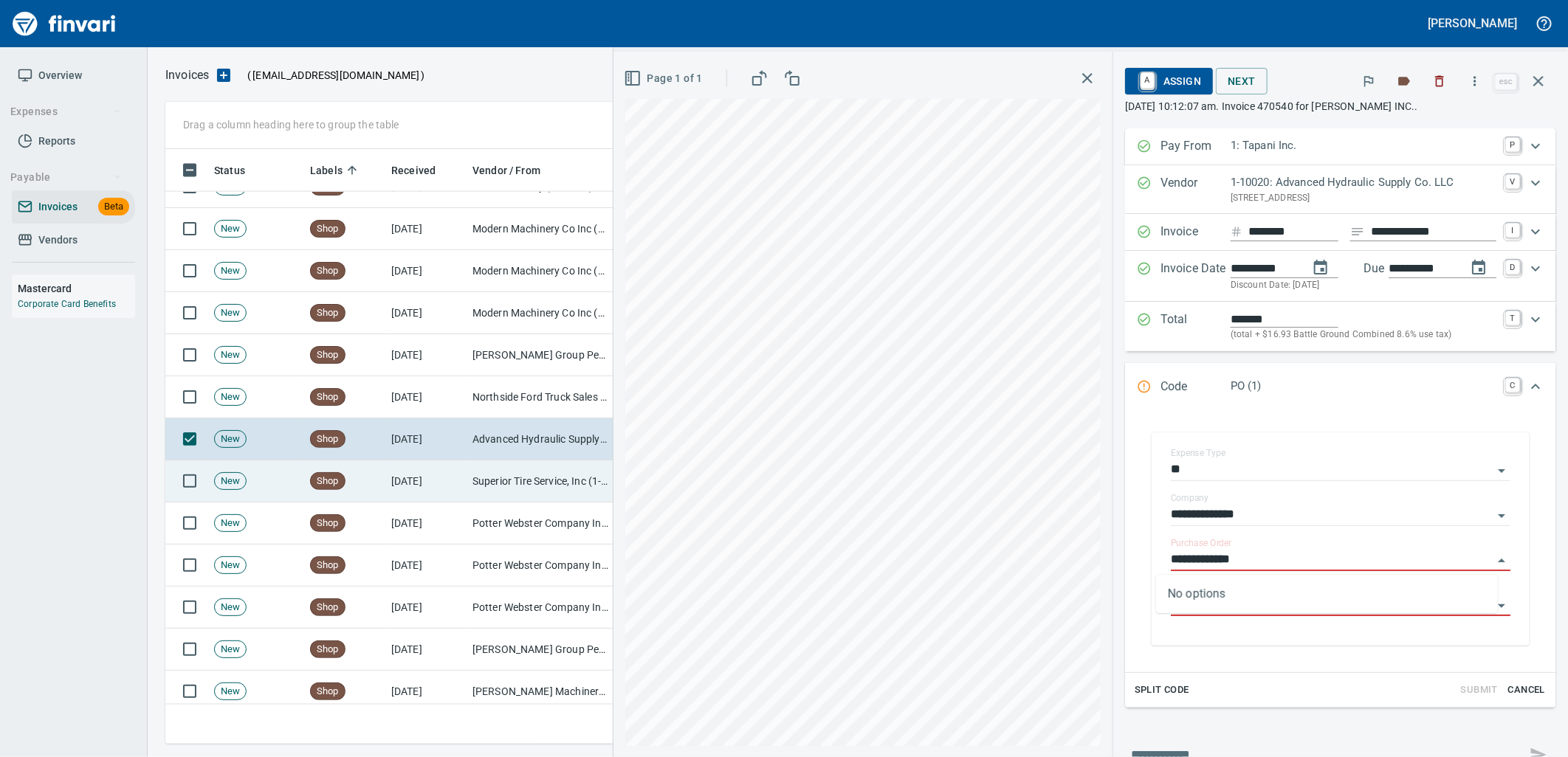
click at [540, 477] on td "Superior Tire Service, Inc (1-10991)" at bounding box center [541, 481] width 148 height 42
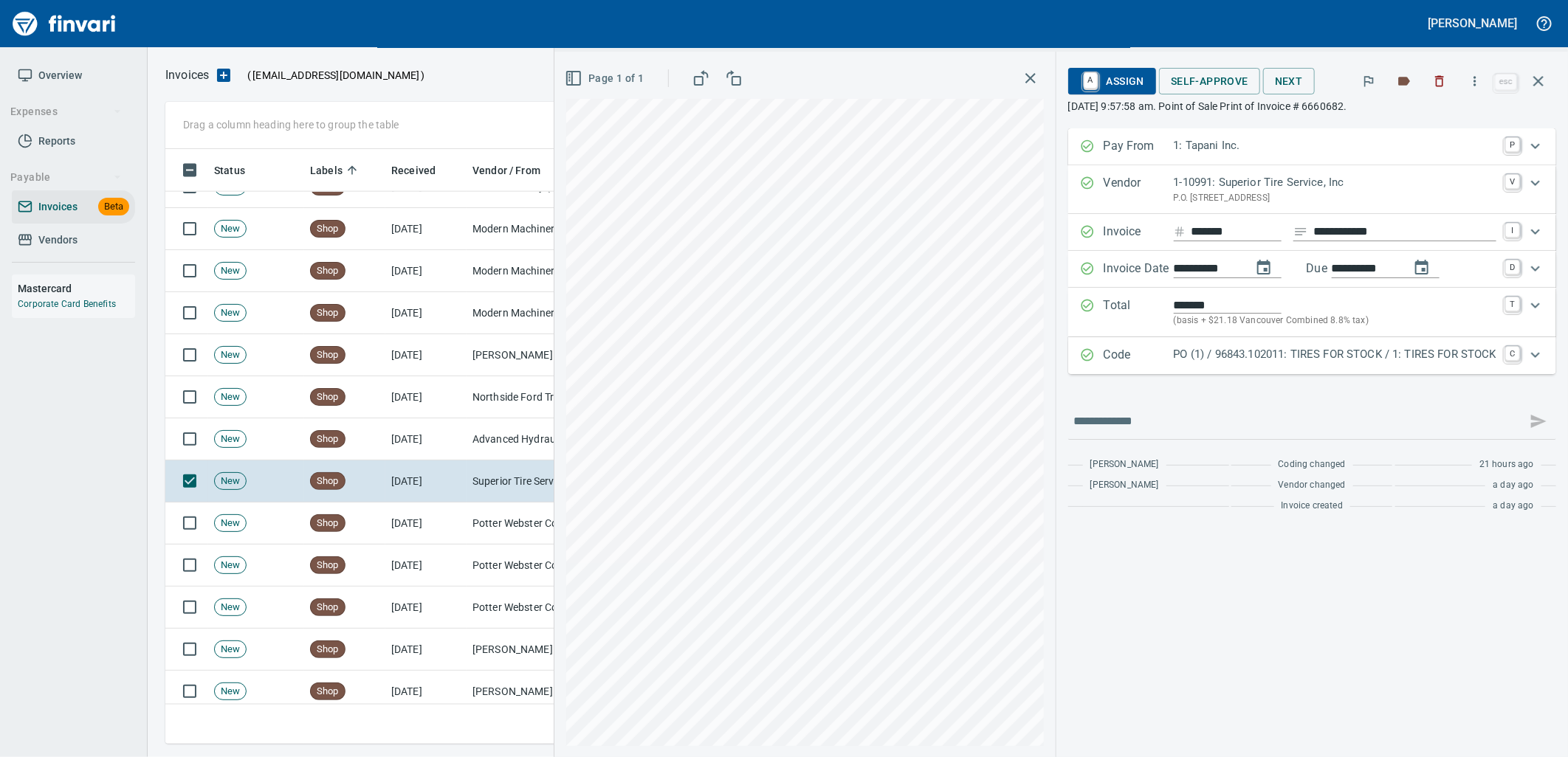
click at [1263, 357] on p "PO (1) / 96843.102011: TIRES FOR STOCK / 1: TIRES FOR STOCK" at bounding box center [1335, 354] width 323 height 17
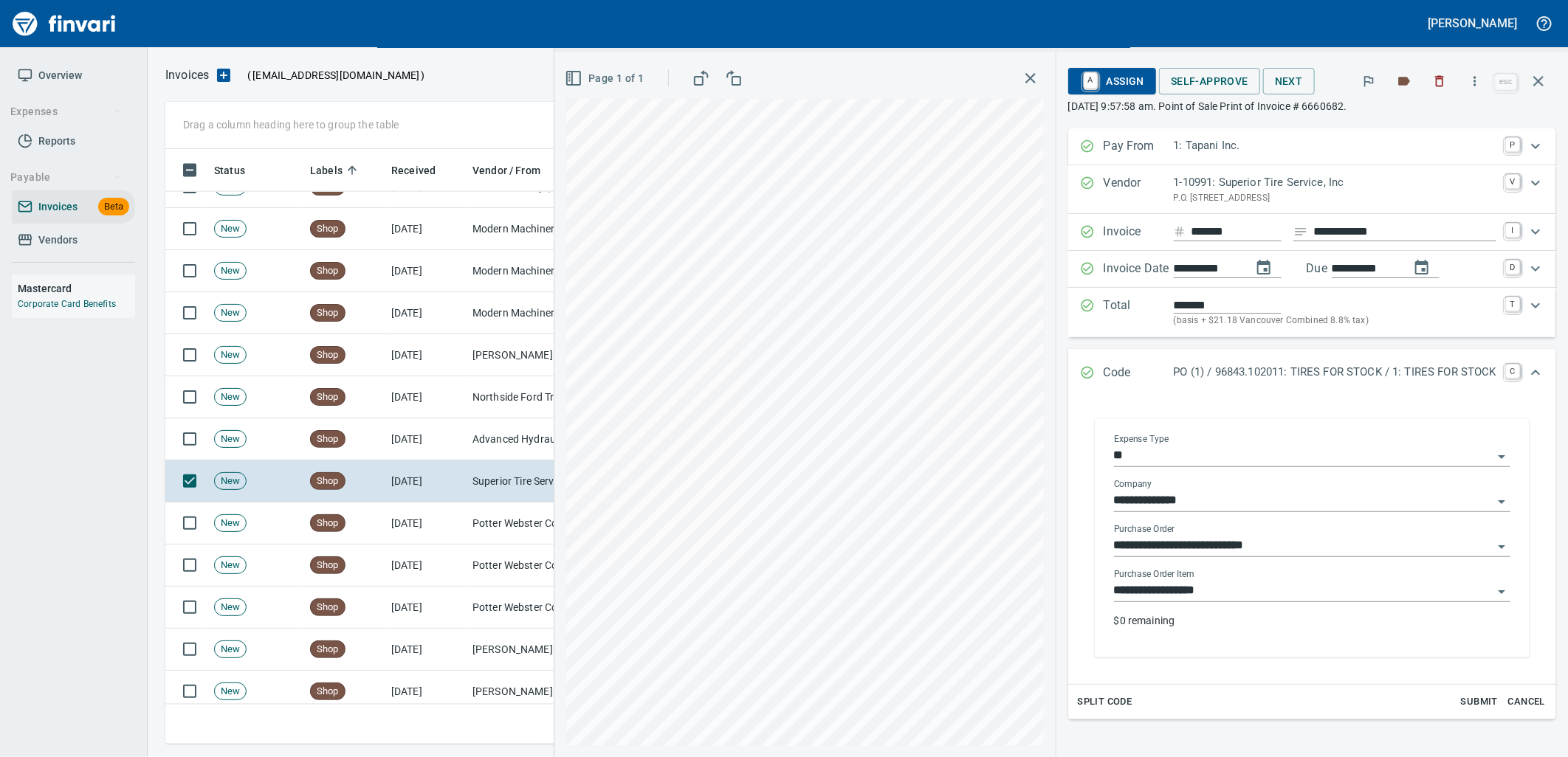
drag, startPoint x: 1240, startPoint y: 594, endPoint x: 1081, endPoint y: 598, distance: 159.1
click at [1234, 594] on input "**********" at bounding box center [1303, 591] width 378 height 21
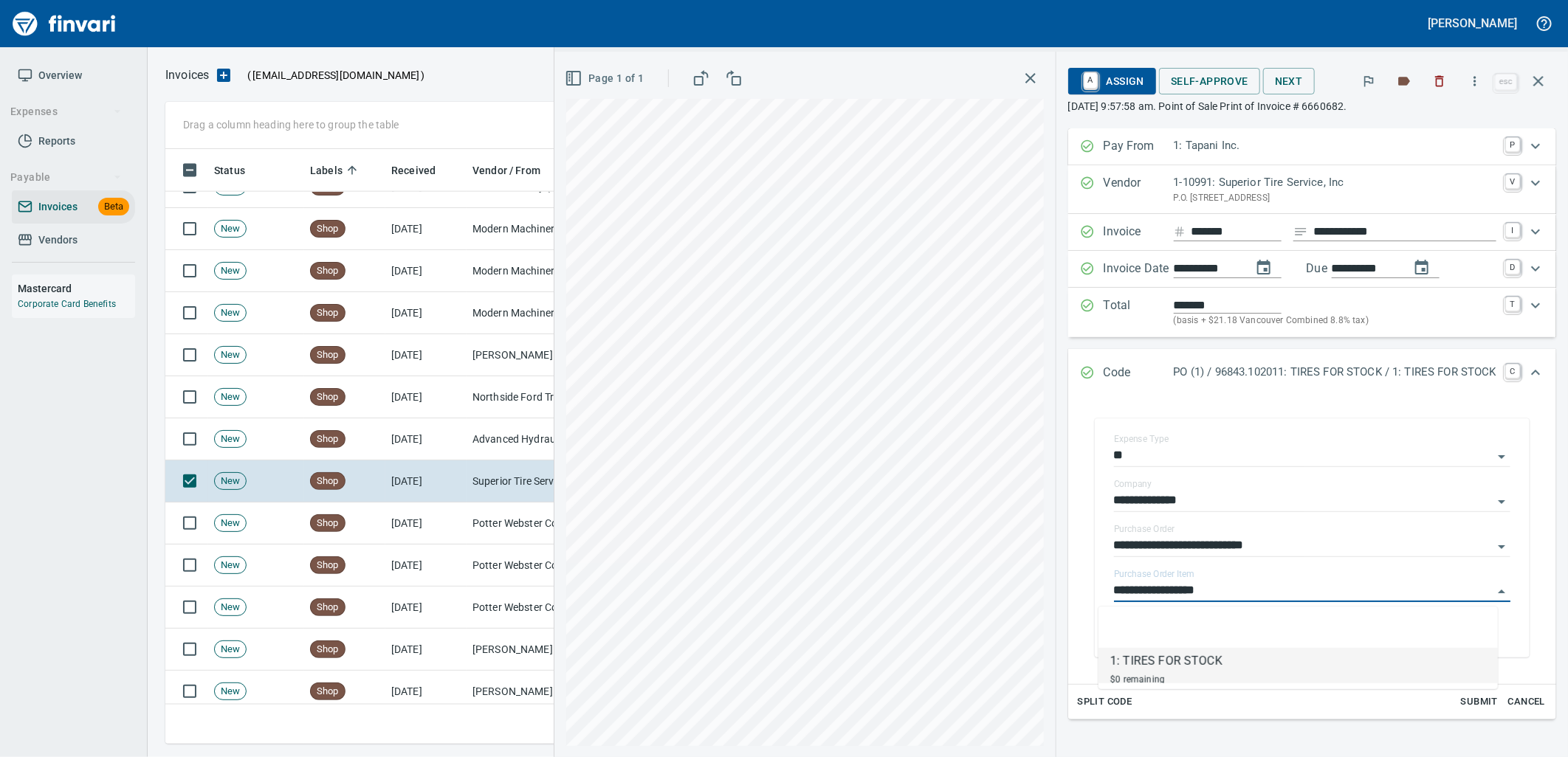
scroll to position [583, 1360]
click at [477, 518] on td "Potter Webster Company Inc (1-10818)" at bounding box center [541, 523] width 148 height 42
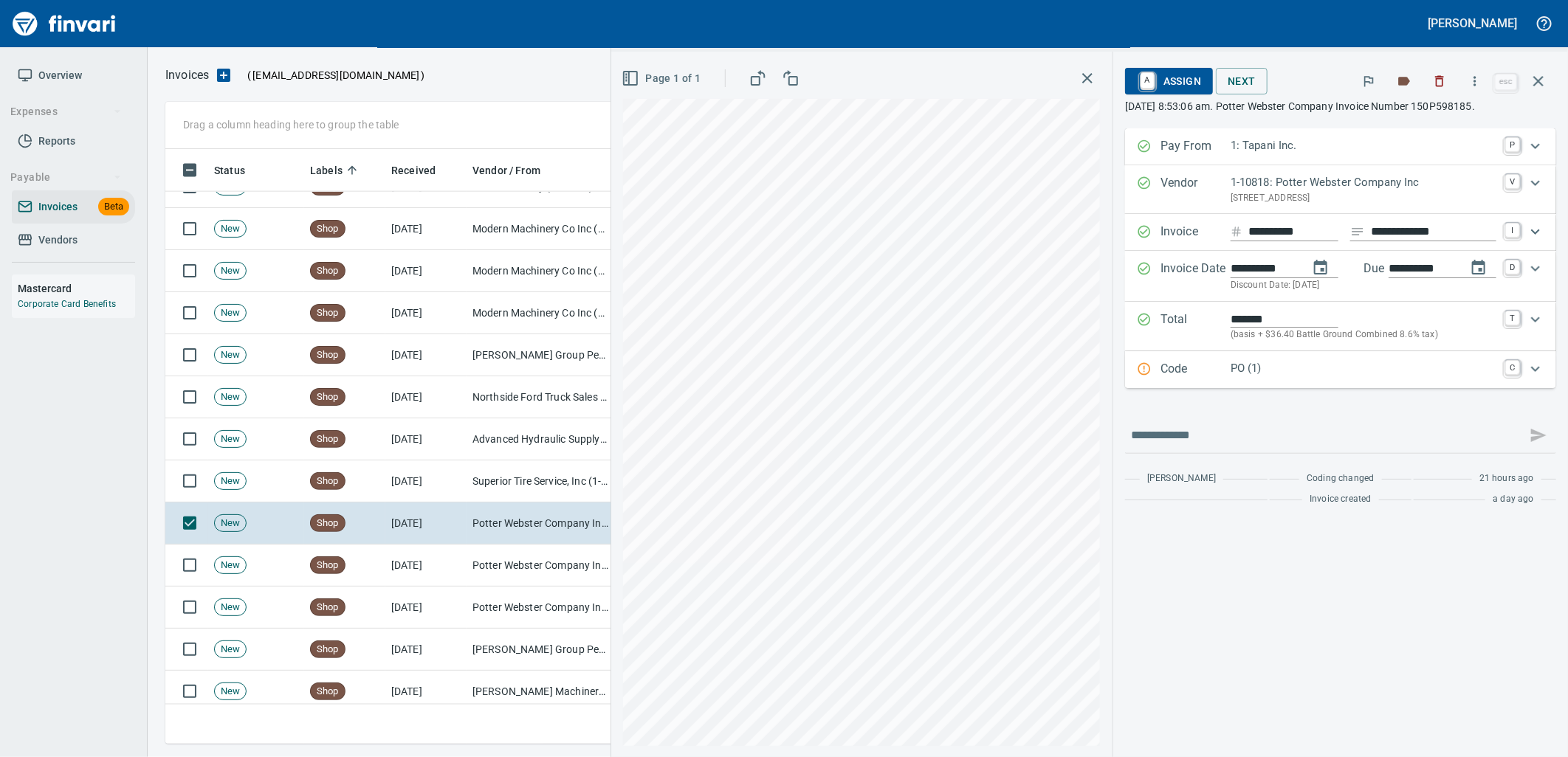
click at [1285, 371] on p "PO (1)" at bounding box center [1363, 368] width 265 height 17
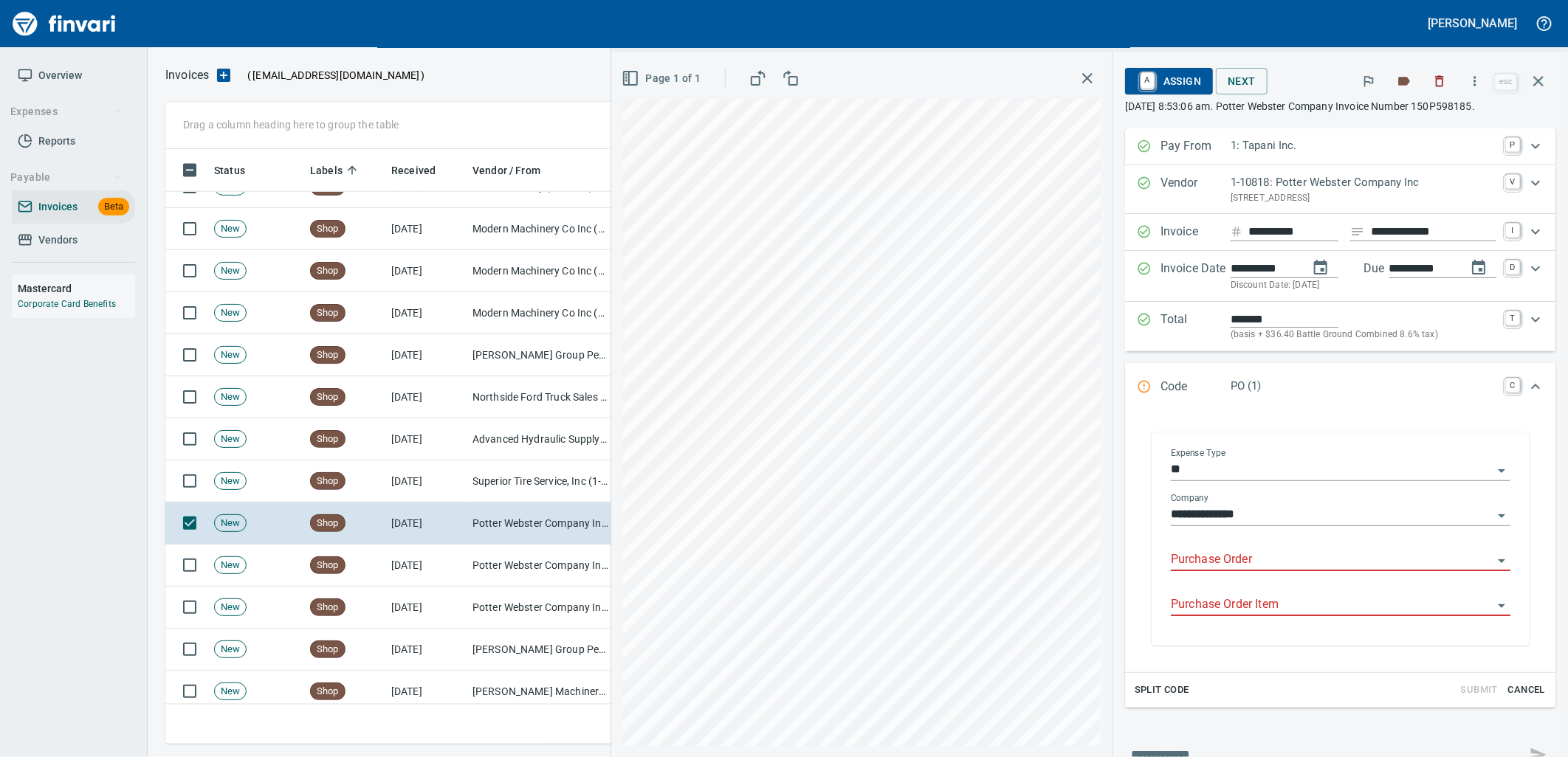
click at [1219, 556] on input "Purchase Order" at bounding box center [1332, 560] width 322 height 21
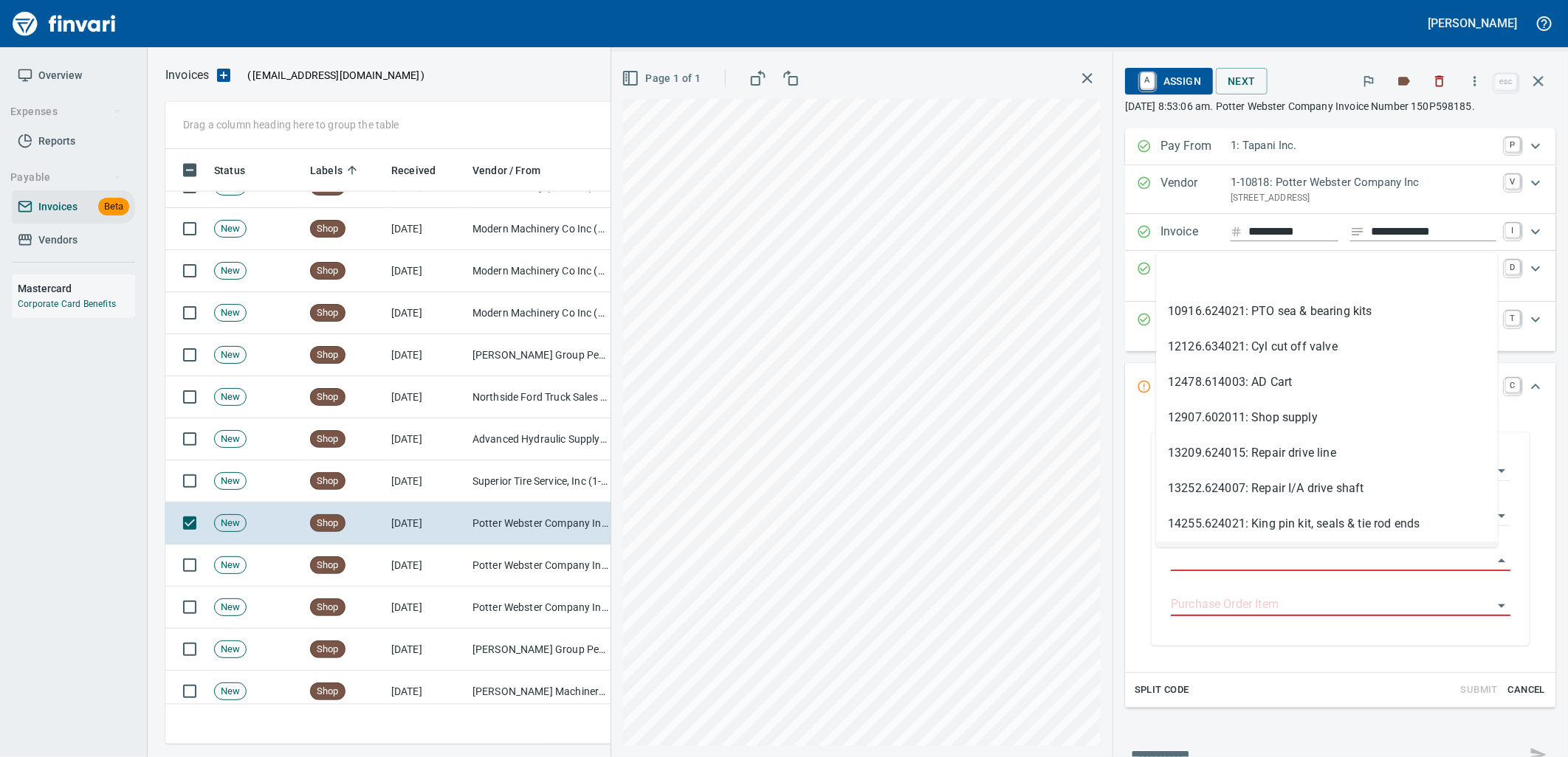
scroll to position [583, 1360]
type input "**********"
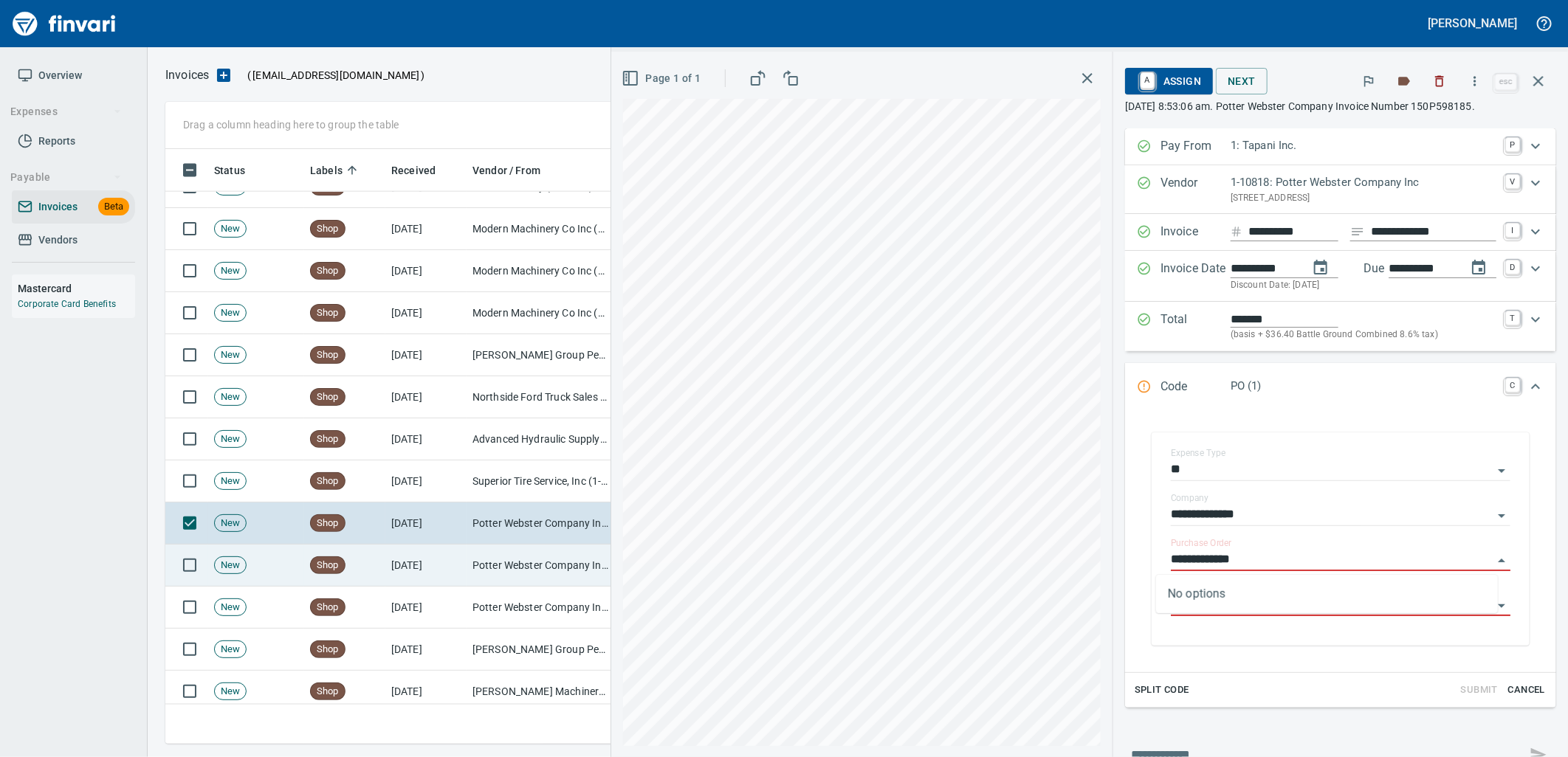
click at [559, 577] on td "Potter Webster Company Inc (1-10818)" at bounding box center [541, 565] width 148 height 42
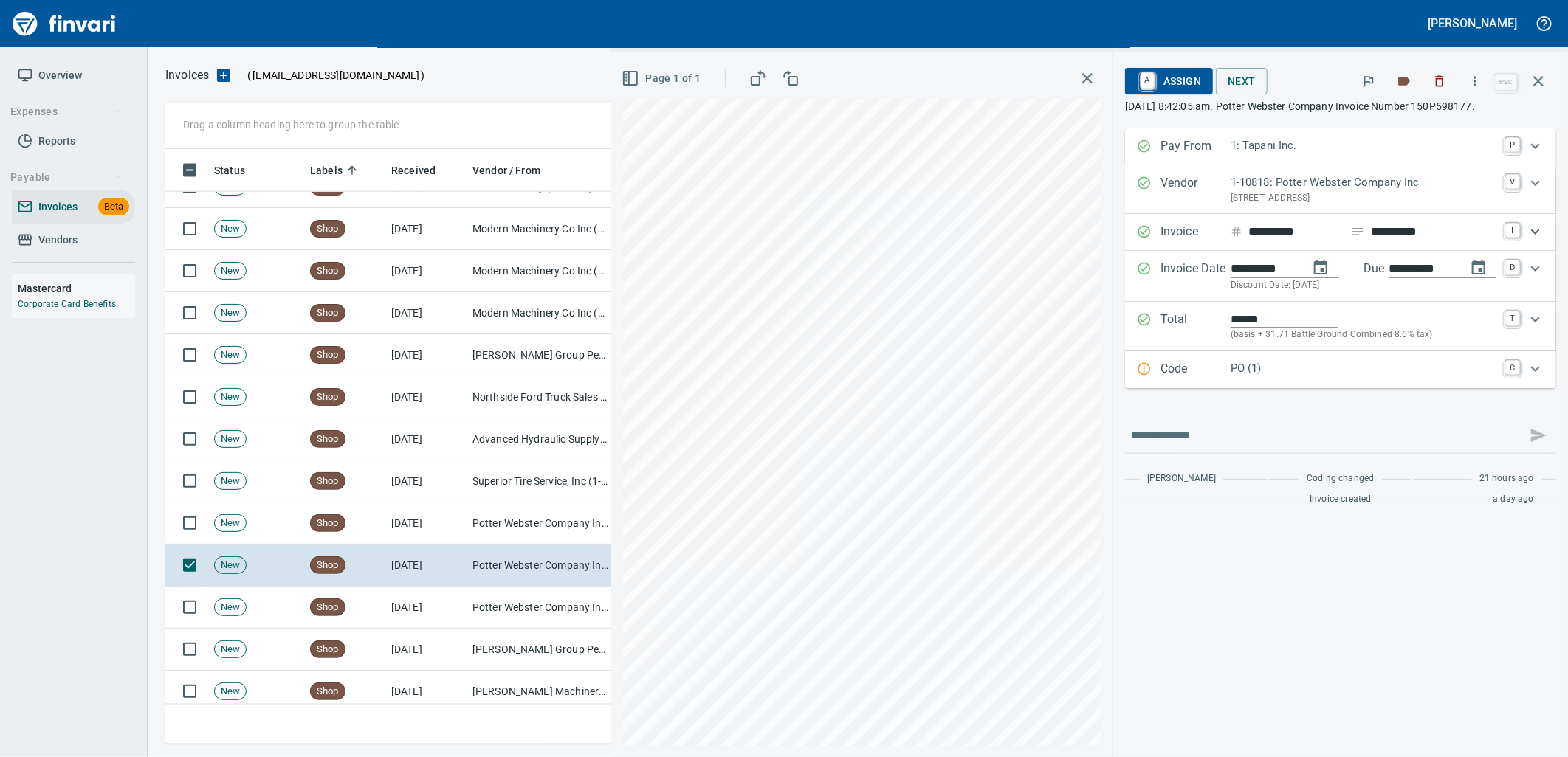
click at [1256, 367] on p "PO (1)" at bounding box center [1363, 368] width 265 height 17
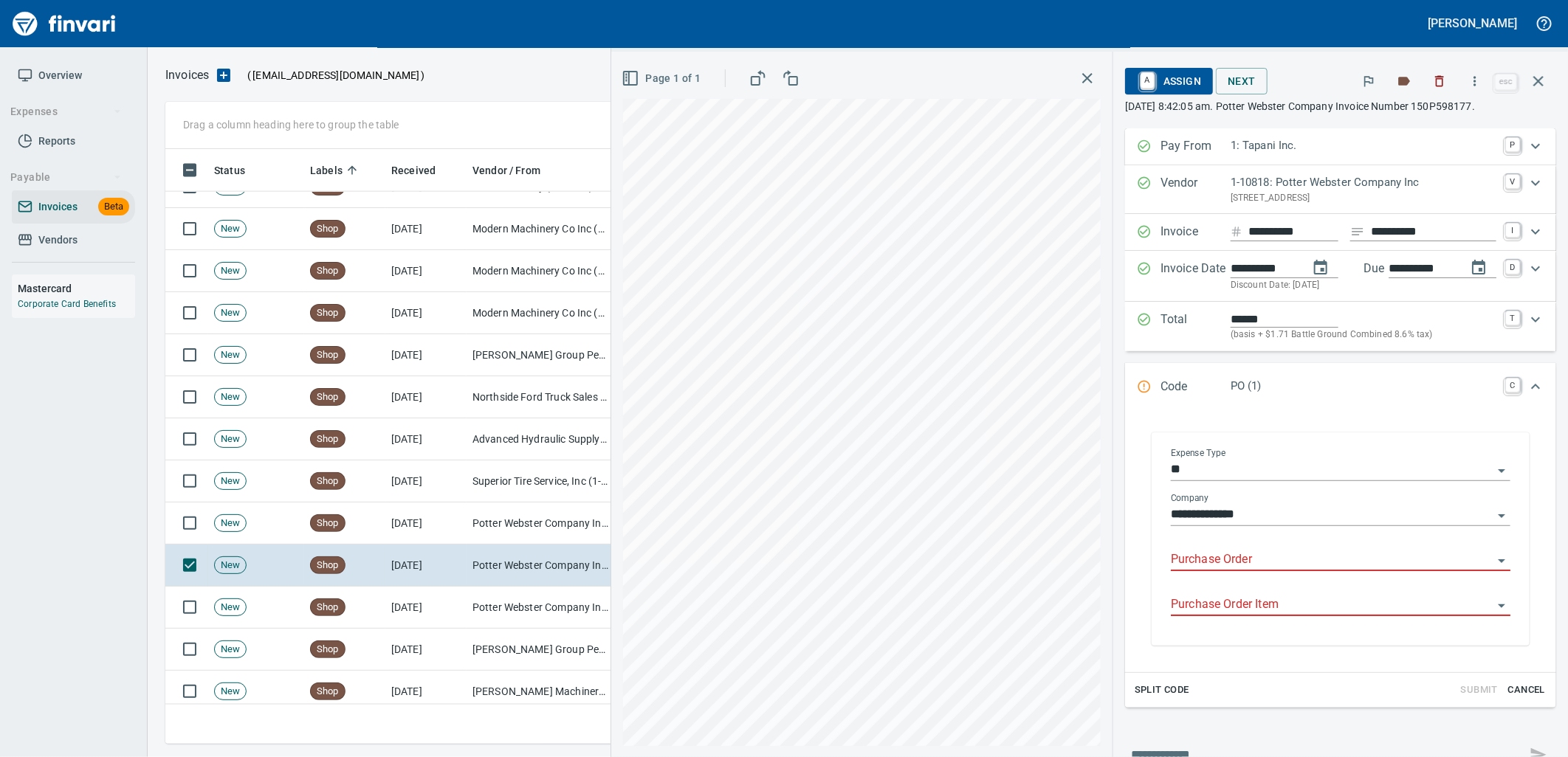
click at [1216, 558] on input "Purchase Order" at bounding box center [1332, 560] width 322 height 21
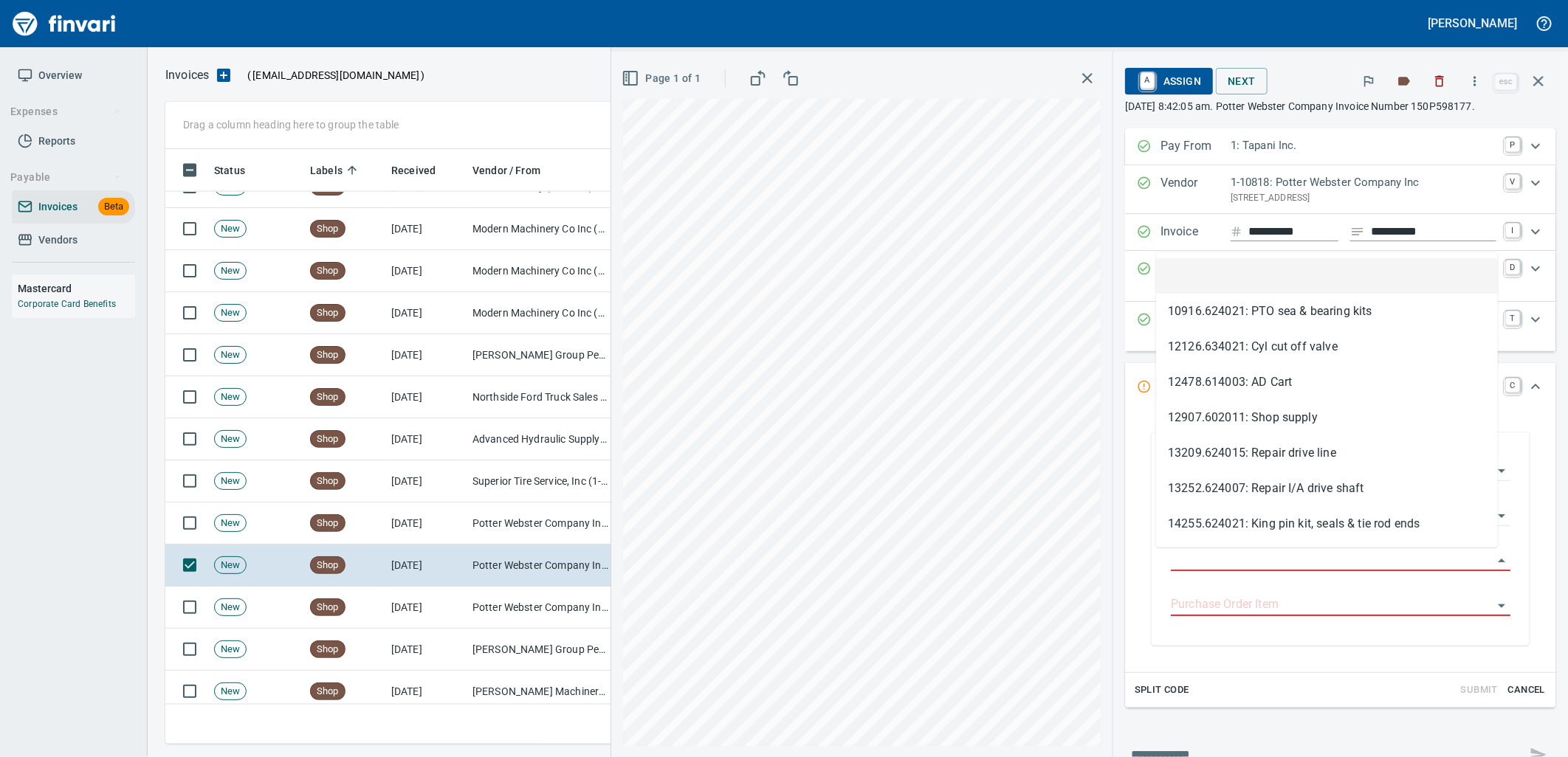
scroll to position [583, 1360]
type input "**********"
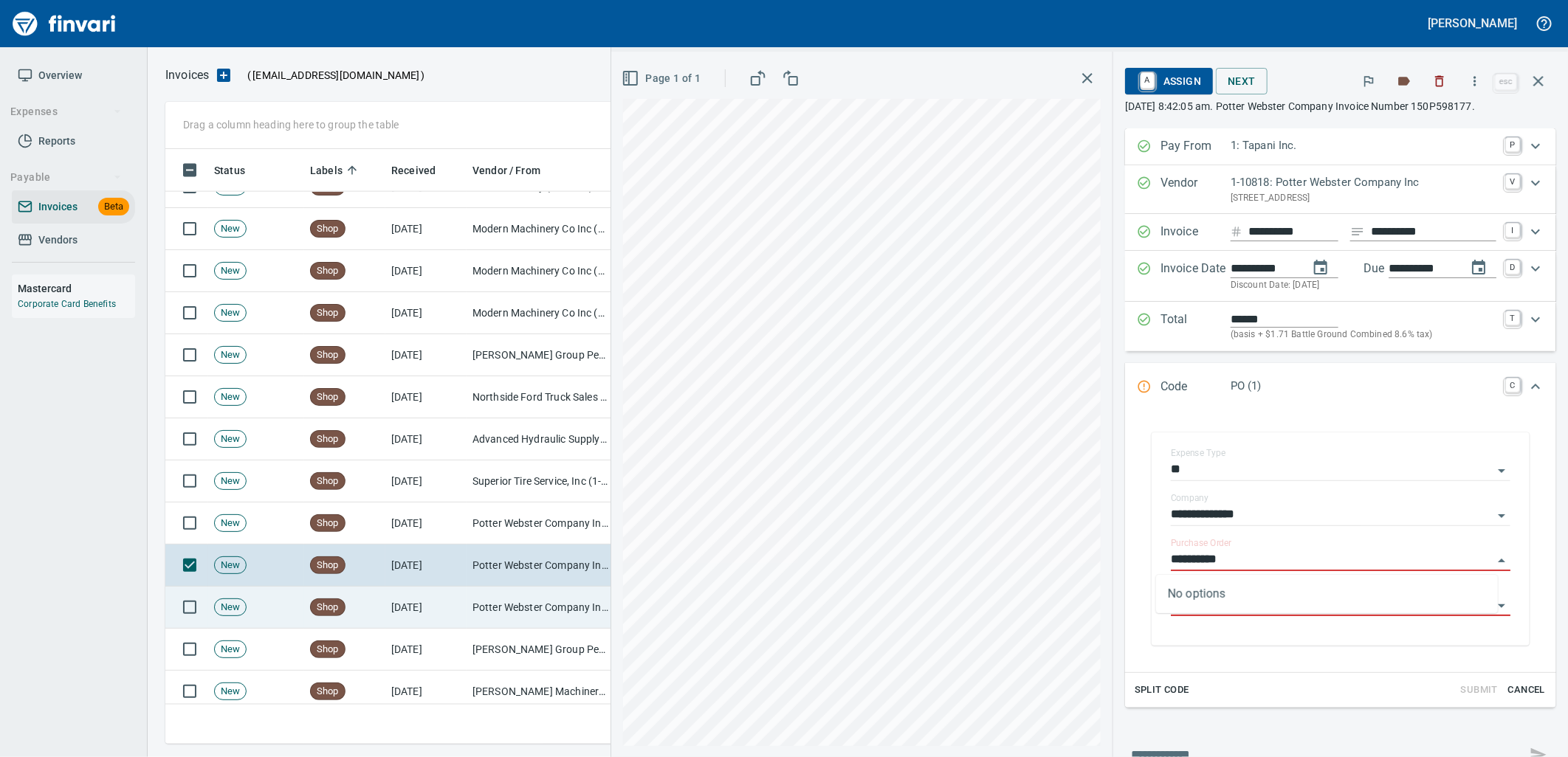
click at [459, 590] on td "[DATE]" at bounding box center [426, 607] width 81 height 42
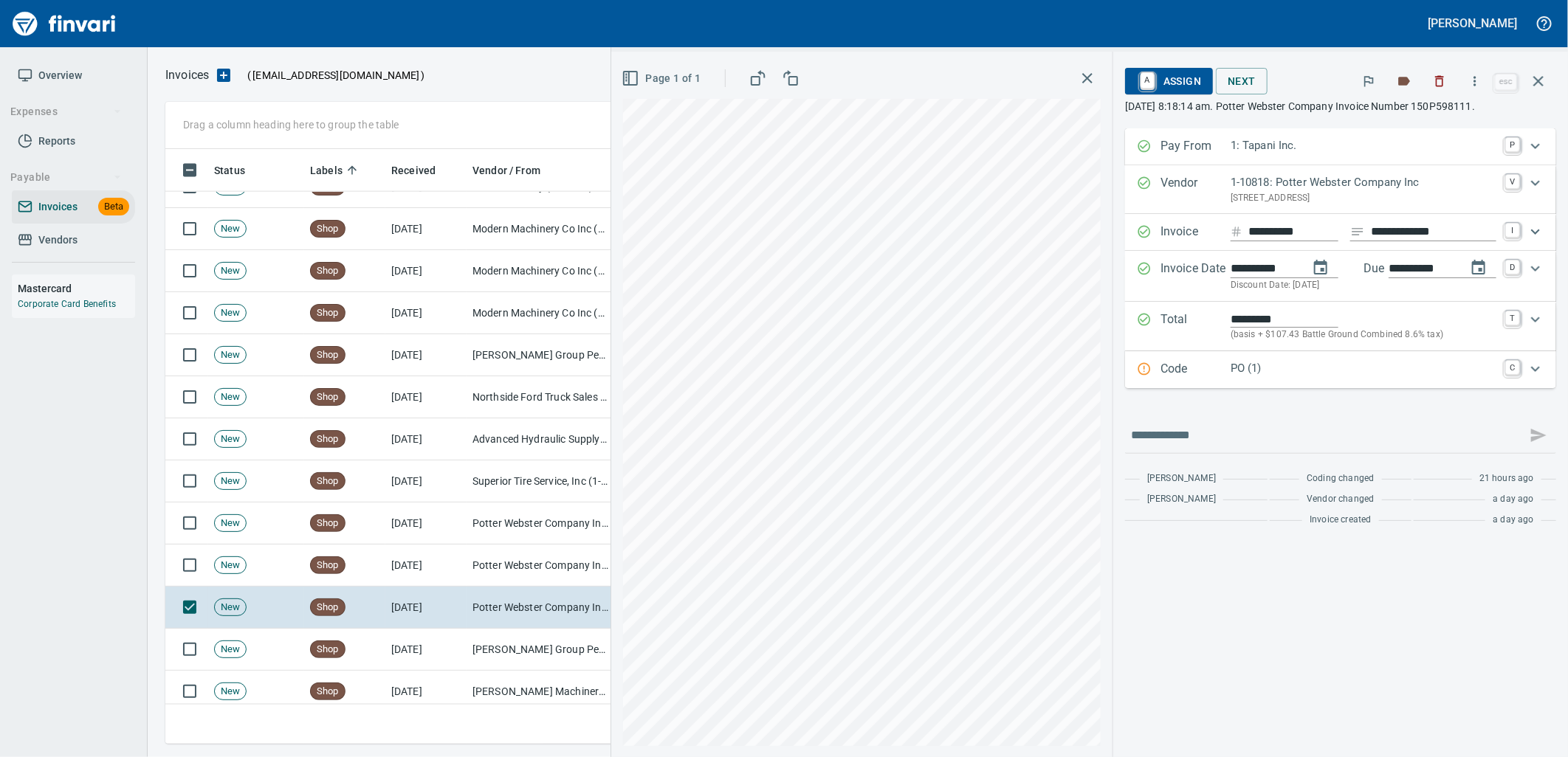
click at [1289, 374] on p "PO (1)" at bounding box center [1363, 368] width 265 height 17
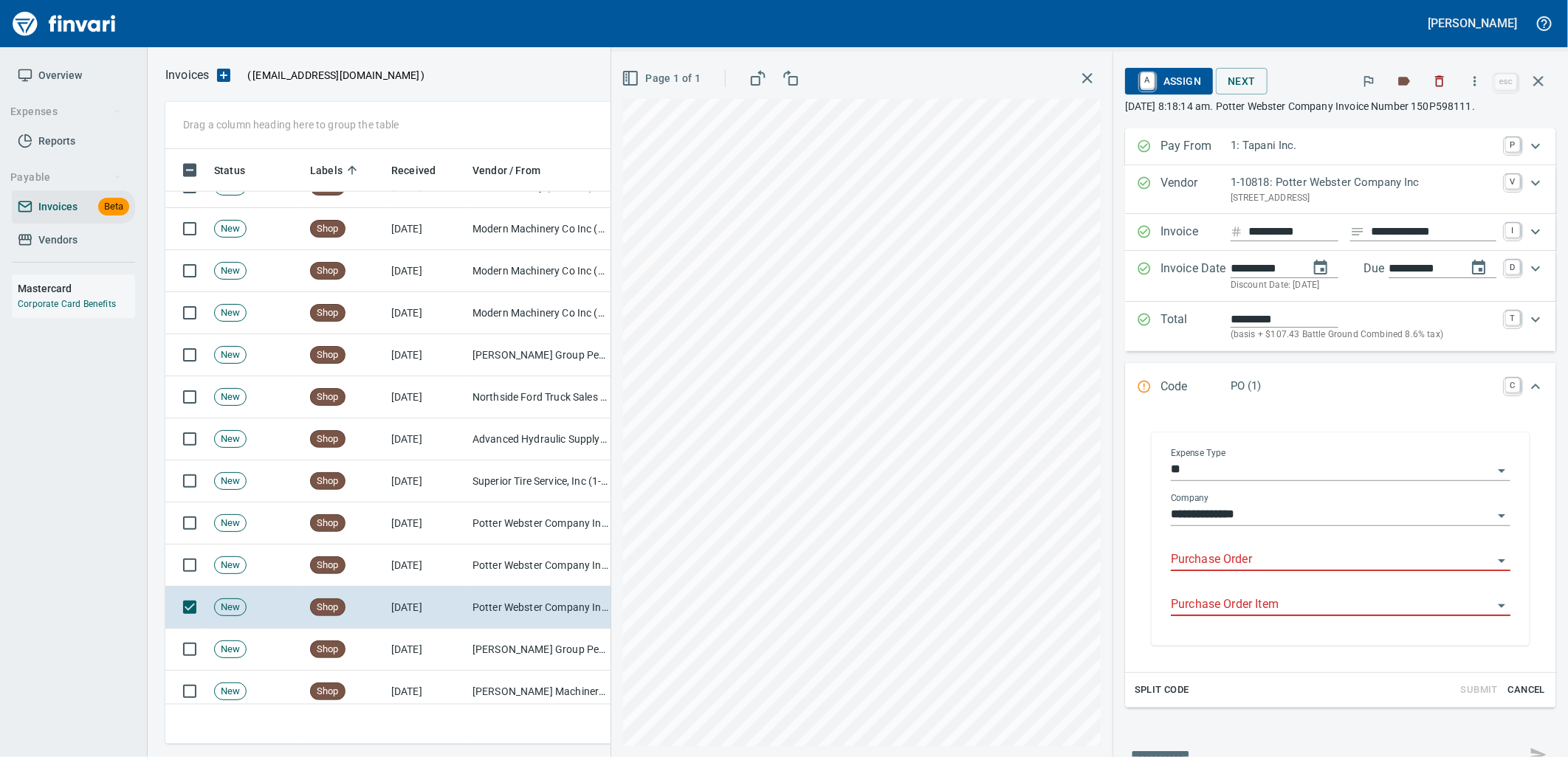
click at [1245, 559] on input "Purchase Order" at bounding box center [1332, 560] width 322 height 21
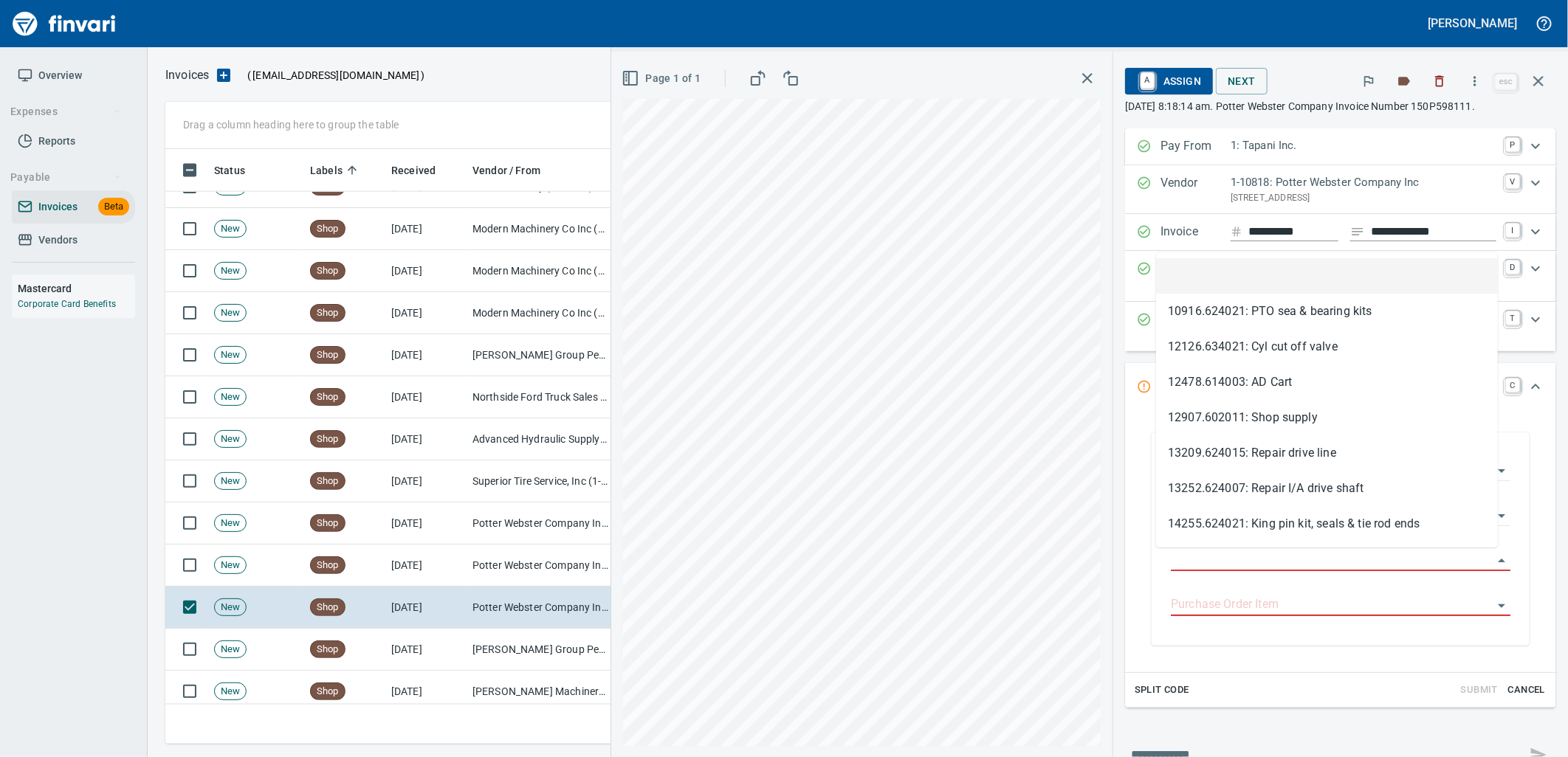
scroll to position [583, 1360]
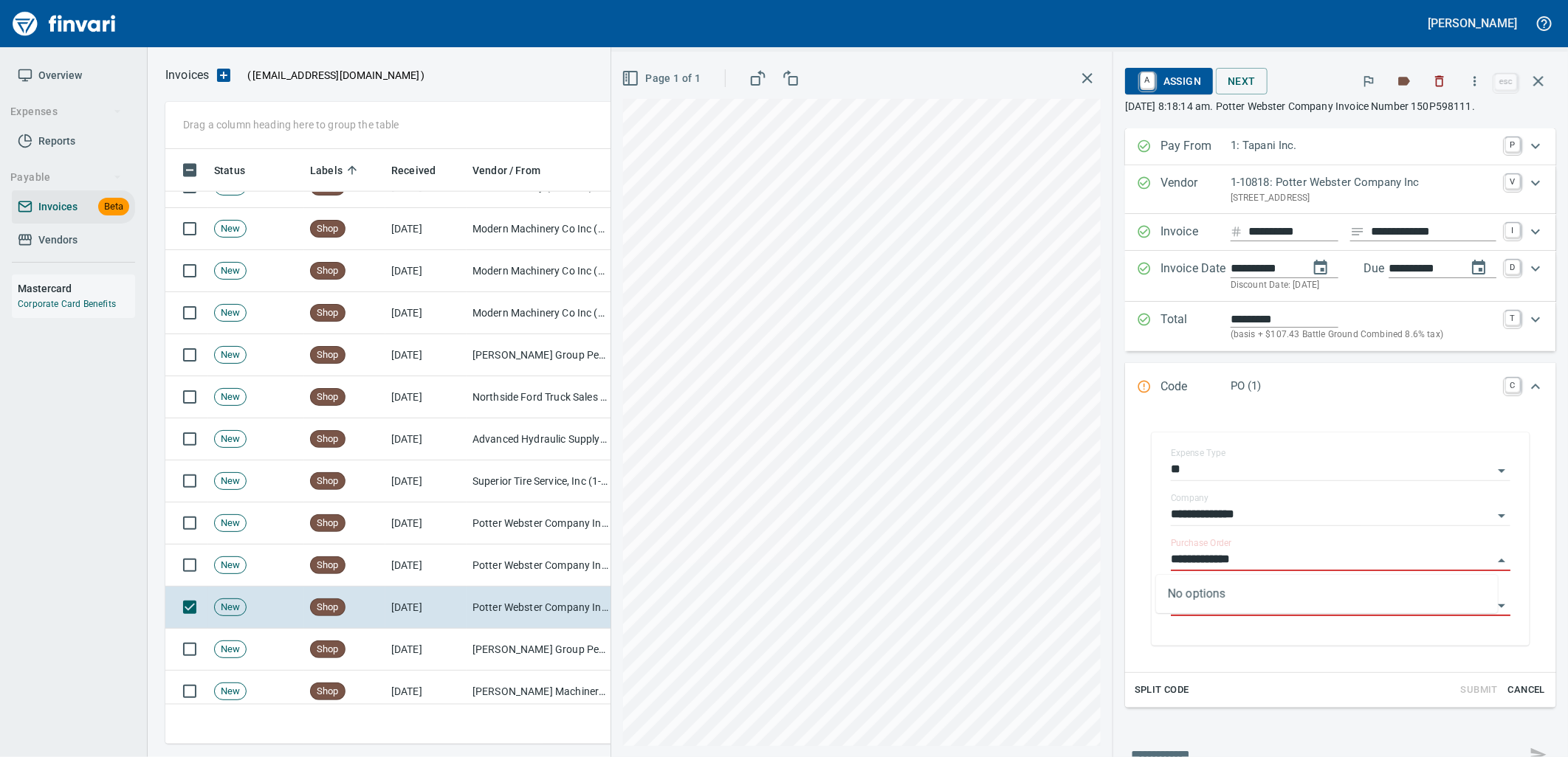
type input "**********"
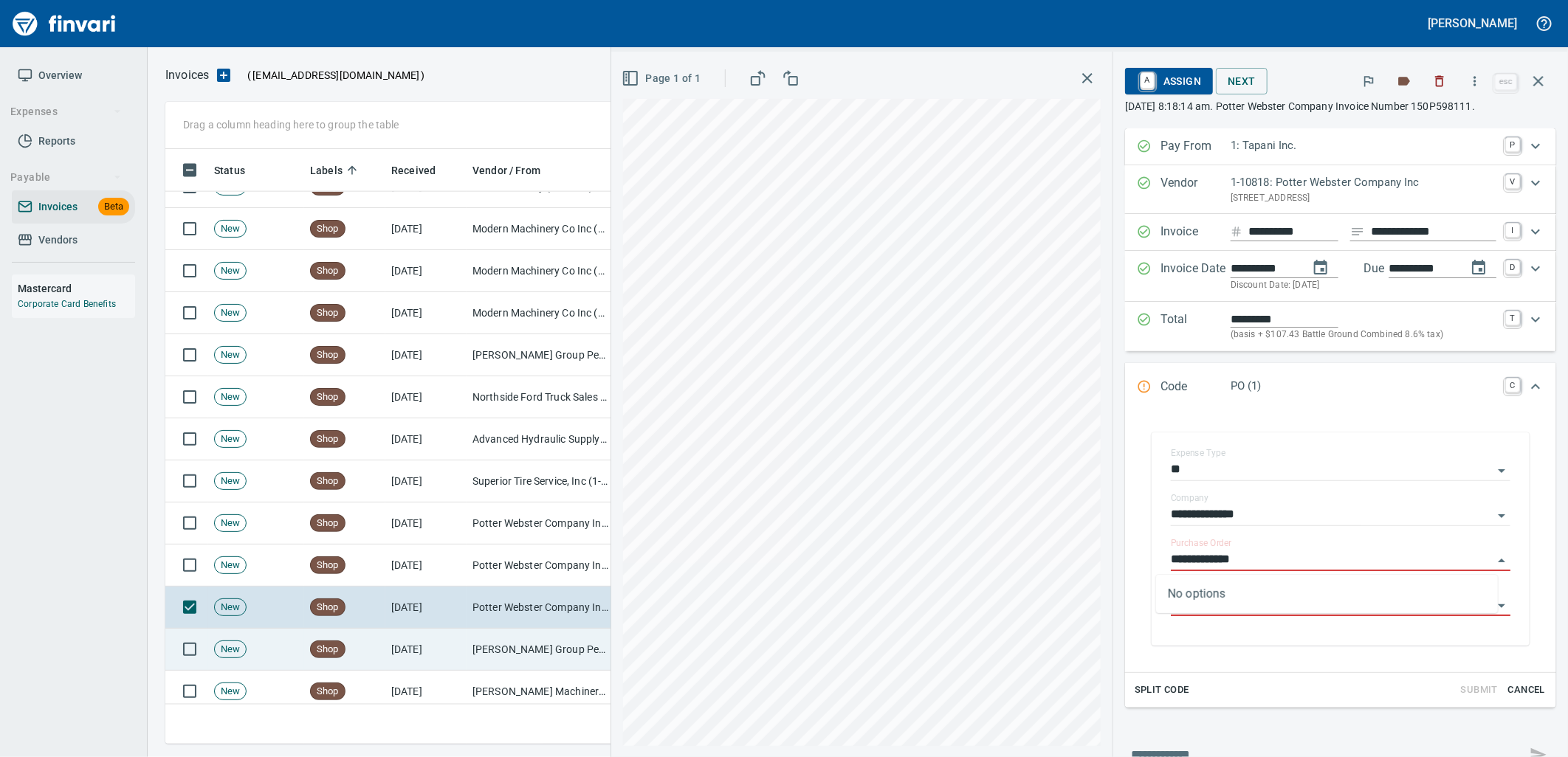
drag, startPoint x: 528, startPoint y: 648, endPoint x: 1090, endPoint y: 489, distance: 584.1
click at [529, 648] on td "Jackson Group Peterbilt(IBS) (1-38196)" at bounding box center [541, 650] width 148 height 42
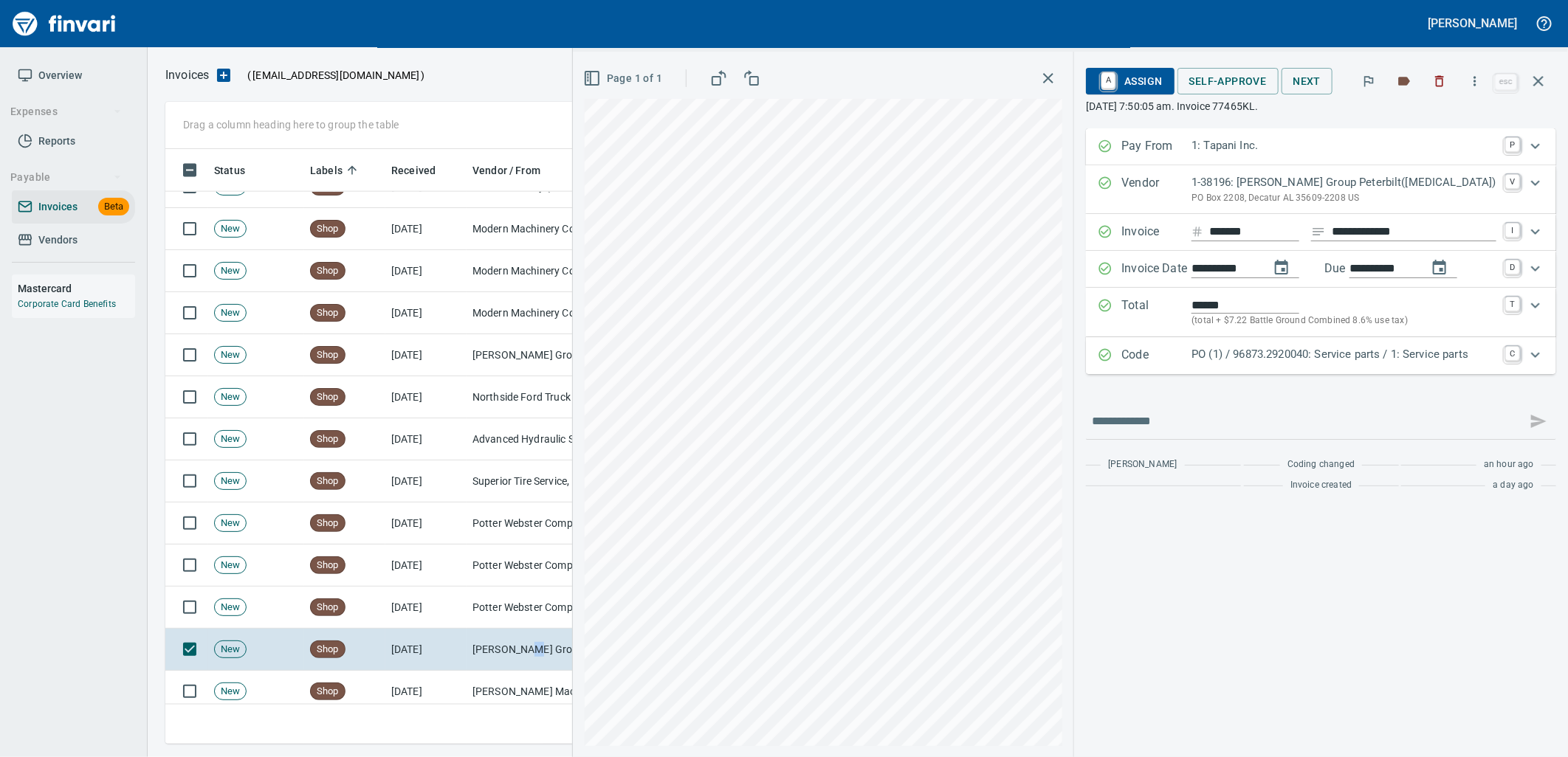
click at [1324, 353] on p "PO (1) / 96873.2920040: Service parts / 1: Service parts" at bounding box center [1344, 354] width 305 height 17
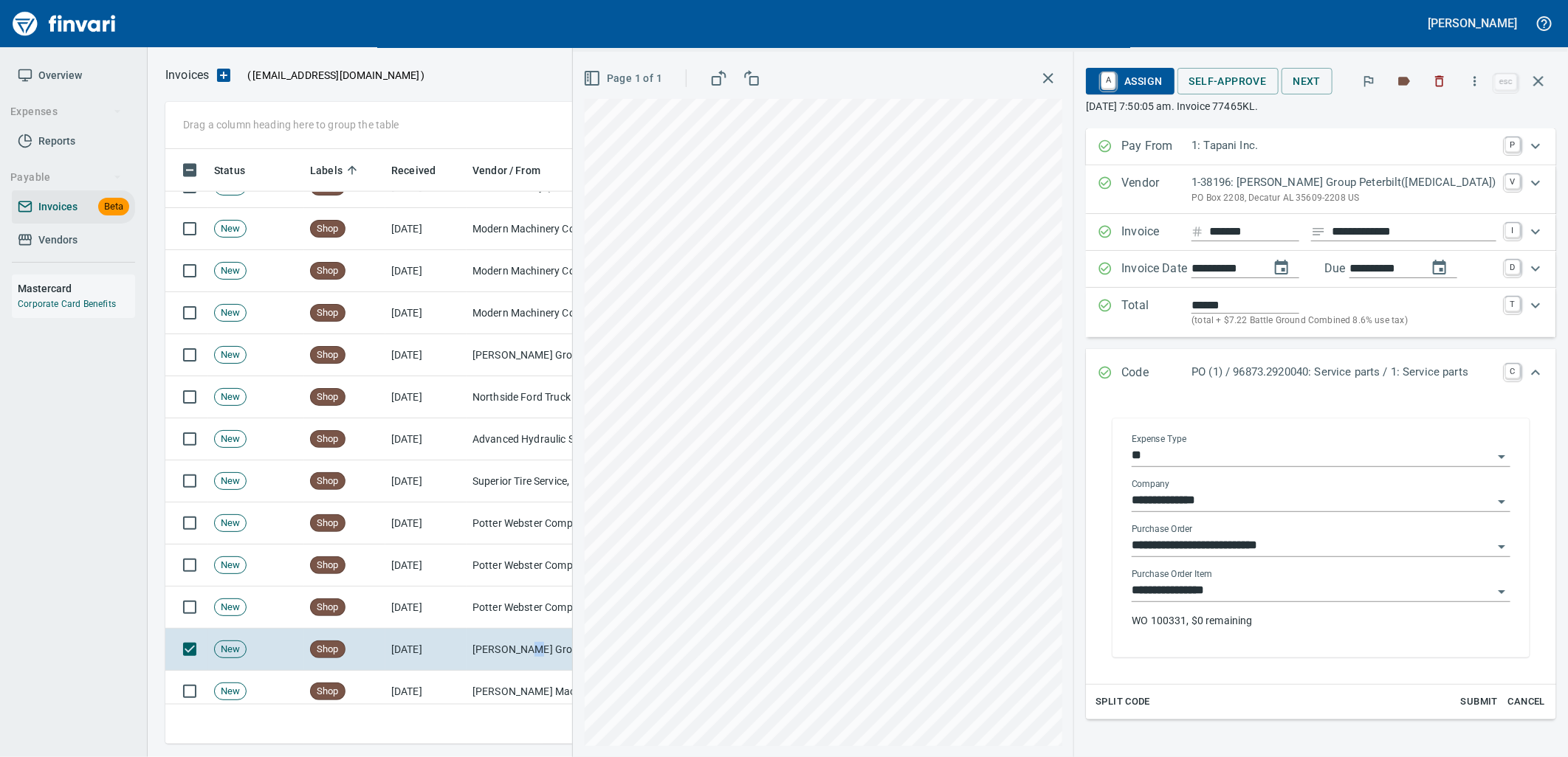
click at [1271, 590] on input "**********" at bounding box center [1312, 591] width 361 height 21
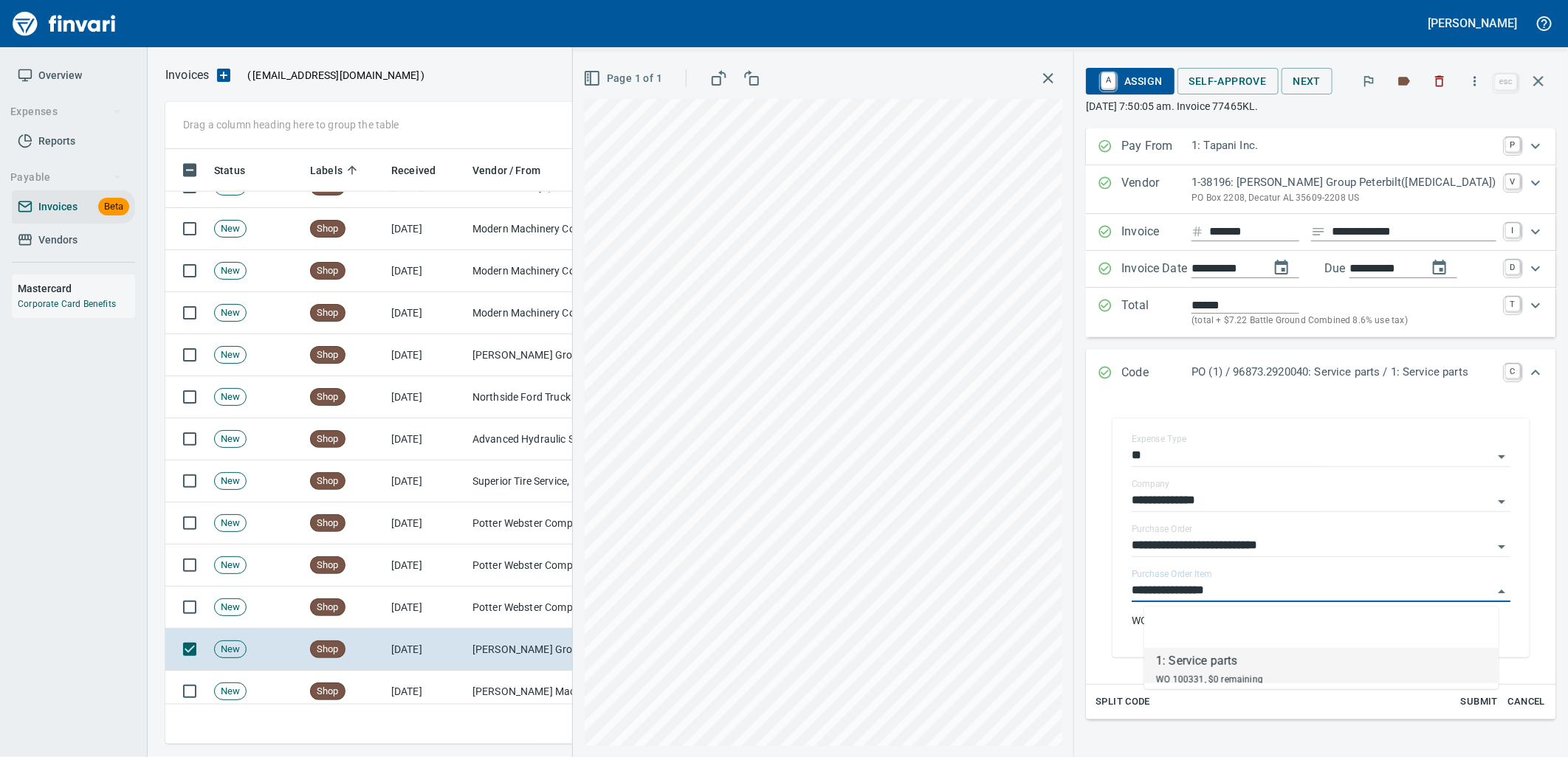
scroll to position [583, 1360]
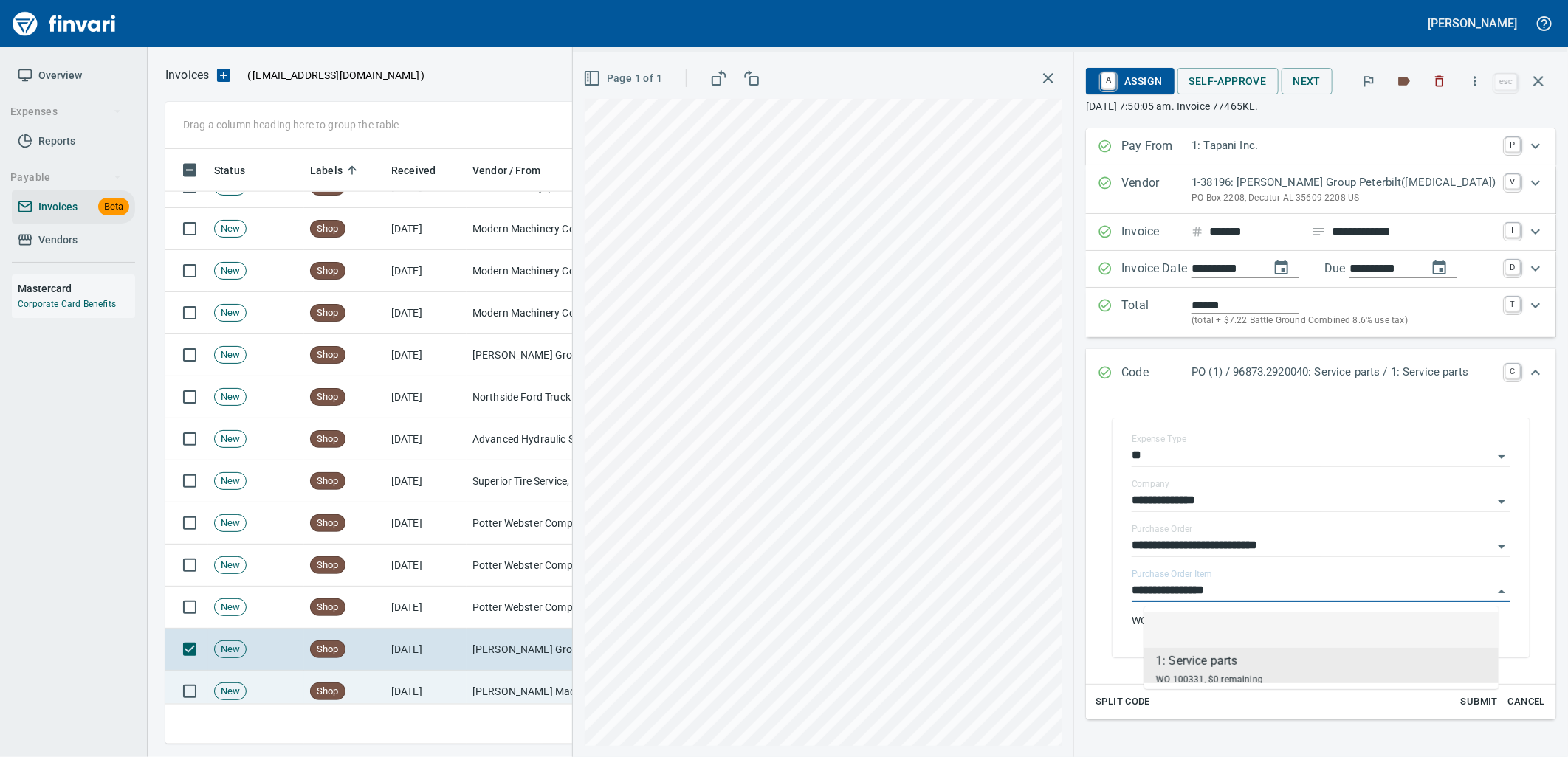
click at [535, 685] on td "[PERSON_NAME] Machinery Co (1-10794)" at bounding box center [541, 691] width 148 height 42
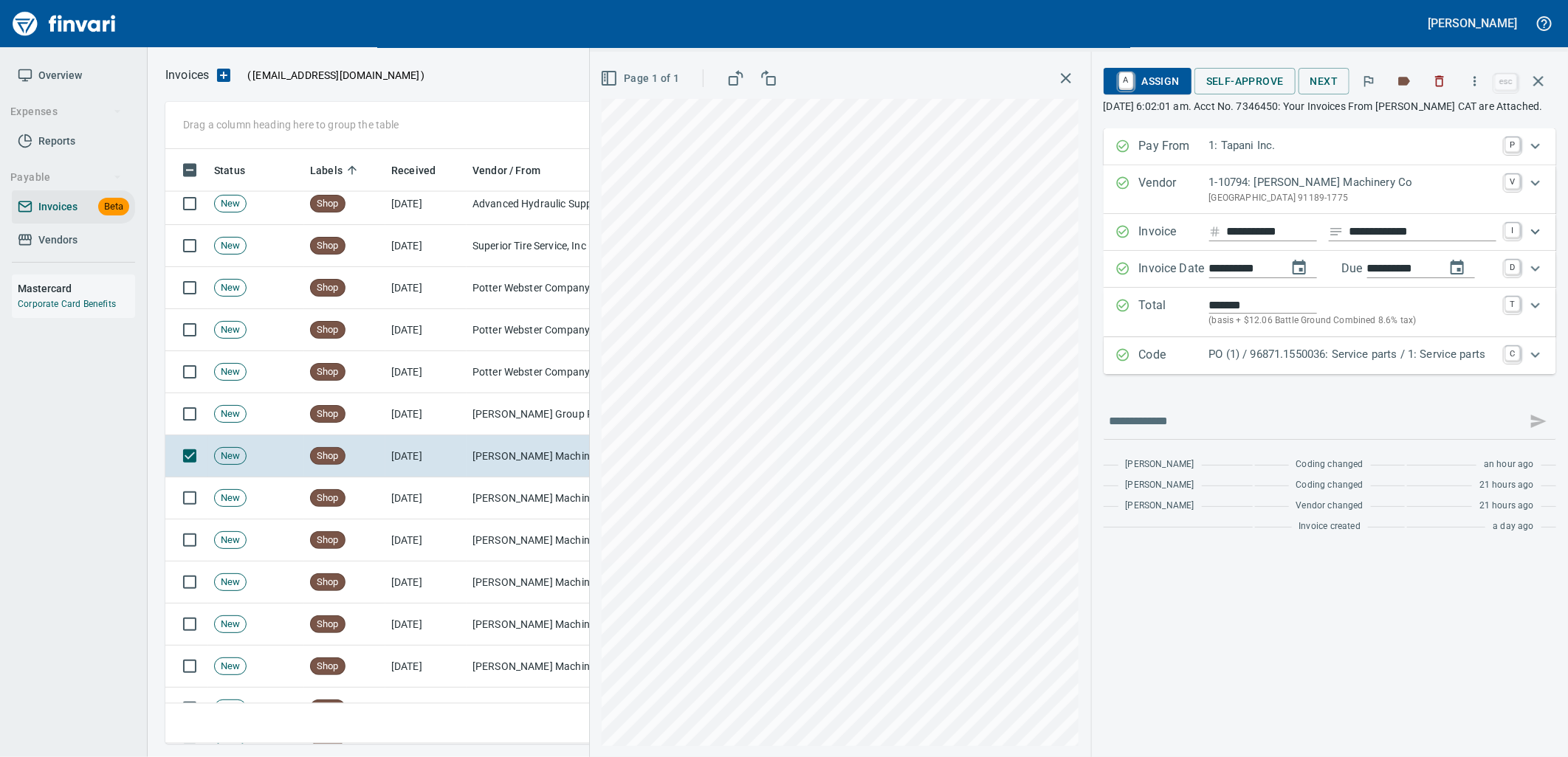
scroll to position [5082, 0]
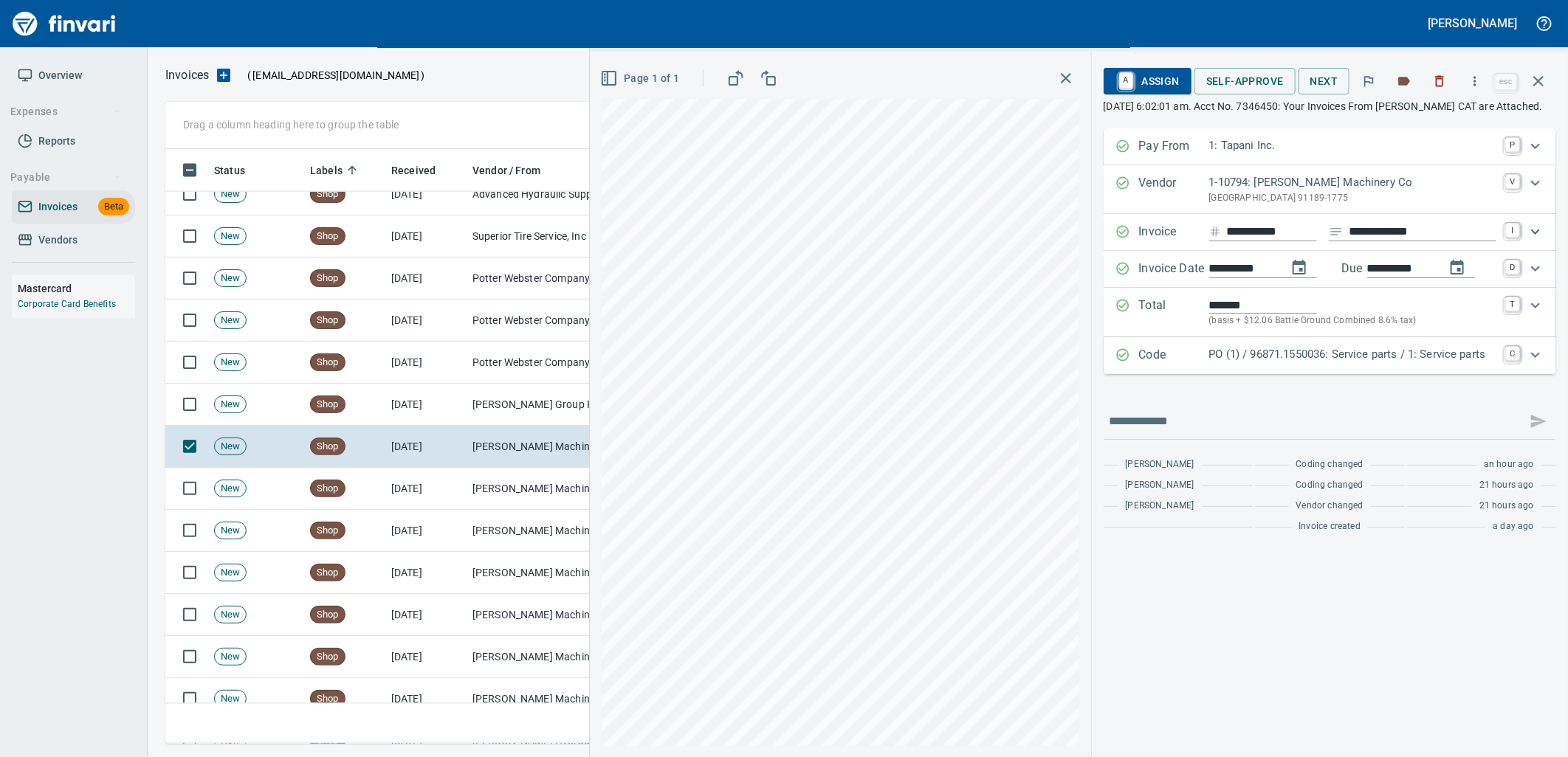
click at [1259, 363] on p "PO (1) / 96871.1550036: Service parts / 1: Service parts" at bounding box center [1352, 354] width 287 height 17
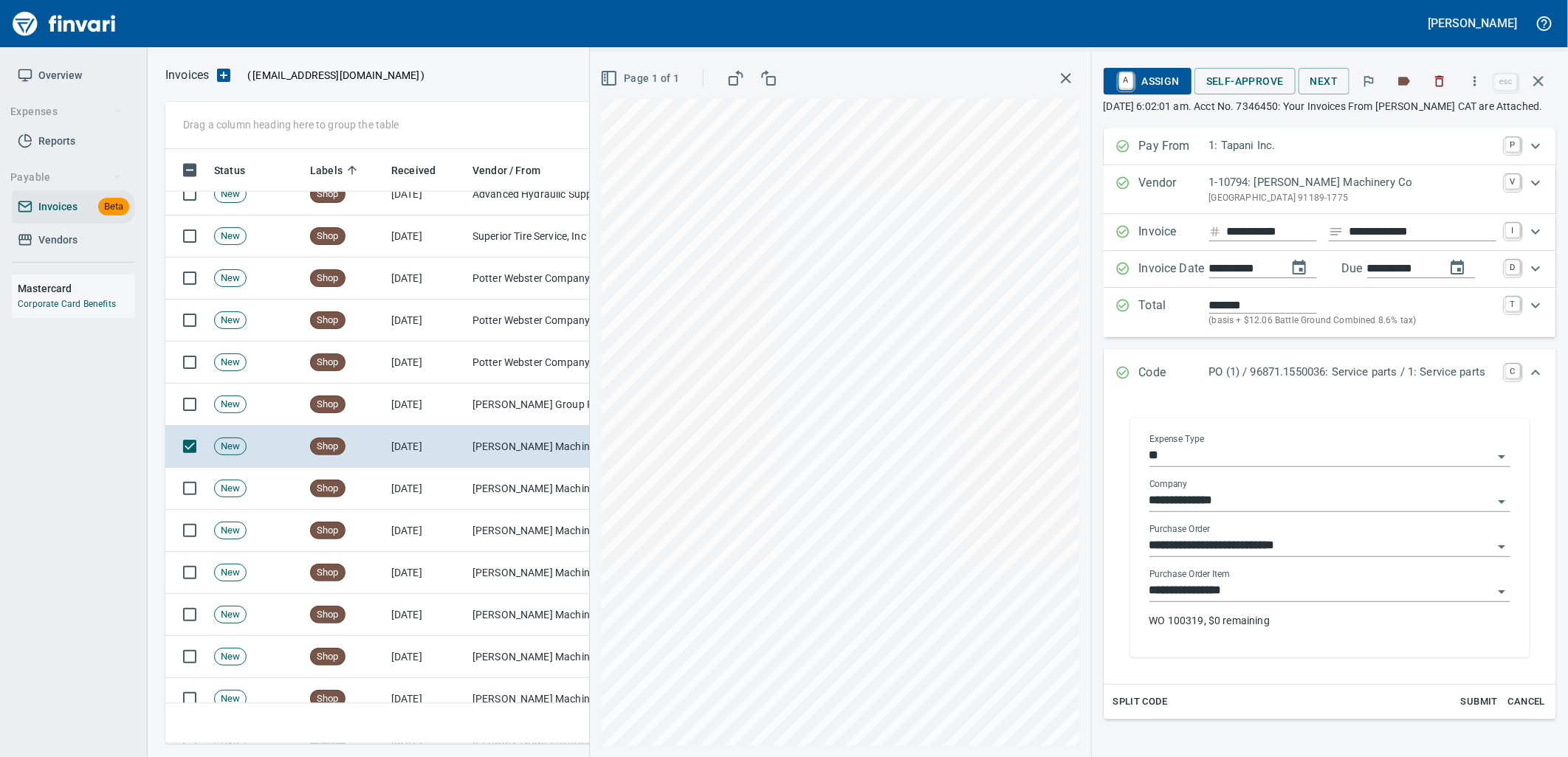
click at [1238, 601] on input "**********" at bounding box center [1321, 591] width 343 height 21
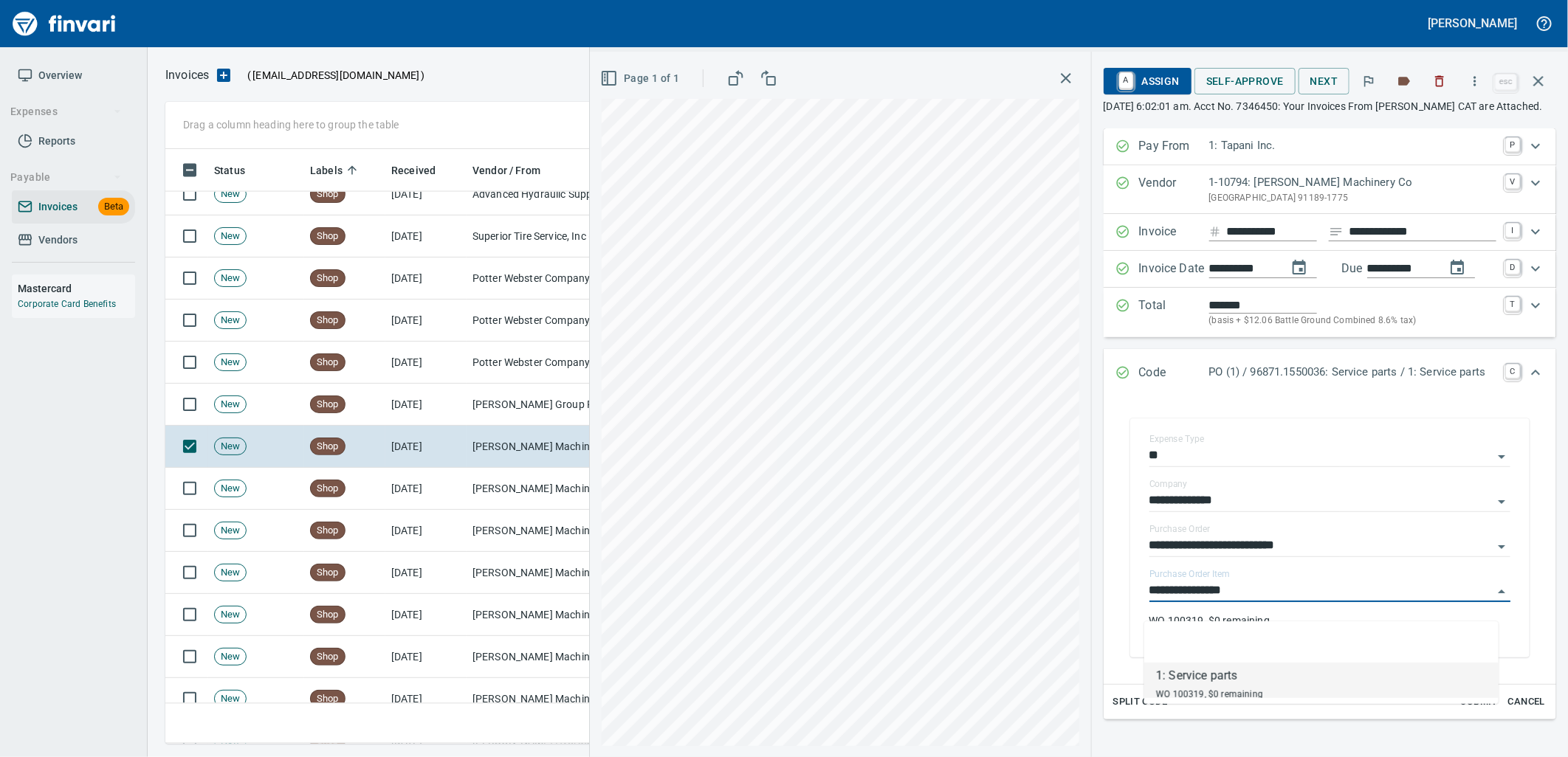
scroll to position [583, 1360]
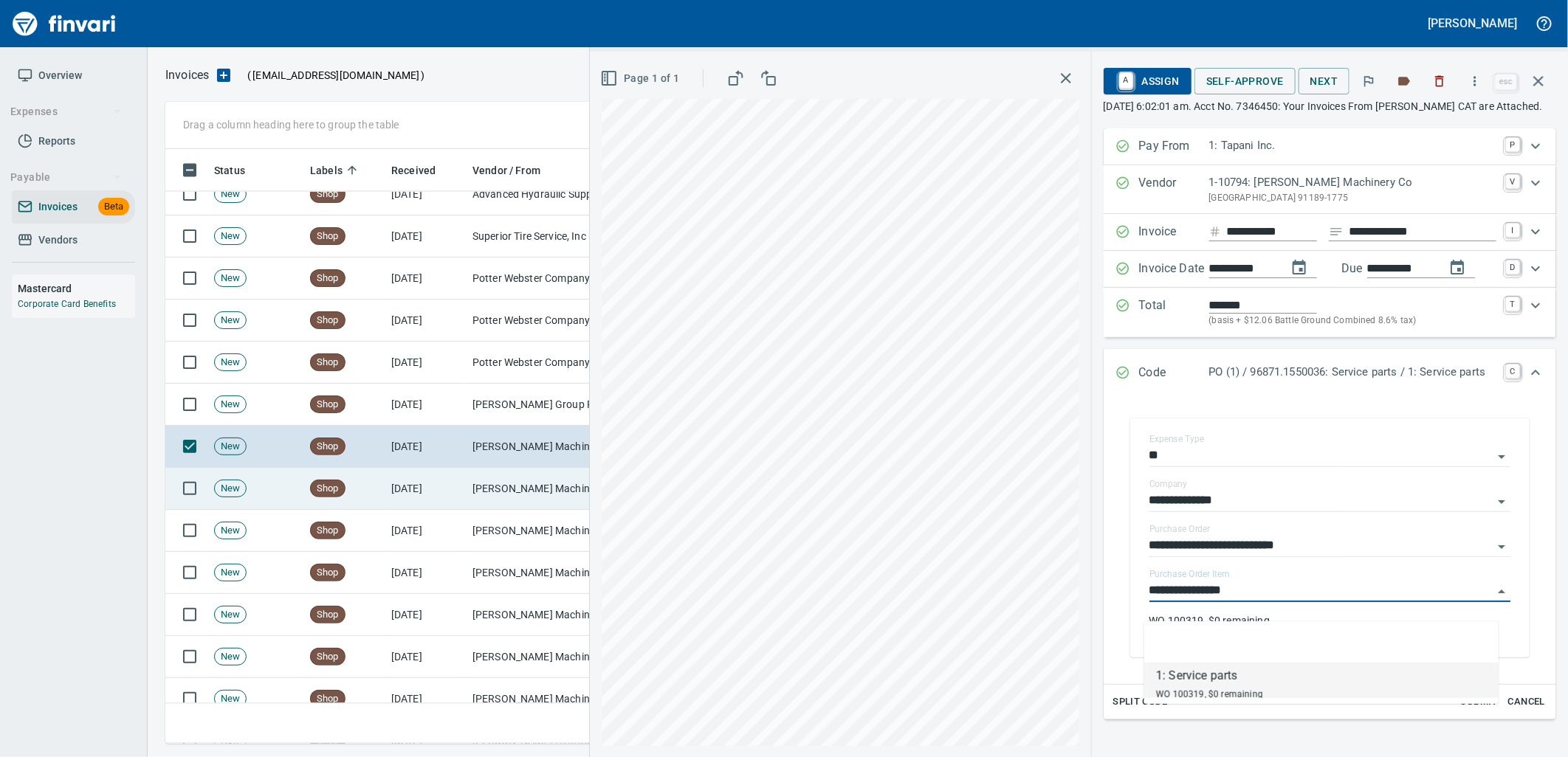
click at [525, 484] on td "[PERSON_NAME] Machinery Co (1-10794)" at bounding box center [541, 489] width 148 height 42
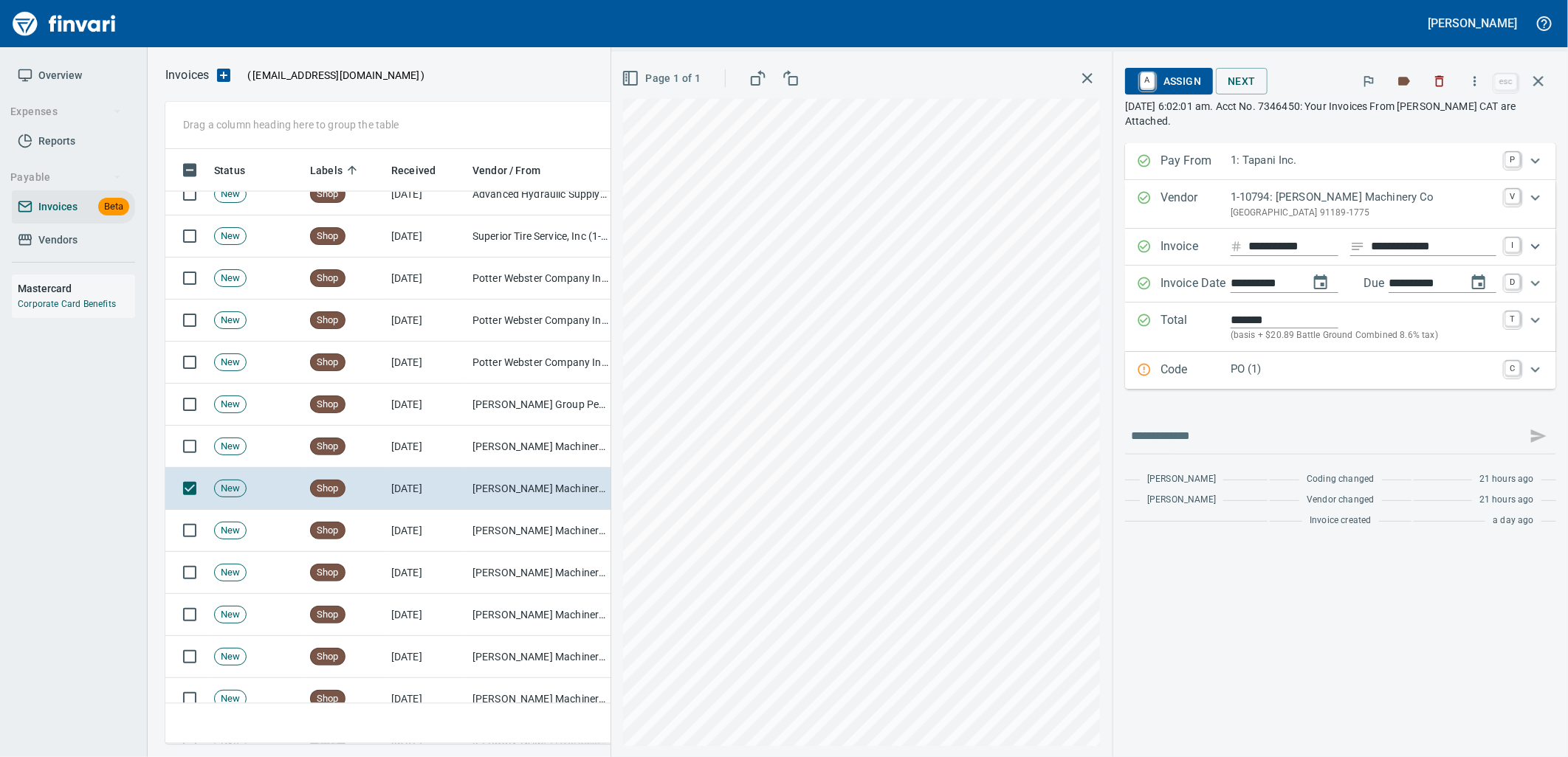
click at [1313, 374] on p "PO (1)" at bounding box center [1363, 369] width 265 height 17
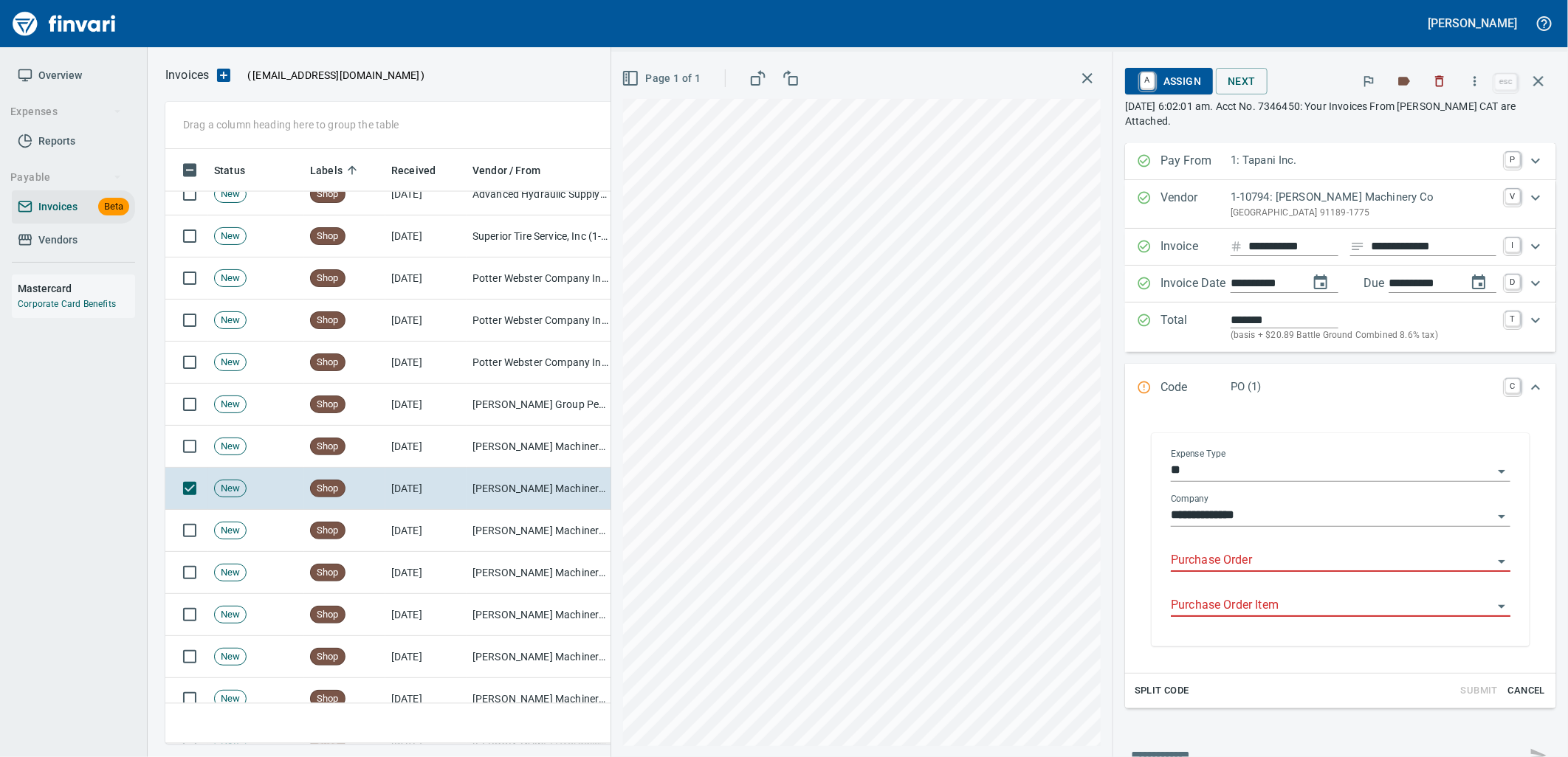
click at [1266, 562] on input "Purchase Order" at bounding box center [1332, 560] width 322 height 21
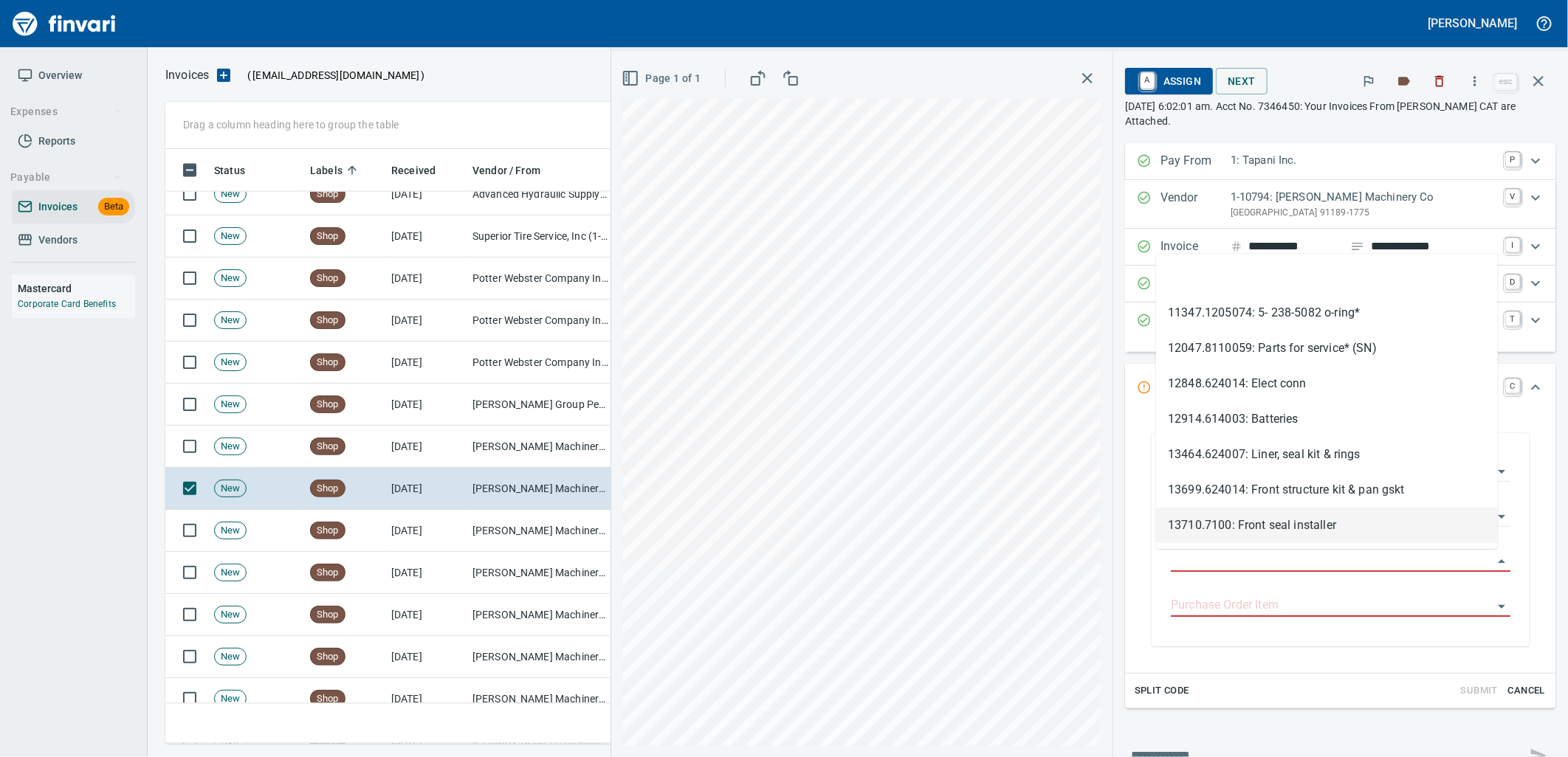
scroll to position [583, 1360]
type input "**********"
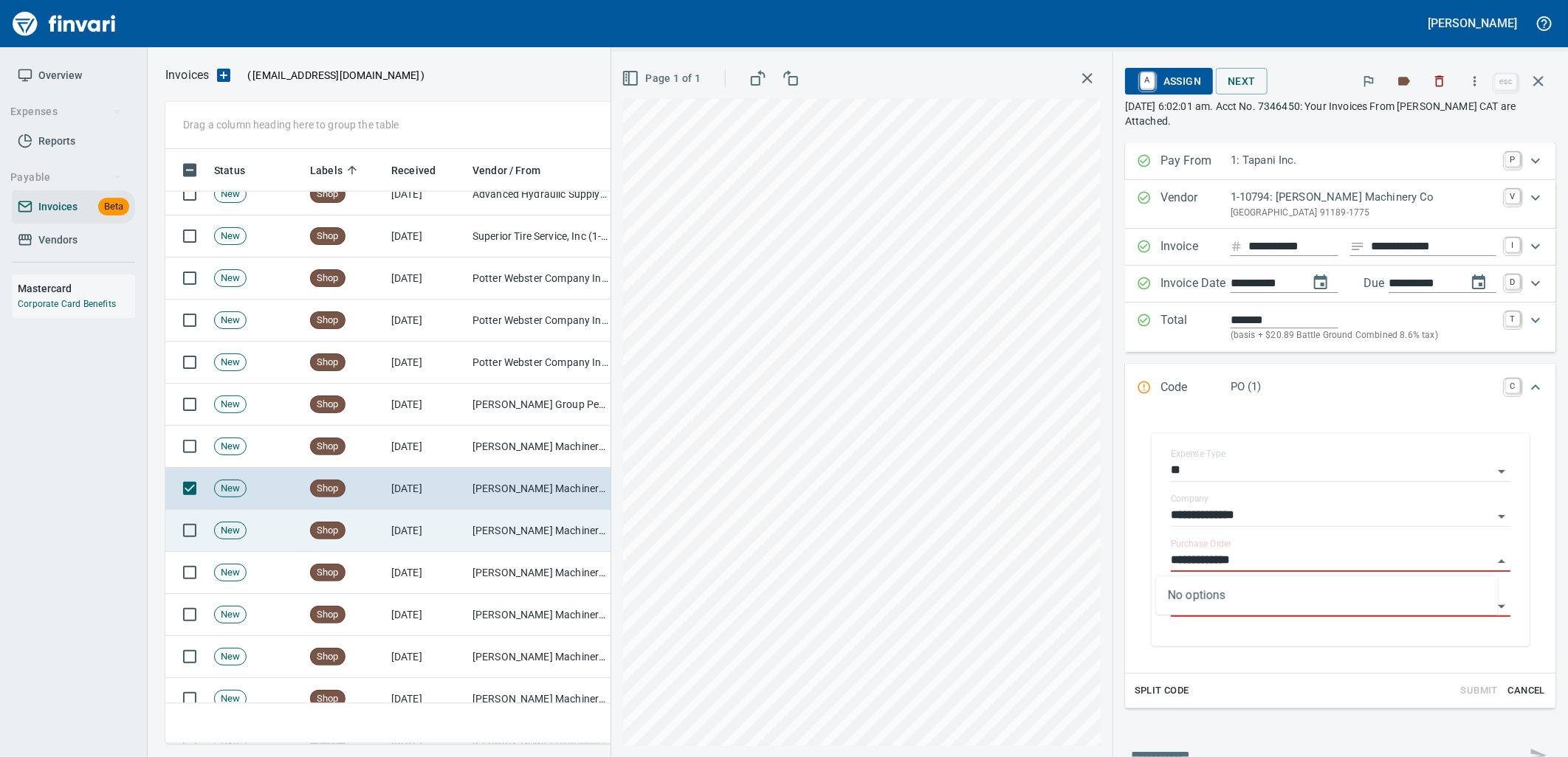
click at [447, 527] on td "[DATE]" at bounding box center [426, 531] width 81 height 42
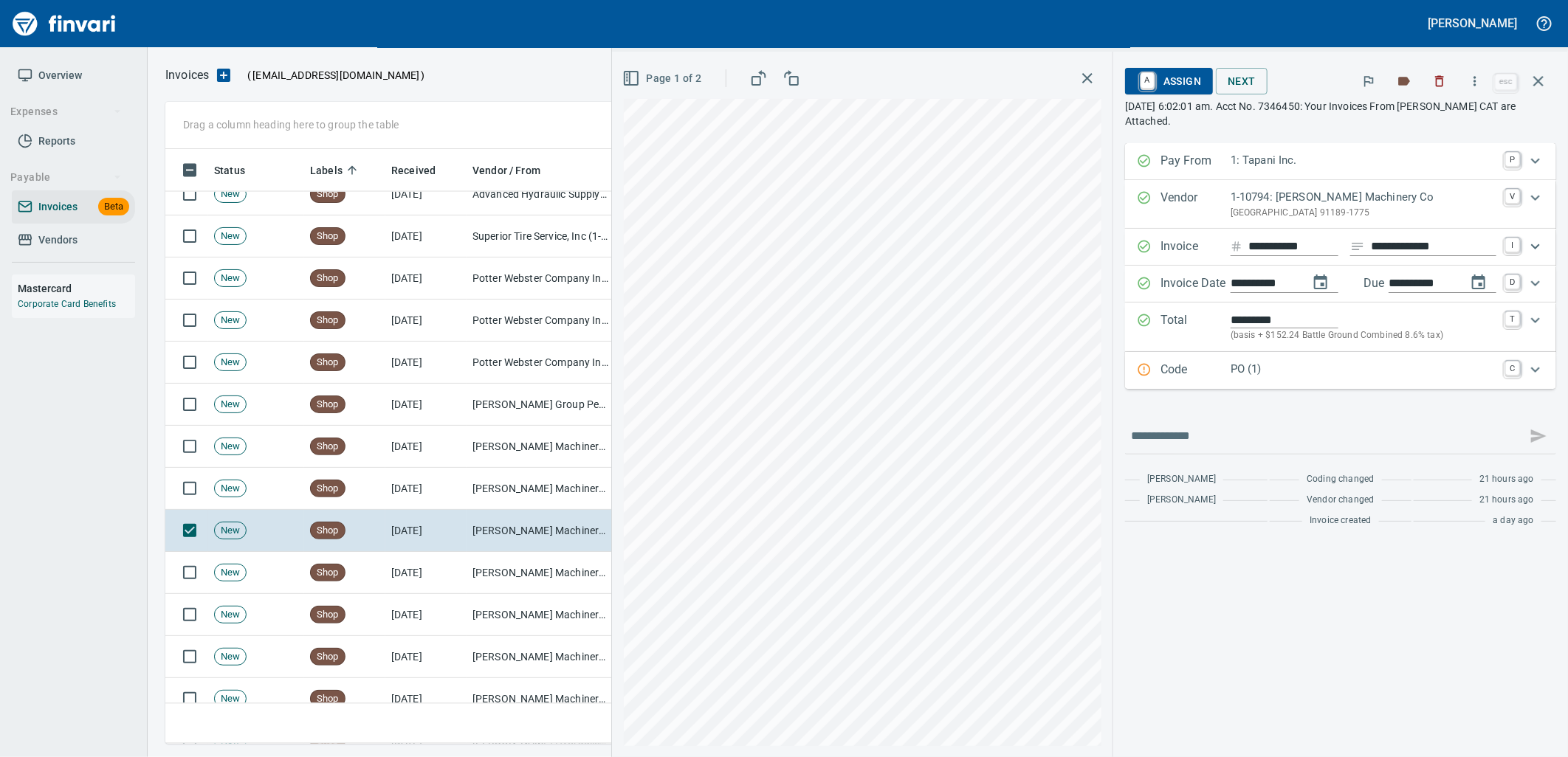
click at [1285, 378] on p "PO (1)" at bounding box center [1363, 369] width 265 height 17
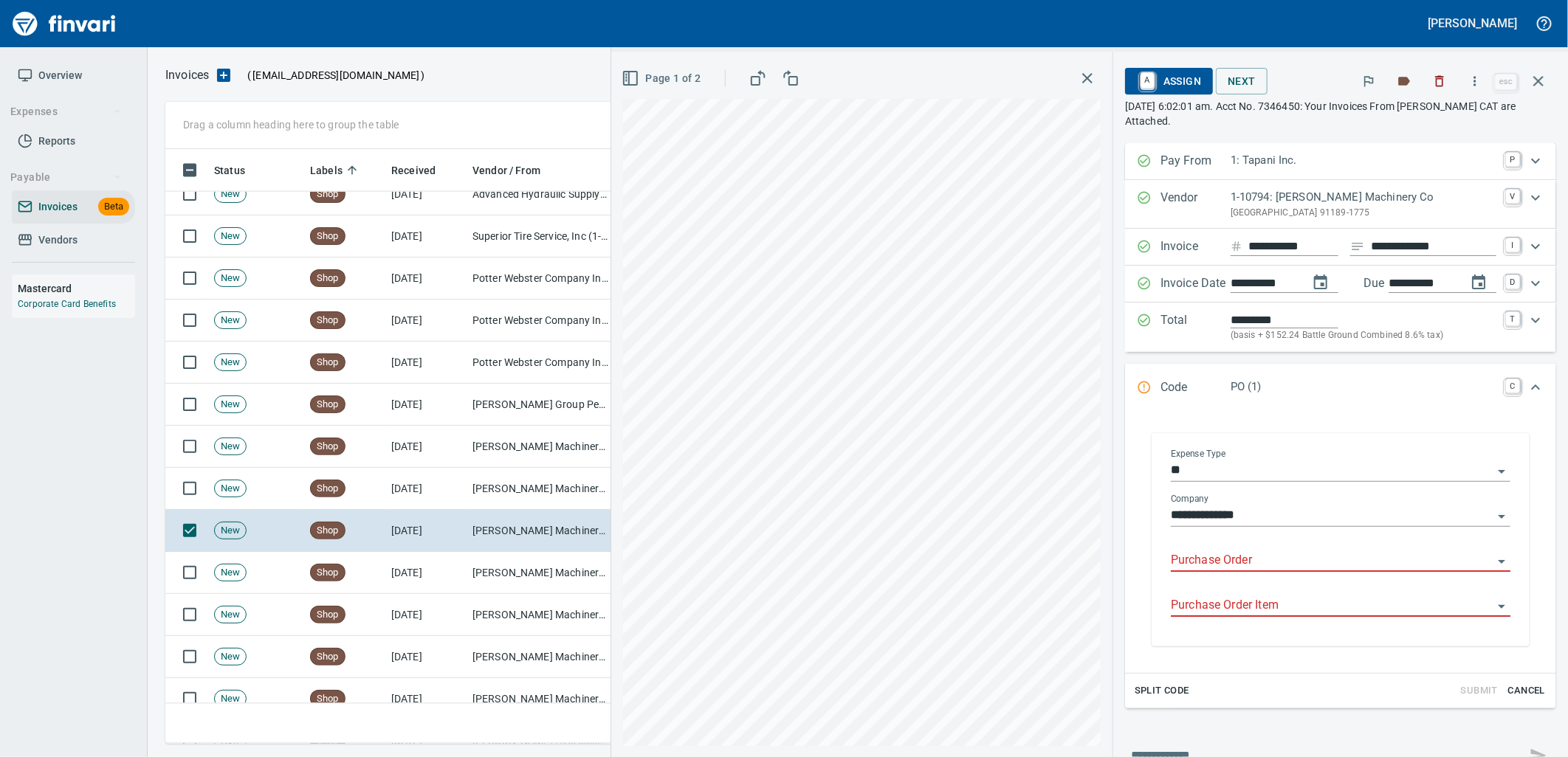
click at [1251, 564] on input "Purchase Order" at bounding box center [1332, 560] width 322 height 21
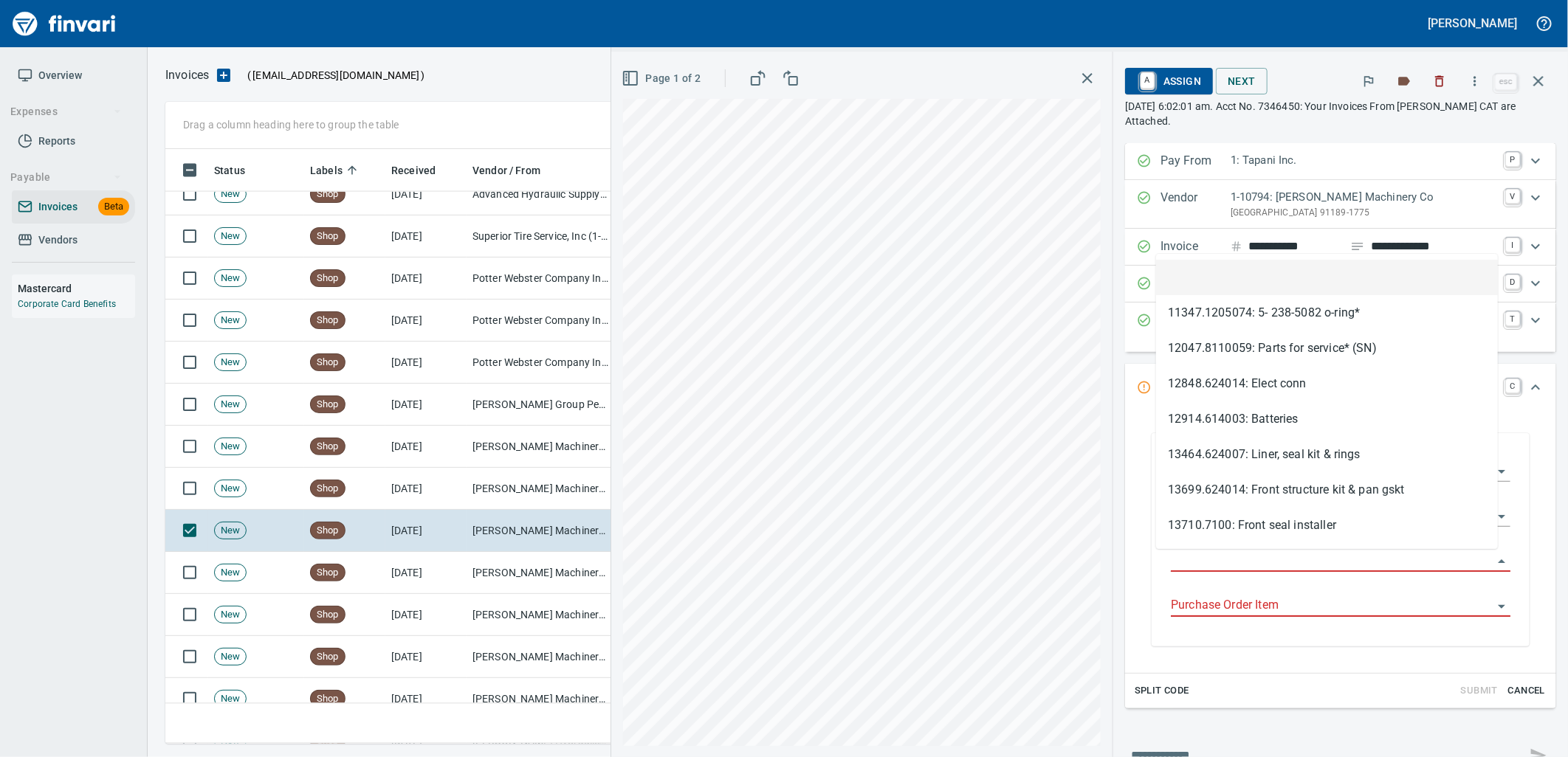
scroll to position [583, 1360]
type input "**********"
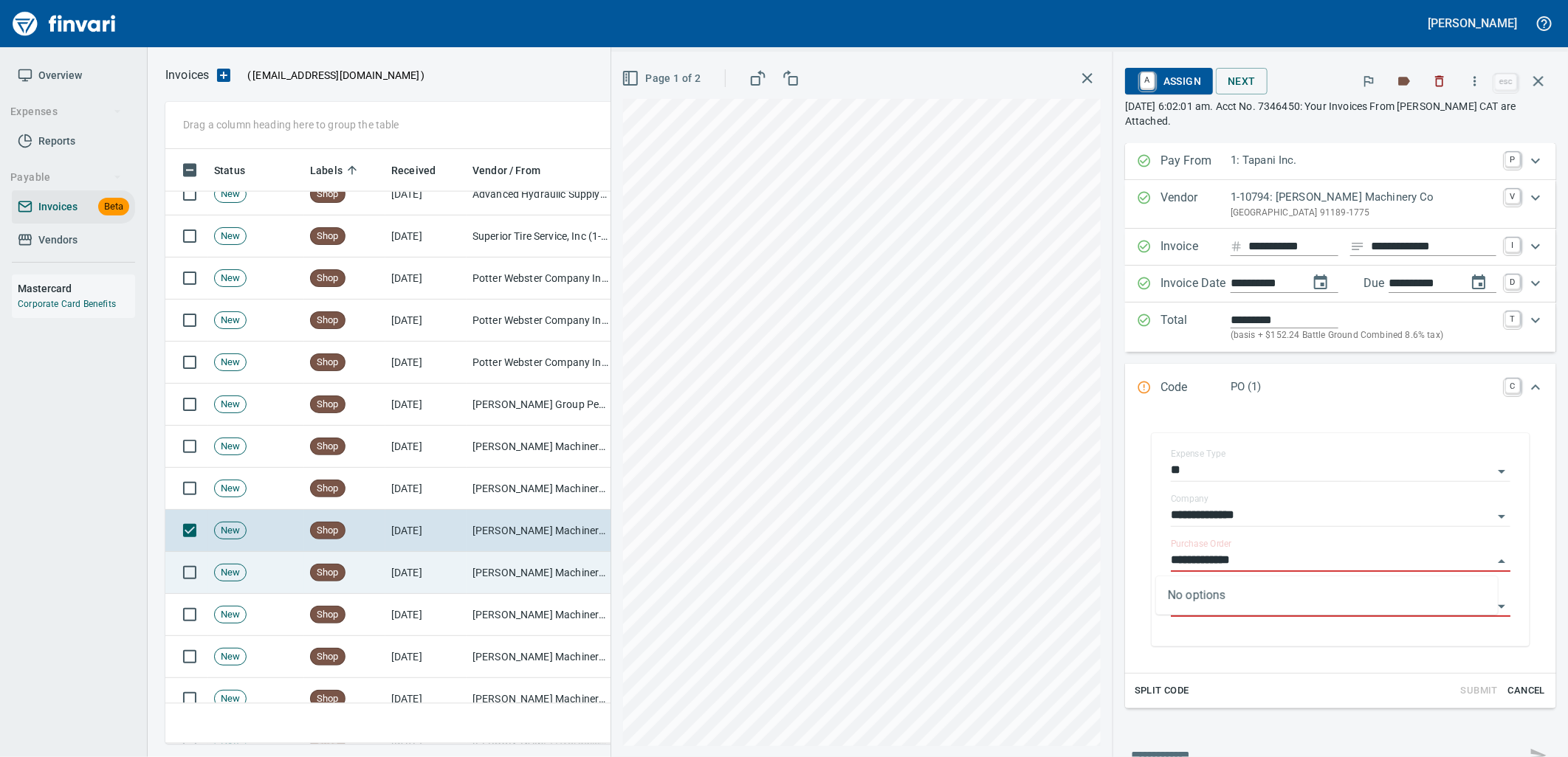
click at [451, 562] on td "[DATE]" at bounding box center [426, 573] width 81 height 42
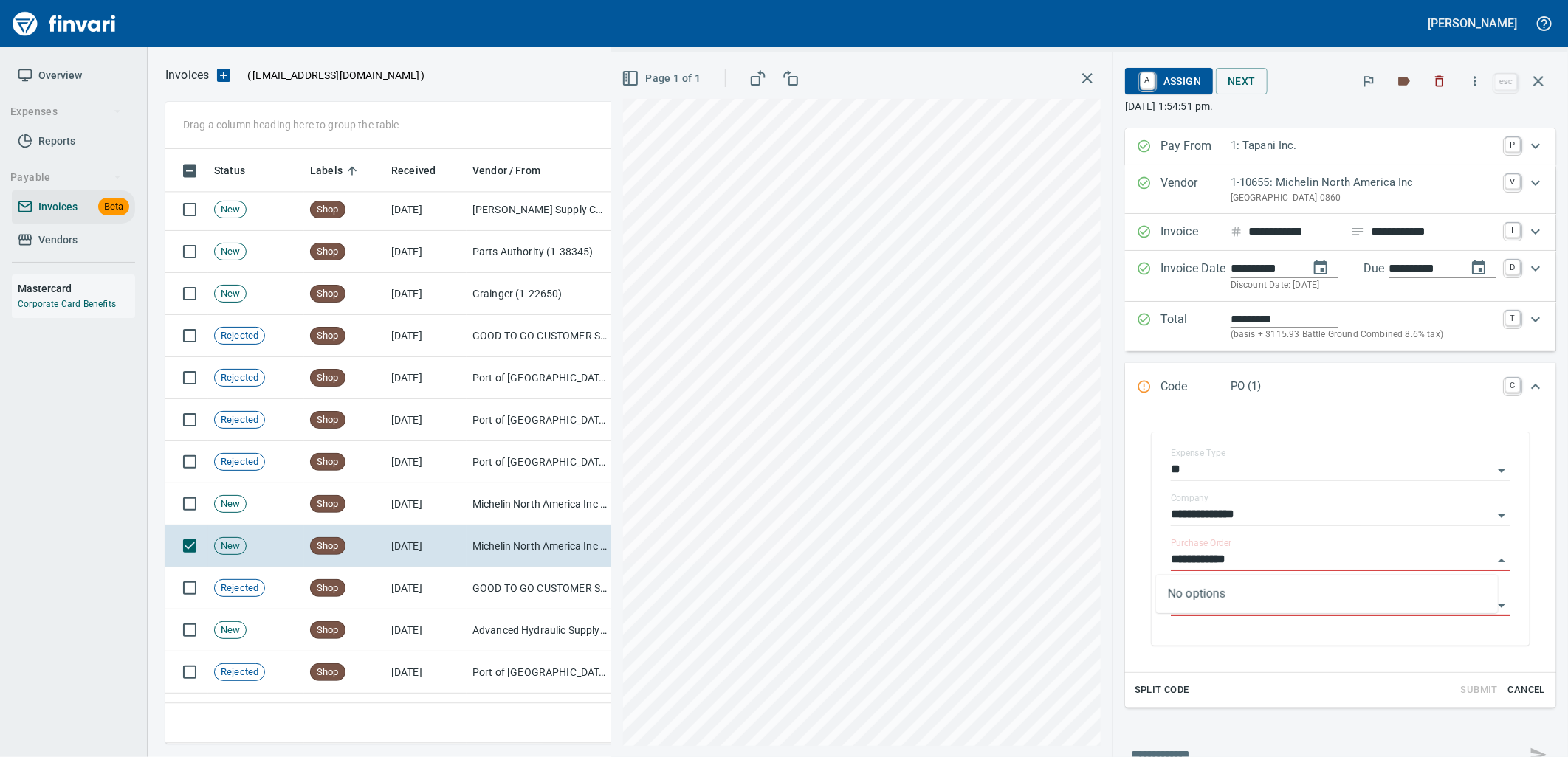
scroll to position [583, 1360]
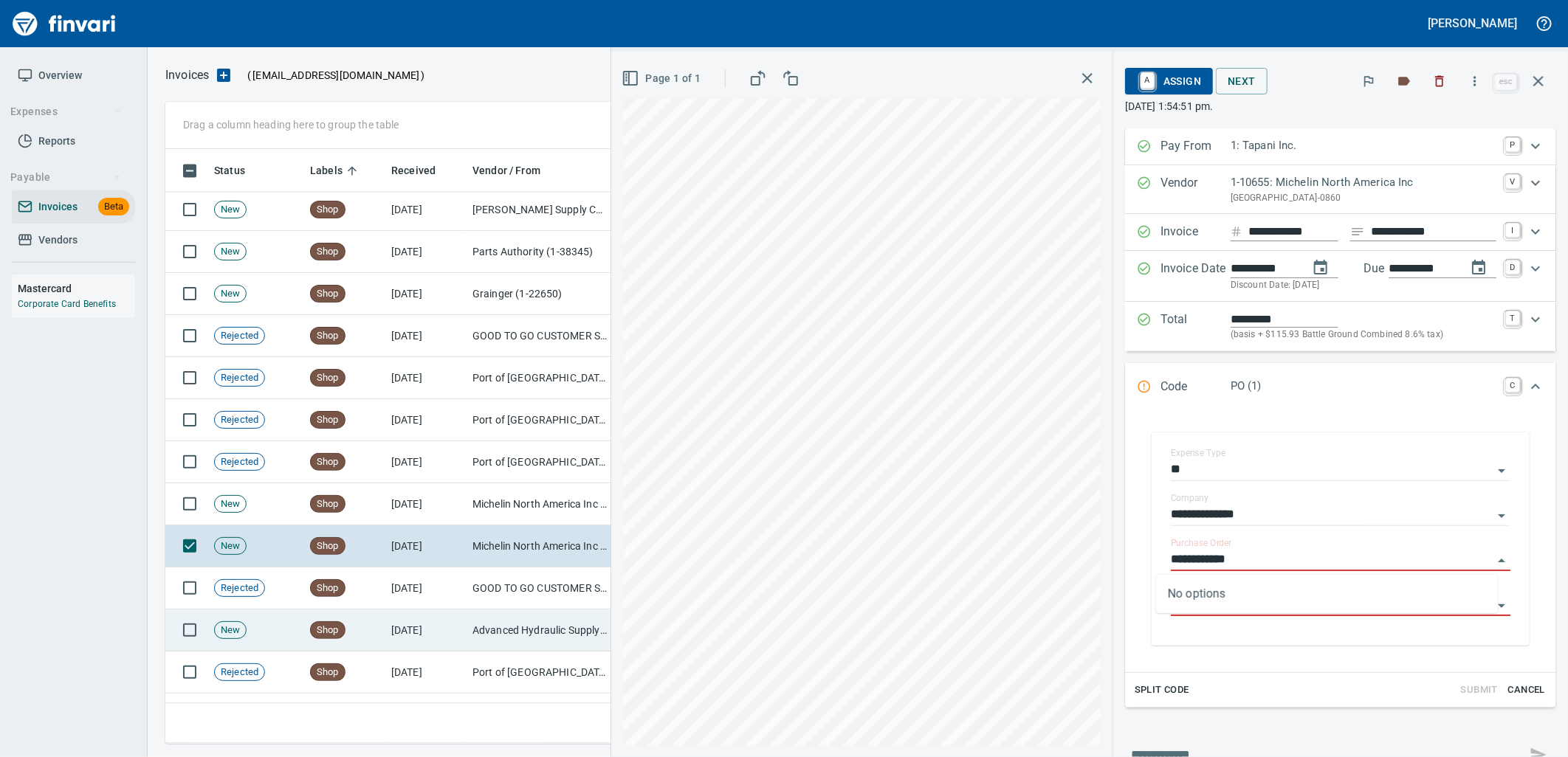
click at [487, 626] on td "Advanced Hydraulic Supply Co. LLC (1-10020)" at bounding box center [541, 630] width 148 height 42
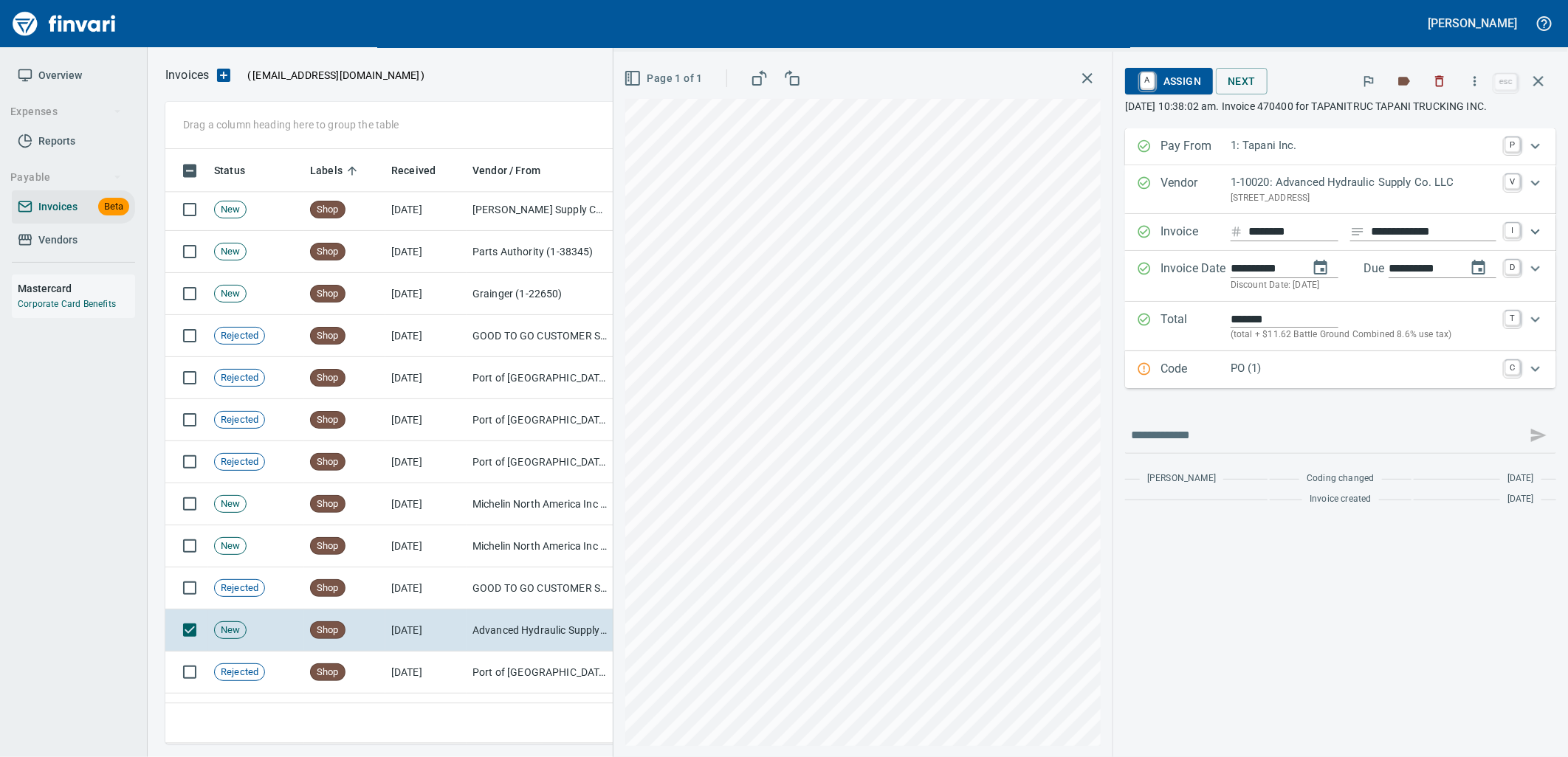
drag, startPoint x: 1248, startPoint y: 382, endPoint x: 1302, endPoint y: 423, distance: 67.8
click at [1248, 377] on p "PO (1)" at bounding box center [1363, 368] width 265 height 17
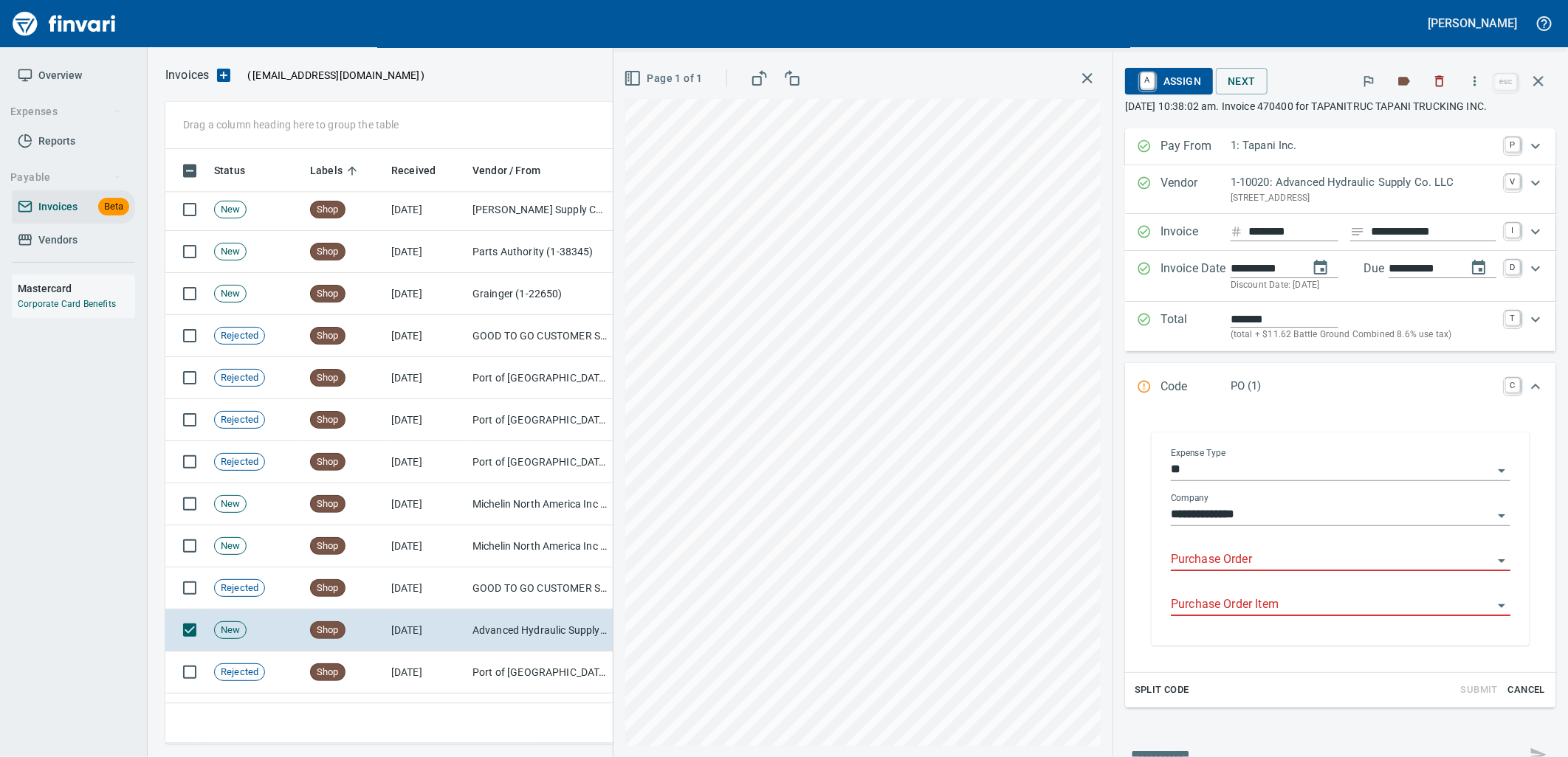
click at [1229, 560] on input "Purchase Order" at bounding box center [1332, 560] width 322 height 21
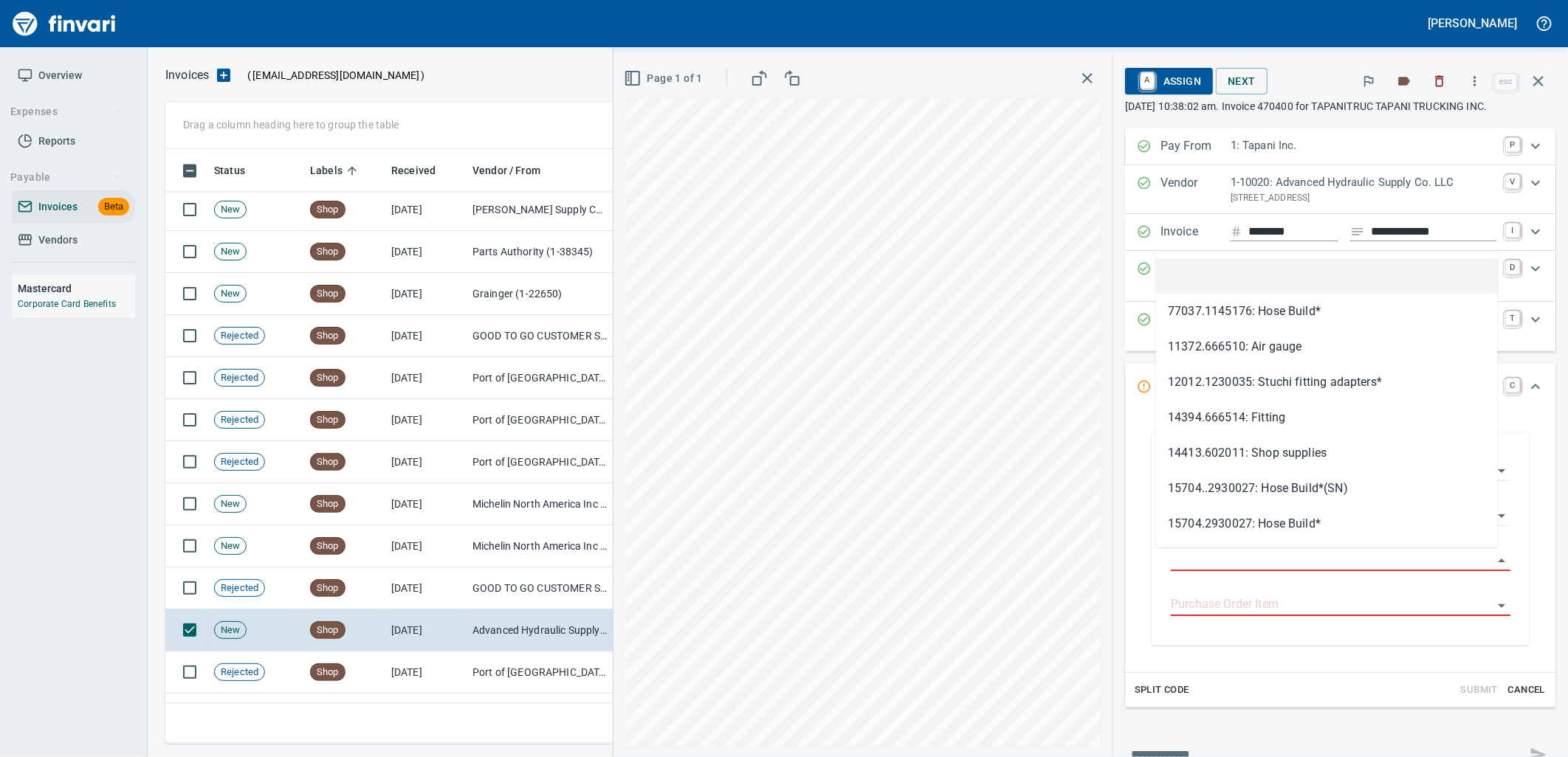
scroll to position [583, 1360]
type input "**********"
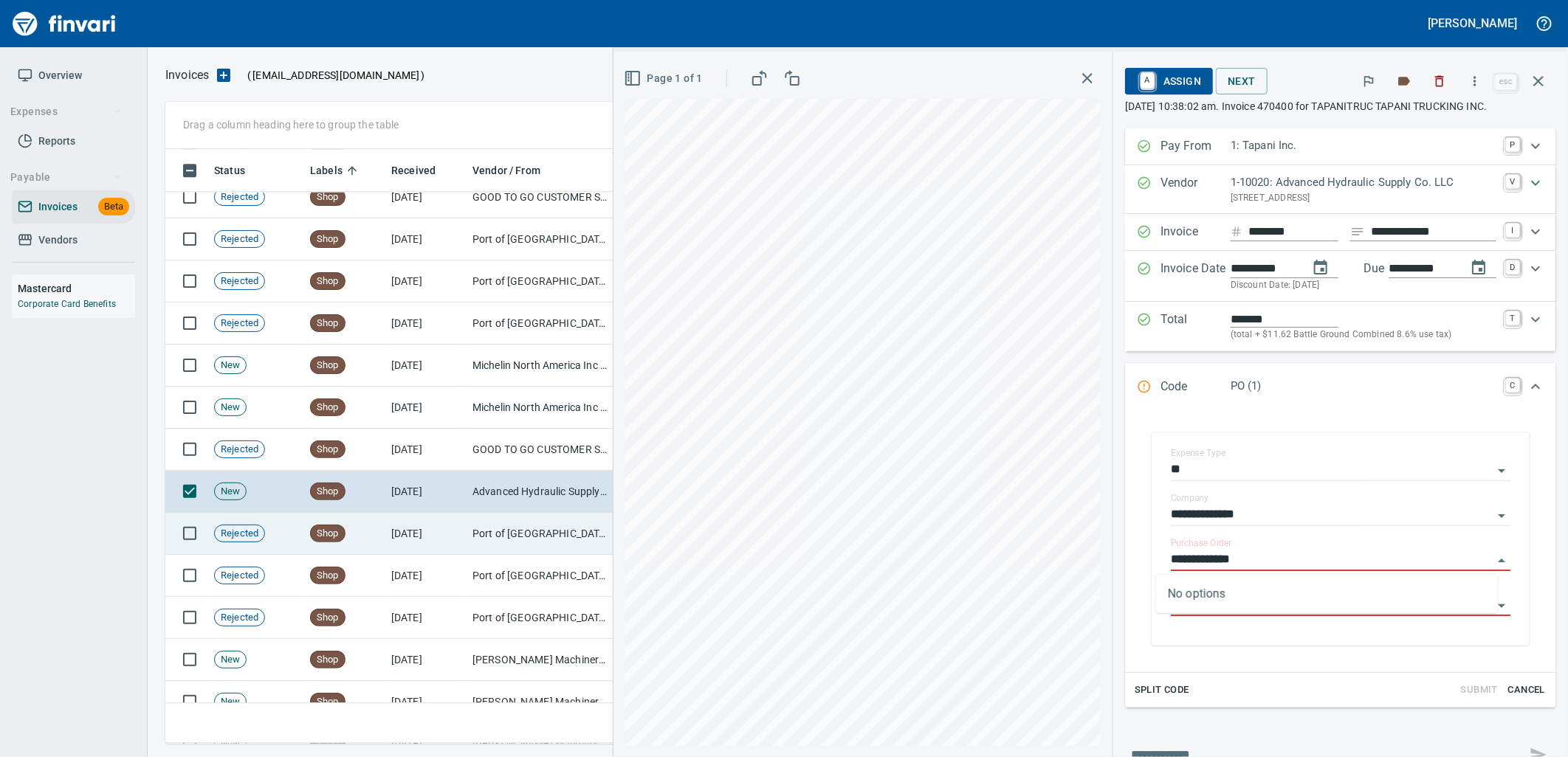
scroll to position [5820, 0]
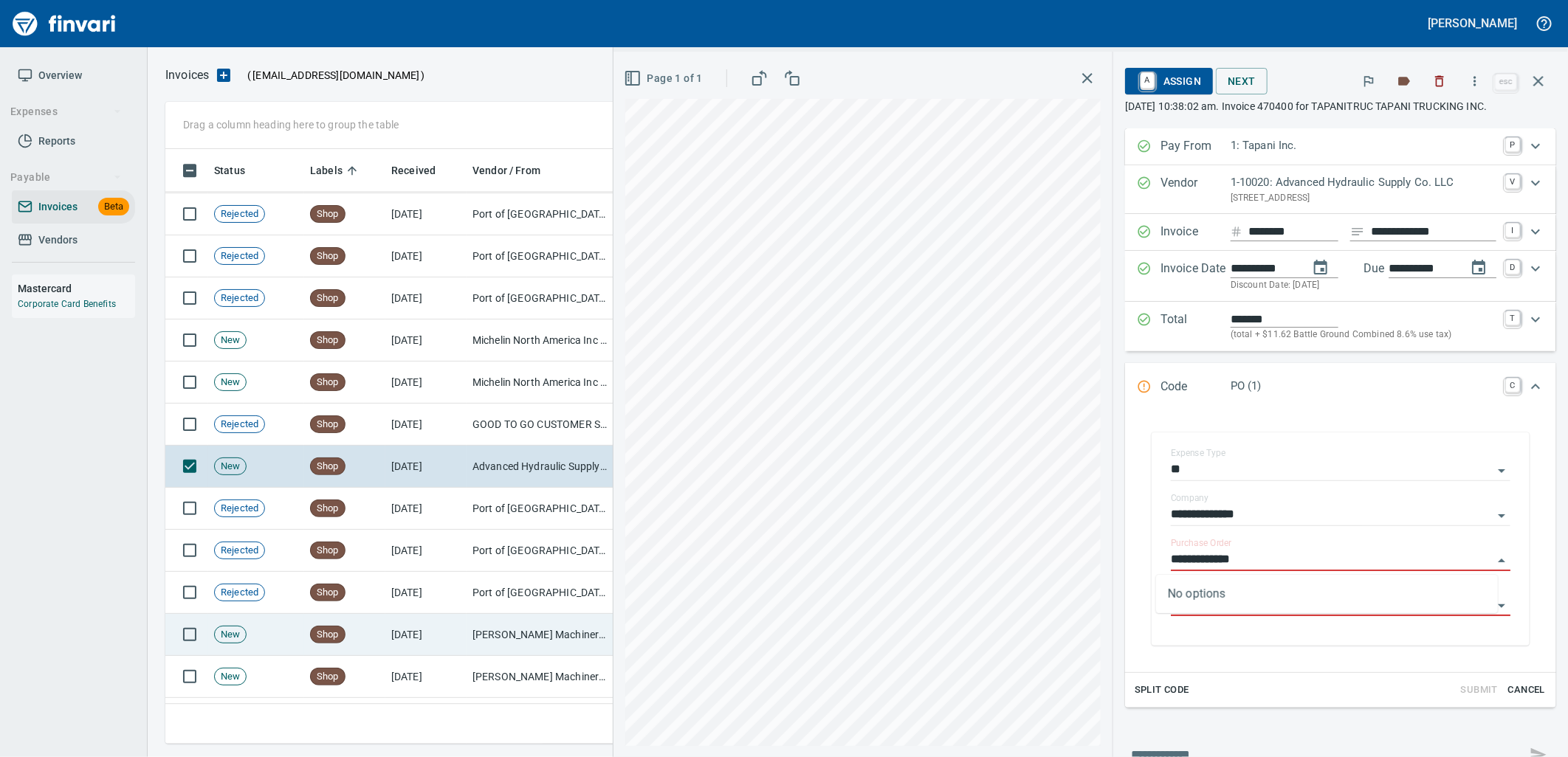
click at [356, 637] on td "Shop" at bounding box center [345, 634] width 81 height 42
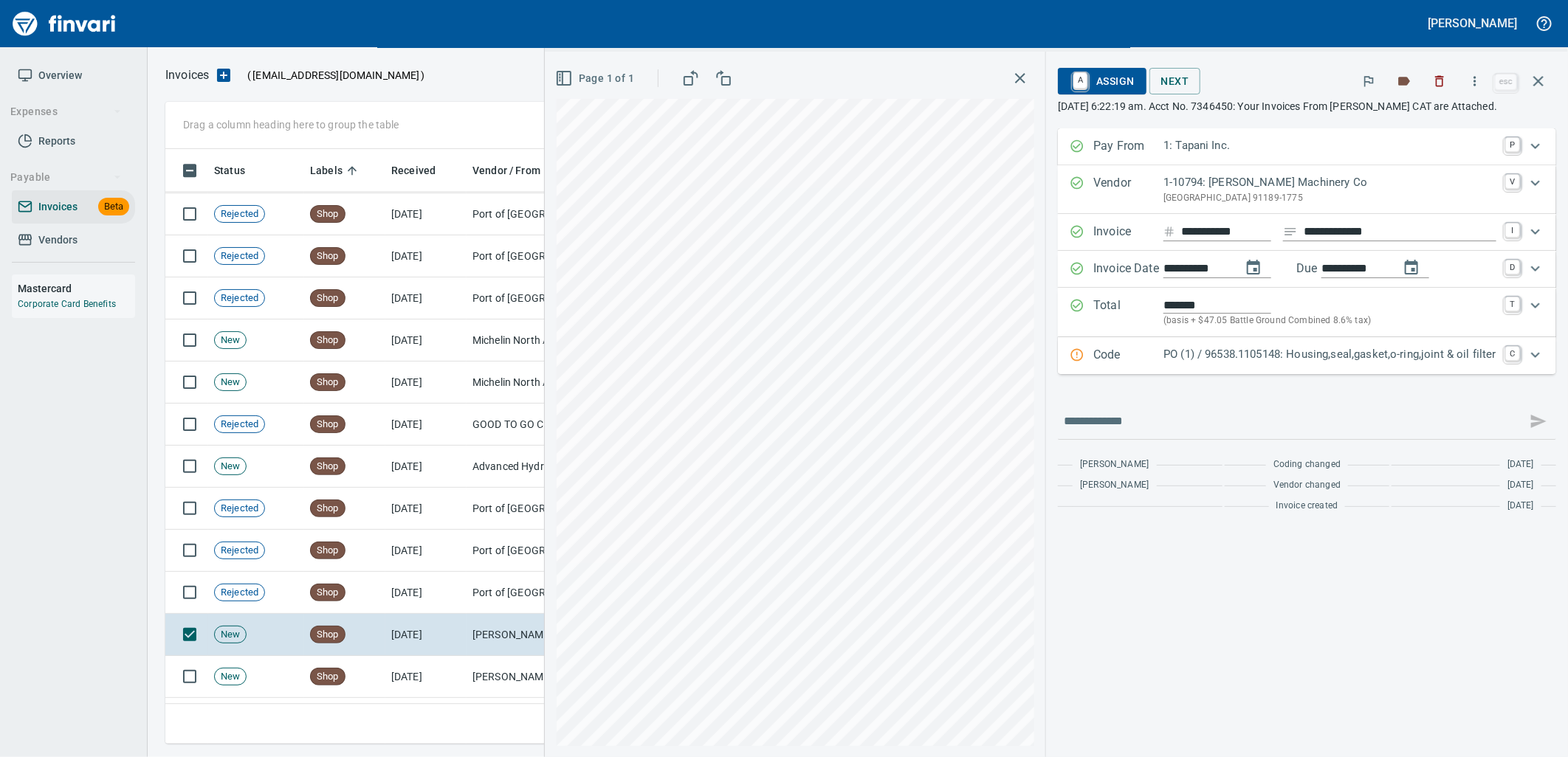
click at [1239, 357] on p "PO (1) / 96538.1105148: Housing,seal,gasket,o-ring,joint & oil filter" at bounding box center [1329, 354] width 333 height 17
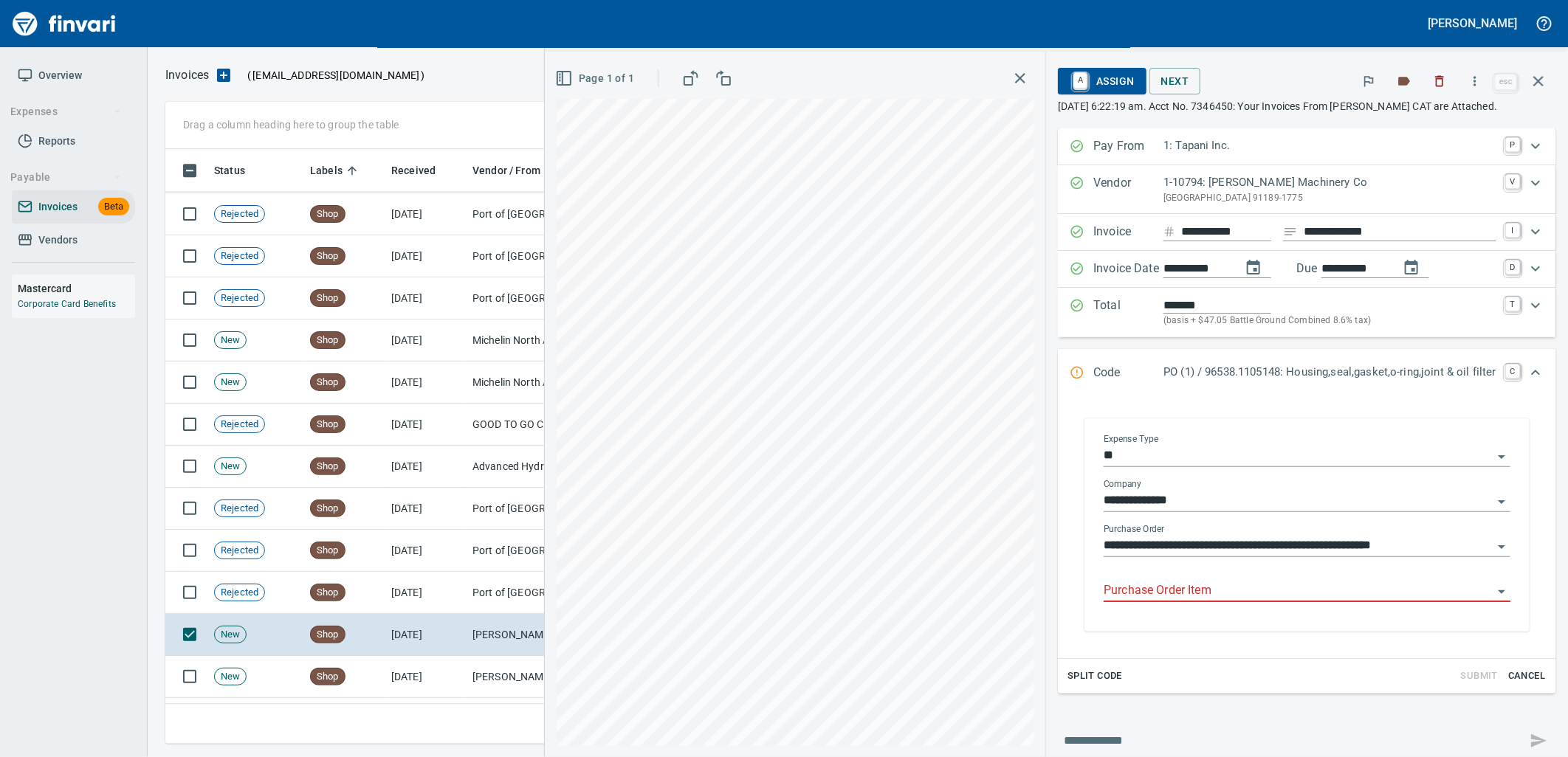
click at [1224, 589] on input "Purchase Order Item" at bounding box center [1298, 591] width 389 height 21
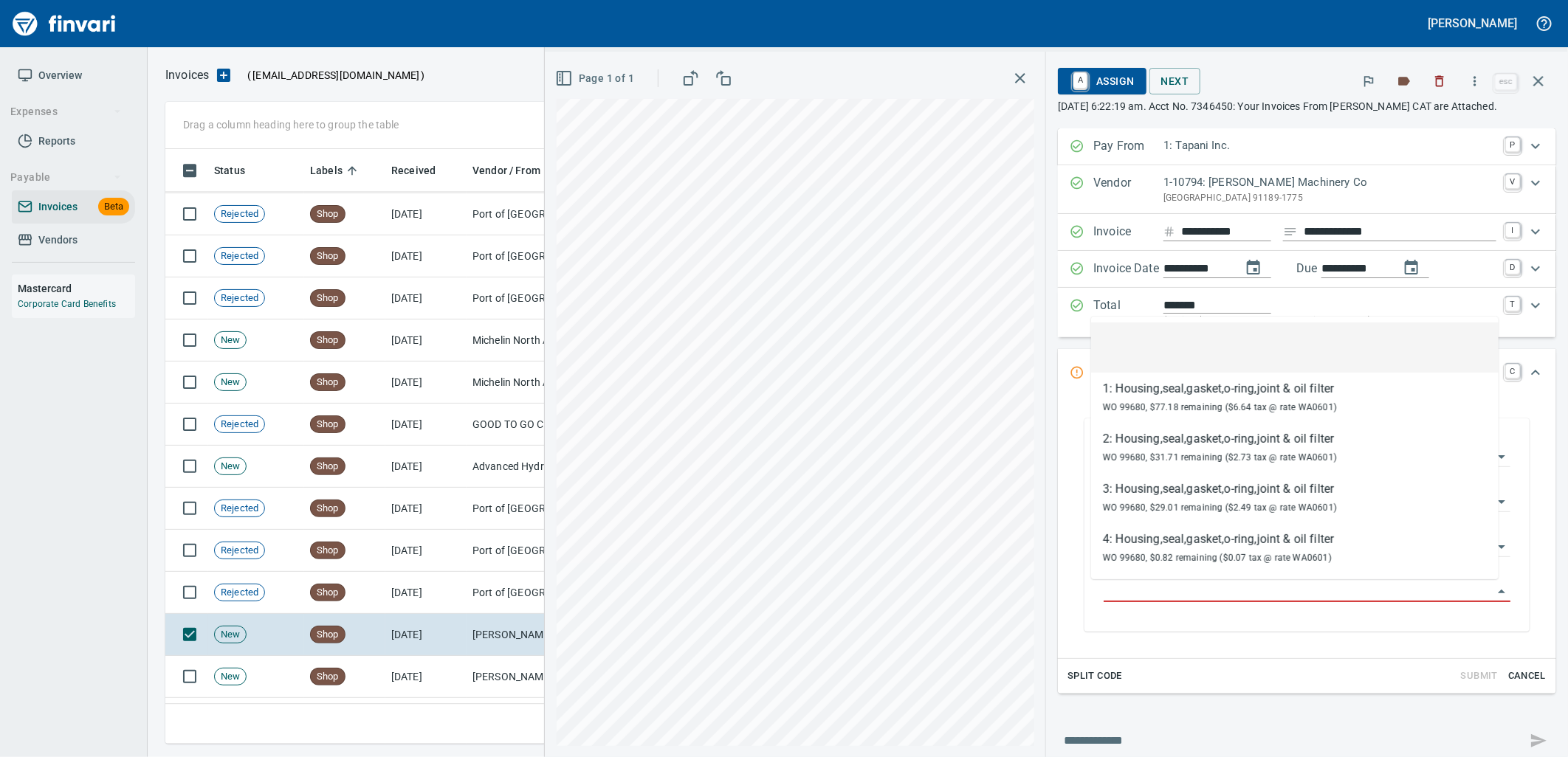
scroll to position [583, 1360]
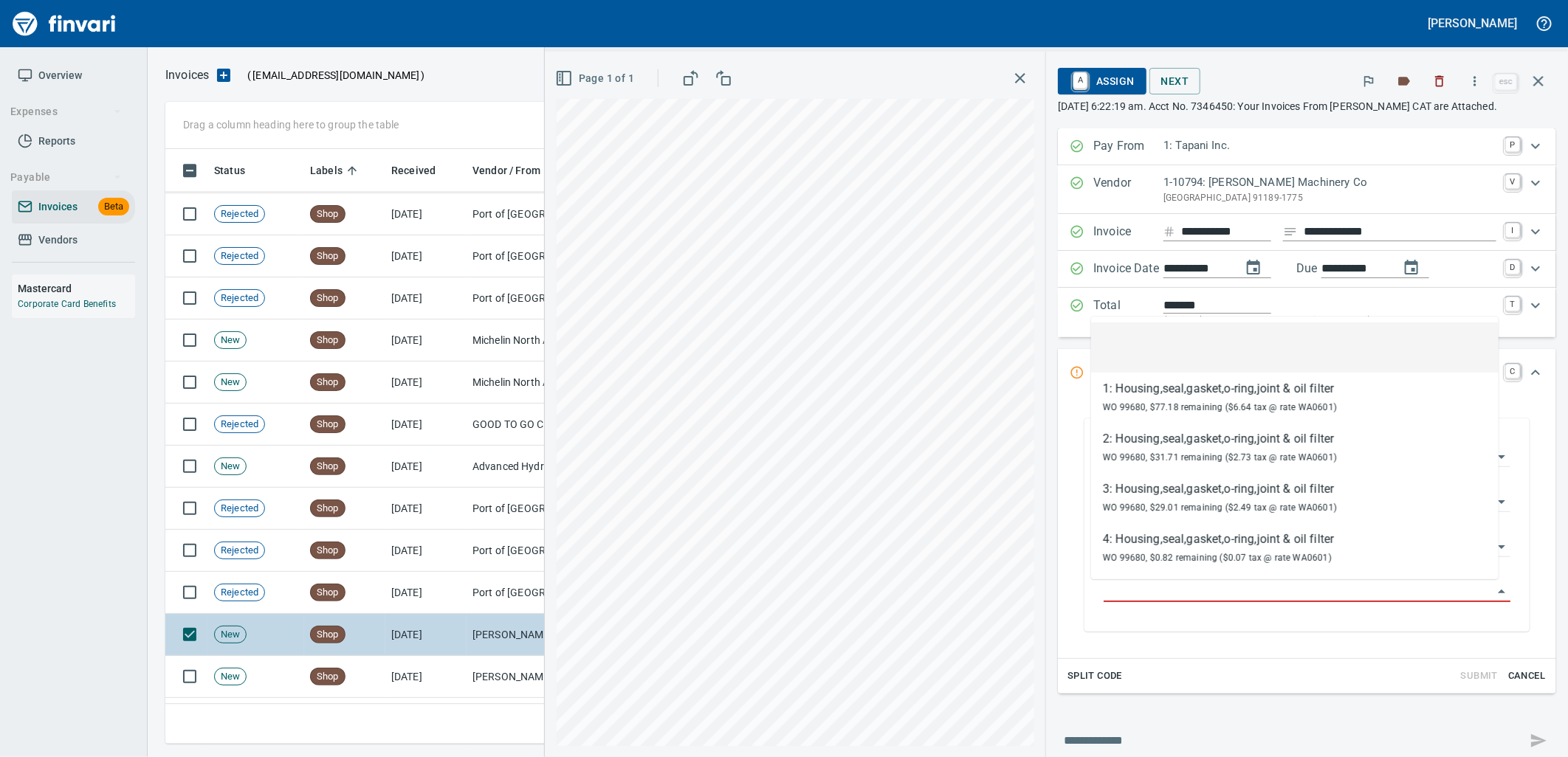
click at [373, 675] on td "Shop" at bounding box center [345, 676] width 81 height 42
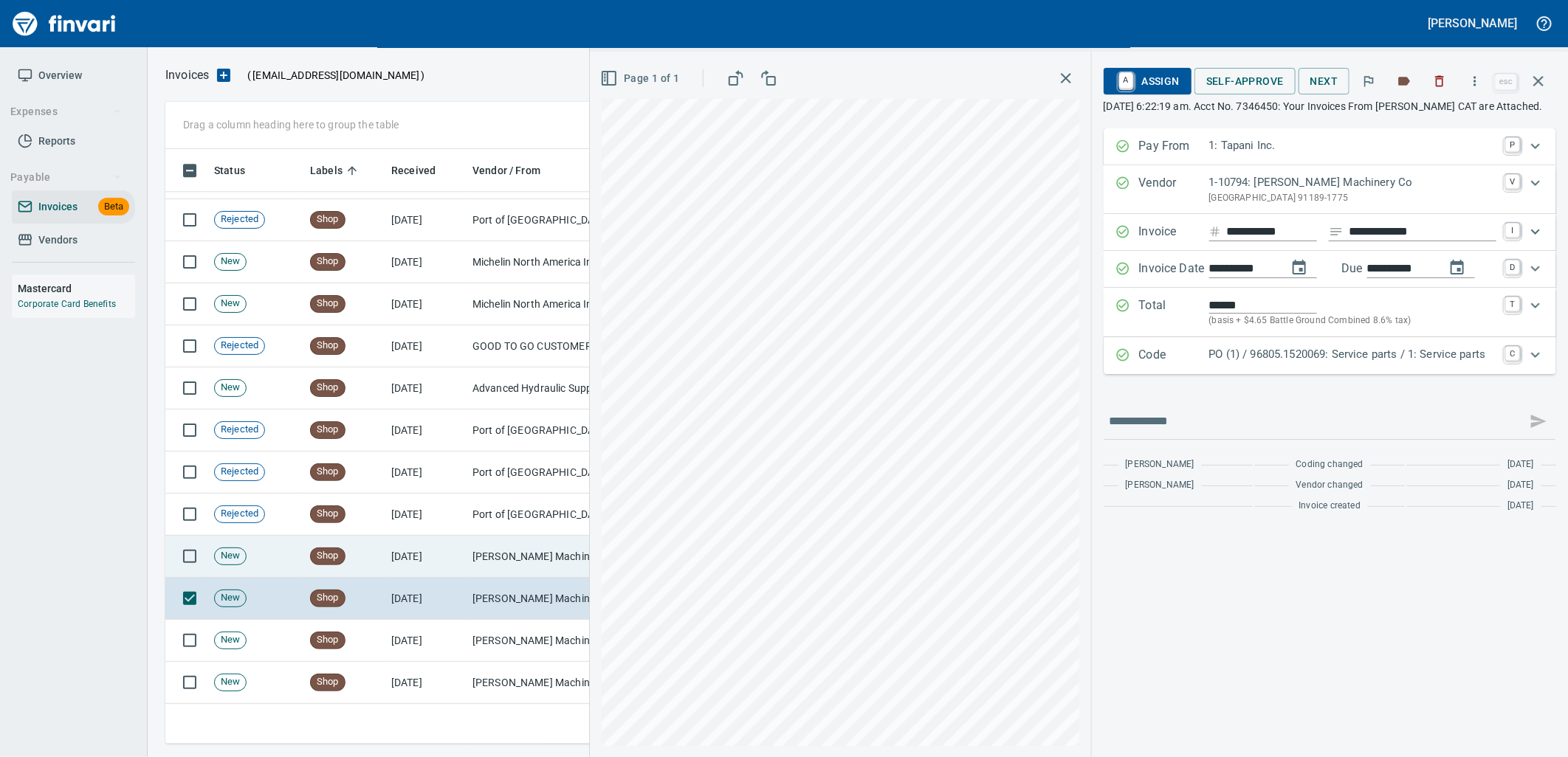
scroll to position [5903, 0]
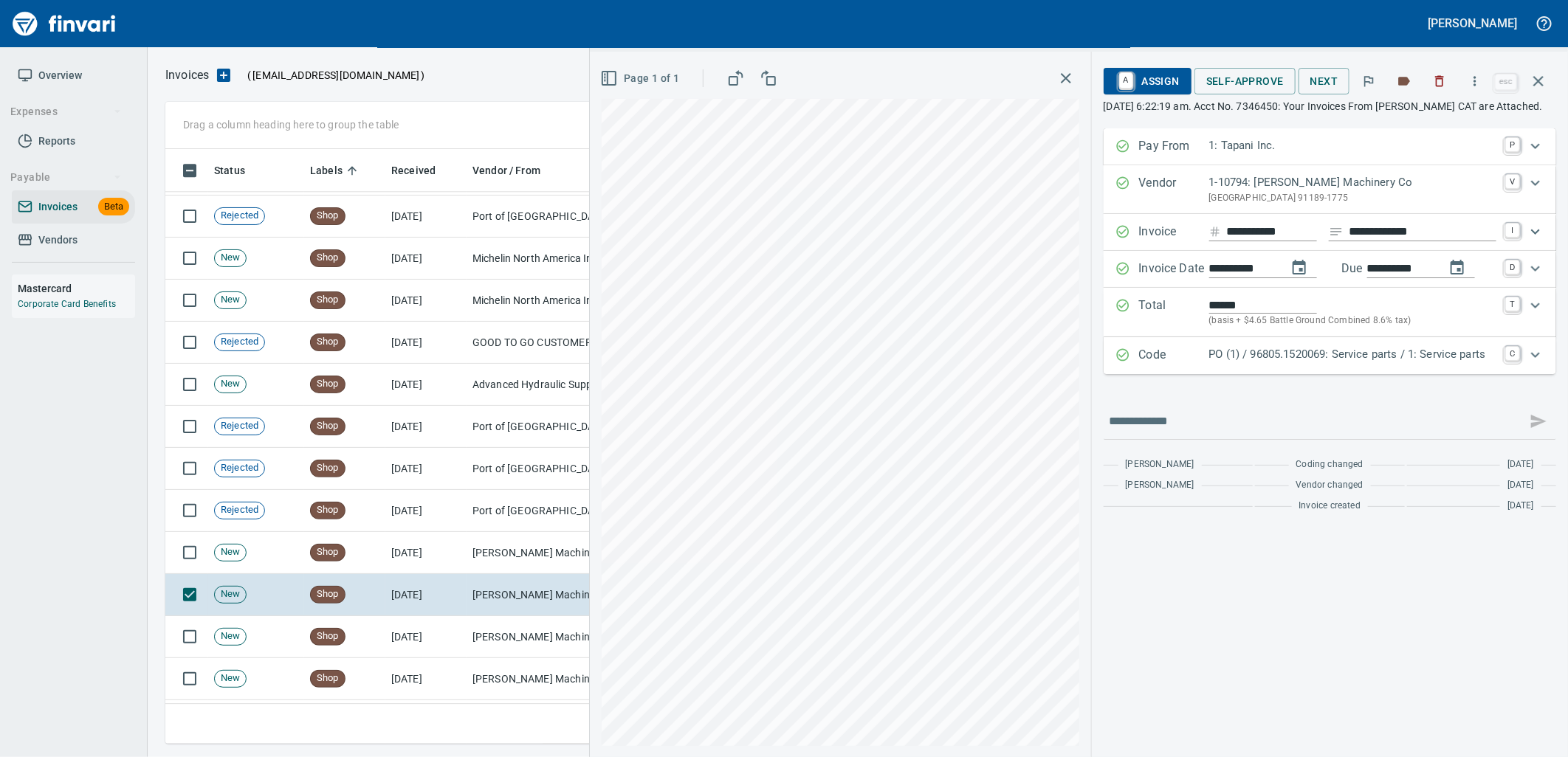
click at [1296, 363] on p "PO (1) / 96805.1520069: Service parts / 1: Service parts" at bounding box center [1352, 354] width 287 height 17
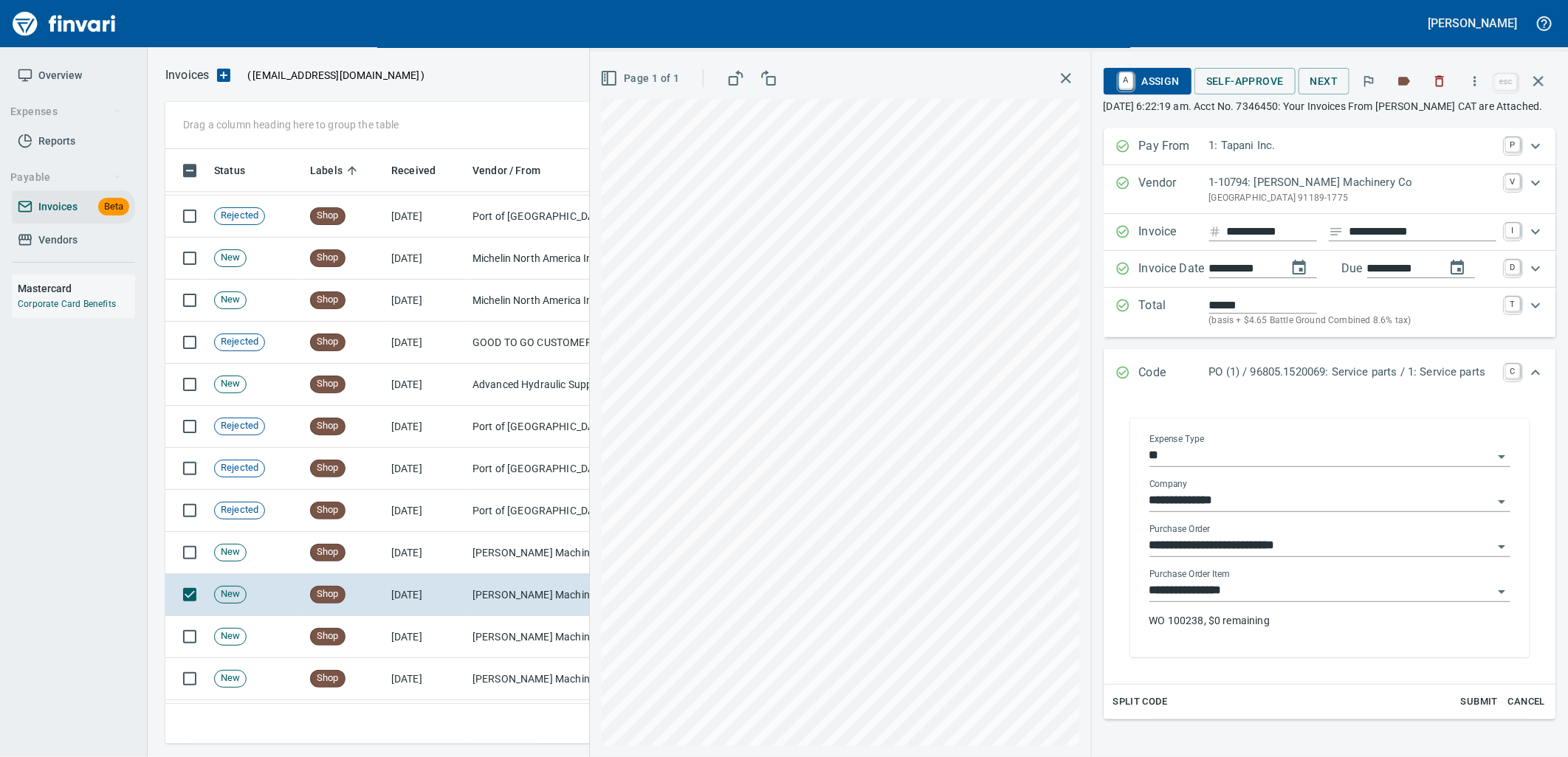
click at [1255, 601] on input "**********" at bounding box center [1321, 591] width 343 height 21
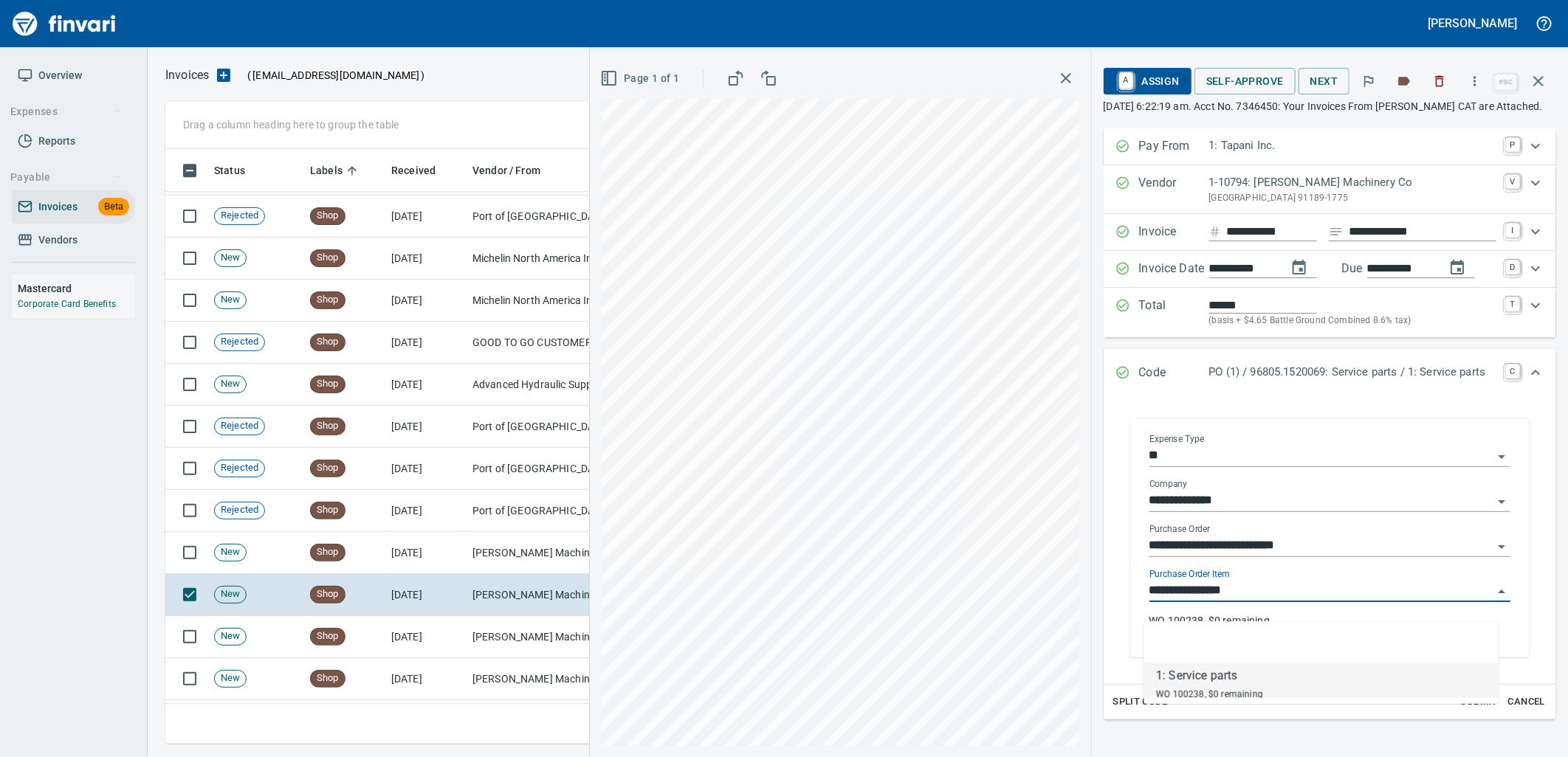
scroll to position [583, 1360]
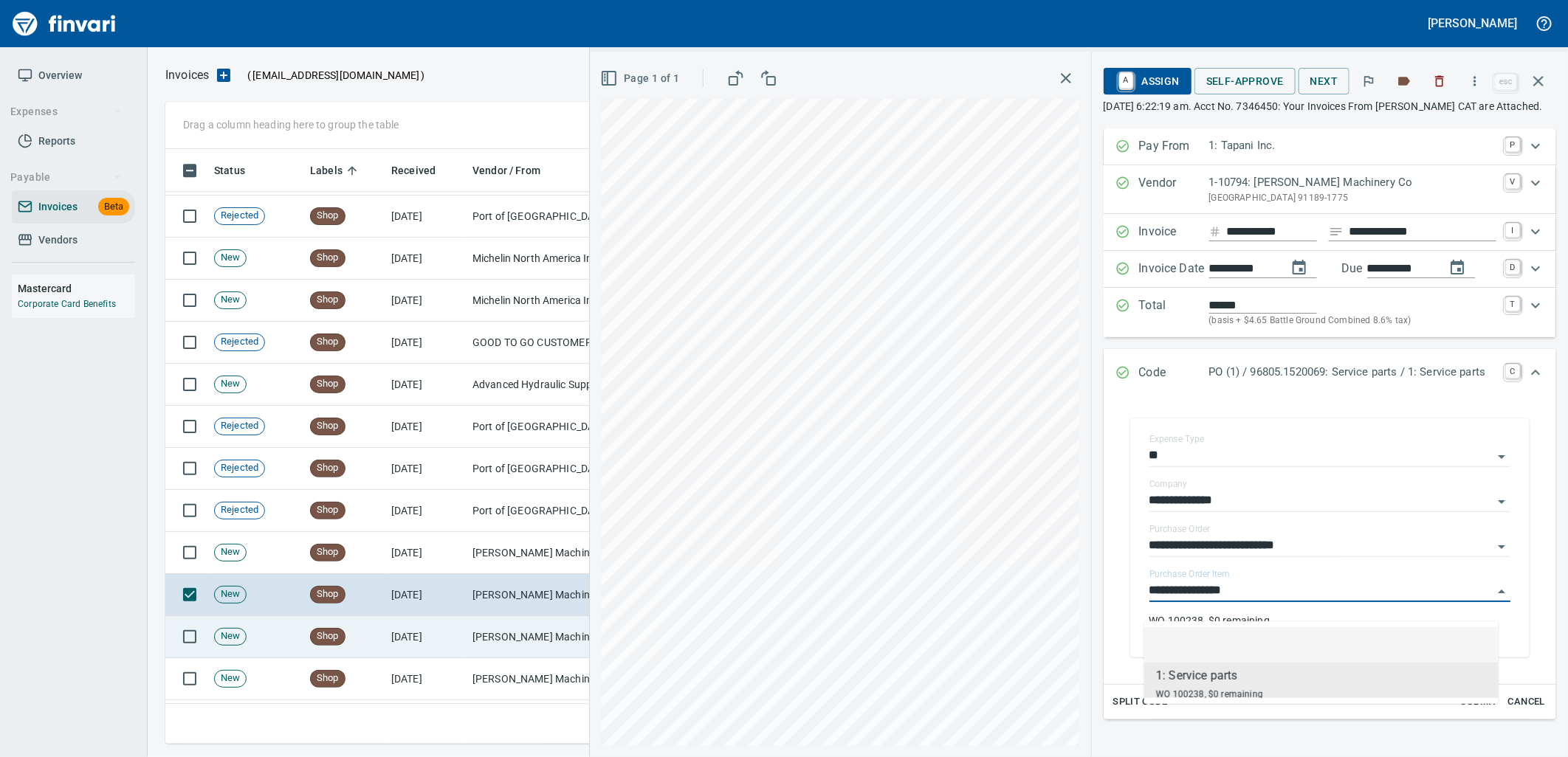
click at [491, 650] on td "[PERSON_NAME] Machinery Co (1-10794)" at bounding box center [541, 637] width 148 height 42
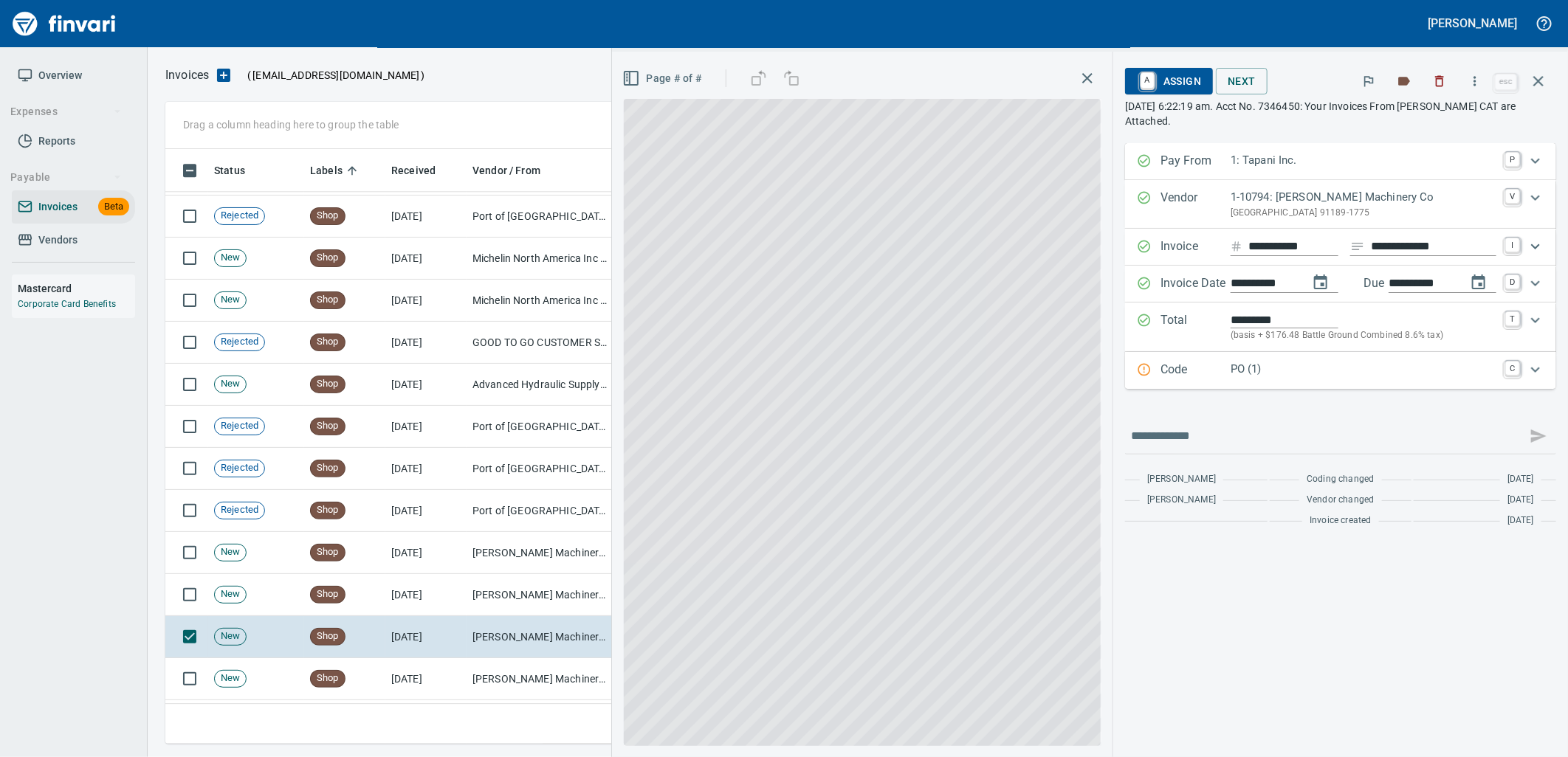
drag, startPoint x: 1362, startPoint y: 375, endPoint x: 1428, endPoint y: 457, distance: 105.3
click at [1362, 377] on p "PO (1)" at bounding box center [1363, 369] width 265 height 17
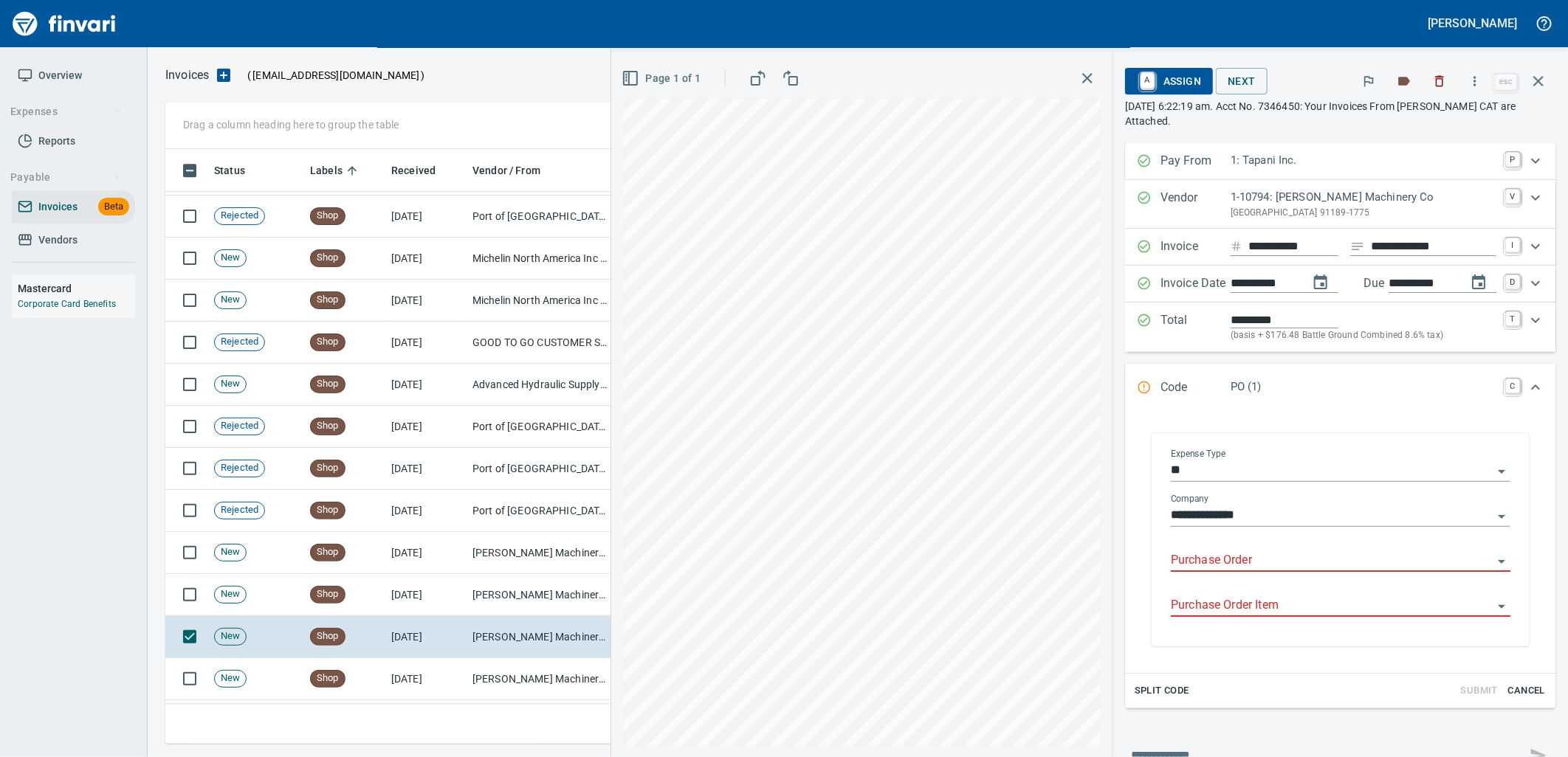
click at [1255, 565] on input "Purchase Order" at bounding box center [1332, 560] width 322 height 21
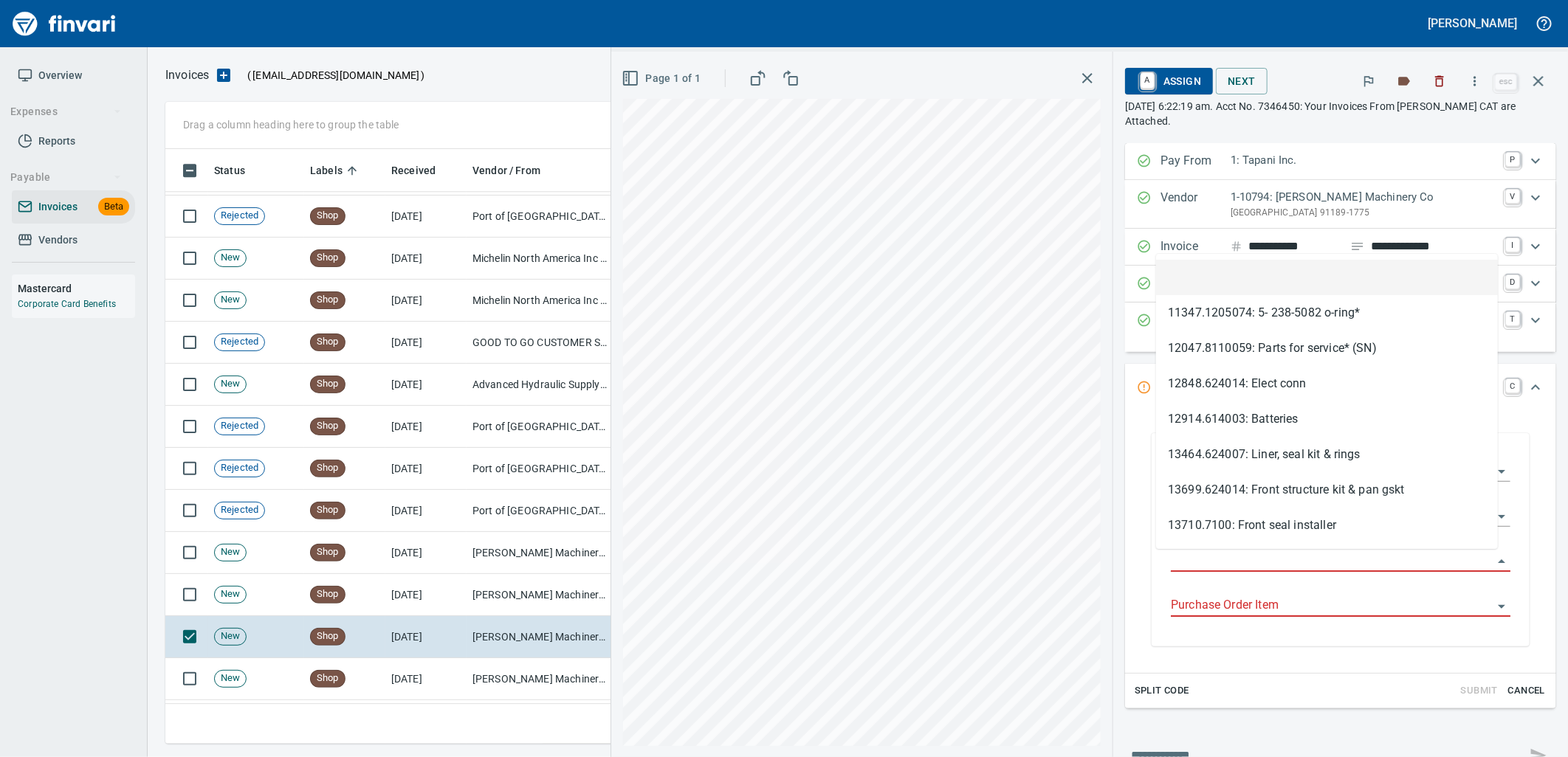
type input "**********"
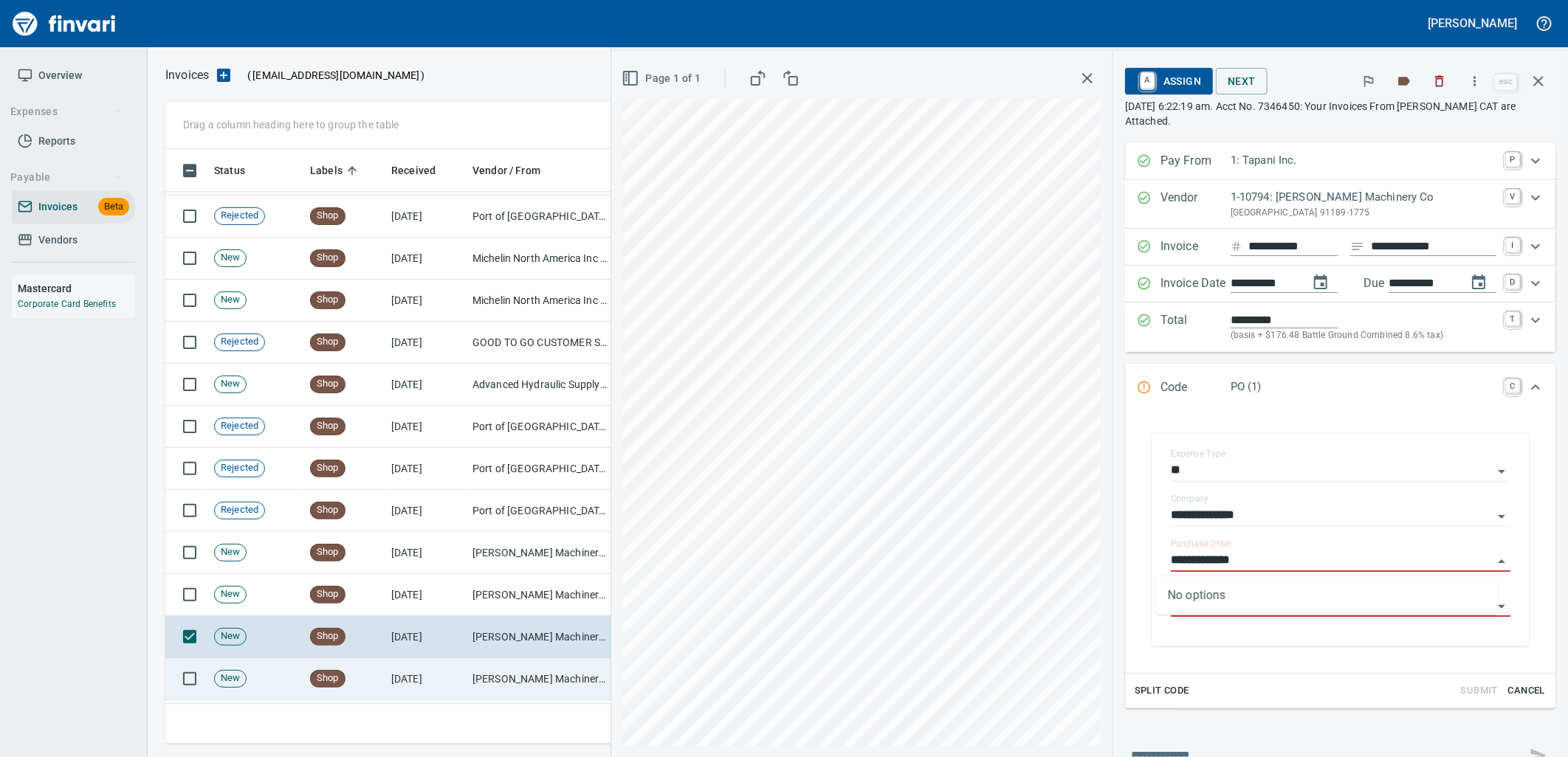
click at [483, 668] on td "[PERSON_NAME] Machinery Co (1-10794)" at bounding box center [541, 678] width 148 height 42
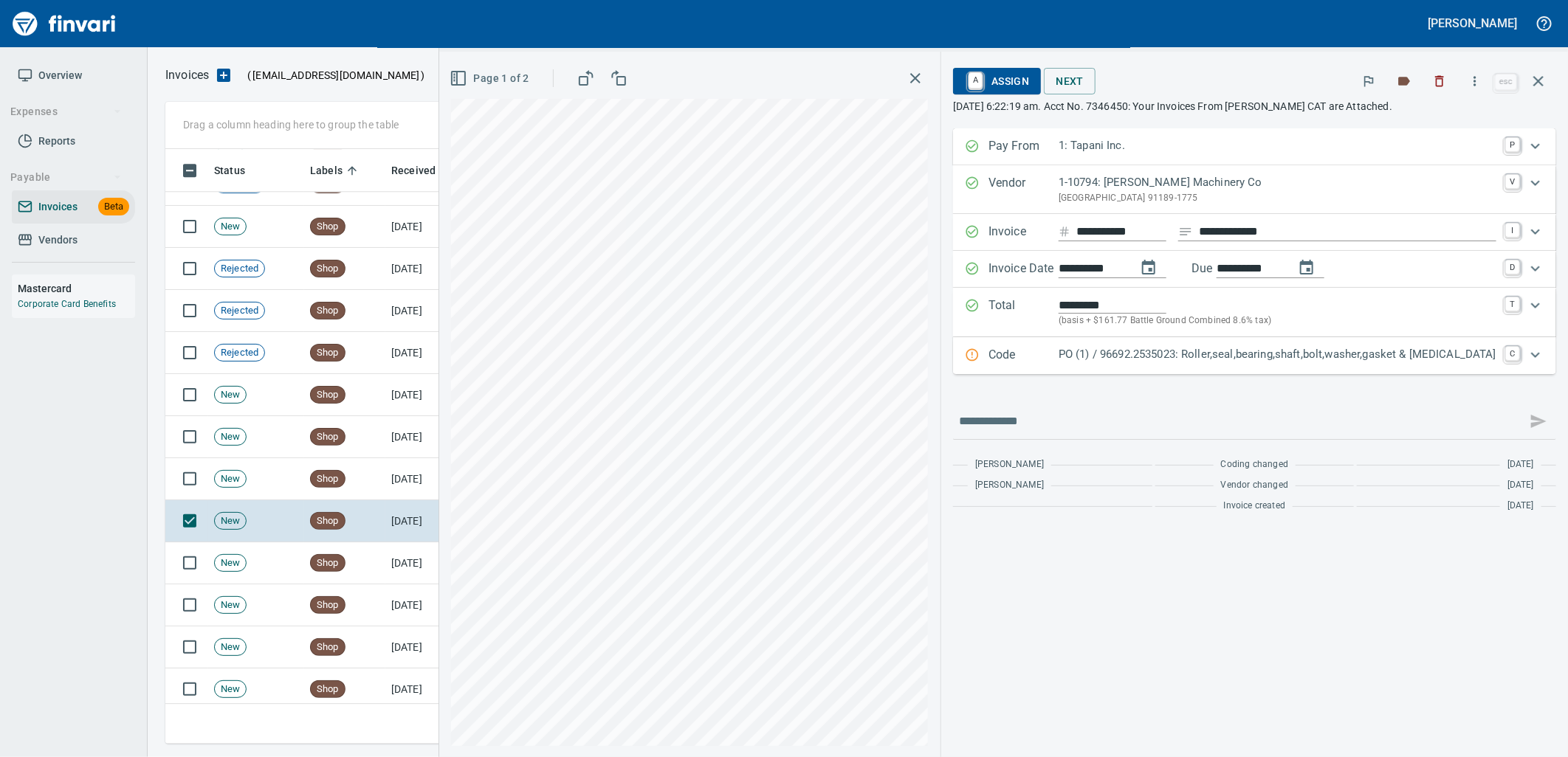
scroll to position [6066, 0]
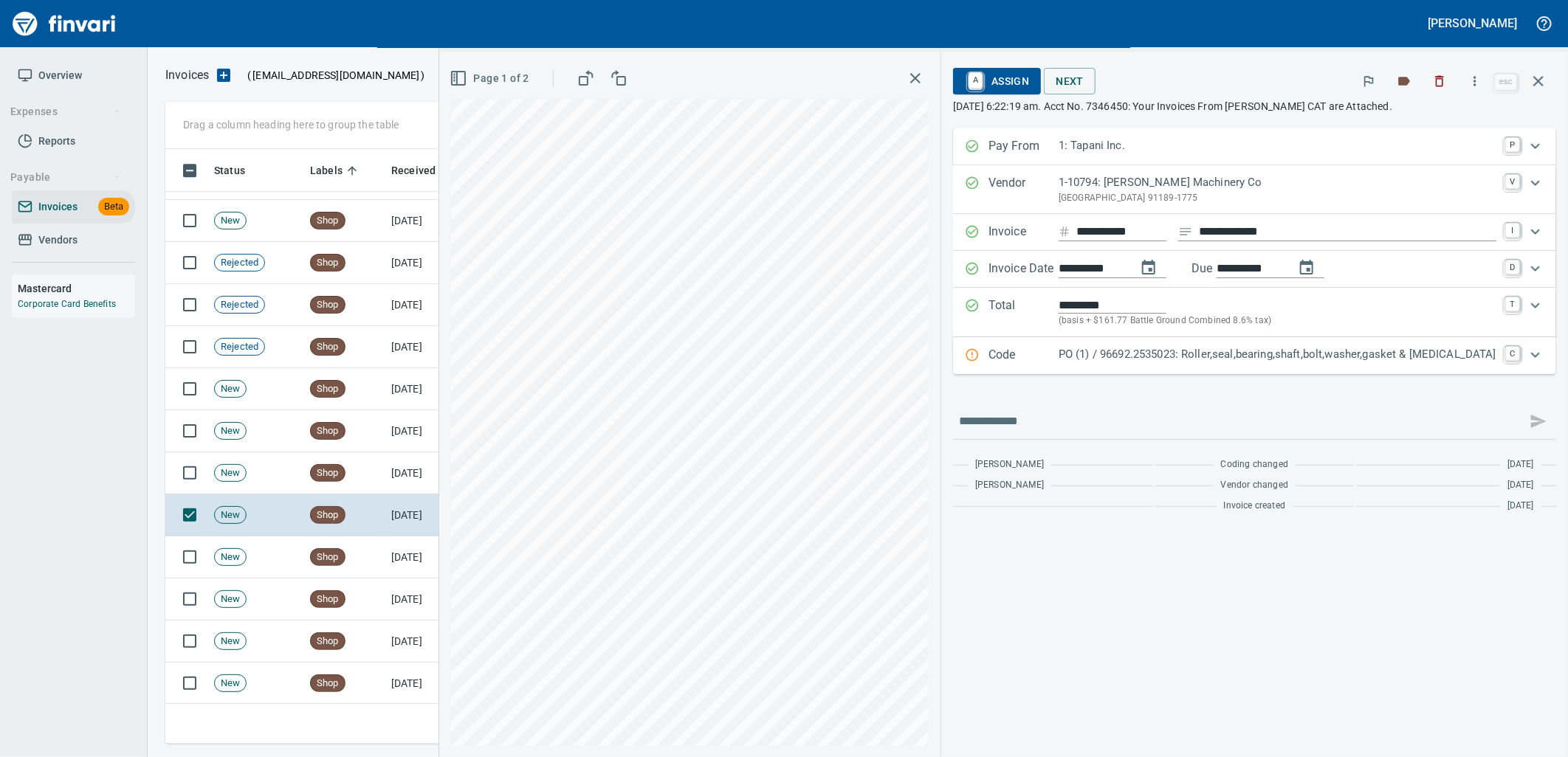
click at [1256, 367] on div "Code PO (1) / 96692.2535023: Roller,seal,bearing,shaft,bolt,washer,gasket & [ME…" at bounding box center [1254, 355] width 603 height 37
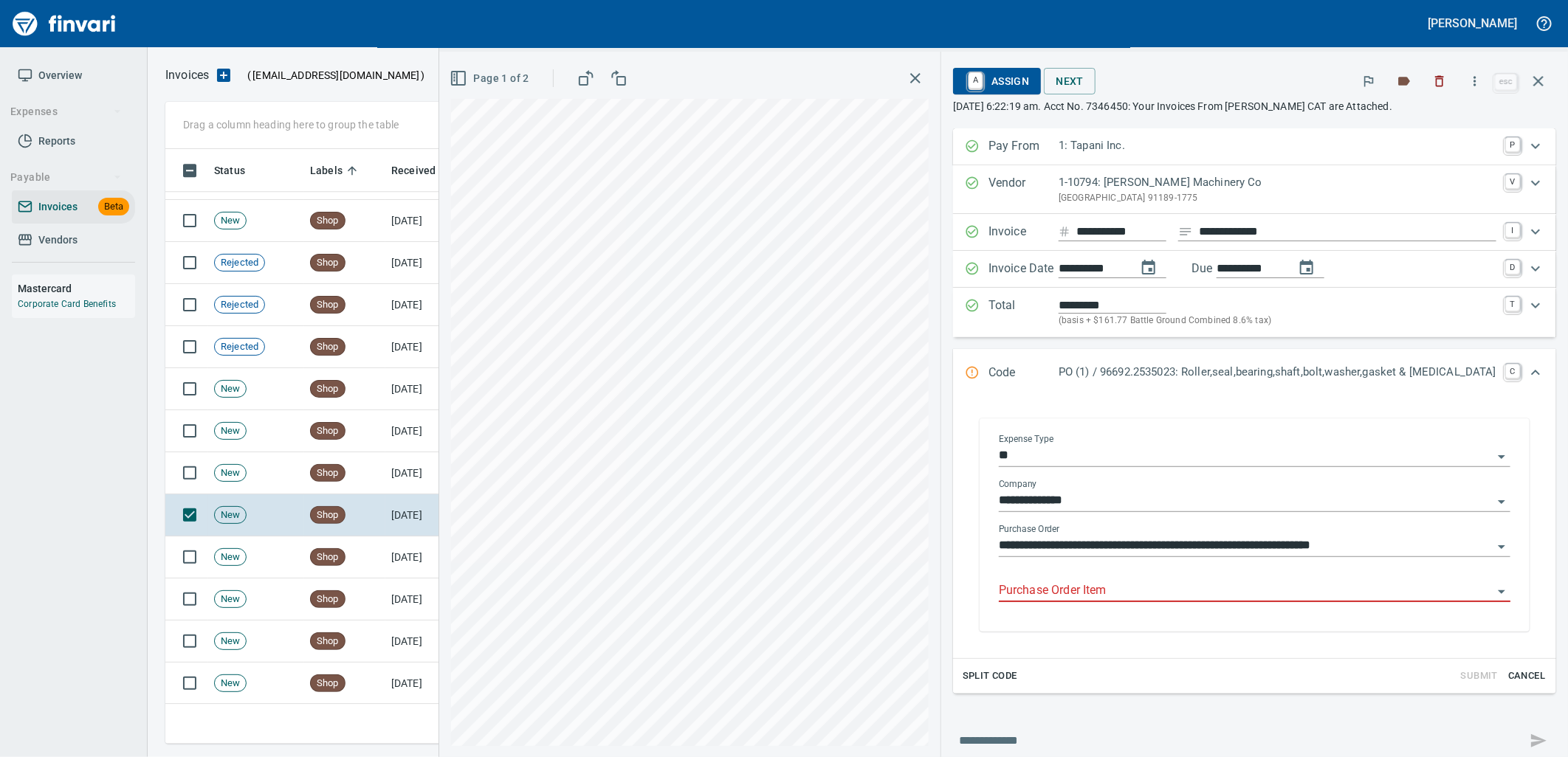
click at [1169, 595] on input "Purchase Order Item" at bounding box center [1245, 591] width 493 height 21
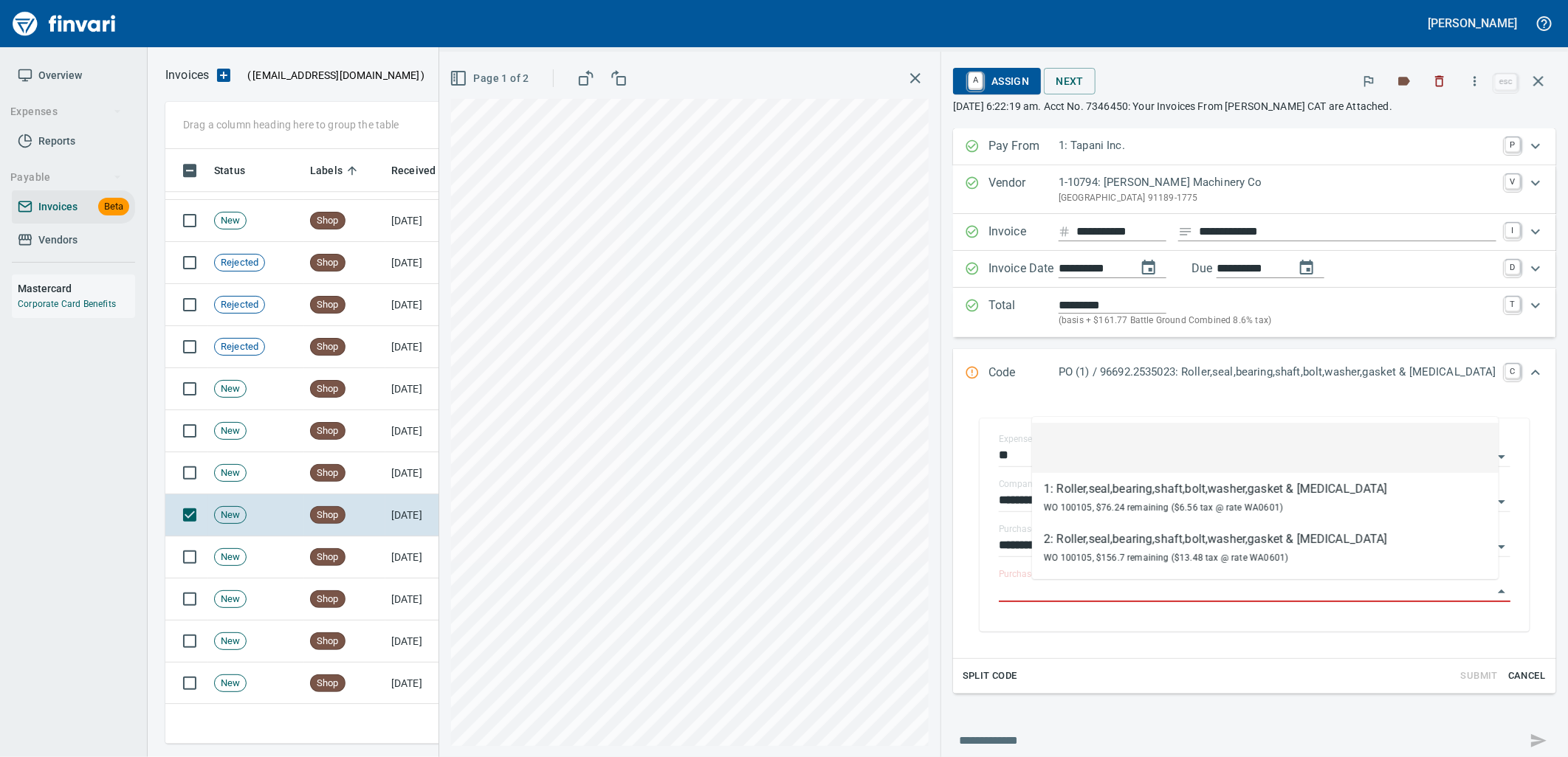
scroll to position [583, 1360]
click at [392, 557] on td "[DATE]" at bounding box center [426, 557] width 81 height 42
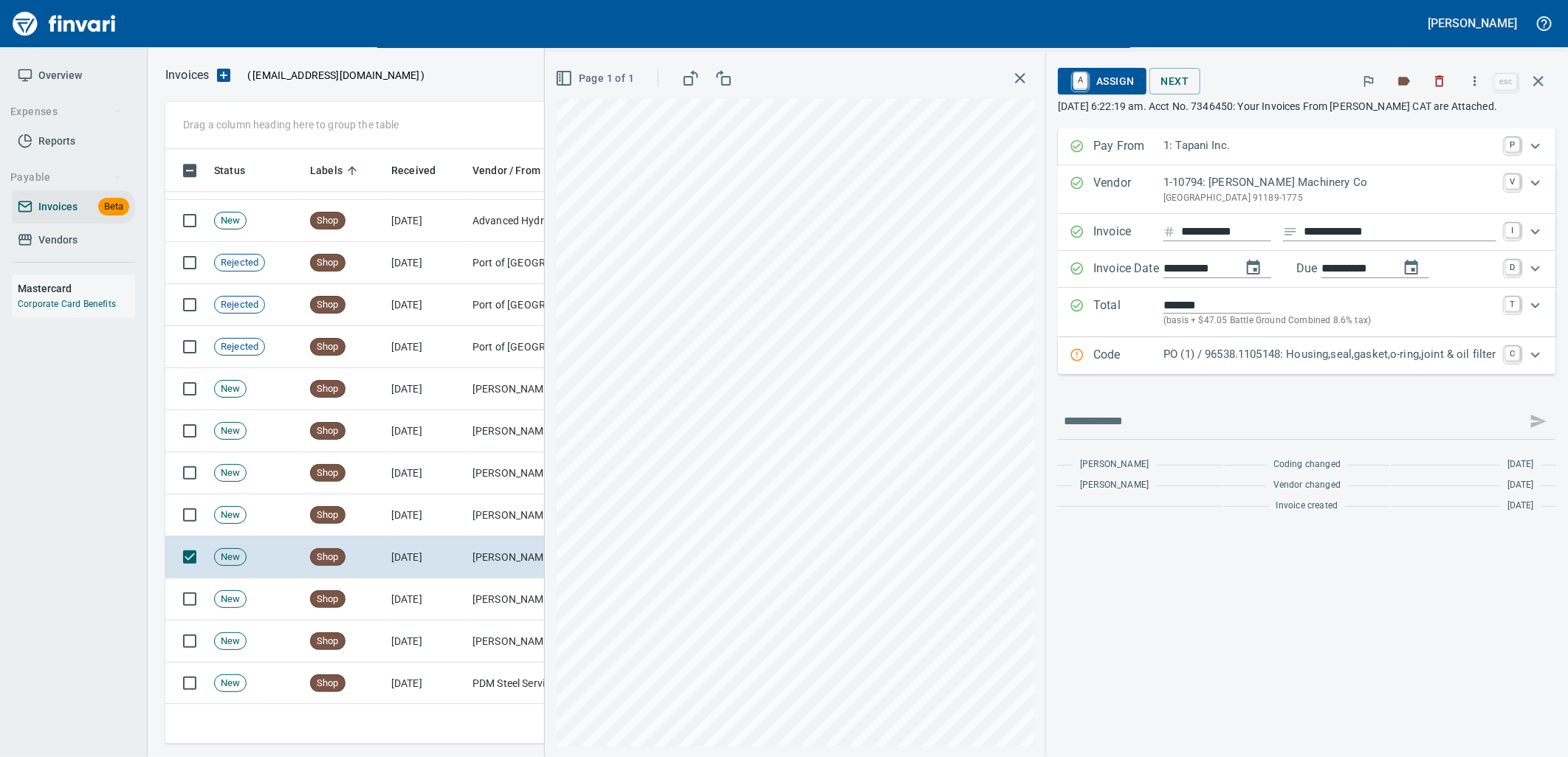
click at [1330, 353] on p "PO (1) / 96538.1105148: Housing,seal,gasket,o-ring,joint & oil filter" at bounding box center [1329, 354] width 333 height 17
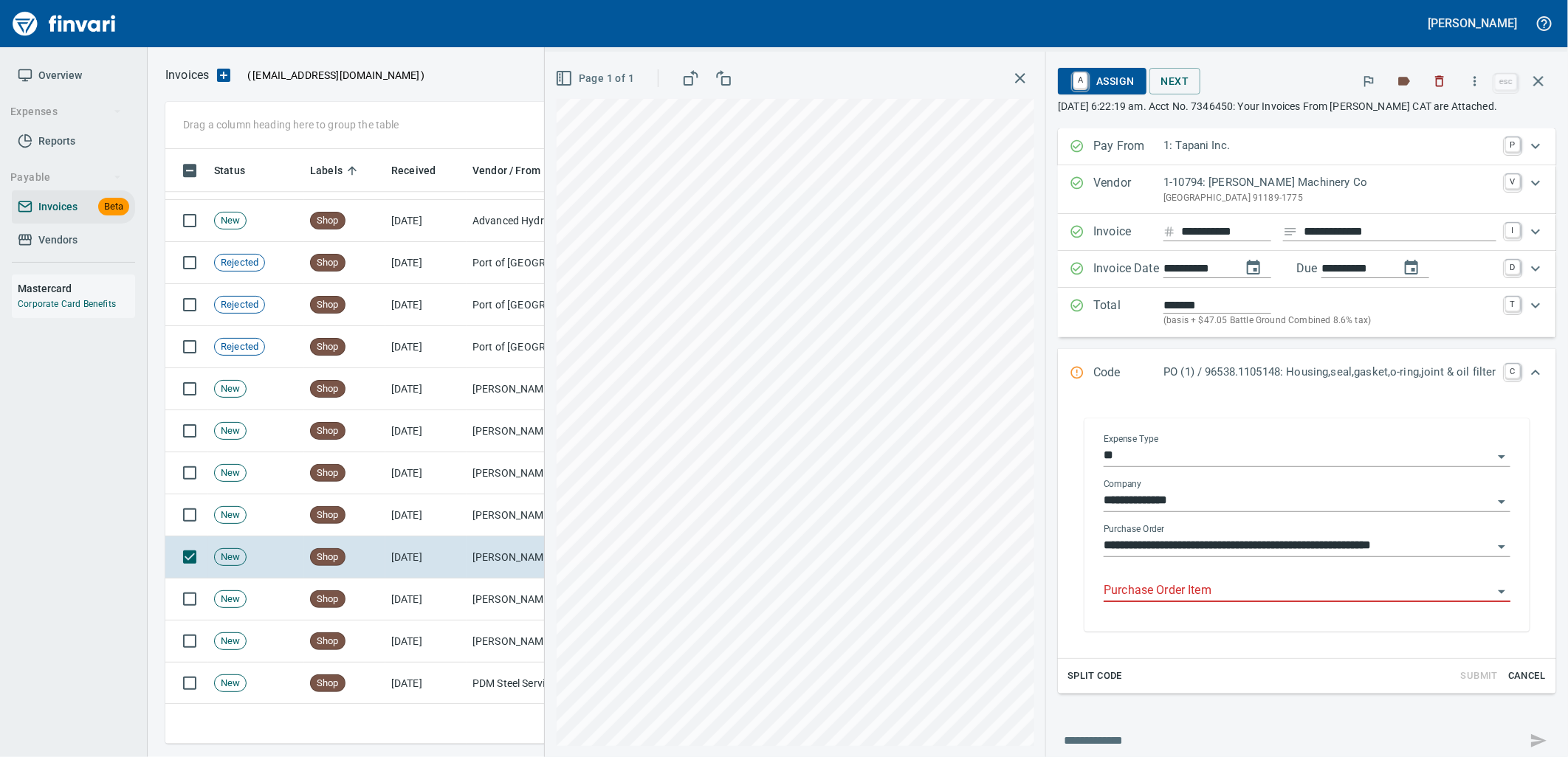
click at [1251, 585] on input "Purchase Order Item" at bounding box center [1298, 591] width 389 height 21
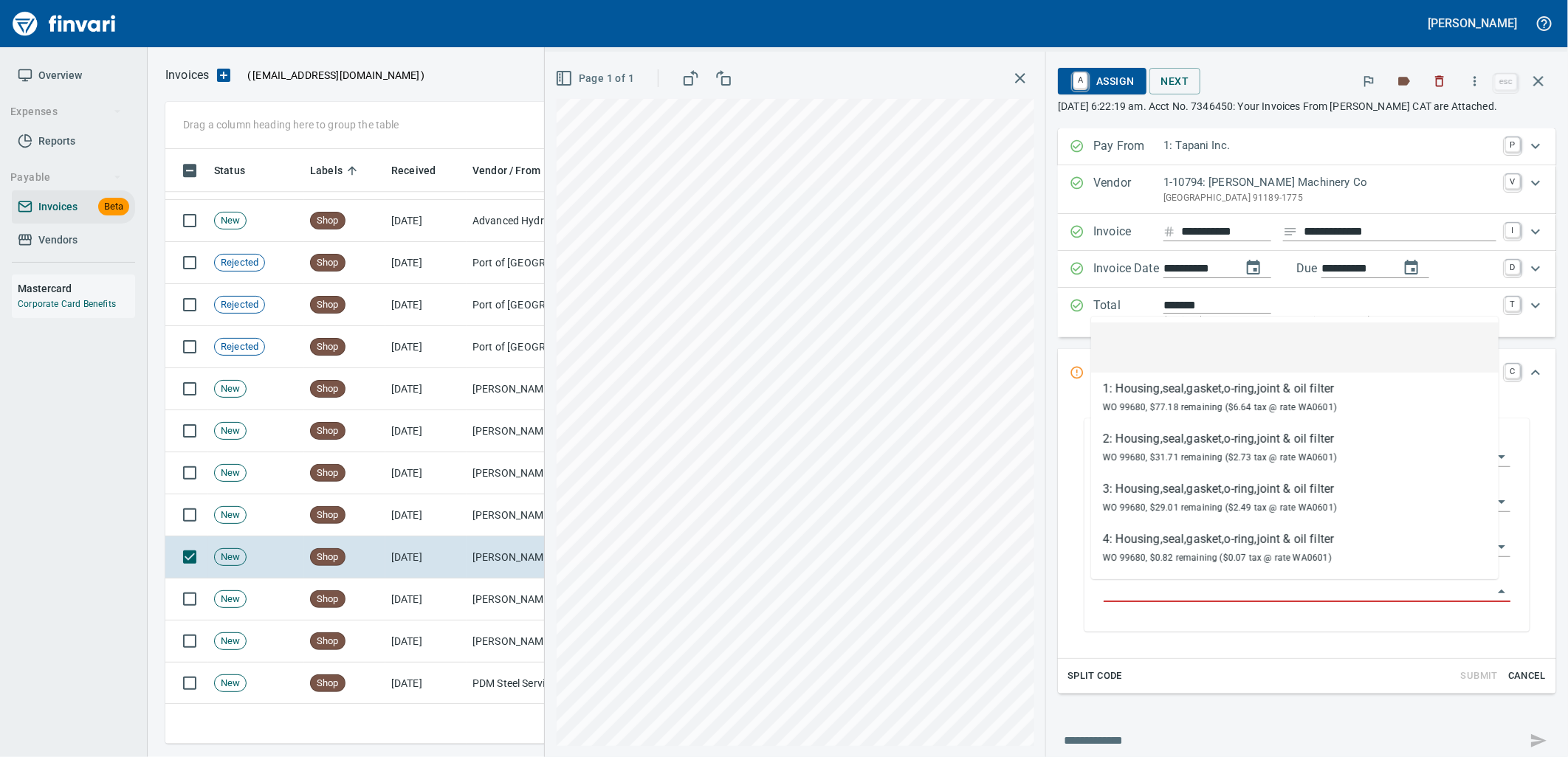
scroll to position [583, 1360]
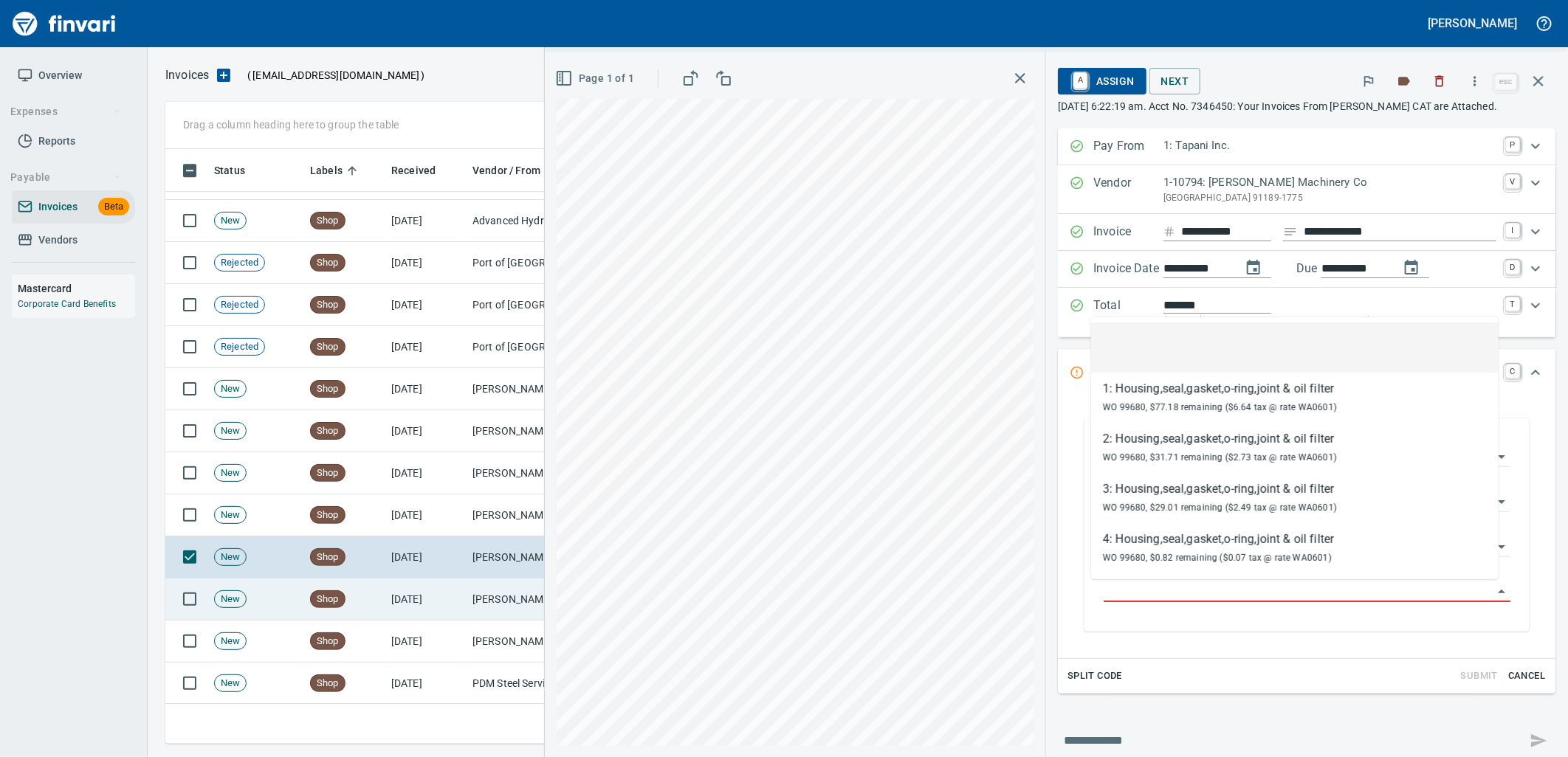
click at [498, 593] on td "[PERSON_NAME] Machinery Inc (1-10774)" at bounding box center [541, 599] width 148 height 42
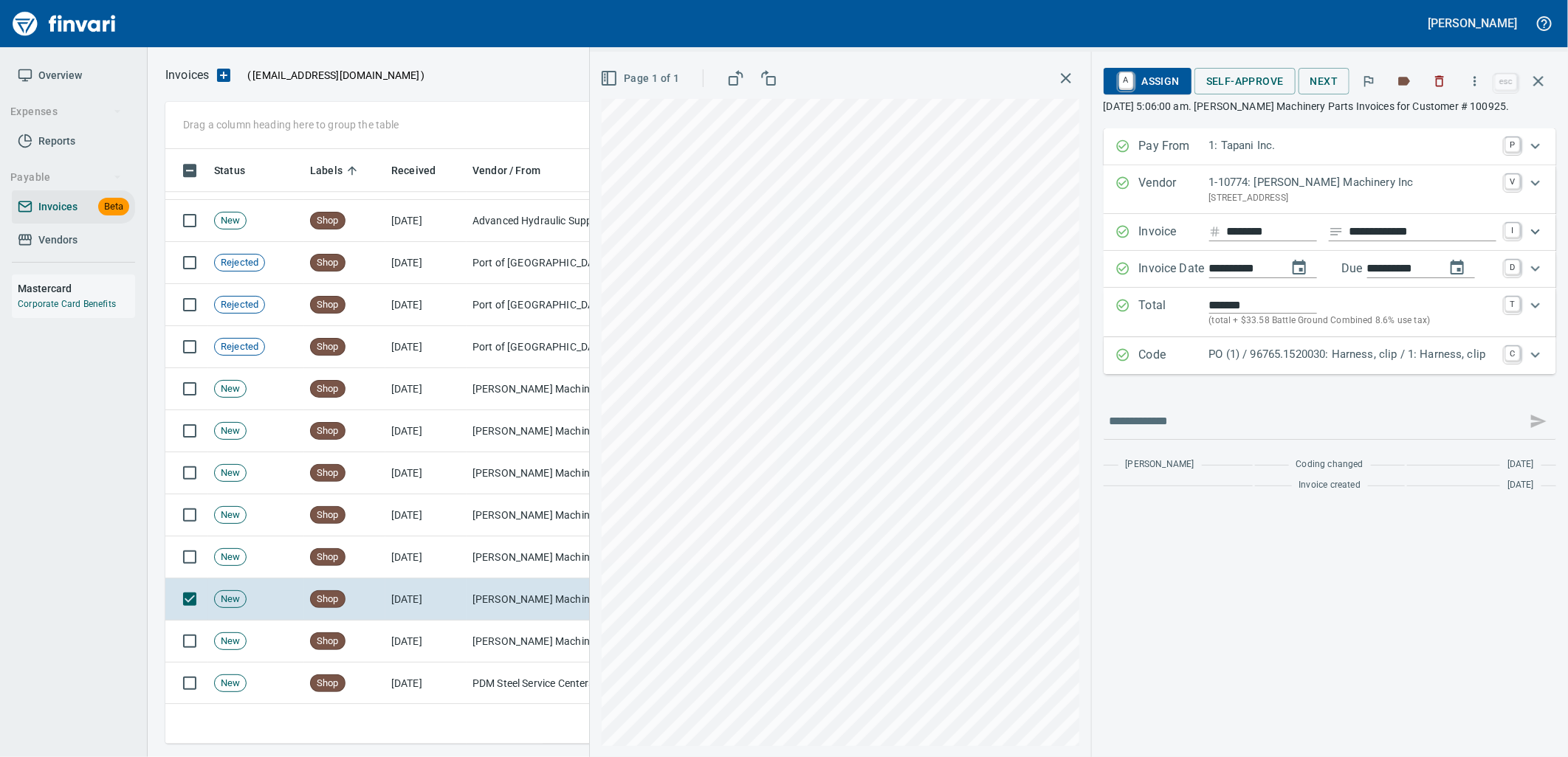
click at [1352, 360] on p "PO (1) / 96765.1520030: Harness, clip / 1: Harness, clip" at bounding box center [1352, 354] width 287 height 17
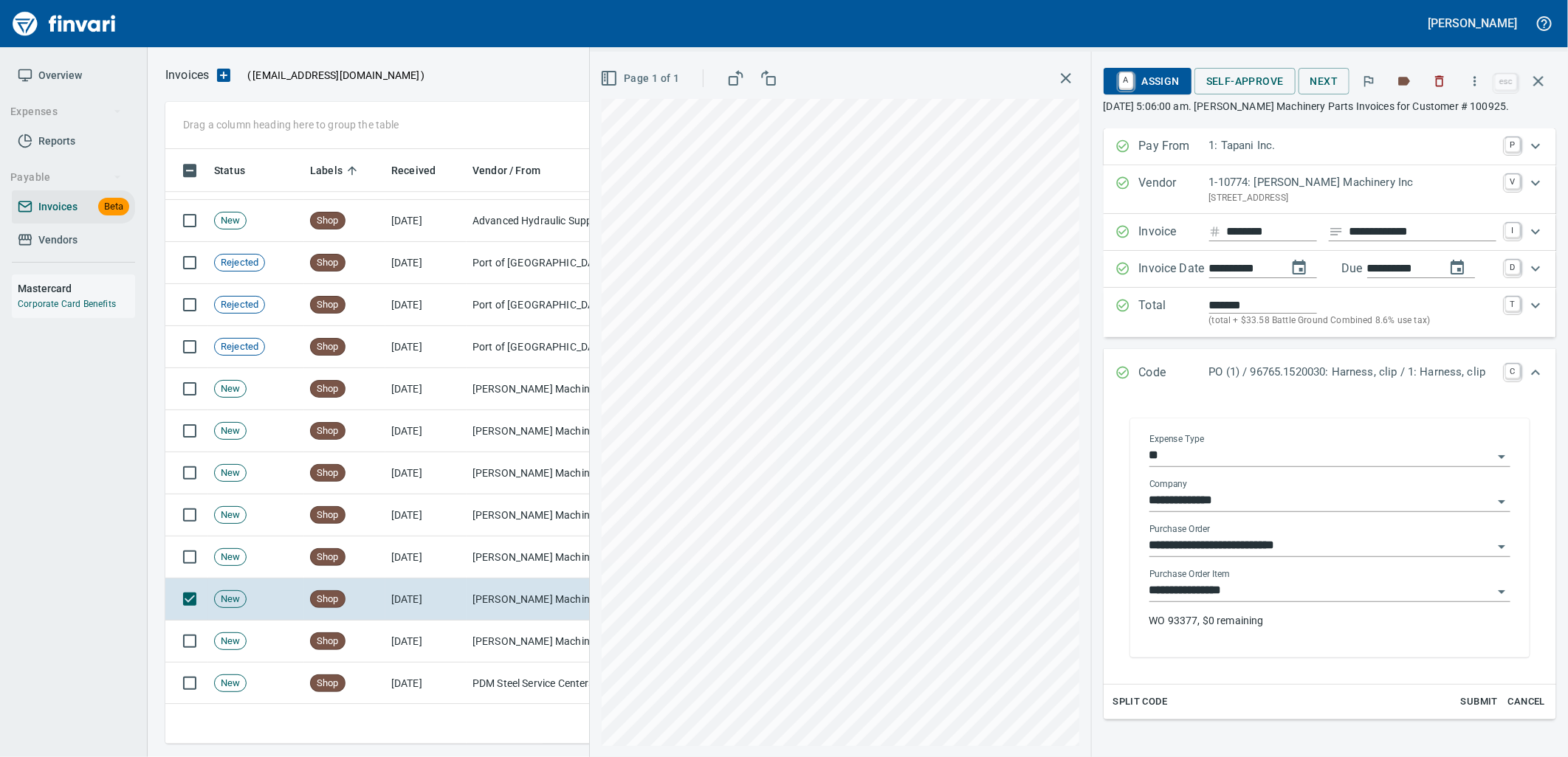
click at [1257, 593] on input "**********" at bounding box center [1321, 591] width 343 height 21
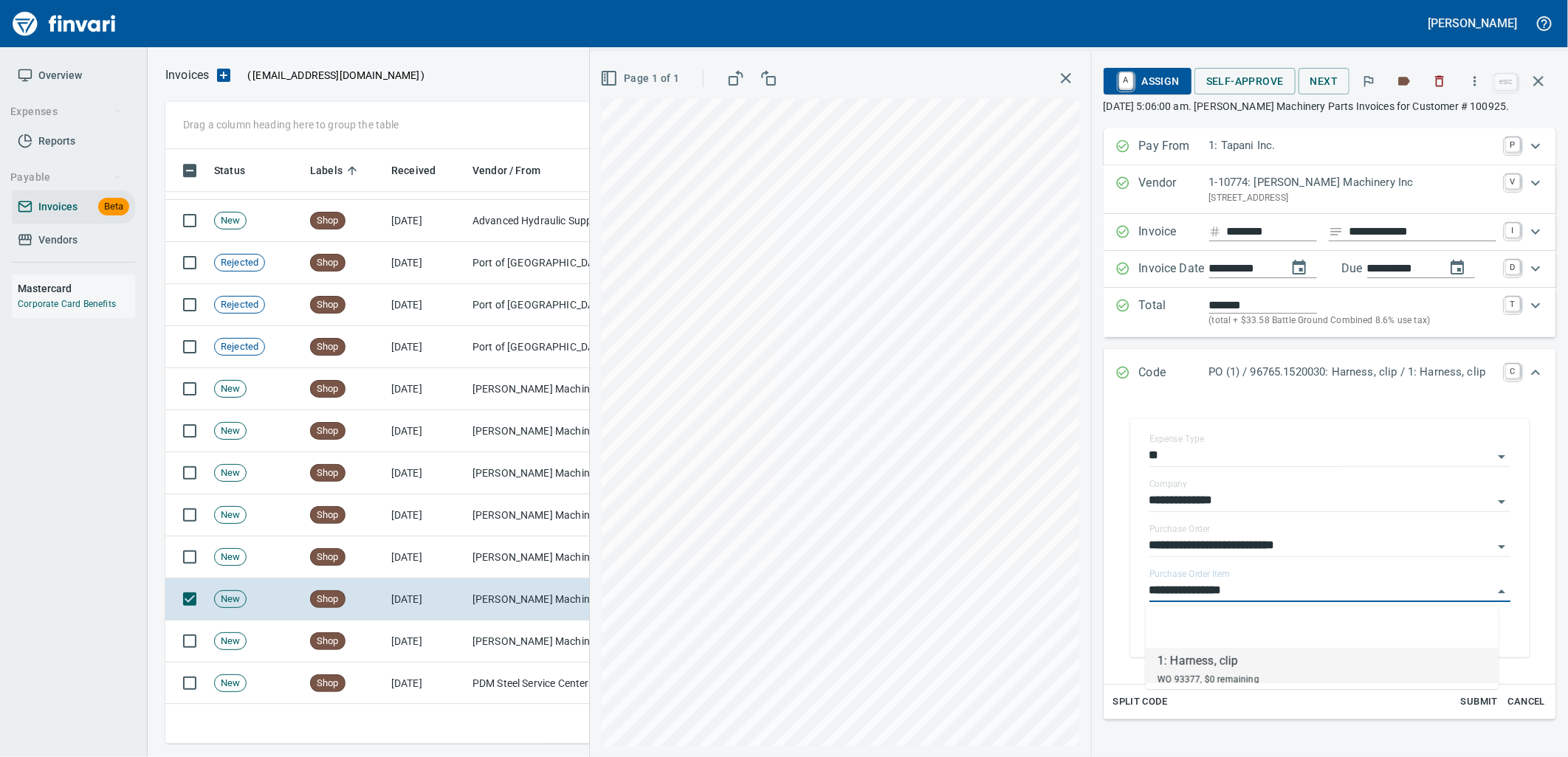
scroll to position [583, 1360]
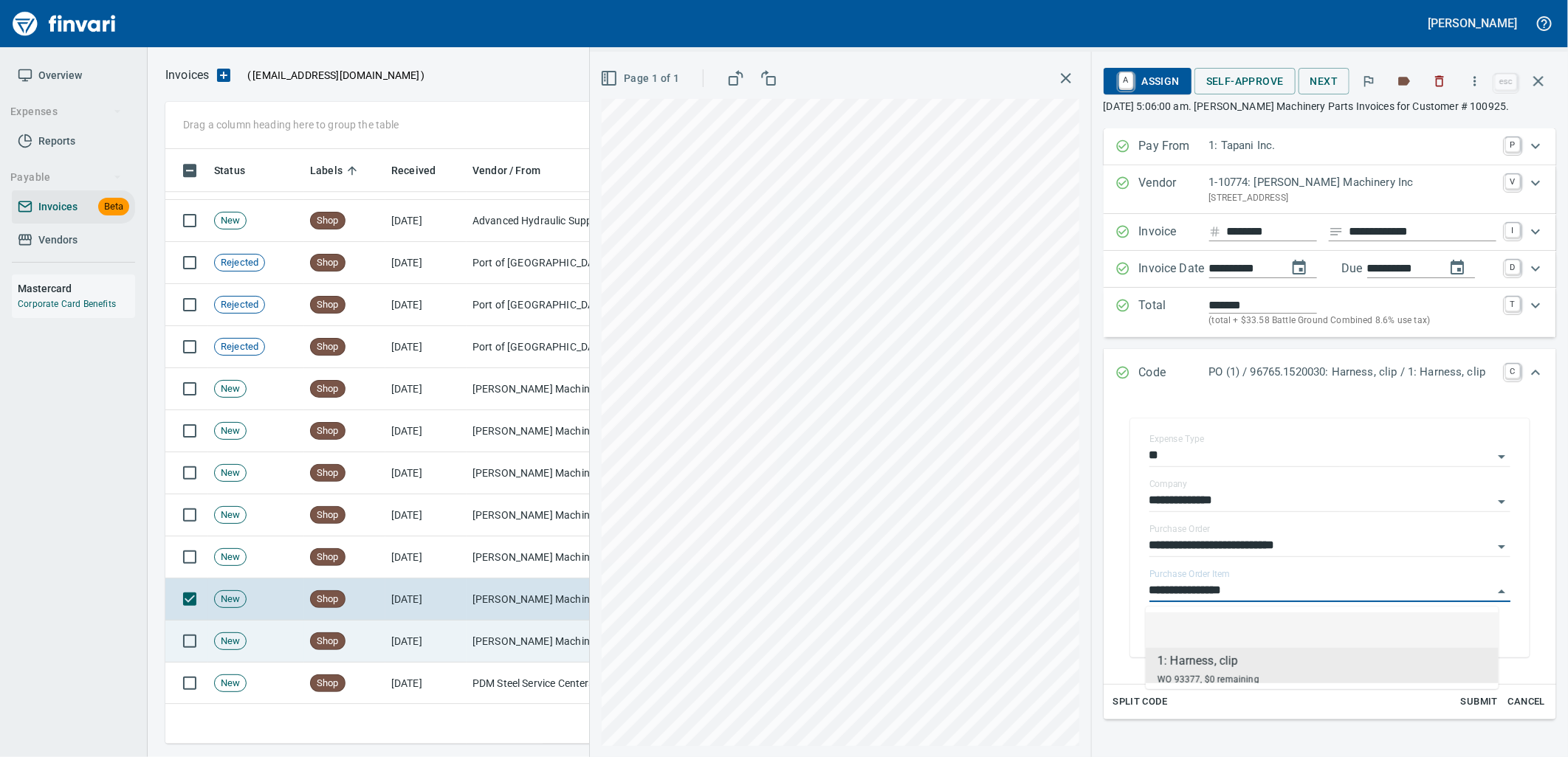
click at [539, 653] on td "[PERSON_NAME] Machinery Inc (1-10774)" at bounding box center [541, 641] width 148 height 42
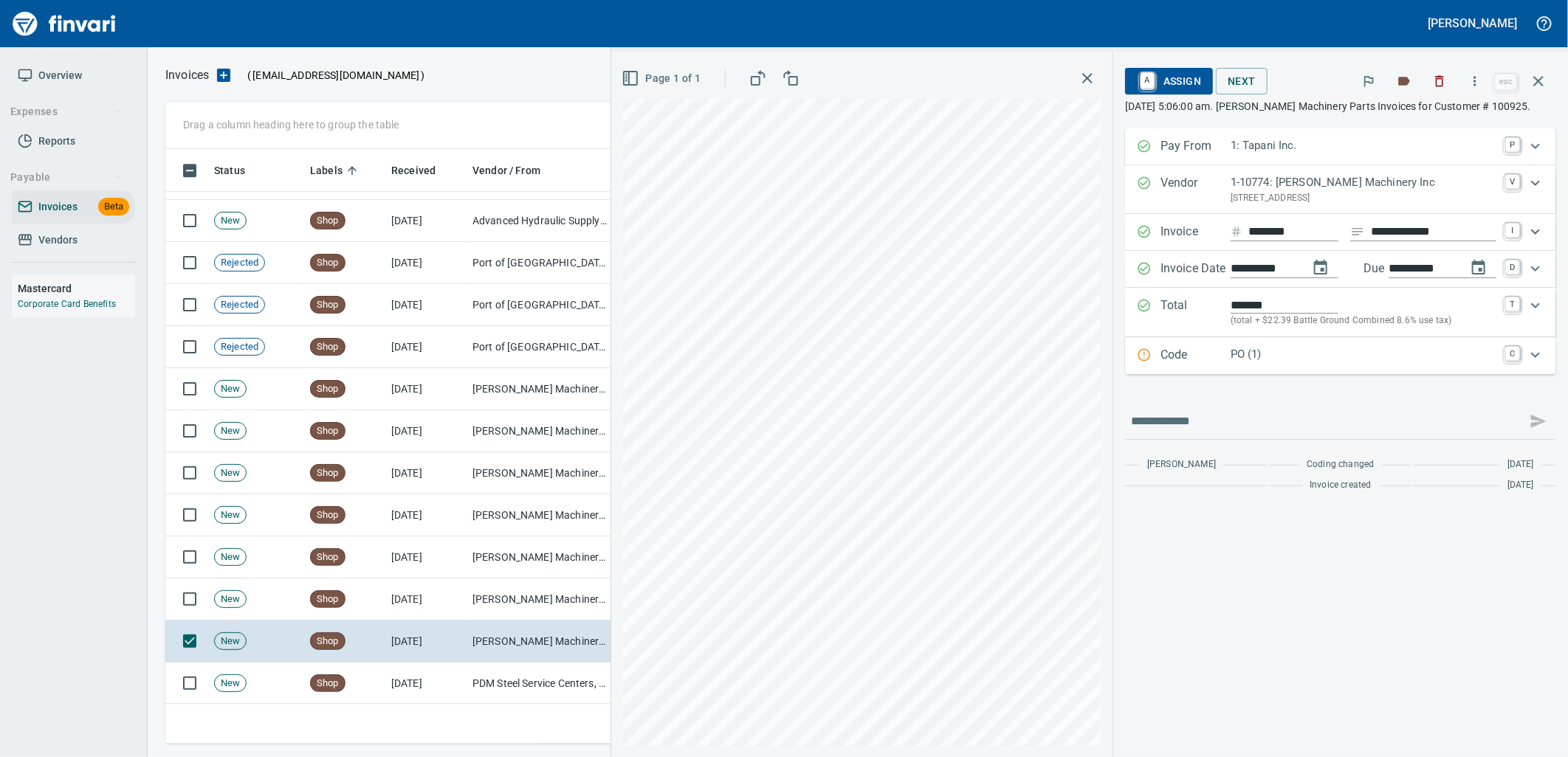
click at [1297, 365] on div "PO (1)" at bounding box center [1363, 355] width 265 height 19
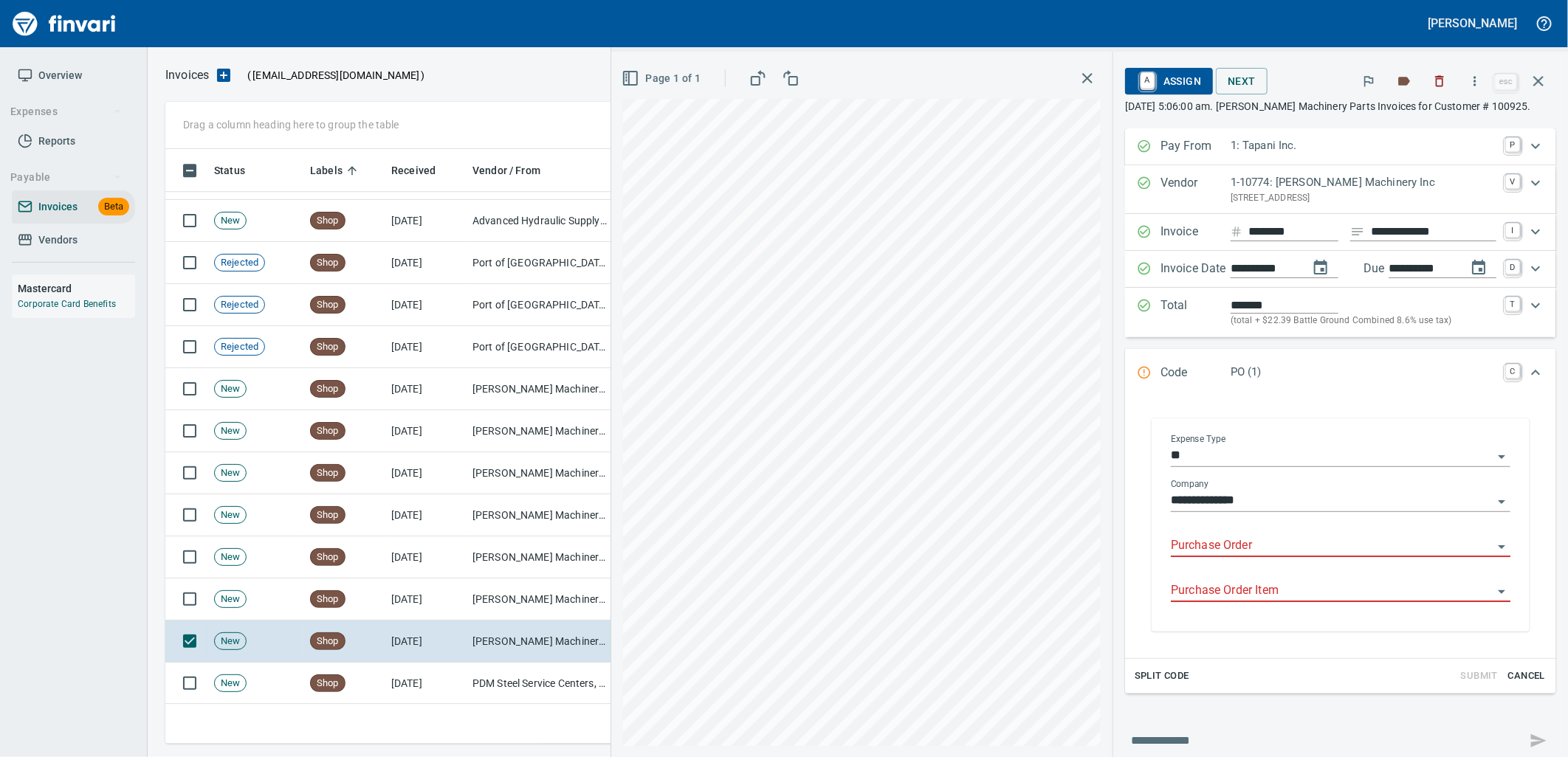
click at [1255, 547] on input "Purchase Order" at bounding box center [1332, 546] width 322 height 21
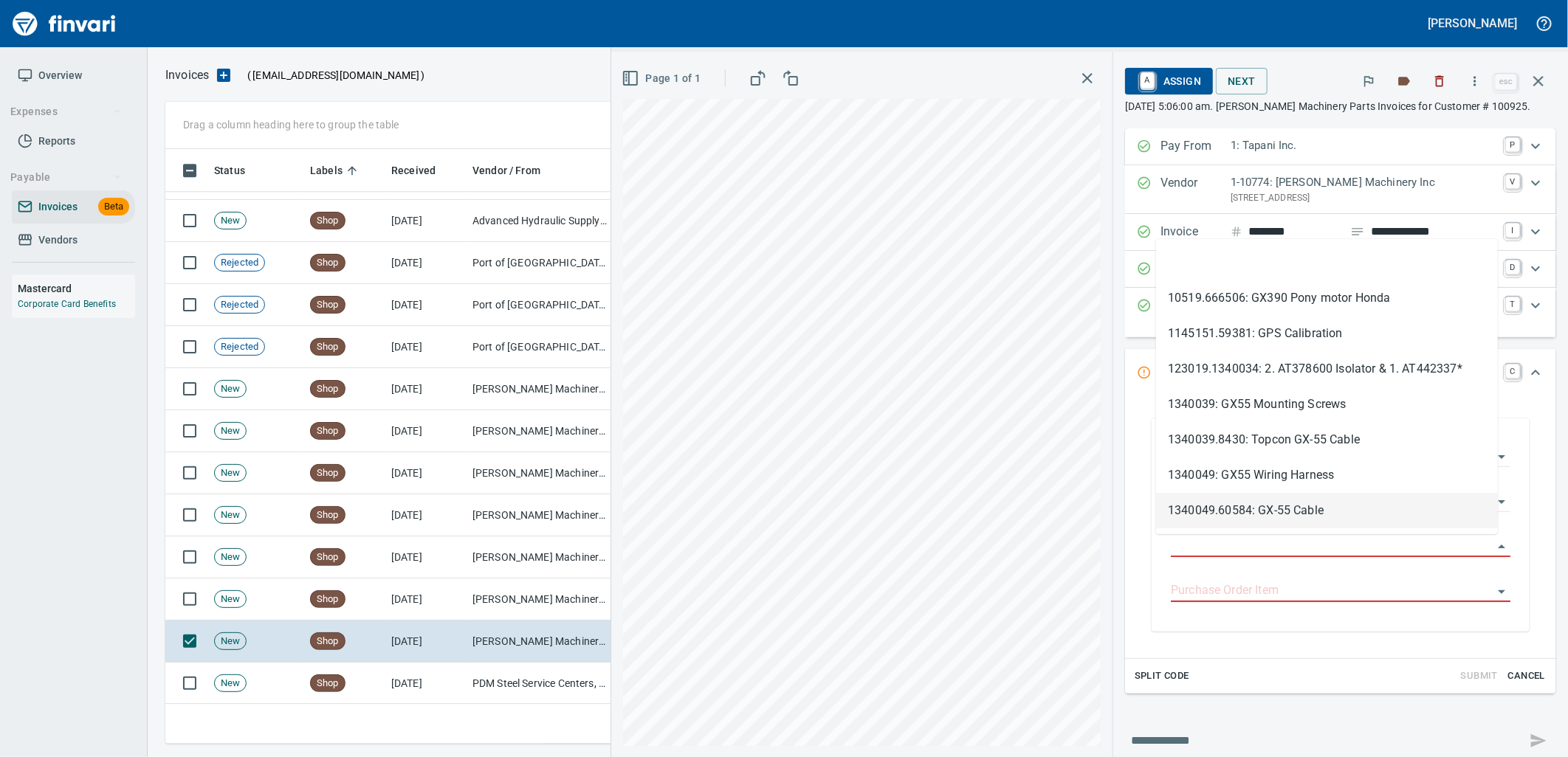
scroll to position [583, 1360]
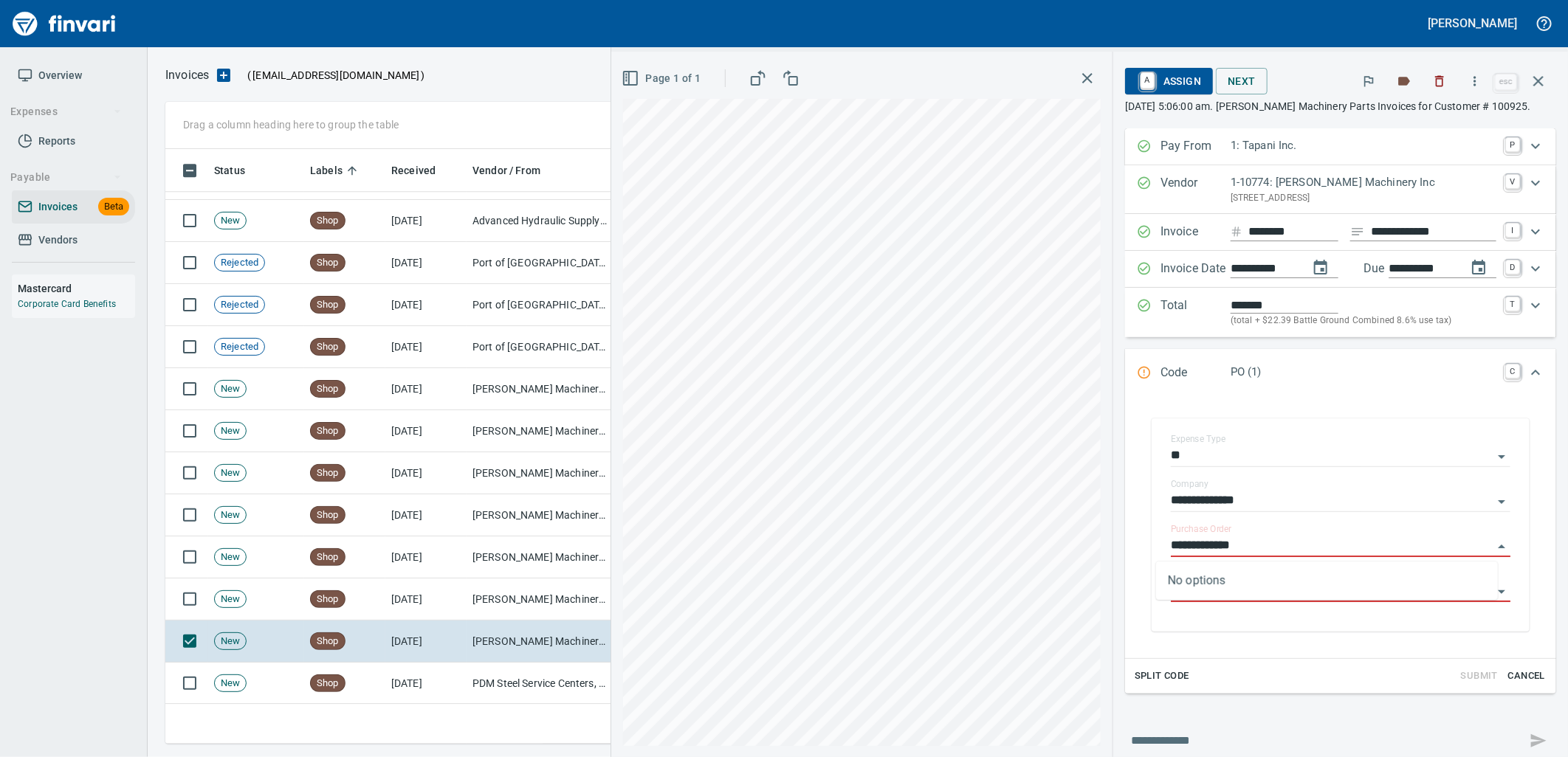
type input "**********"
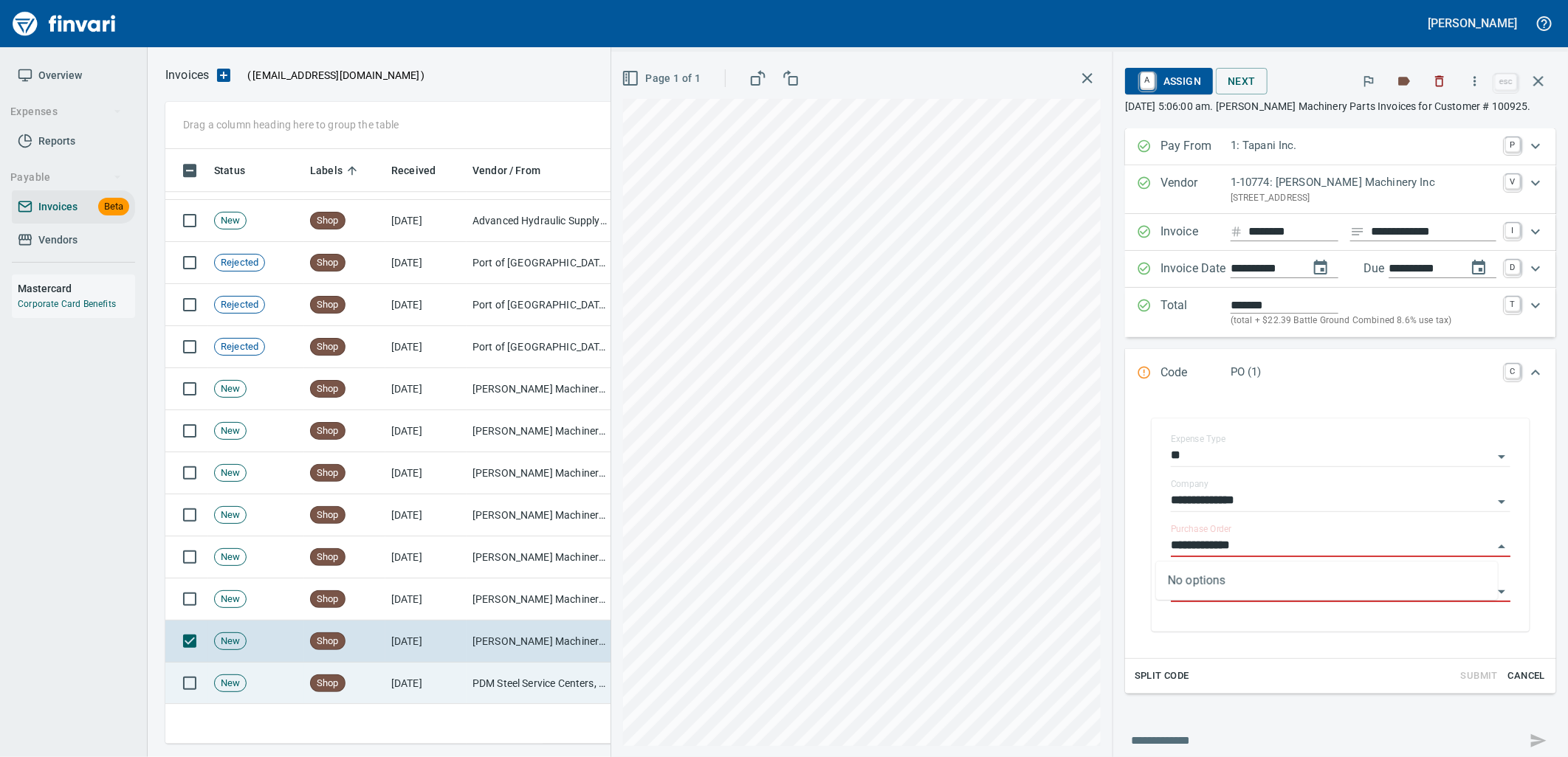
click at [499, 684] on td "PDM Steel Service Centers, Inc. (1-22359)" at bounding box center [541, 683] width 148 height 42
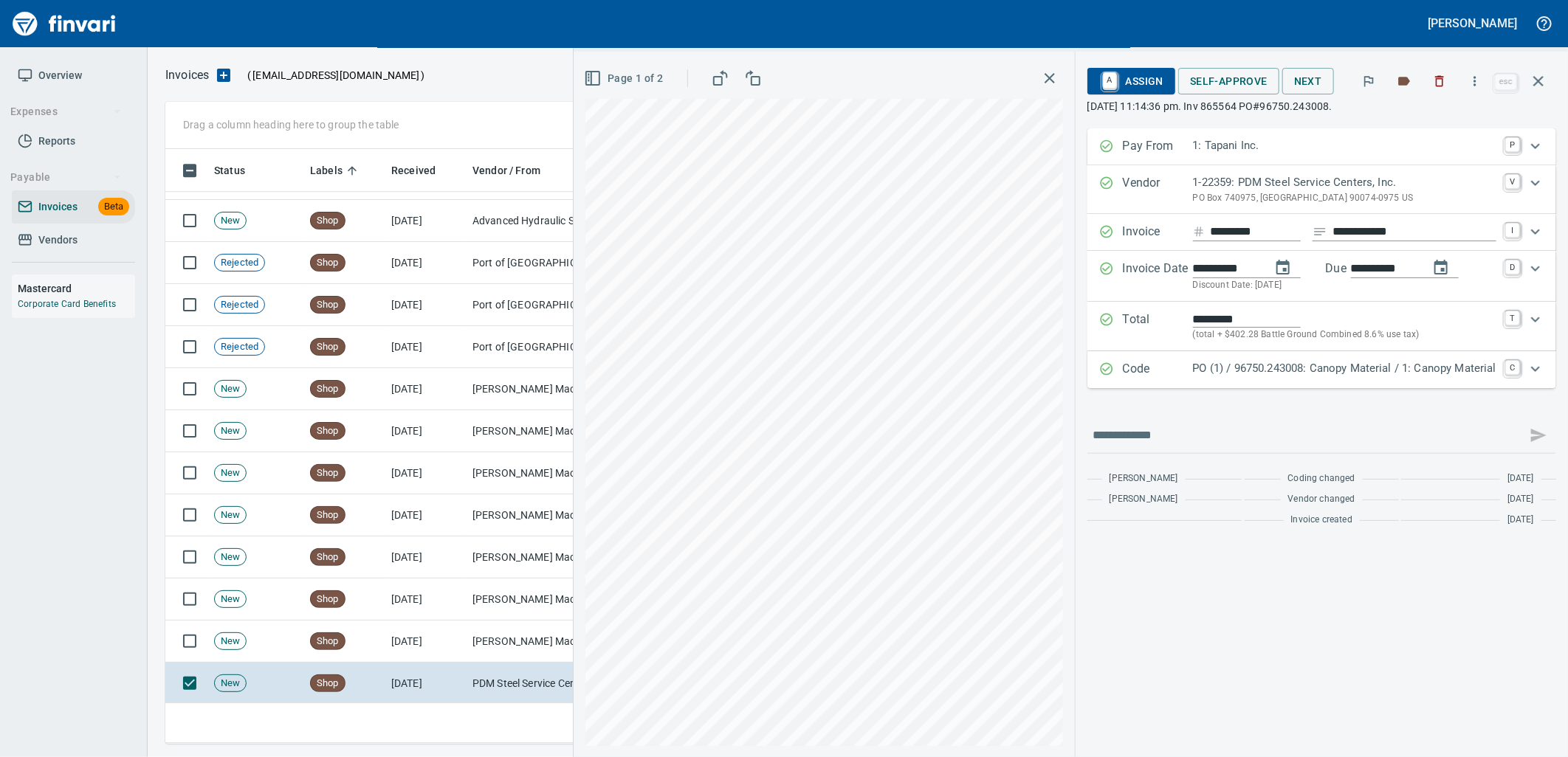
scroll to position [6312, 0]
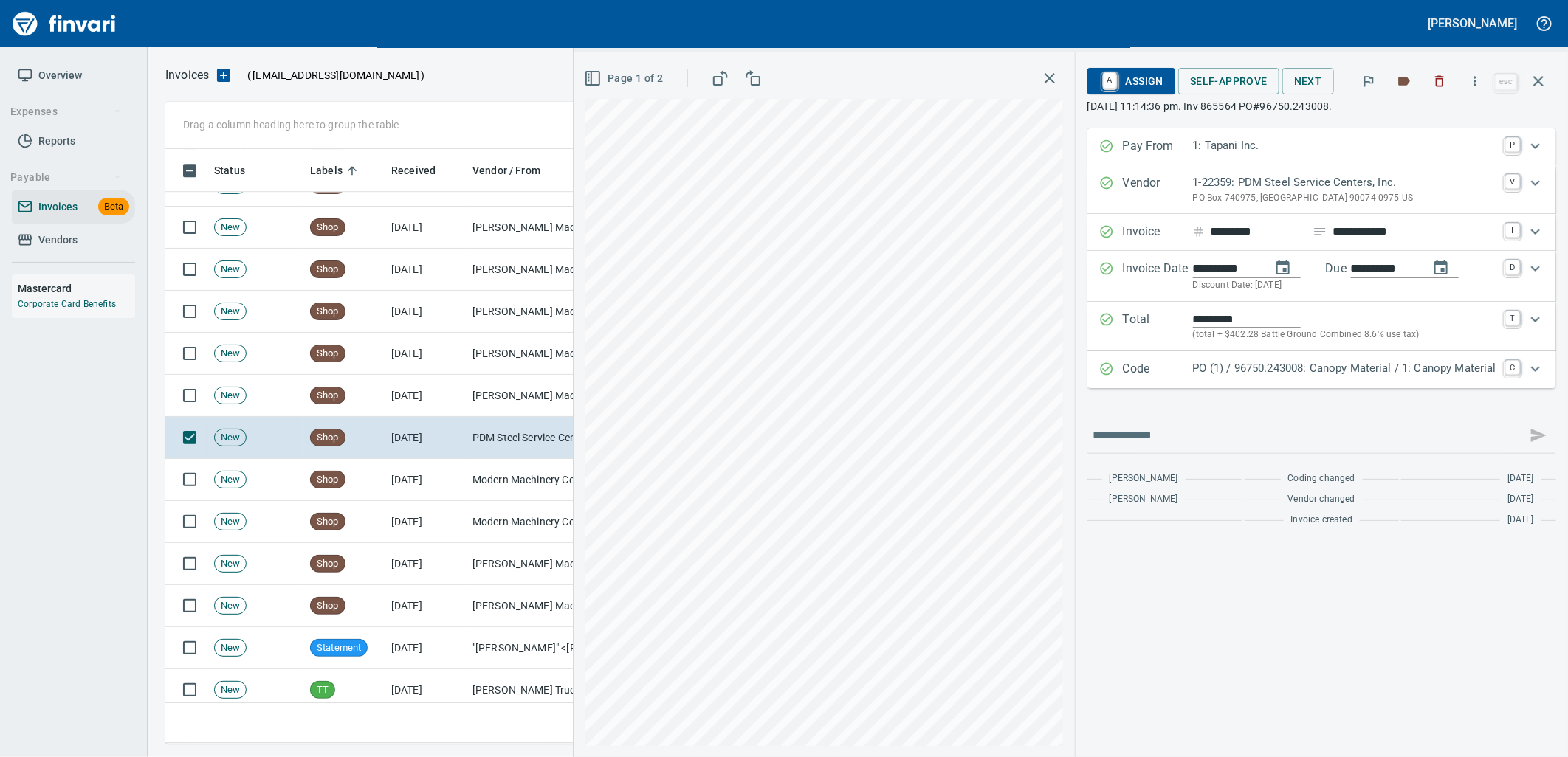
drag, startPoint x: 1317, startPoint y: 367, endPoint x: 1296, endPoint y: 403, distance: 41.7
click at [1316, 367] on p "PO (1) / 96750.243008: Canopy Material / 1: Canopy Material" at bounding box center [1345, 368] width 304 height 17
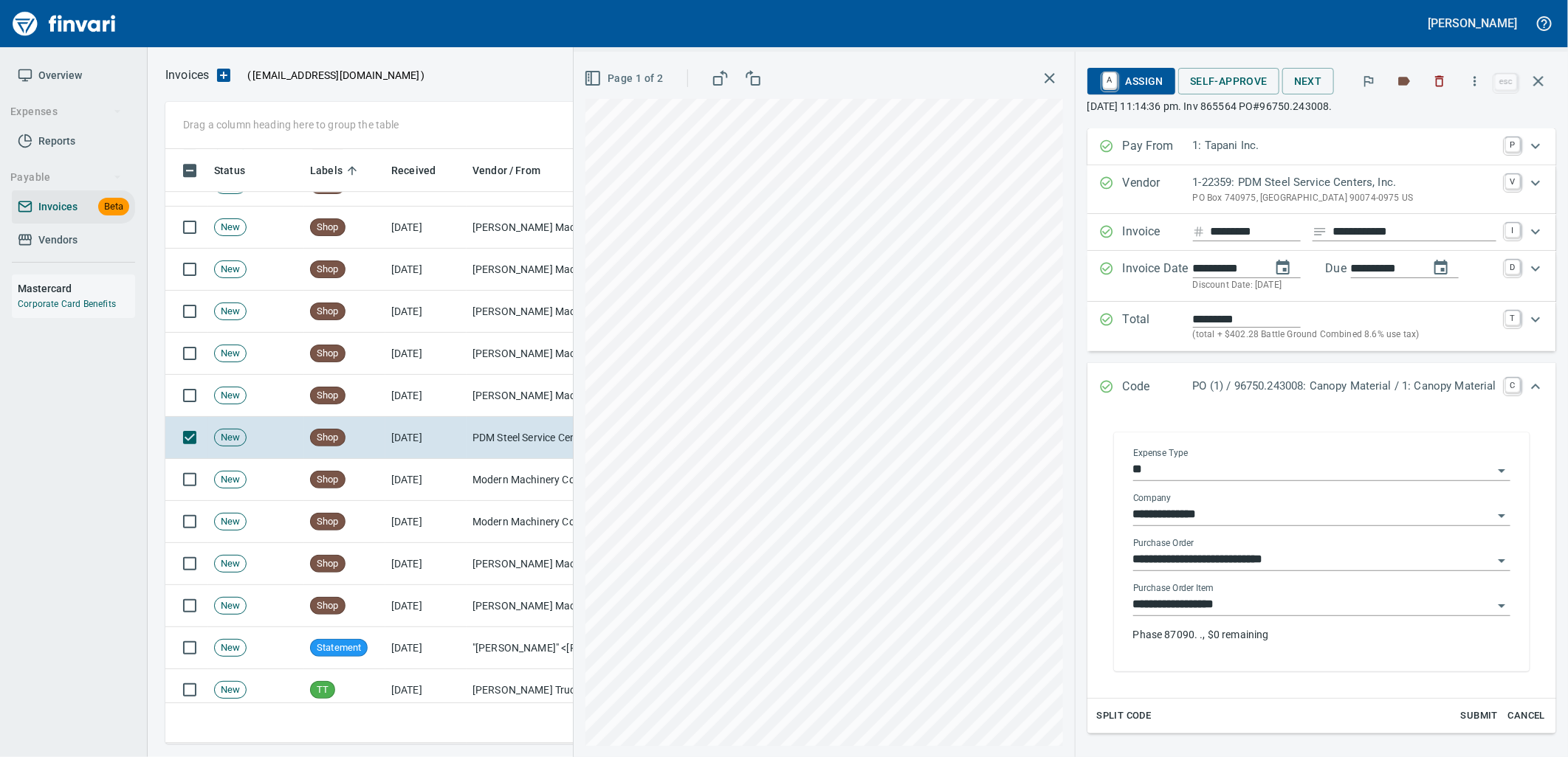
click at [1243, 608] on input "**********" at bounding box center [1313, 605] width 359 height 21
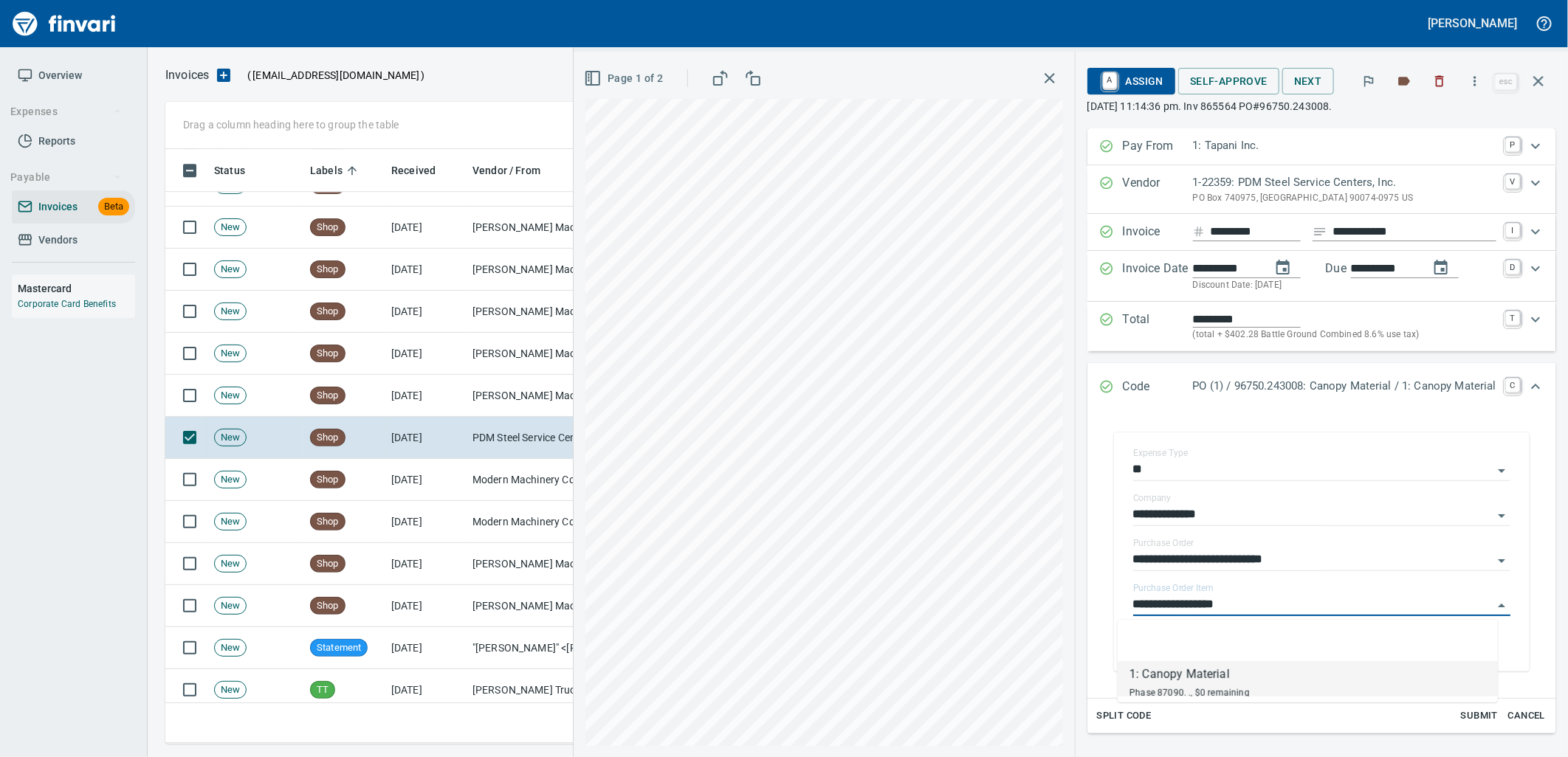
scroll to position [583, 1360]
click at [474, 473] on td "Modern Machinery Co Inc (1-10672)" at bounding box center [541, 480] width 148 height 42
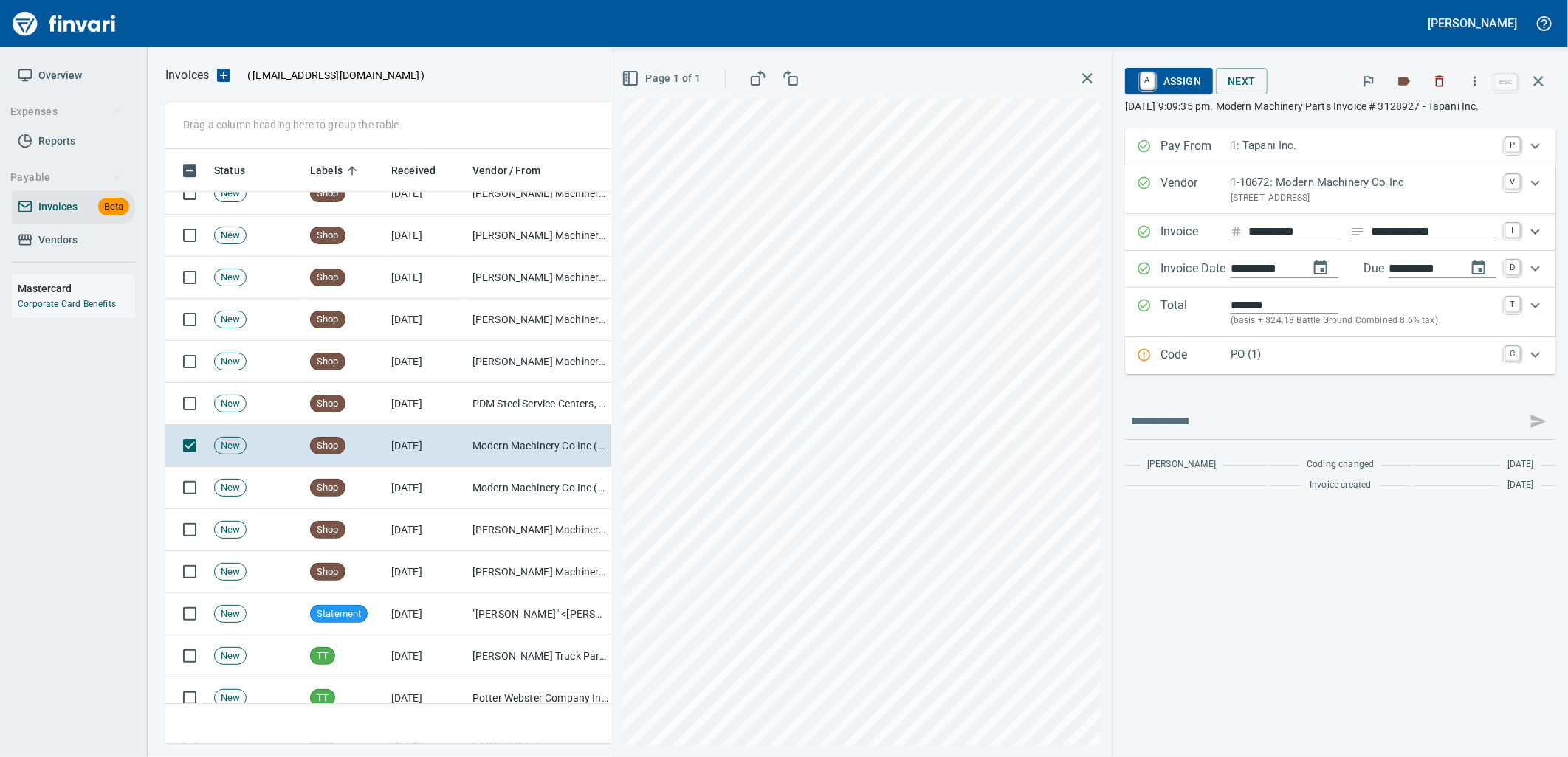
click at [1288, 350] on p "PO (1)" at bounding box center [1363, 354] width 265 height 17
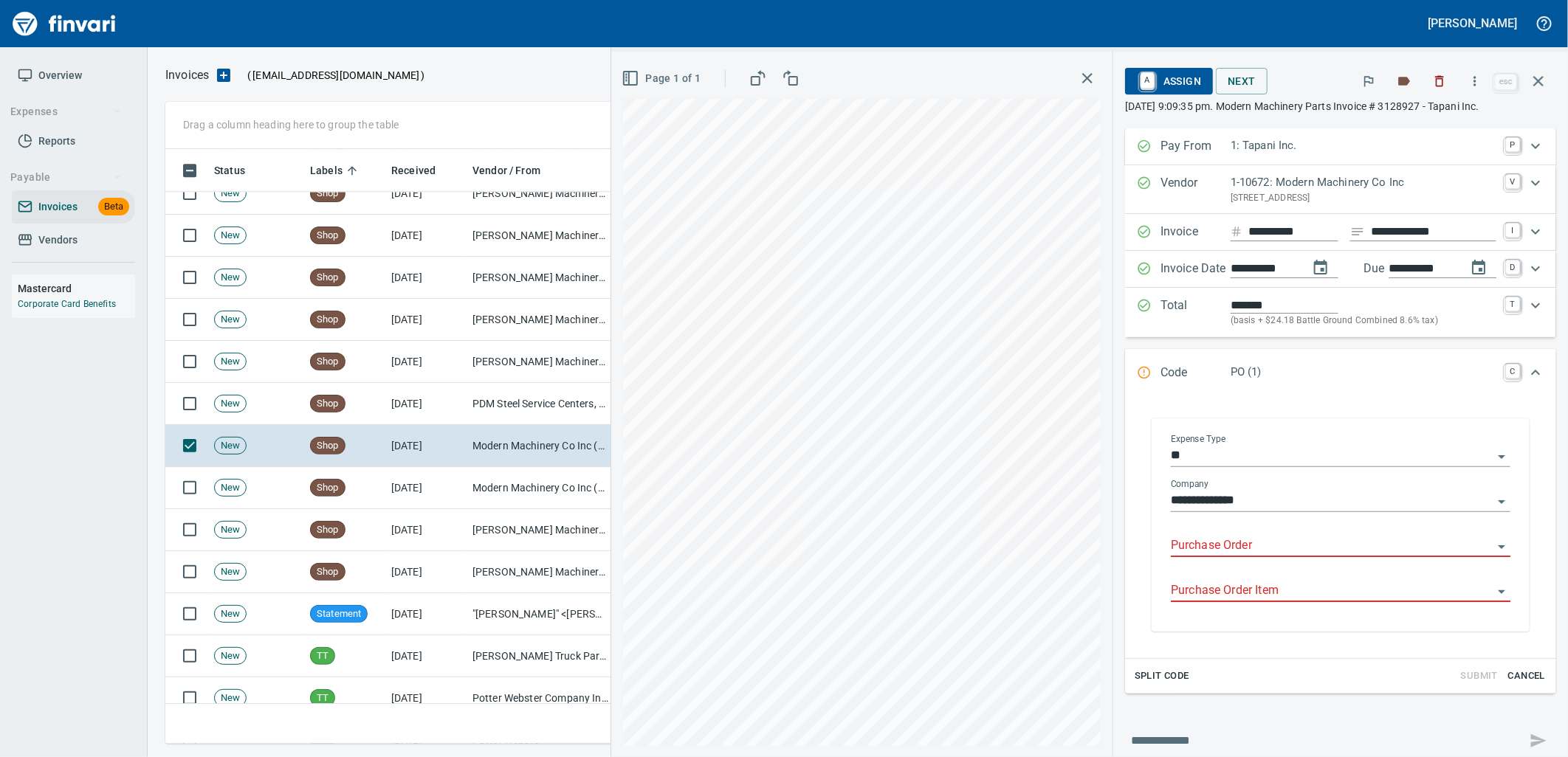
click at [1211, 540] on input "Purchase Order" at bounding box center [1332, 546] width 322 height 21
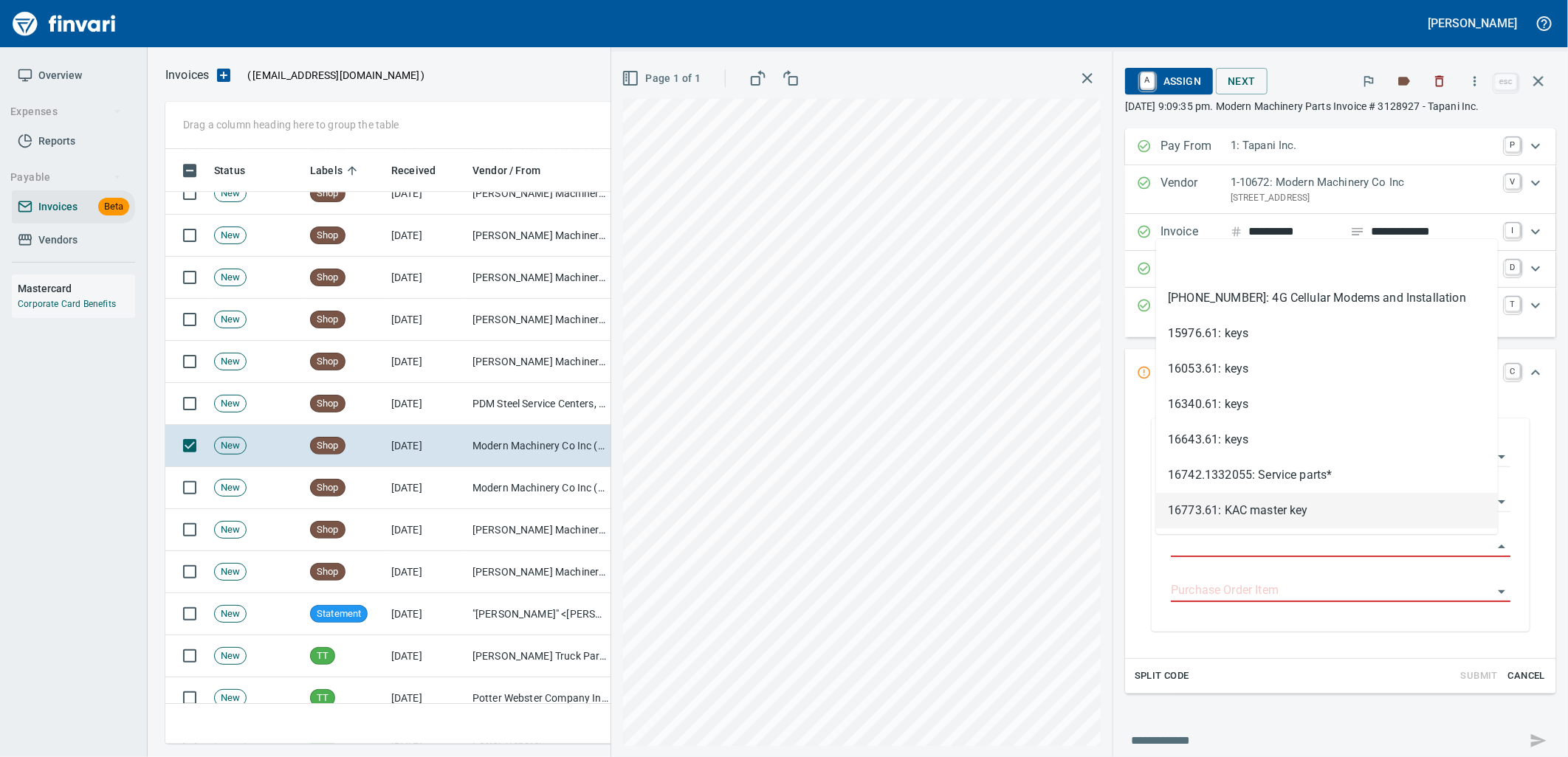
scroll to position [583, 1360]
type input "**********"
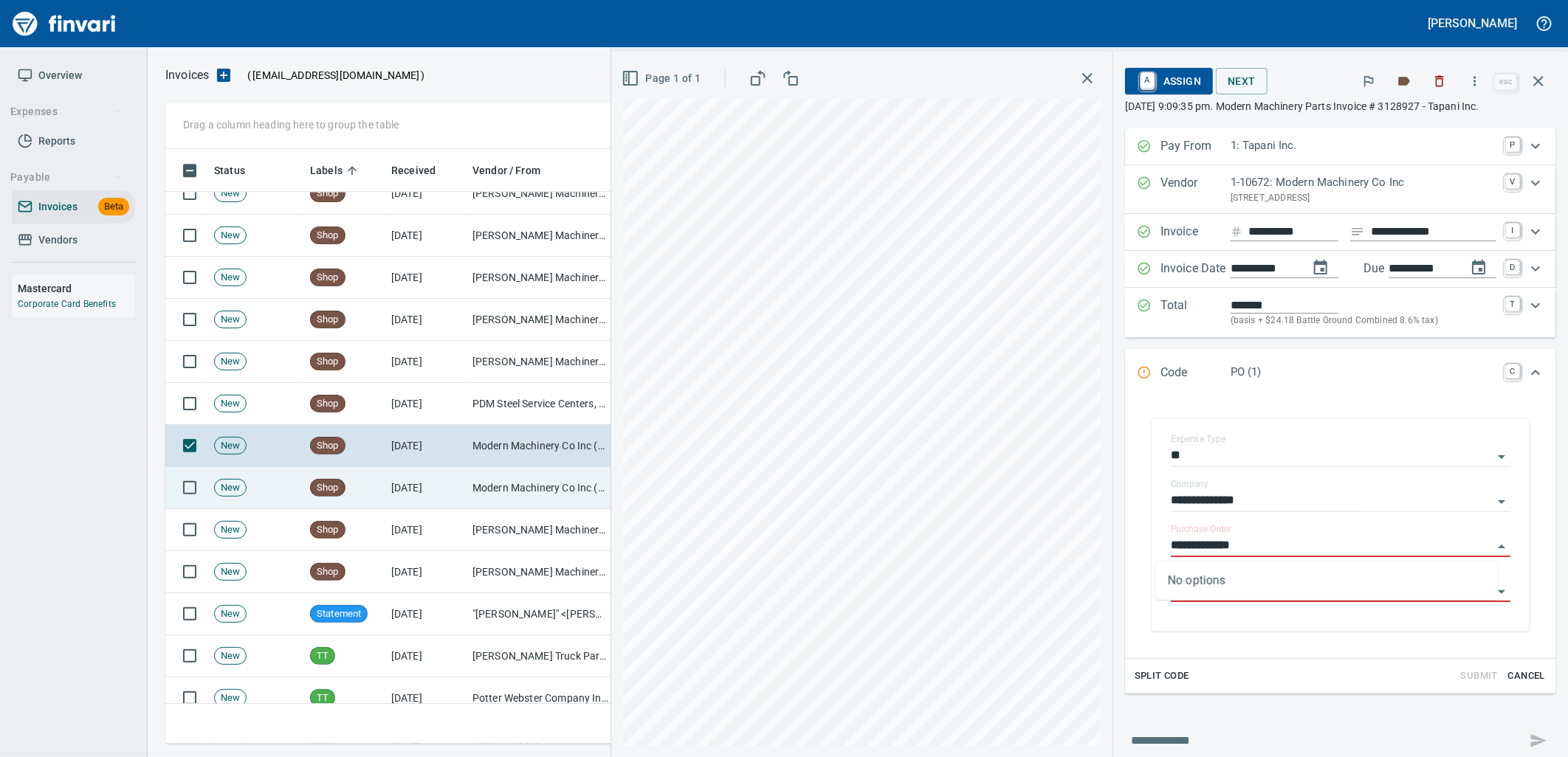
click at [529, 483] on td "Modern Machinery Co Inc (1-10672)" at bounding box center [541, 488] width 148 height 42
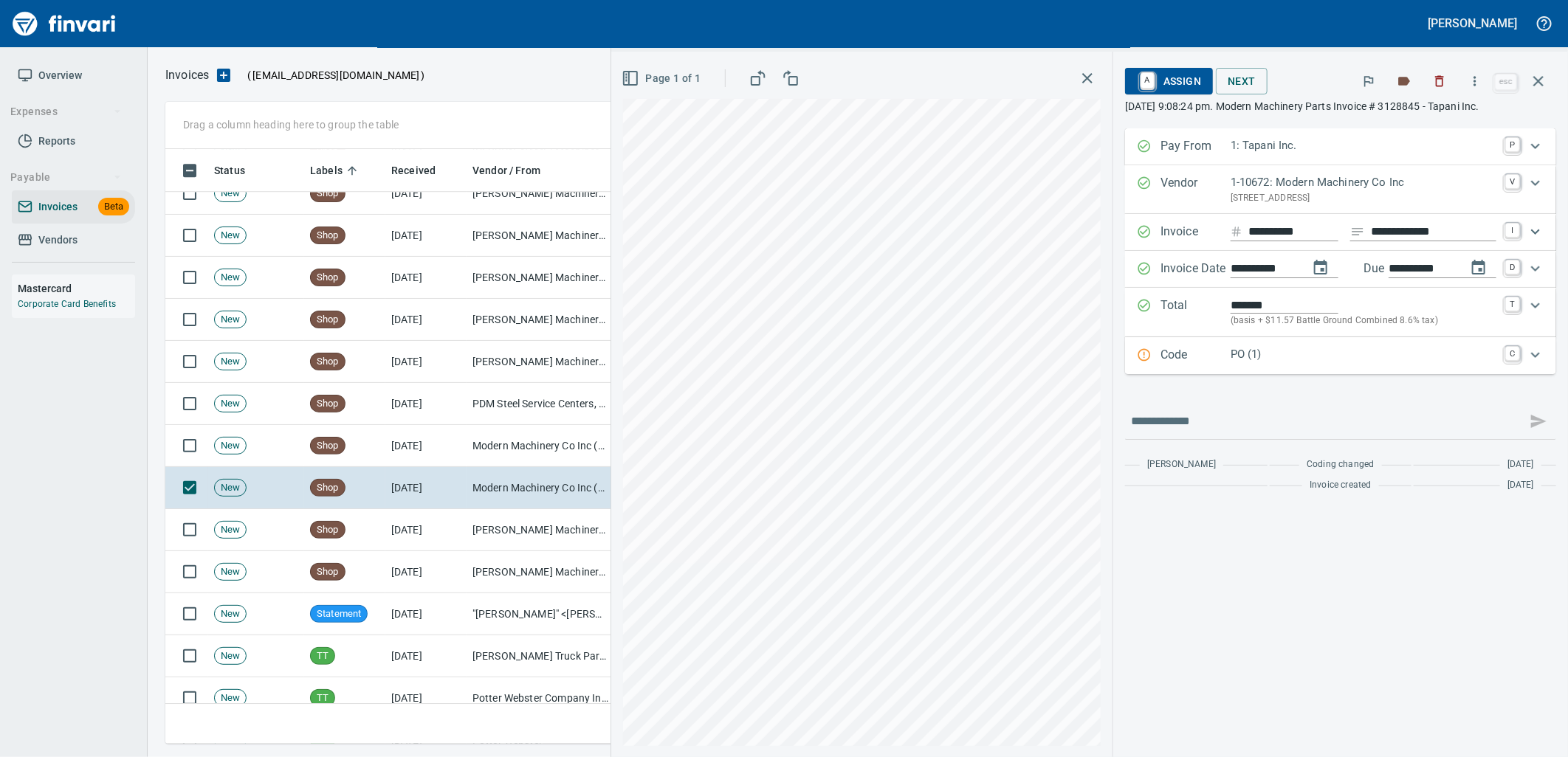
click at [1374, 371] on div "Code PO (1) C" at bounding box center [1340, 355] width 431 height 37
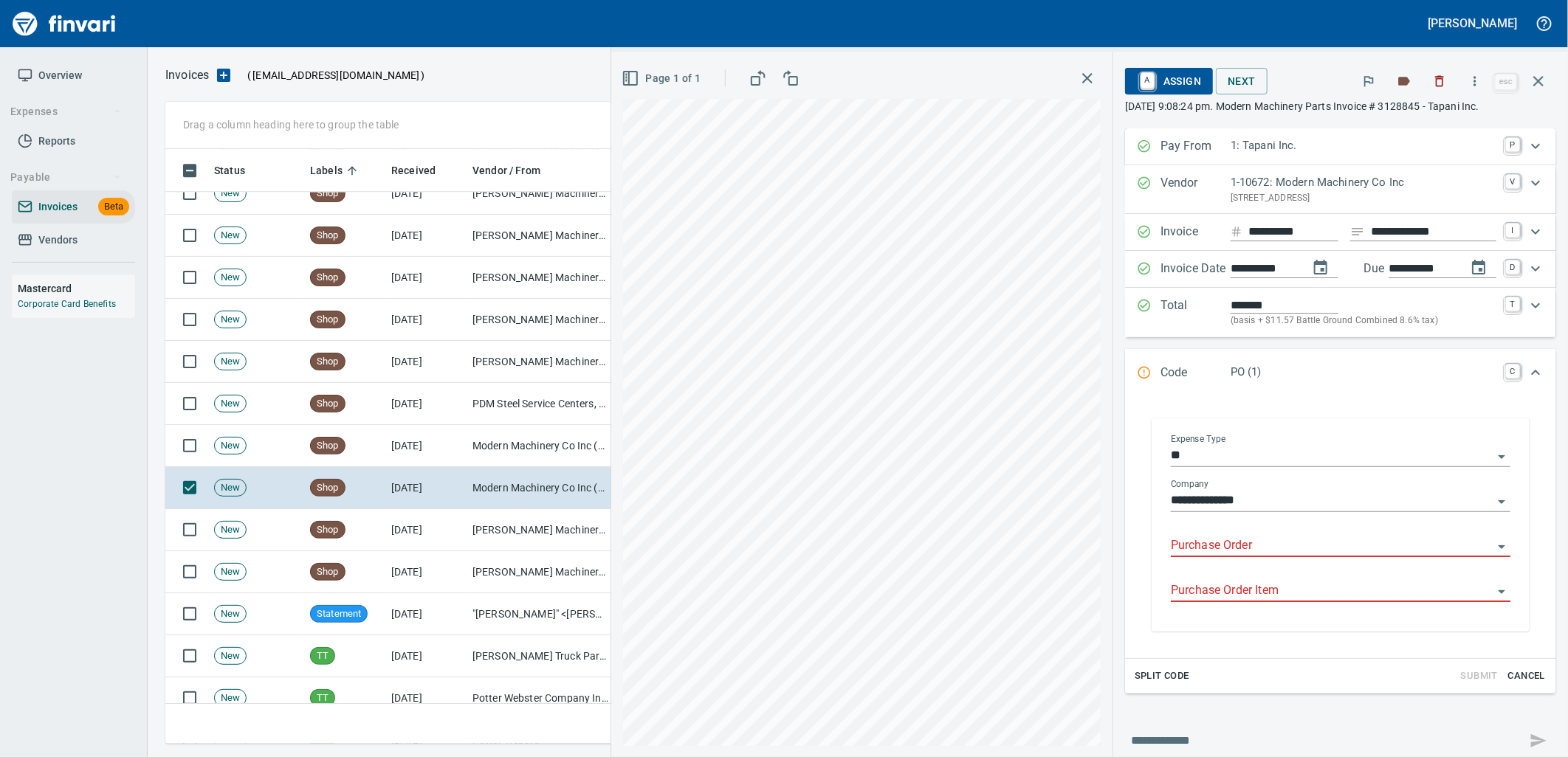
click at [1227, 544] on input "Purchase Order" at bounding box center [1332, 546] width 322 height 21
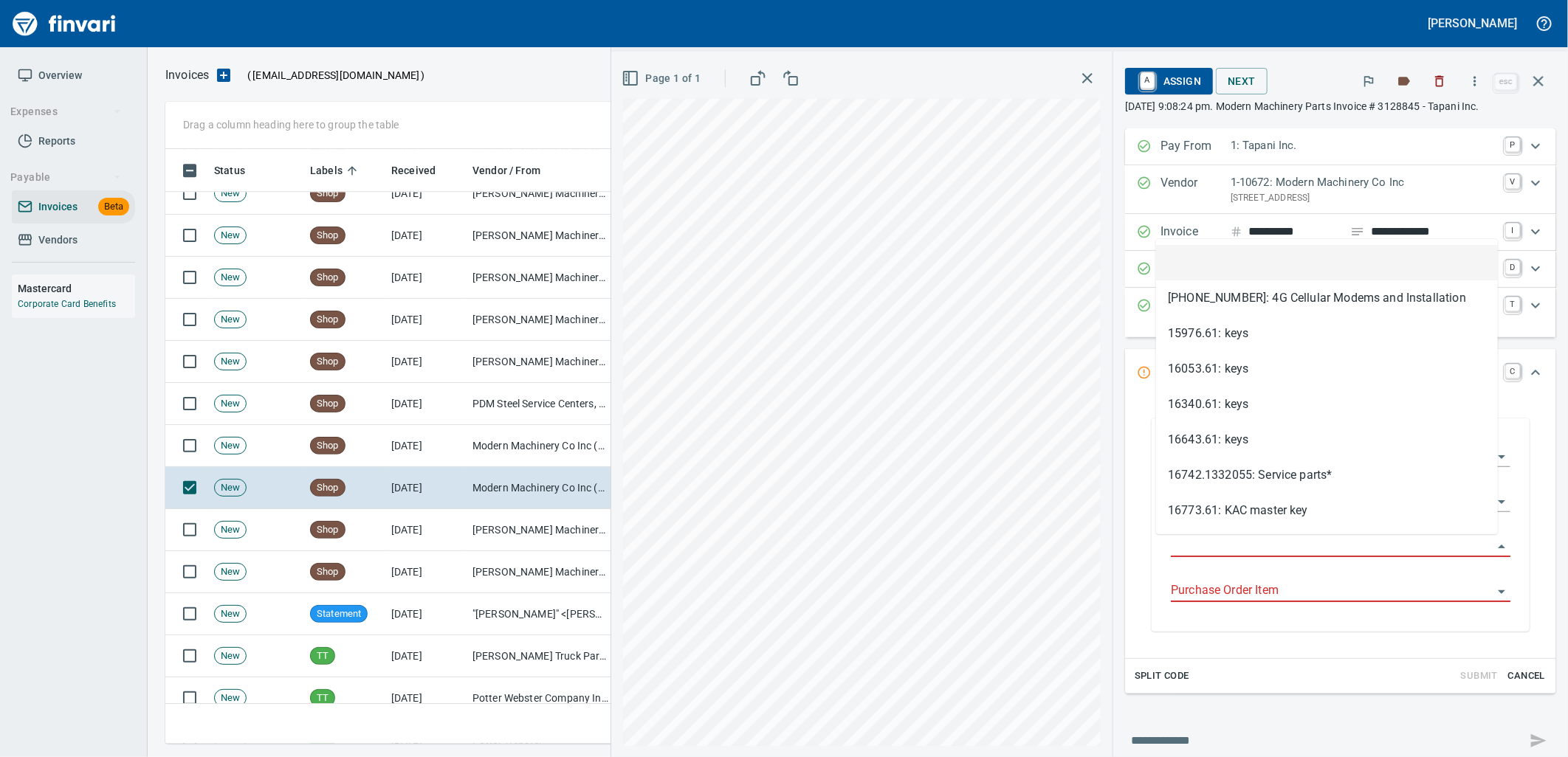
scroll to position [583, 1360]
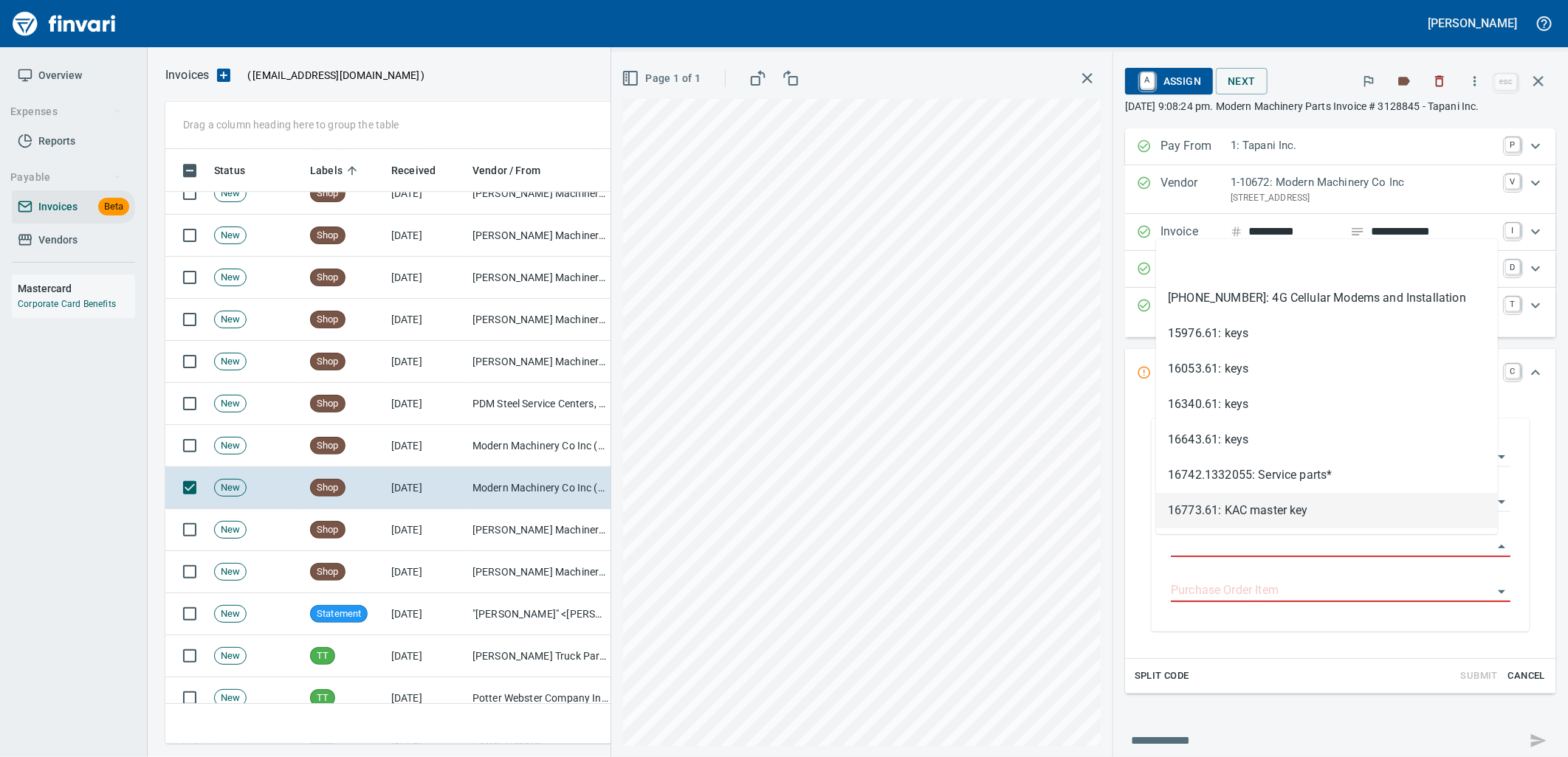
type input "**********"
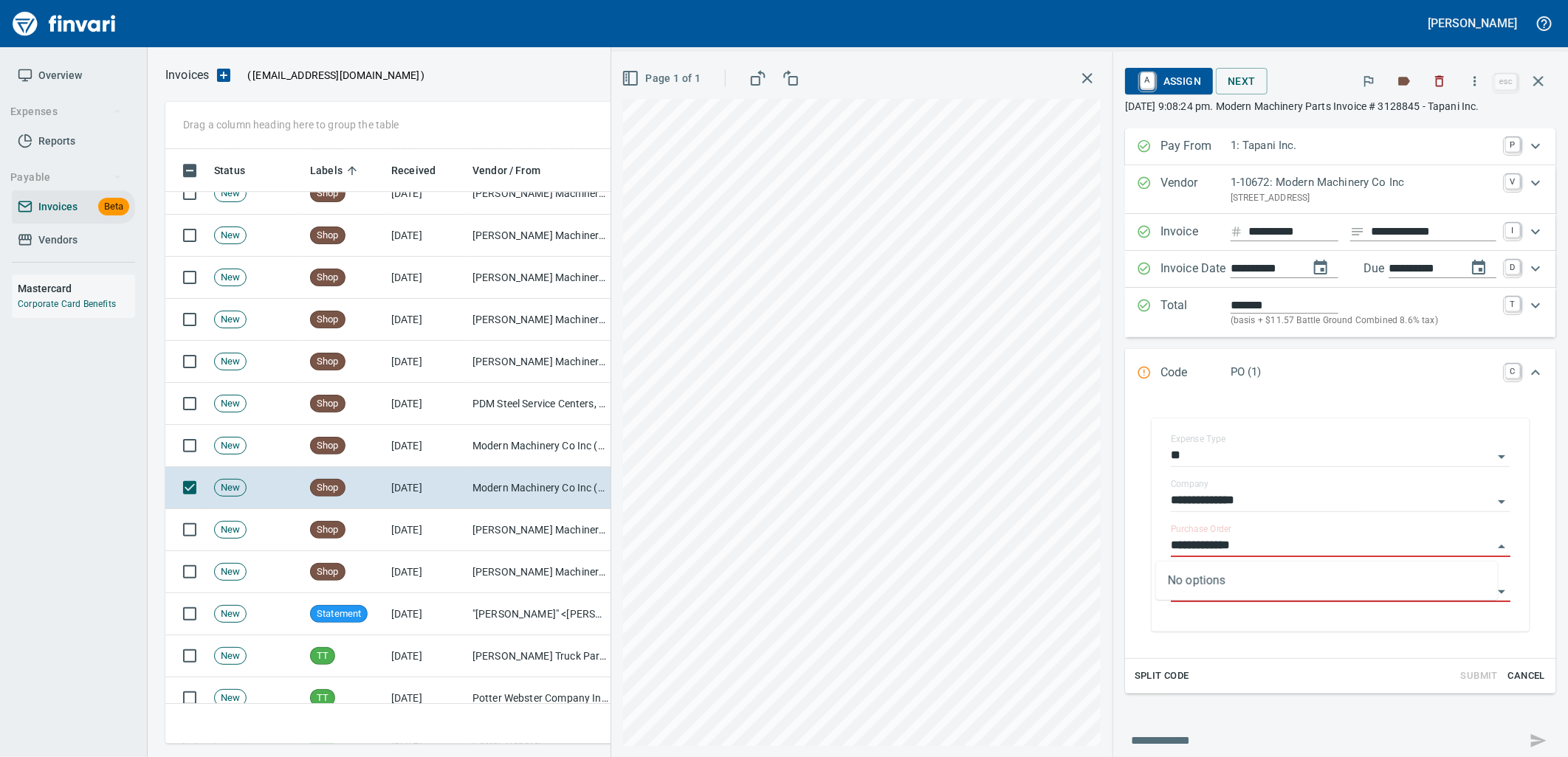
click at [529, 534] on td "[PERSON_NAME] Machinery Co (1-10794)" at bounding box center [541, 530] width 148 height 42
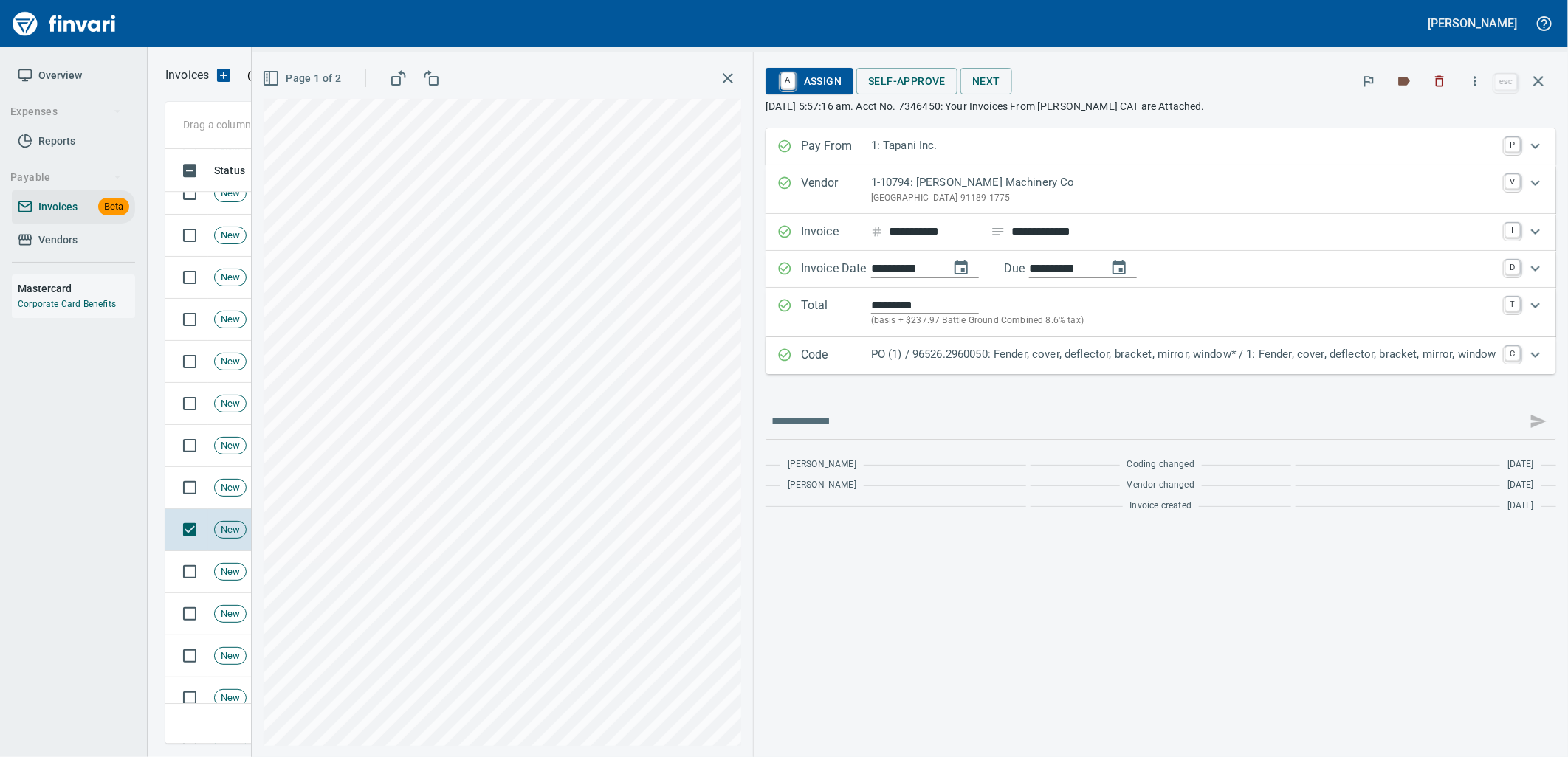
click at [1245, 359] on p "PO (1) / 96526.2960050: Fender, cover, deflector, bracket, mirror, window* / 1:…" at bounding box center [1184, 354] width 625 height 17
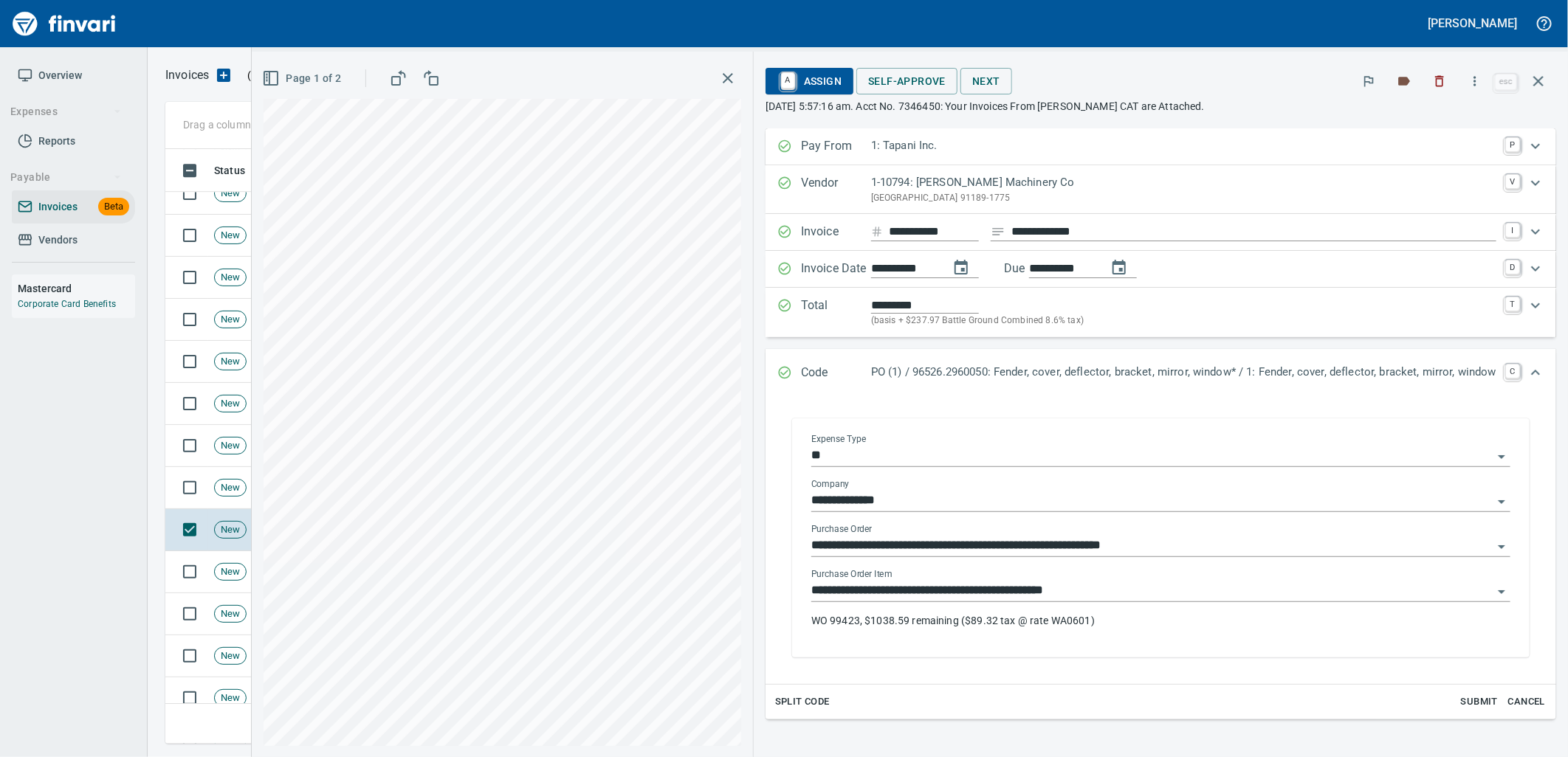
click at [1140, 596] on input "**********" at bounding box center [1152, 591] width 681 height 21
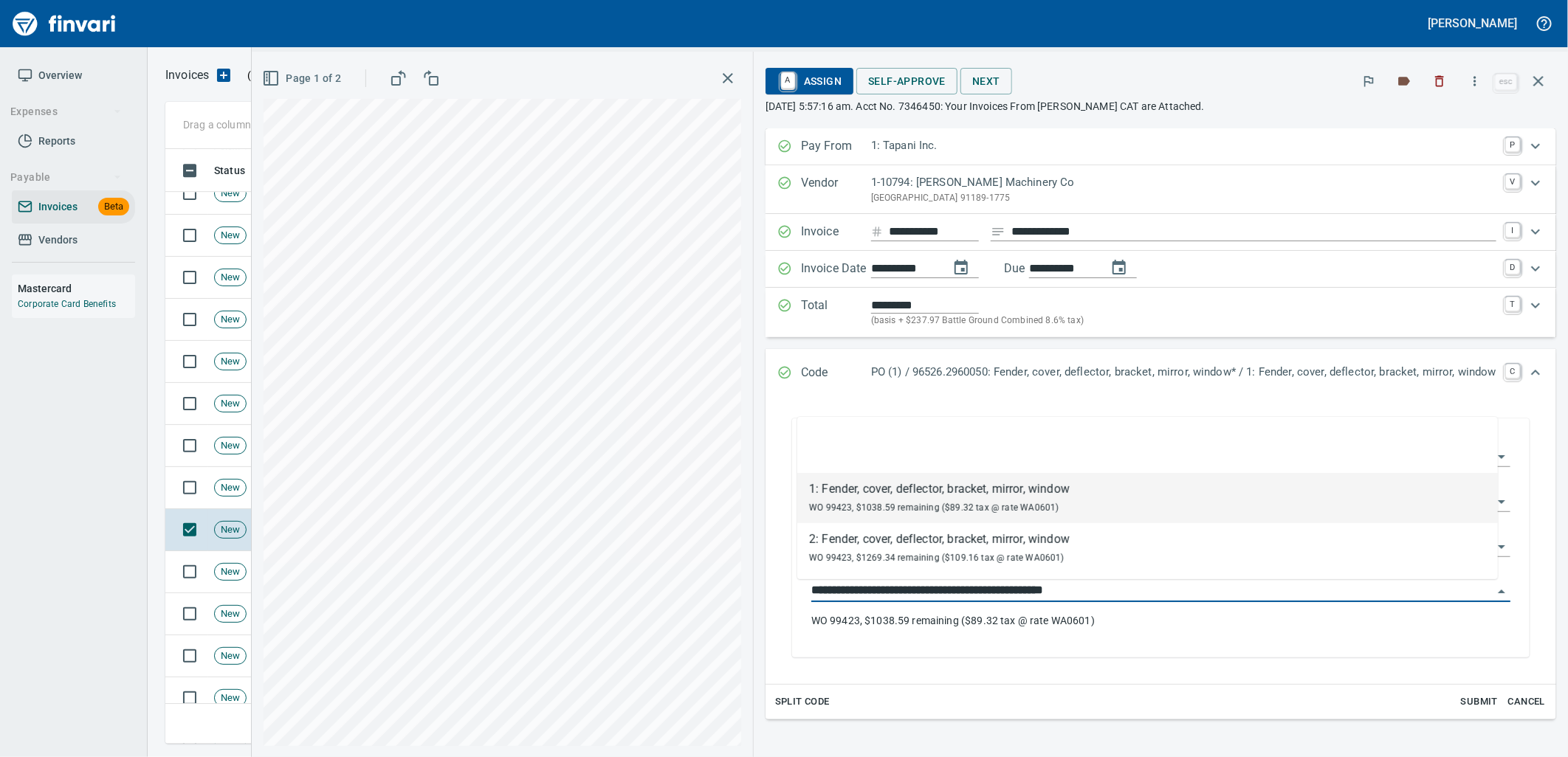
scroll to position [583, 1360]
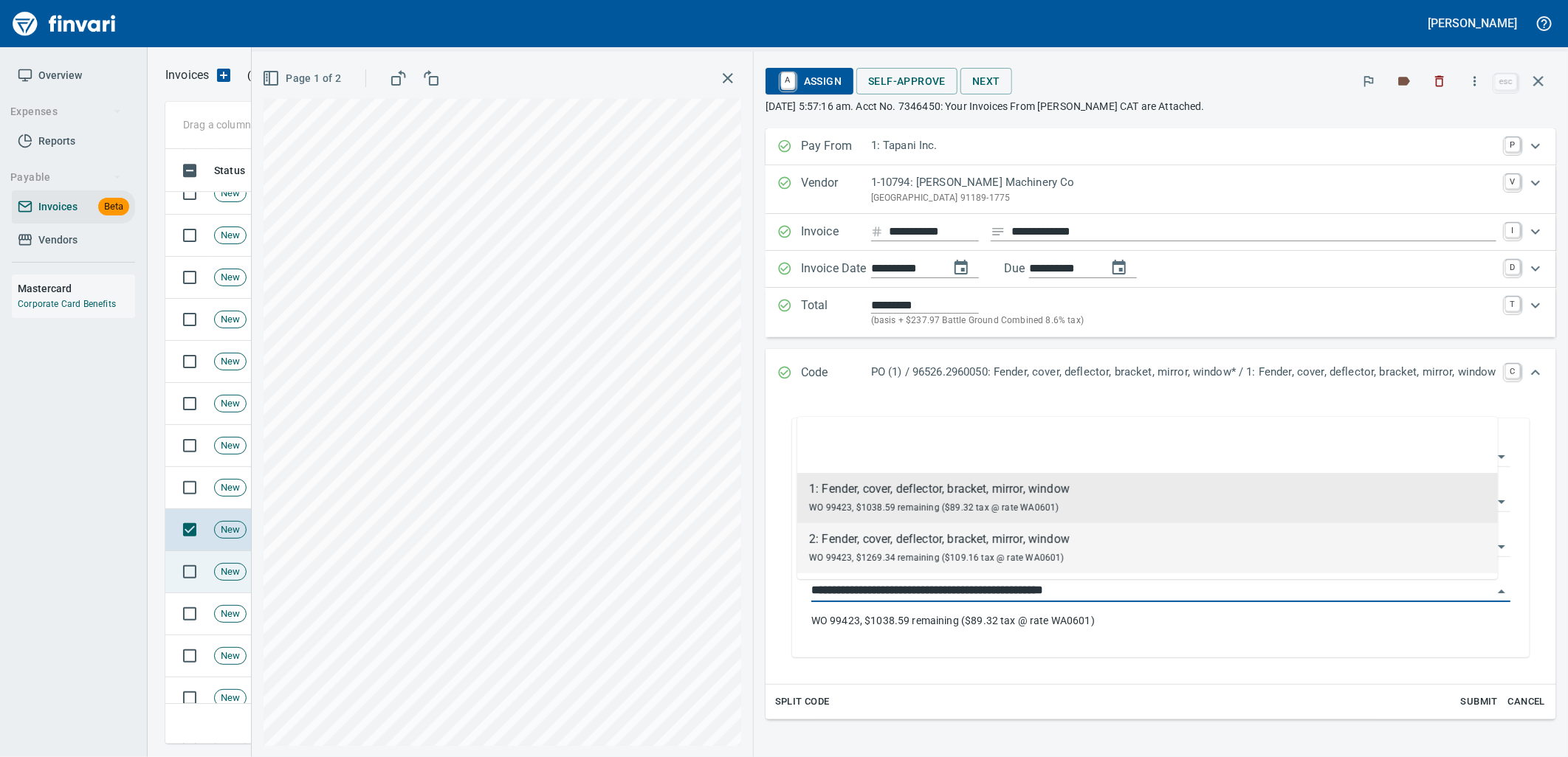
click at [219, 574] on span "New" at bounding box center [230, 572] width 31 height 14
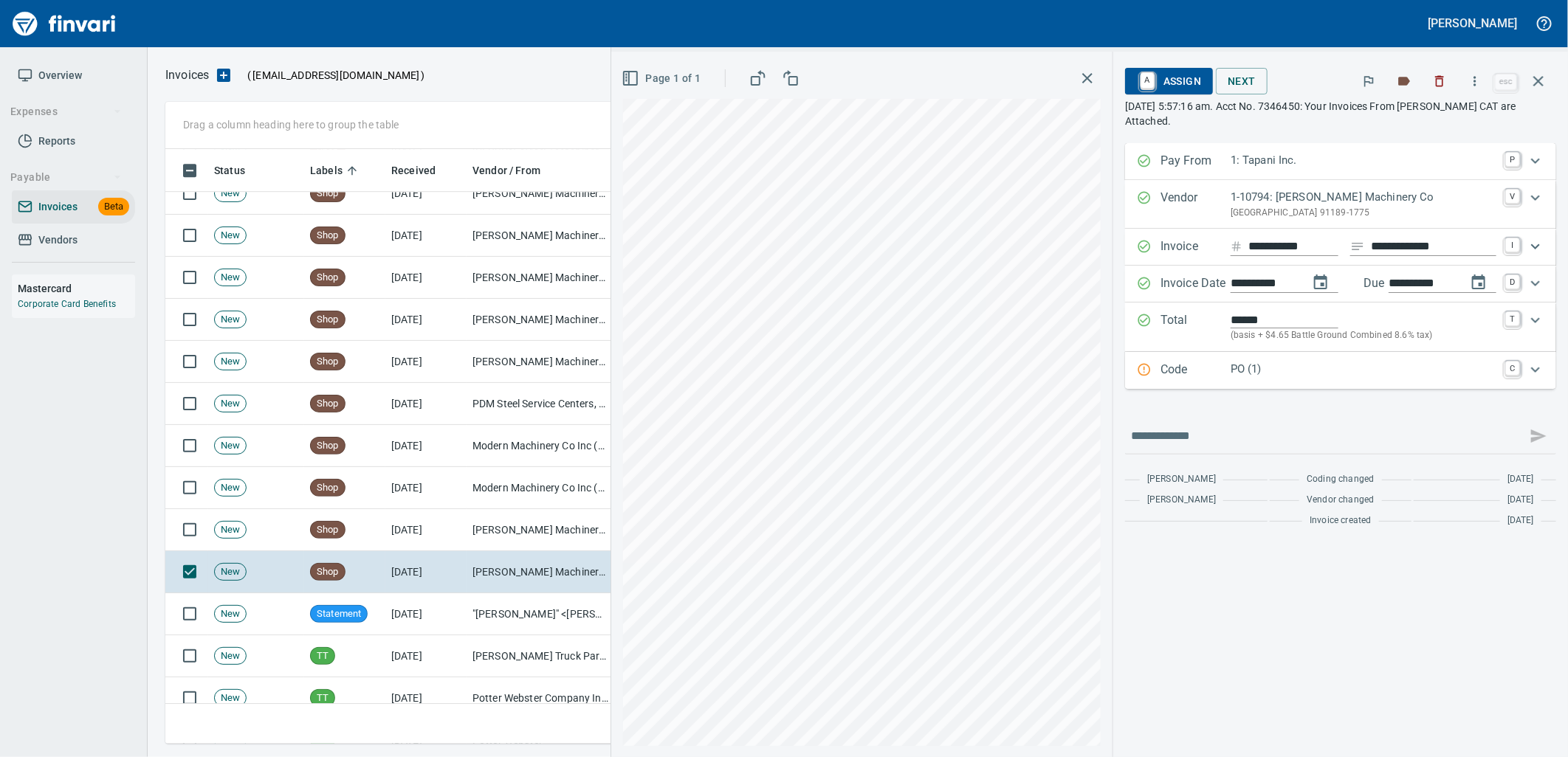
click at [1250, 374] on p "PO (1)" at bounding box center [1363, 369] width 265 height 17
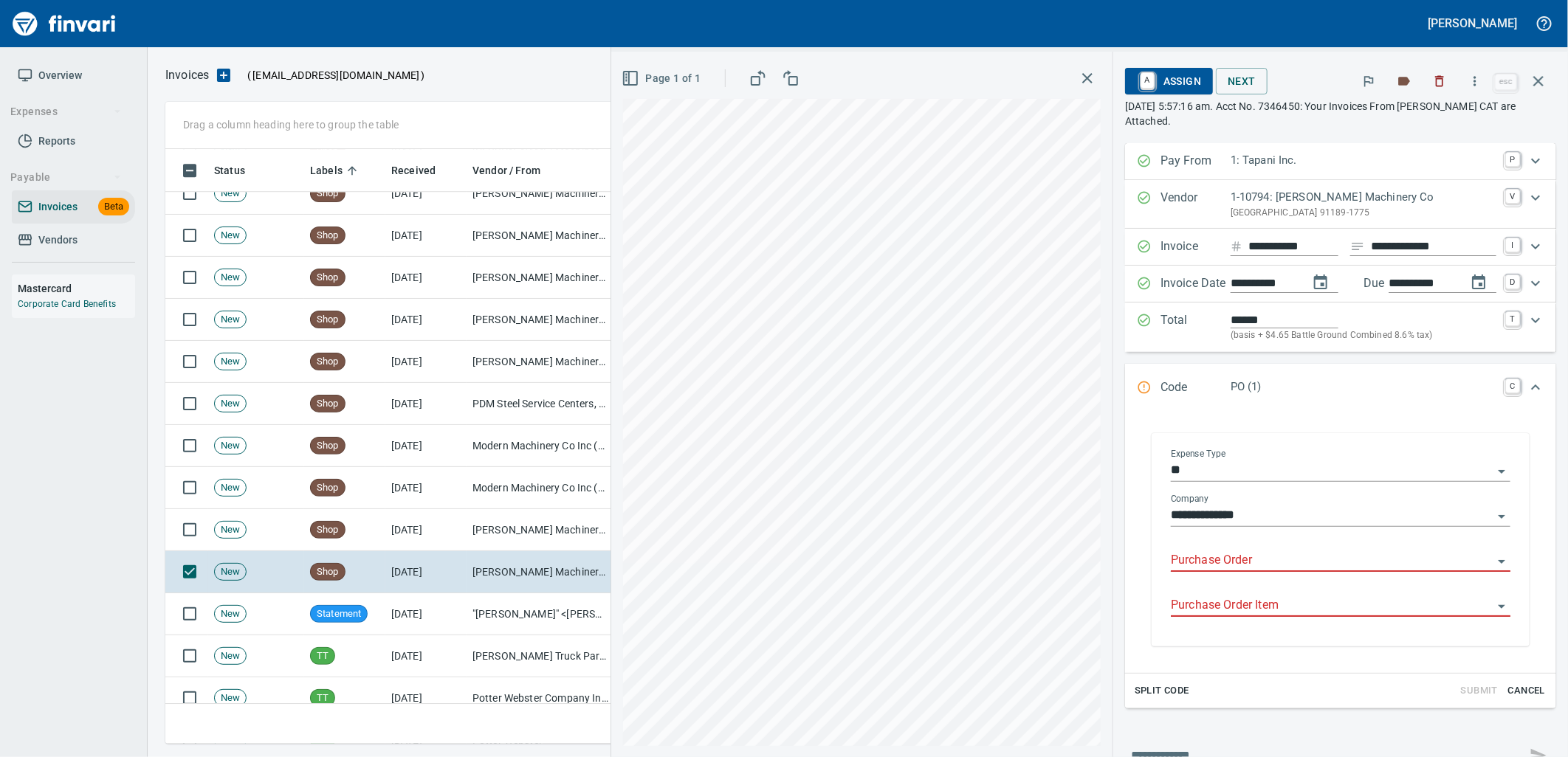
click at [1194, 559] on input "Purchase Order" at bounding box center [1332, 560] width 322 height 21
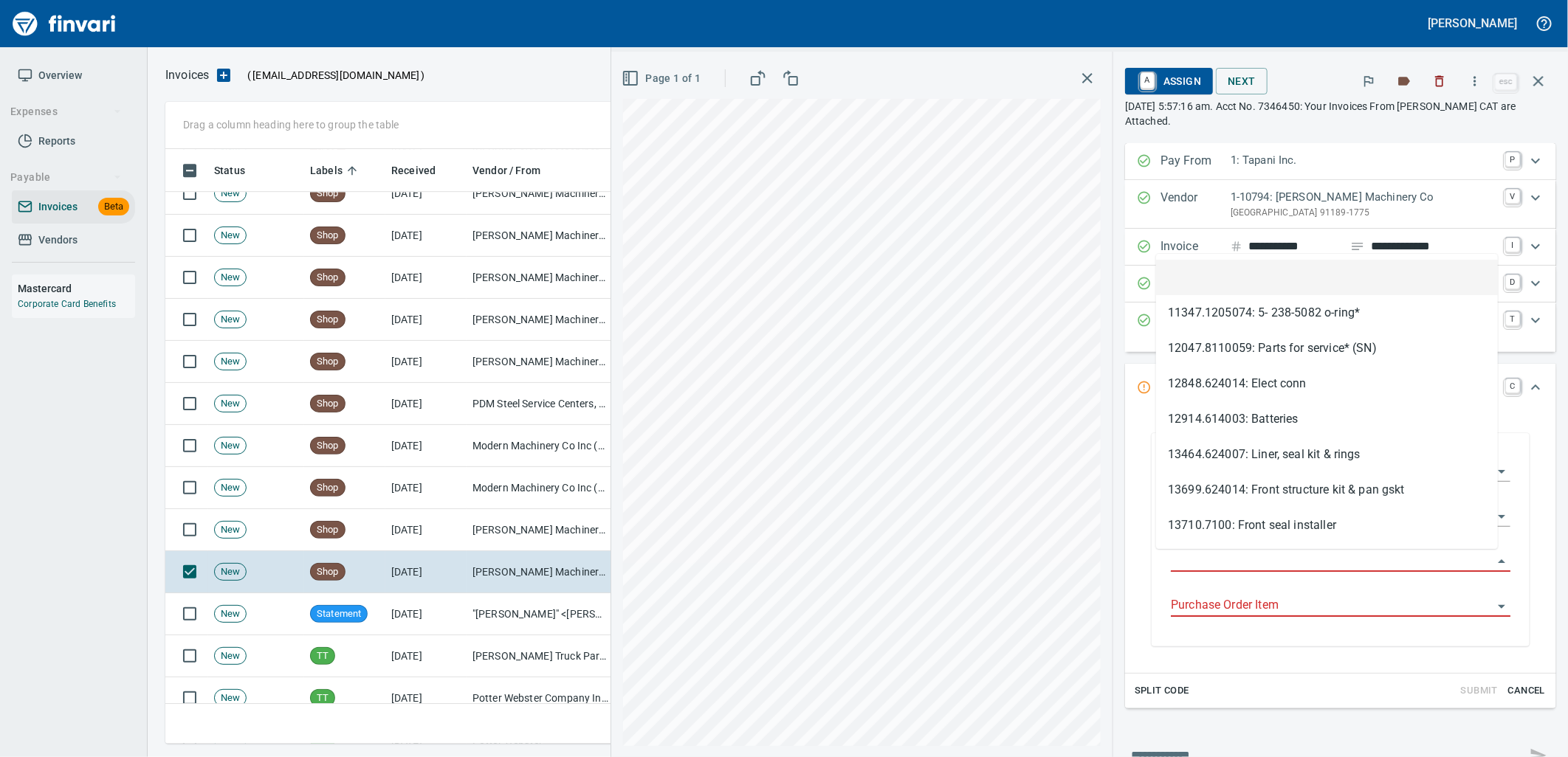
type input "**********"
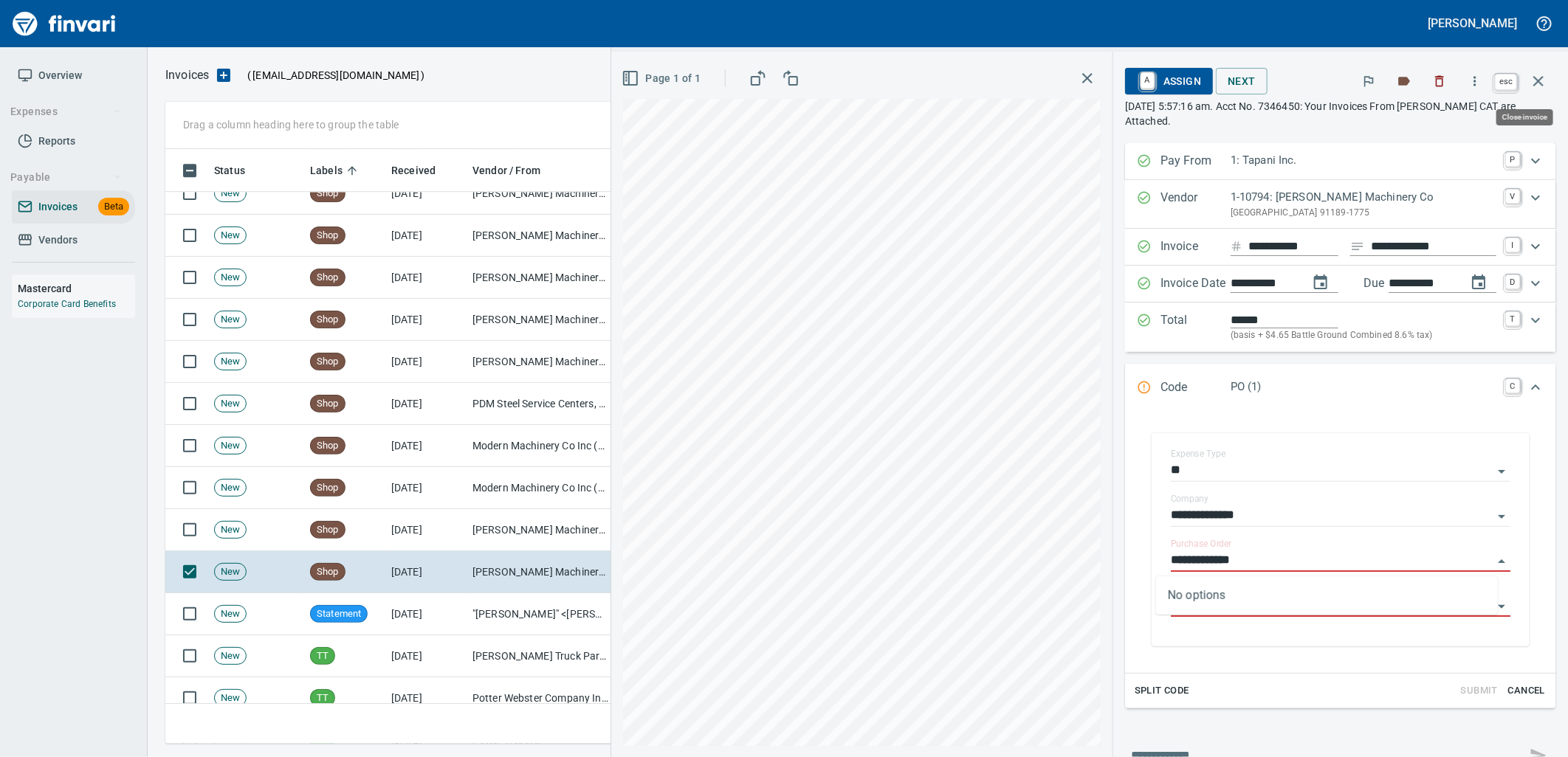
click at [1531, 79] on icon "button" at bounding box center [1537, 81] width 18 height 18
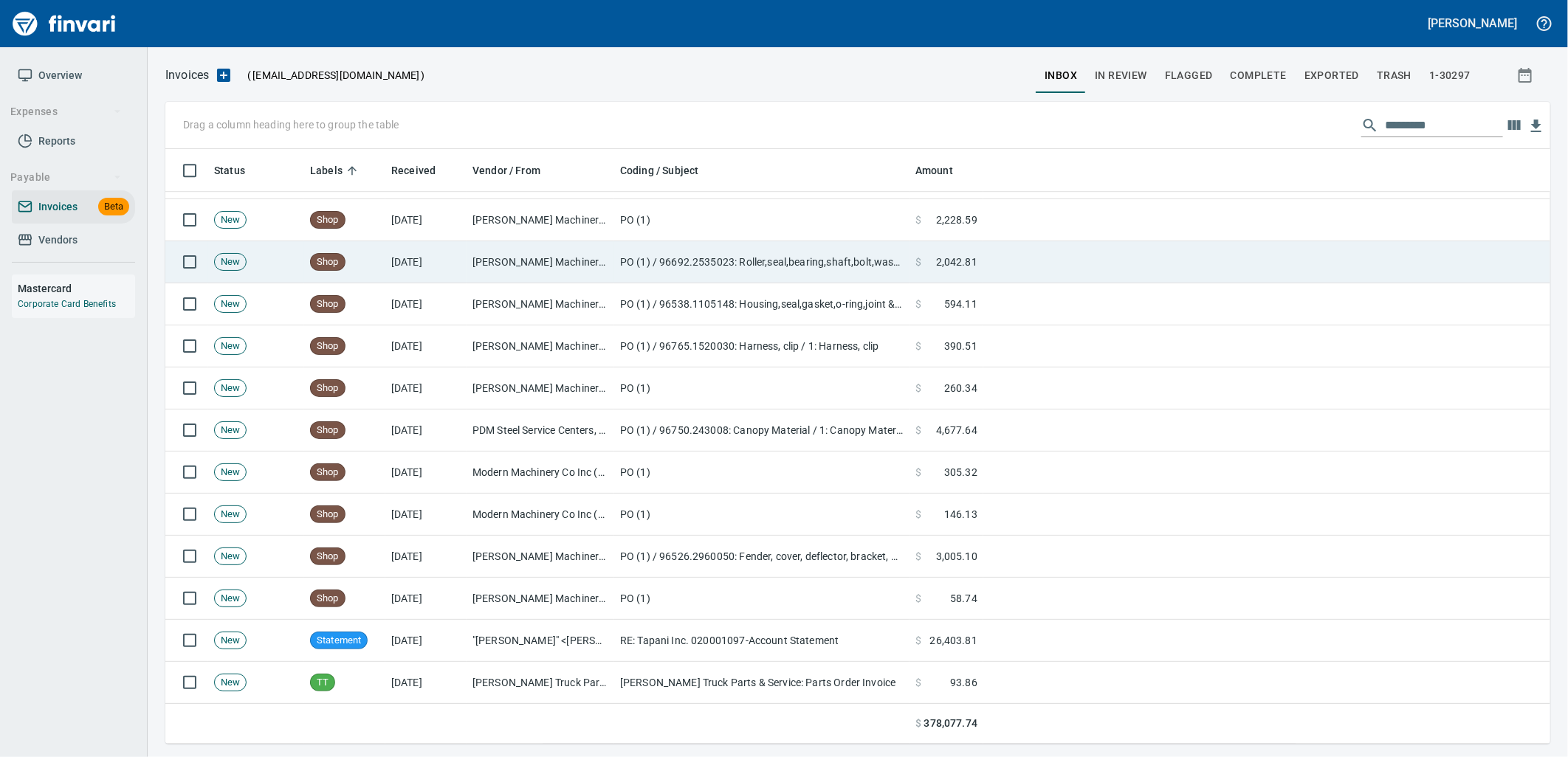
scroll to position [583, 1361]
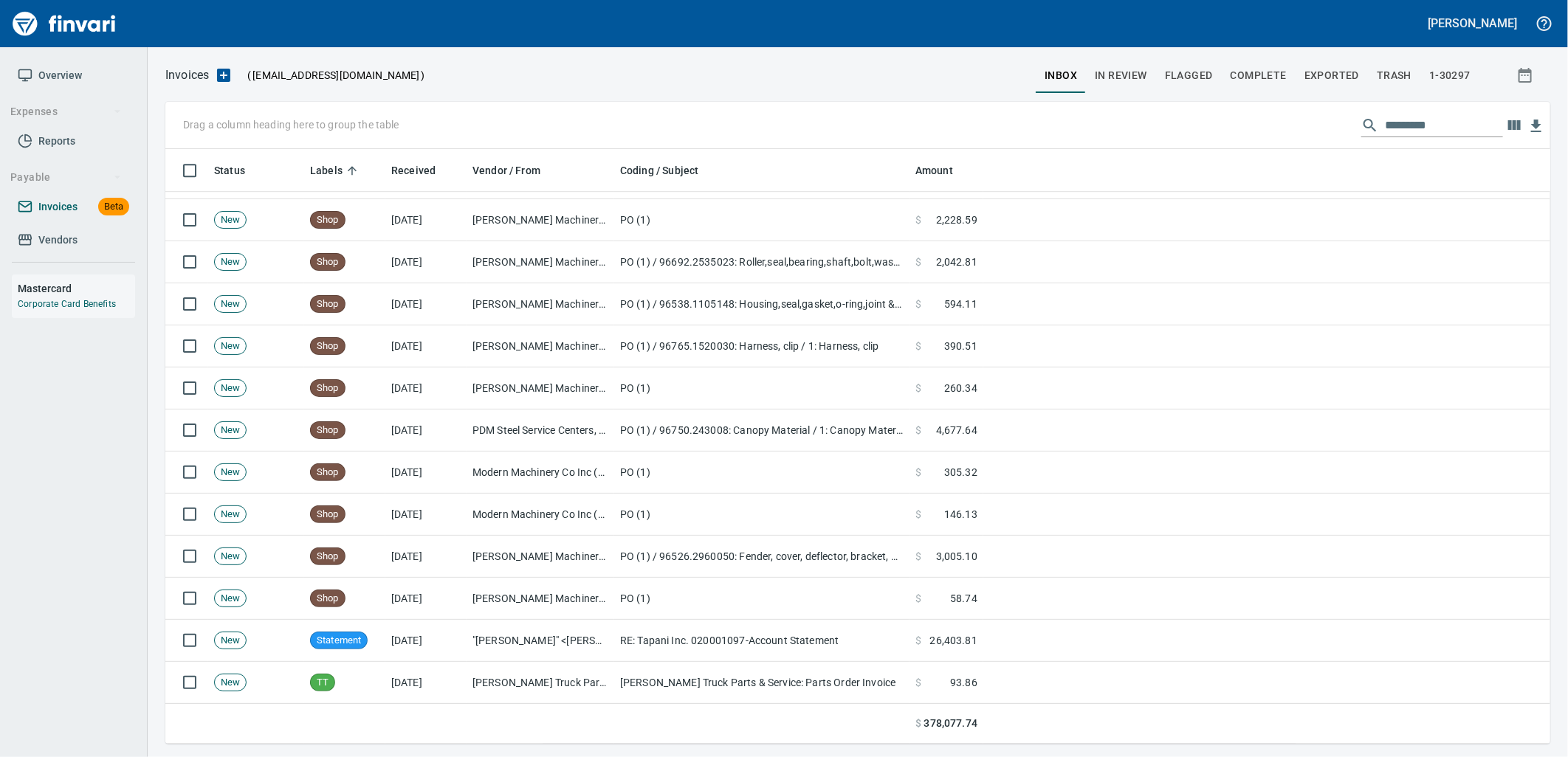
click at [66, 213] on span "Invoices" at bounding box center [57, 207] width 39 height 18
click at [66, 249] on link "Vendors" at bounding box center [73, 240] width 124 height 34
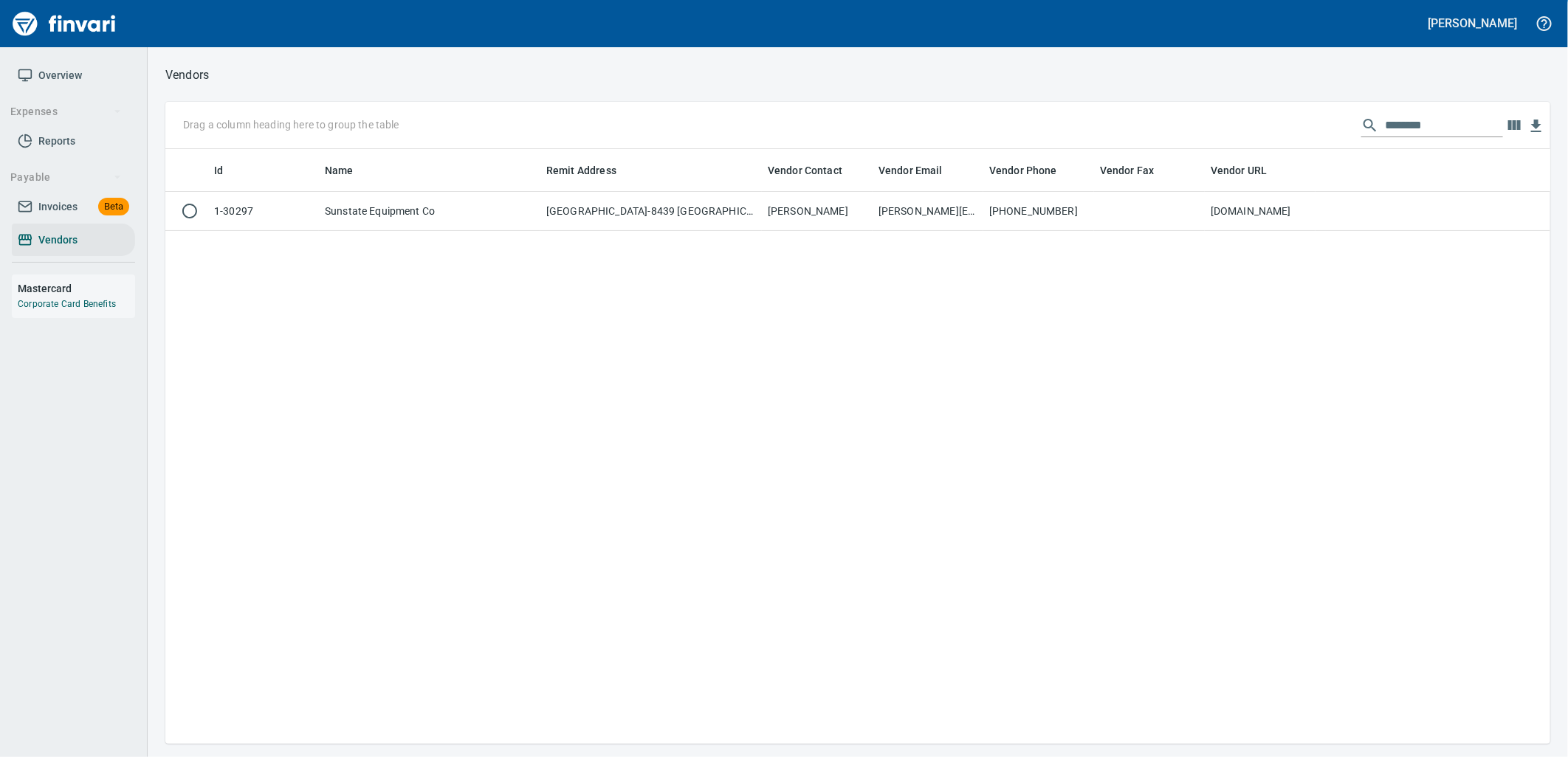
scroll to position [583, 1373]
drag, startPoint x: 1441, startPoint y: 117, endPoint x: 1329, endPoint y: 134, distance: 113.3
click at [1361, 129] on div "********" at bounding box center [1432, 125] width 142 height 24
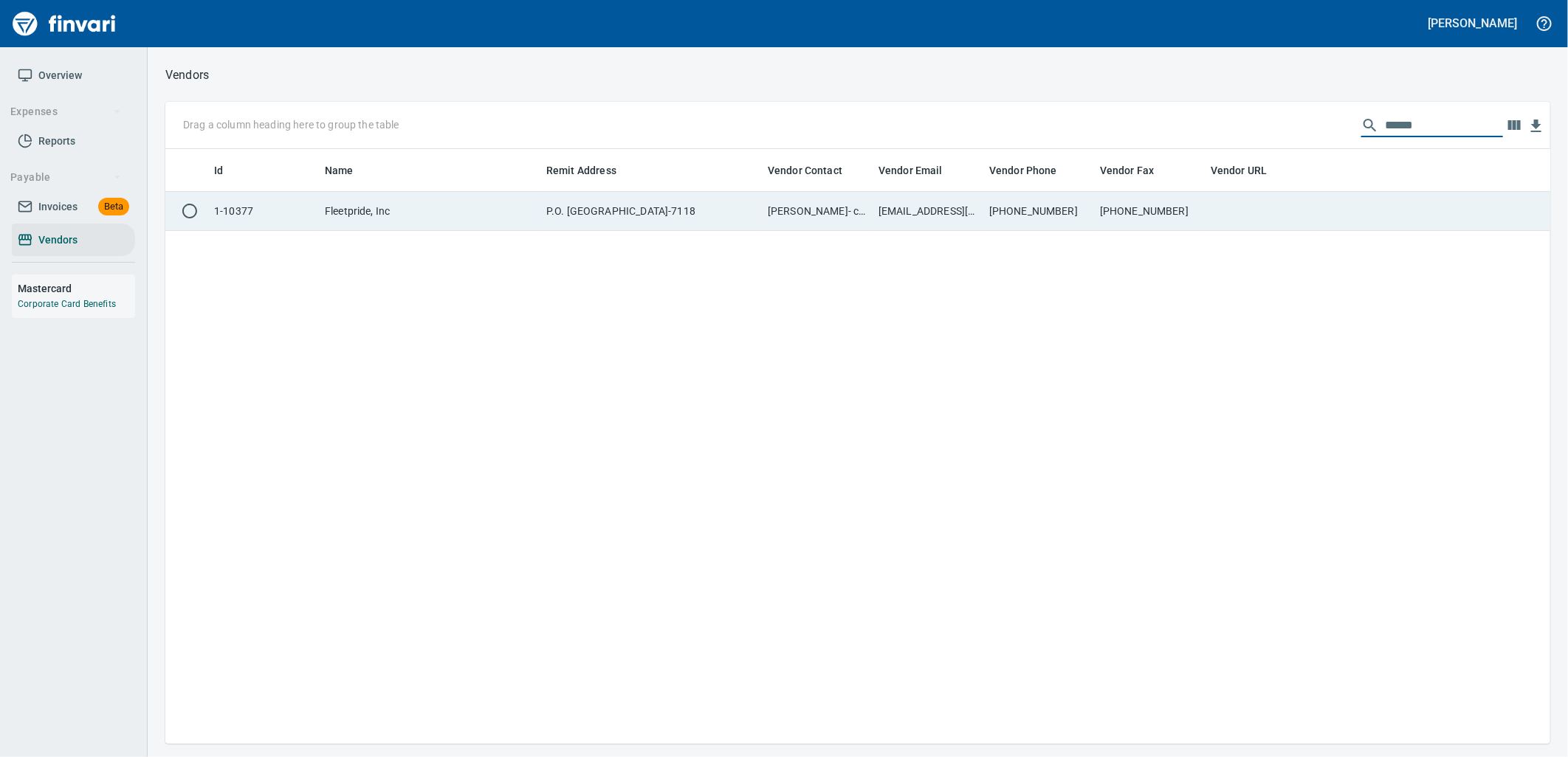
type input "******"
click at [1168, 217] on td "[PHONE_NUMBER]" at bounding box center [1149, 211] width 111 height 39
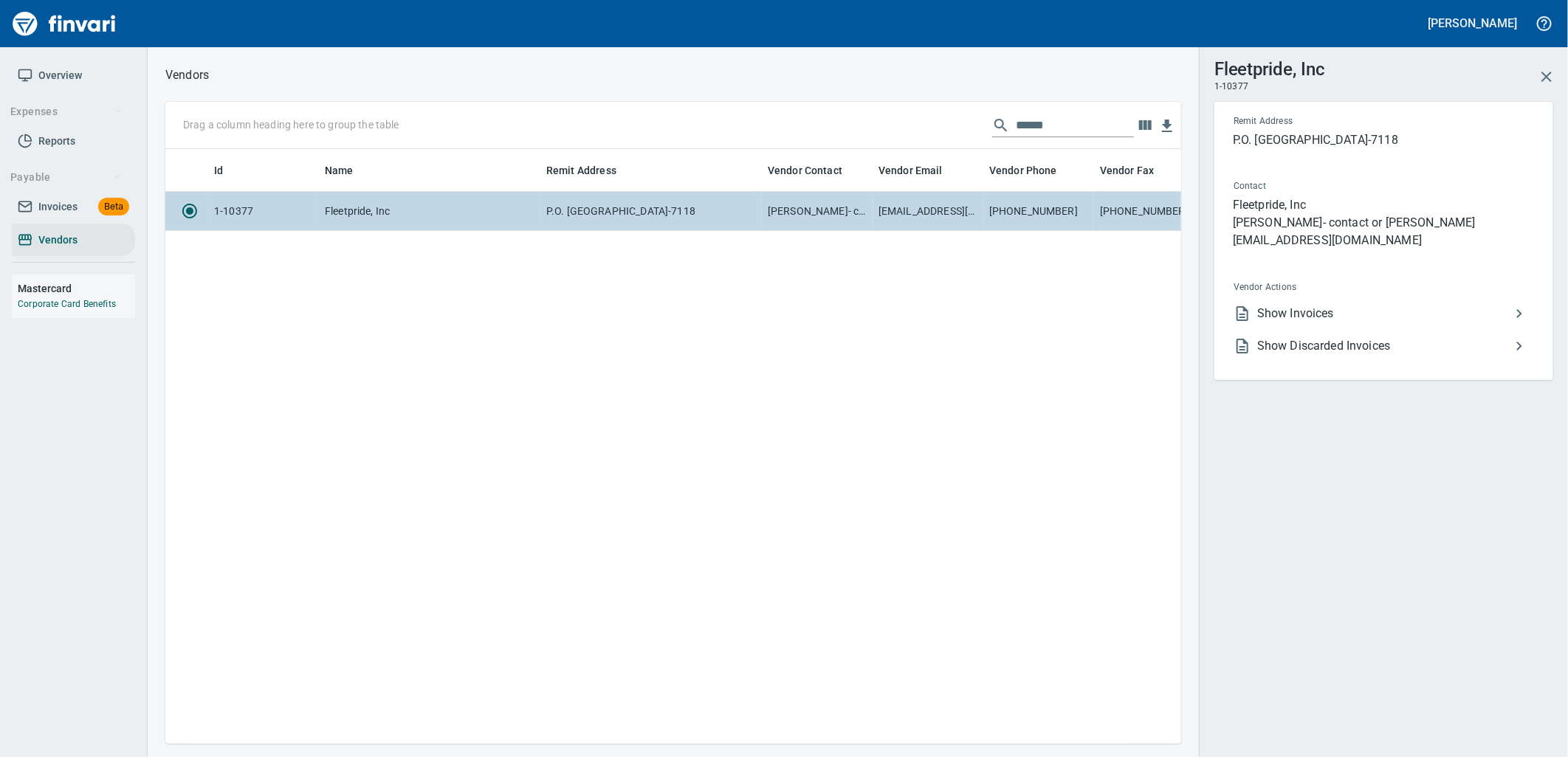
scroll to position [570, 1004]
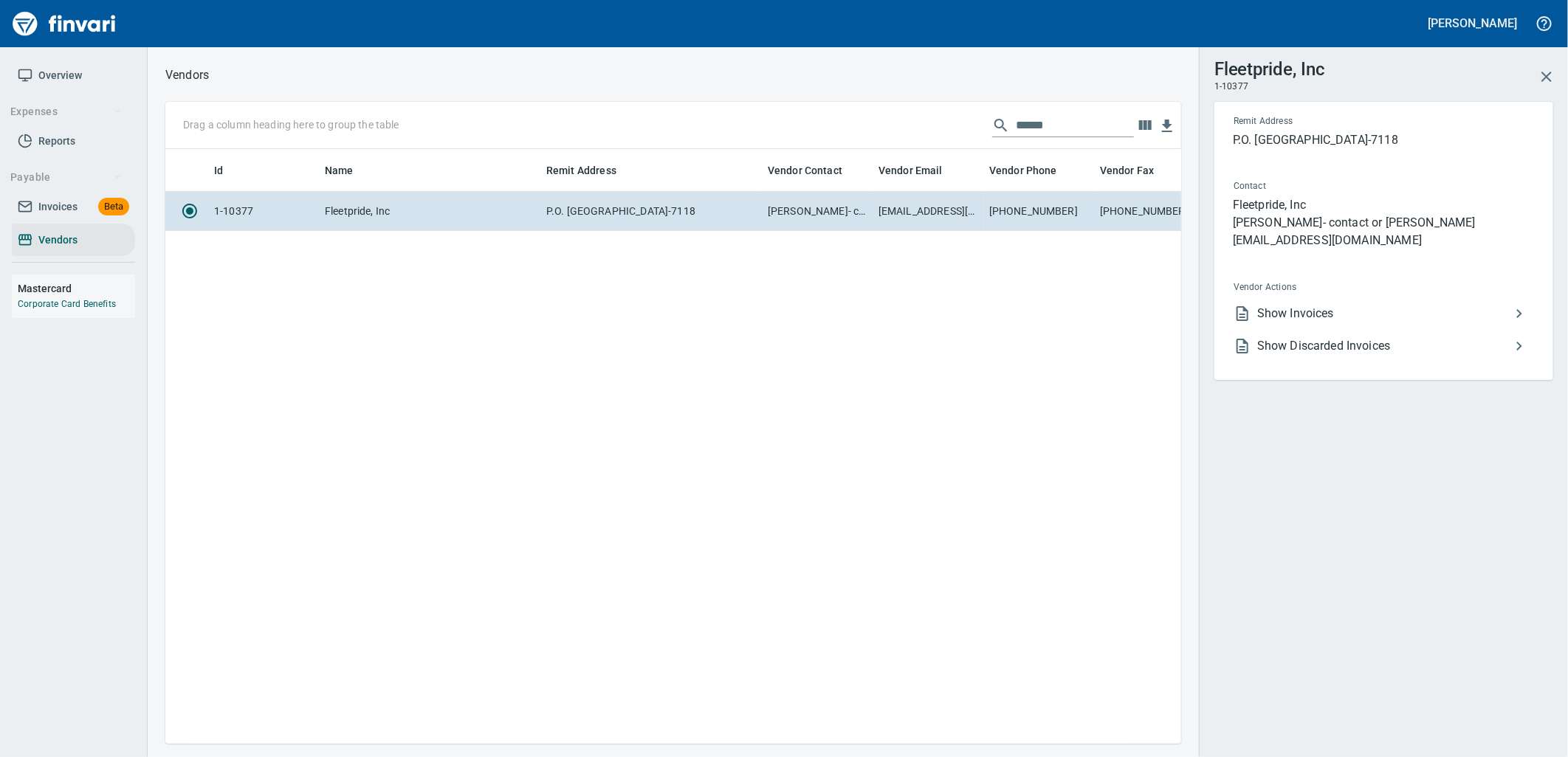
click at [1296, 315] on span "Show Invoices" at bounding box center [1383, 313] width 253 height 18
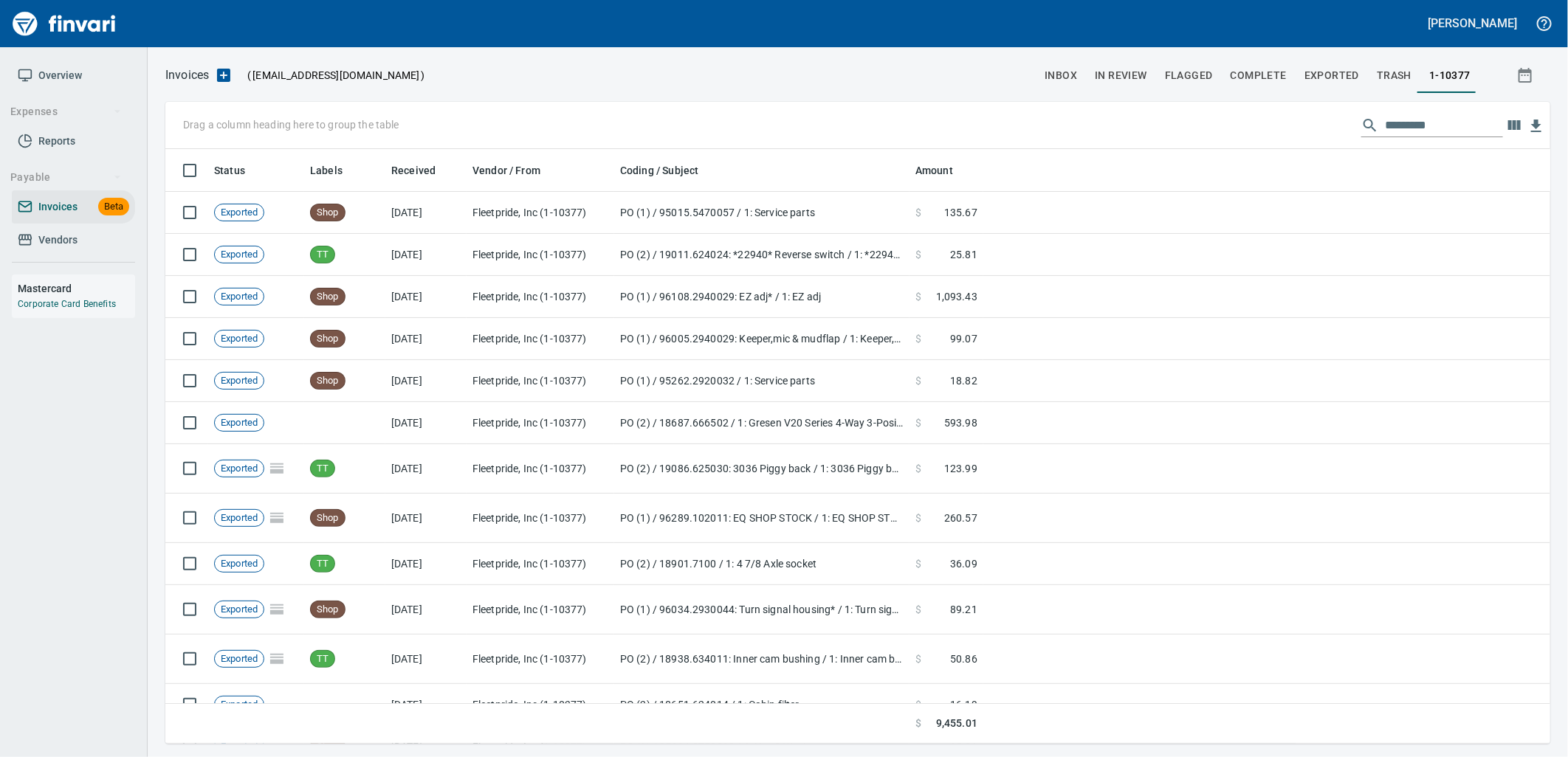
scroll to position [583, 1361]
click at [1423, 120] on input "text" at bounding box center [1444, 125] width 118 height 24
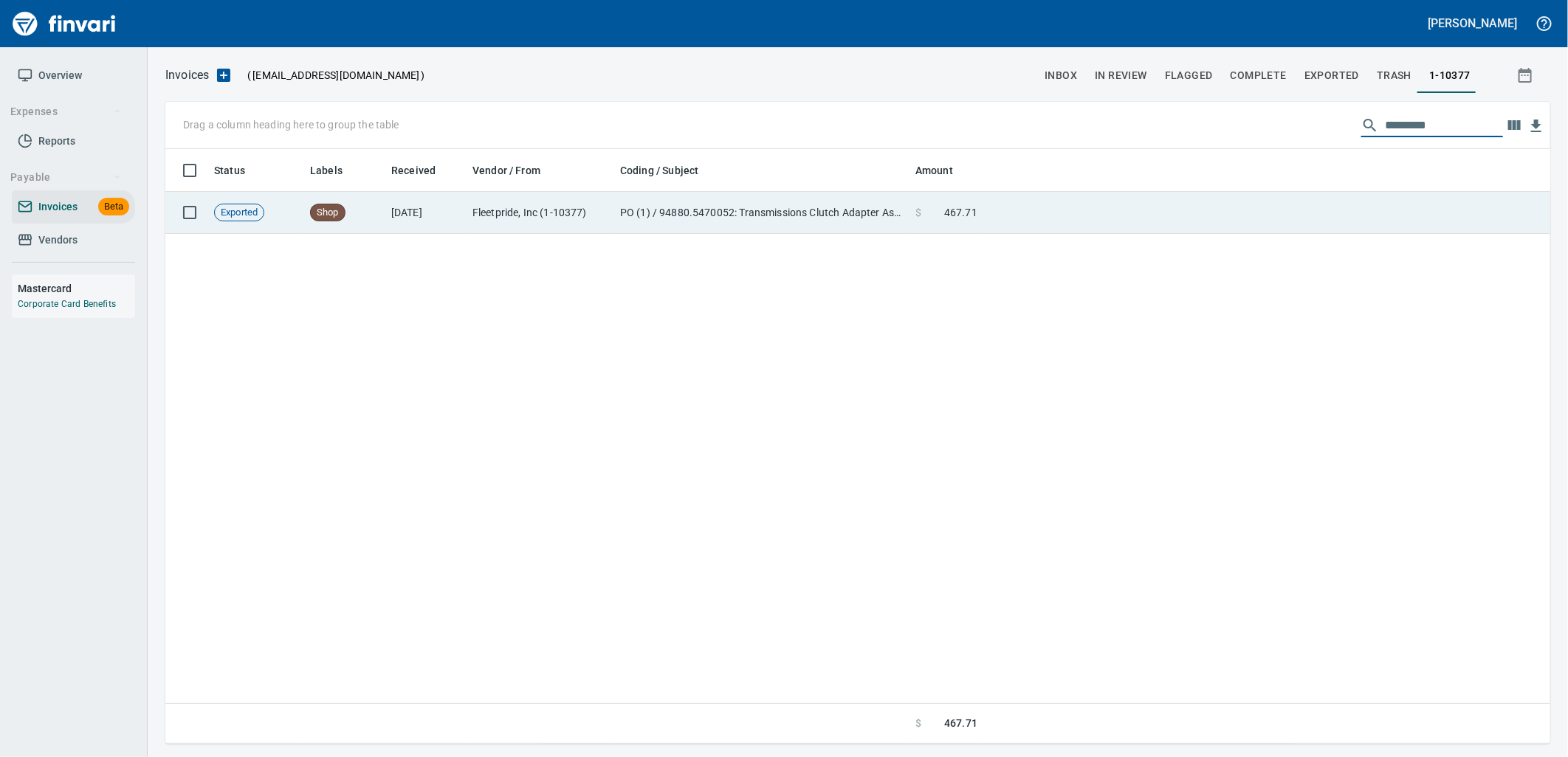
type input "*********"
click at [1028, 209] on td at bounding box center [1266, 213] width 567 height 42
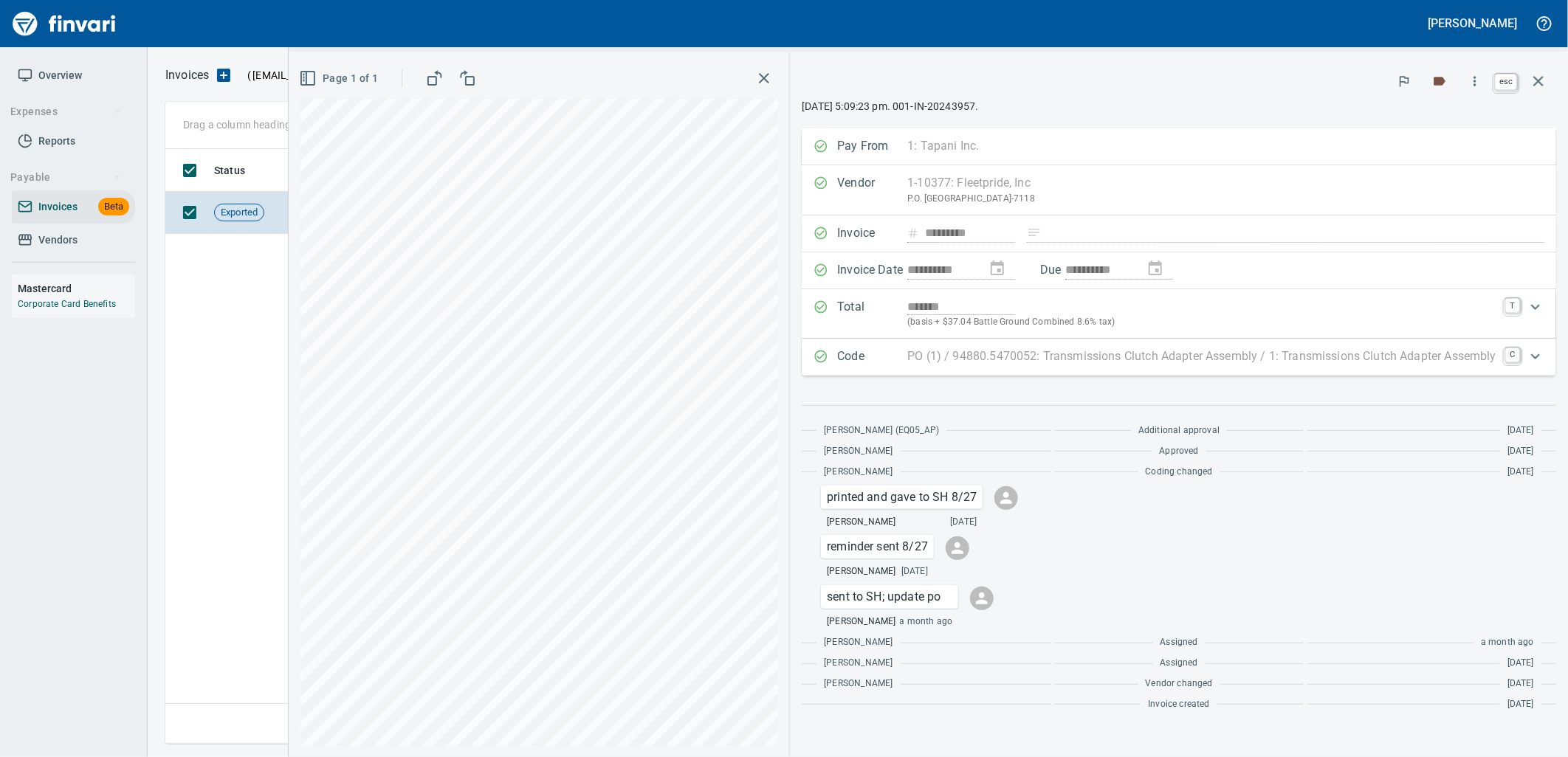
click at [1543, 77] on icon "button" at bounding box center [1538, 82] width 11 height 11
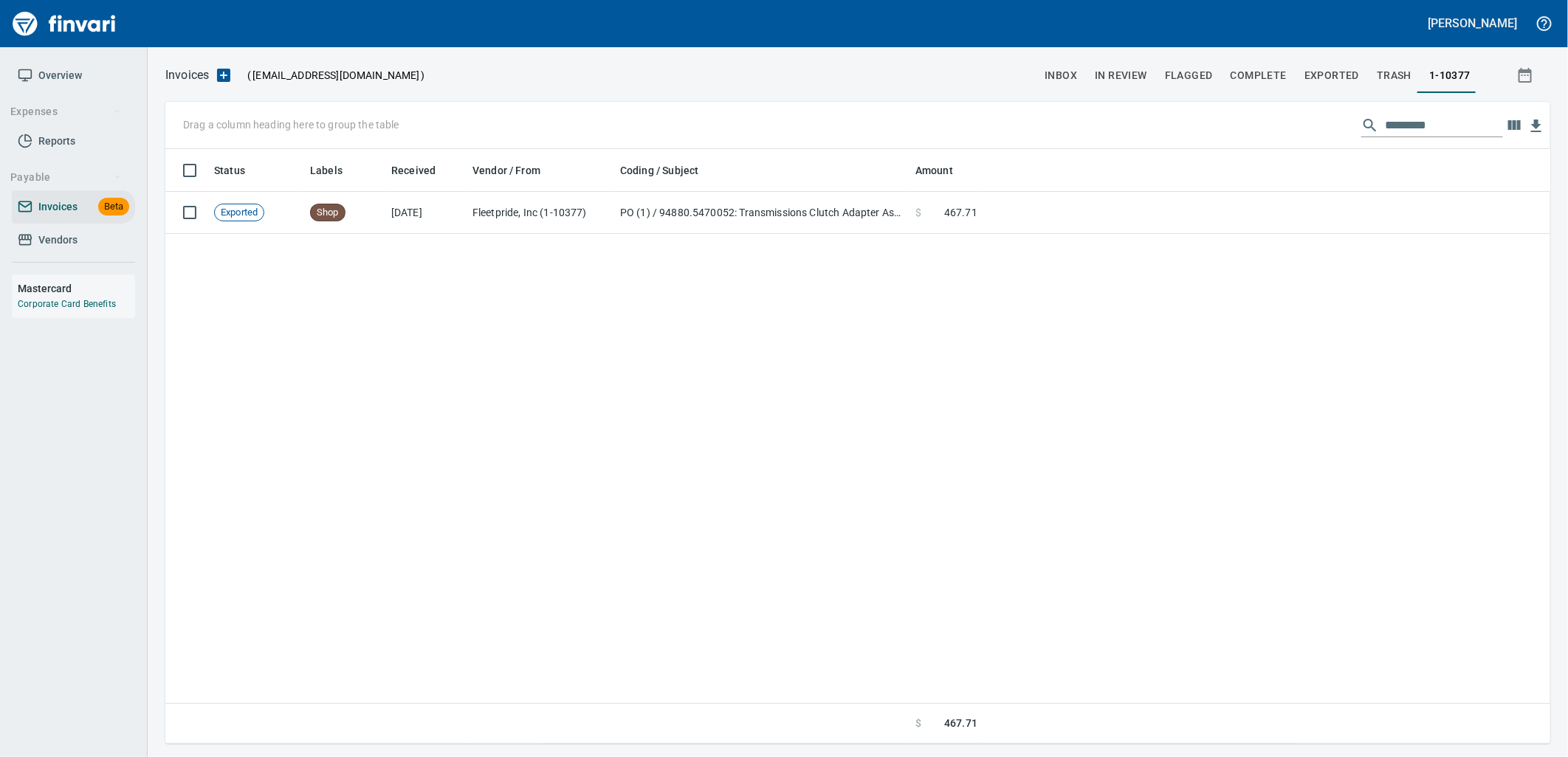
drag, startPoint x: 1461, startPoint y: 128, endPoint x: 1113, endPoint y: 145, distance: 348.4
click at [1123, 145] on div "Drag a column heading here to group the table *********" at bounding box center [858, 126] width 1385 height 47
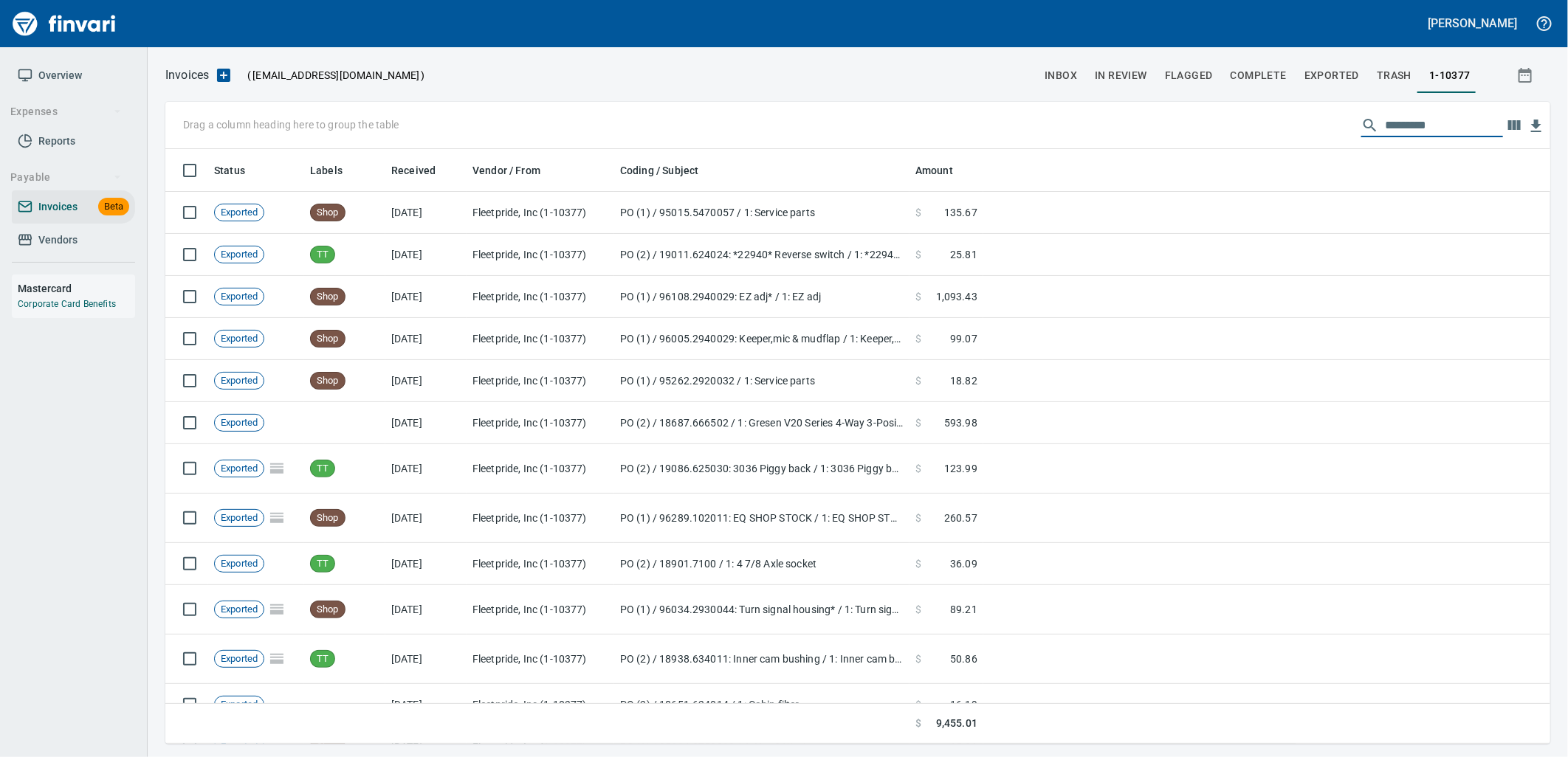
click at [48, 242] on span "Vendors" at bounding box center [57, 240] width 39 height 18
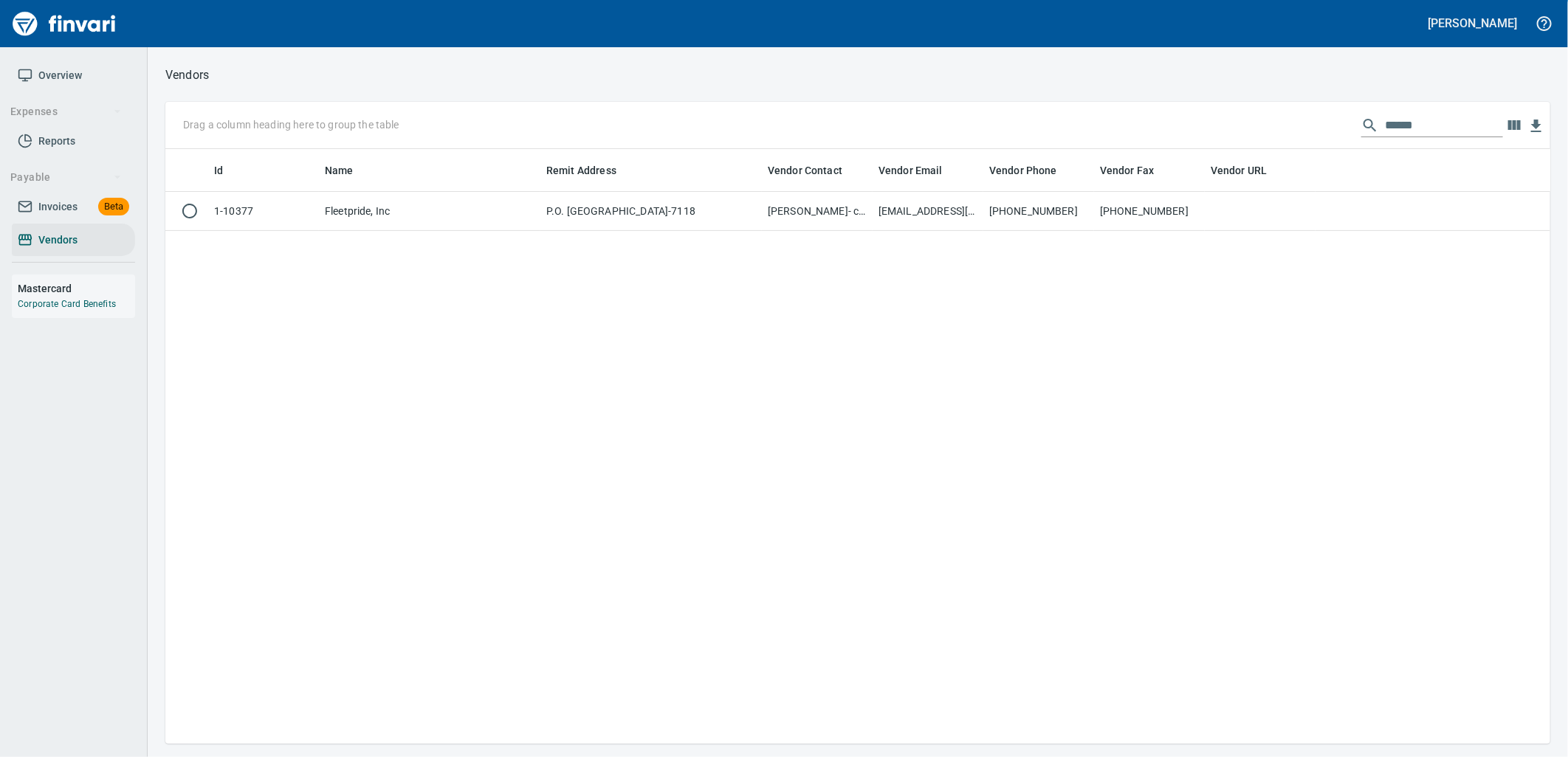
scroll to position [583, 1373]
drag, startPoint x: 1440, startPoint y: 117, endPoint x: 1236, endPoint y: 128, distance: 204.3
click at [1249, 130] on div "Drag a column heading here to group the table ******" at bounding box center [858, 126] width 1385 height 47
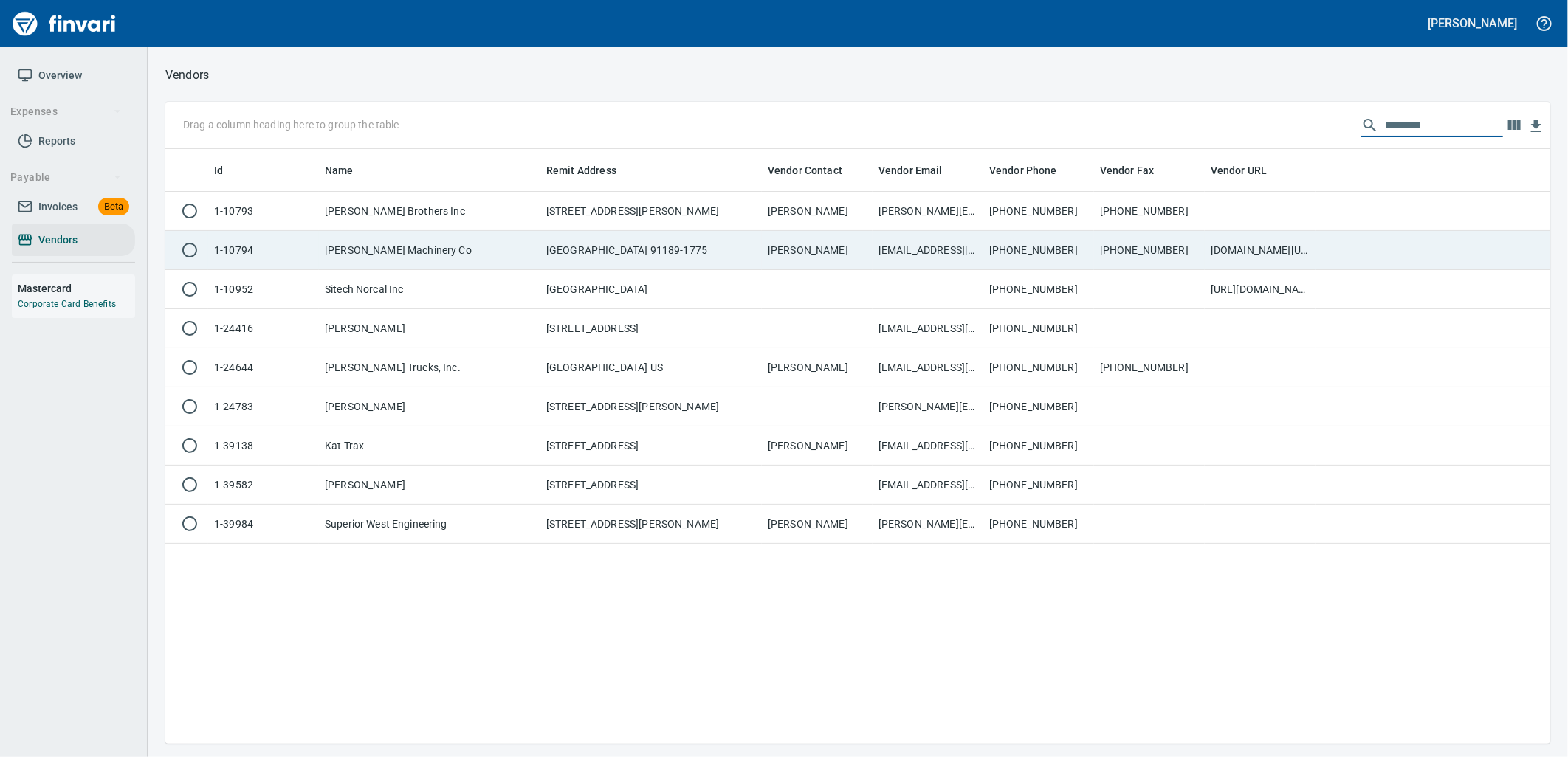
type input "********"
click at [699, 262] on td "[GEOGRAPHIC_DATA] 91189-1775" at bounding box center [651, 250] width 221 height 39
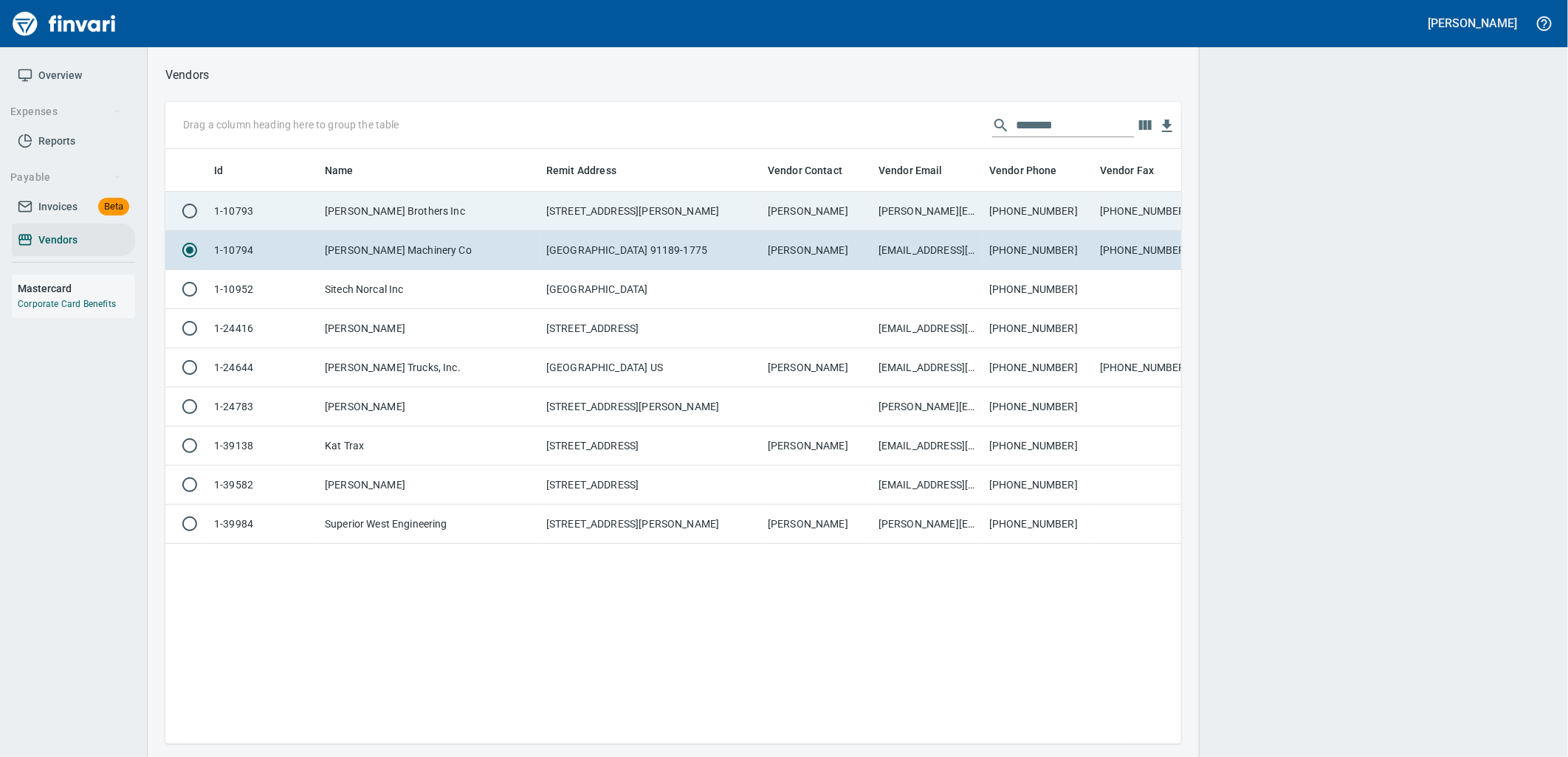
scroll to position [570, 1004]
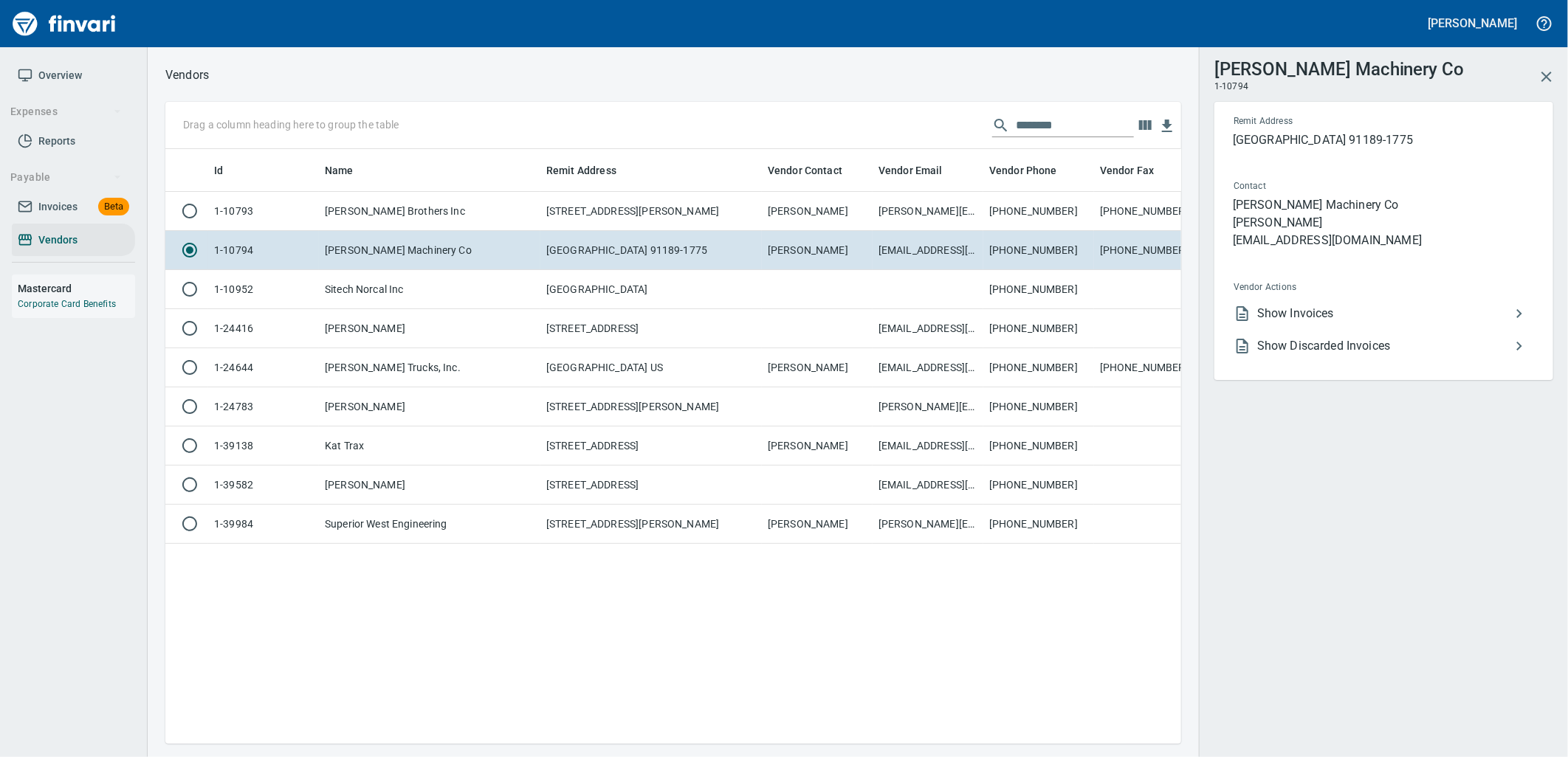
click at [1318, 319] on span "Show Invoices" at bounding box center [1383, 313] width 253 height 18
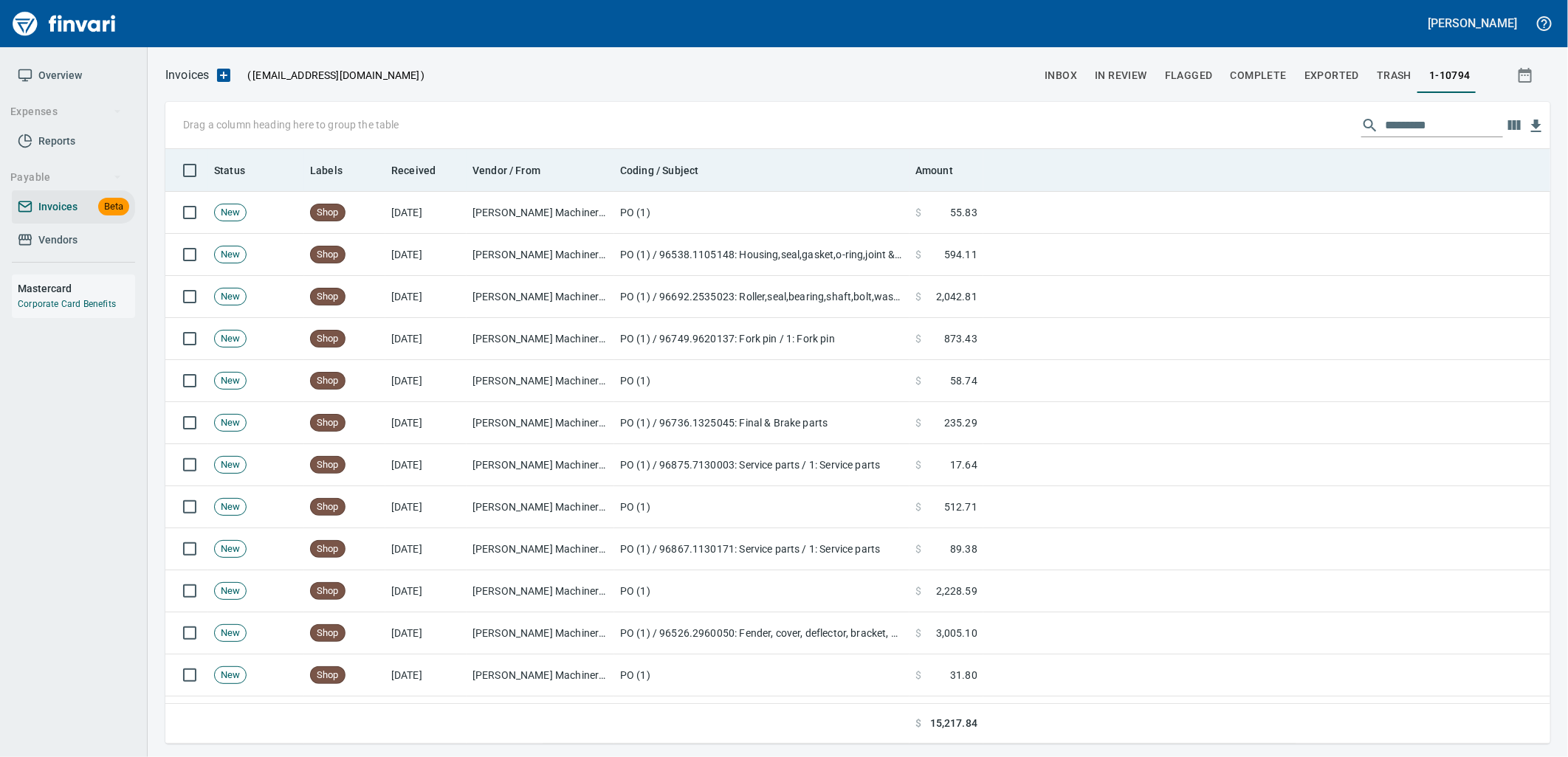
scroll to position [583, 1361]
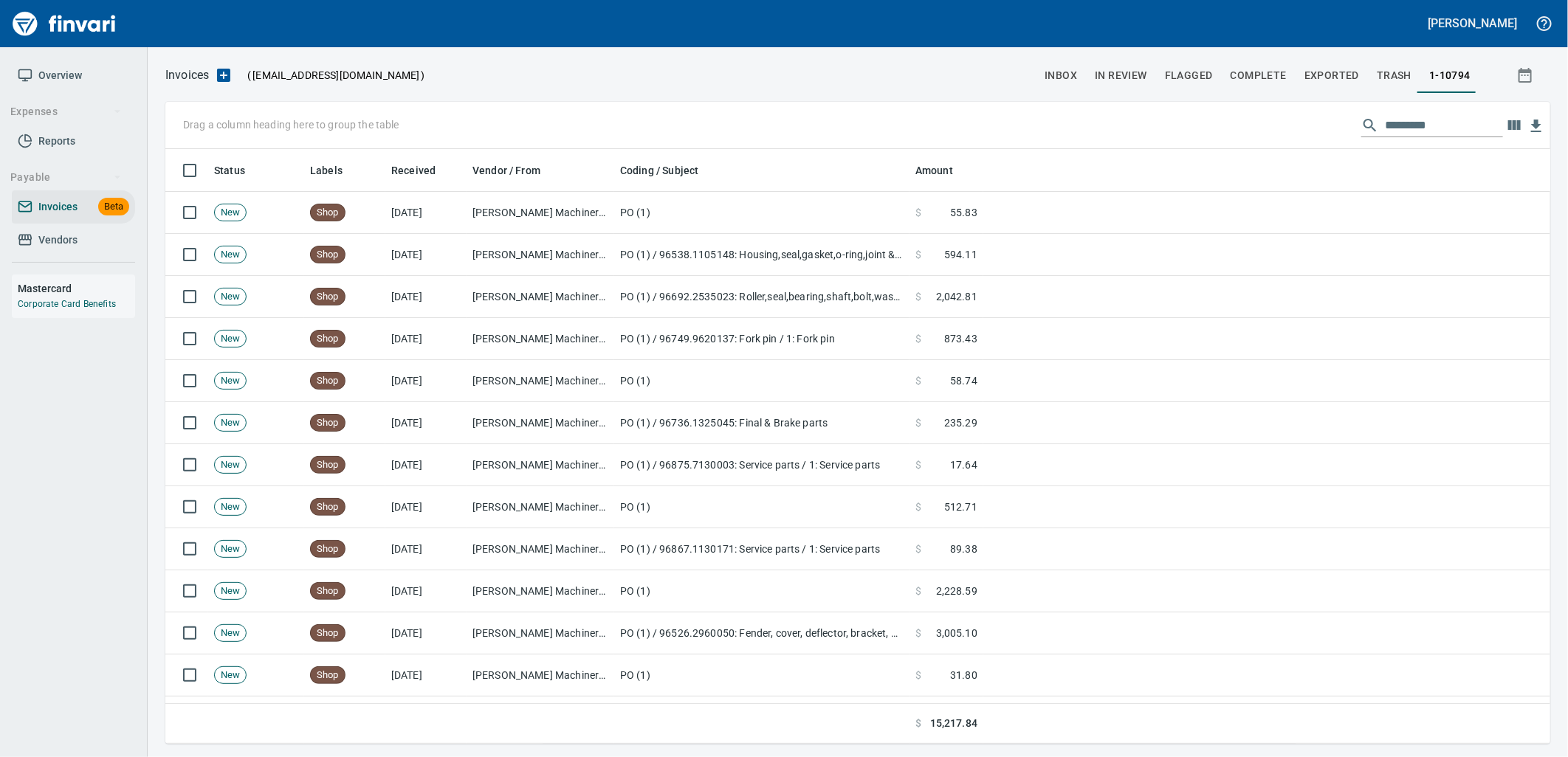
click at [1425, 124] on input "text" at bounding box center [1444, 125] width 118 height 24
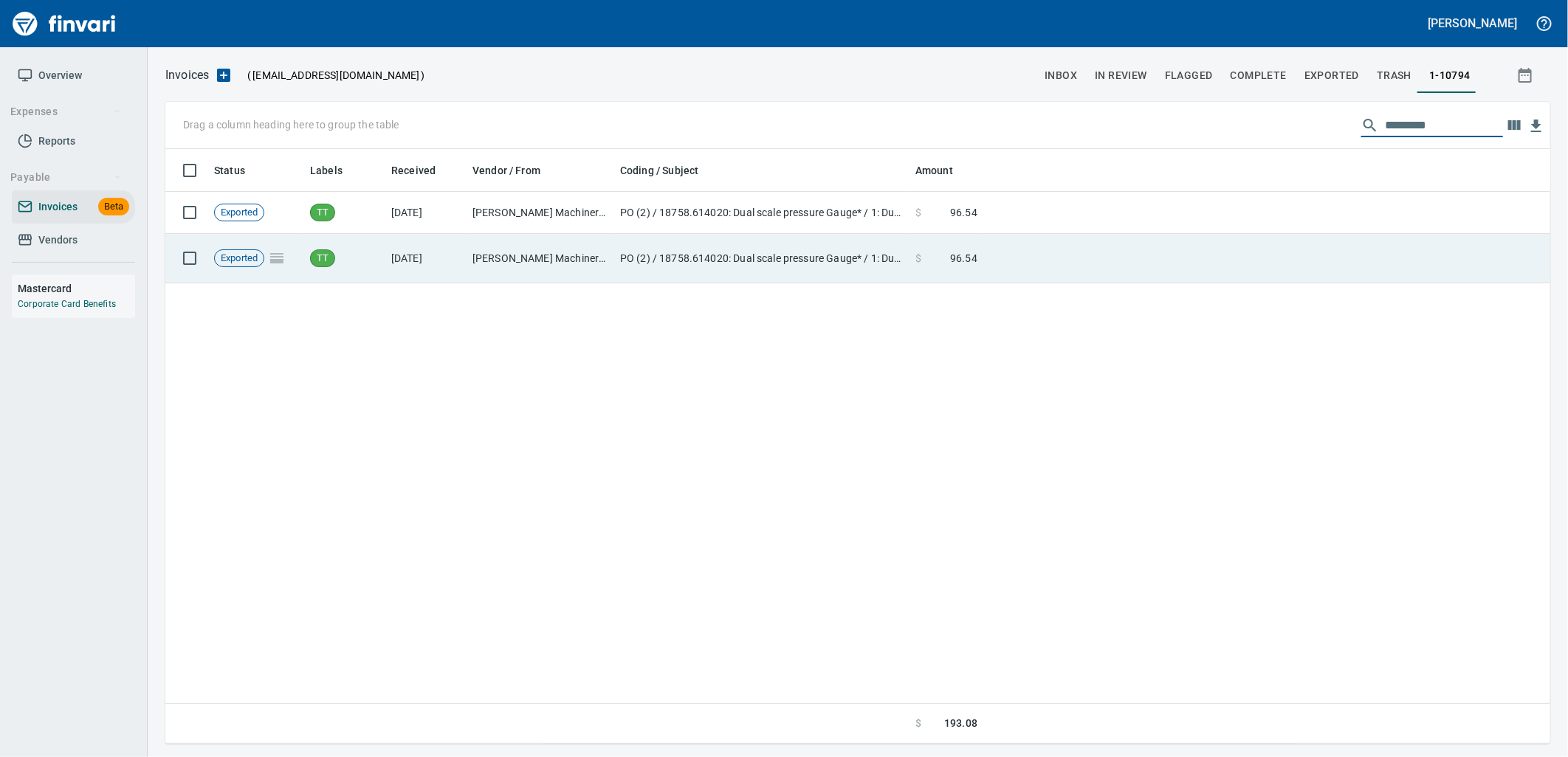
click at [651, 263] on td "PO (2) / 18758.614020: Dual scale pressure Gauge* / 1: Dual scale pressure Gauge" at bounding box center [761, 258] width 295 height 50
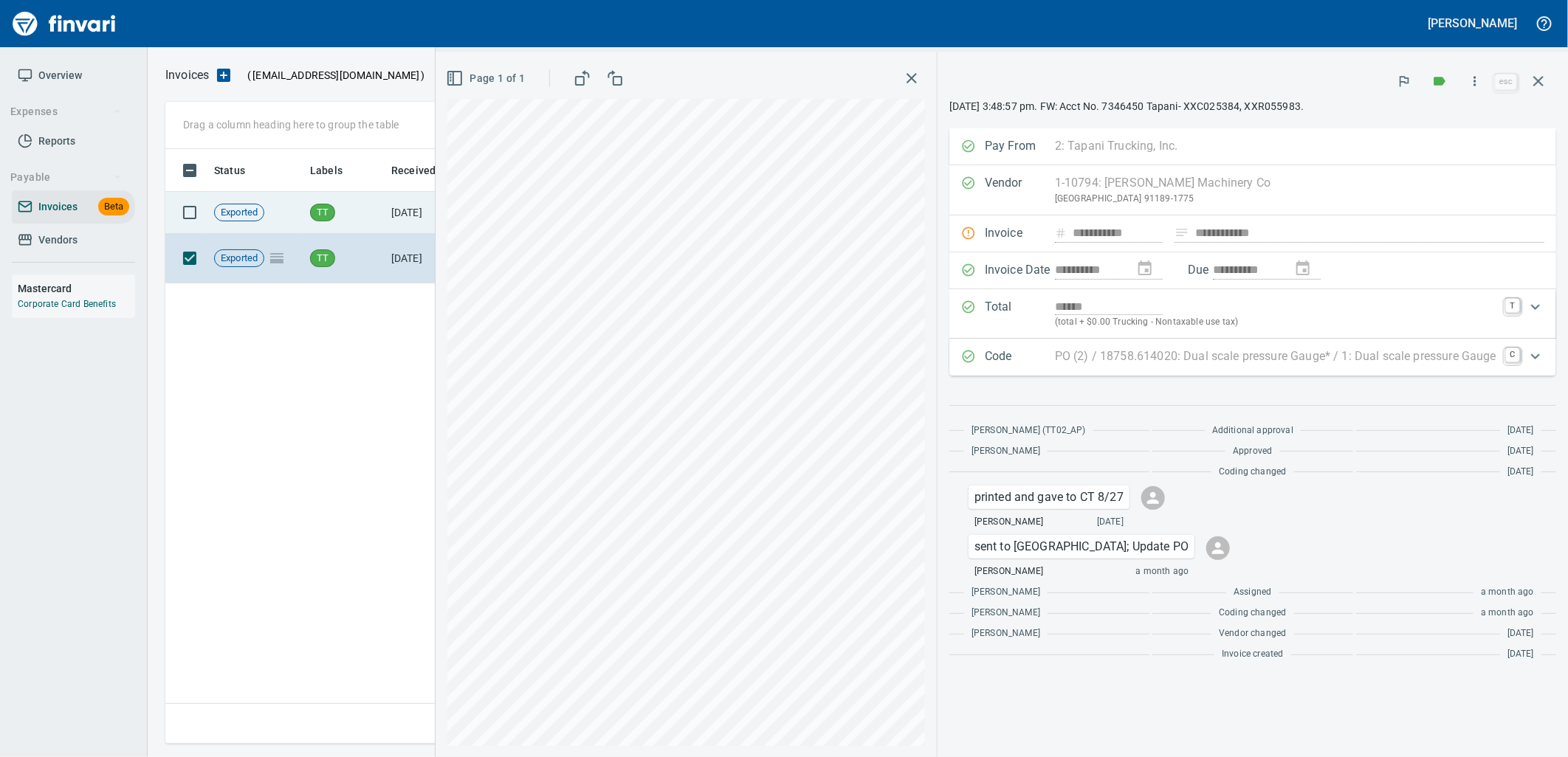
click at [399, 209] on td "[DATE]" at bounding box center [426, 213] width 81 height 42
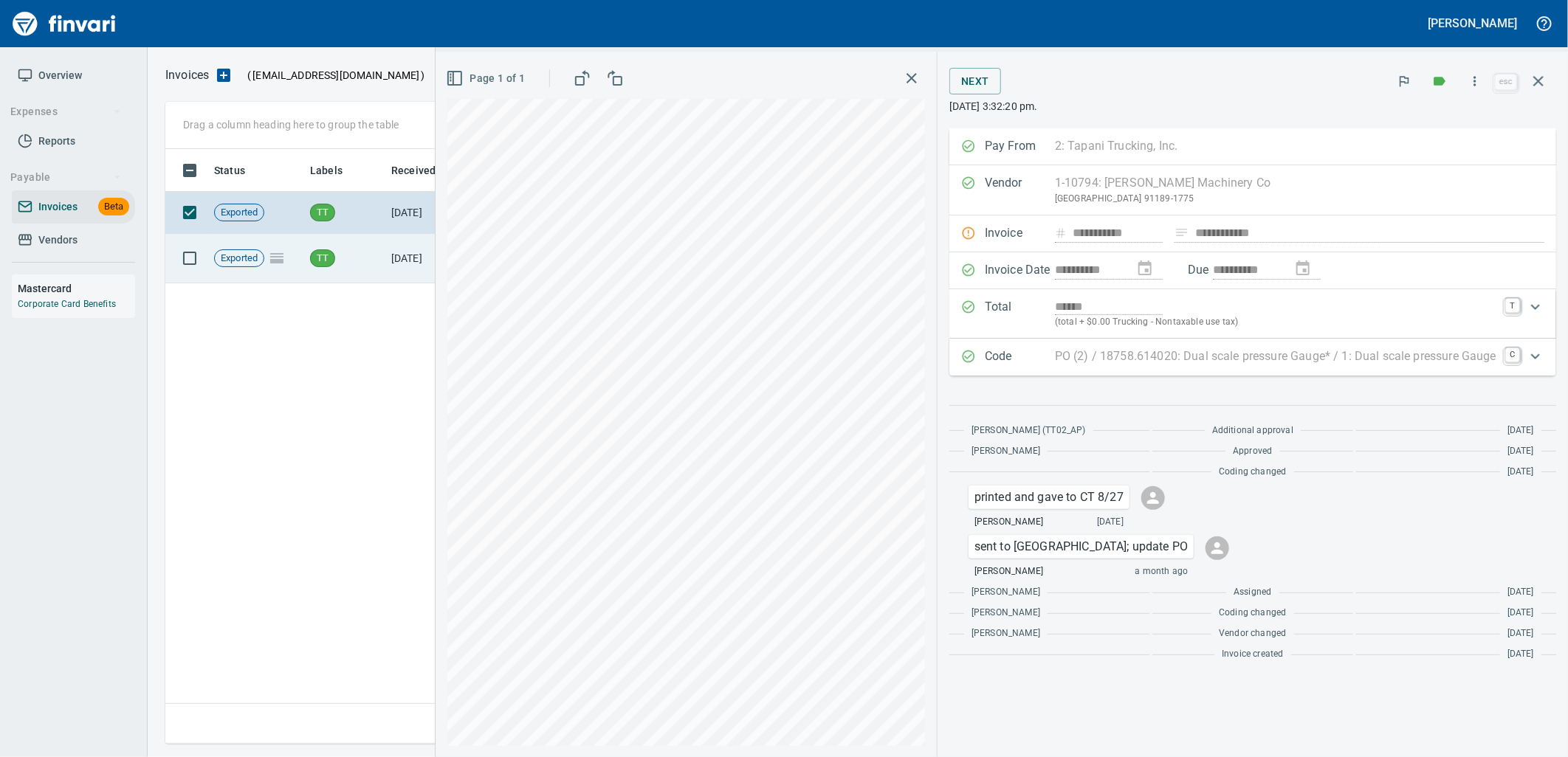
click at [339, 243] on td "TT" at bounding box center [345, 258] width 81 height 50
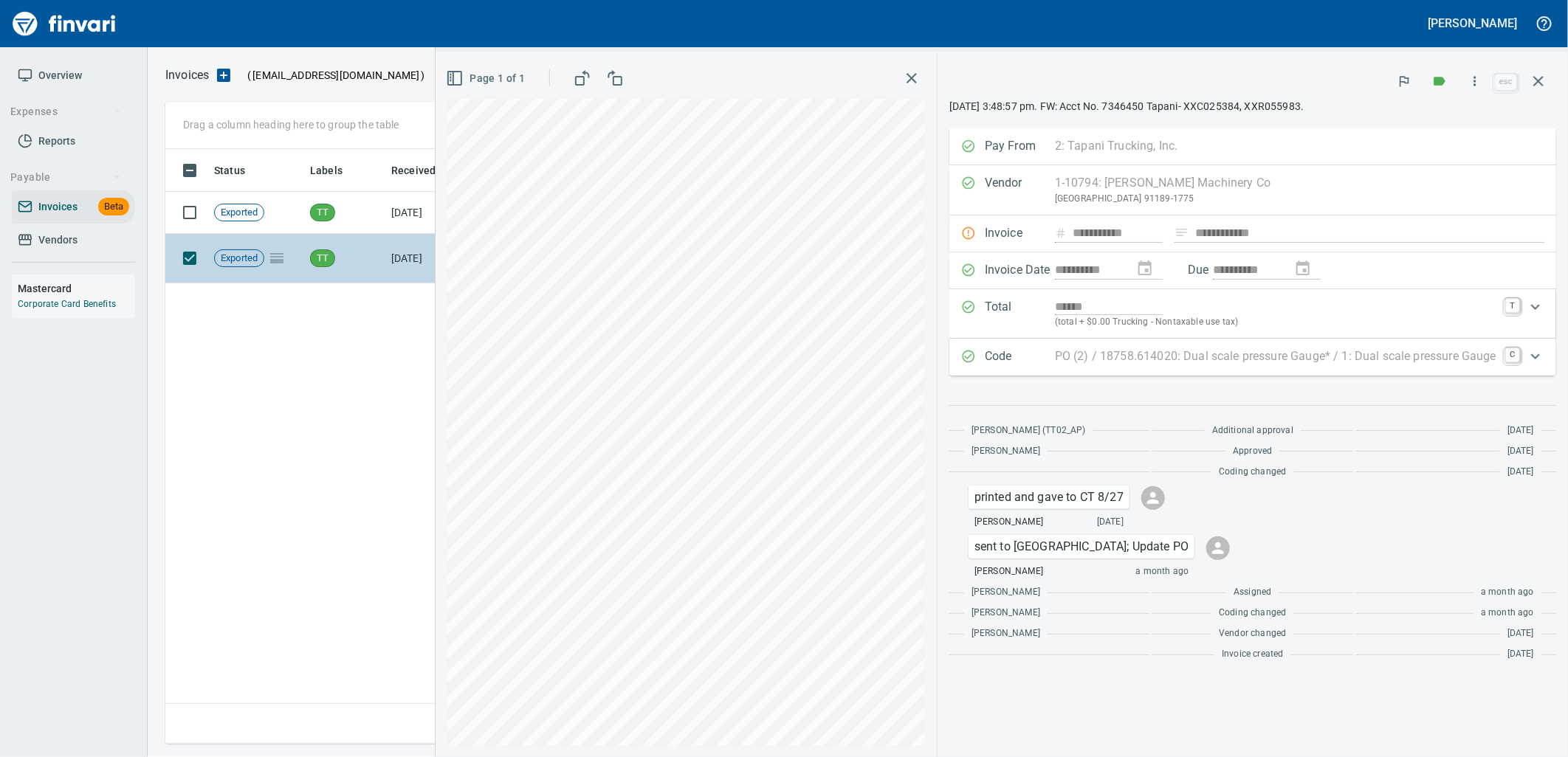
click at [391, 252] on td "[DATE]" at bounding box center [426, 258] width 81 height 50
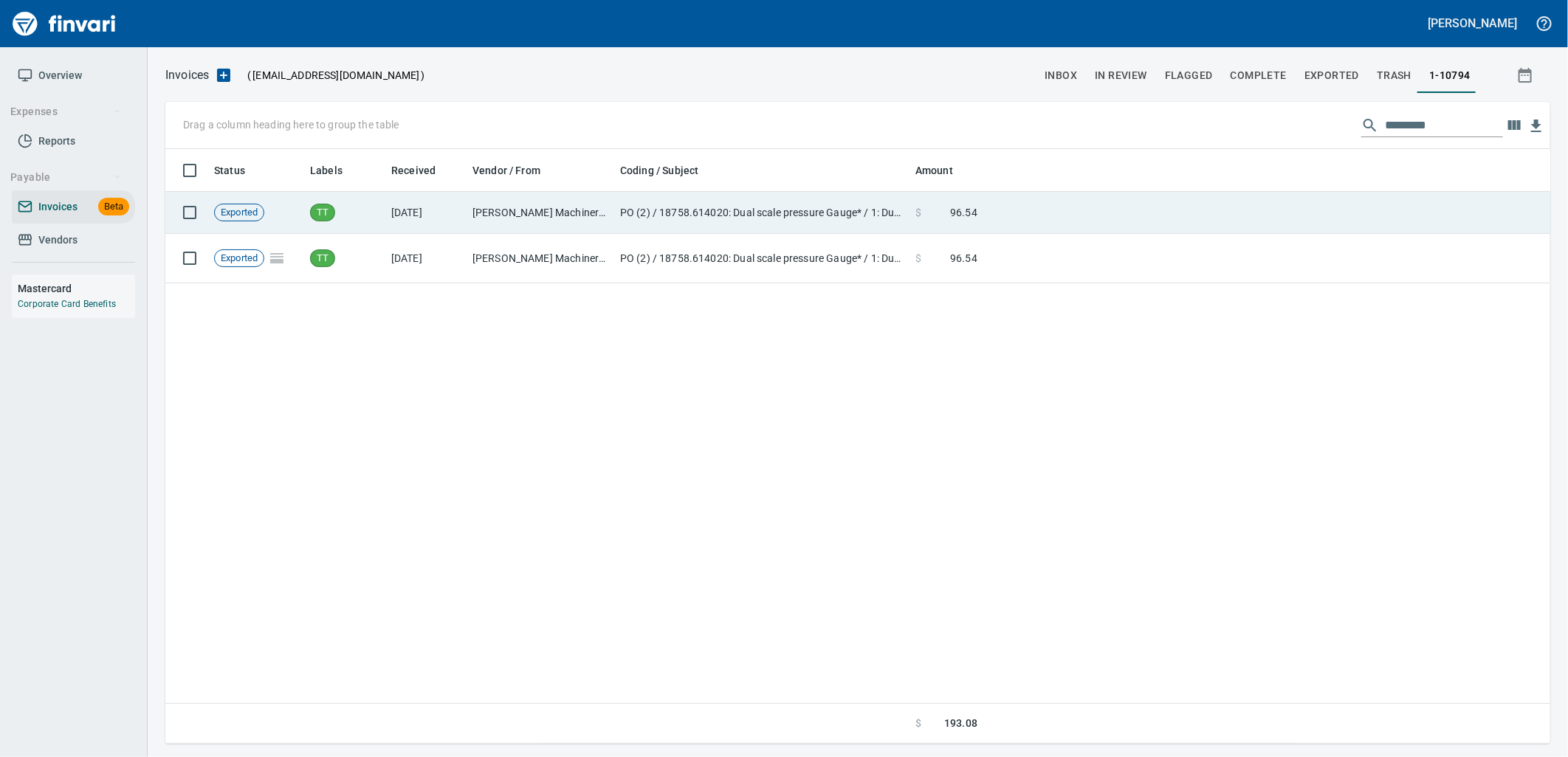
click at [393, 220] on td "[DATE]" at bounding box center [426, 213] width 81 height 42
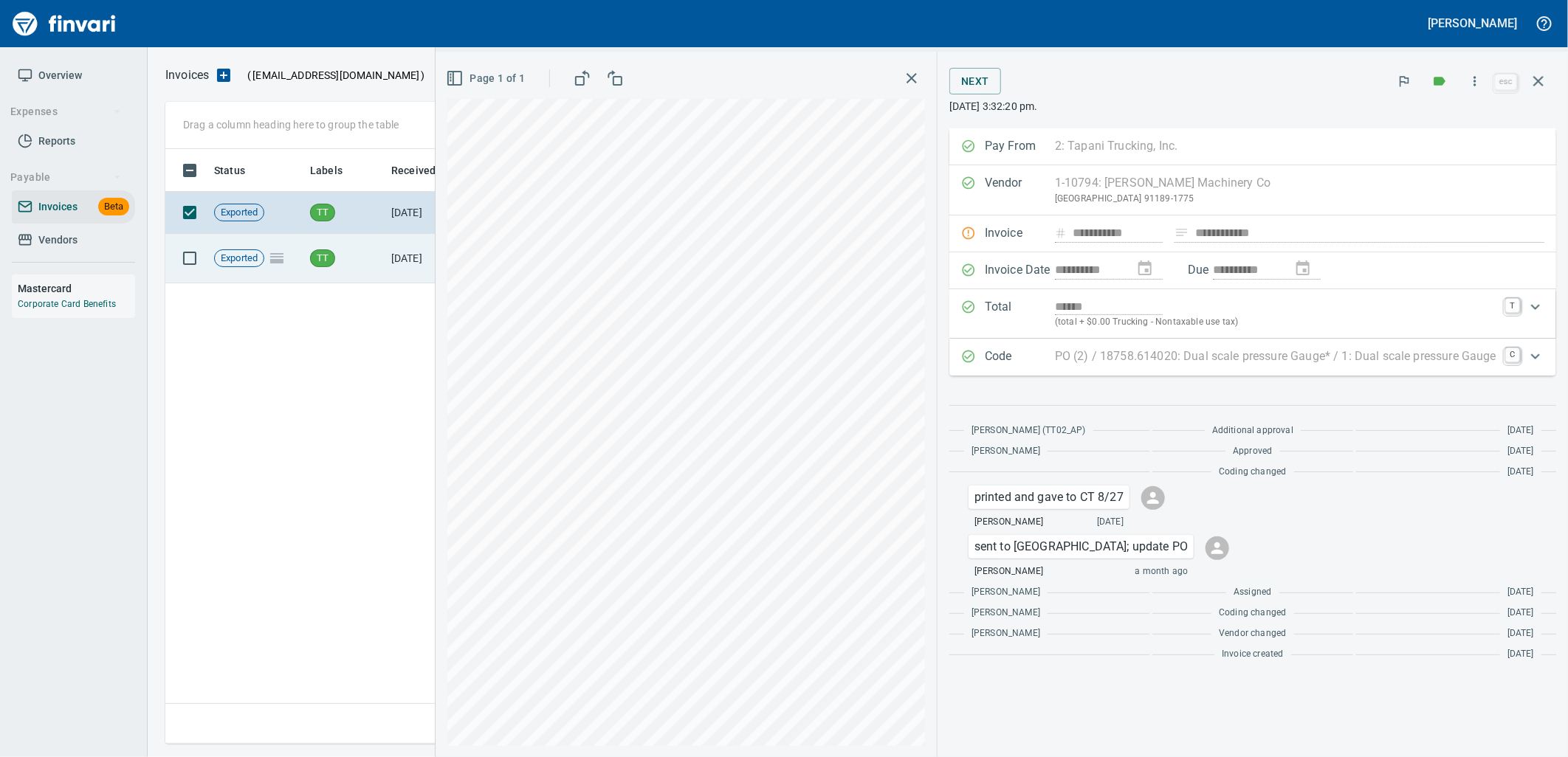
click at [381, 249] on td "TT" at bounding box center [345, 258] width 81 height 50
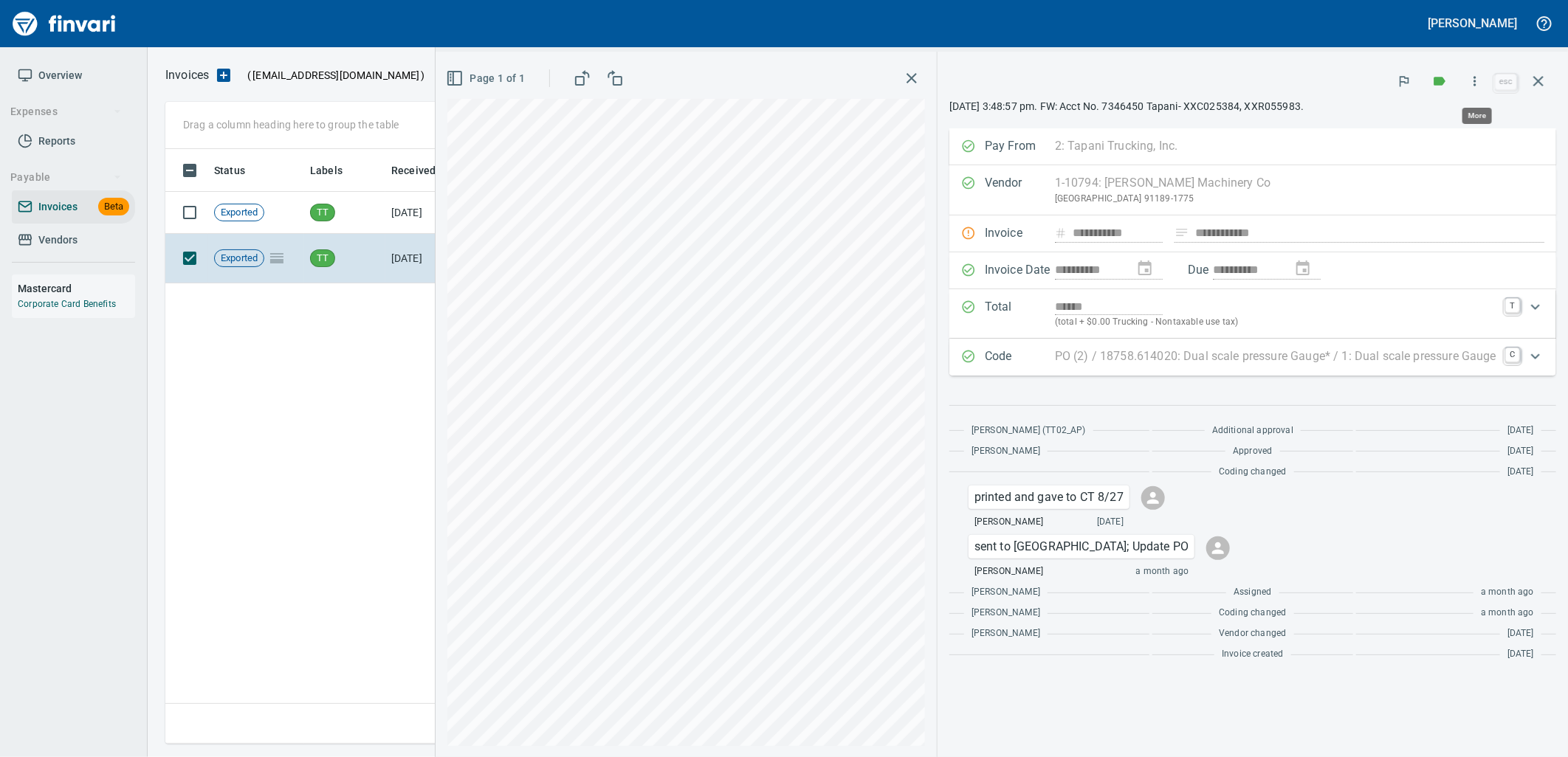
click at [1481, 82] on icon "button" at bounding box center [1474, 81] width 14 height 14
click at [1422, 130] on span "Unlock Invoice" at bounding box center [1473, 123] width 142 height 18
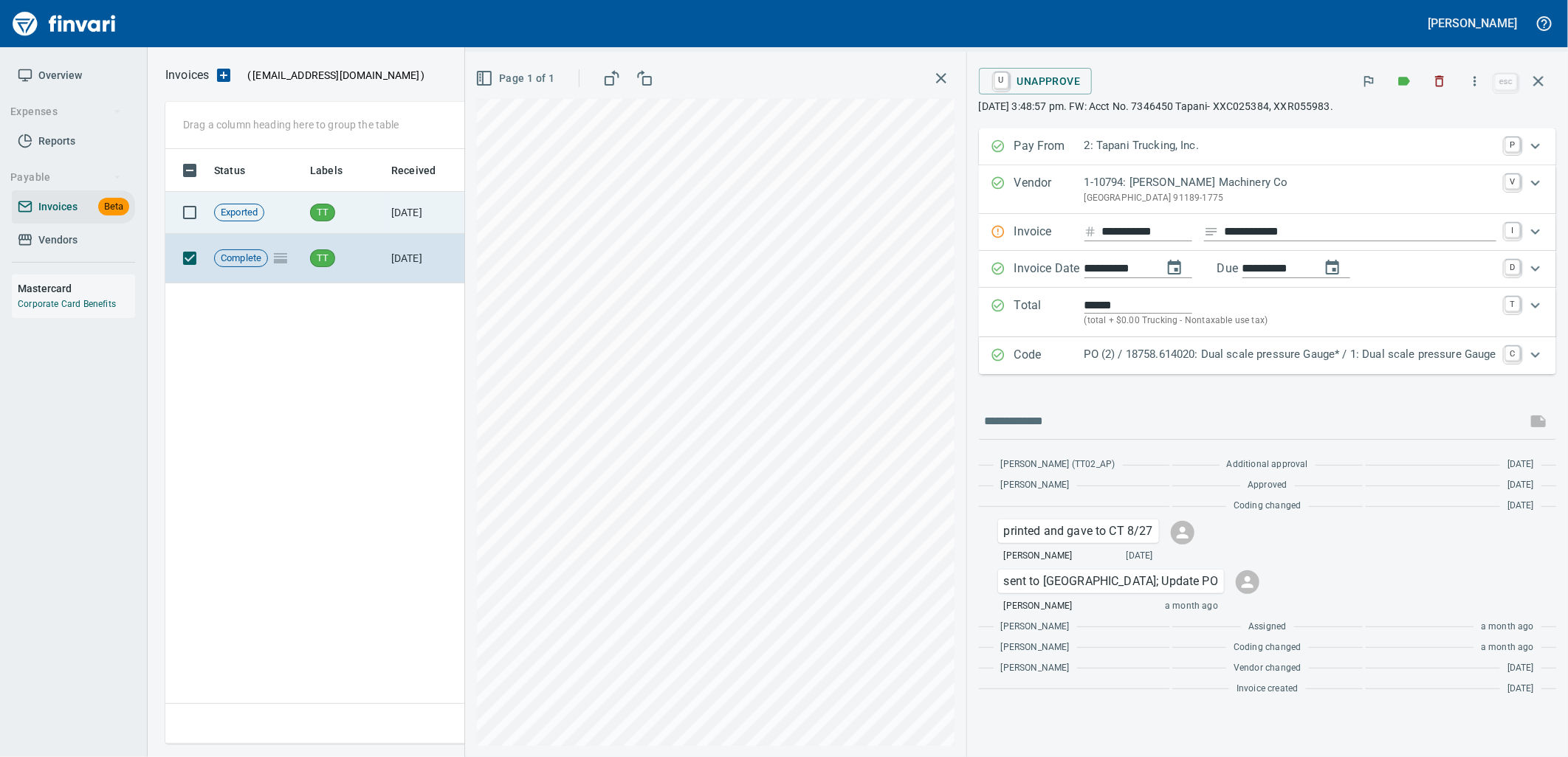
click at [371, 210] on td "TT" at bounding box center [345, 213] width 81 height 42
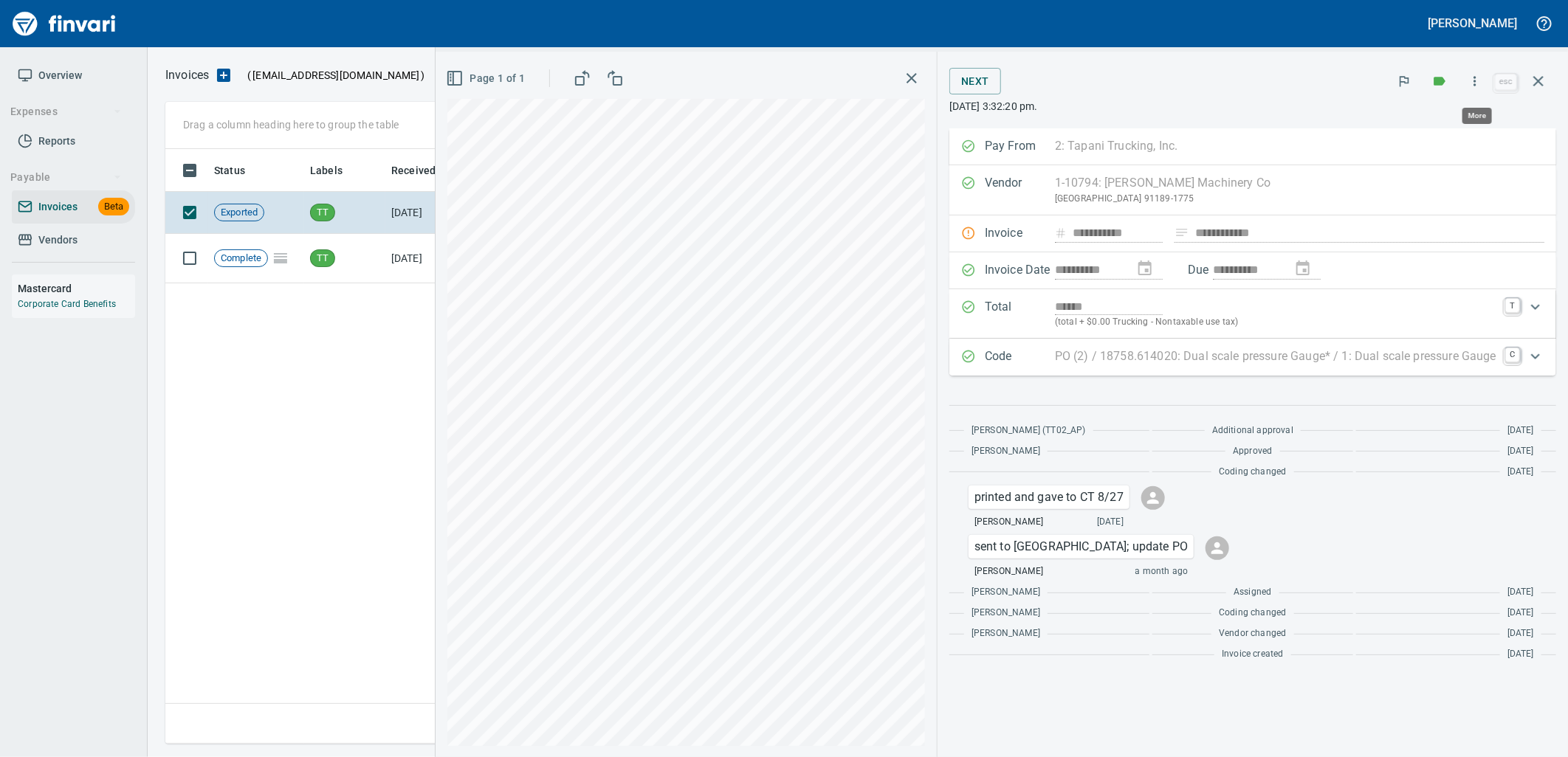
click at [1478, 82] on icon "button" at bounding box center [1474, 81] width 14 height 14
click at [1443, 131] on span "Unlock Invoice" at bounding box center [1473, 123] width 142 height 18
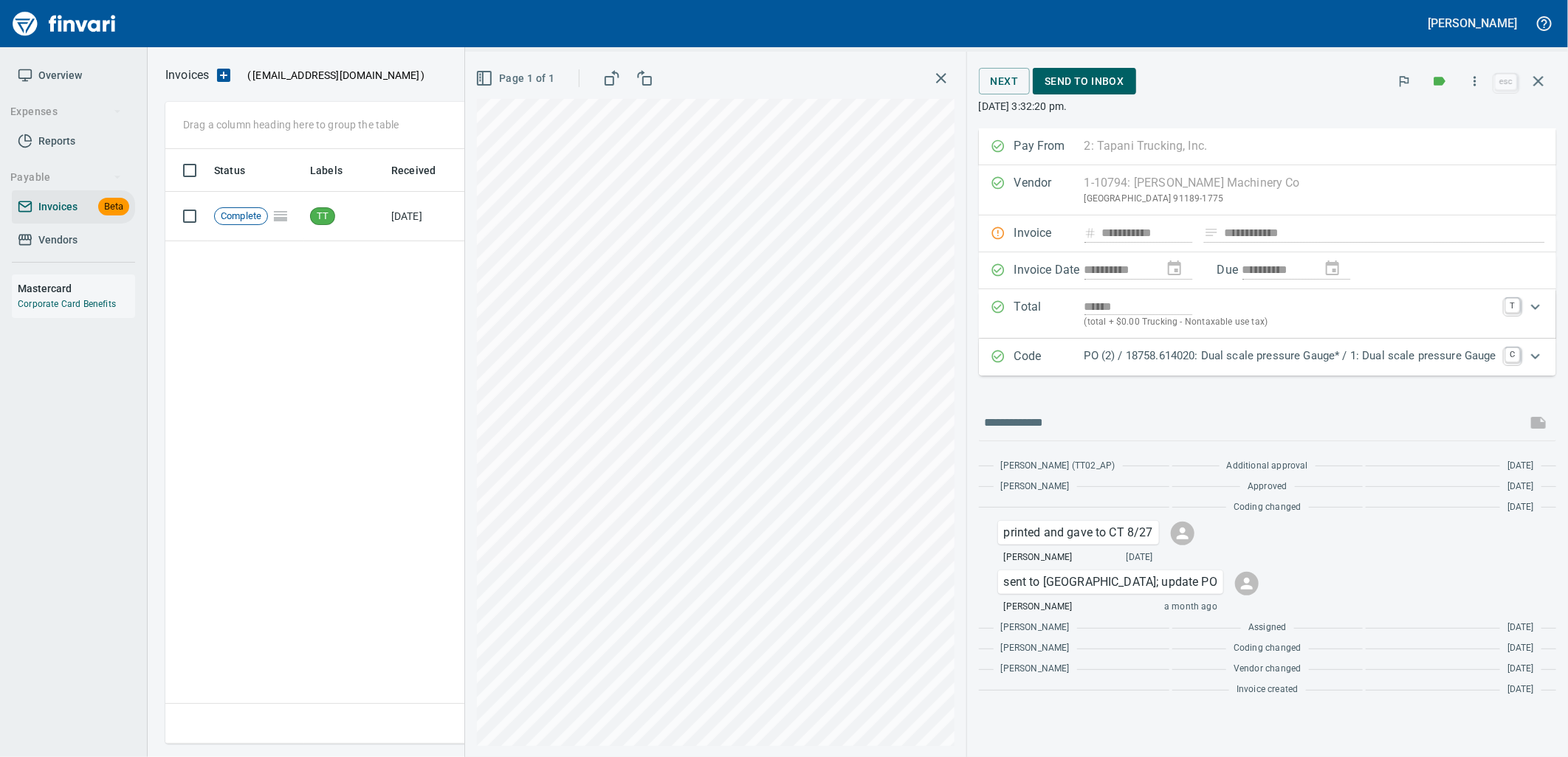
click at [378, 266] on div "Status Labels Received Vendor / From Coding / Subject Amount Complete TT [DATE]…" at bounding box center [857, 446] width 1384 height 595
click at [394, 210] on td "[DATE]" at bounding box center [426, 217] width 81 height 50
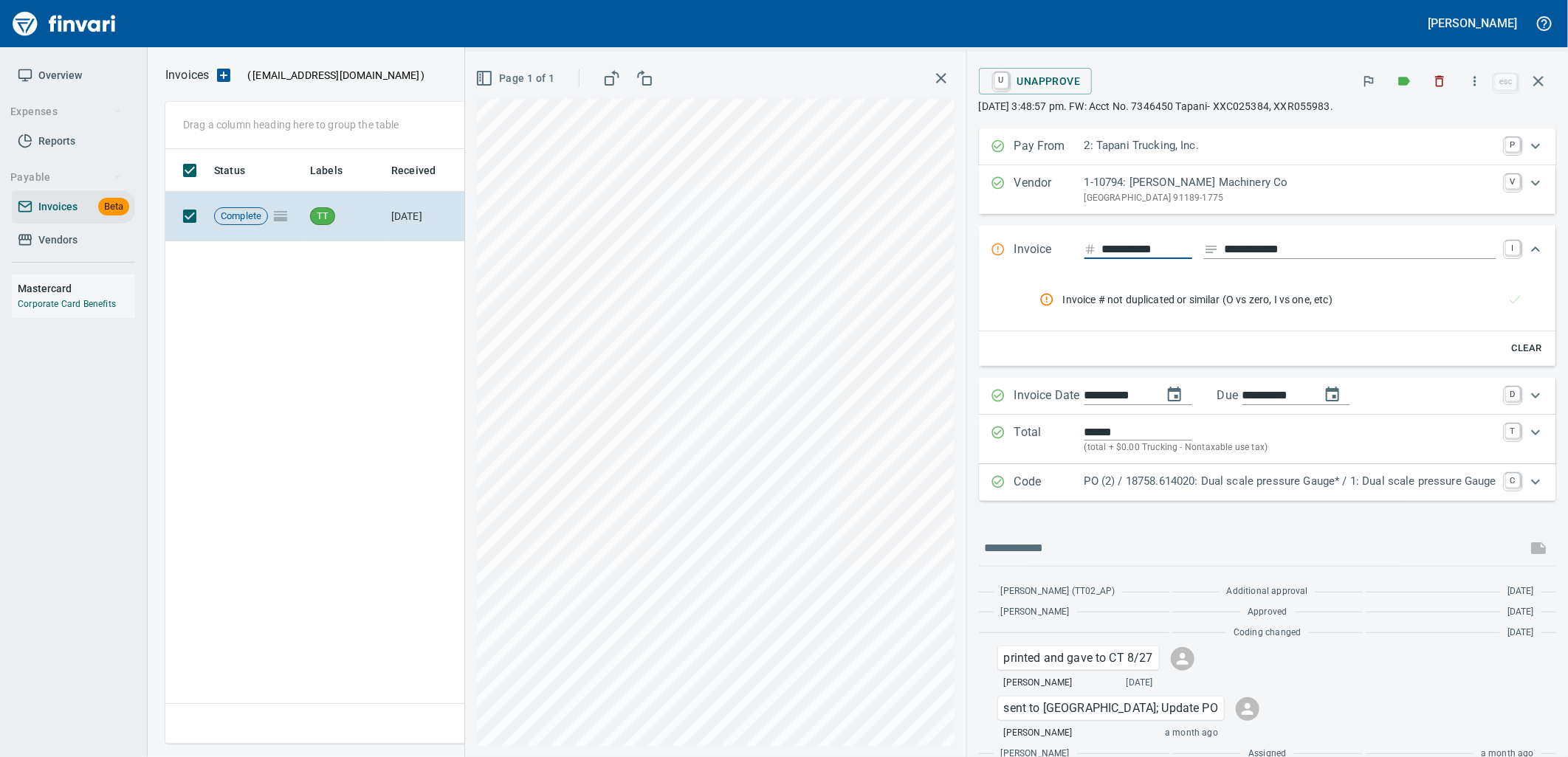
click at [365, 281] on div "Status Labels Received Vendor / From Coding / Subject Amount Complete TT [DATE]…" at bounding box center [857, 446] width 1384 height 595
click at [1543, 86] on icon "button" at bounding box center [1537, 81] width 18 height 18
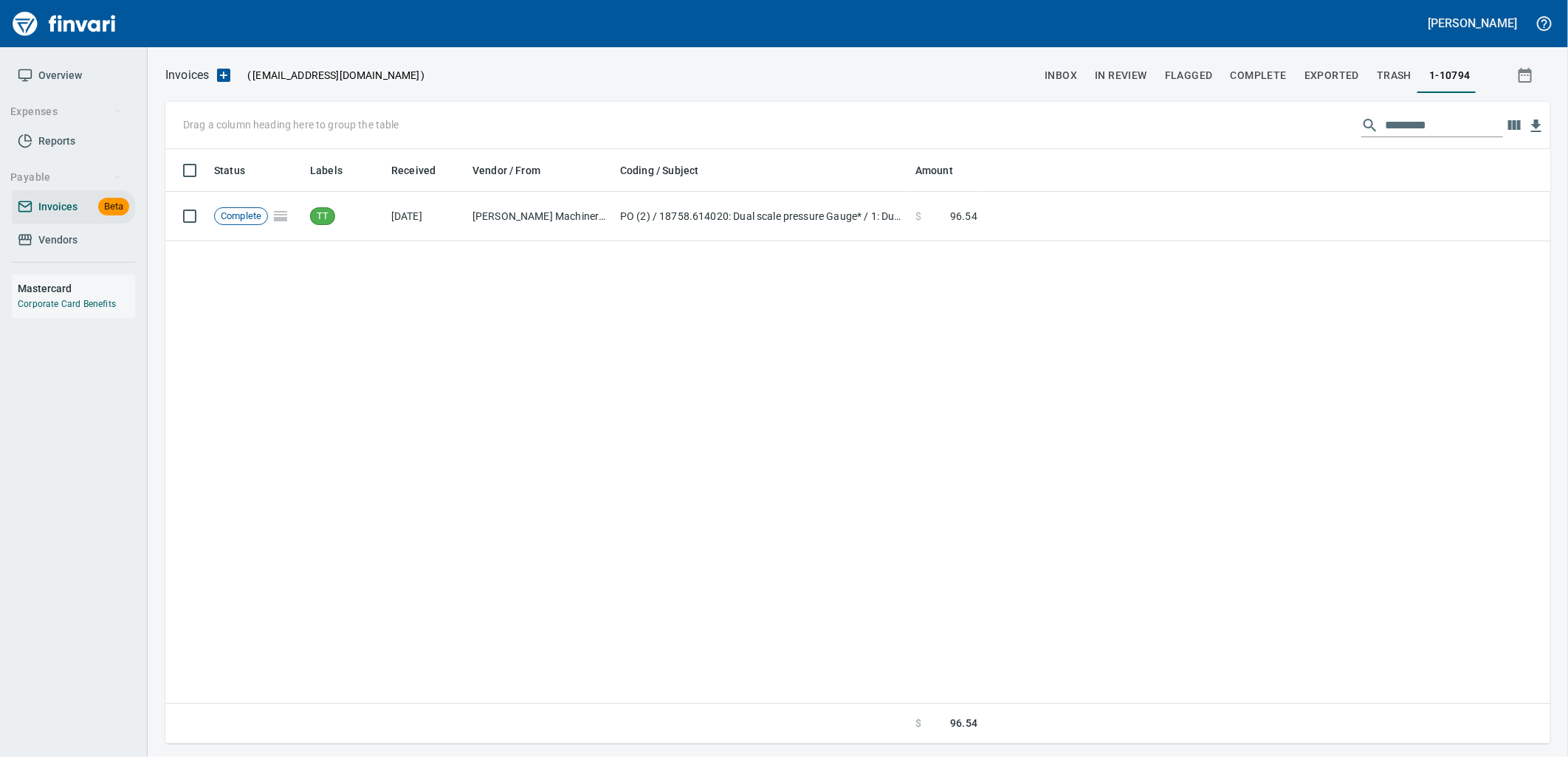
scroll to position [583, 1371]
click at [999, 282] on div "Status Labels Received Vendor / From Coding / Subject Amount Complete TT [DATE]…" at bounding box center [858, 446] width 1385 height 595
click at [1441, 127] on input "*********" at bounding box center [1444, 125] width 118 height 24
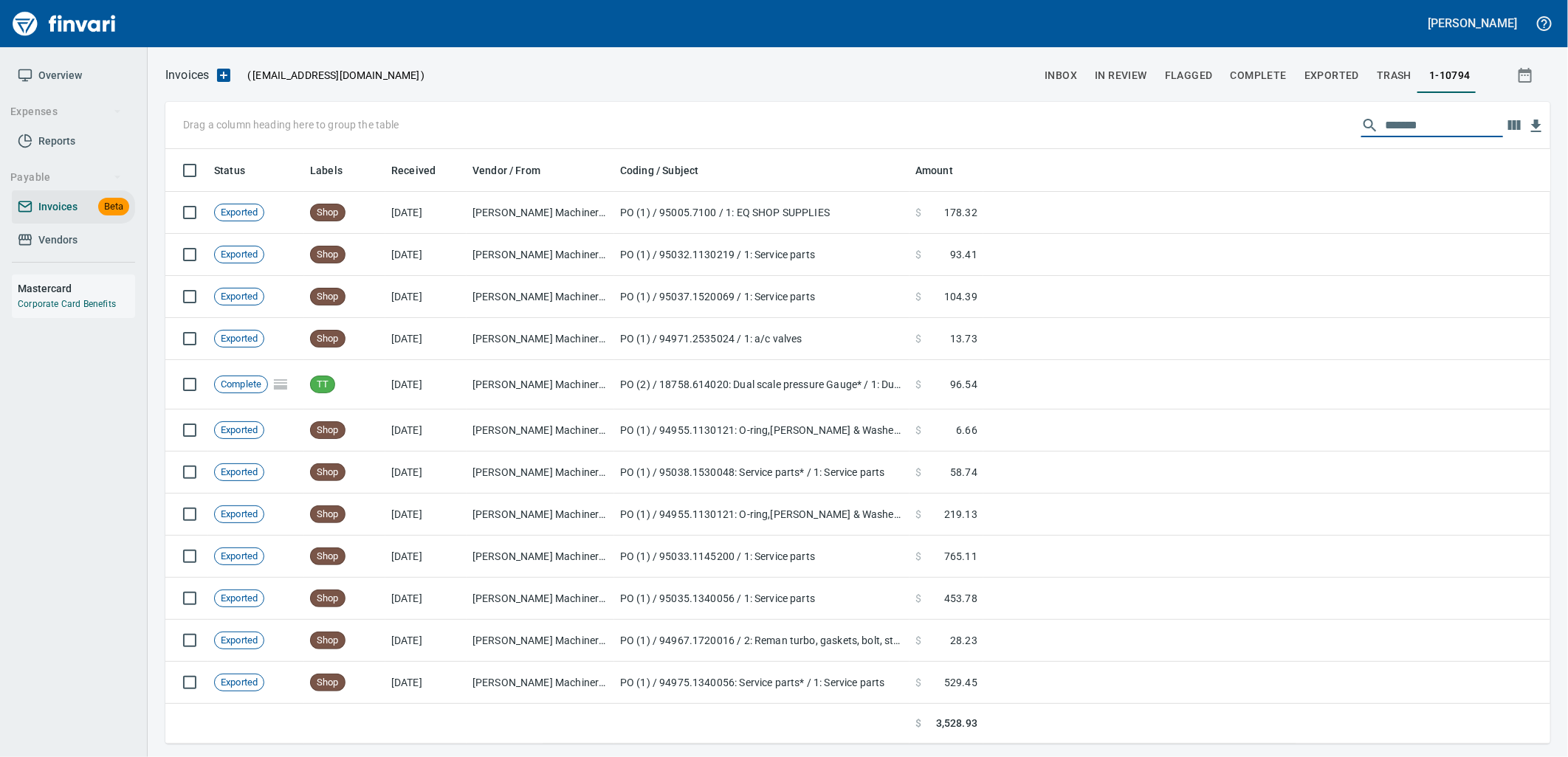
scroll to position [583, 1361]
type input "*********"
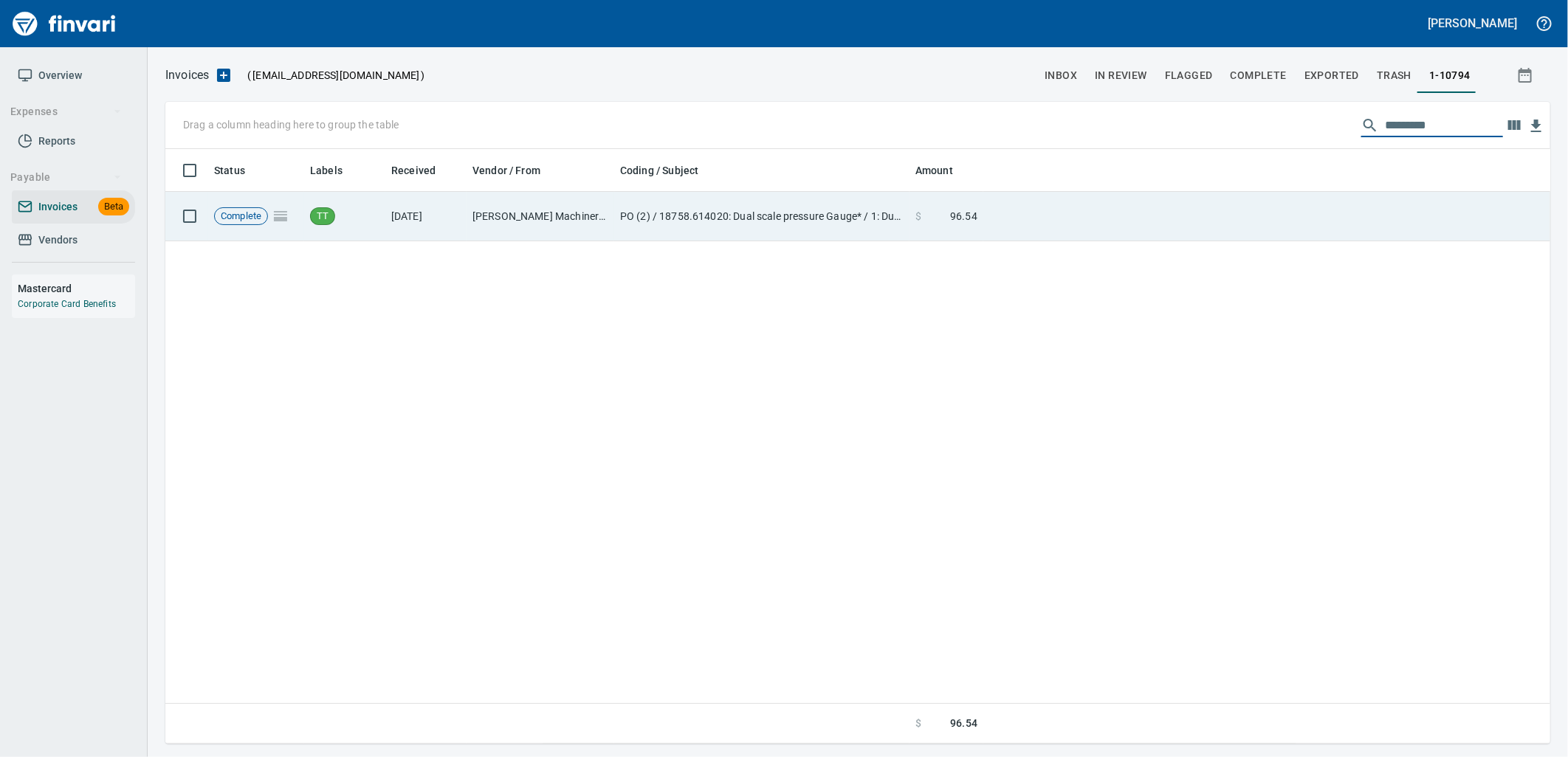
click at [1109, 233] on td at bounding box center [1266, 217] width 567 height 50
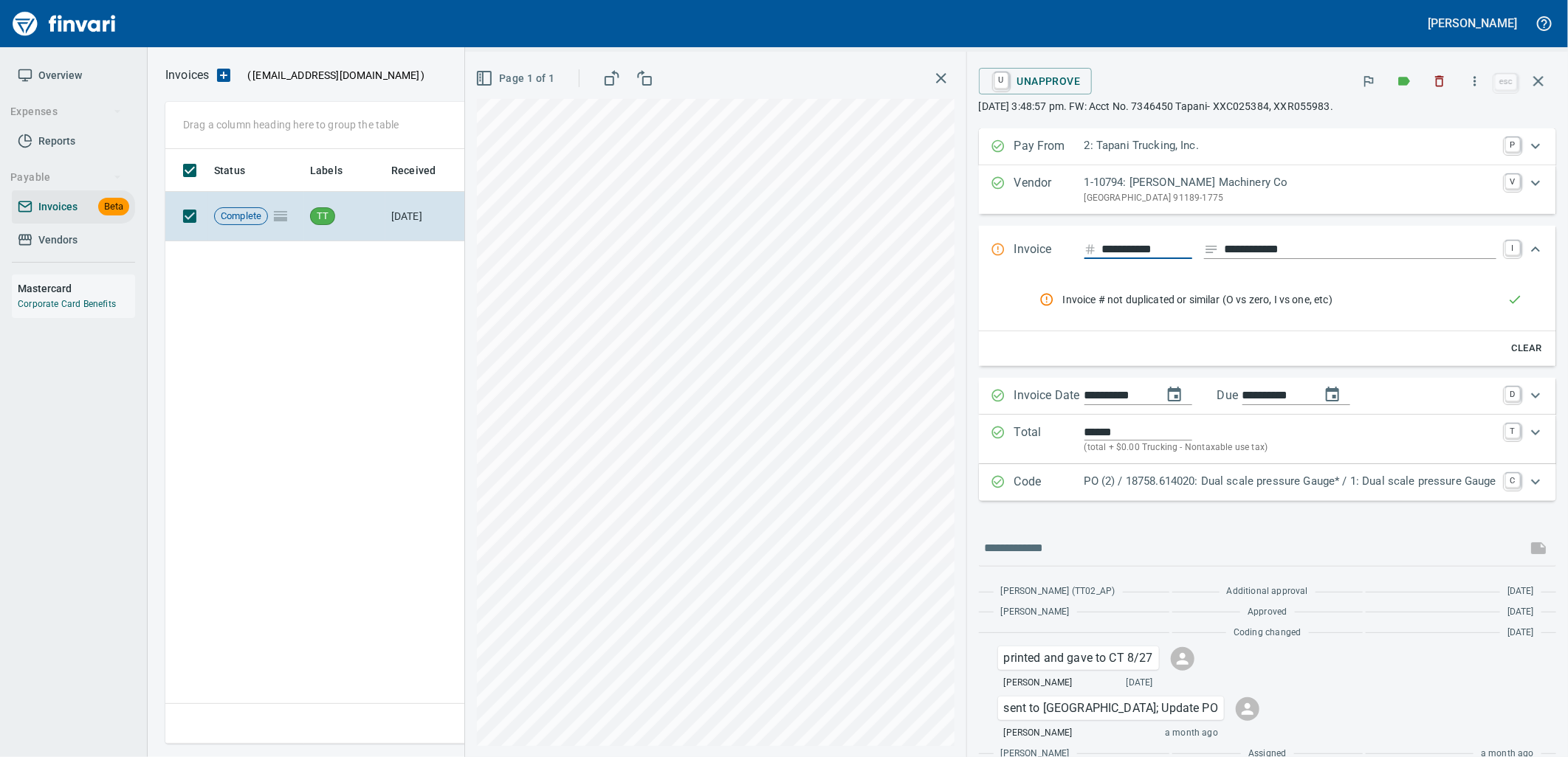
click at [1509, 299] on icon "rules from agents" at bounding box center [1514, 299] width 14 height 14
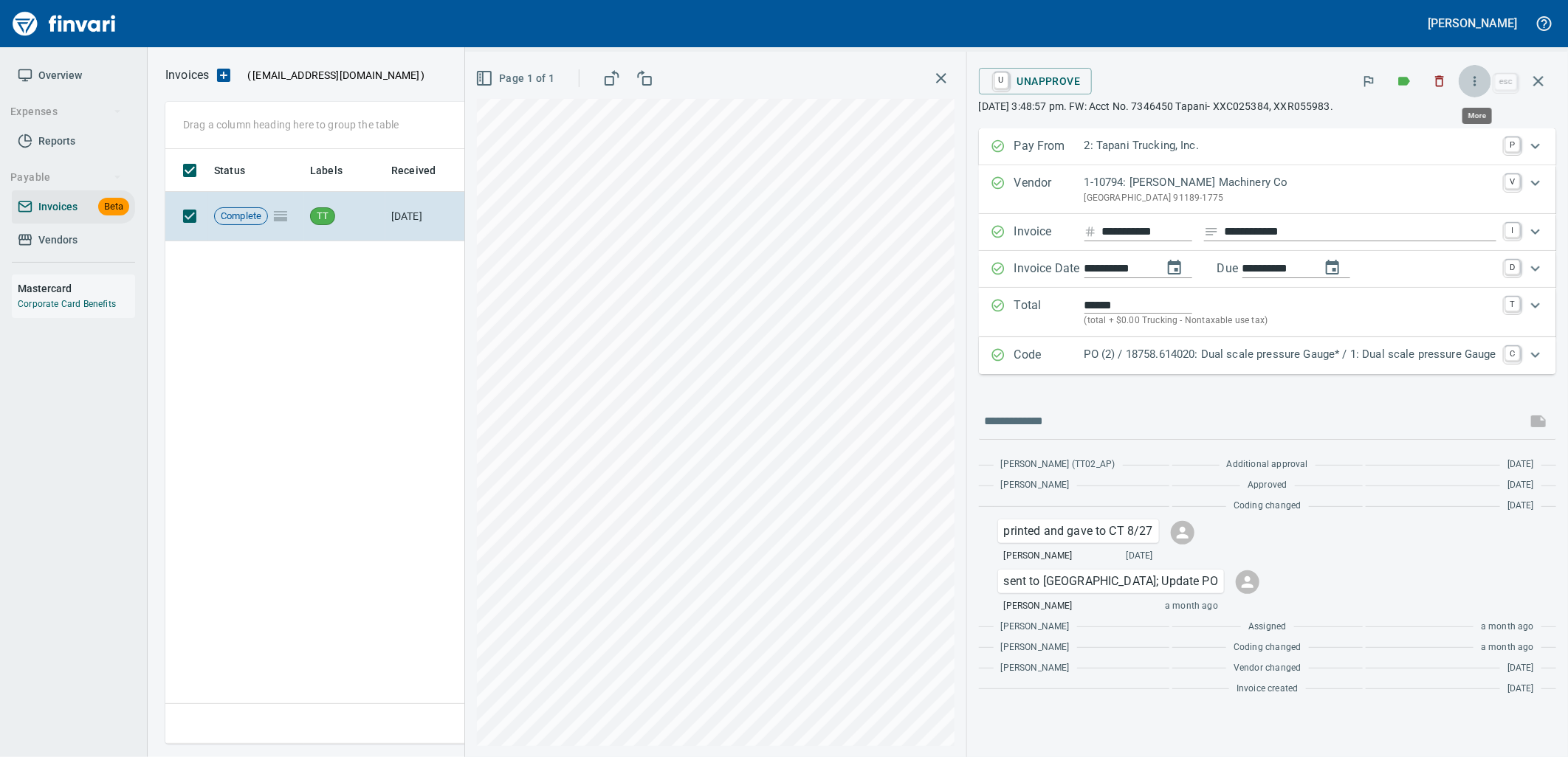
click at [1472, 85] on icon "button" at bounding box center [1474, 81] width 14 height 14
click at [1441, 120] on span "Create Import" at bounding box center [1473, 123] width 142 height 18
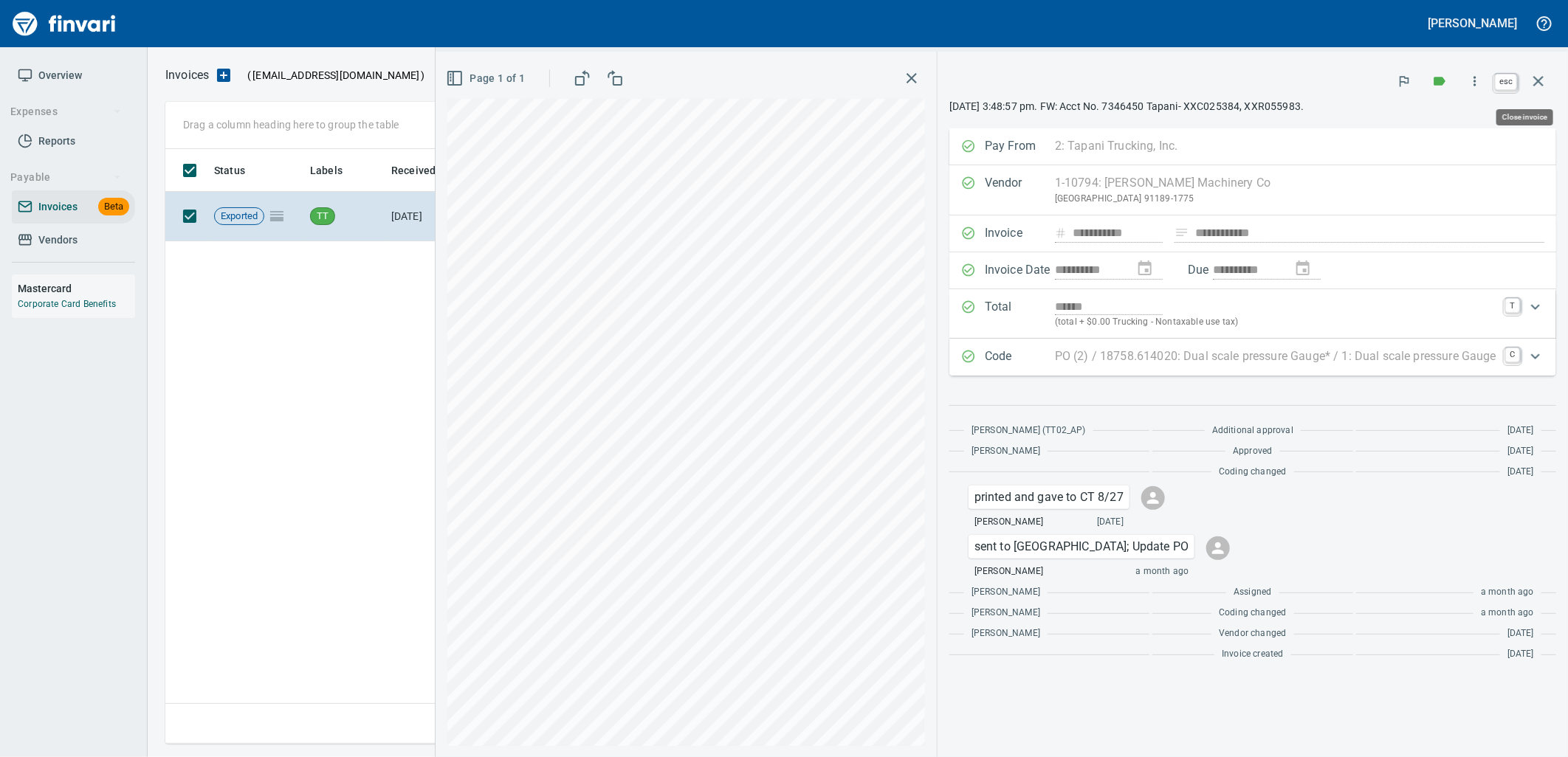
click at [1537, 82] on icon "button" at bounding box center [1538, 82] width 11 height 11
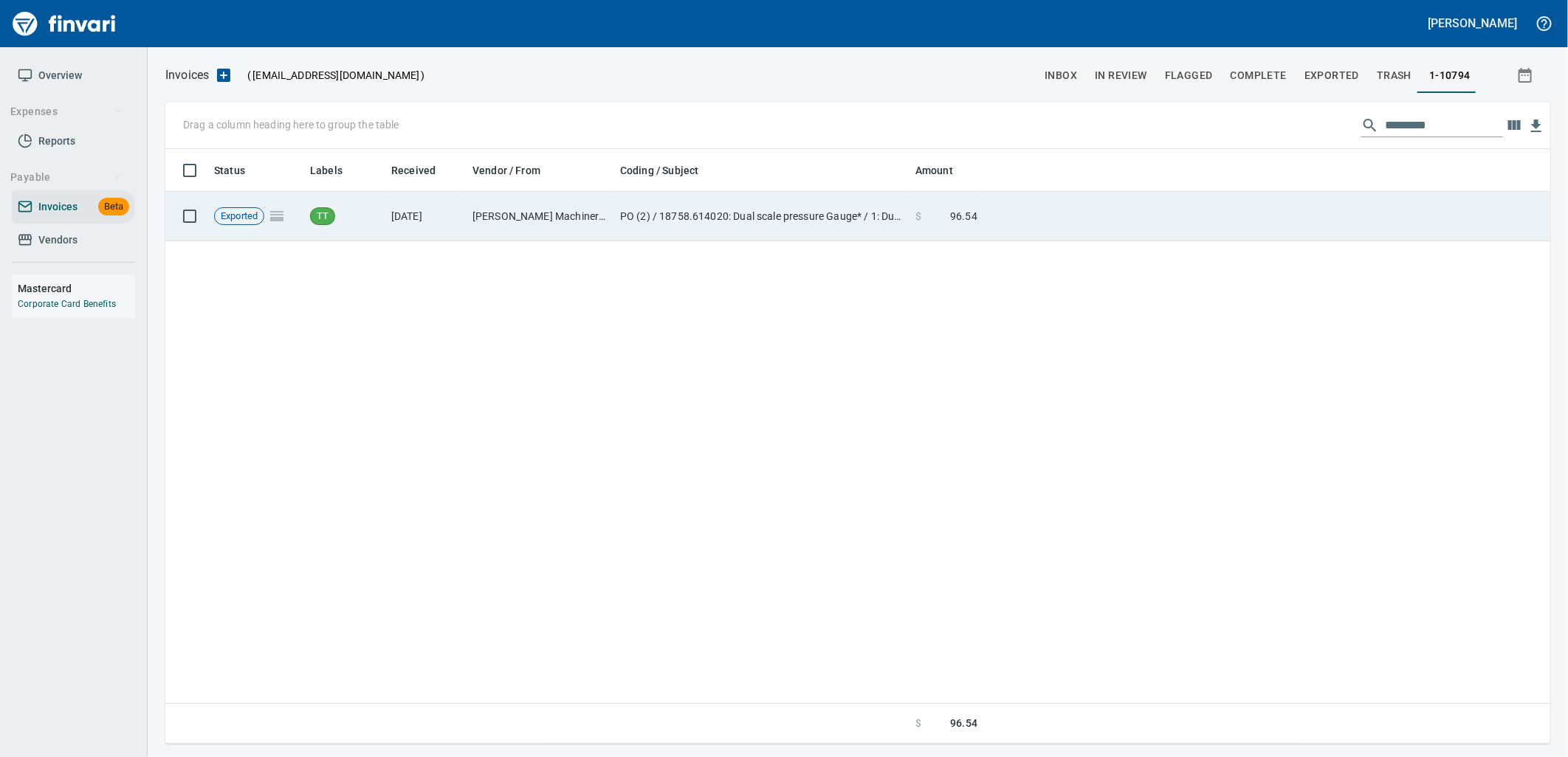
click at [1030, 230] on td at bounding box center [1266, 217] width 567 height 50
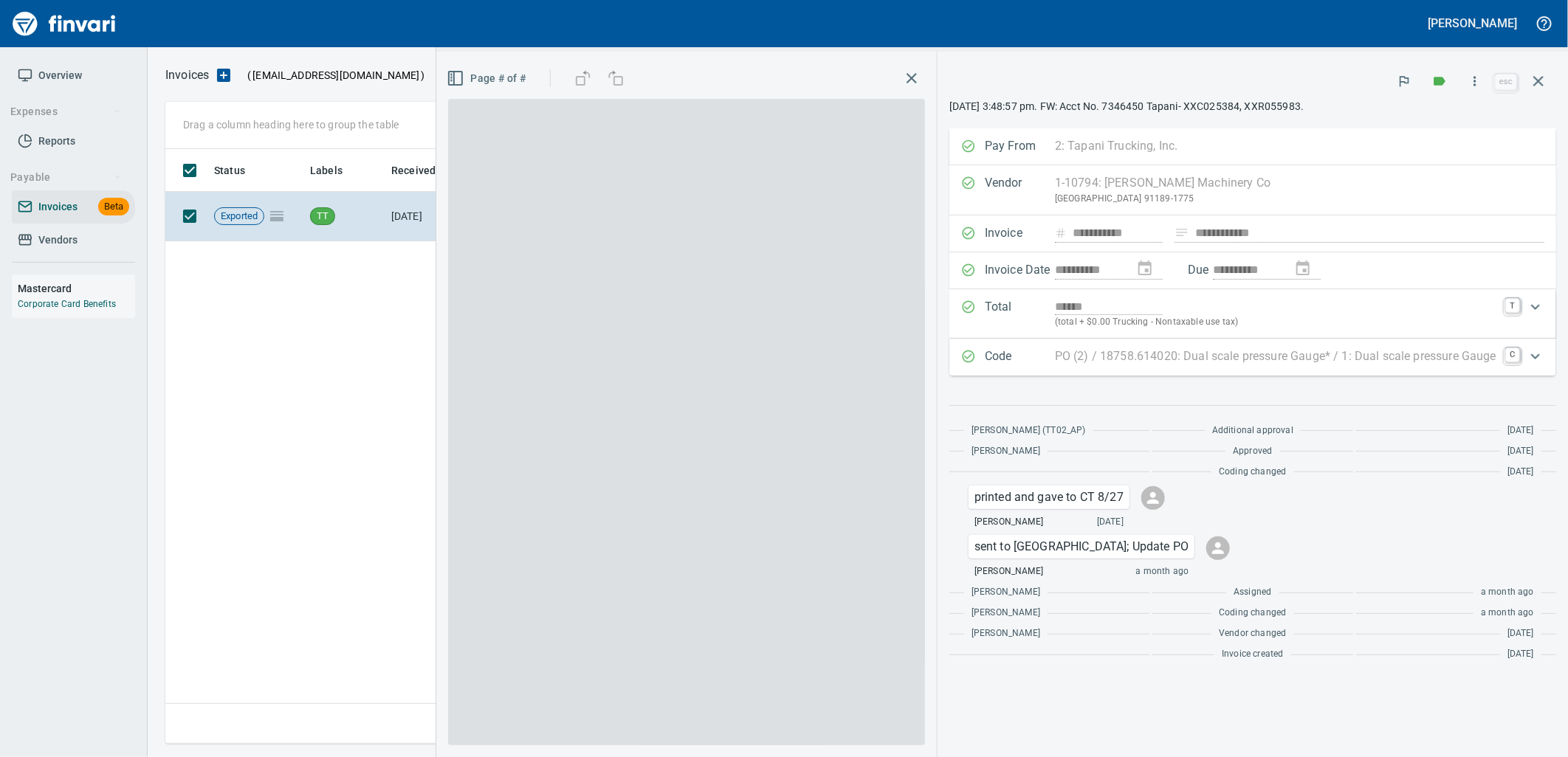
scroll to position [583, 1371]
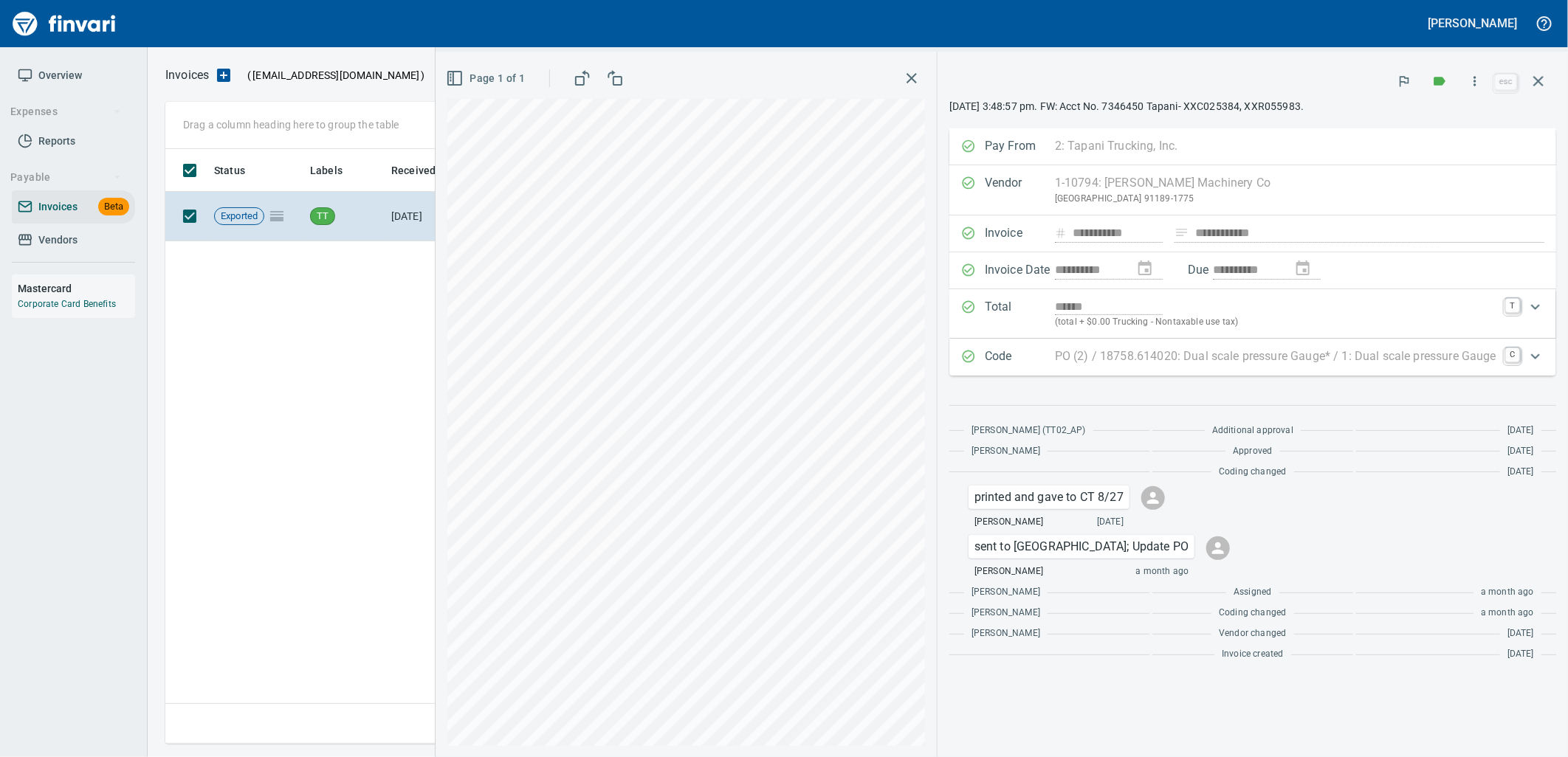
click at [365, 372] on div "Status Labels Received Vendor / From Coding / Subject Amount Exported TT [DATE]…" at bounding box center [857, 446] width 1384 height 595
click at [1547, 89] on icon "button" at bounding box center [1537, 81] width 18 height 18
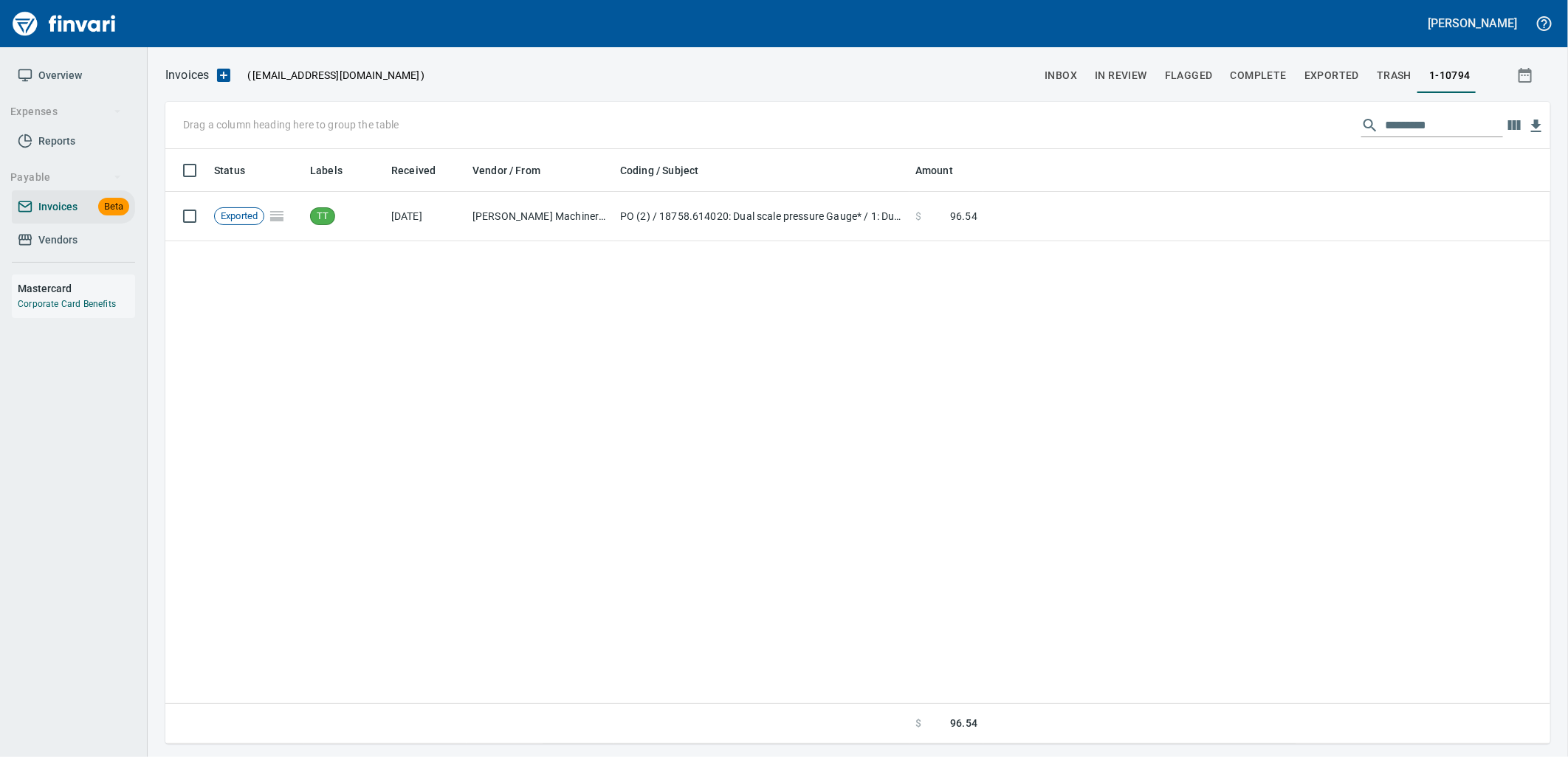
scroll to position [583, 1371]
drag, startPoint x: 1465, startPoint y: 124, endPoint x: 1334, endPoint y: 129, distance: 131.1
click at [1334, 129] on div "Drag a column heading here to group the table *********" at bounding box center [858, 126] width 1385 height 47
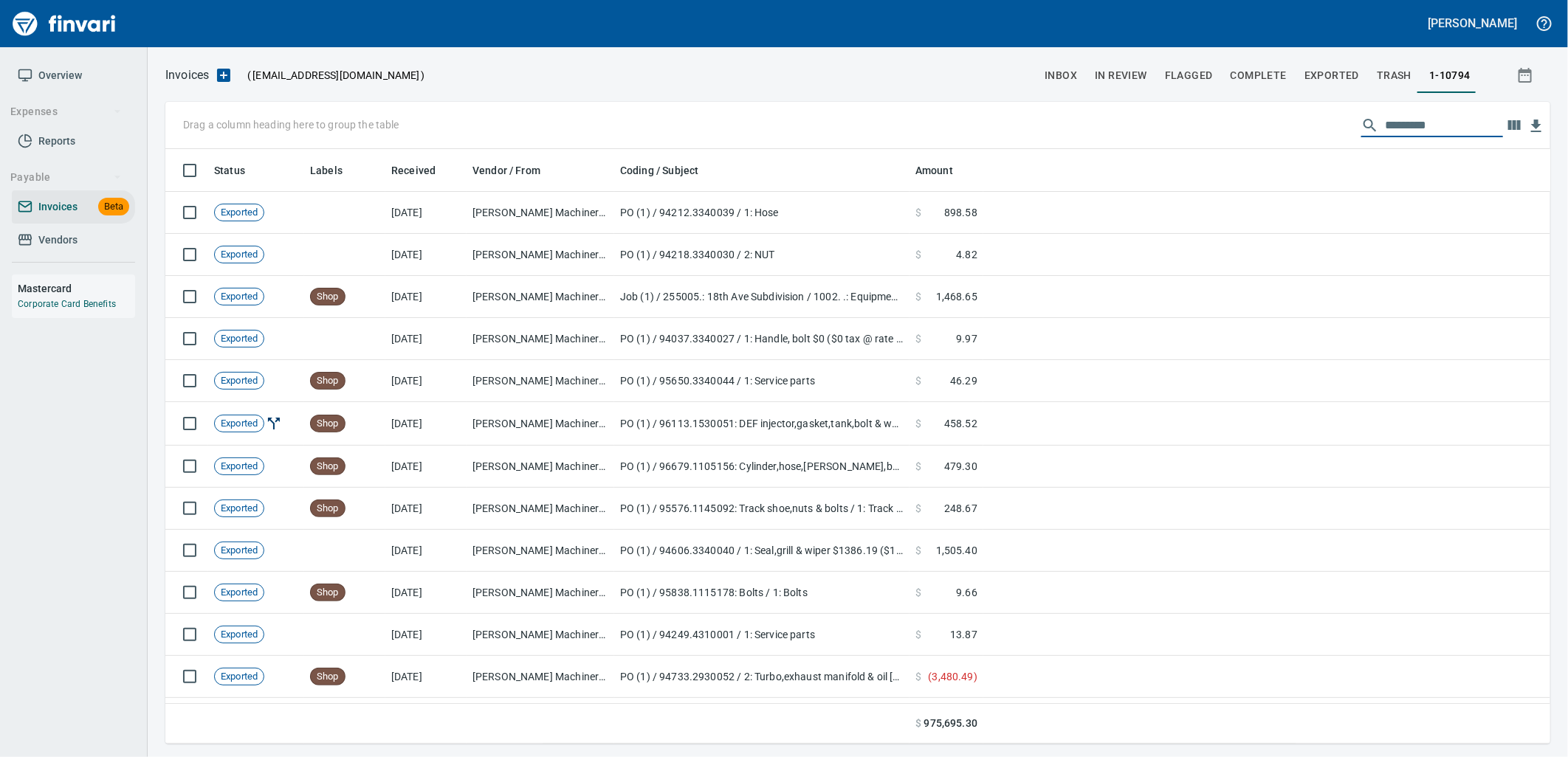
click at [1052, 82] on button "inbox" at bounding box center [1061, 75] width 50 height 35
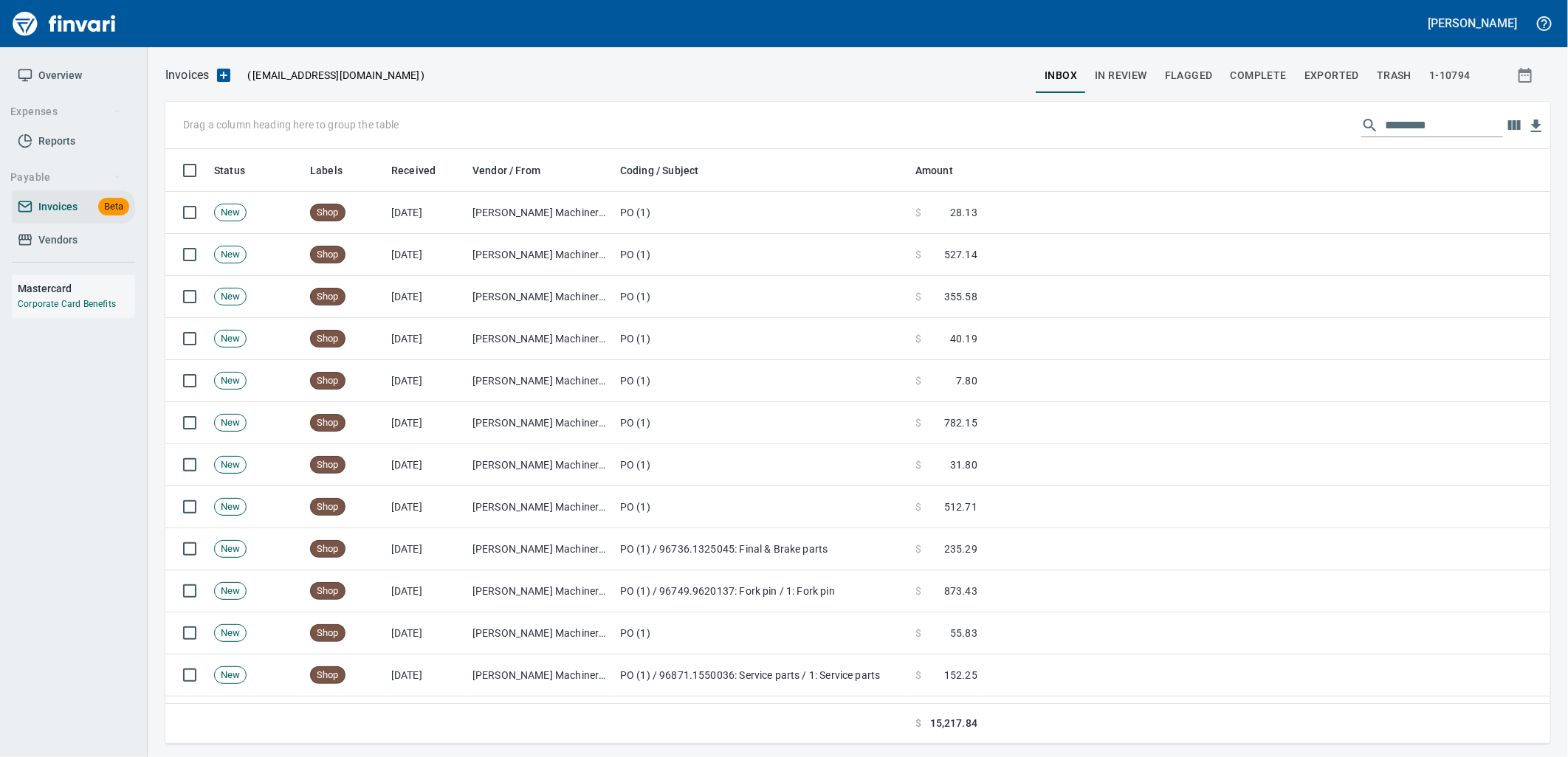
scroll to position [583, 1361]
click at [1412, 127] on input "text" at bounding box center [1444, 125] width 118 height 24
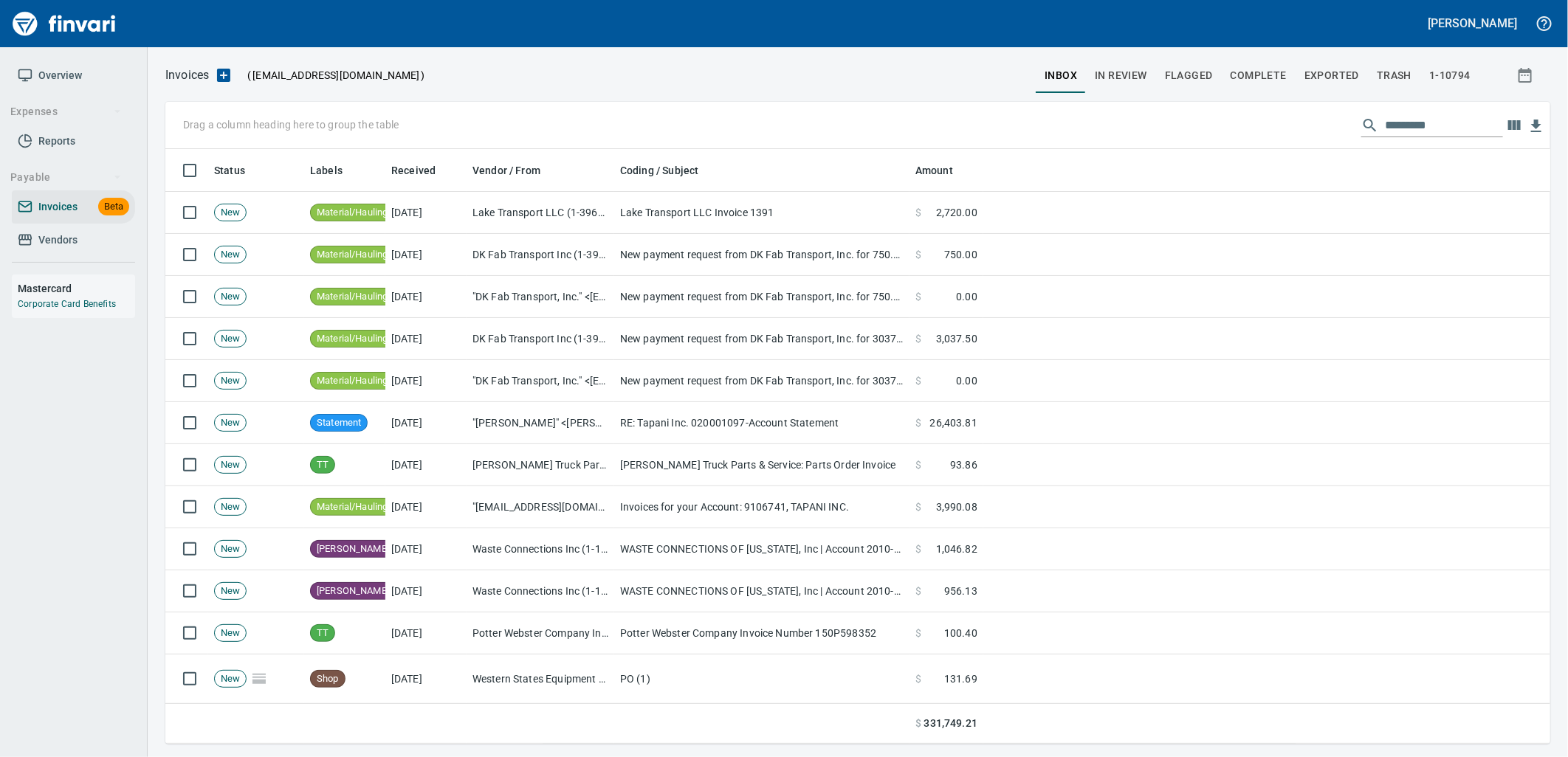
click at [65, 239] on span "Vendors" at bounding box center [57, 240] width 39 height 18
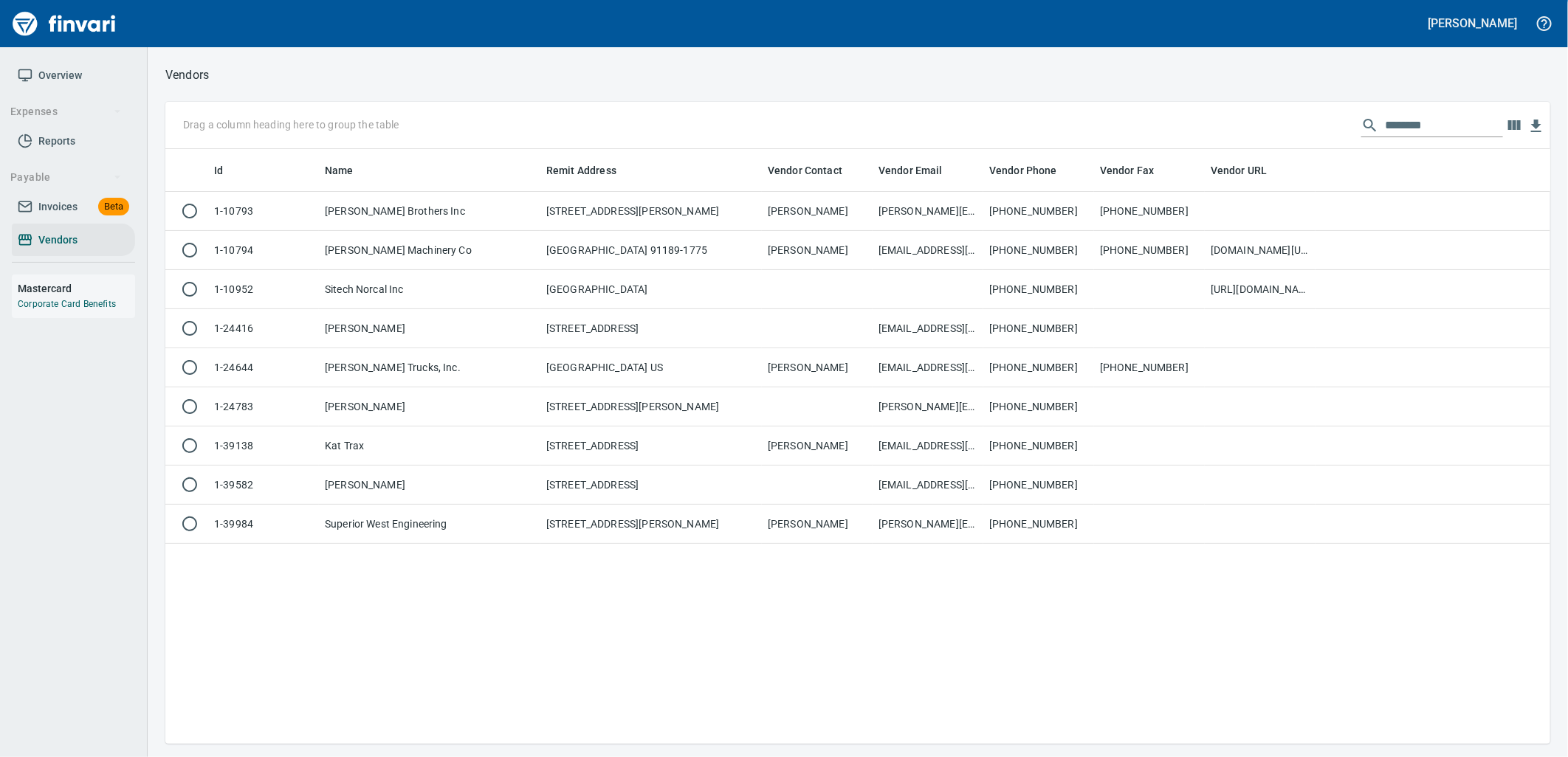
scroll to position [583, 1373]
drag, startPoint x: 1379, startPoint y: 124, endPoint x: 1213, endPoint y: 136, distance: 166.4
click at [1220, 134] on div "Drag a column heading here to group the table ********" at bounding box center [858, 126] width 1385 height 47
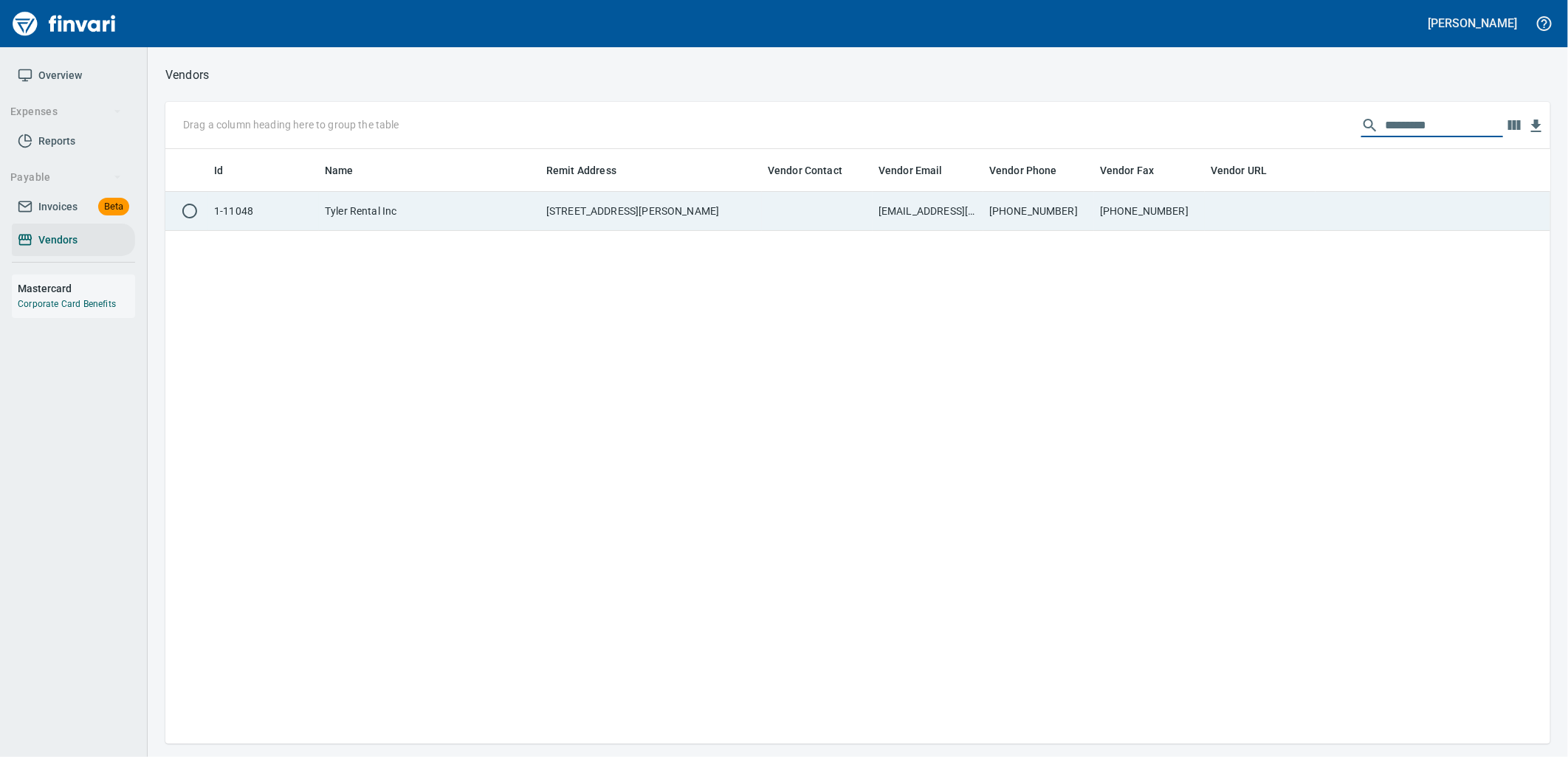
type input "*********"
click at [1071, 217] on td "[PHONE_NUMBER]" at bounding box center [1038, 211] width 111 height 39
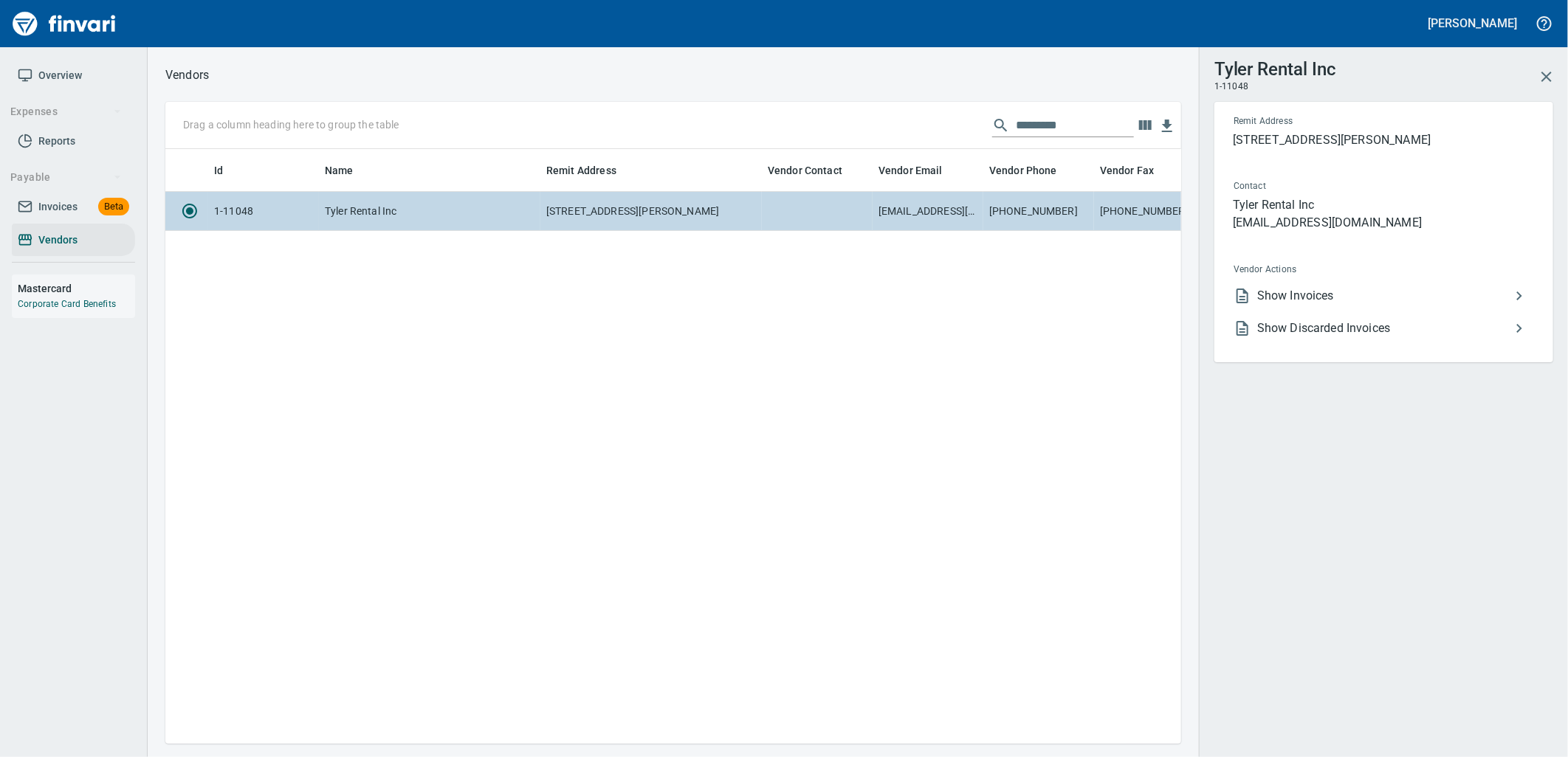
scroll to position [570, 1004]
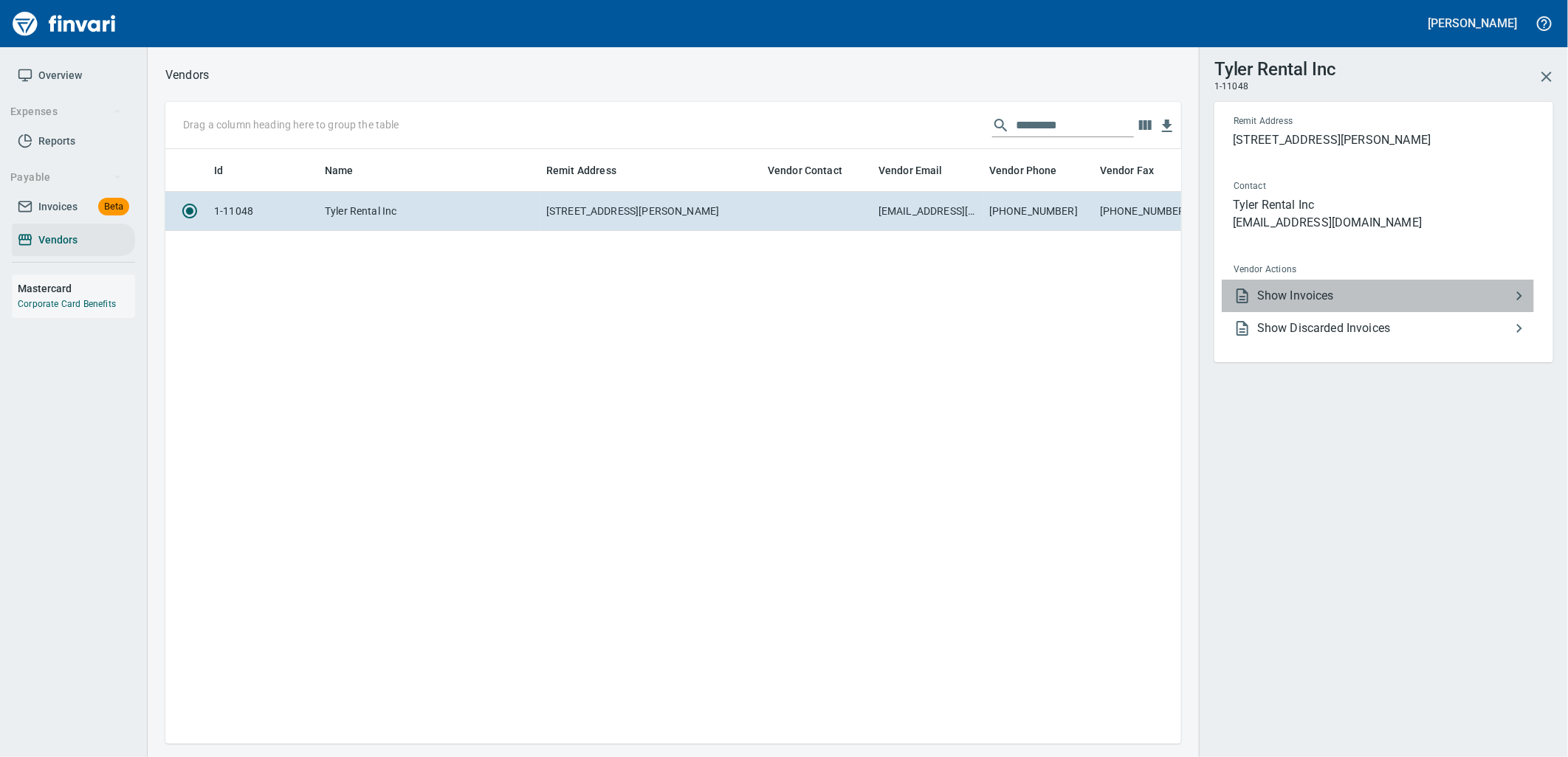
click at [1277, 300] on span "Show Invoices" at bounding box center [1383, 295] width 253 height 18
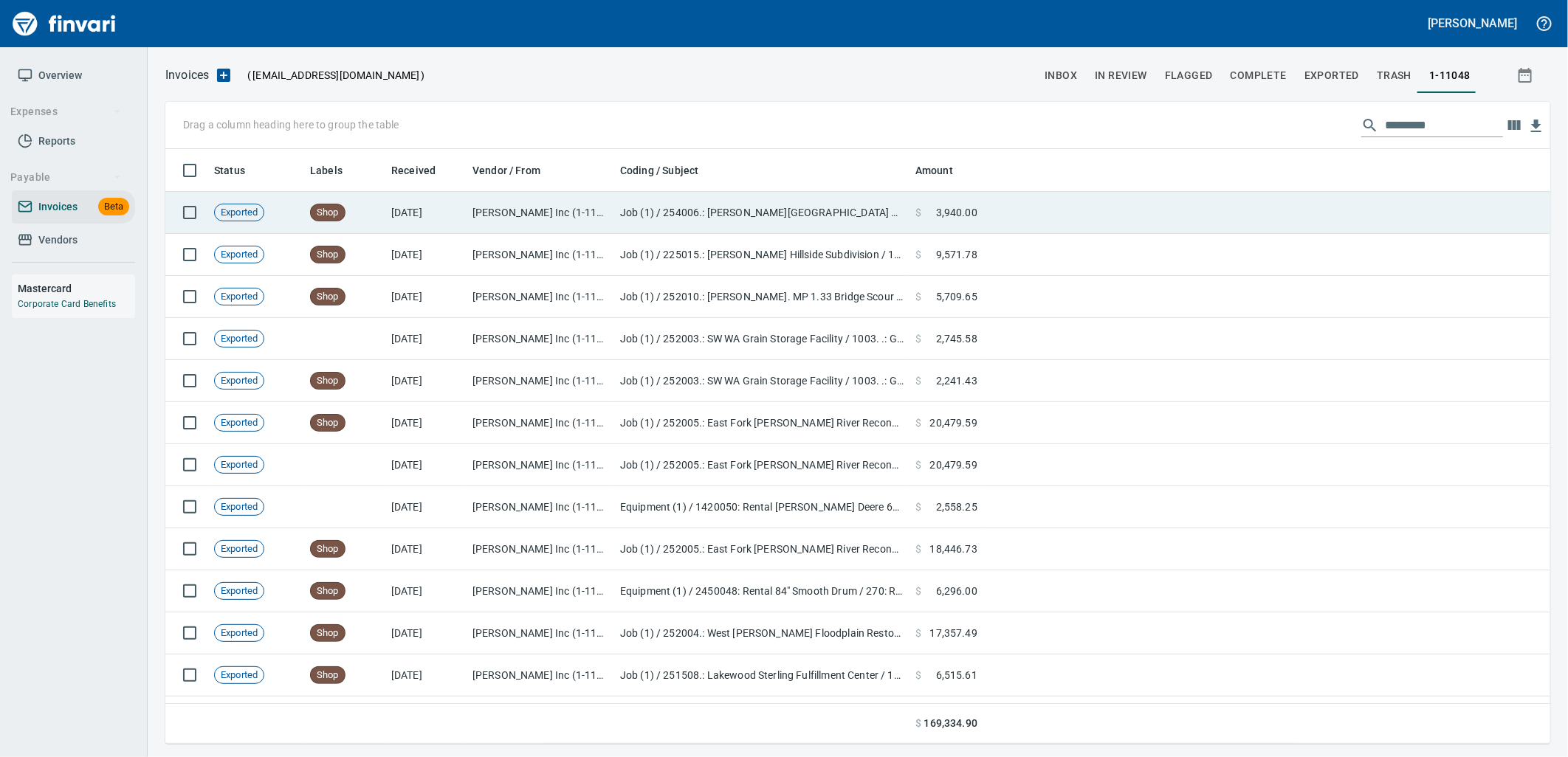
scroll to position [583, 1361]
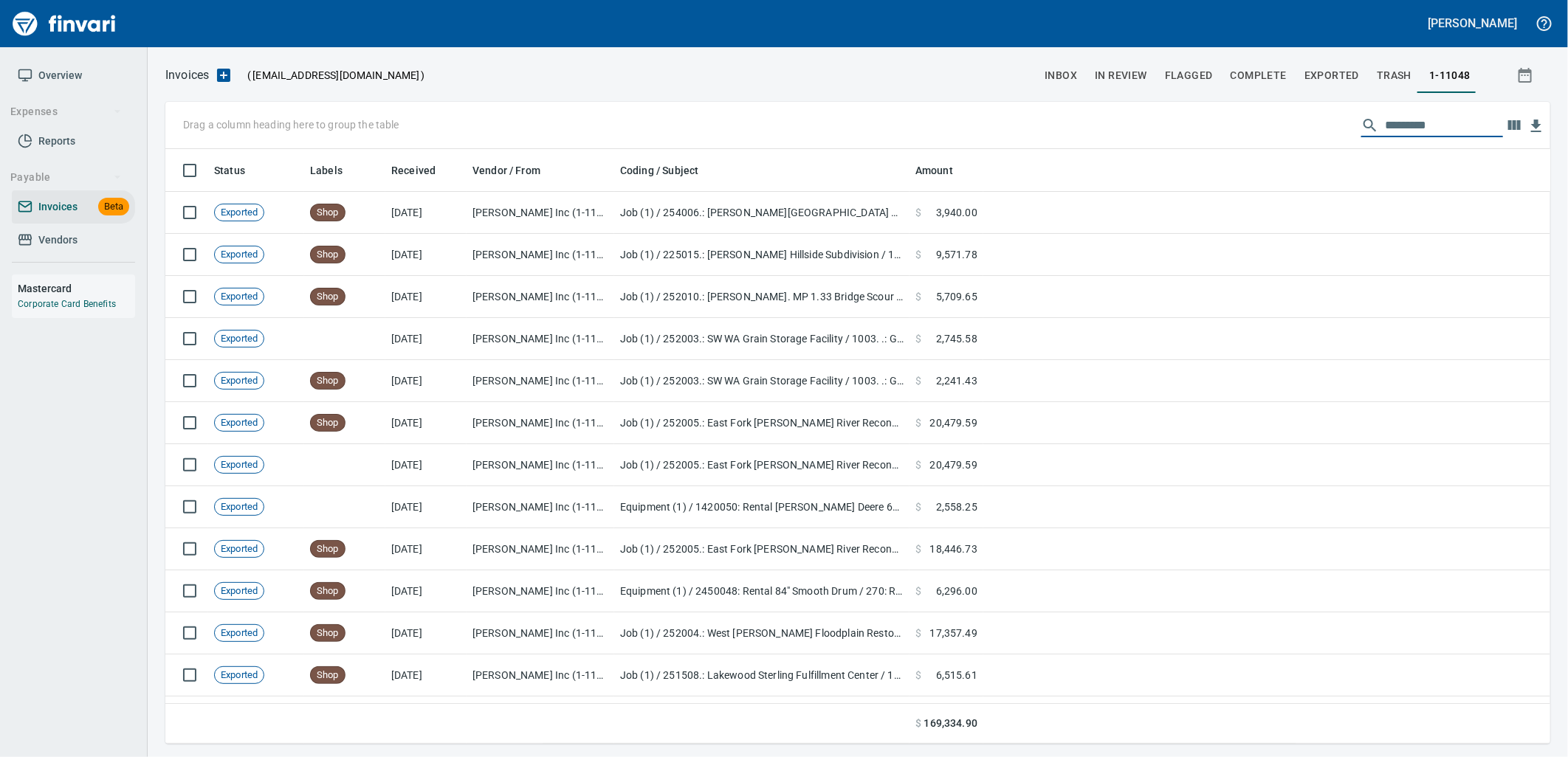
click at [1395, 129] on input "text" at bounding box center [1444, 125] width 118 height 24
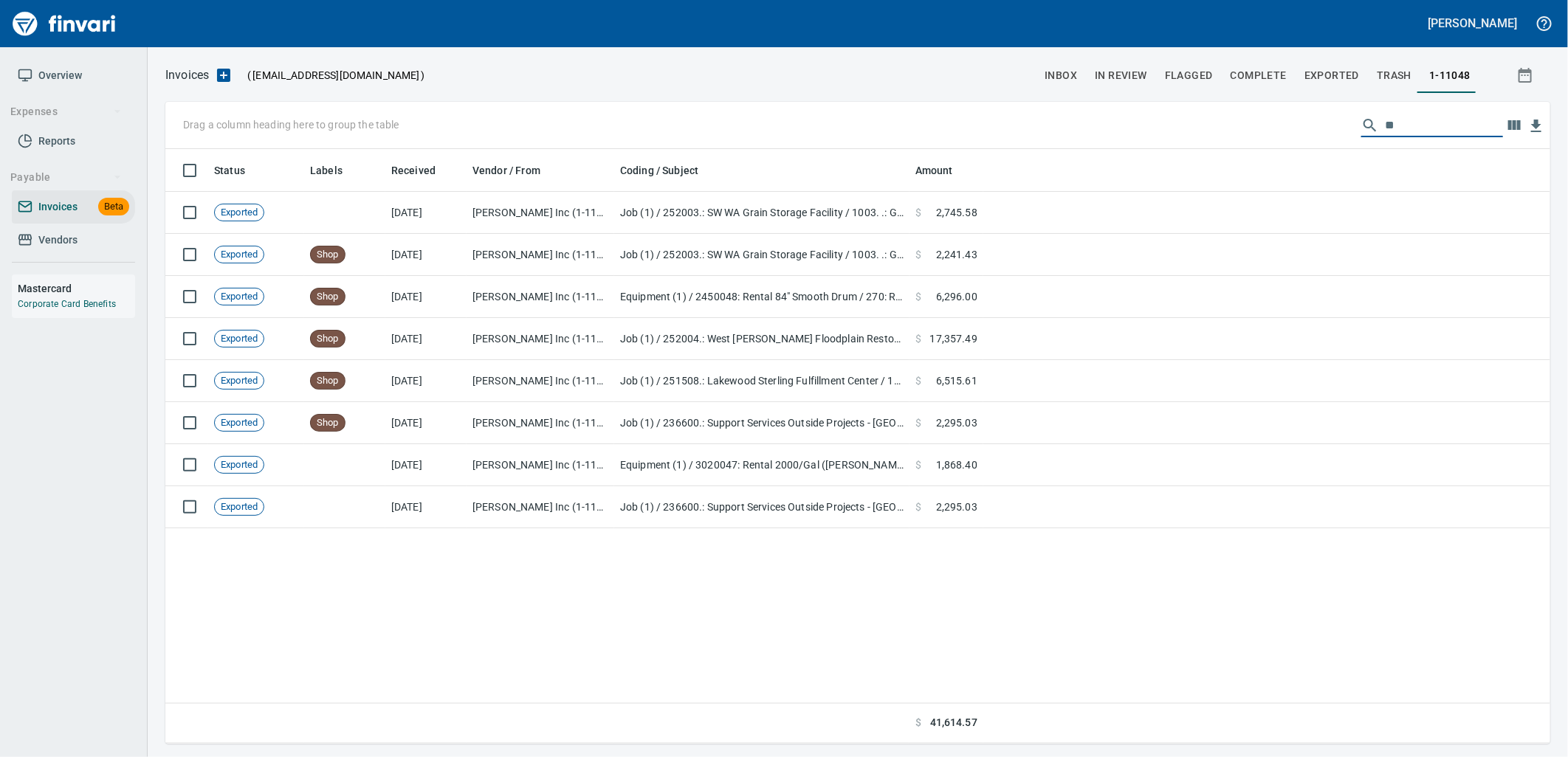
type input "*"
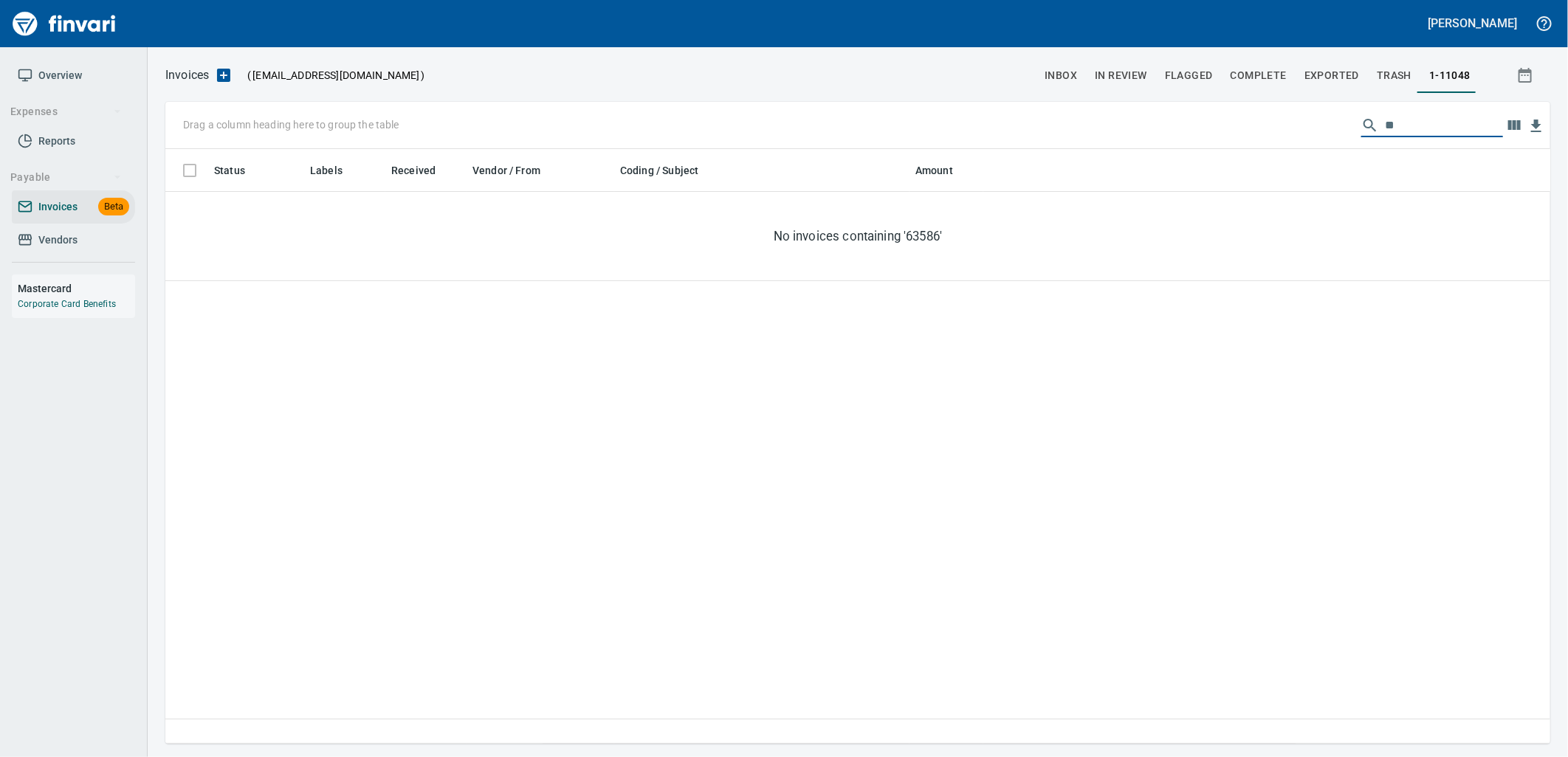
type input "*"
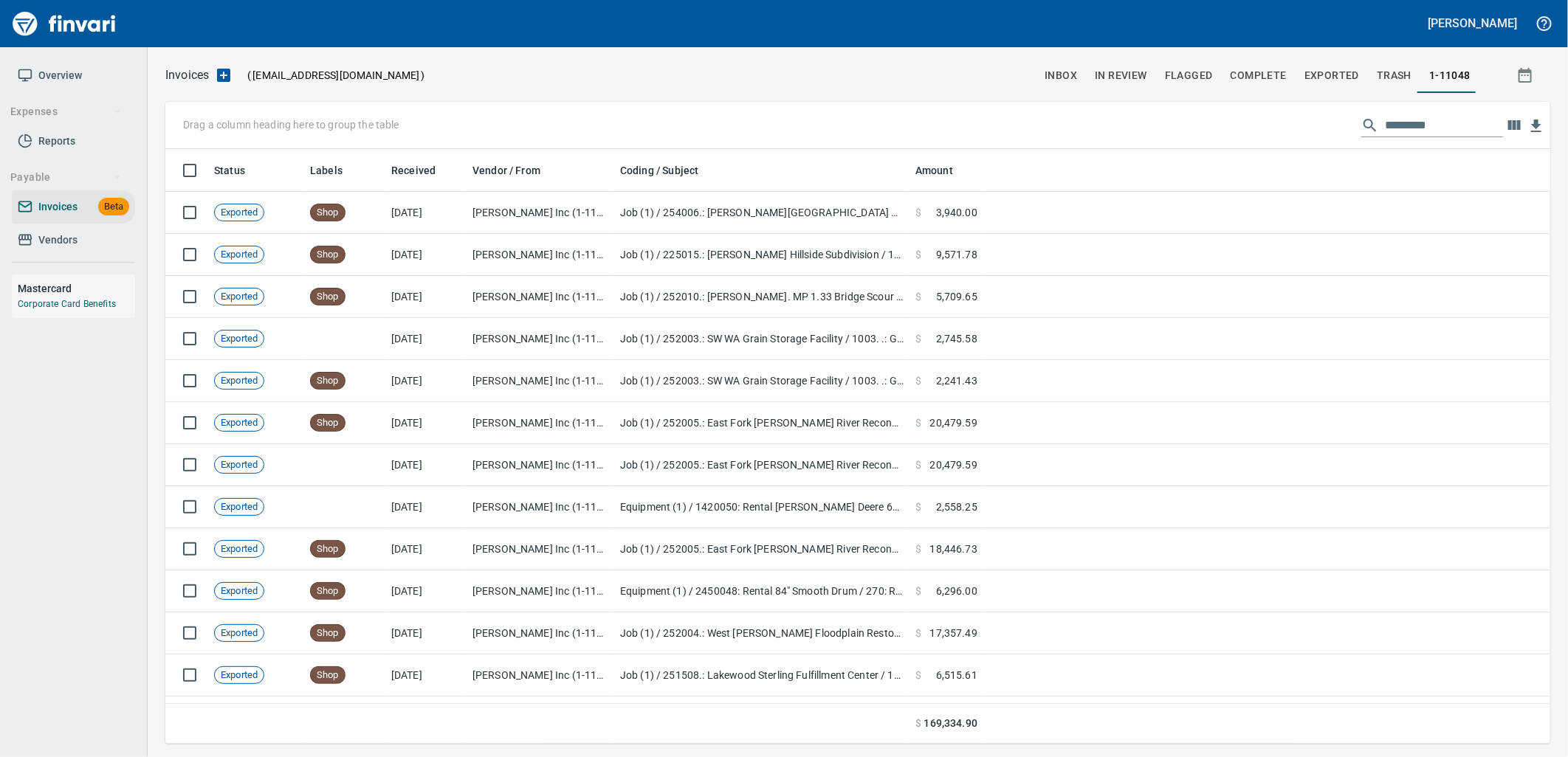
click at [76, 241] on span "Vendors" at bounding box center [57, 240] width 39 height 18
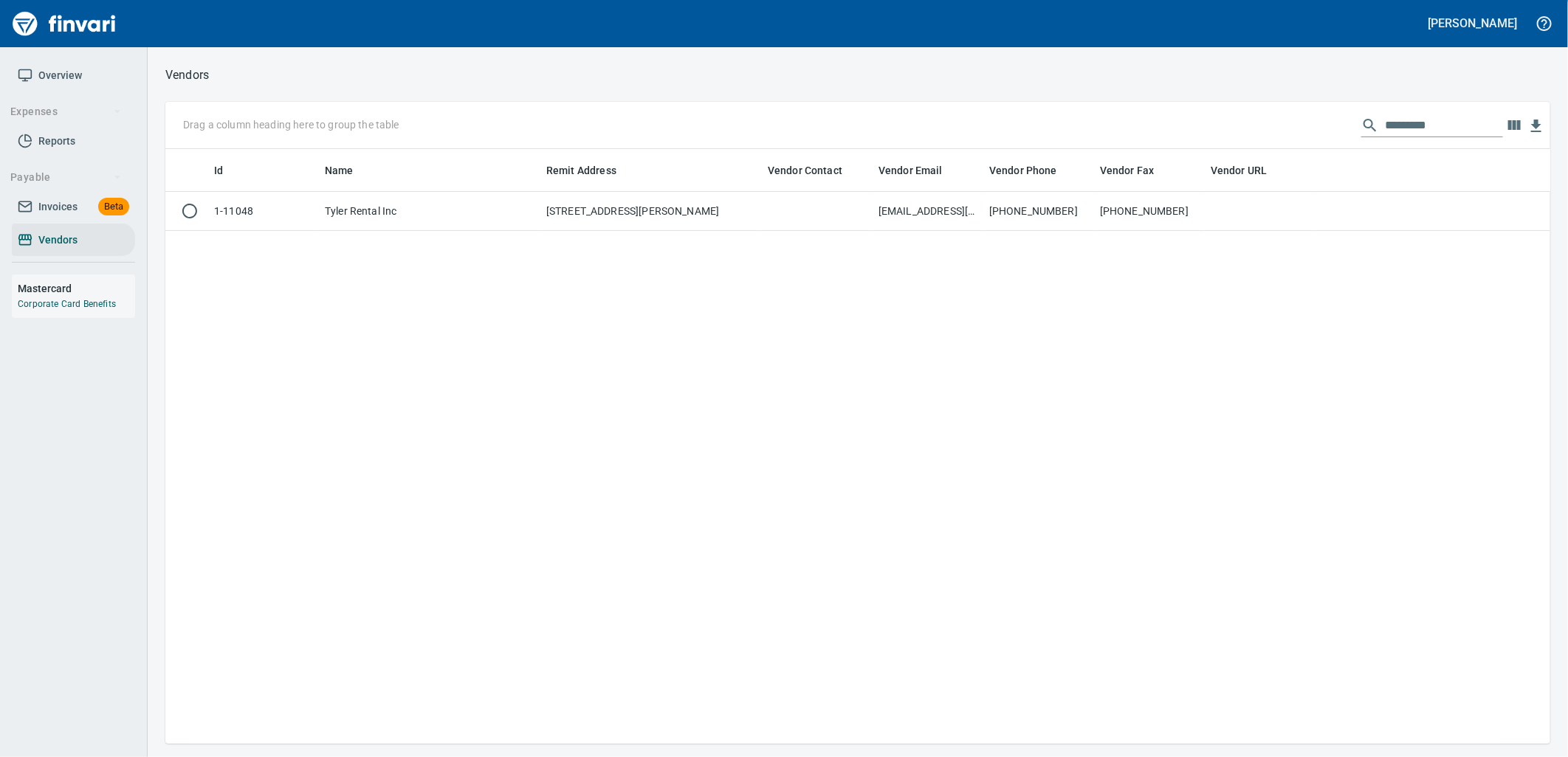
scroll to position [583, 1373]
drag, startPoint x: 1434, startPoint y: 123, endPoint x: 1138, endPoint y: 123, distance: 296.0
click at [1152, 122] on div "Drag a column heading here to group the table *********" at bounding box center [858, 126] width 1385 height 47
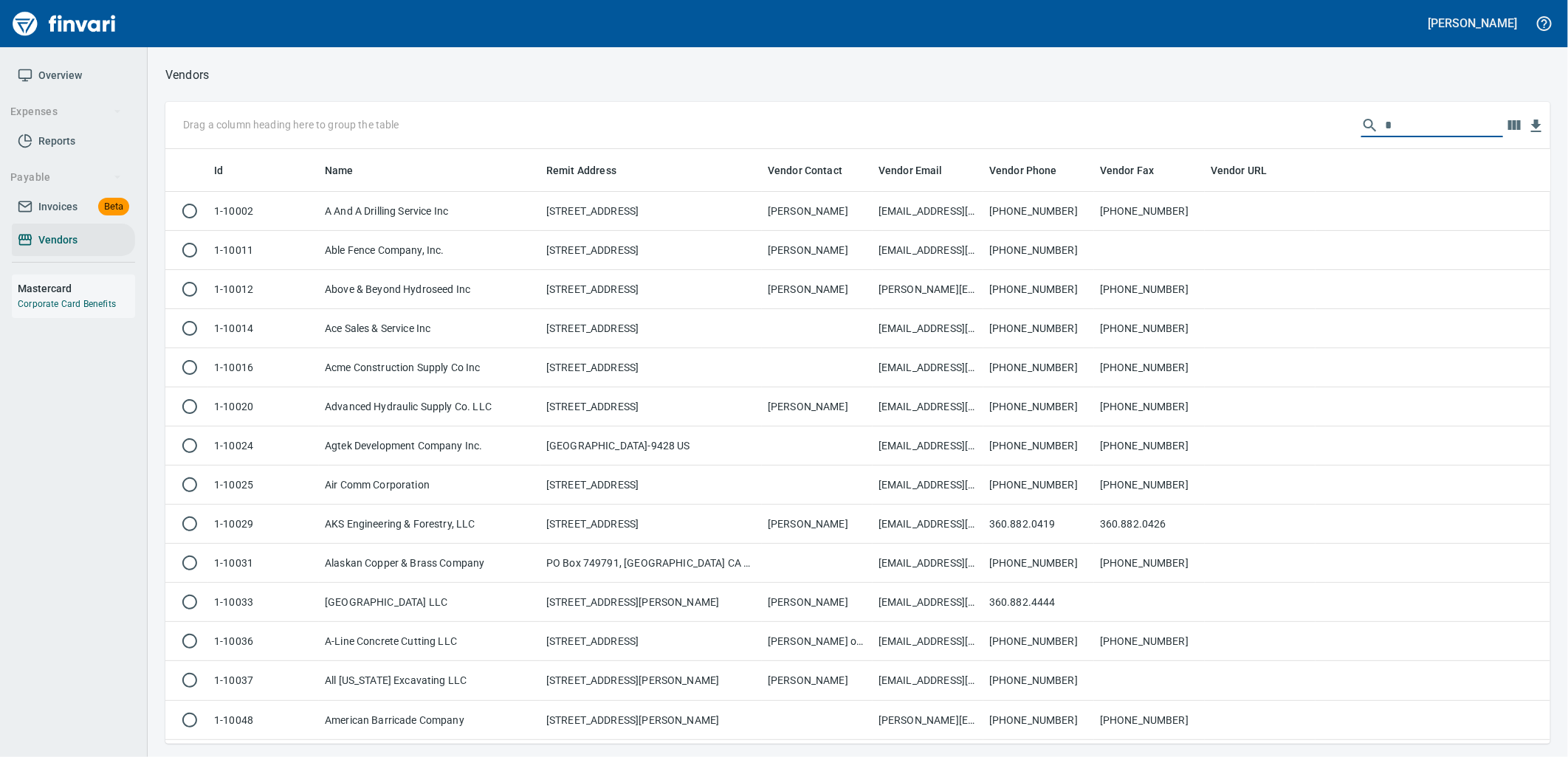
scroll to position [583, 1361]
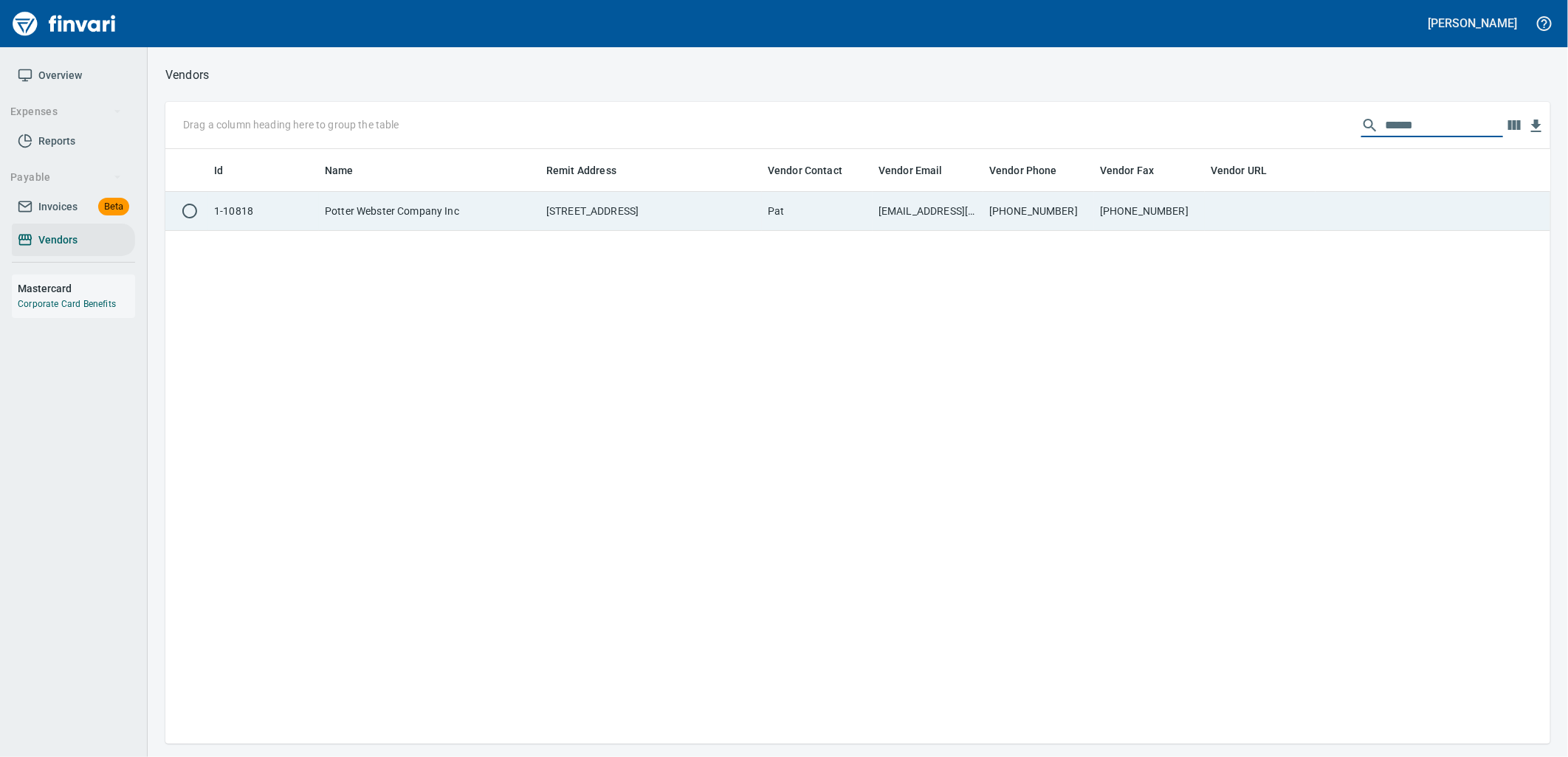
type input "******"
click at [1059, 197] on td "[PHONE_NUMBER]" at bounding box center [1038, 211] width 111 height 39
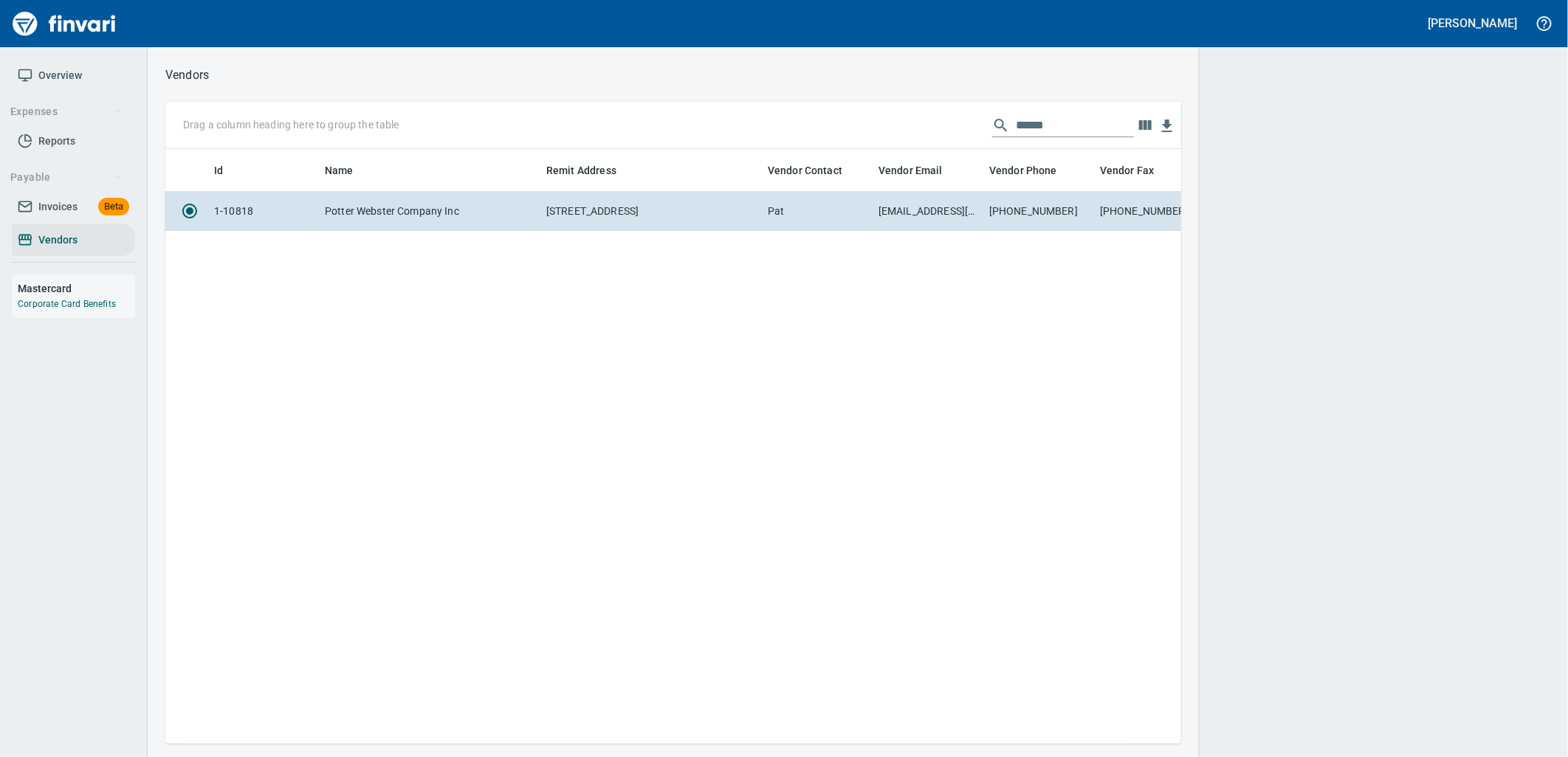
scroll to position [570, 1004]
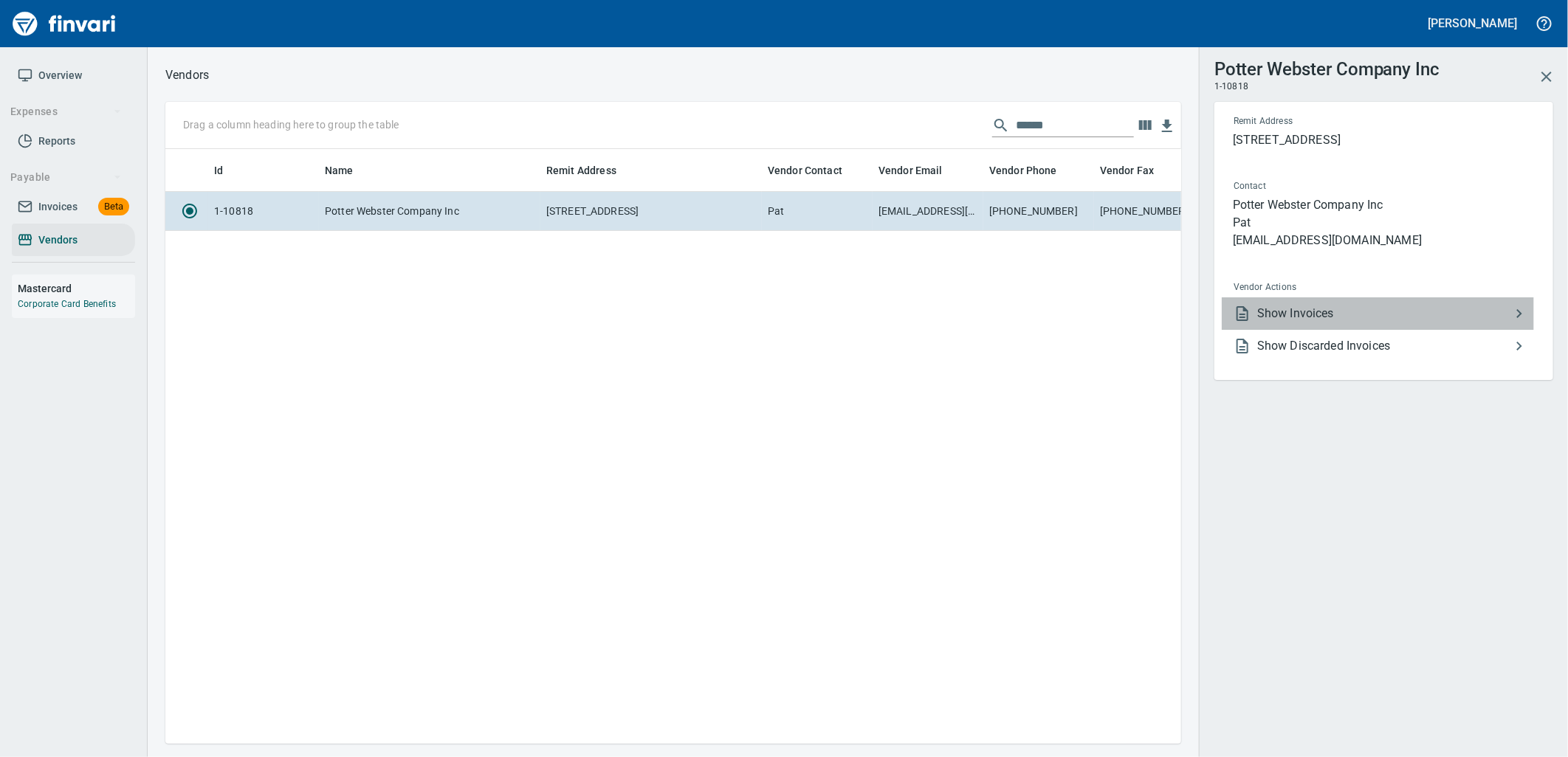
click at [1322, 306] on span "Show Invoices" at bounding box center [1383, 313] width 253 height 18
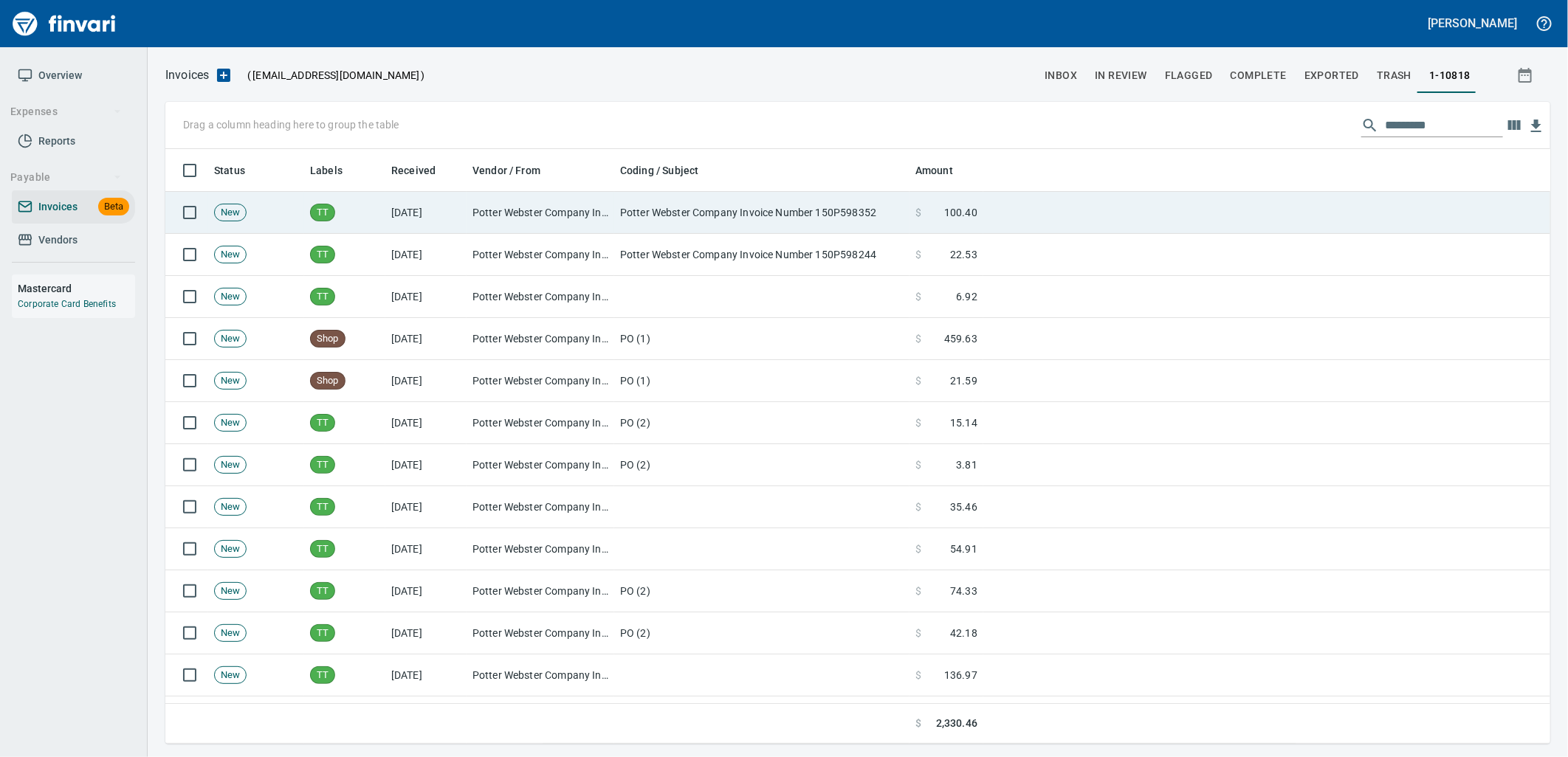
scroll to position [583, 1361]
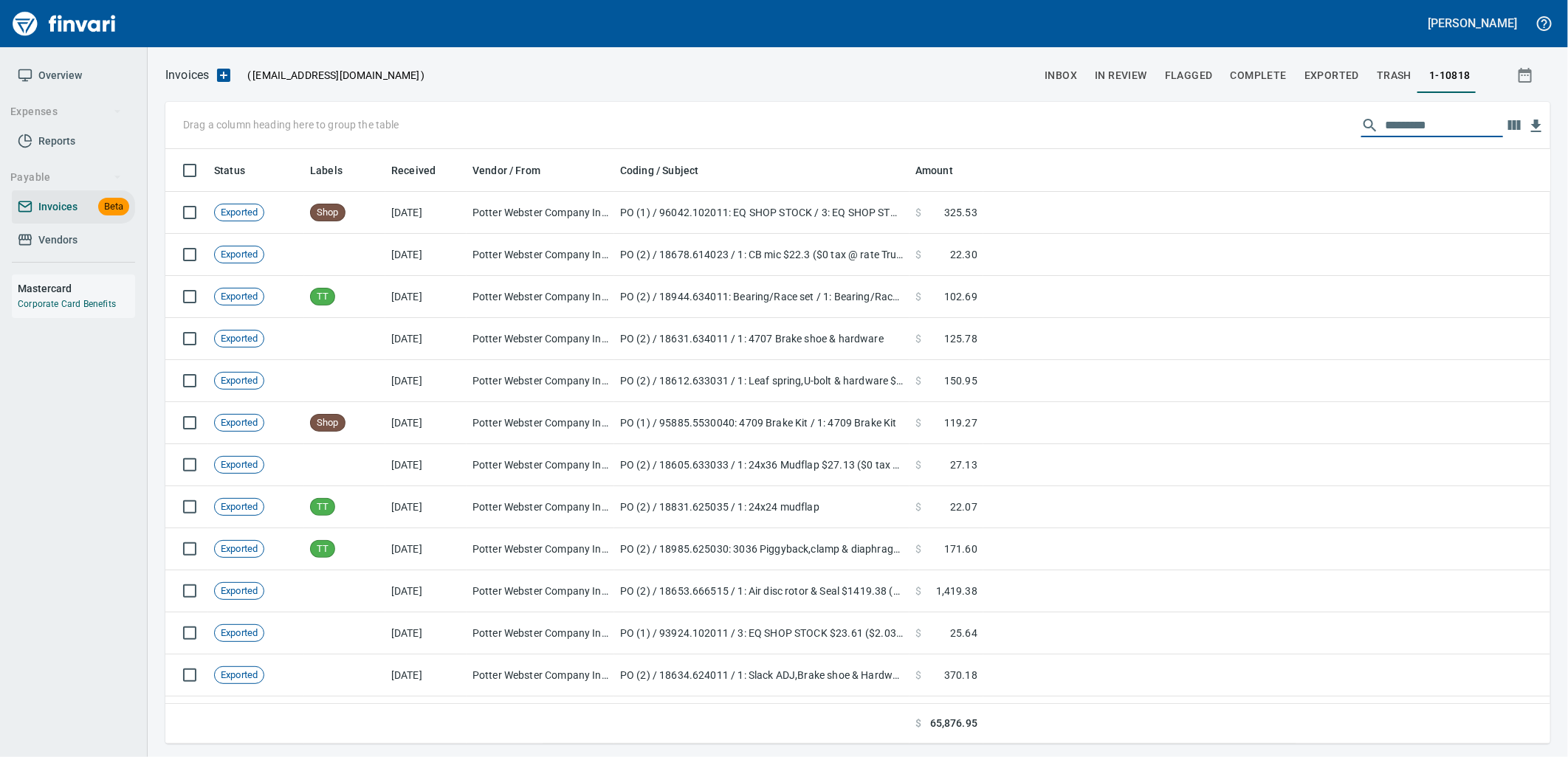
click at [1401, 114] on input "text" at bounding box center [1444, 125] width 118 height 24
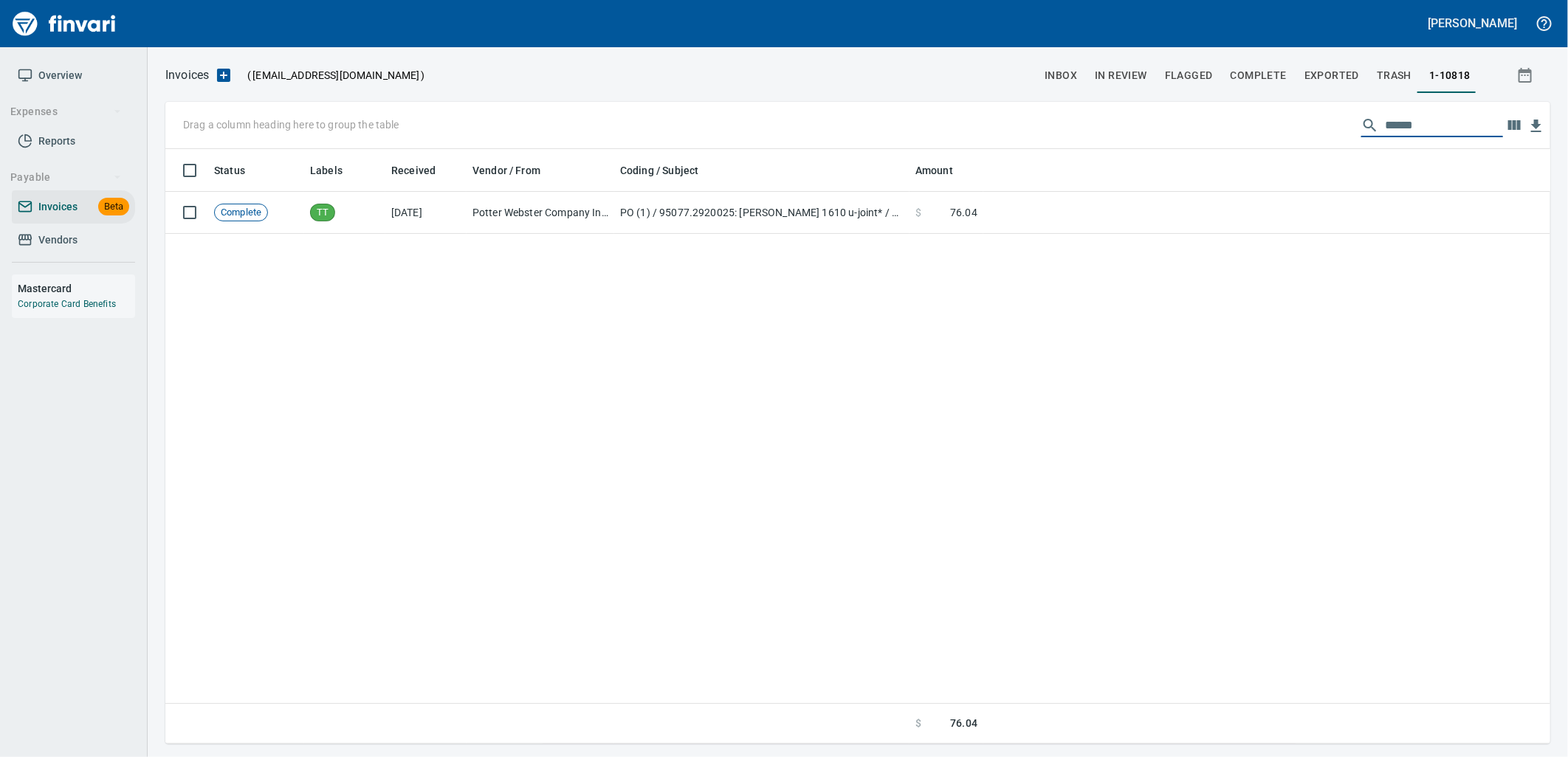
drag, startPoint x: 1456, startPoint y: 126, endPoint x: 1239, endPoint y: 121, distance: 217.1
click at [1246, 123] on div "Drag a column heading here to group the table ******" at bounding box center [858, 126] width 1385 height 47
type input "*"
drag, startPoint x: 1429, startPoint y: 123, endPoint x: 1345, endPoint y: 116, distance: 84.3
click at [1351, 116] on div "Drag a column heading here to group the table ******" at bounding box center [858, 126] width 1385 height 47
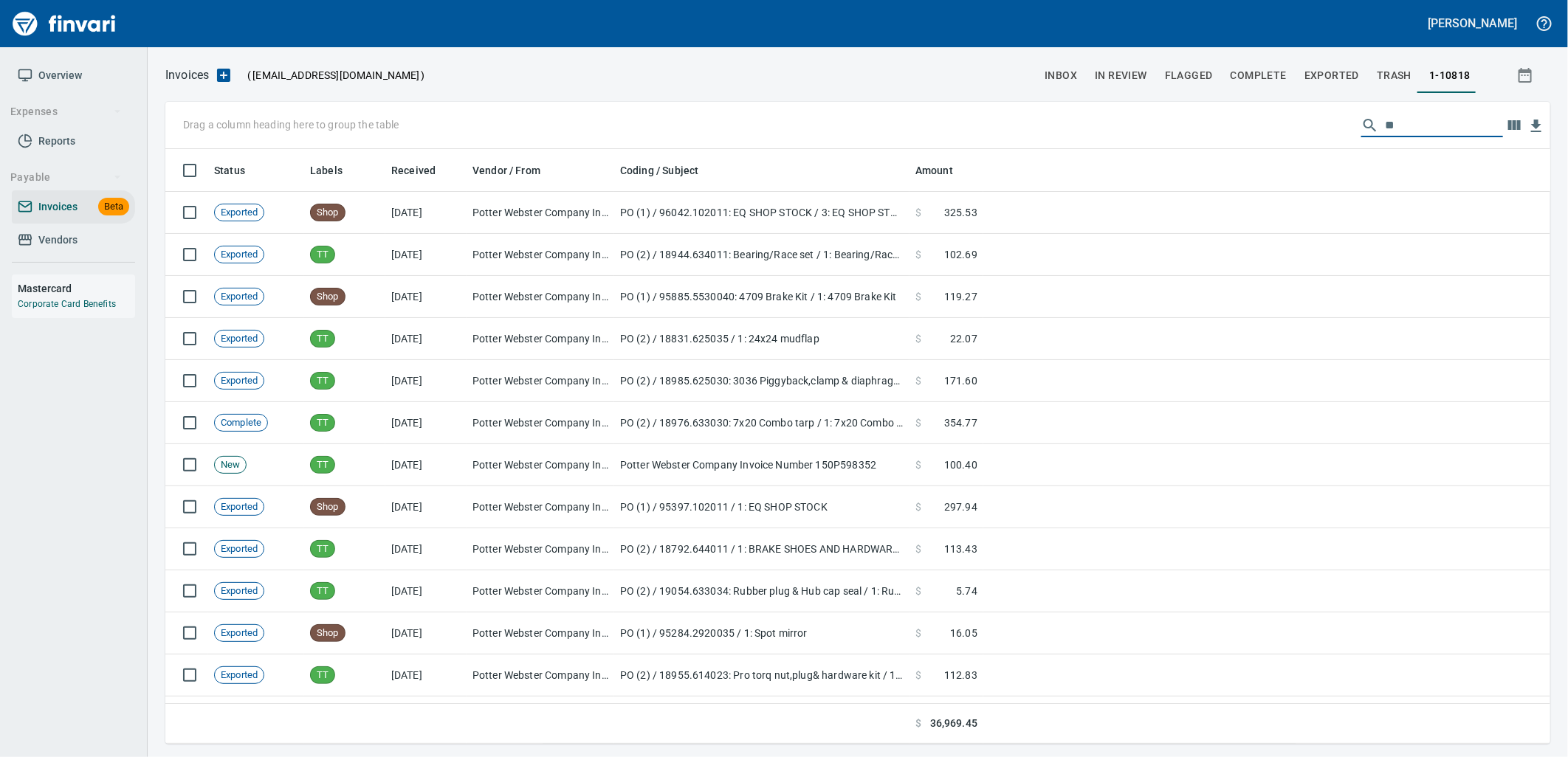
type input "*"
